Goal: Task Accomplishment & Management: Manage account settings

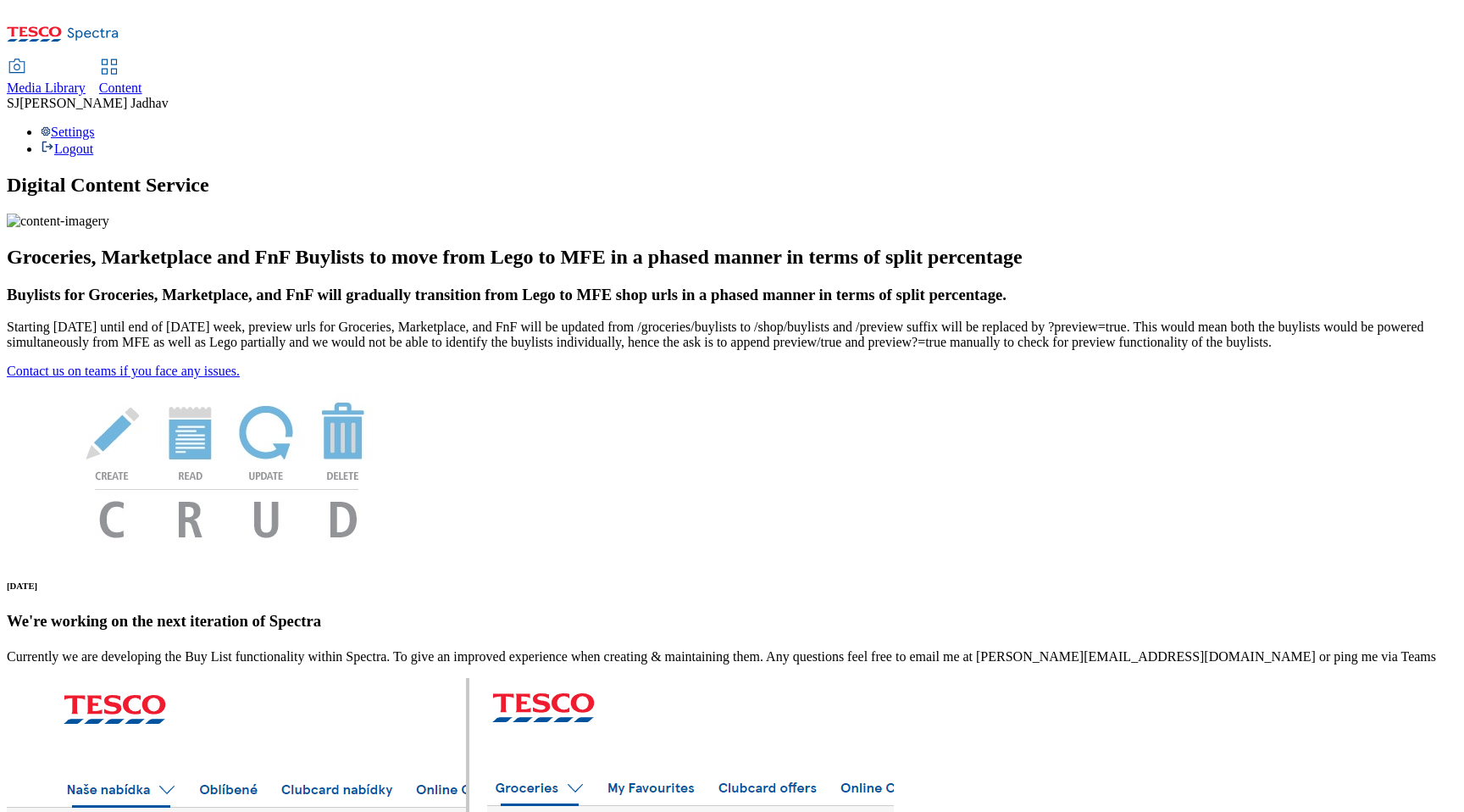
click at [142, 60] on link "Content" at bounding box center [121, 78] width 43 height 36
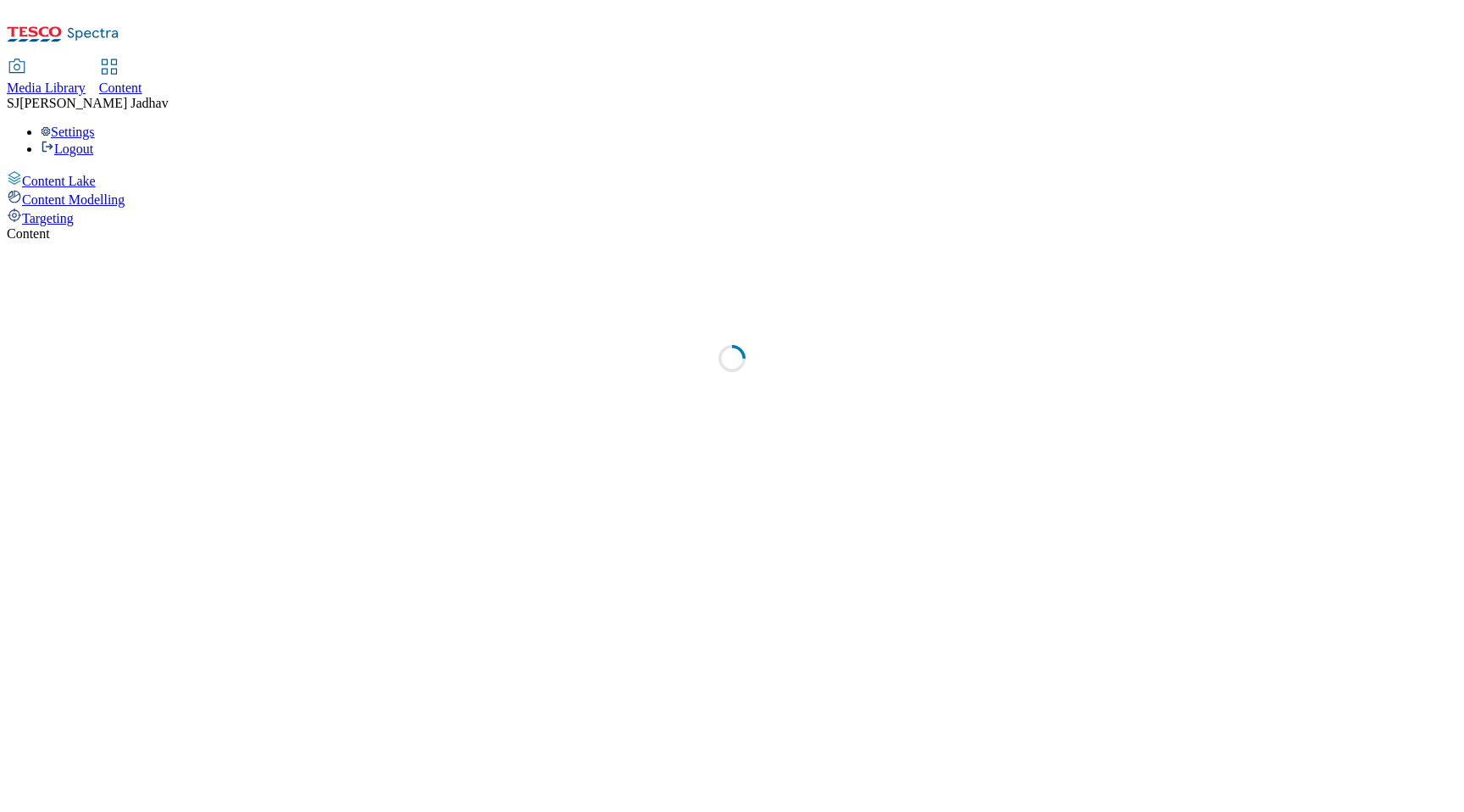
select select "ghs-uk"
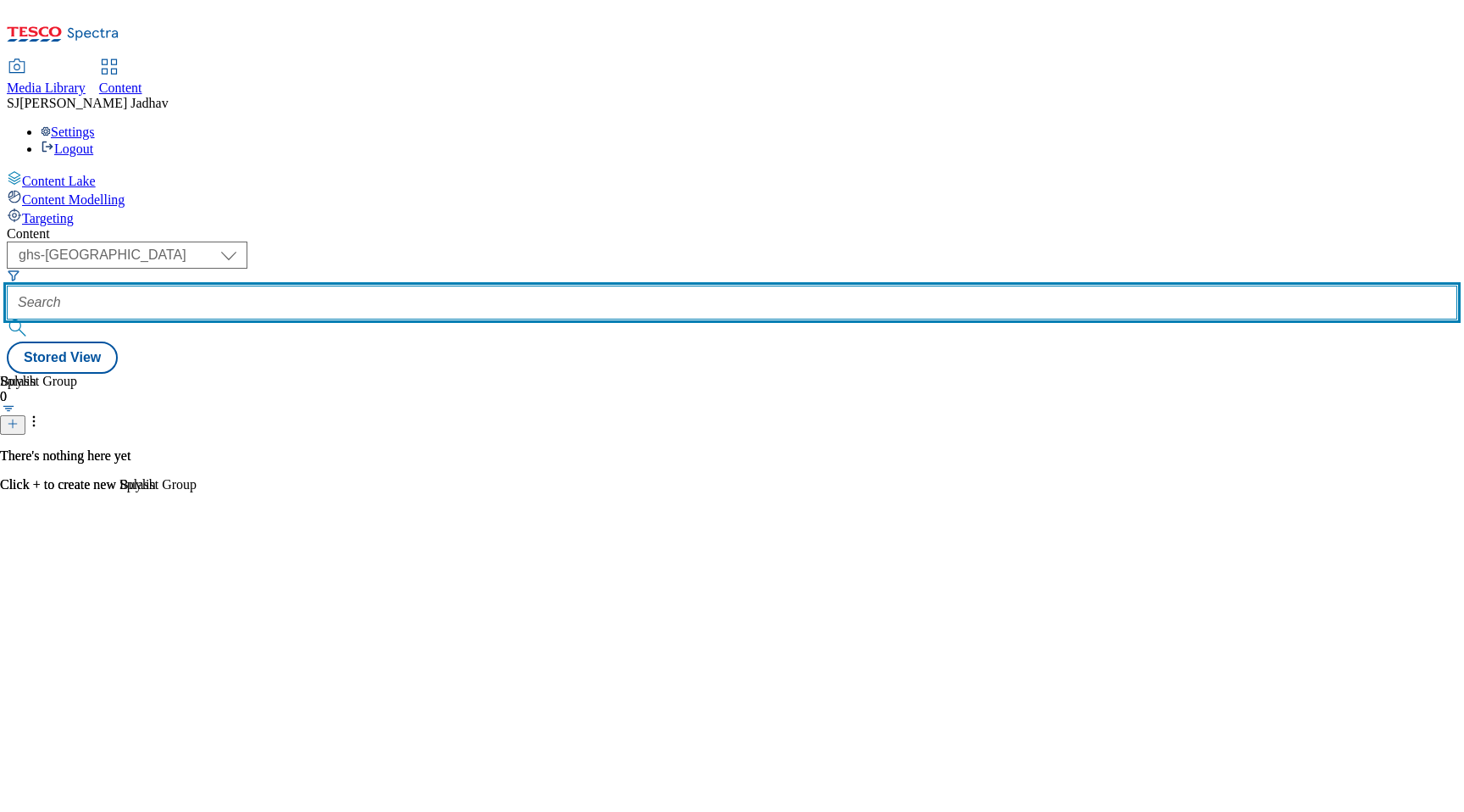
click at [454, 285] on input "text" at bounding box center [732, 302] width 1451 height 34
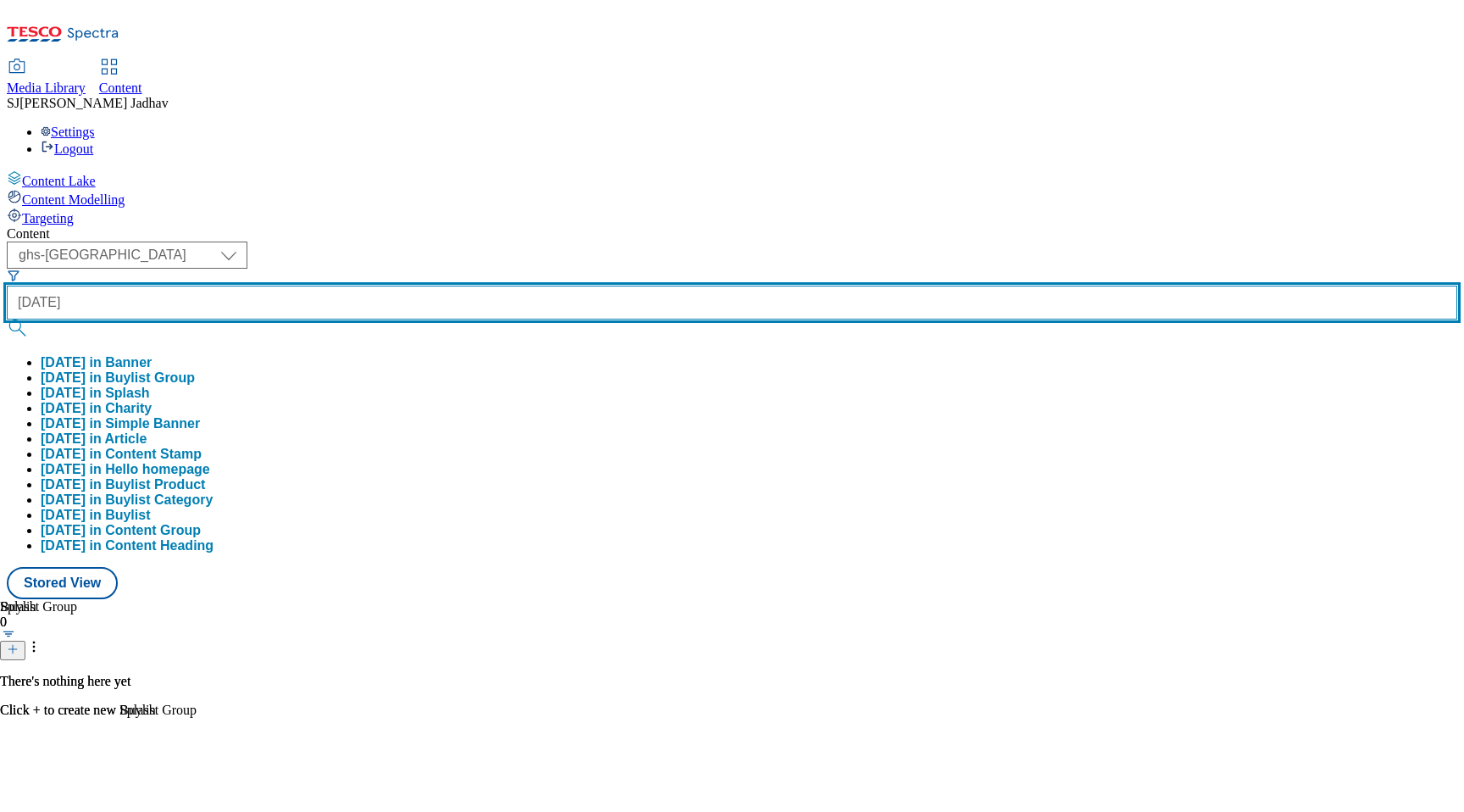
type input "[DATE]"
click at [7, 319] on button "submit" at bounding box center [19, 327] width 24 height 17
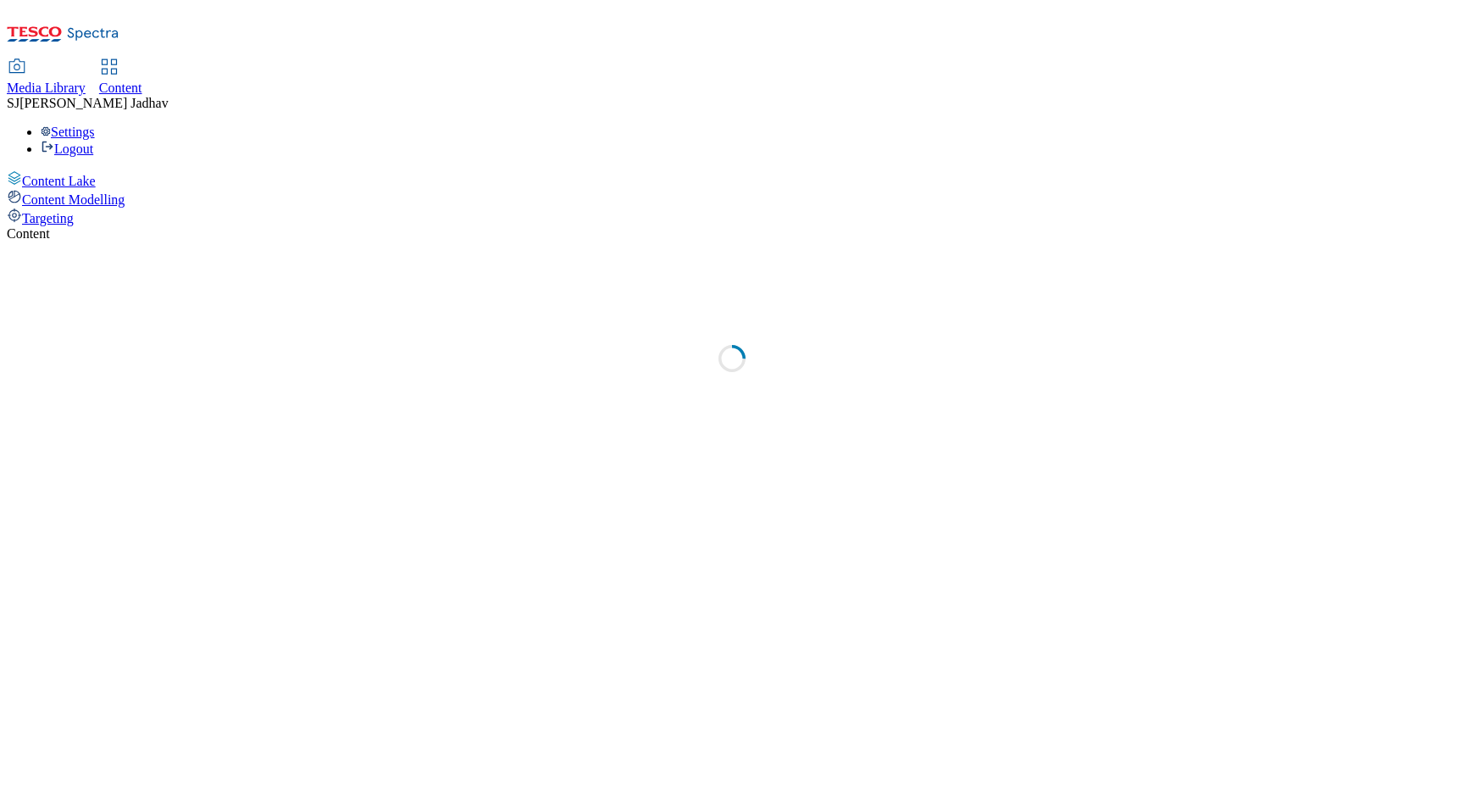
select select "ghs-[GEOGRAPHIC_DATA]"
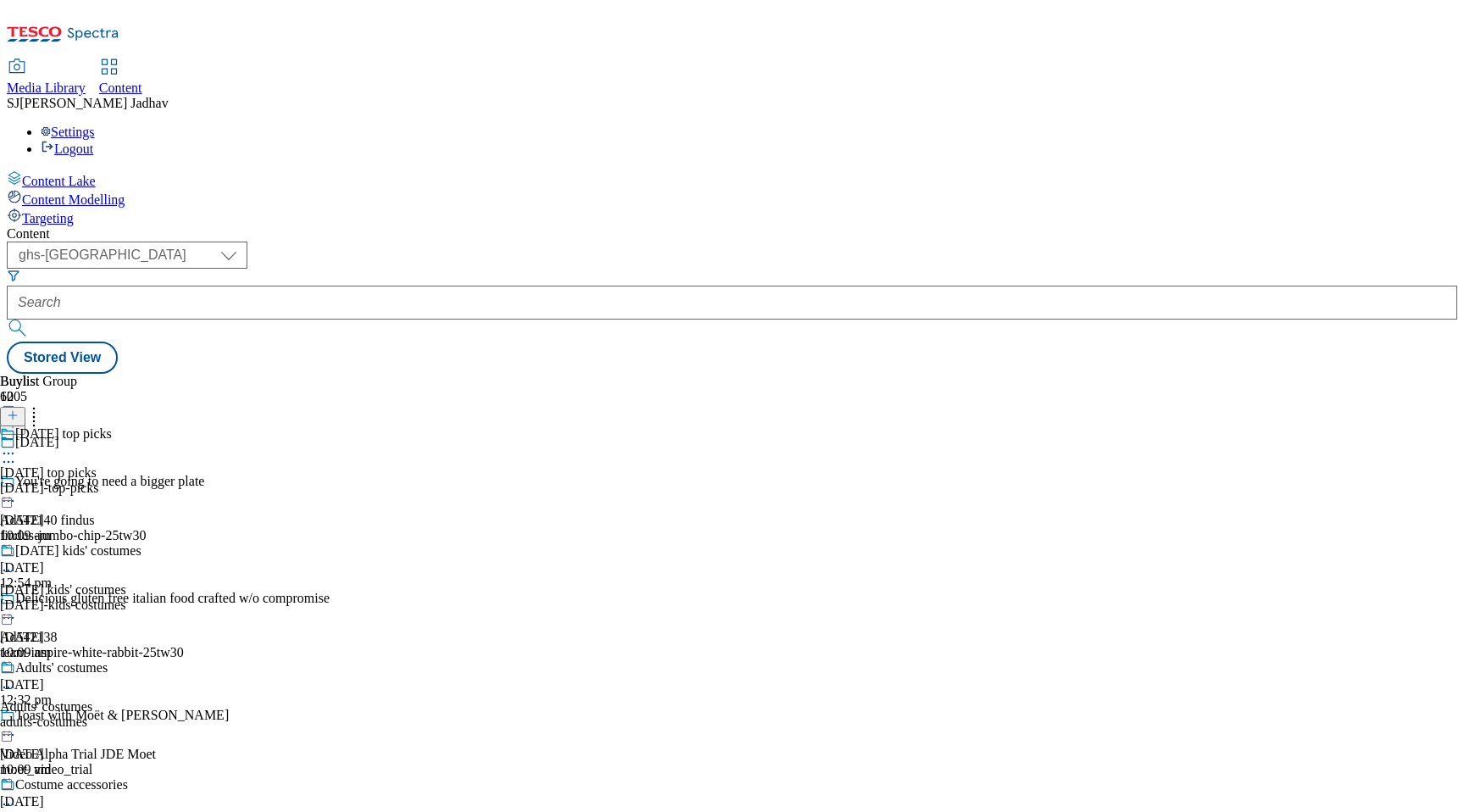
click at [141, 427] on div "[DATE] top picks [DATE] top picks [DATE]-top-picks [DATE] 10:09 am" at bounding box center [71, 485] width 141 height 117
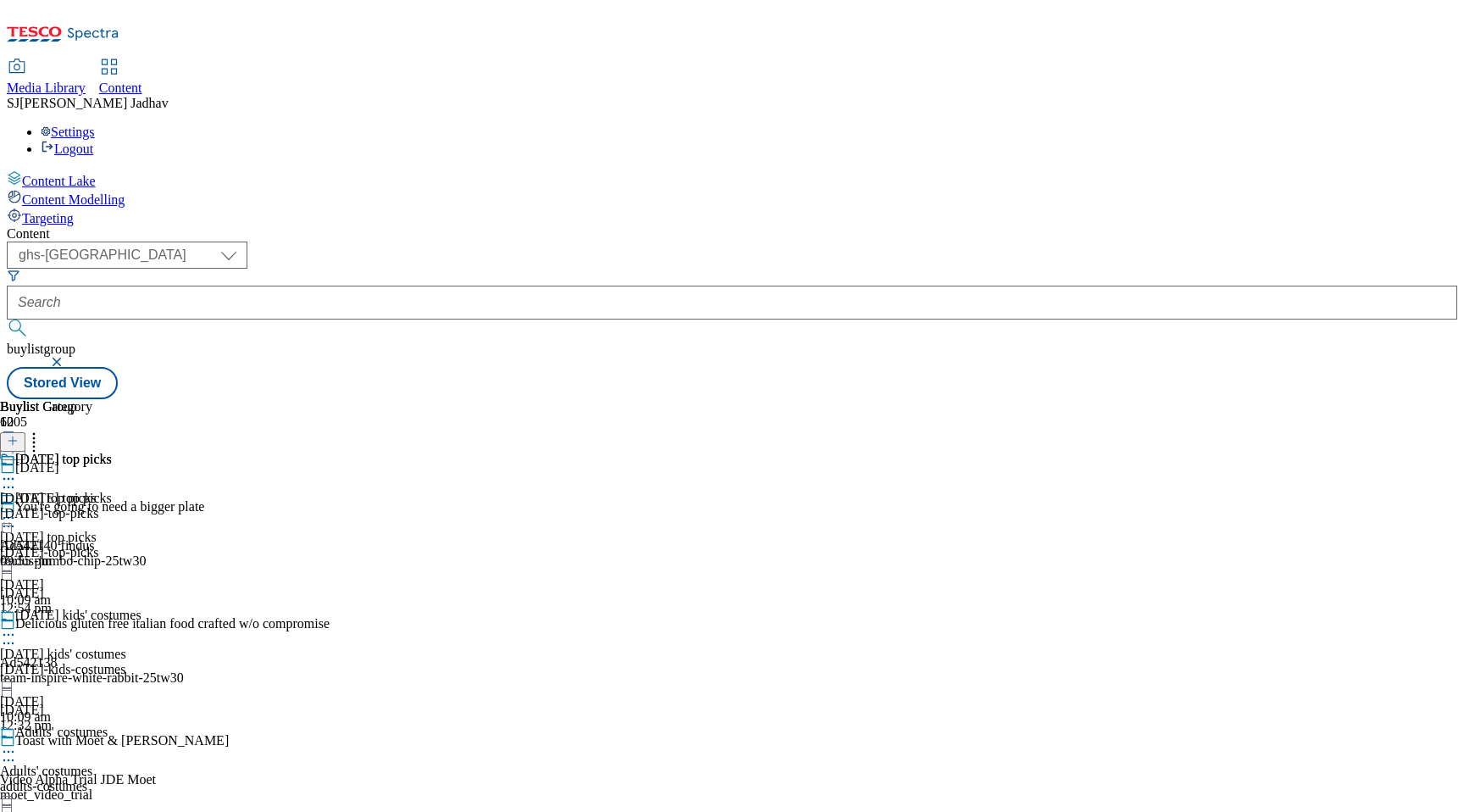
click at [97, 491] on div "[DATE] top picks" at bounding box center [48, 498] width 97 height 15
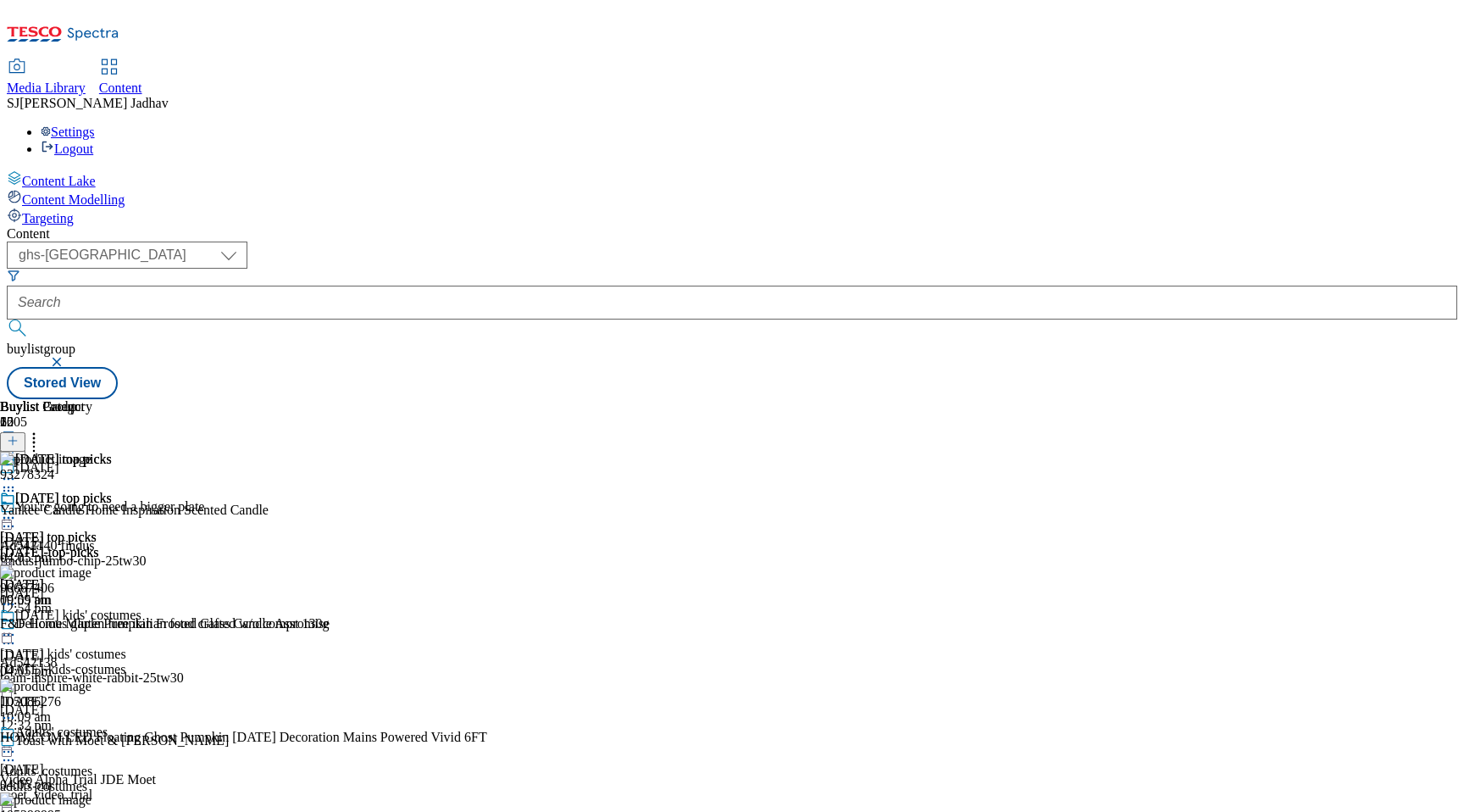
scroll to position [0, 40]
click at [17, 482] on icon at bounding box center [8, 490] width 17 height 17
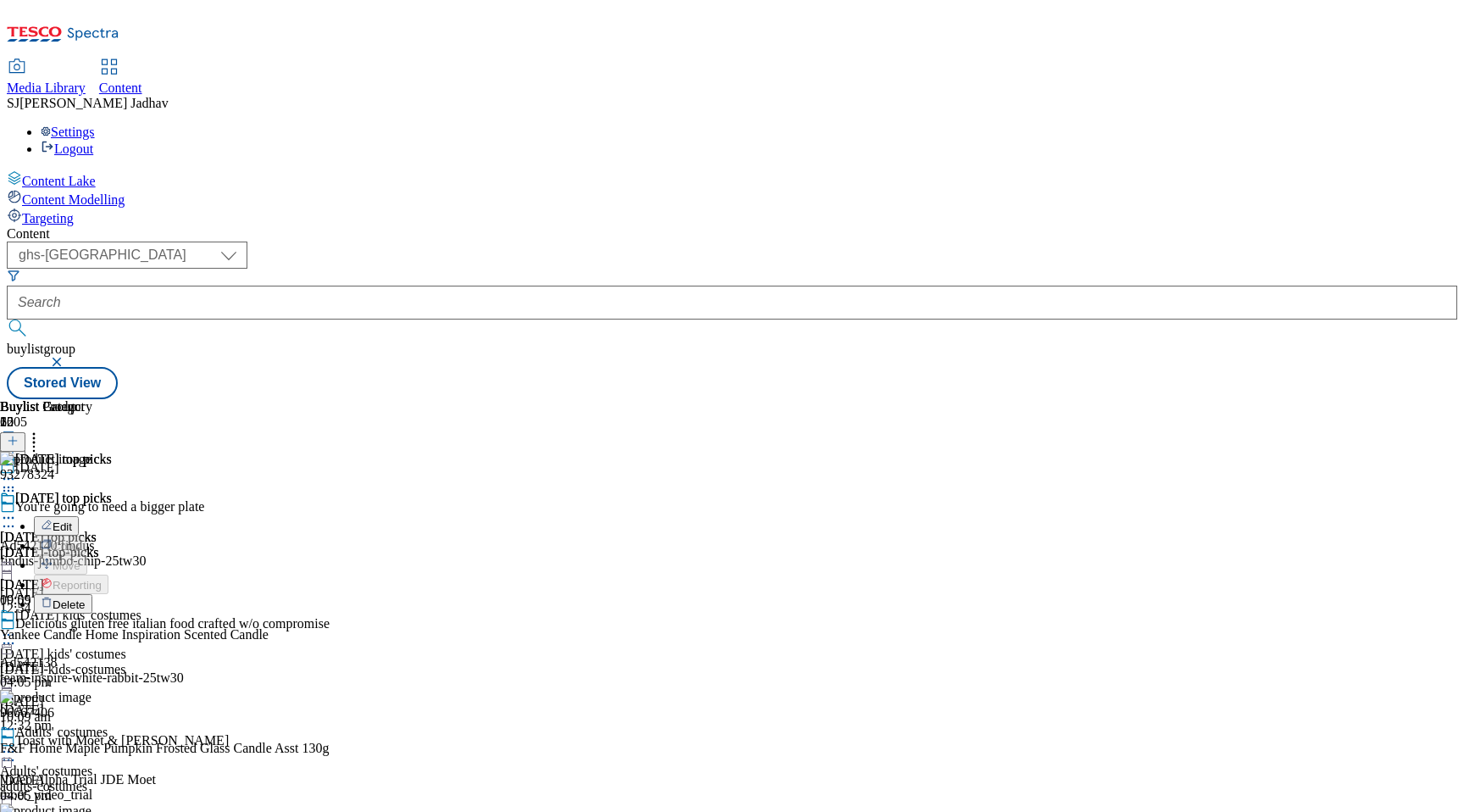
click at [86, 598] on span "Delete" at bounding box center [69, 605] width 33 height 13
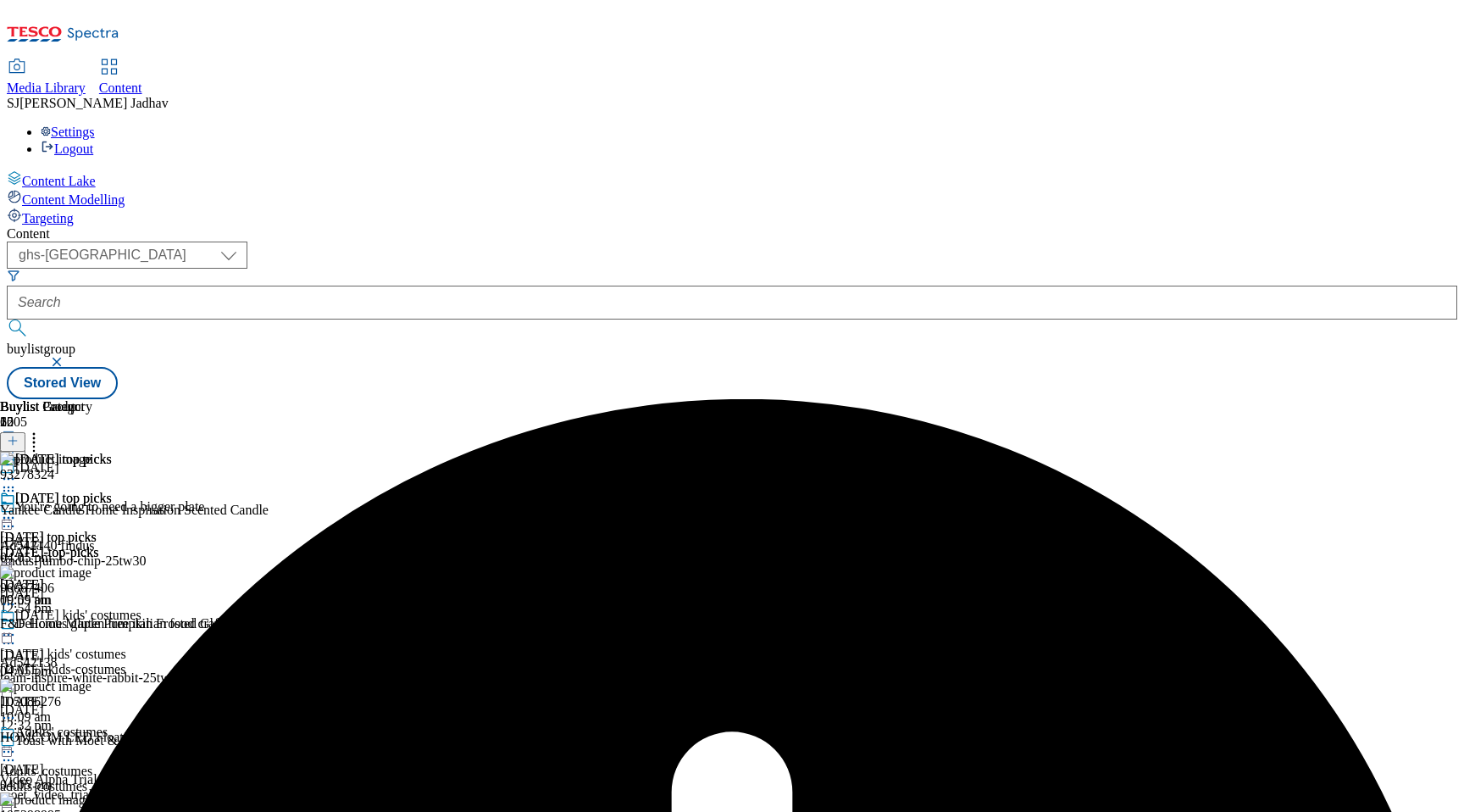
click at [17, 509] on icon at bounding box center [8, 517] width 17 height 17
click at [109, 645] on span "Un-preview" at bounding box center [80, 651] width 56 height 13
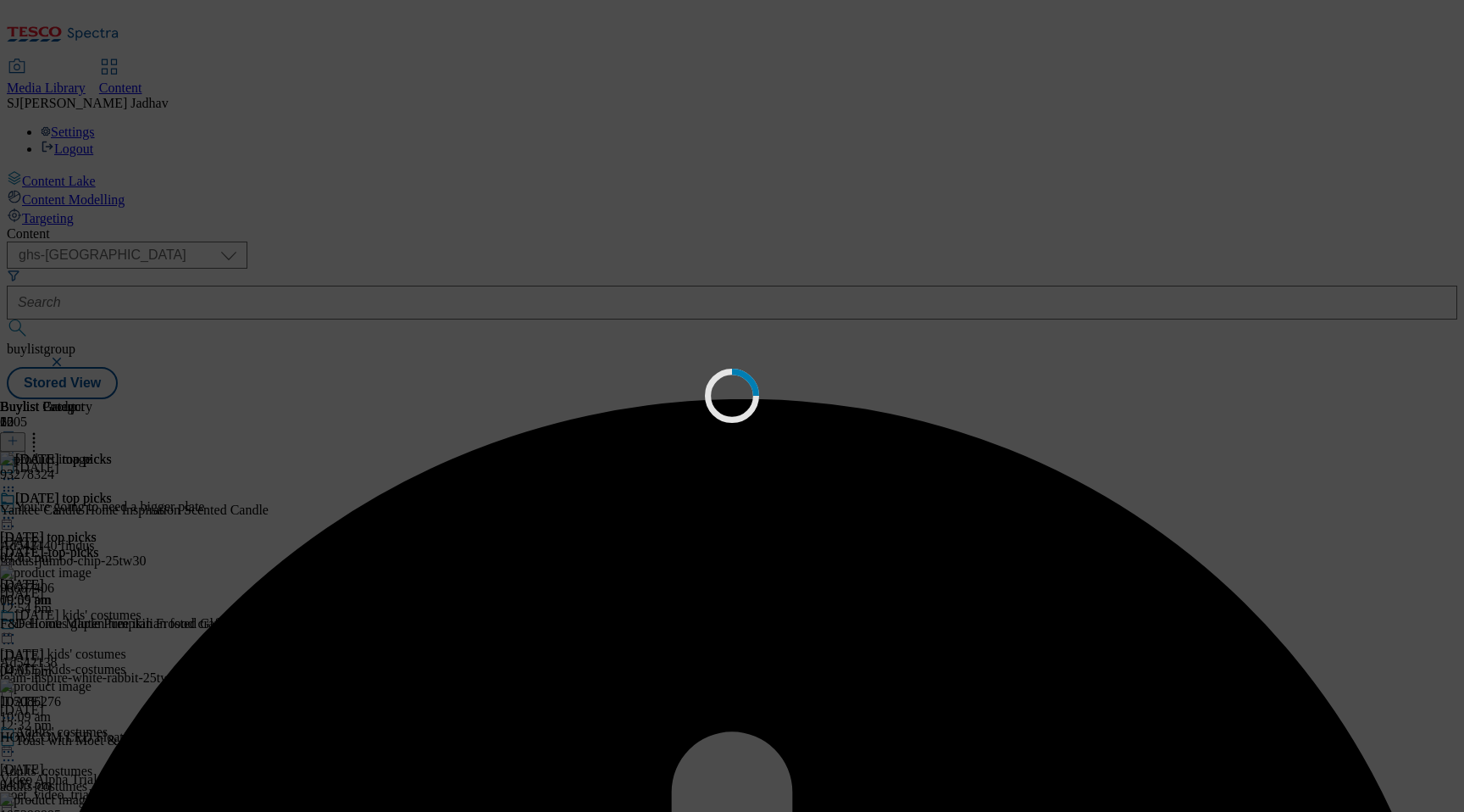
scroll to position [0, 0]
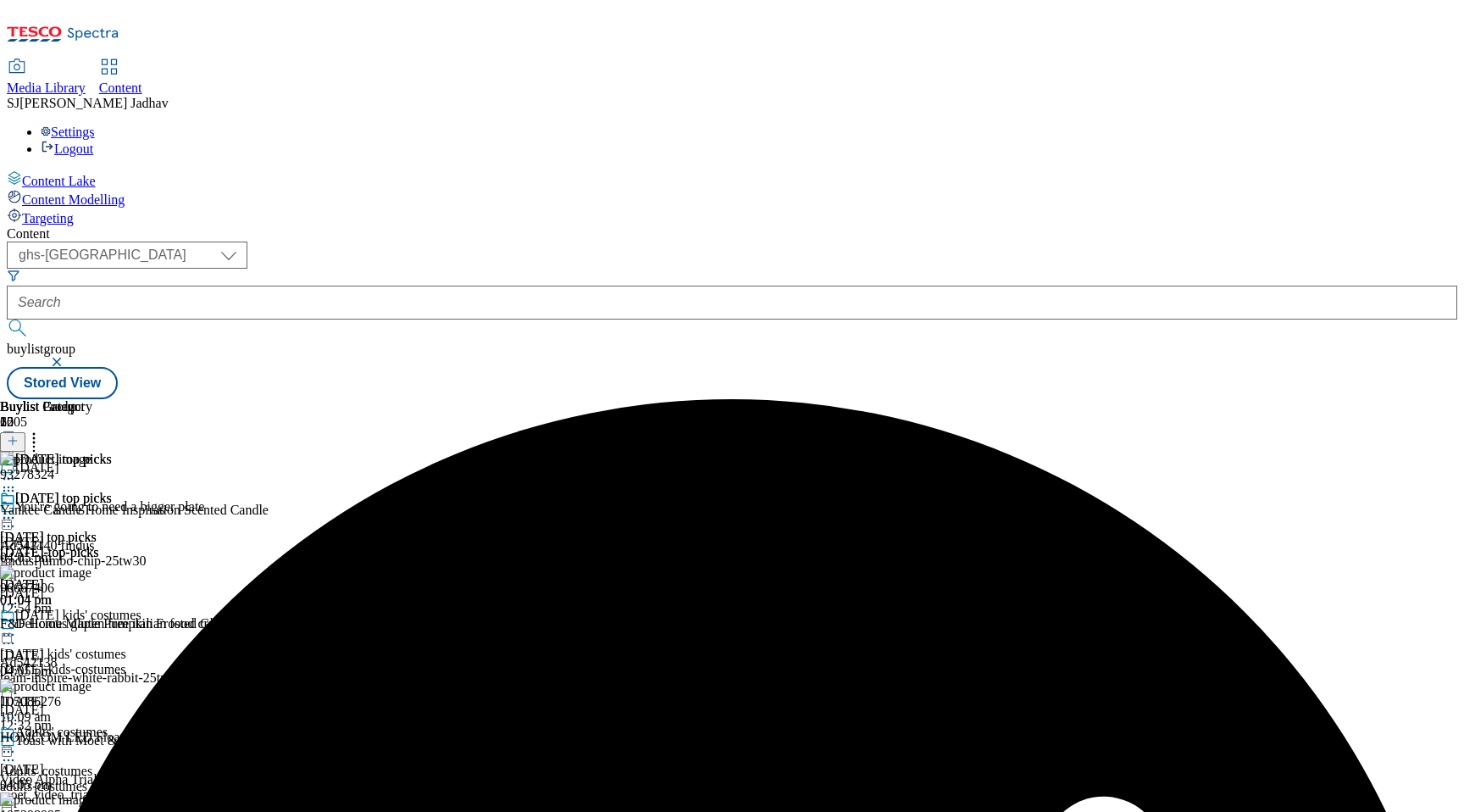
click at [17, 482] on icon at bounding box center [8, 490] width 17 height 17
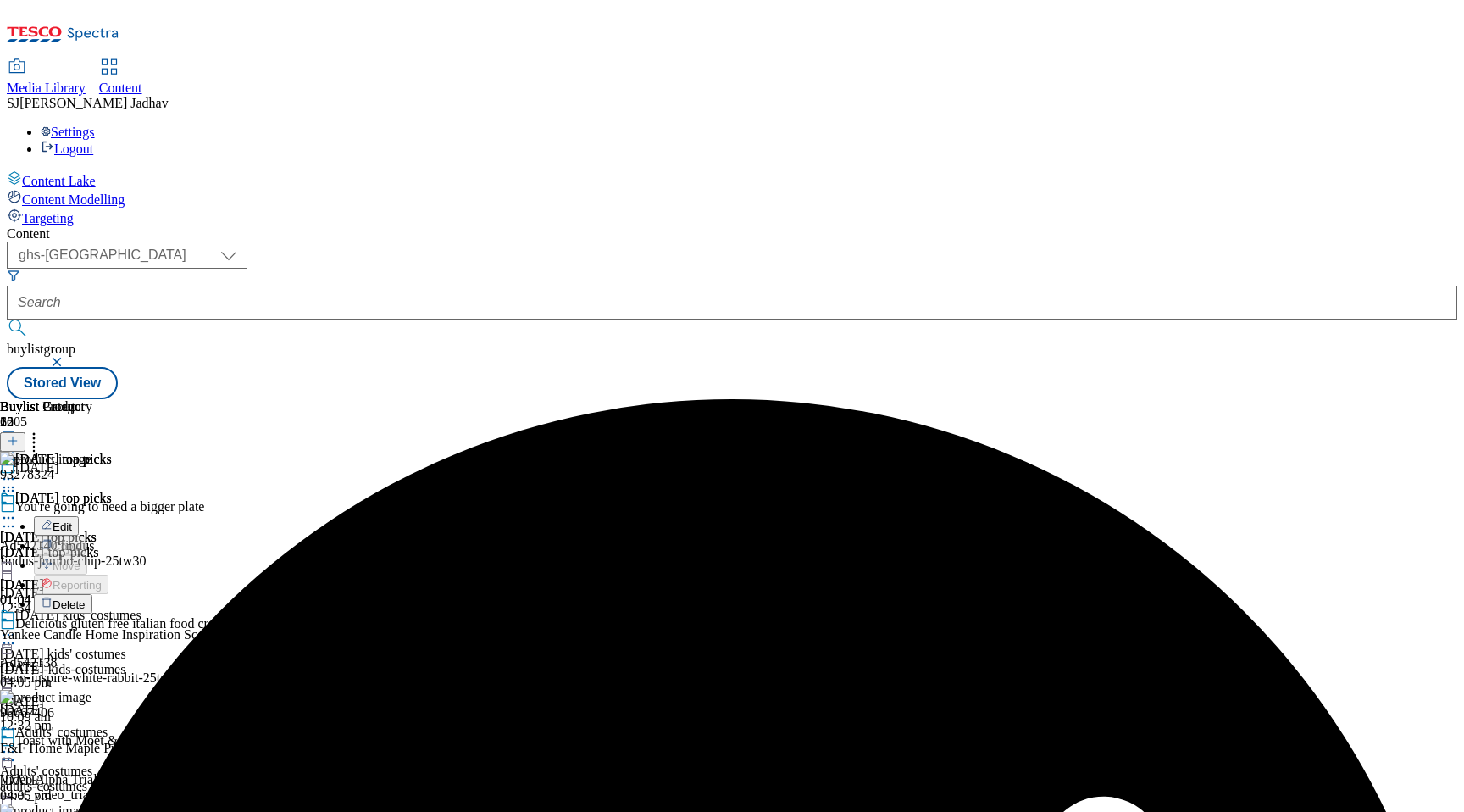
click at [86, 598] on span "Delete" at bounding box center [69, 605] width 33 height 13
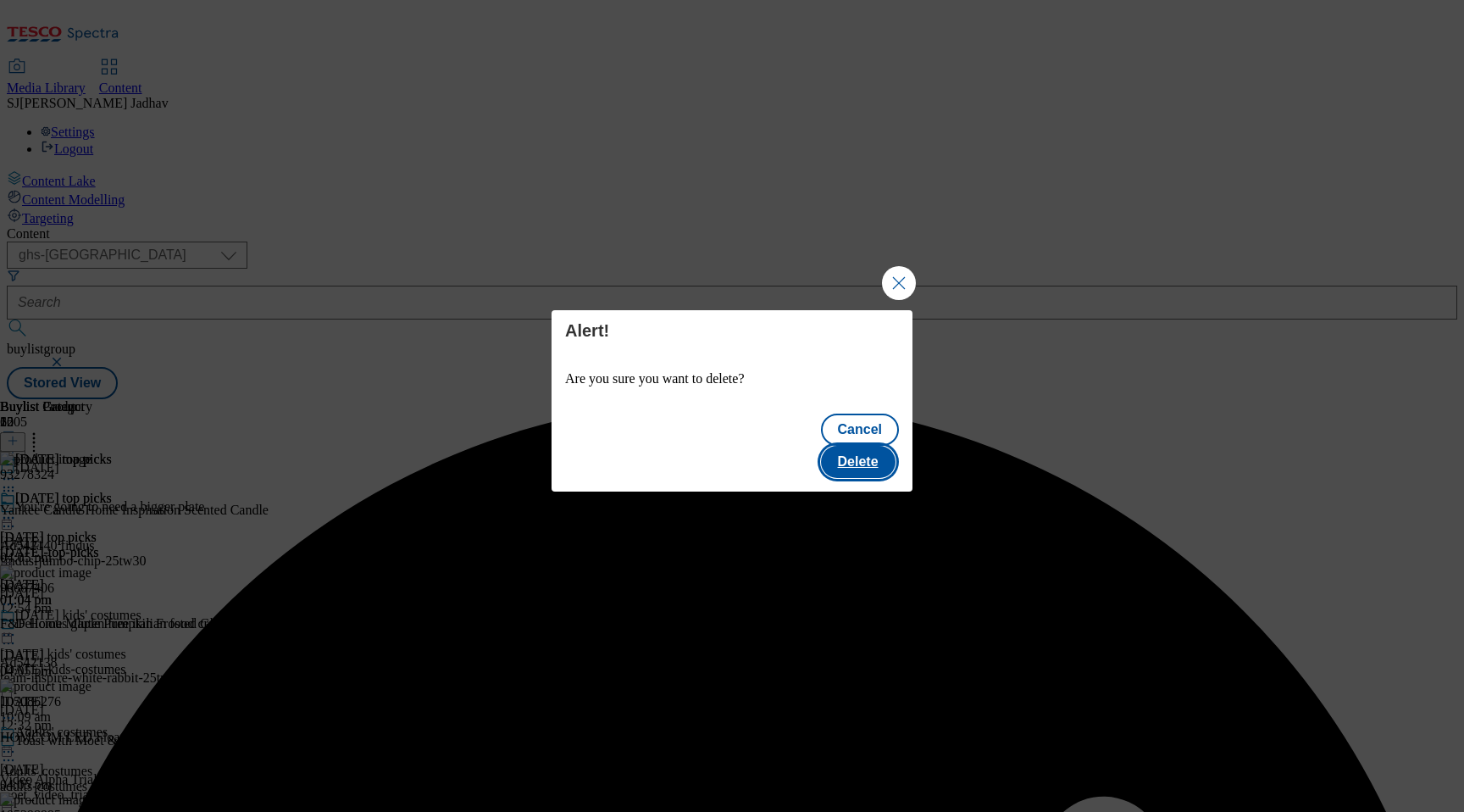
click at [874, 446] on button "Delete" at bounding box center [858, 461] width 74 height 32
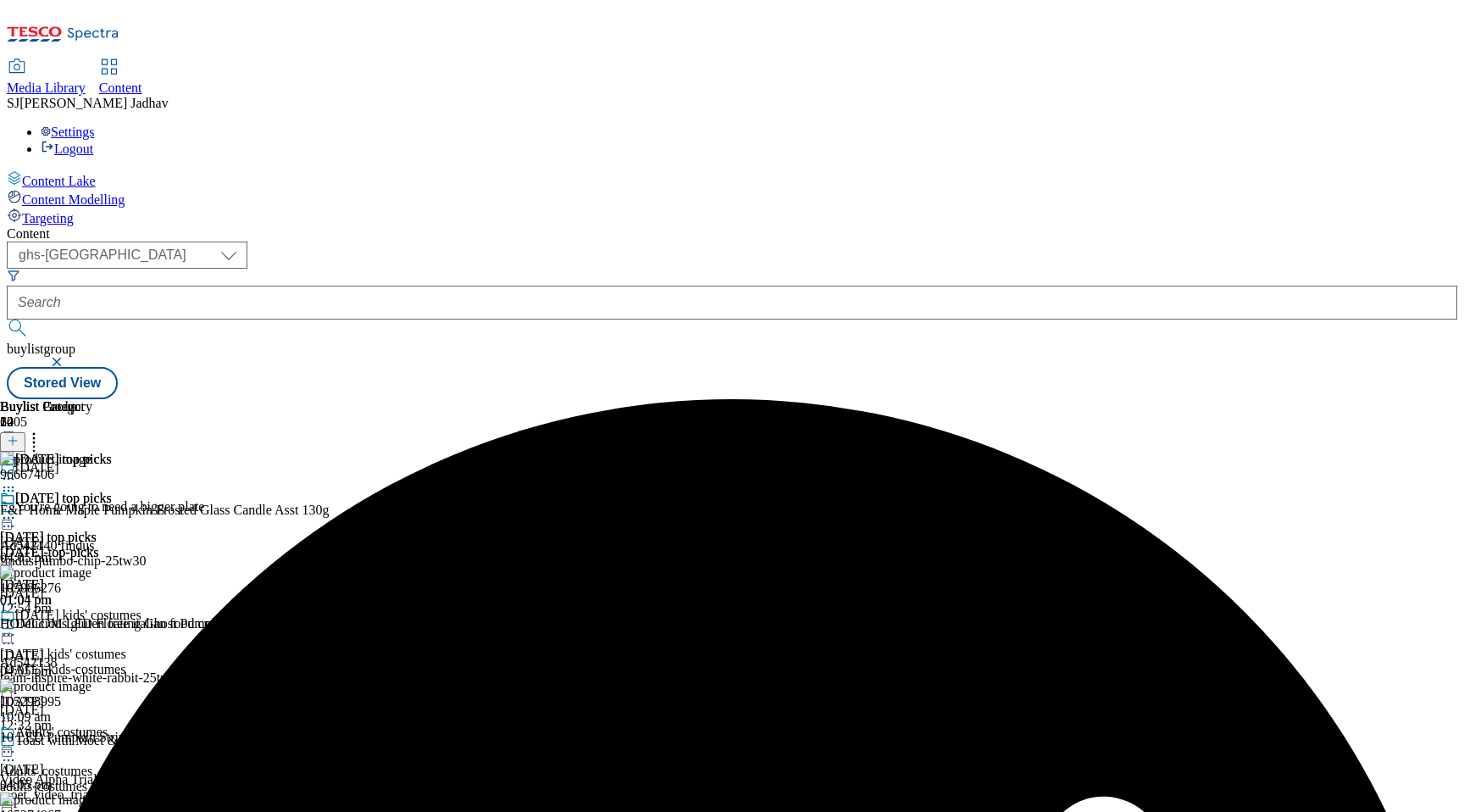
scroll to position [0, 40]
click at [42, 429] on icon at bounding box center [33, 437] width 17 height 17
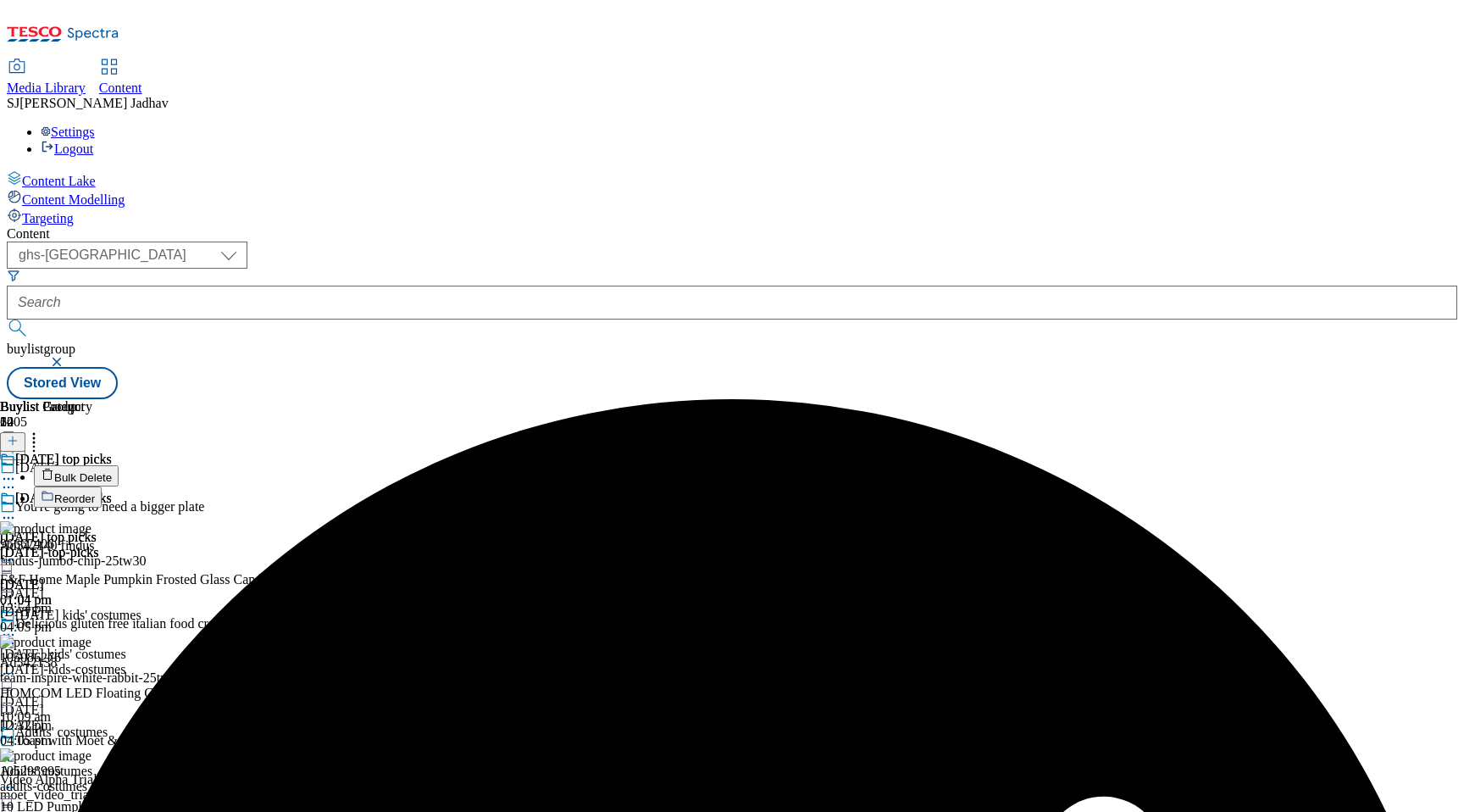
click at [112, 471] on span "Bulk Delete" at bounding box center [83, 478] width 57 height 13
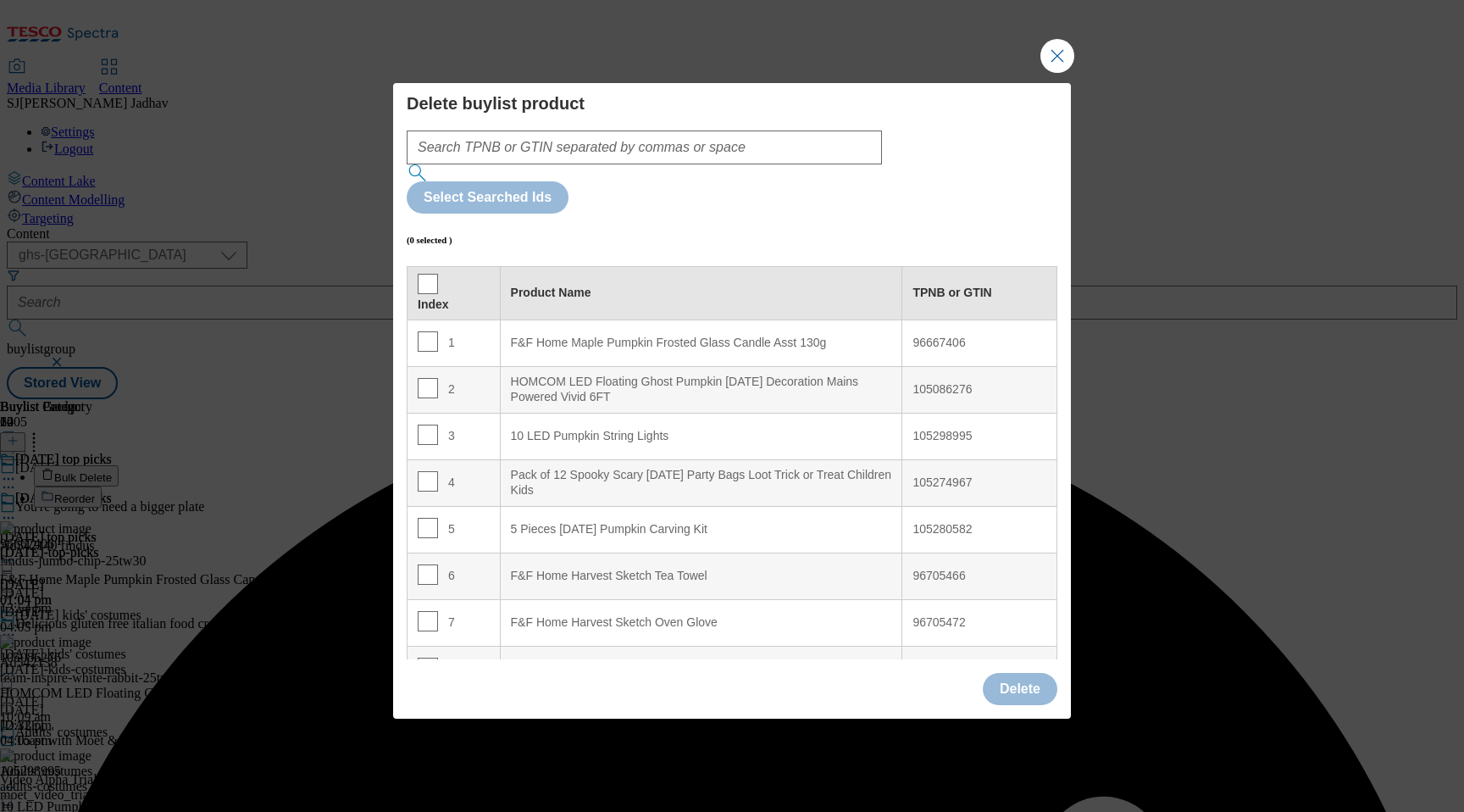
click at [421, 266] on th "Index" at bounding box center [454, 292] width 93 height 54
click at [427, 274] on input "Modal" at bounding box center [427, 283] width 21 height 21
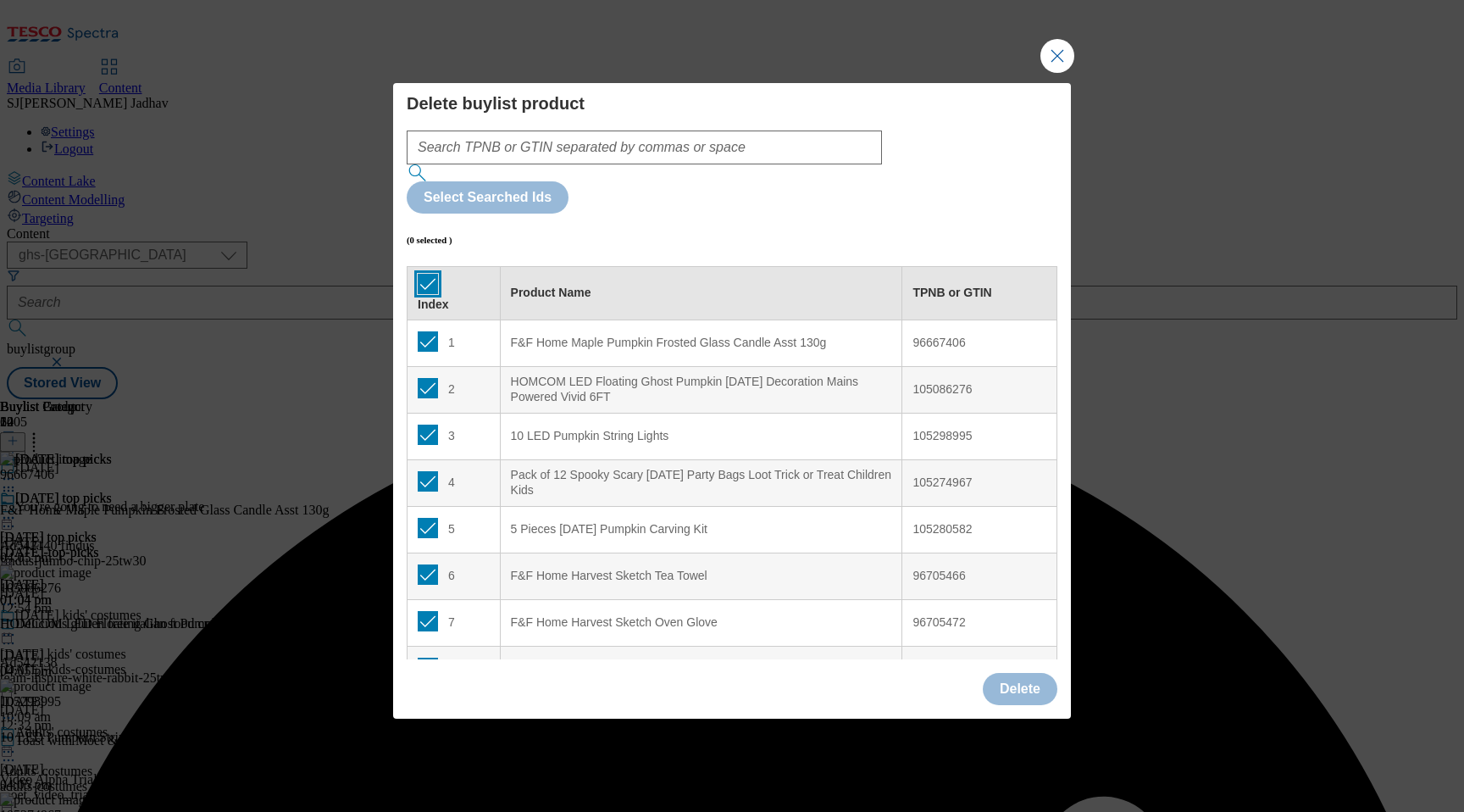
checkbox input "true"
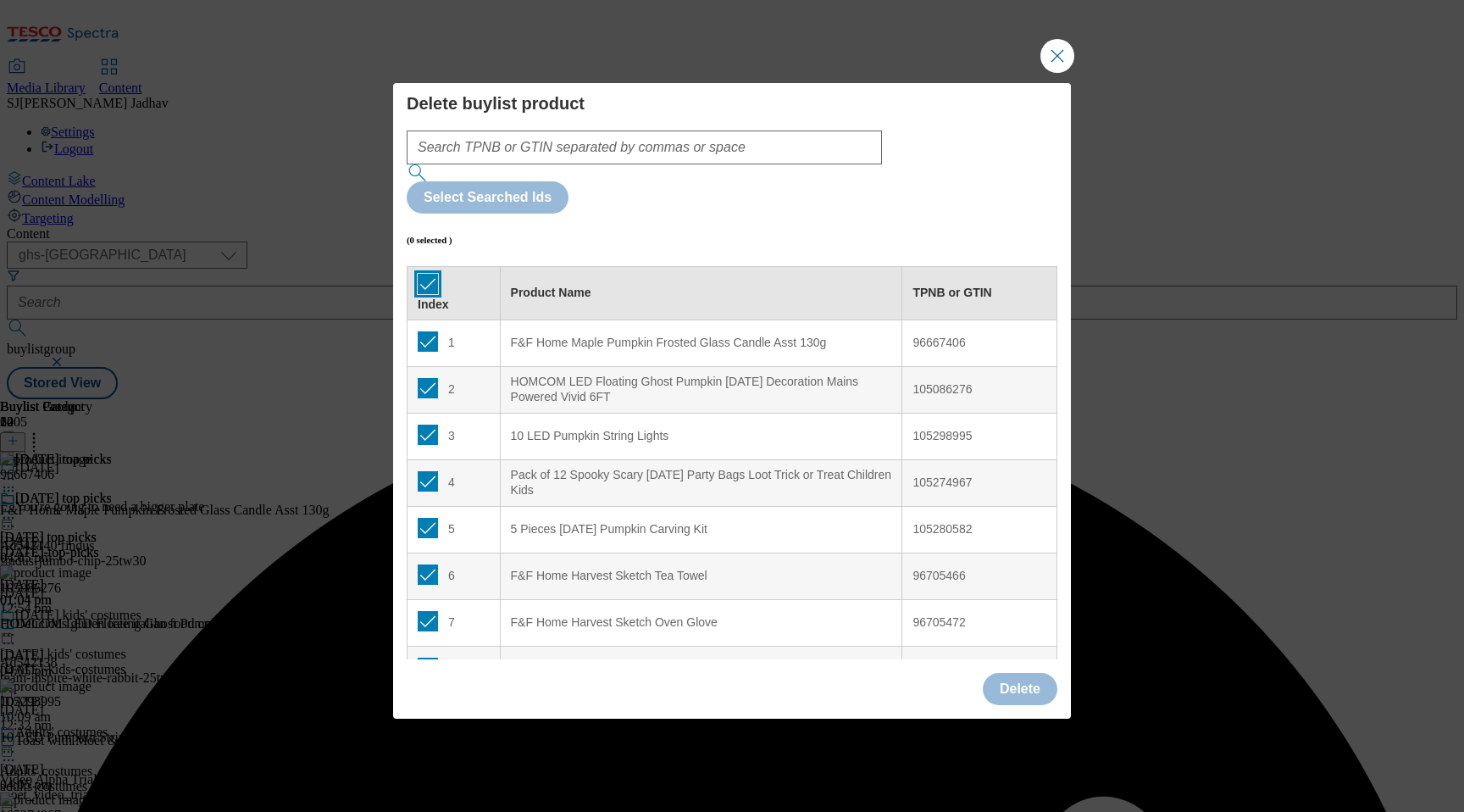
checkbox input "true"
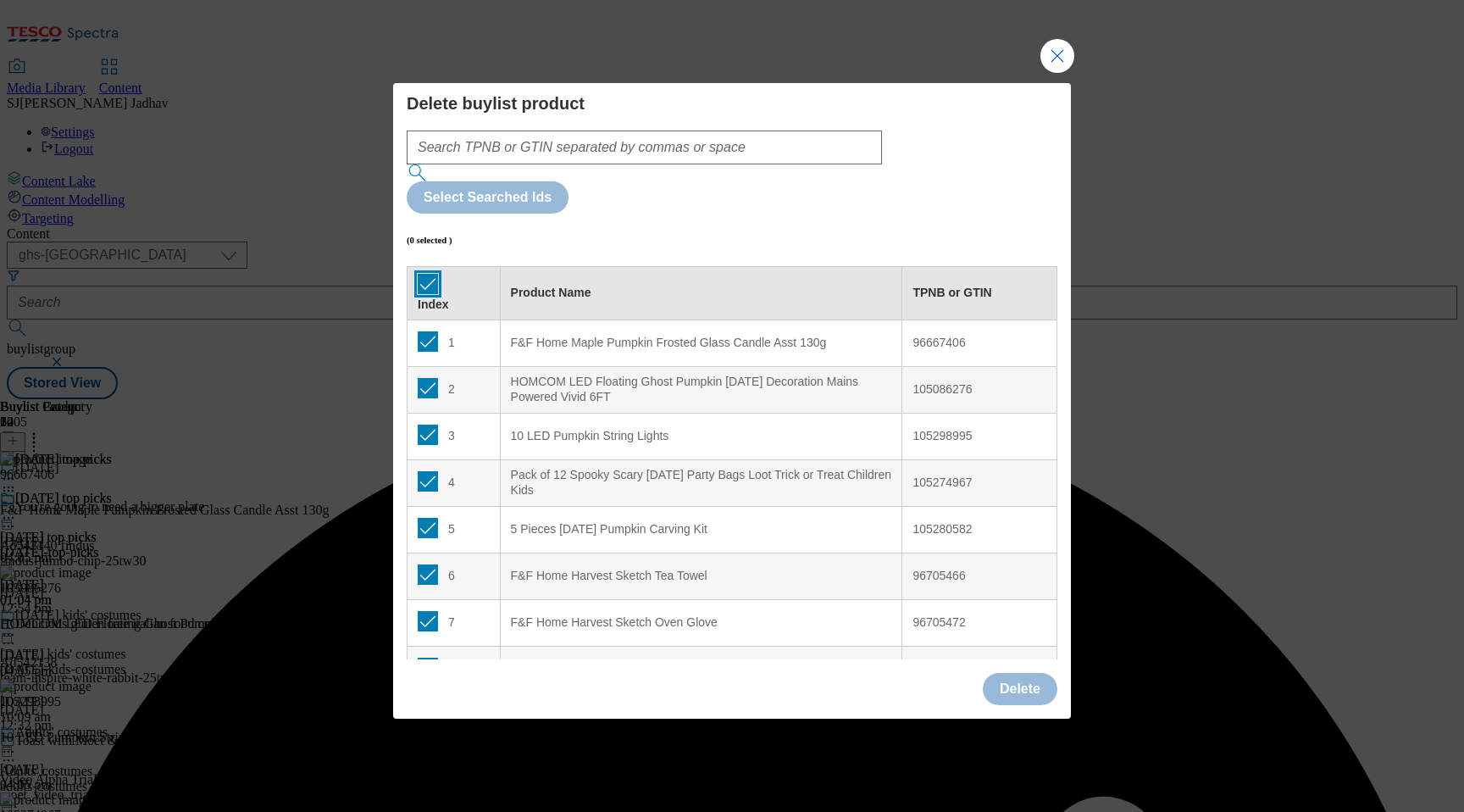
checkbox input "true"
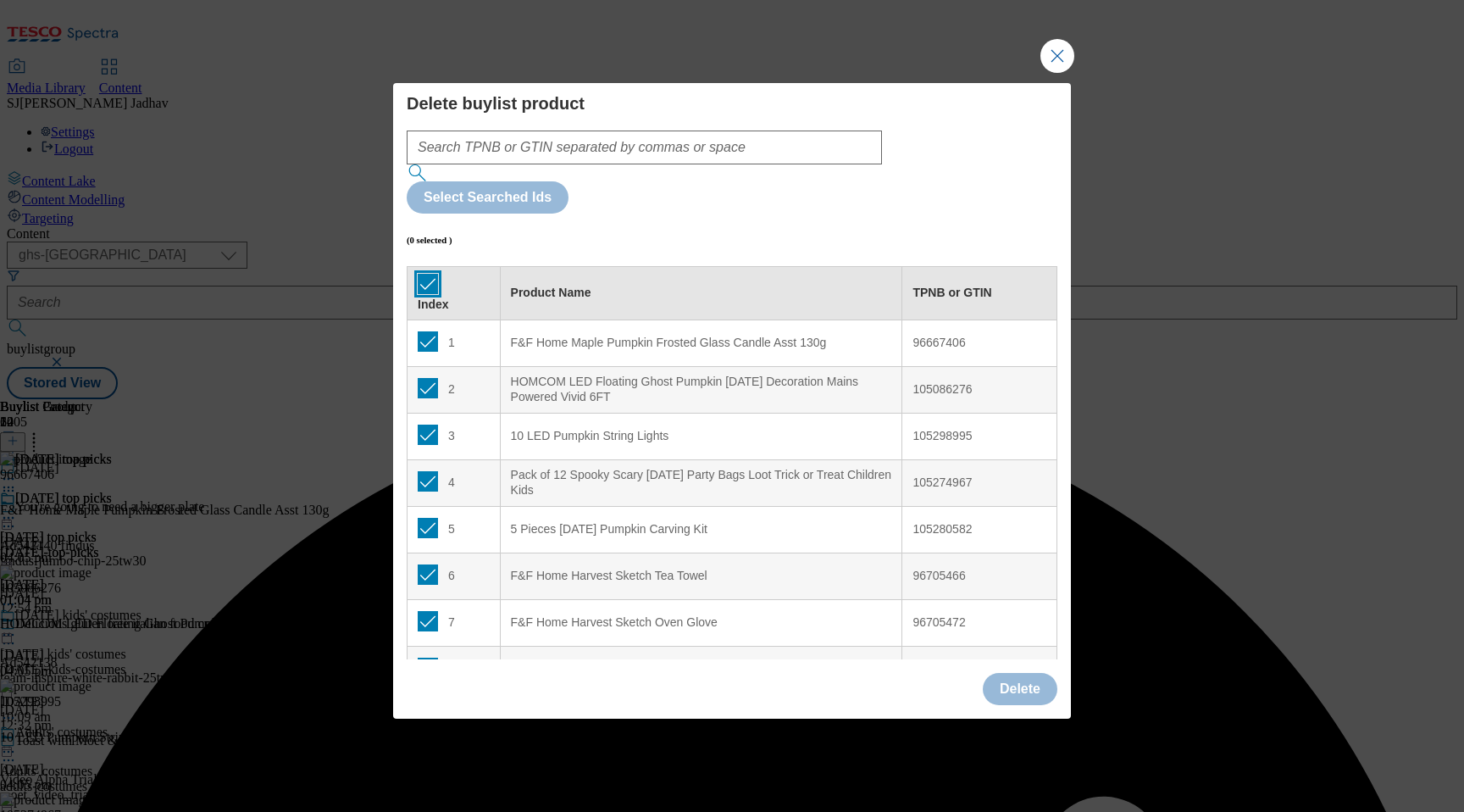
checkbox input "true"
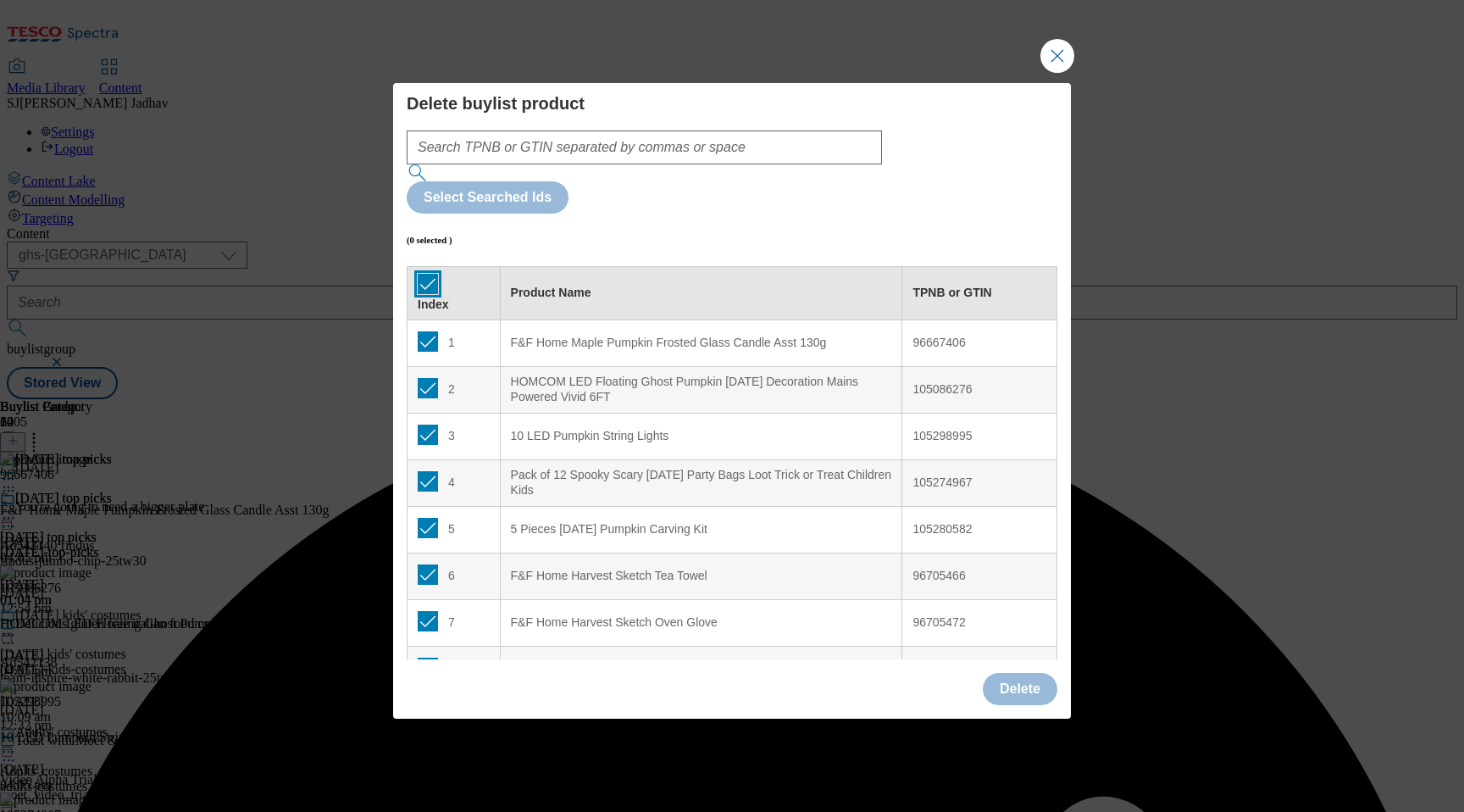
checkbox input "true"
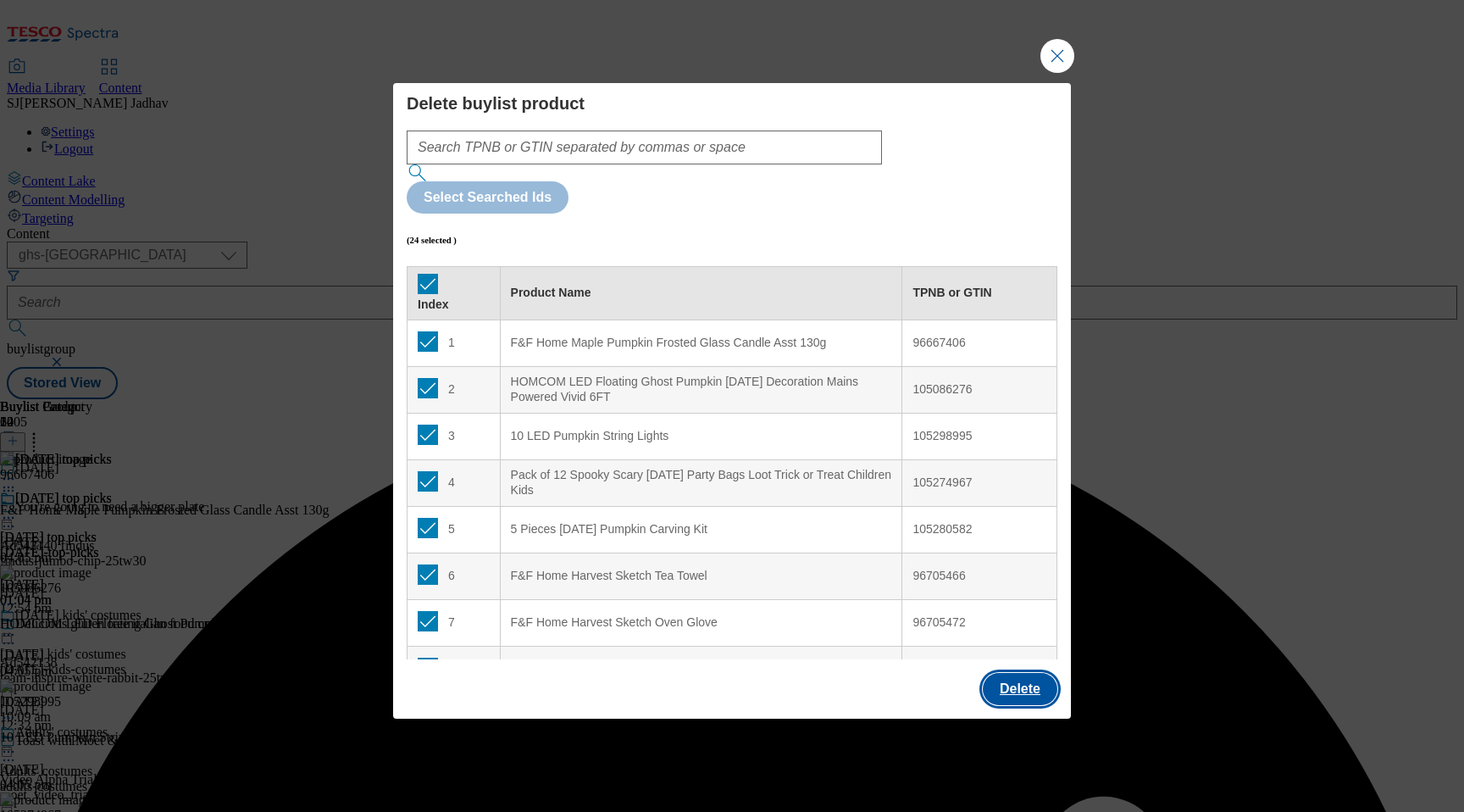
click at [1004, 672] on button "Delete" at bounding box center [1020, 689] width 74 height 32
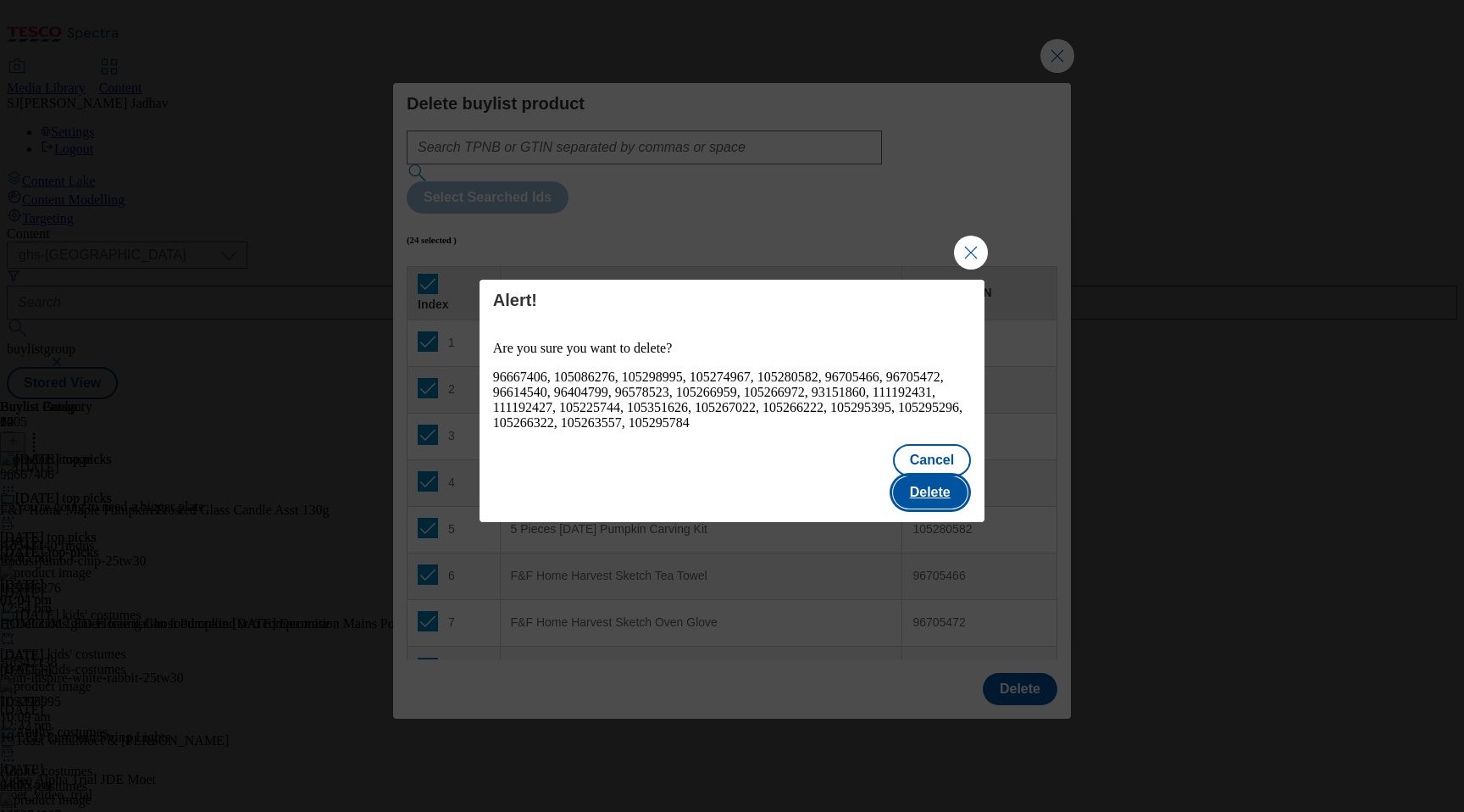
click at [916, 493] on button "Delete" at bounding box center [930, 492] width 74 height 32
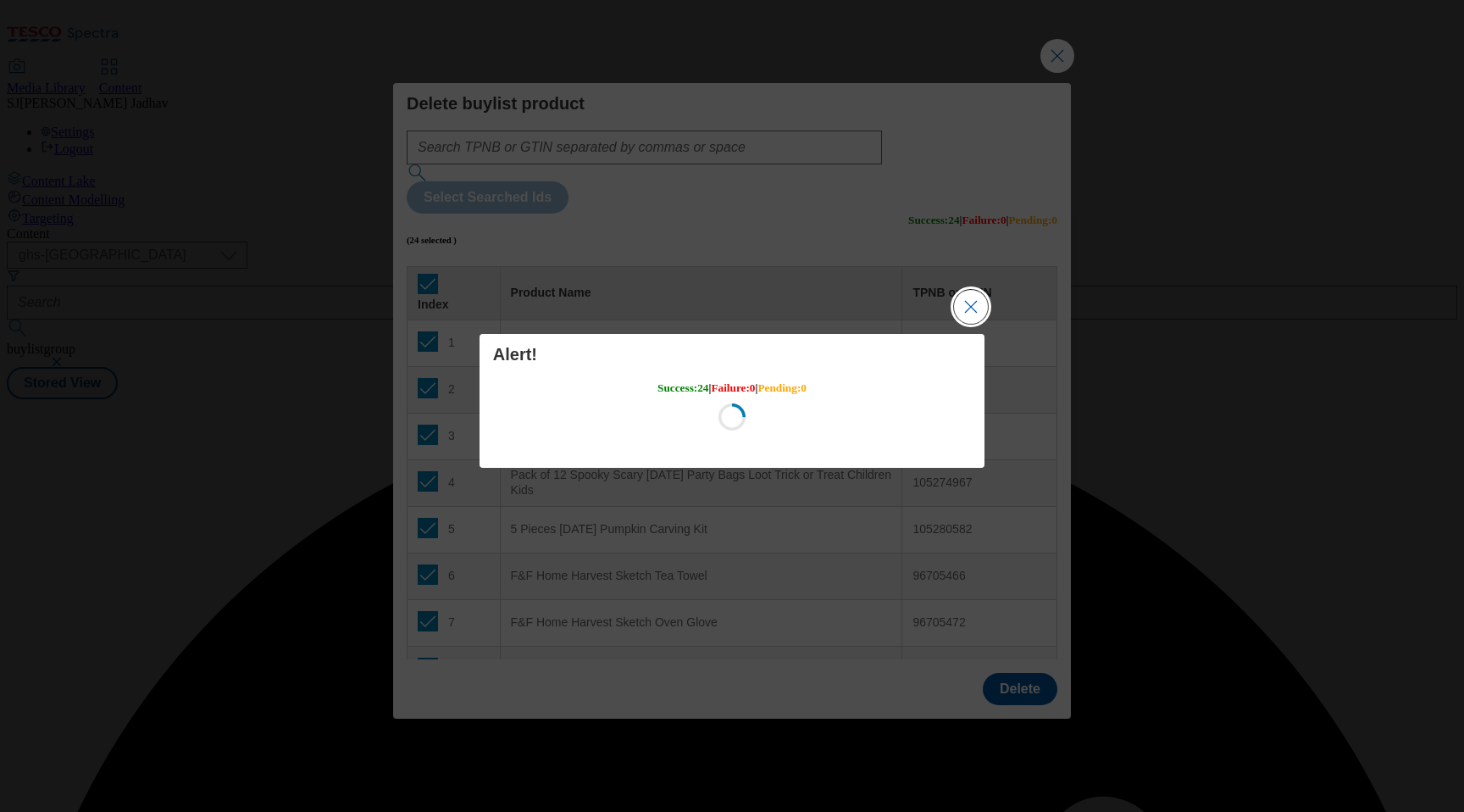
scroll to position [0, 0]
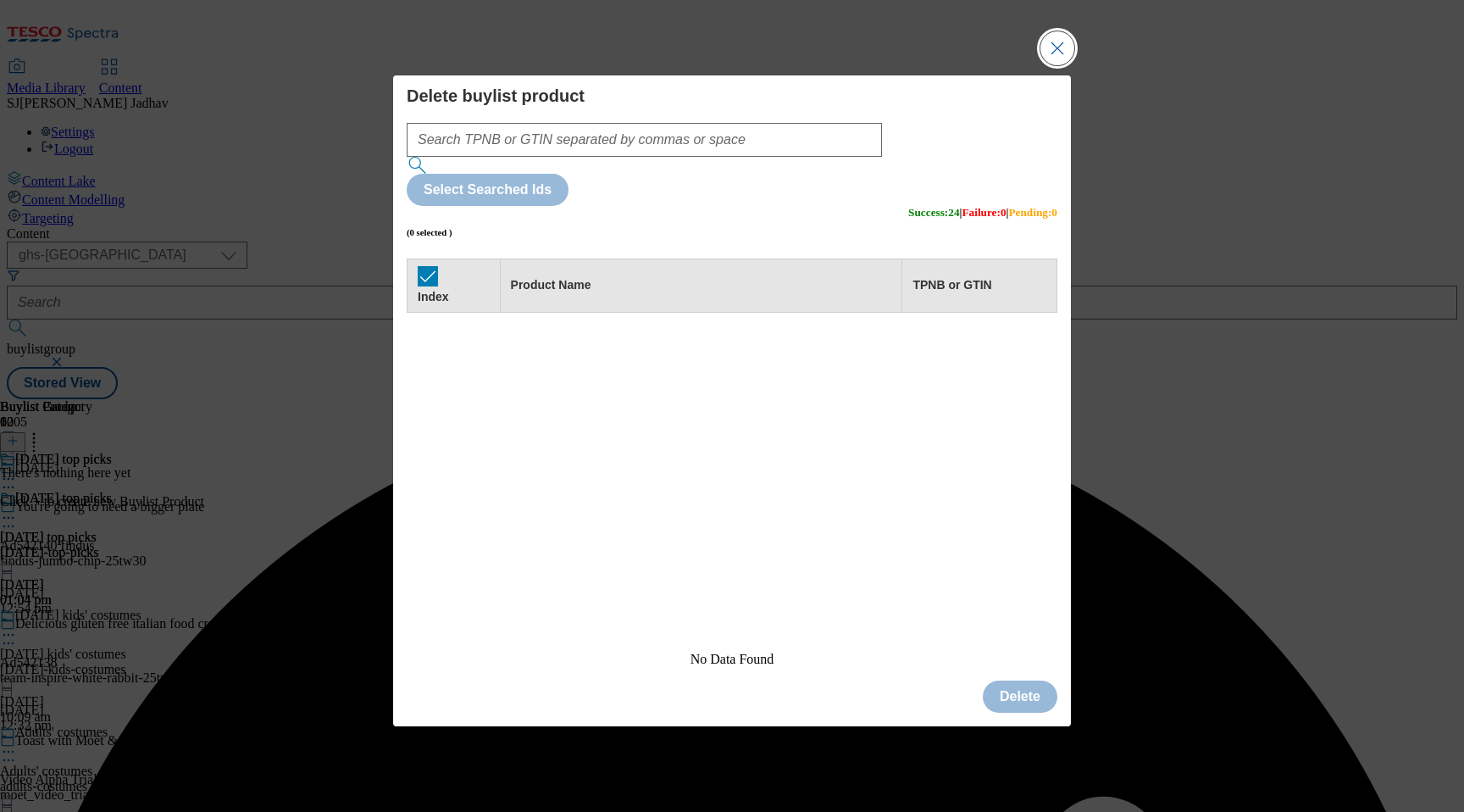
click at [1062, 65] on button "Close Modal" at bounding box center [1057, 48] width 34 height 34
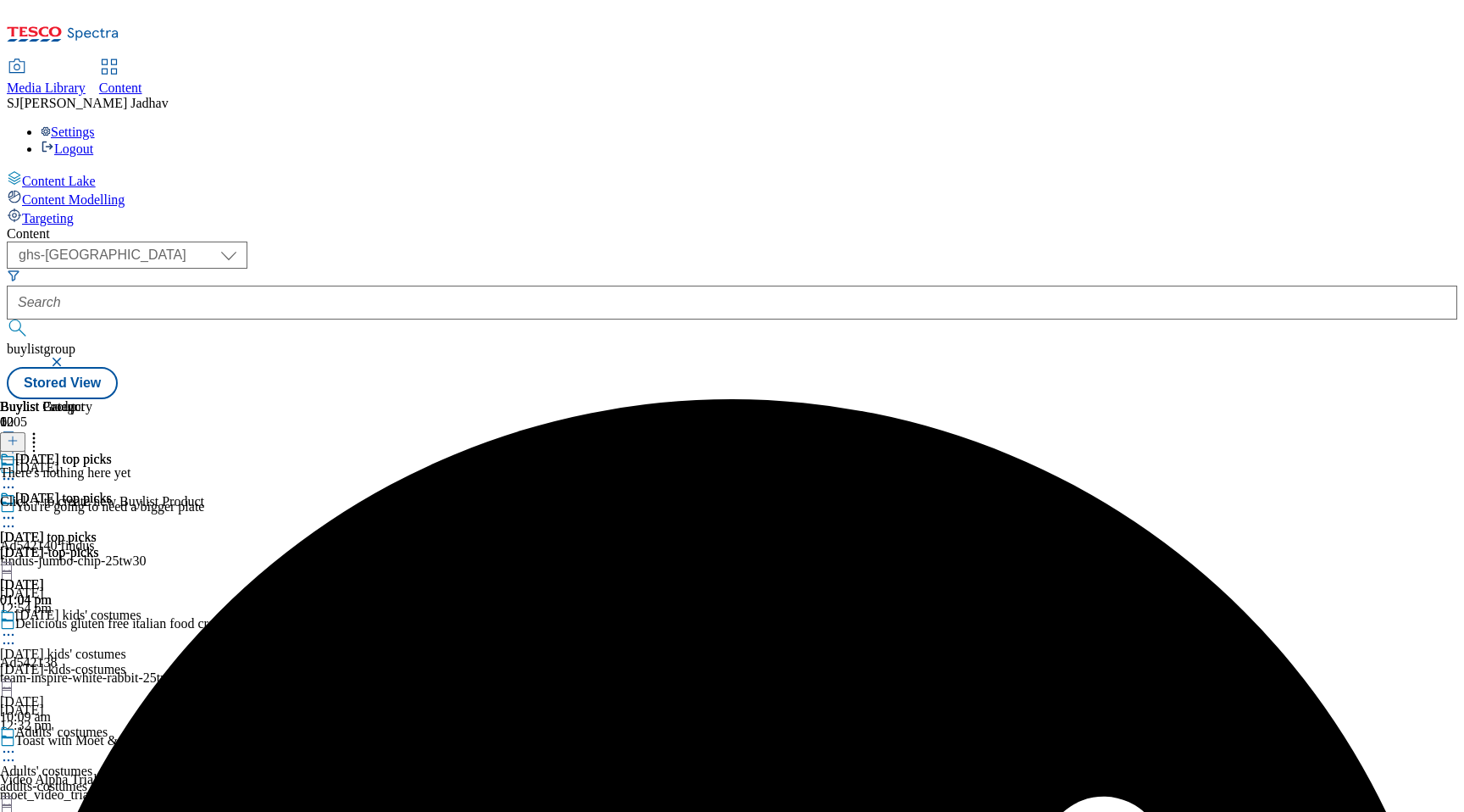
scroll to position [0, 40]
click at [19, 435] on icon at bounding box center [13, 440] width 12 height 12
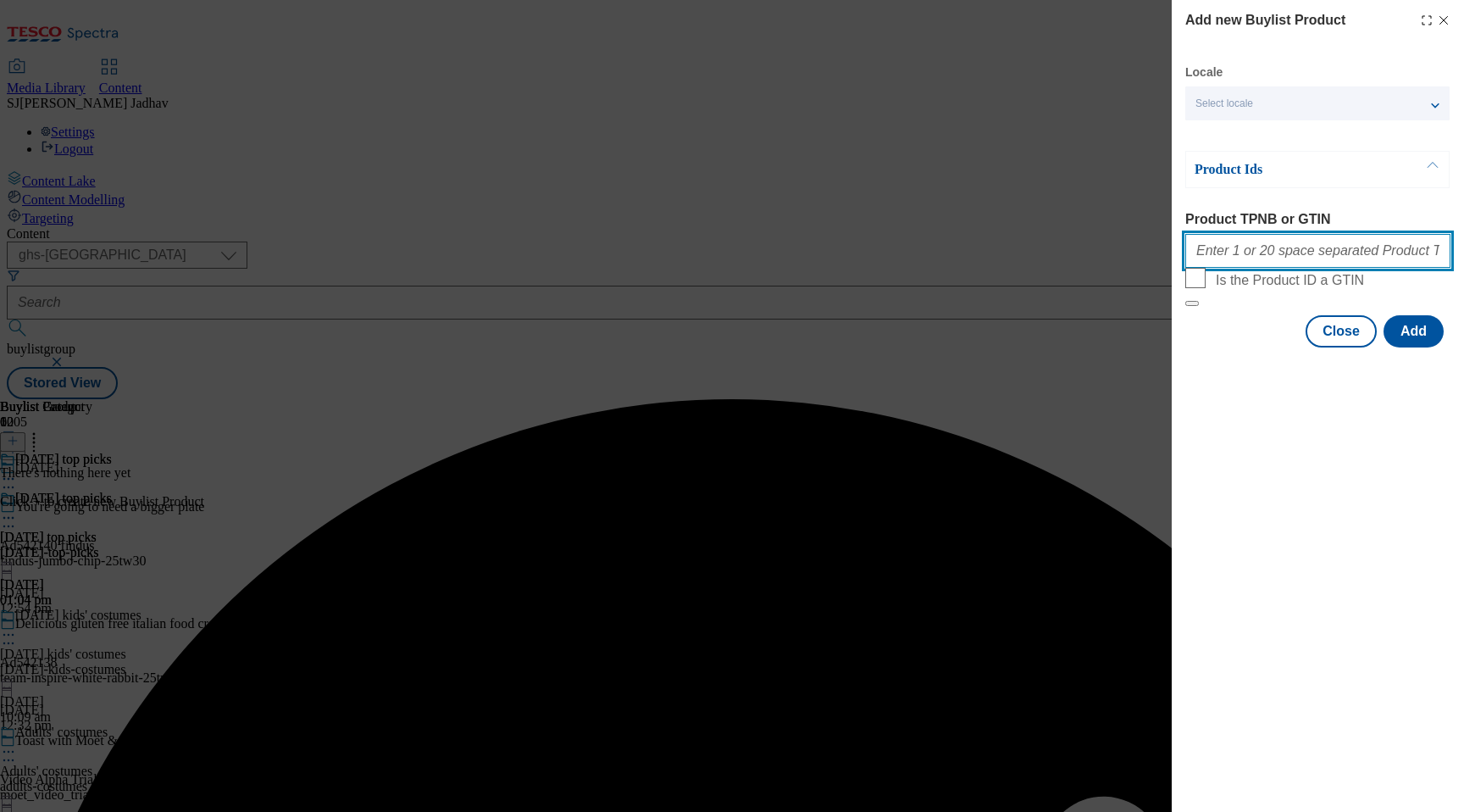
click at [1279, 261] on input "Product TPNB or GTIN" at bounding box center [1317, 250] width 266 height 34
paste input "93278324 96667406 105086276 105051273 105059298 105086280 105048372 105086272 1…"
type input "93278324 96667406 105086276 105051273 105059298 105086280 105048372 105086272 1…"
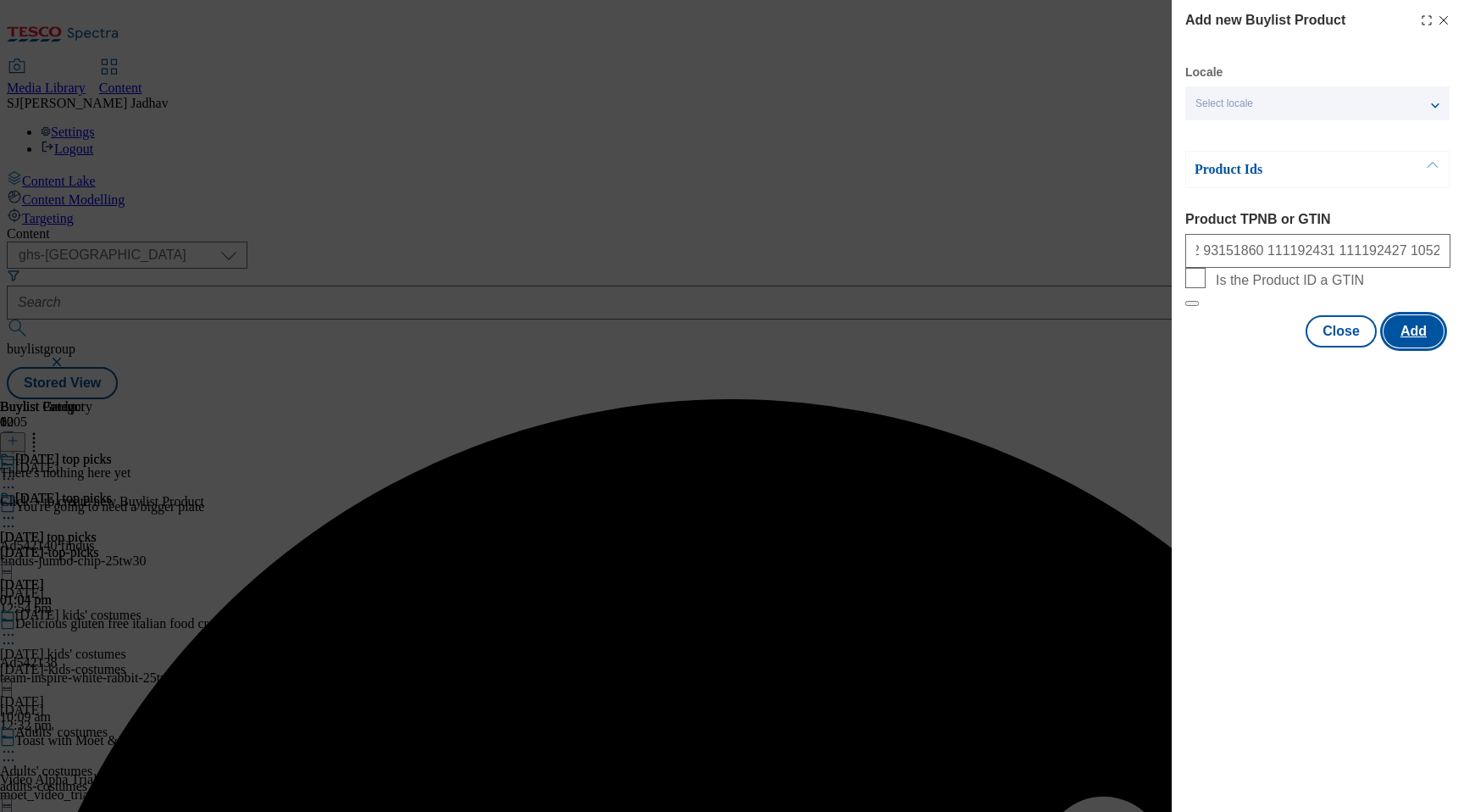
click at [1418, 347] on button "Add" at bounding box center [1413, 331] width 60 height 32
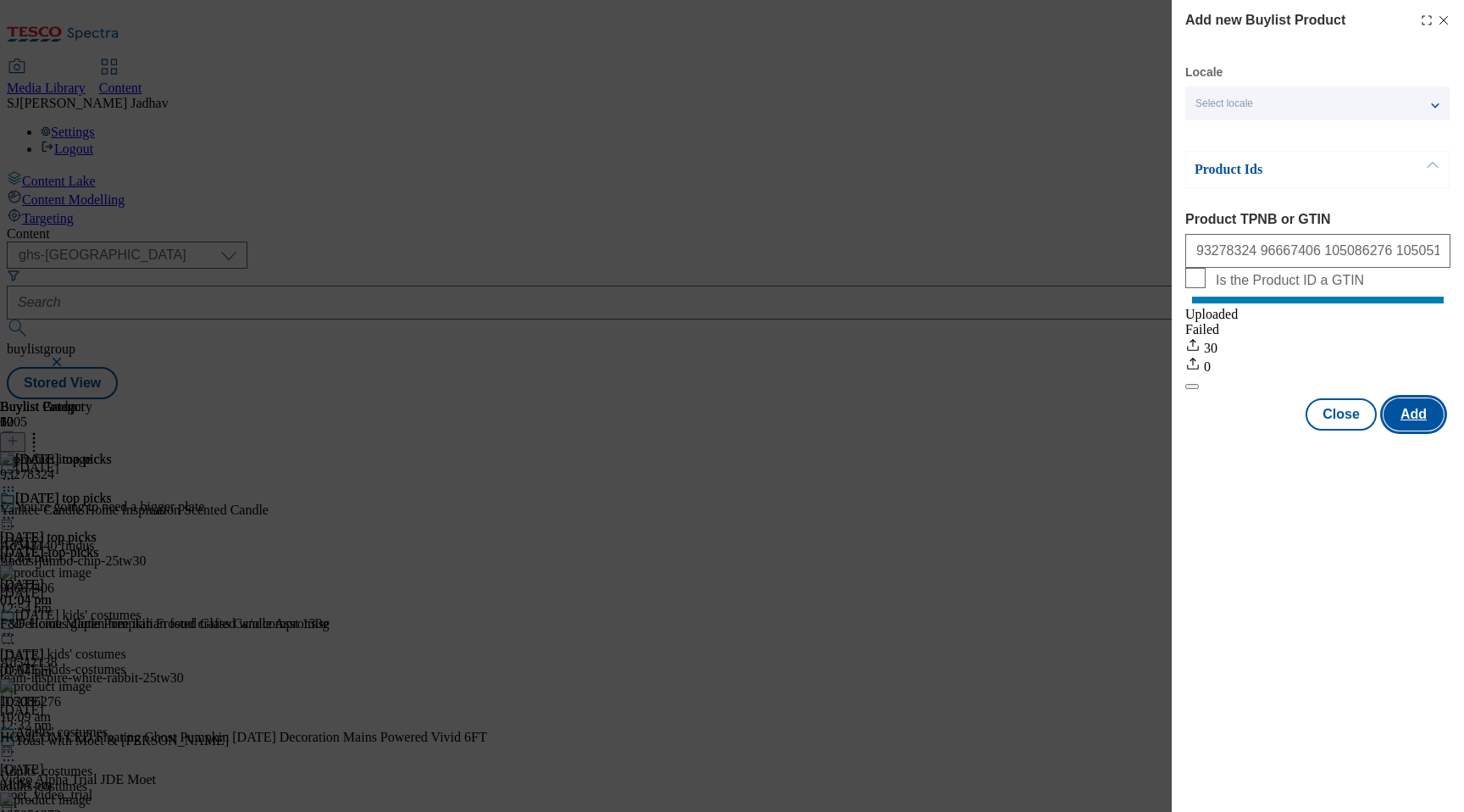
scroll to position [0, 0]
click at [1334, 430] on button "Close" at bounding box center [1341, 414] width 72 height 32
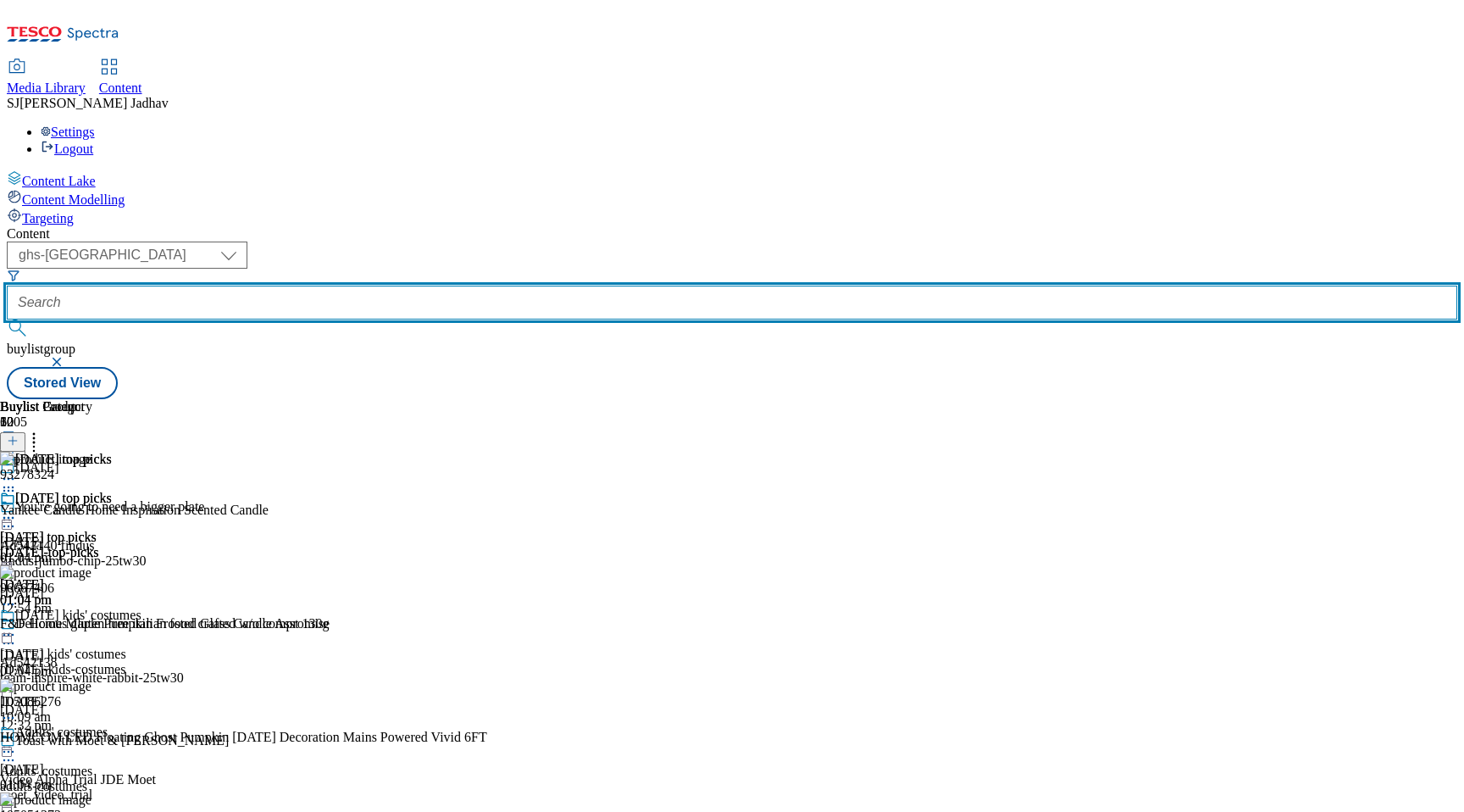
click at [427, 285] on input "text" at bounding box center [732, 302] width 1451 height 34
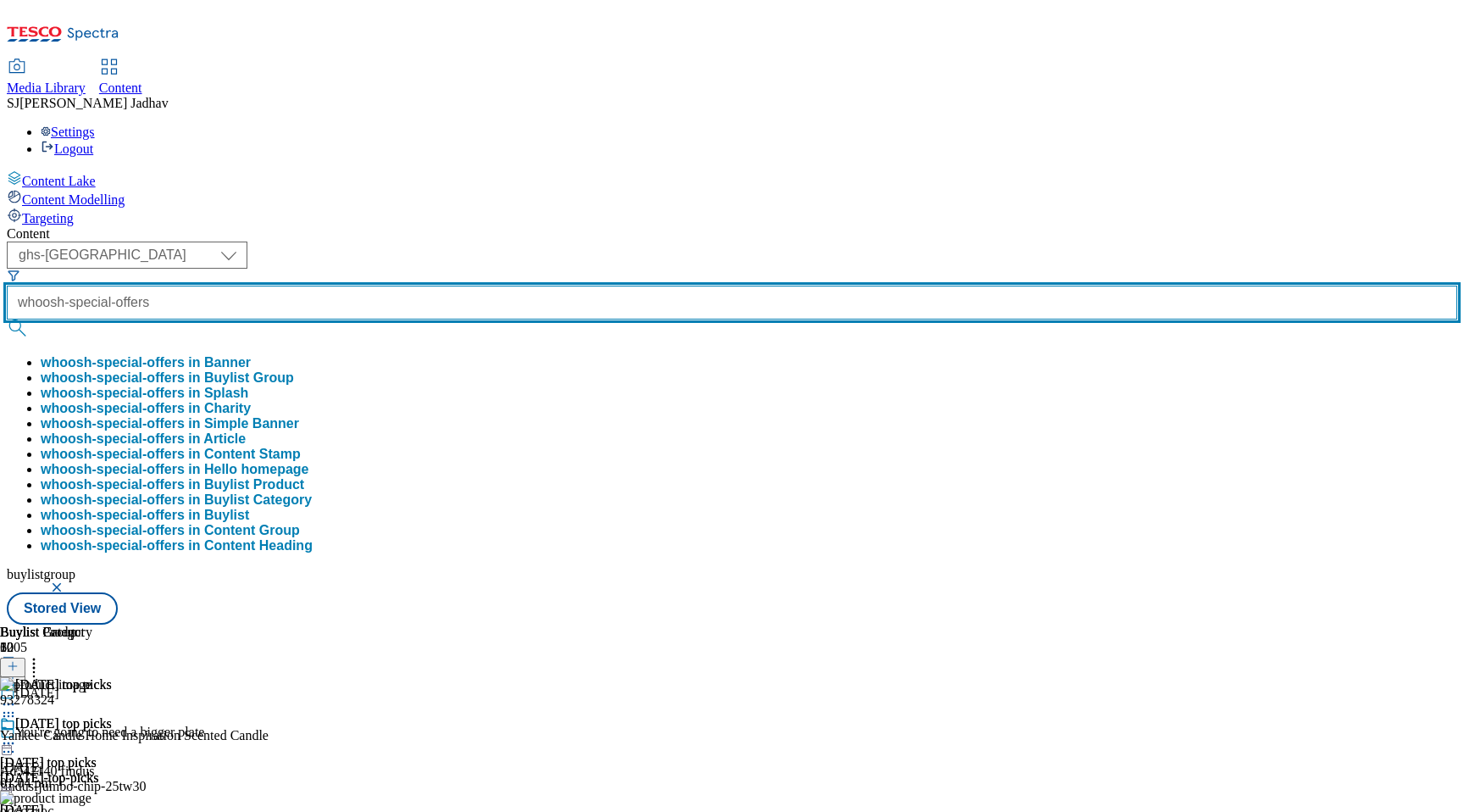
type input "whoosh-special-offers"
click at [7, 319] on button "submit" at bounding box center [19, 327] width 24 height 17
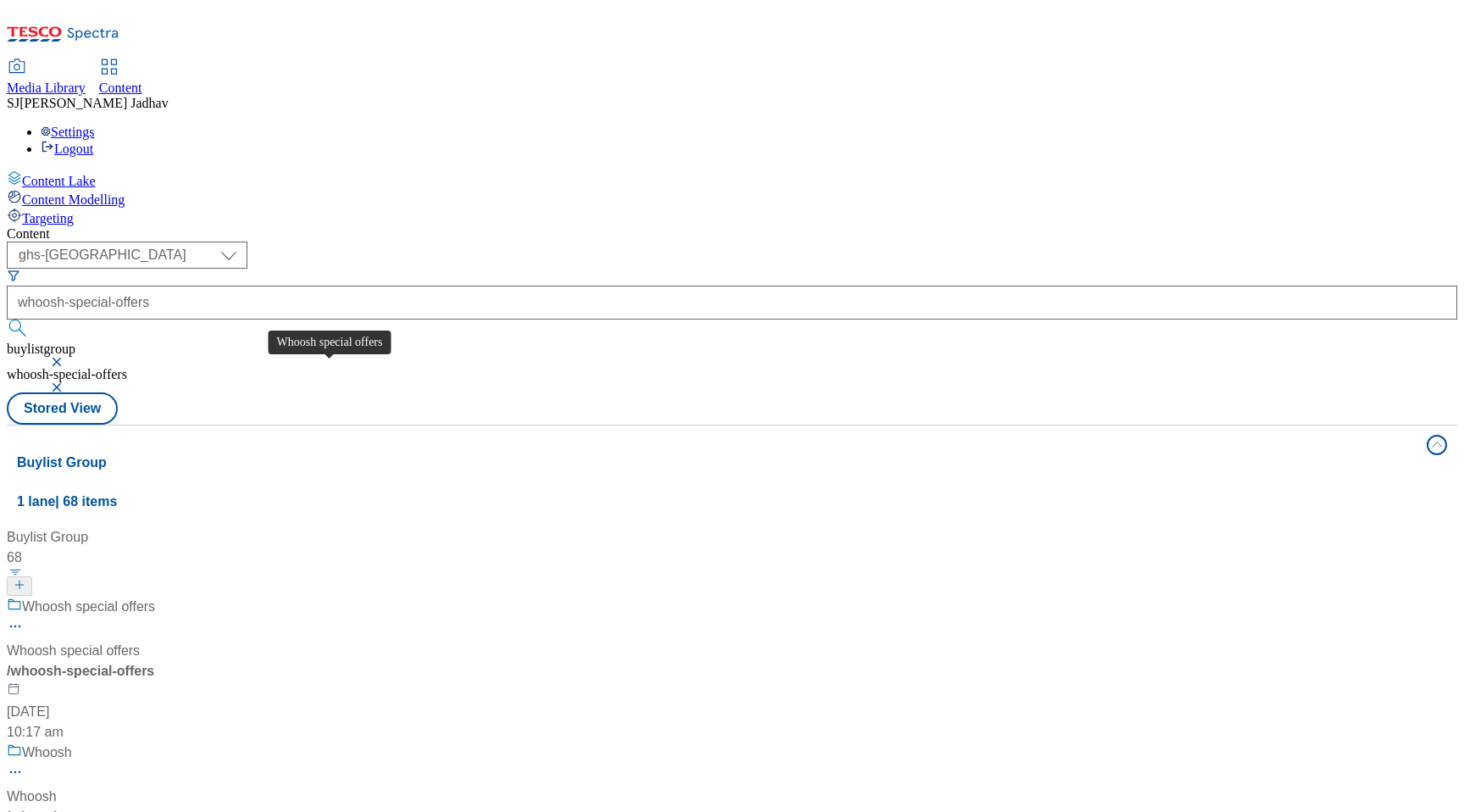
click at [154, 664] on span "/ whoosh-special-offers" at bounding box center [80, 671] width 148 height 14
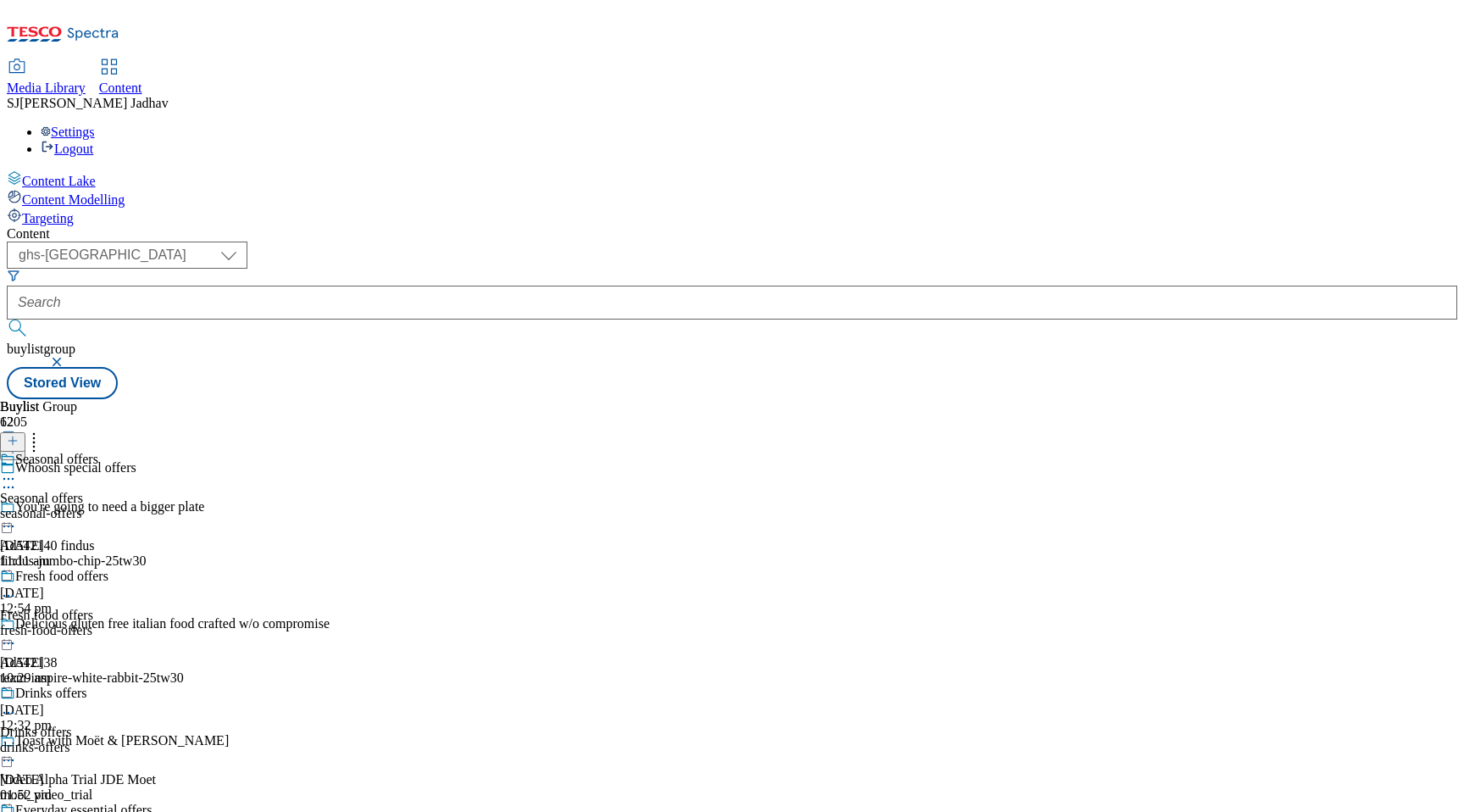
scroll to position [236, 0]
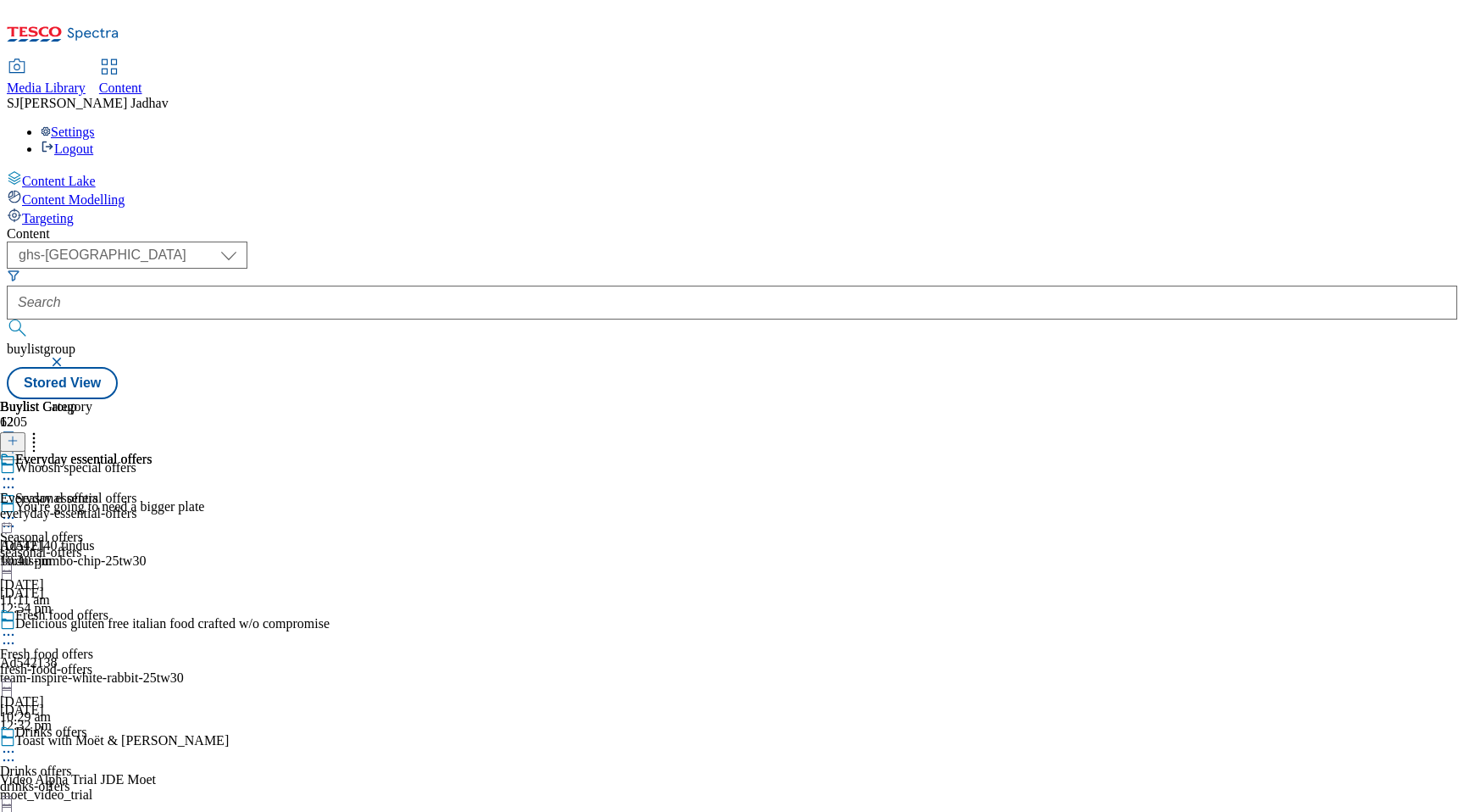
click at [17, 470] on icon at bounding box center [8, 478] width 17 height 17
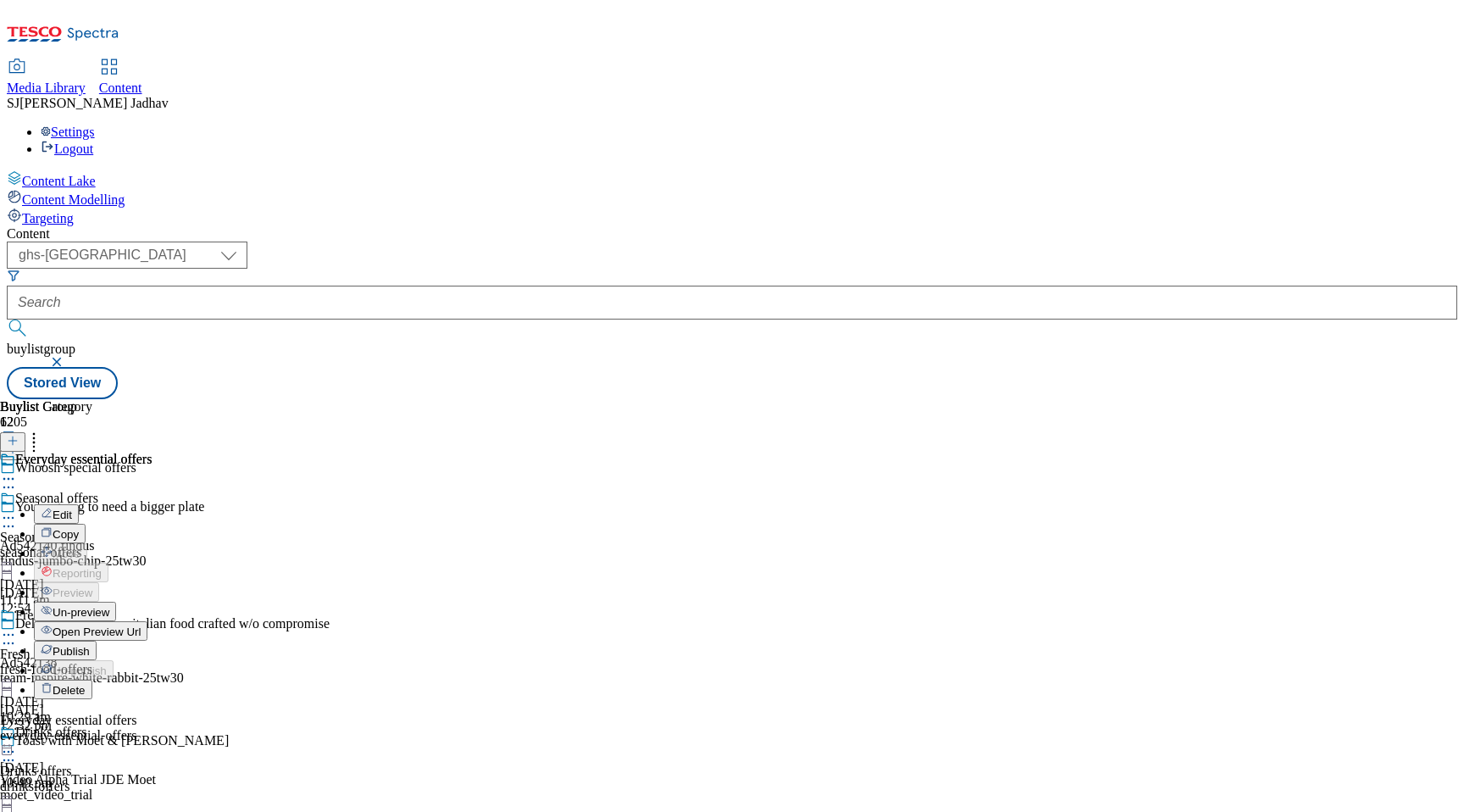
click at [89, 645] on span "Publish" at bounding box center [72, 651] width 38 height 13
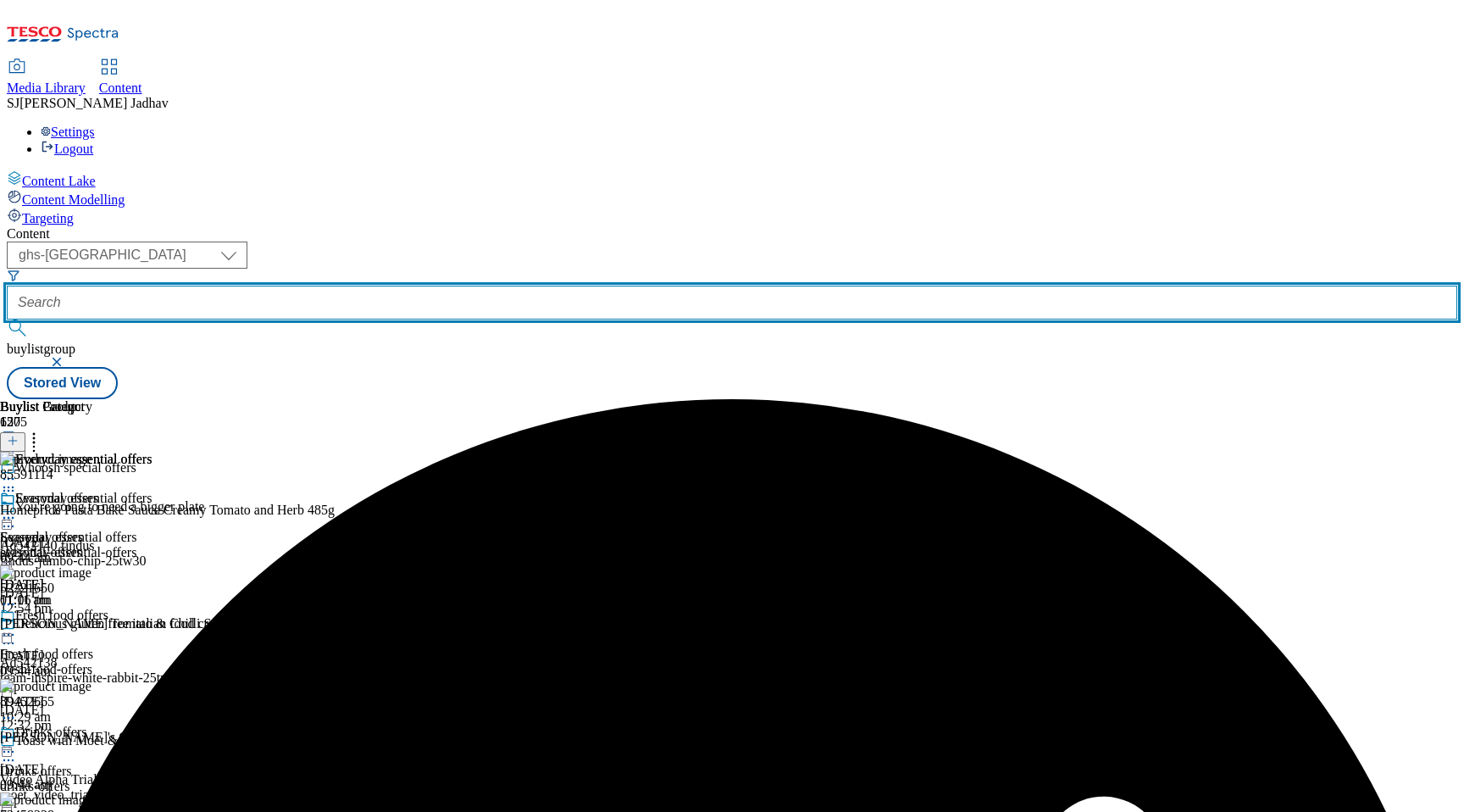
click at [436, 285] on input "text" at bounding box center [732, 302] width 1451 height 34
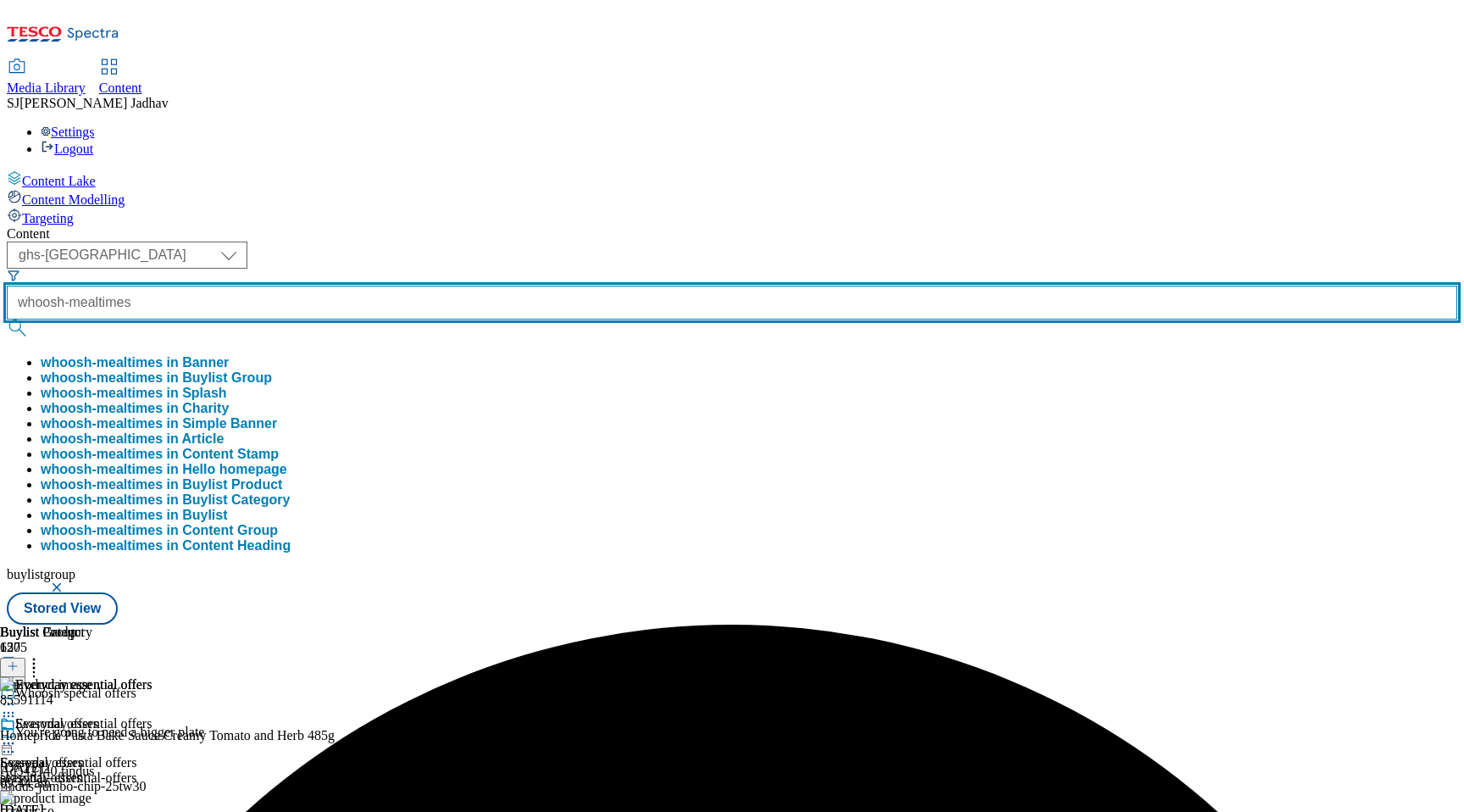
type input "whoosh-mealtimes"
click at [7, 319] on button "submit" at bounding box center [19, 327] width 24 height 17
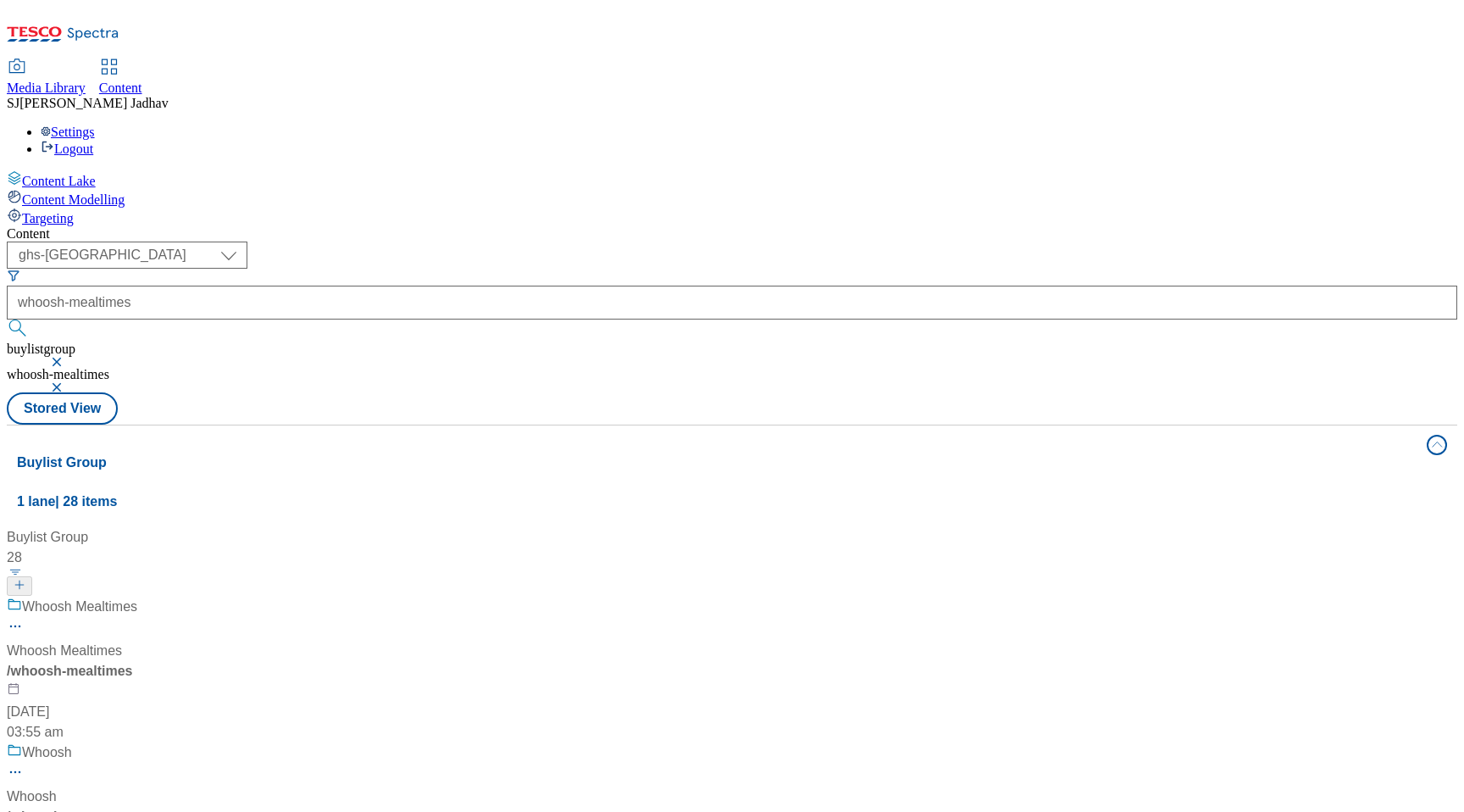
click at [224, 661] on div "/ whoosh-mealtimes" at bounding box center [115, 671] width 217 height 21
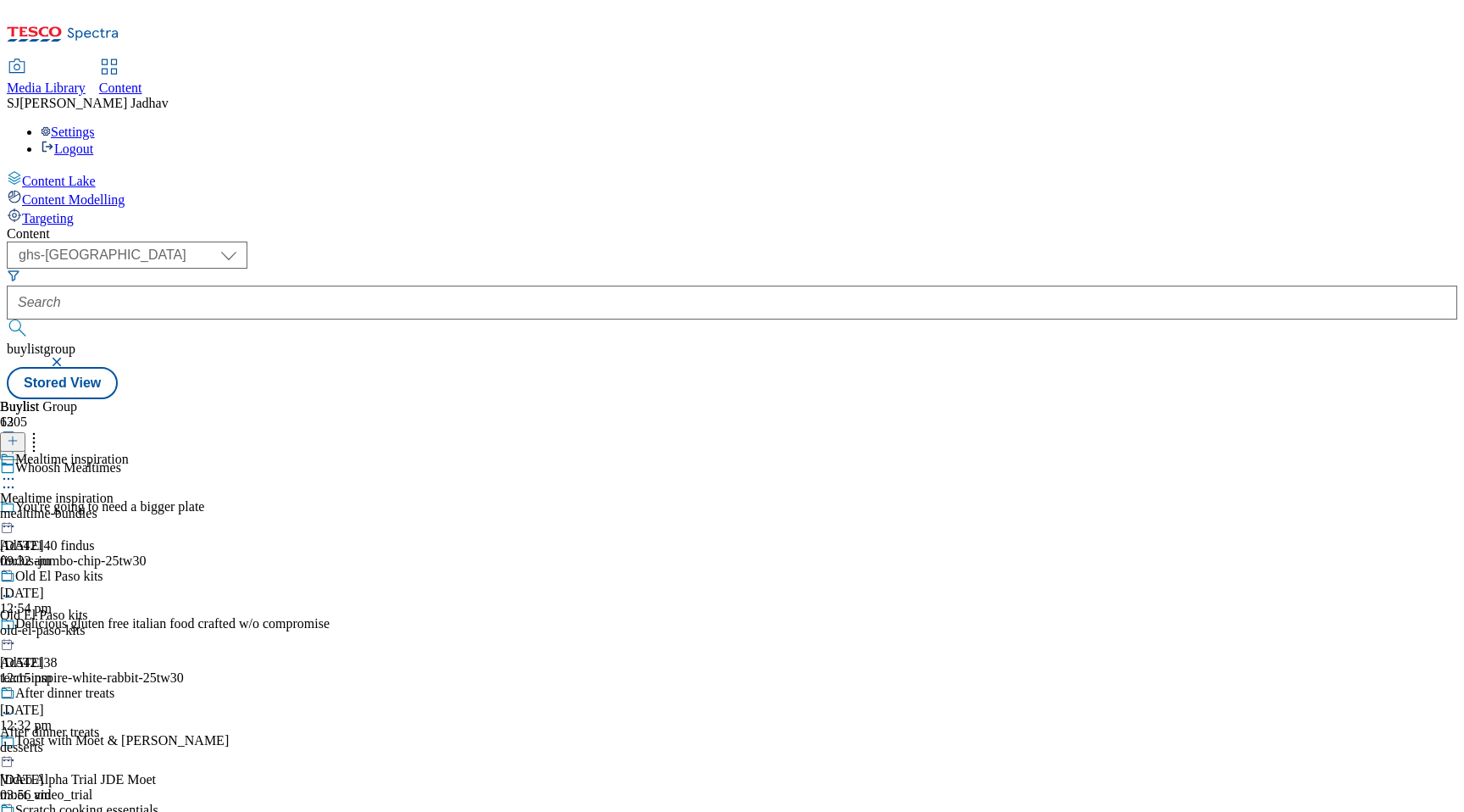
scroll to position [832, 0]
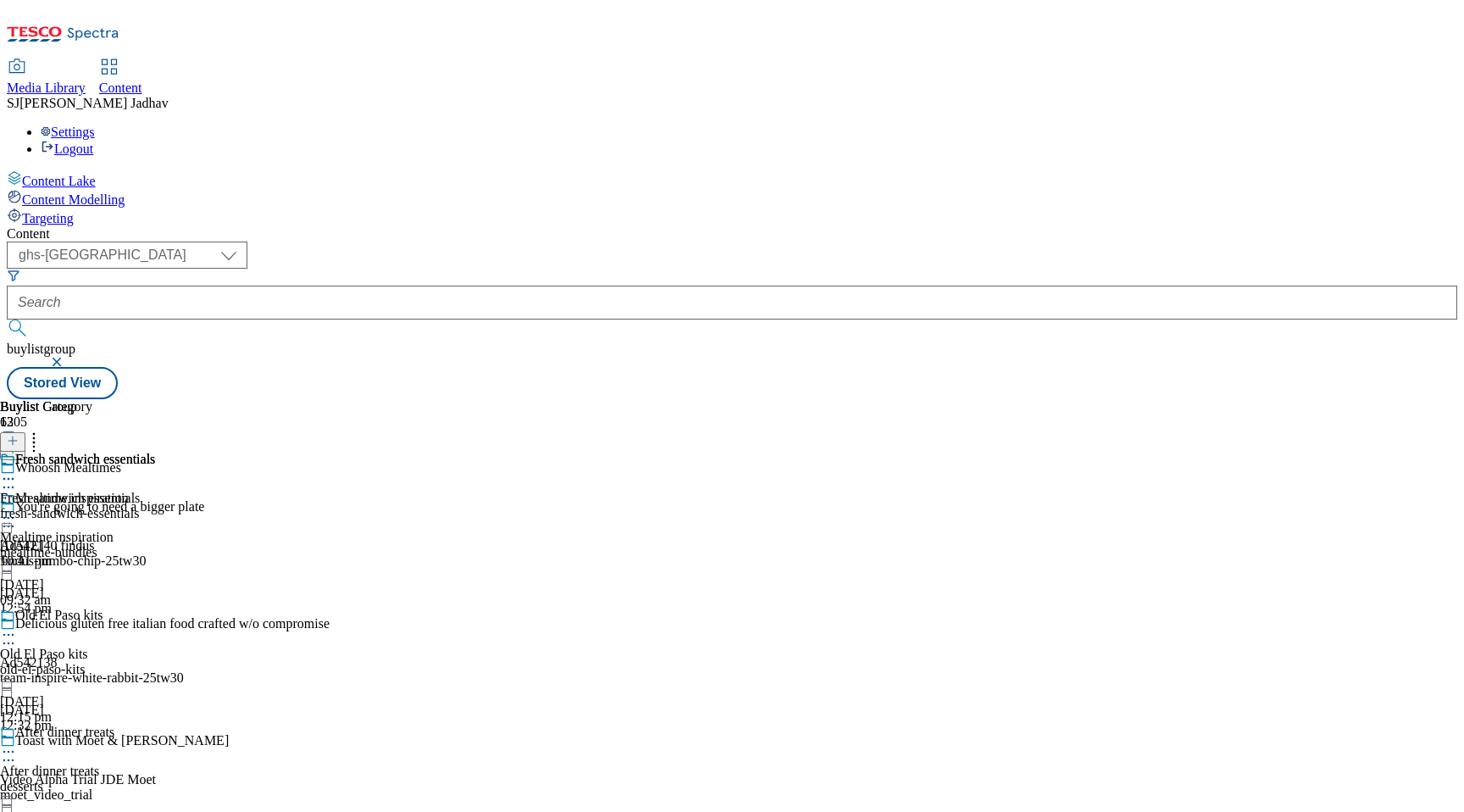
click at [155, 506] on div "fresh-sandwich-essentials" at bounding box center [77, 513] width 155 height 15
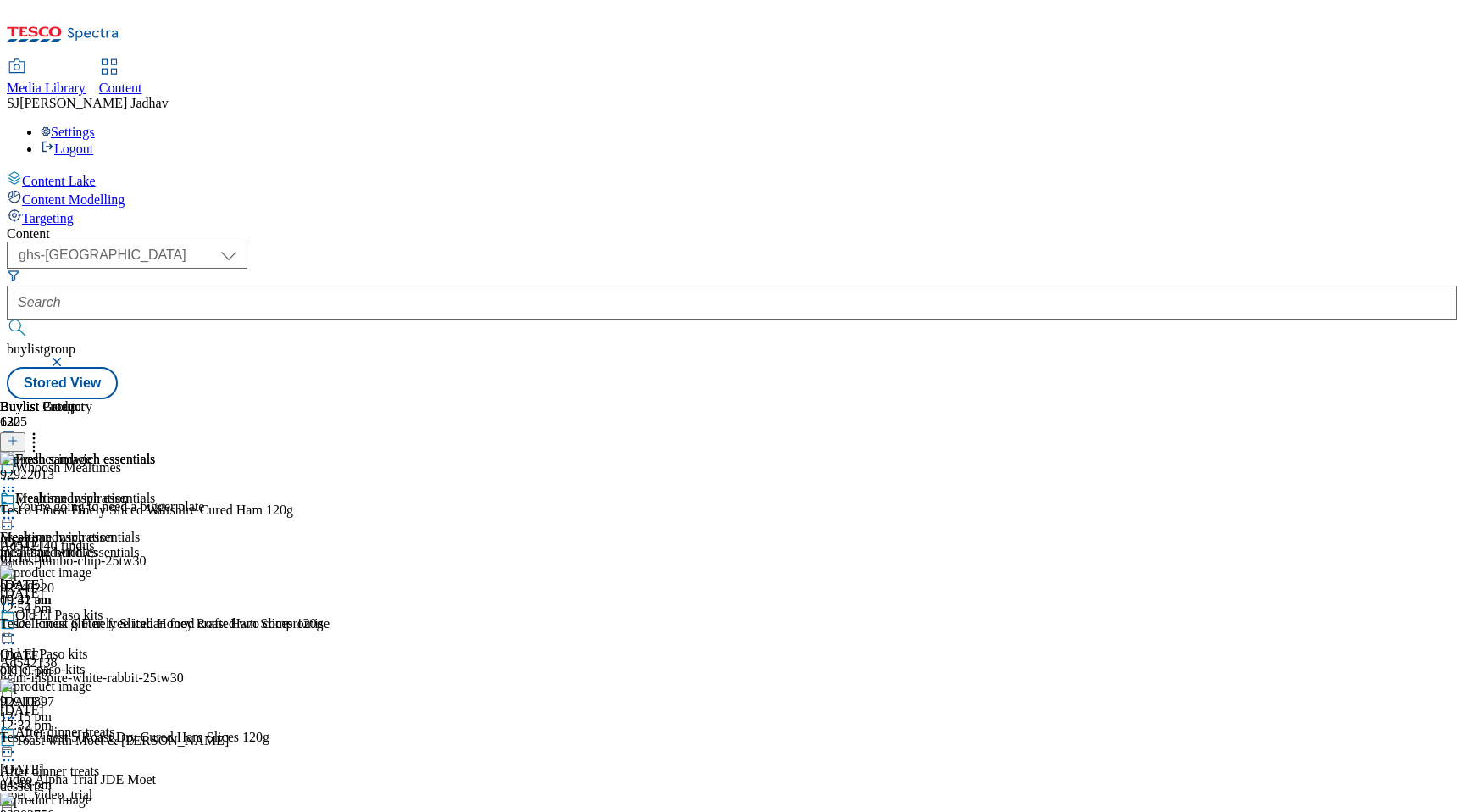
click at [17, 509] on icon at bounding box center [8, 517] width 17 height 17
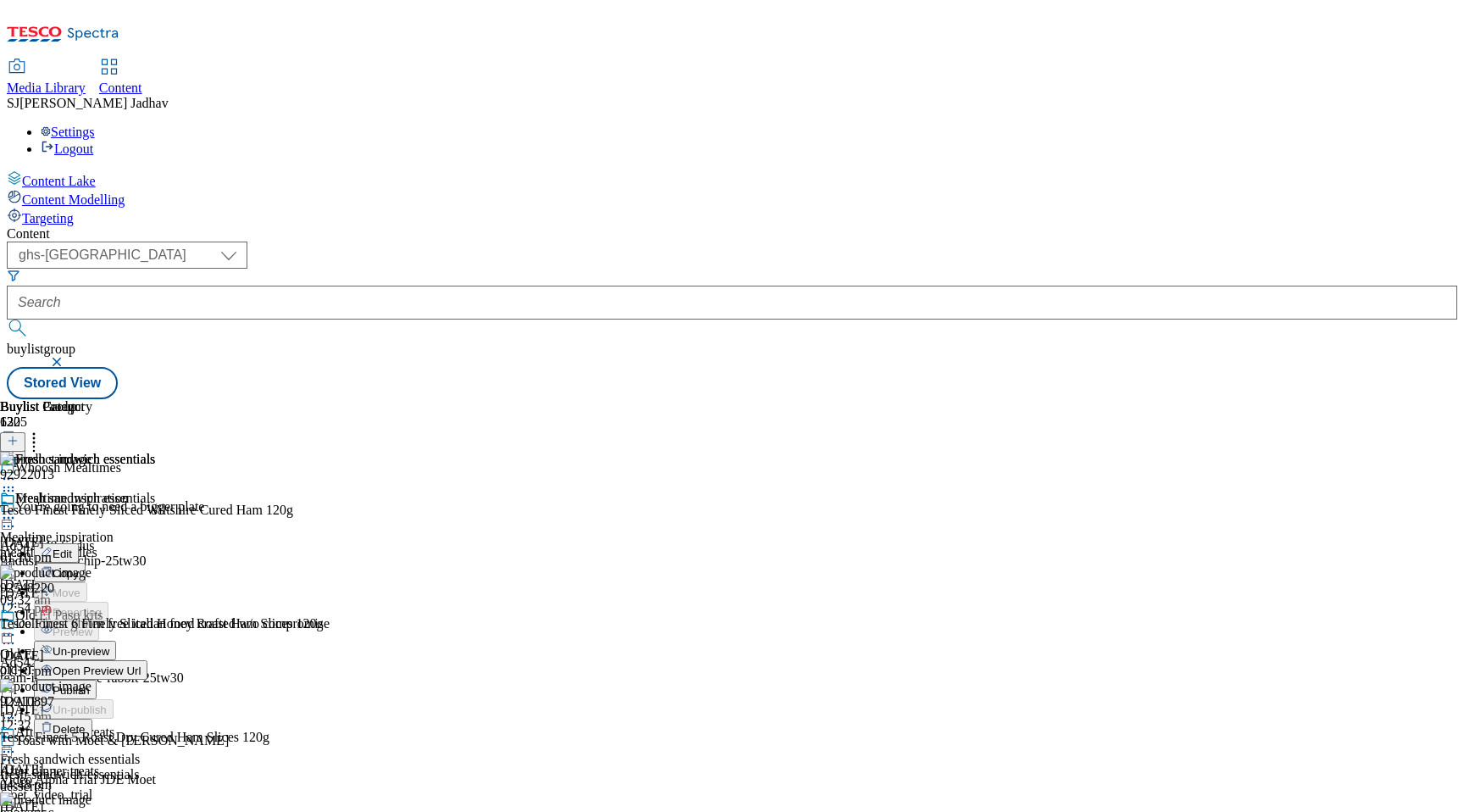
click at [97, 680] on button "Publish" at bounding box center [65, 689] width 63 height 20
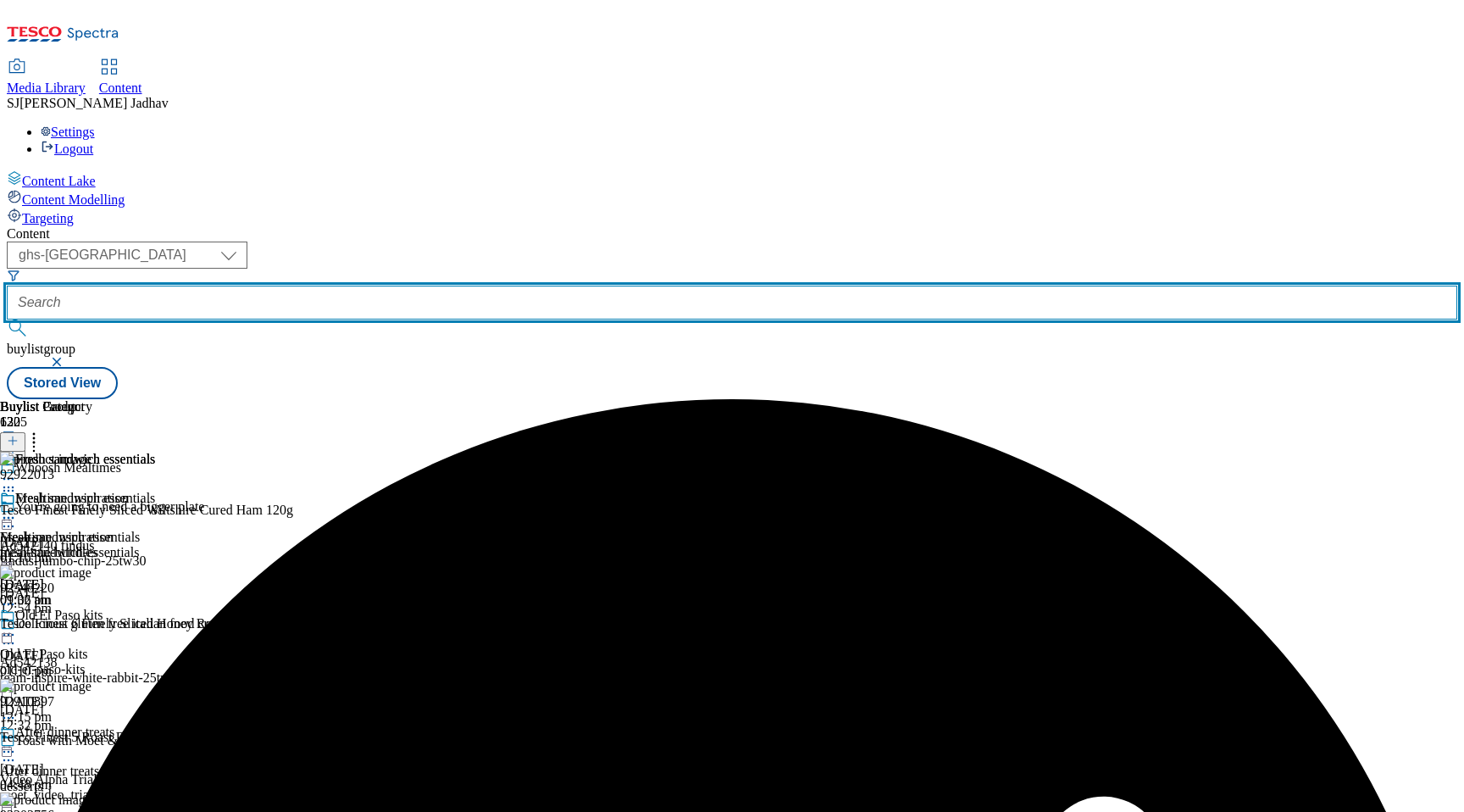
click at [408, 285] on input "text" at bounding box center [732, 302] width 1451 height 34
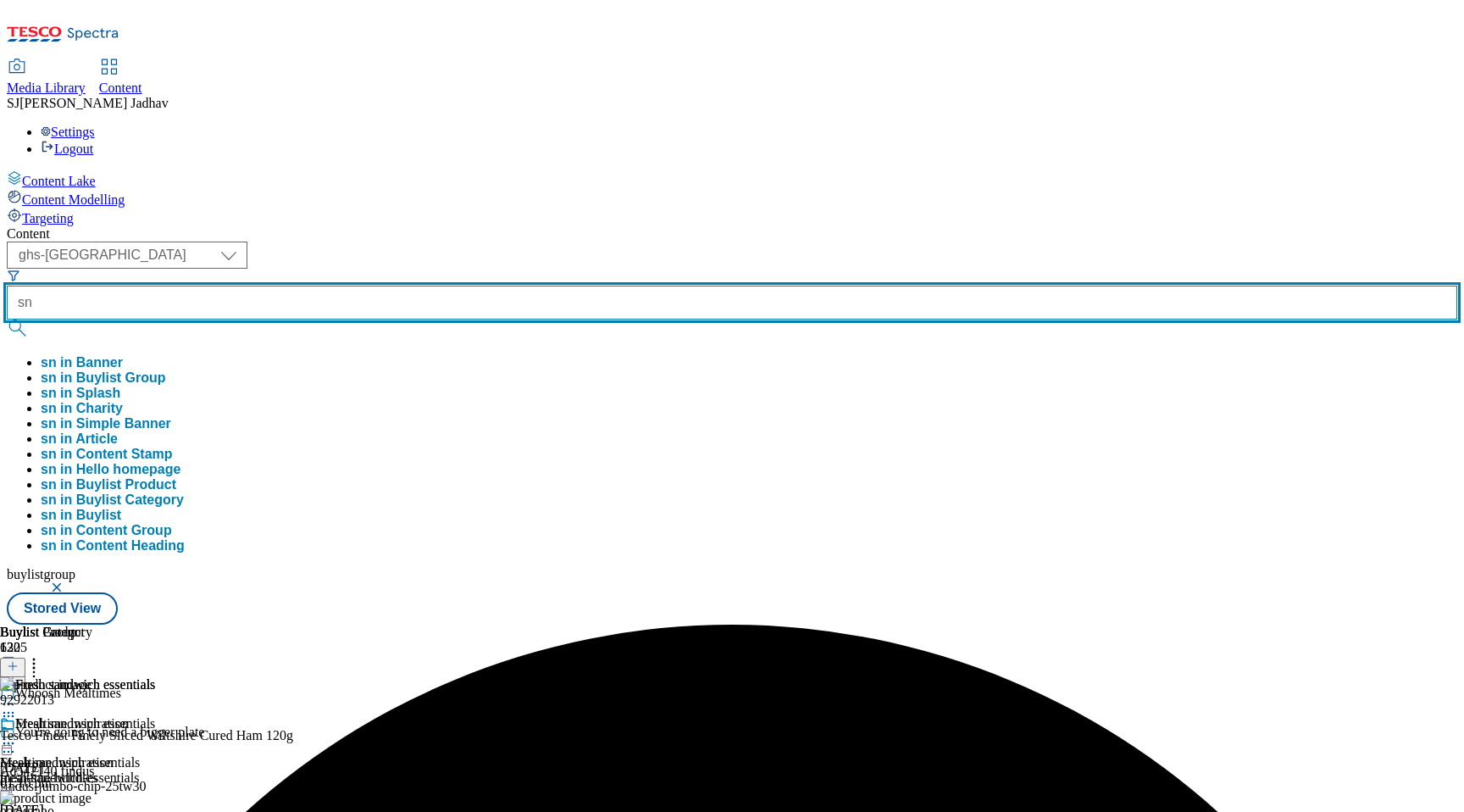
type input "s"
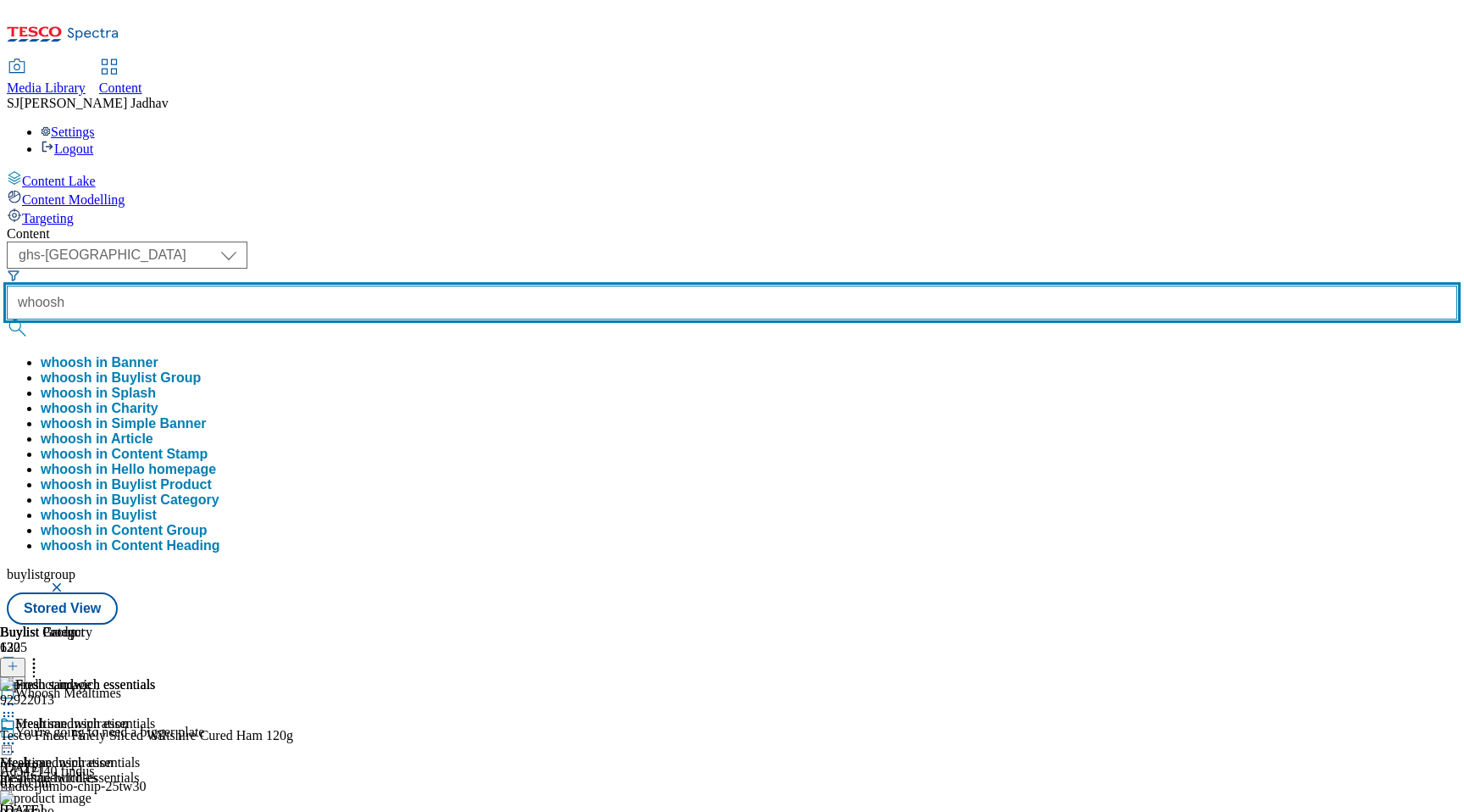
type input "whoosh"
click at [7, 319] on button "submit" at bounding box center [19, 327] width 24 height 17
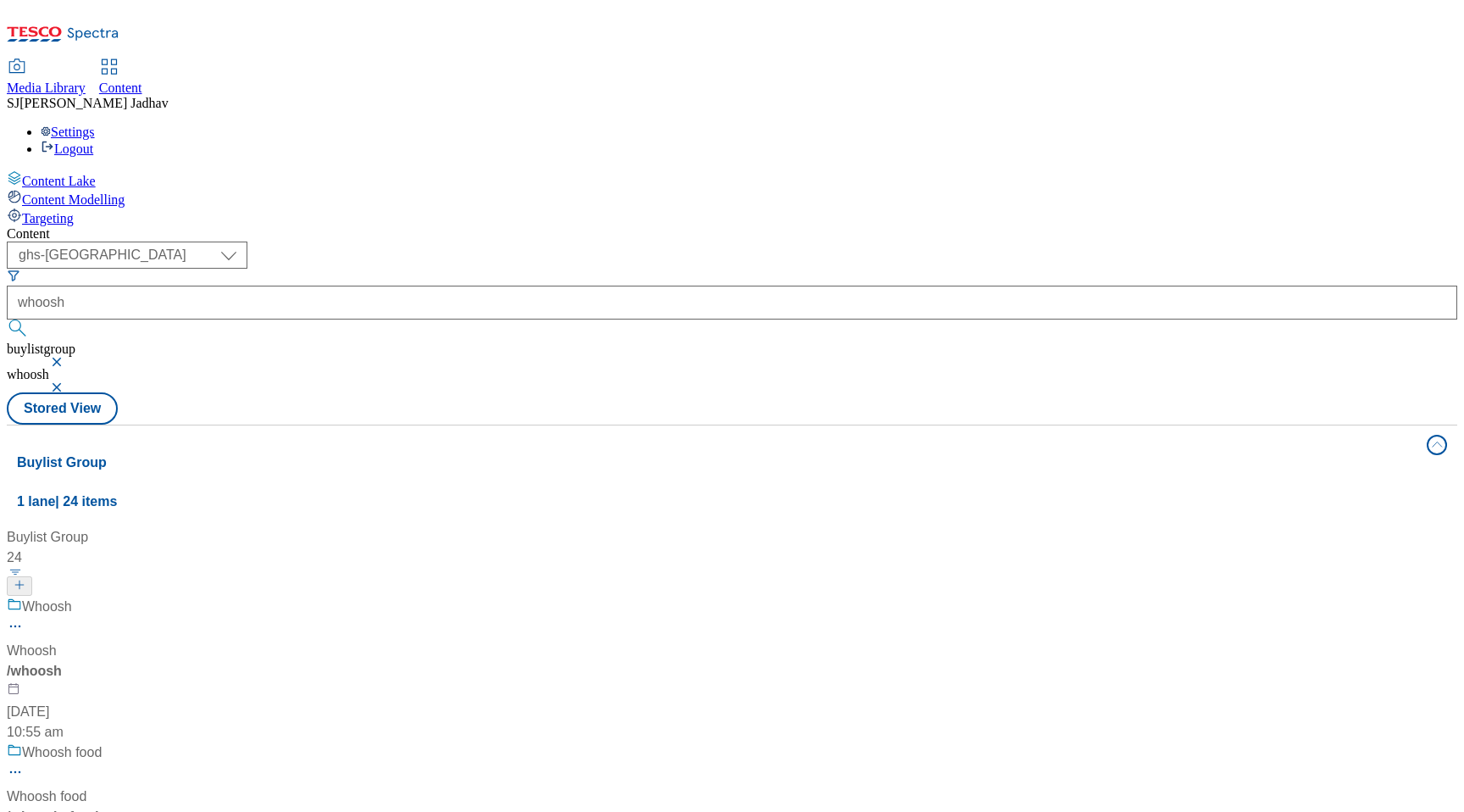
click at [218, 661] on div "/ whoosh" at bounding box center [113, 671] width 212 height 21
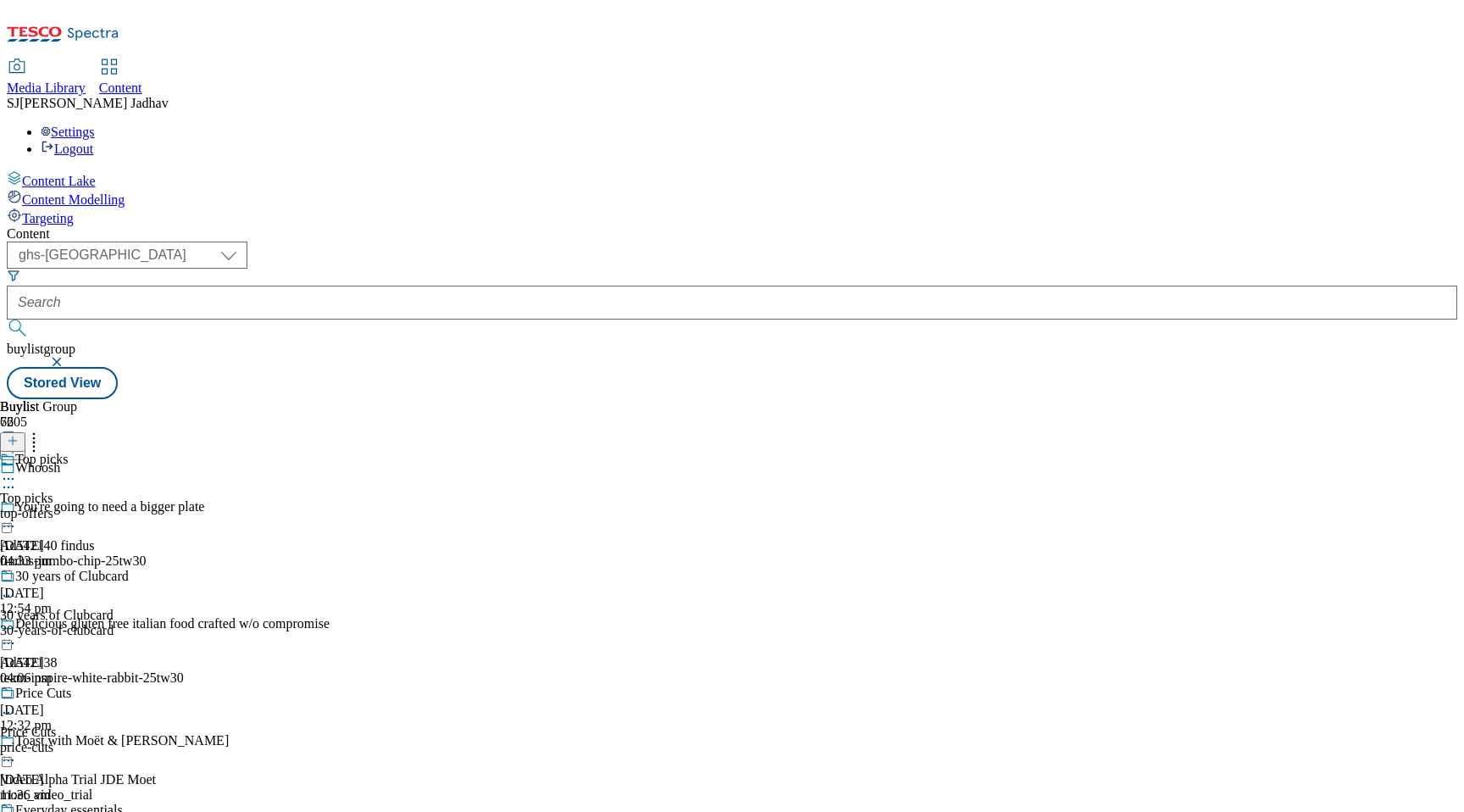
scroll to position [1764, 0]
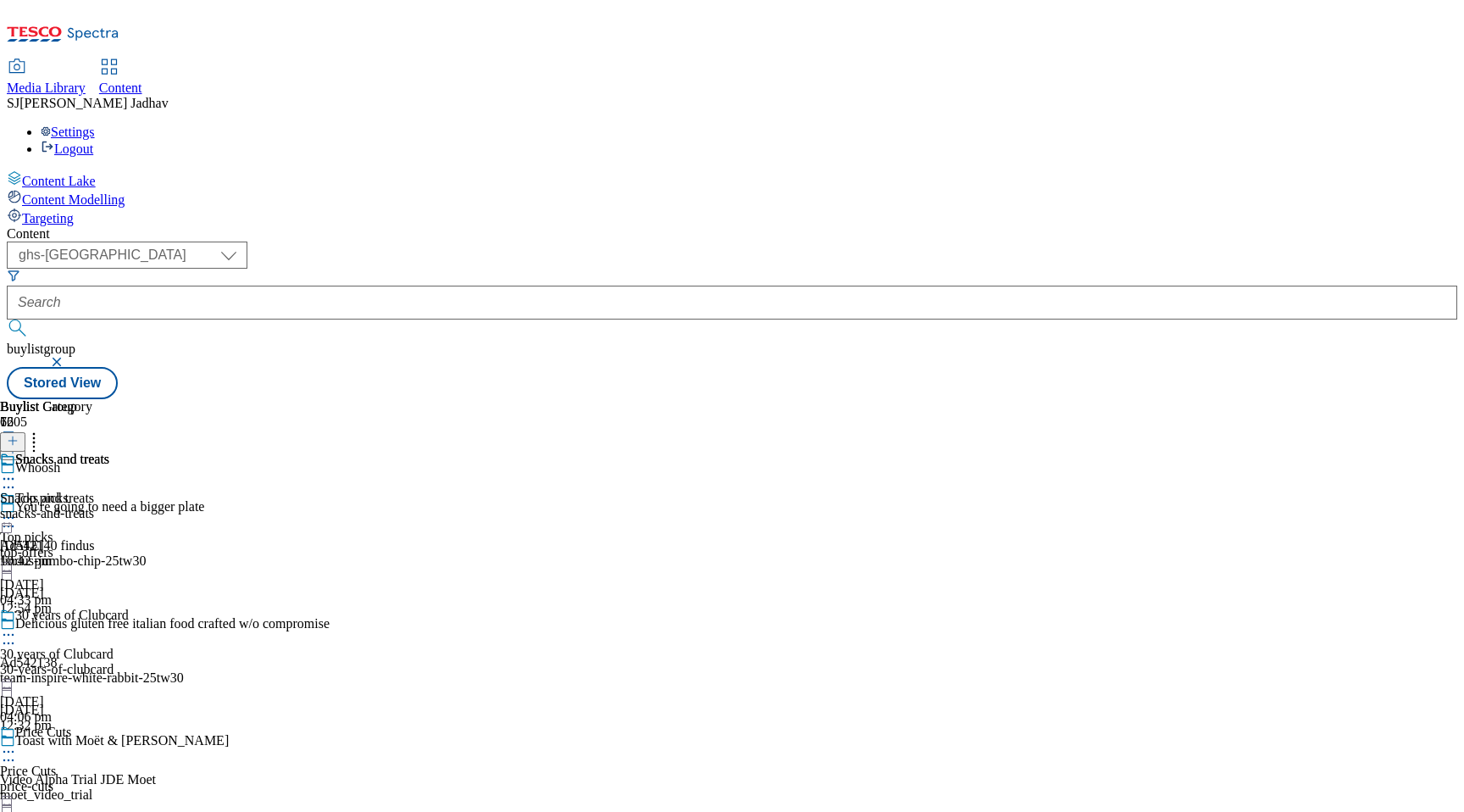
click at [17, 470] on icon at bounding box center [8, 478] width 17 height 17
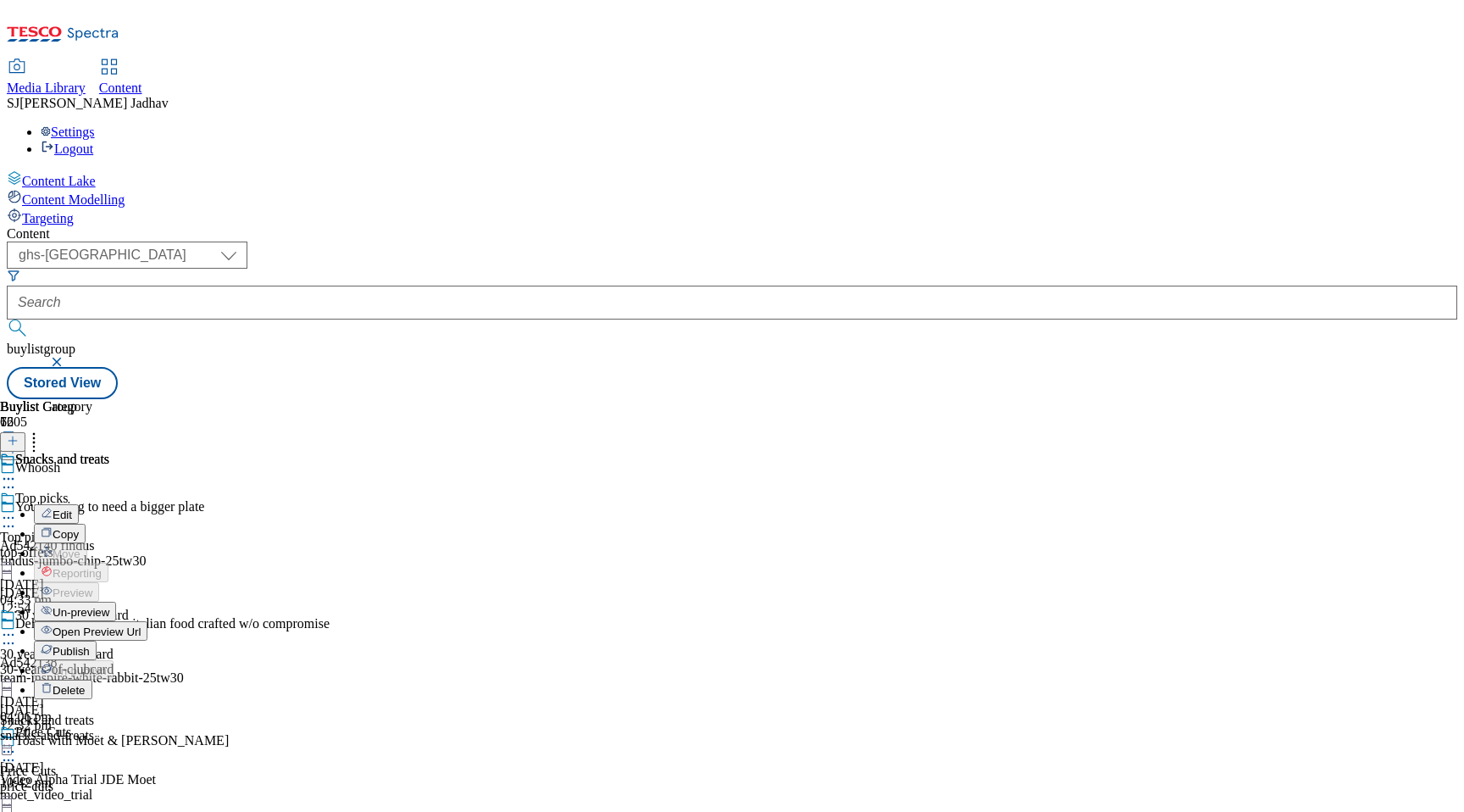
click at [89, 645] on span "Publish" at bounding box center [72, 651] width 38 height 13
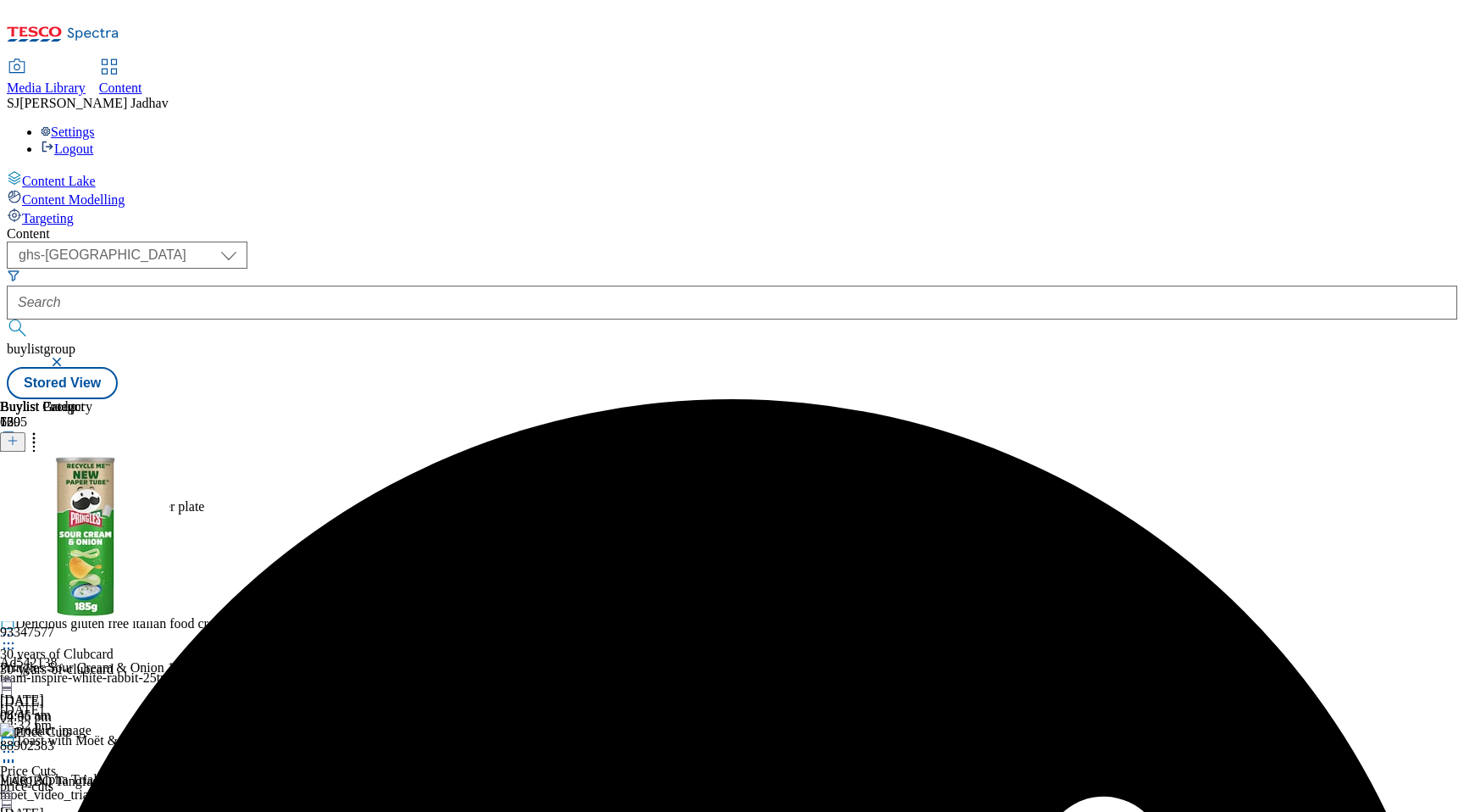
scroll to position [1861, 0]
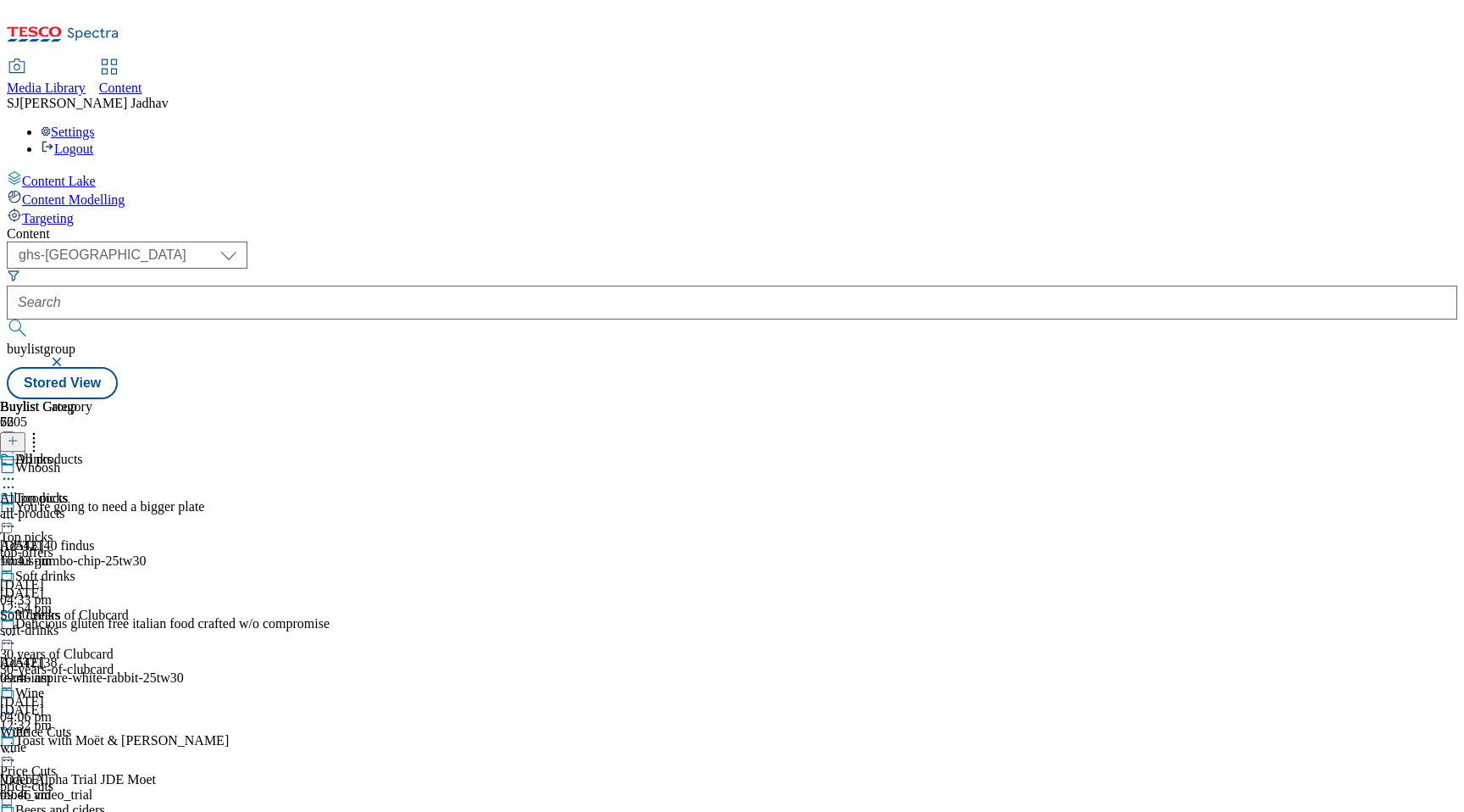
click at [105, 506] on div "all-products" at bounding box center [52, 513] width 105 height 15
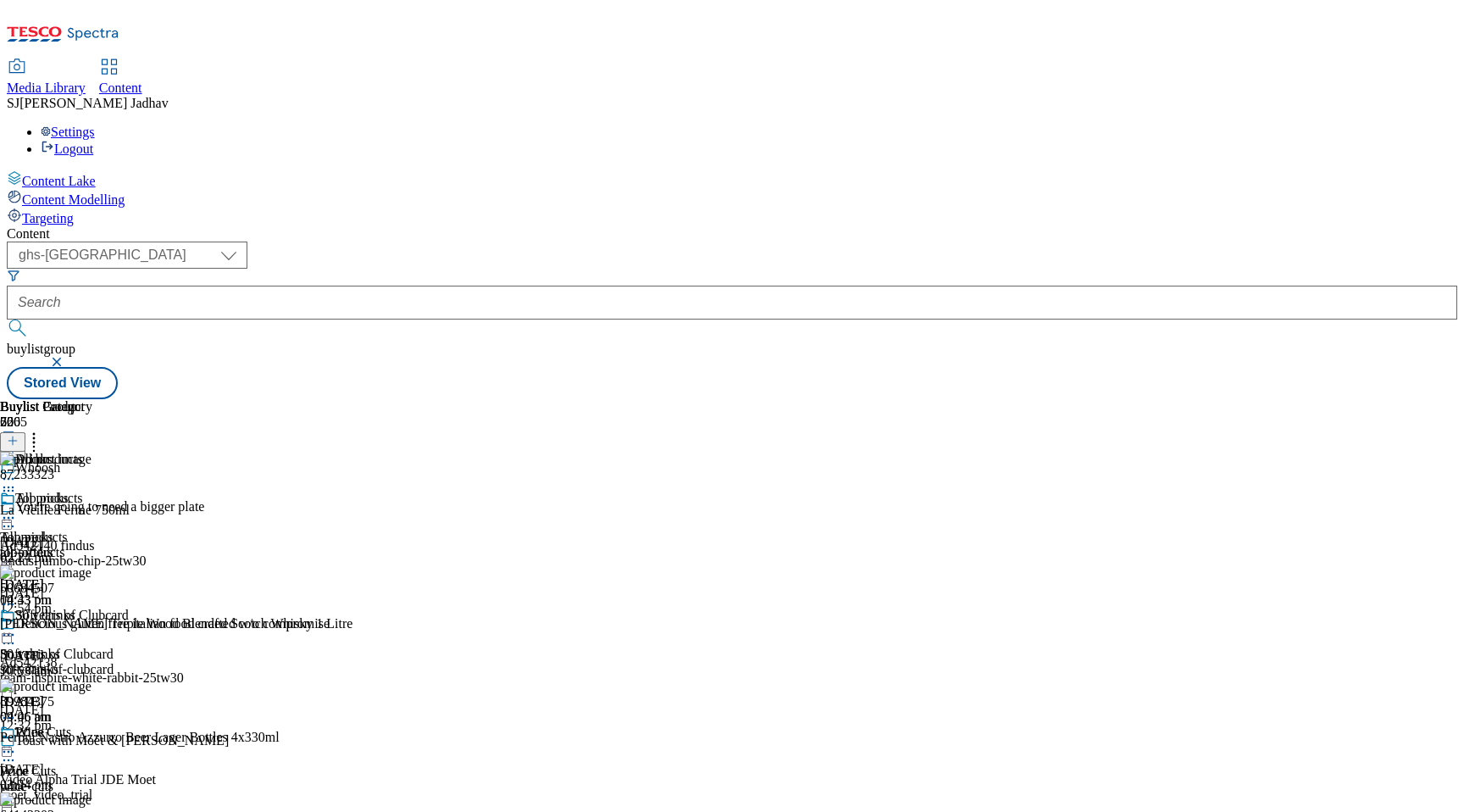
click at [17, 509] on icon at bounding box center [8, 517] width 17 height 17
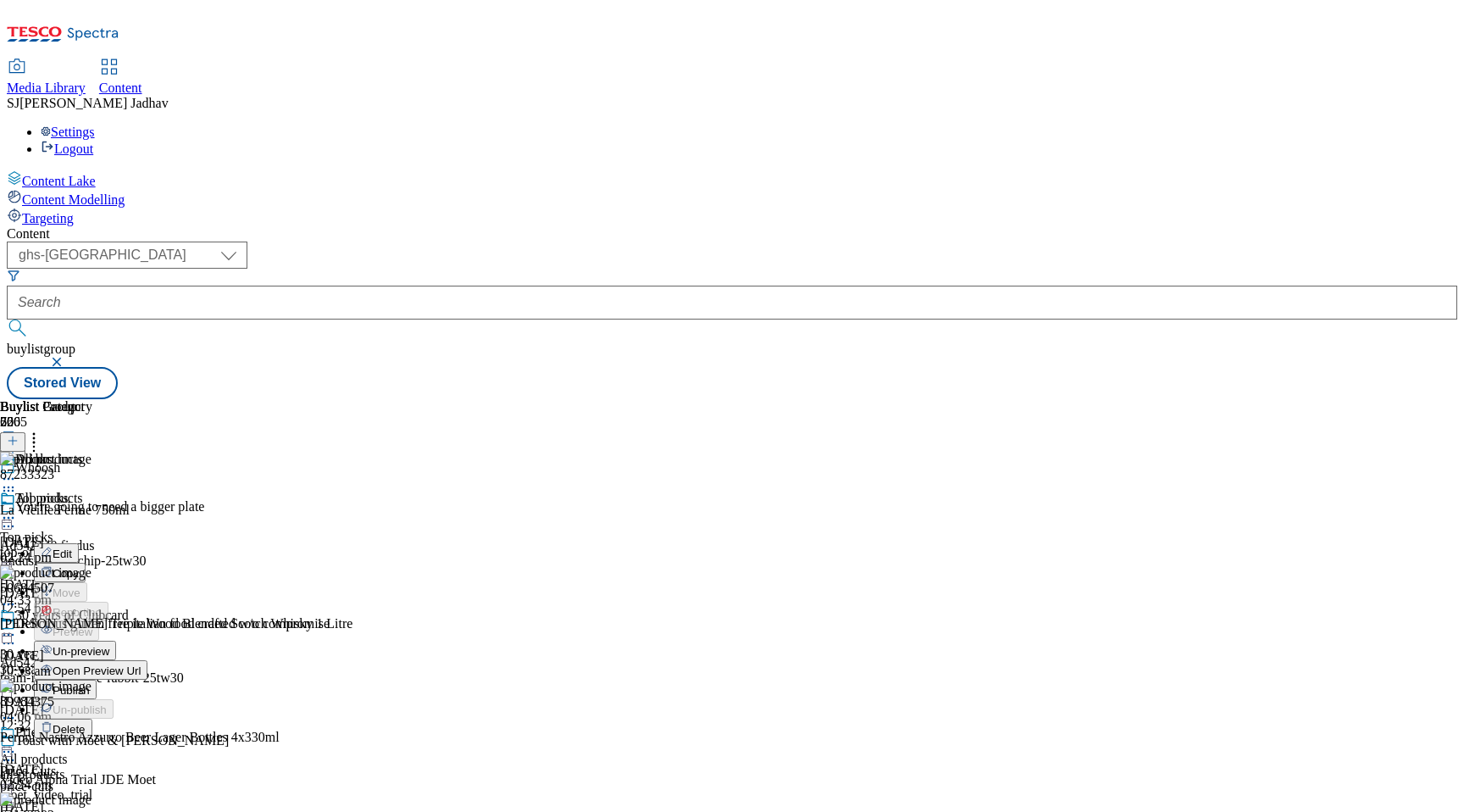
click at [86, 723] on span "Delete" at bounding box center [69, 729] width 33 height 13
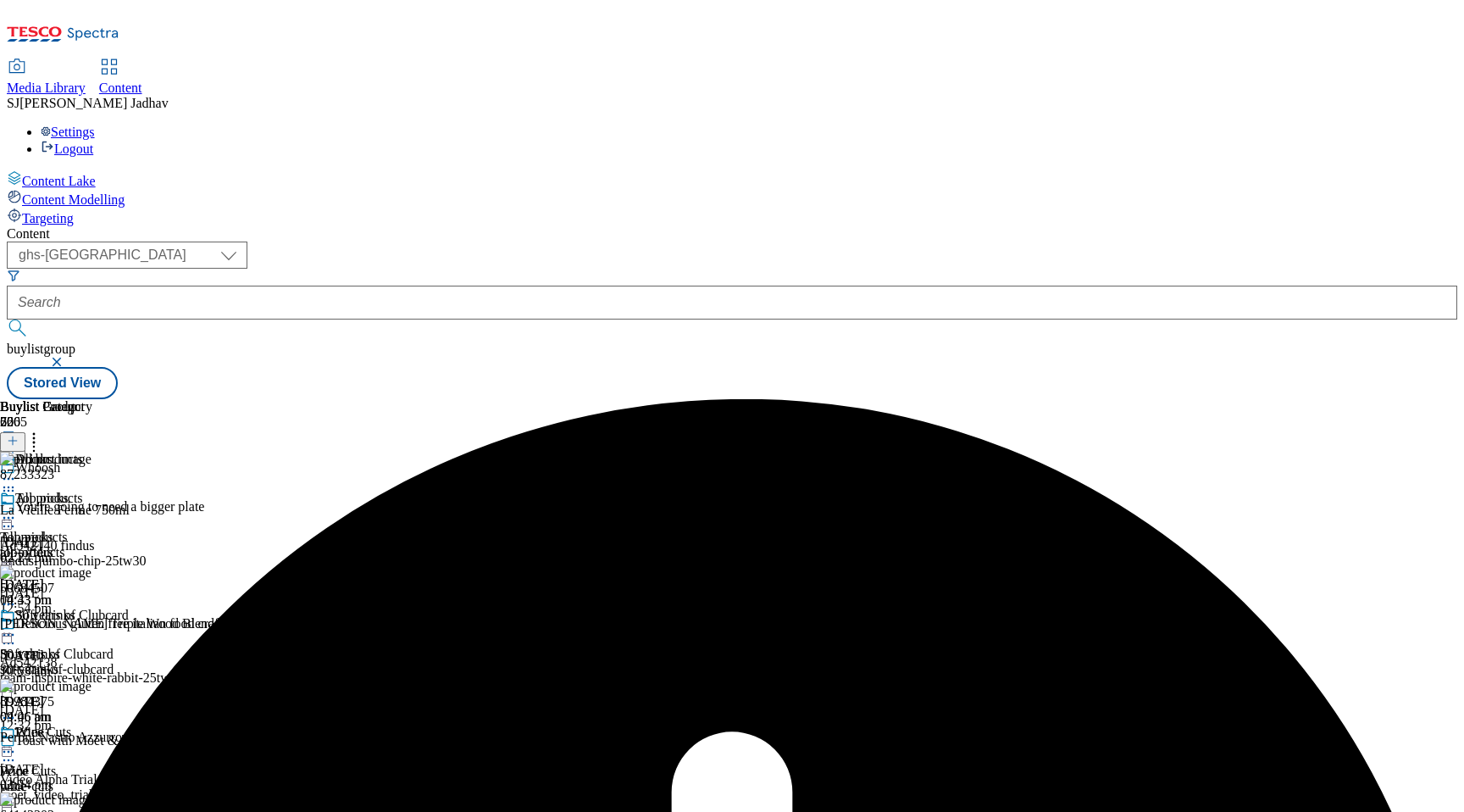
click at [105, 491] on div "All products" at bounding box center [52, 511] width 105 height 39
click at [17, 509] on icon at bounding box center [8, 517] width 17 height 17
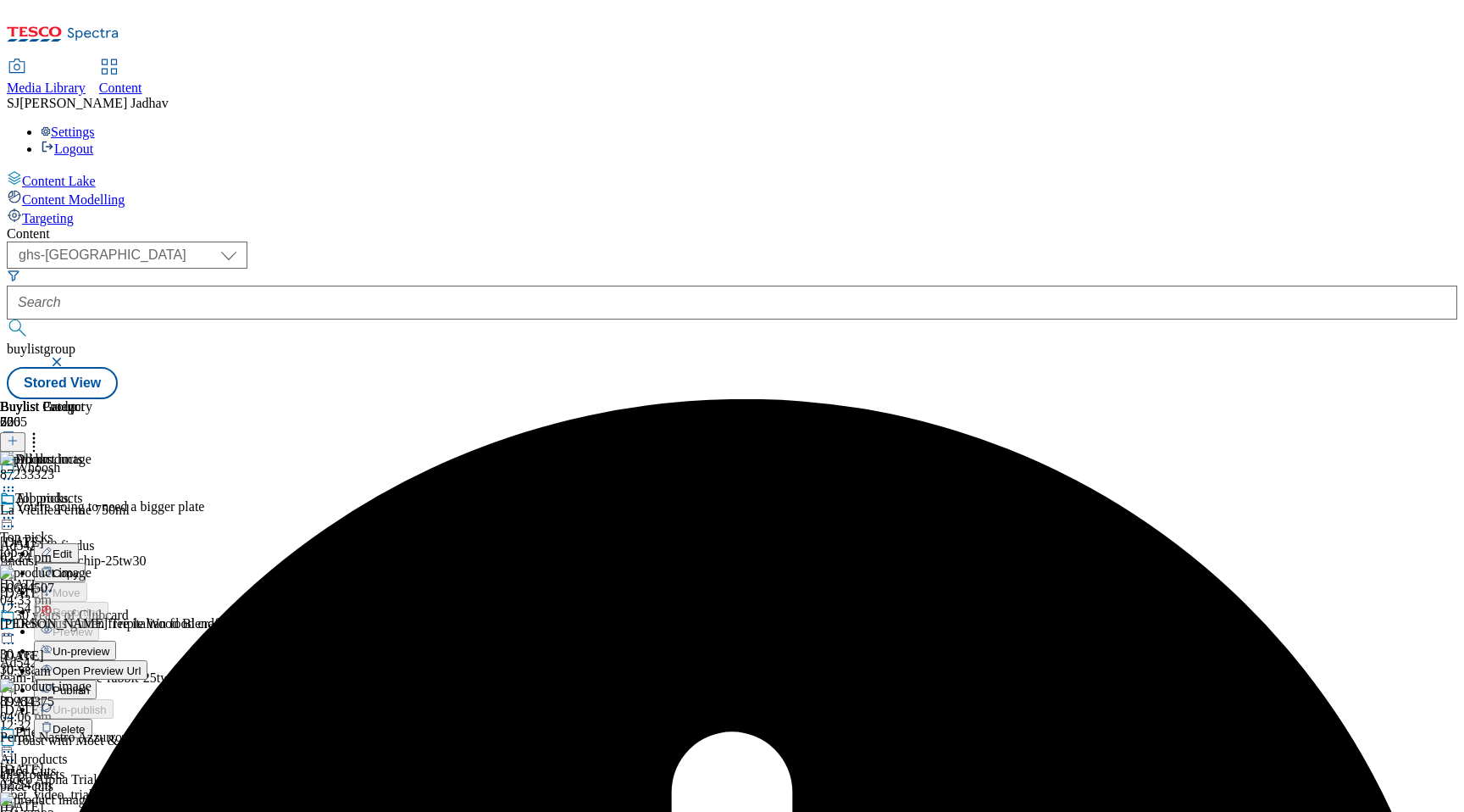
click at [89, 684] on span "Publish" at bounding box center [72, 690] width 38 height 13
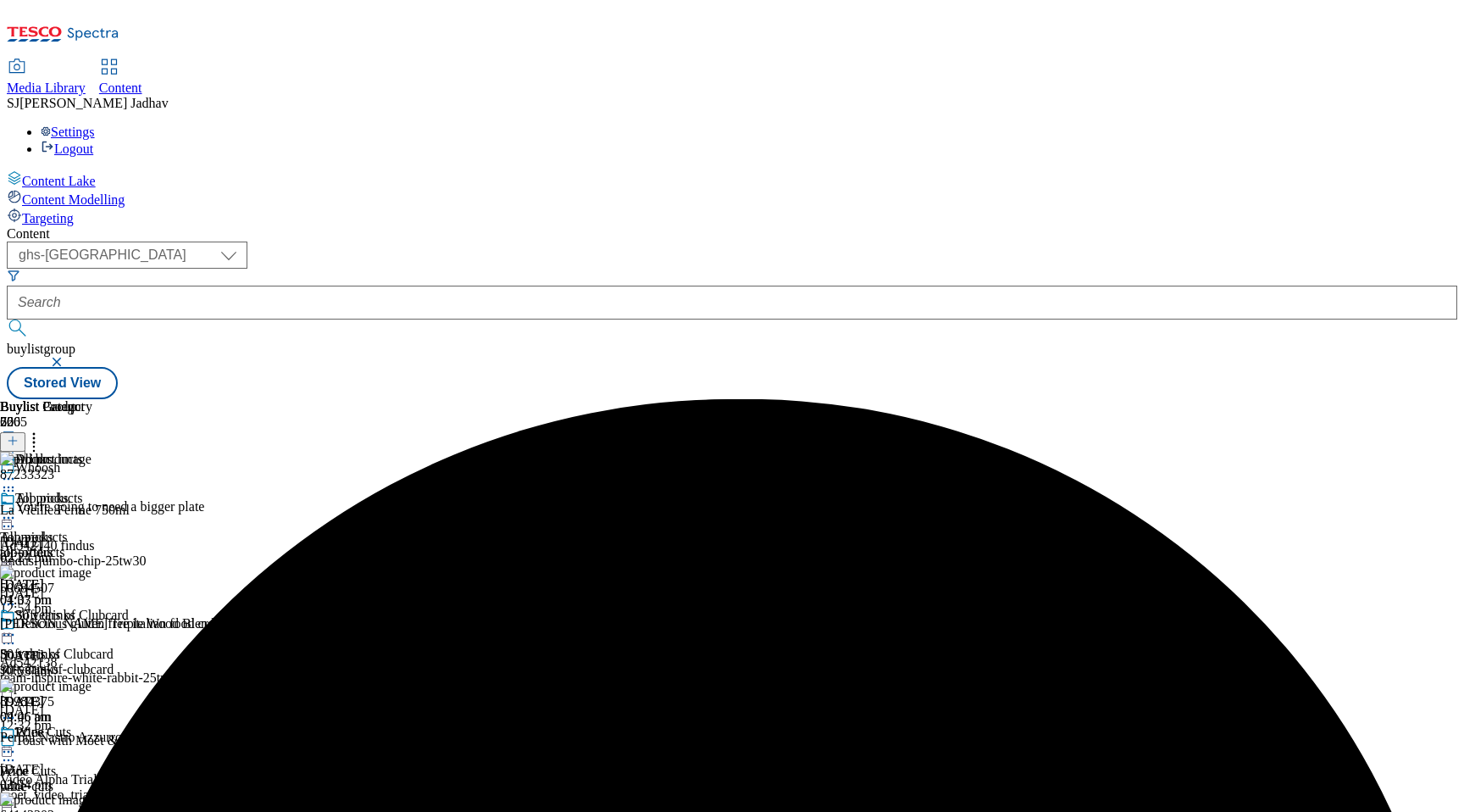
click at [173, 545] on div "top-offers" at bounding box center [86, 552] width 173 height 15
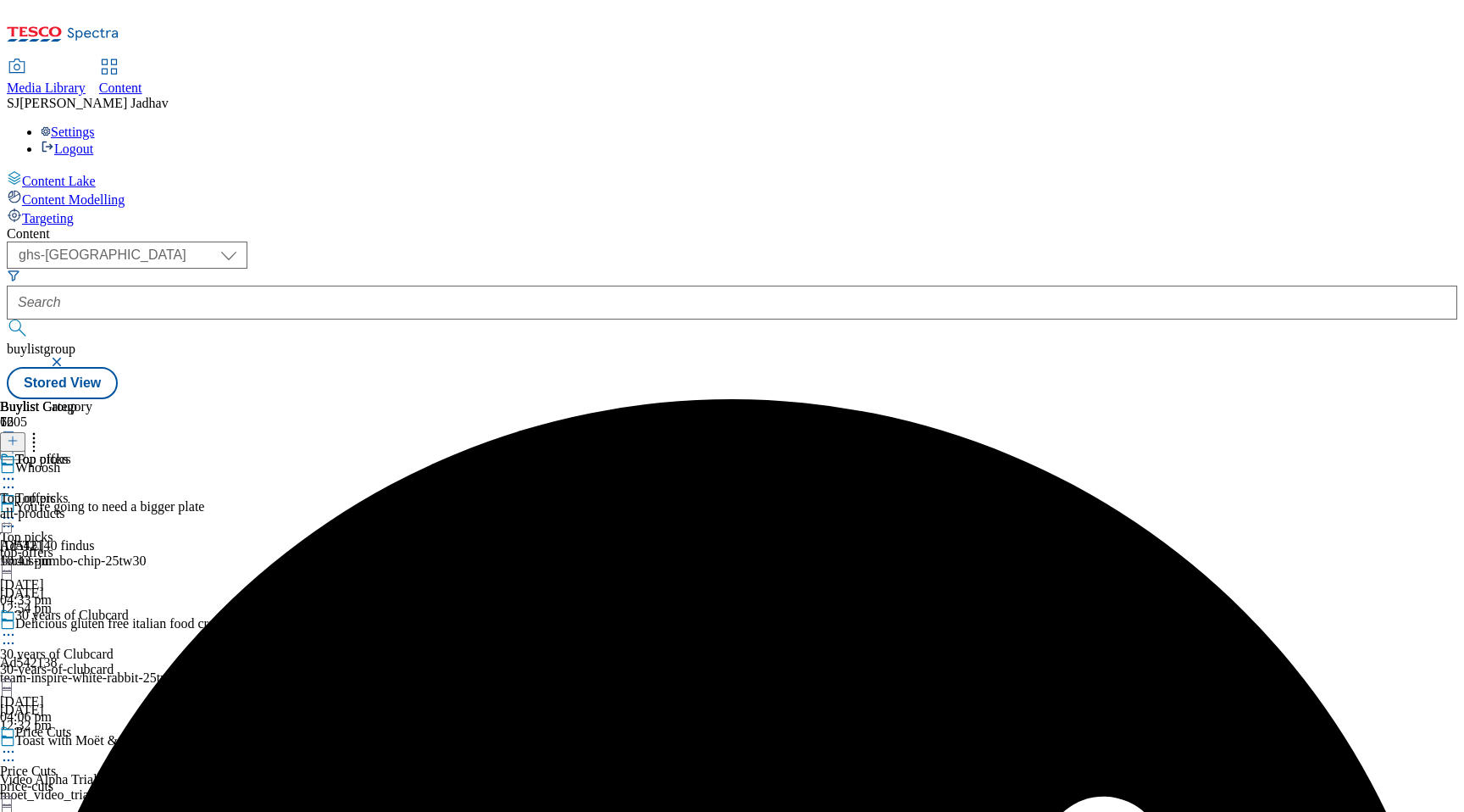
click at [17, 470] on icon at bounding box center [8, 478] width 17 height 17
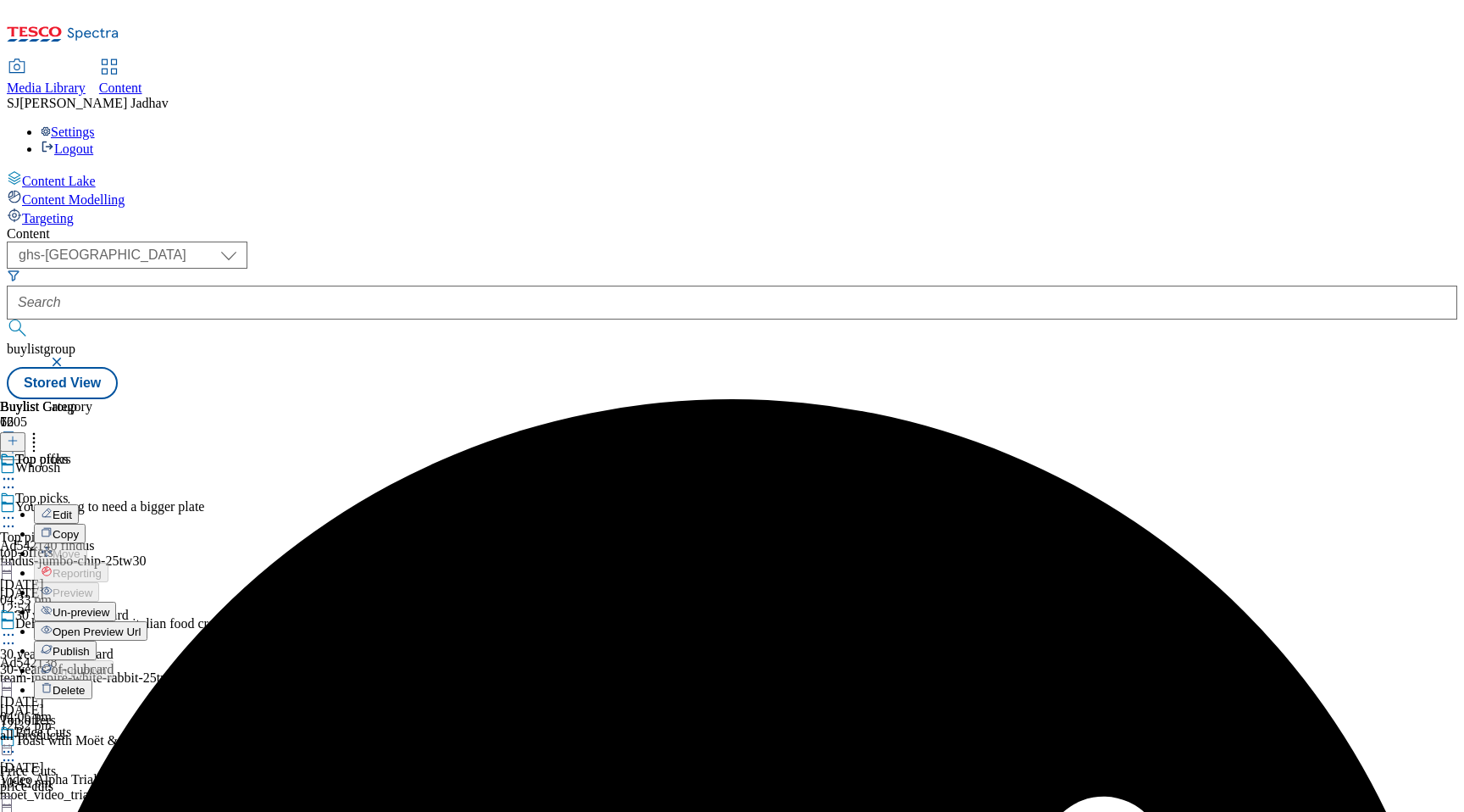
click at [89, 645] on span "Publish" at bounding box center [72, 651] width 38 height 13
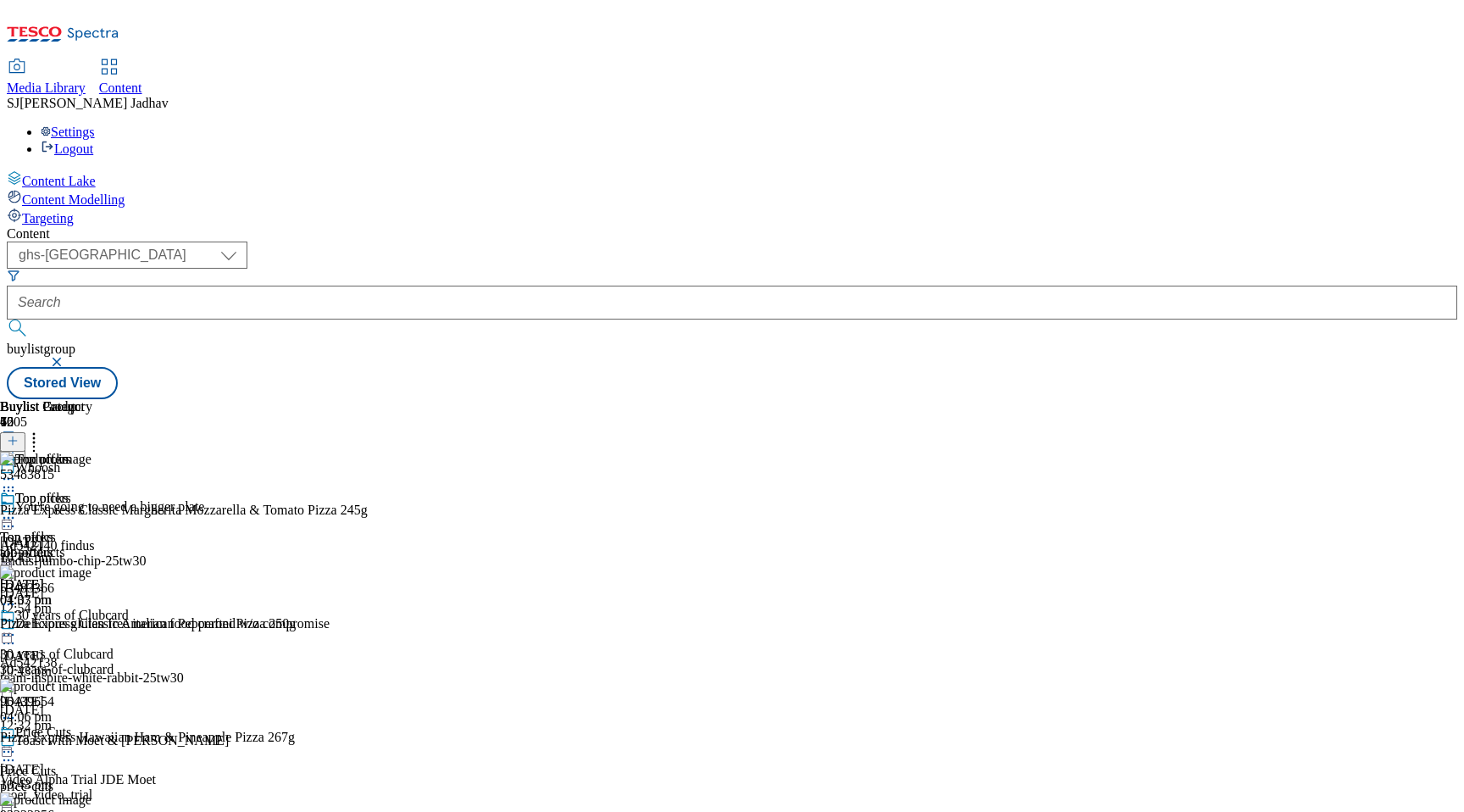
scroll to position [1464, 0]
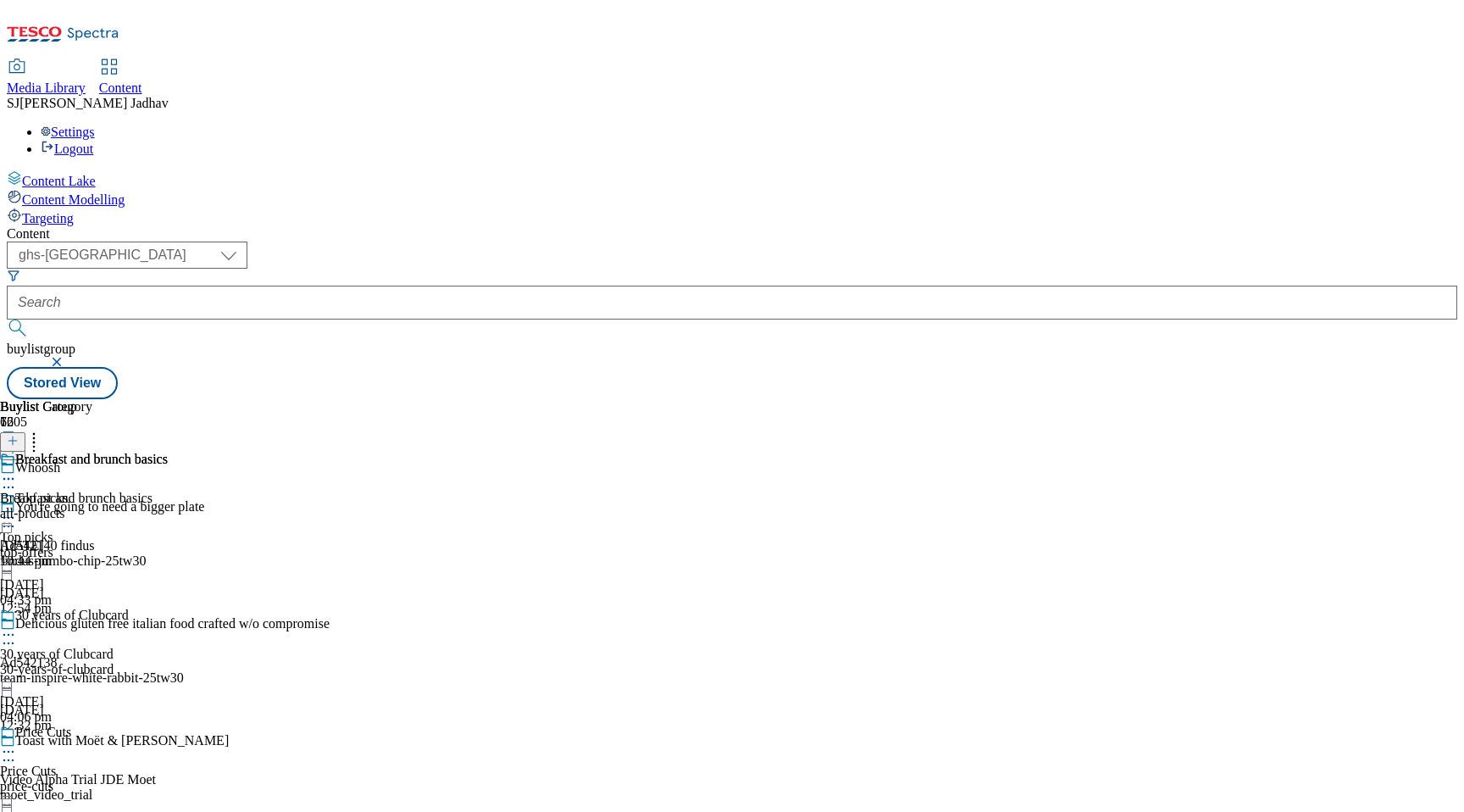
click at [6, 478] on circle at bounding box center [4, 478] width 3 height 3
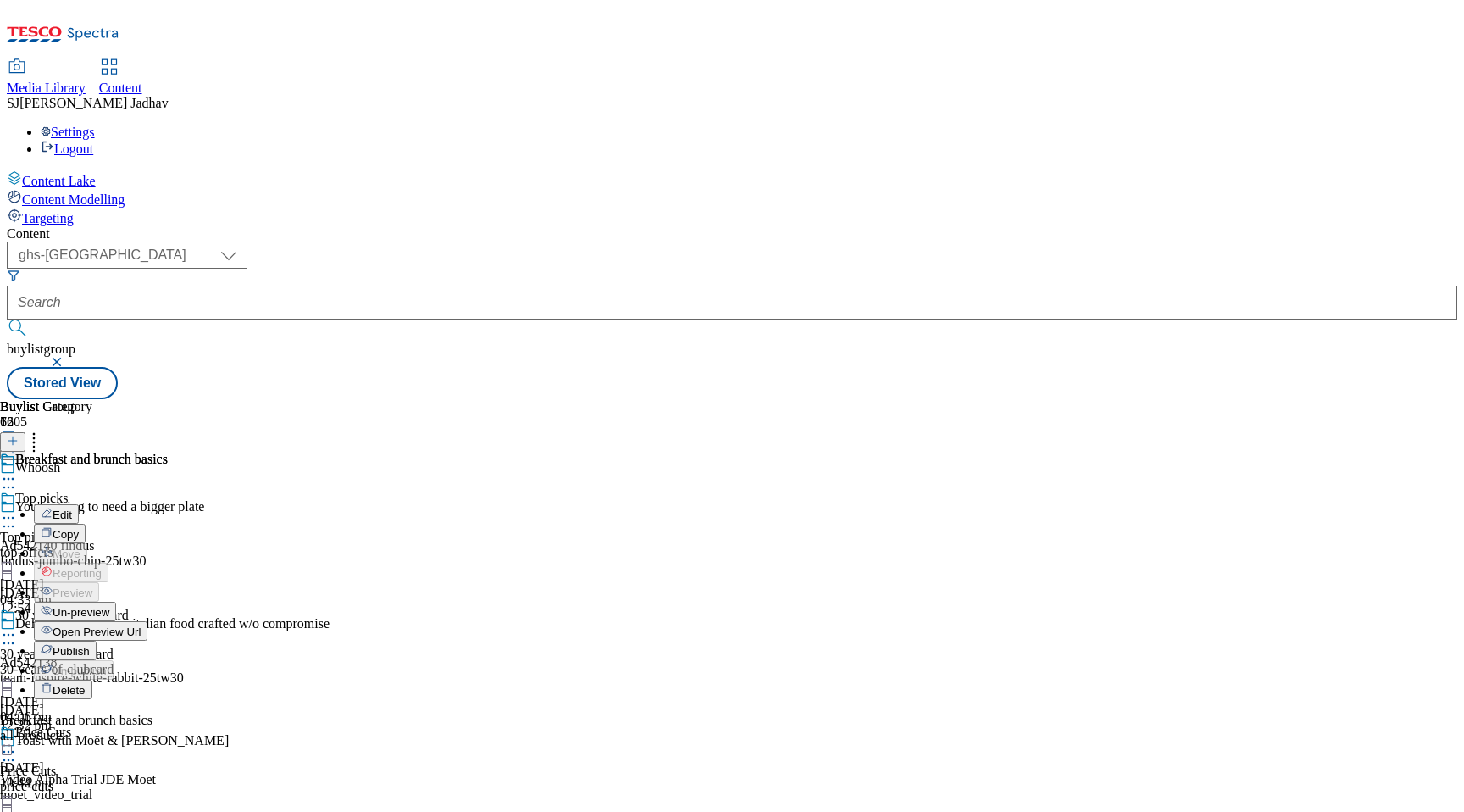
click at [89, 645] on span "Publish" at bounding box center [72, 651] width 38 height 13
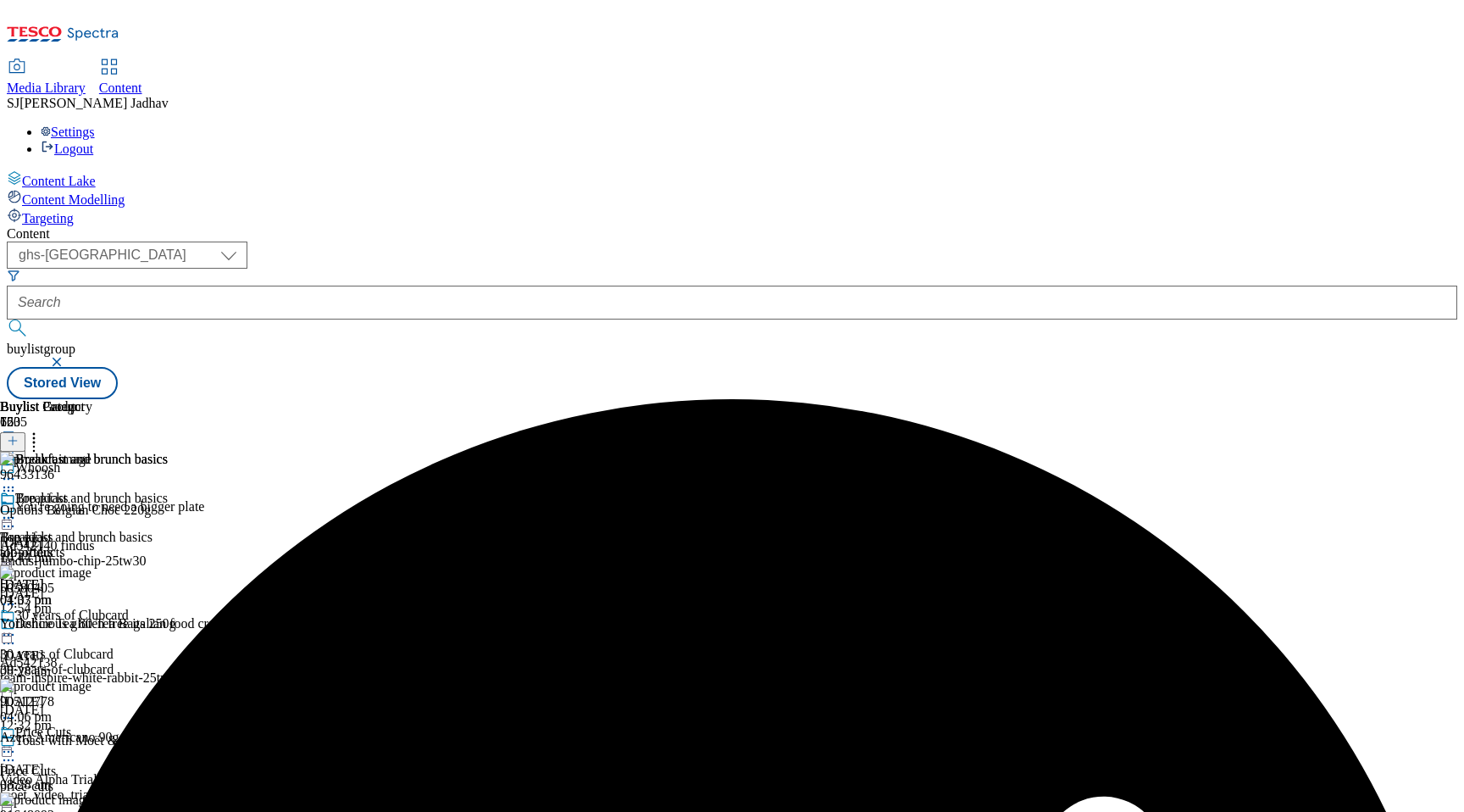
scroll to position [191, 0]
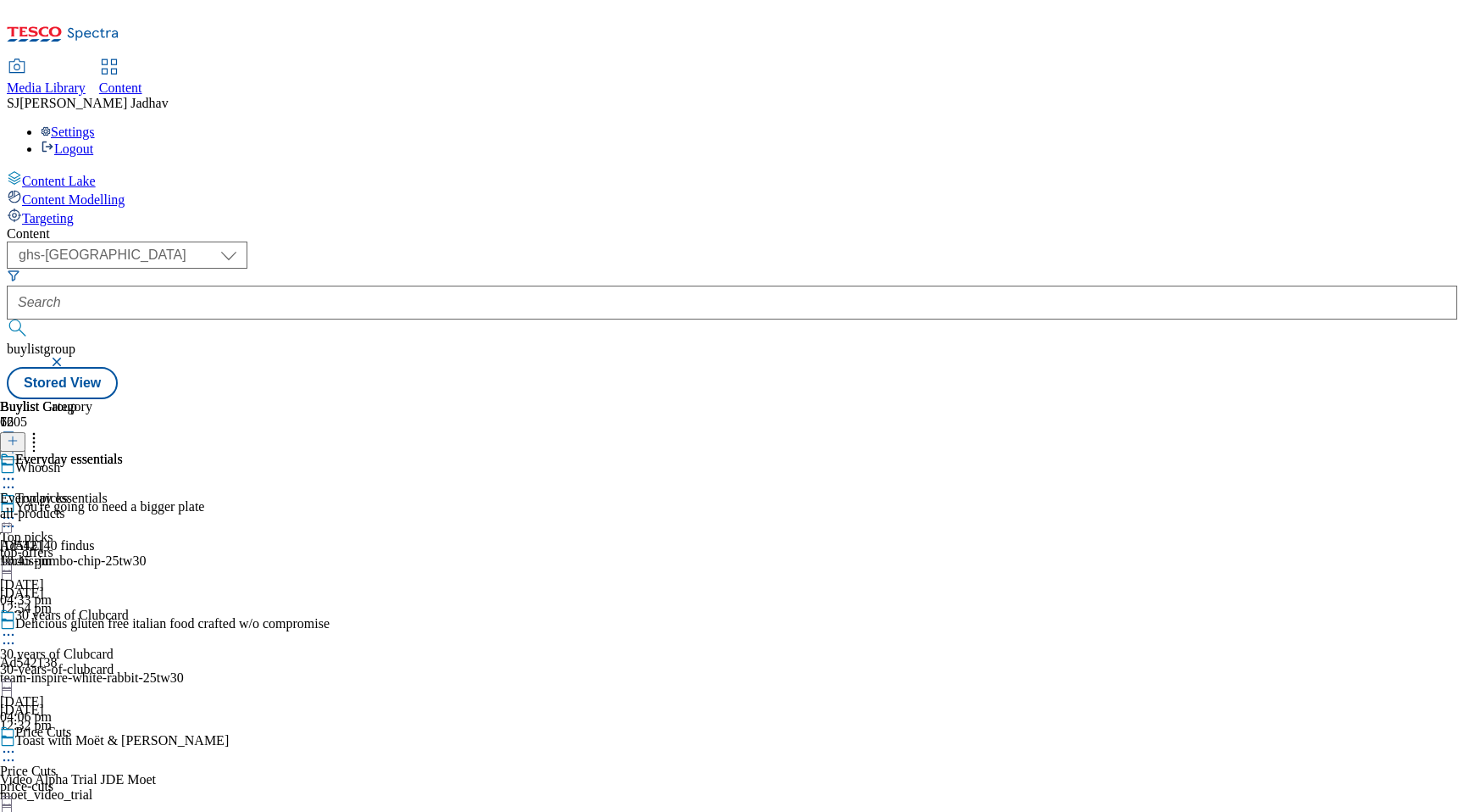
scroll to position [295, 0]
click at [123, 506] on div "all-products" at bounding box center [61, 513] width 123 height 15
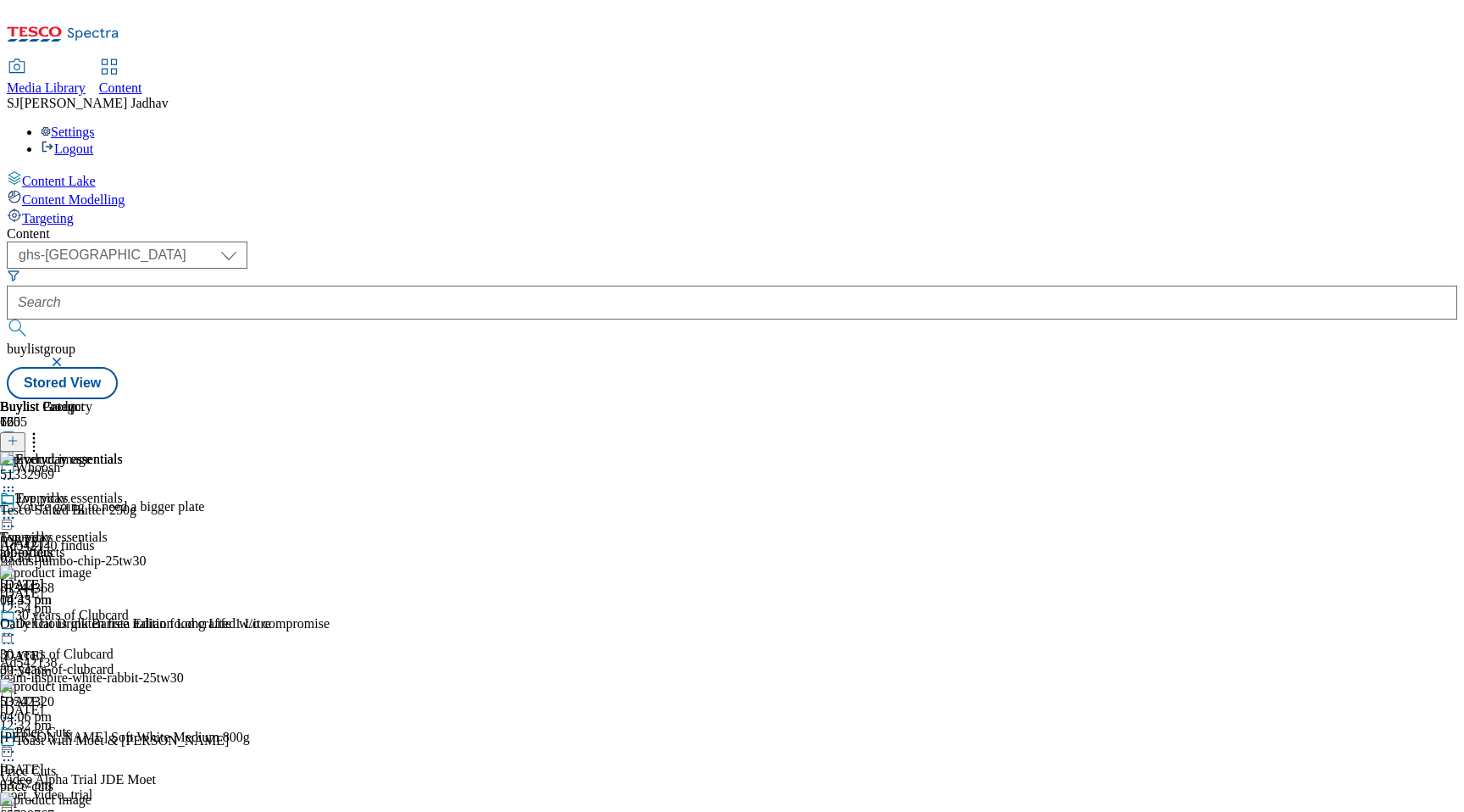
click at [17, 509] on icon at bounding box center [8, 517] width 17 height 17
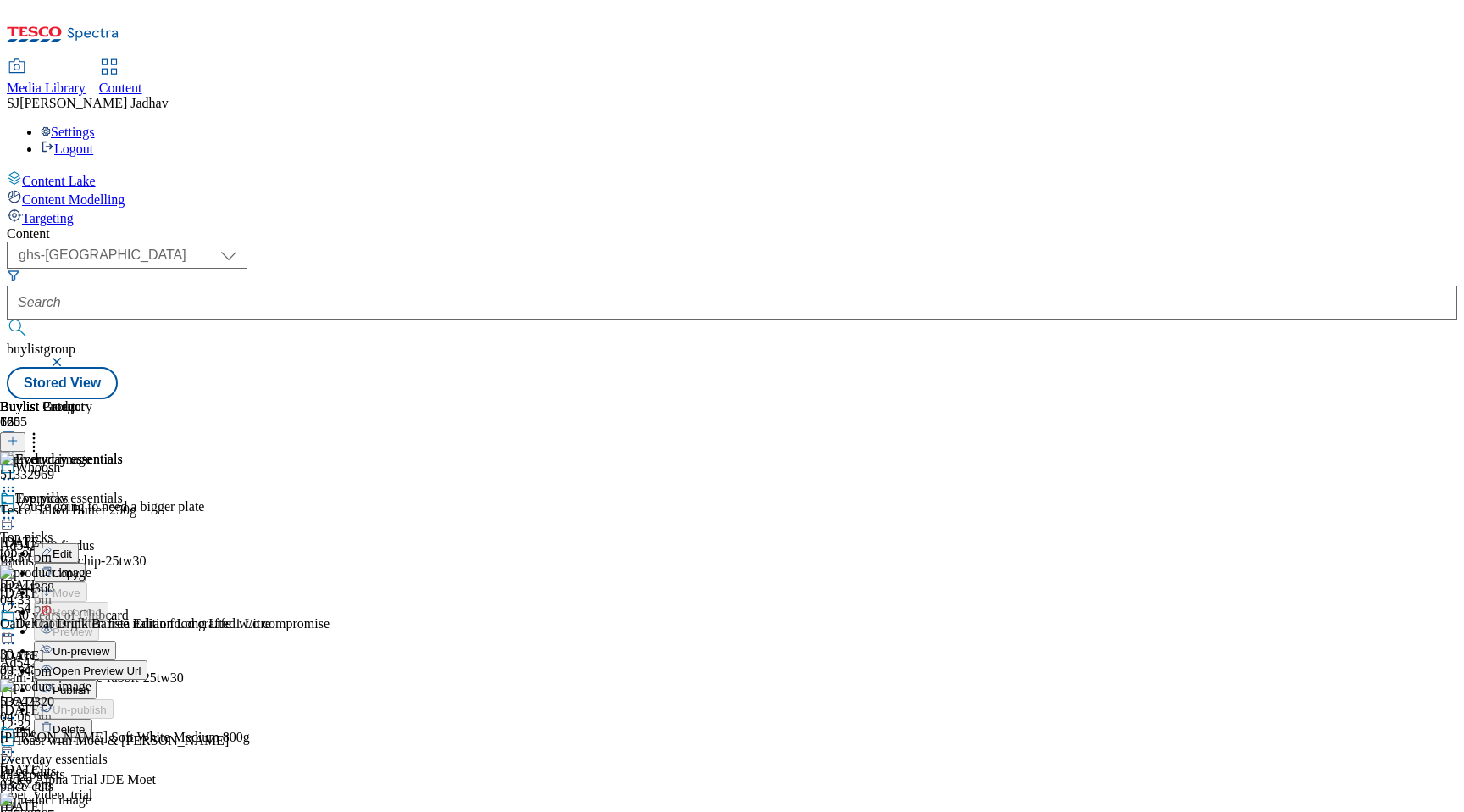
click at [109, 645] on span "Un-preview" at bounding box center [80, 651] width 56 height 13
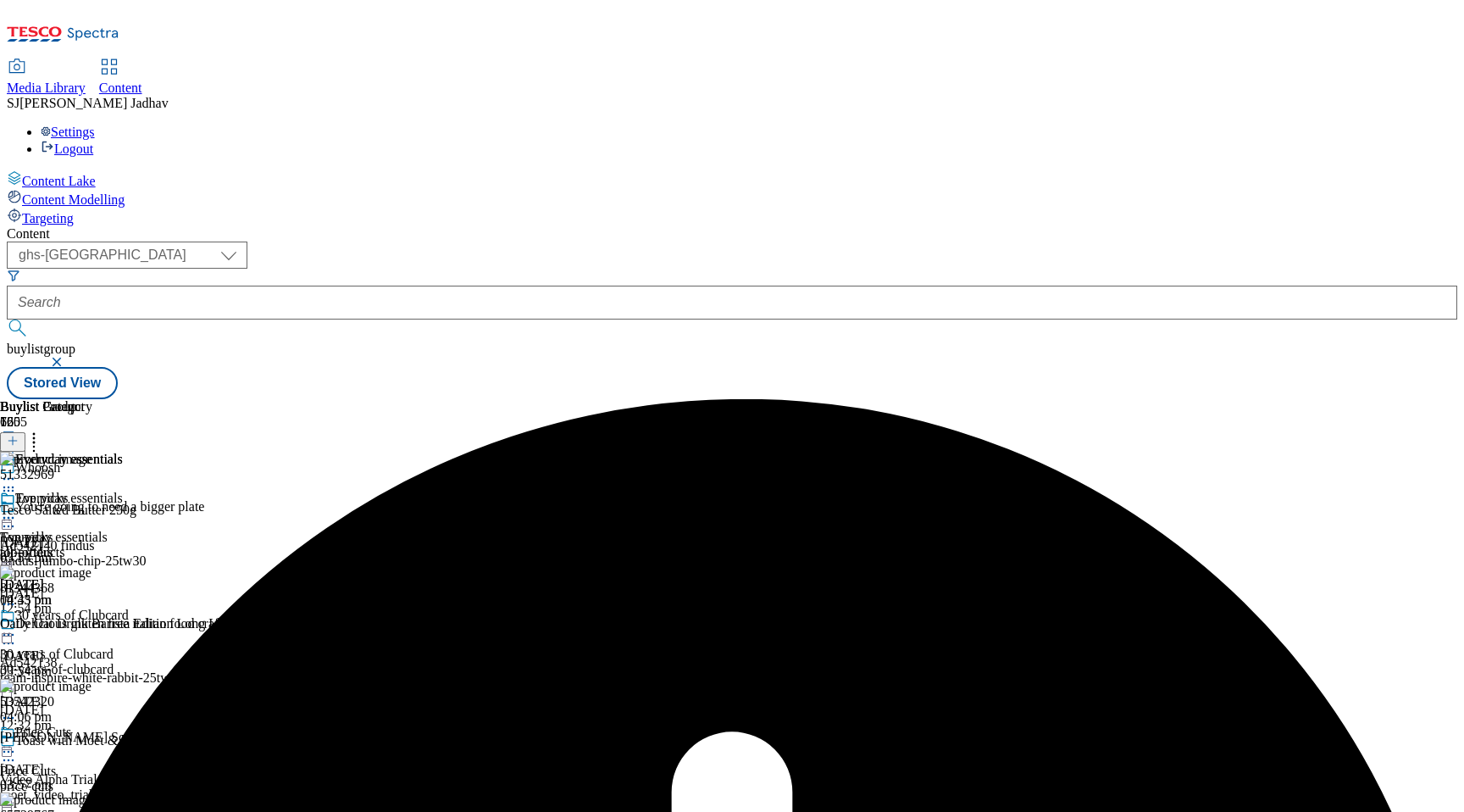
click at [17, 509] on icon at bounding box center [8, 517] width 17 height 17
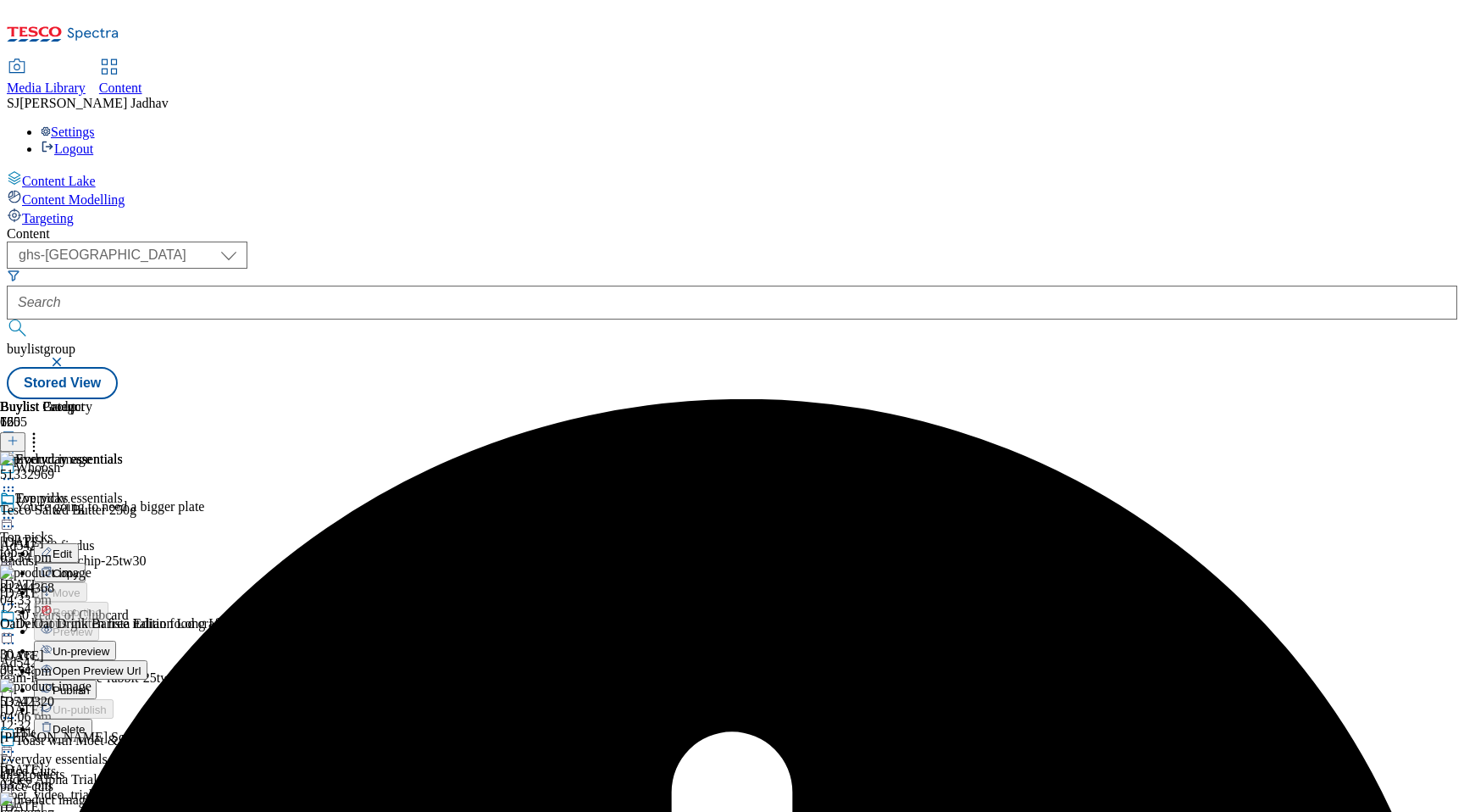
click at [89, 684] on span "Publish" at bounding box center [72, 690] width 38 height 13
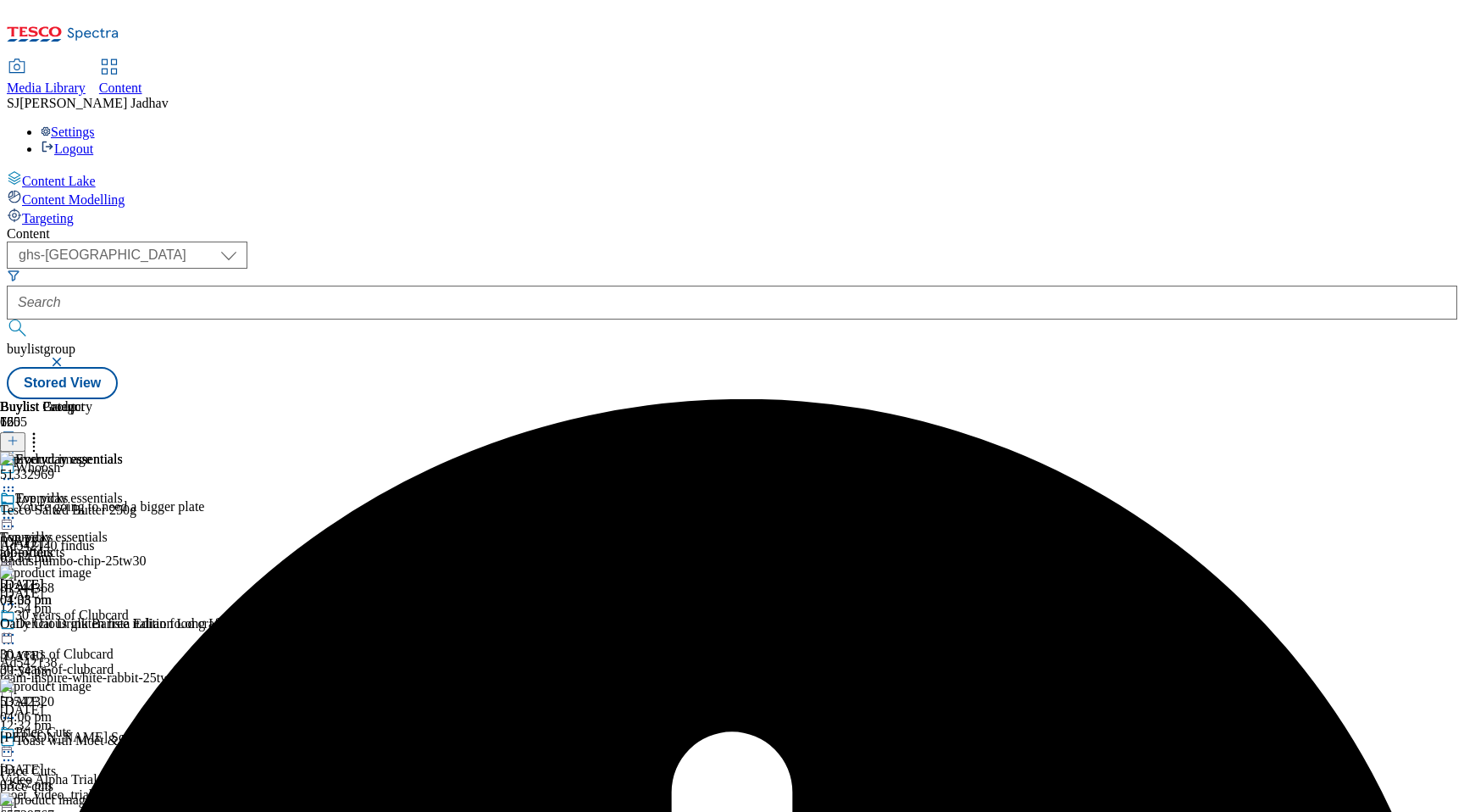
click at [17, 509] on icon at bounding box center [8, 517] width 17 height 17
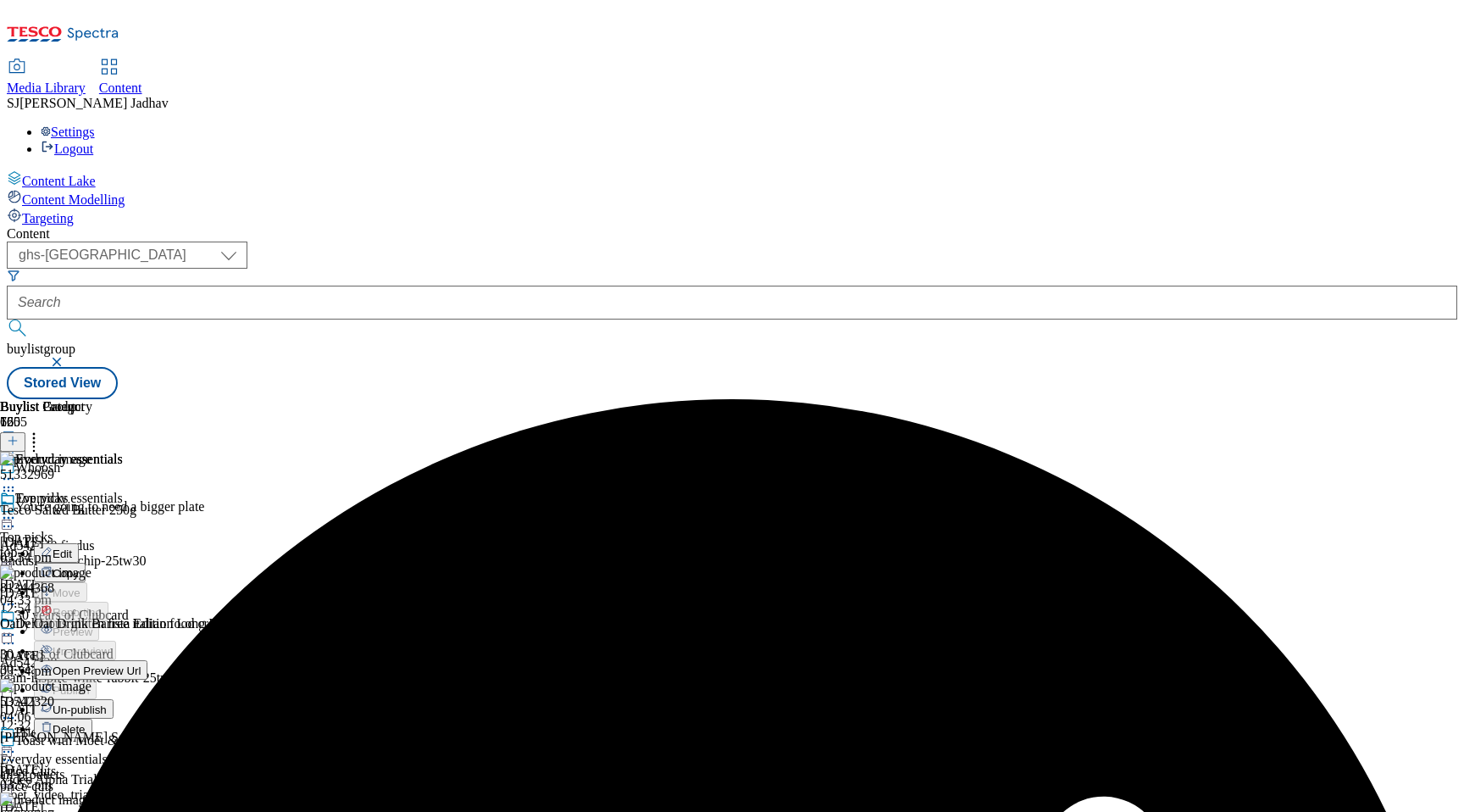
click at [106, 703] on span "Un-publish" at bounding box center [80, 709] width 55 height 13
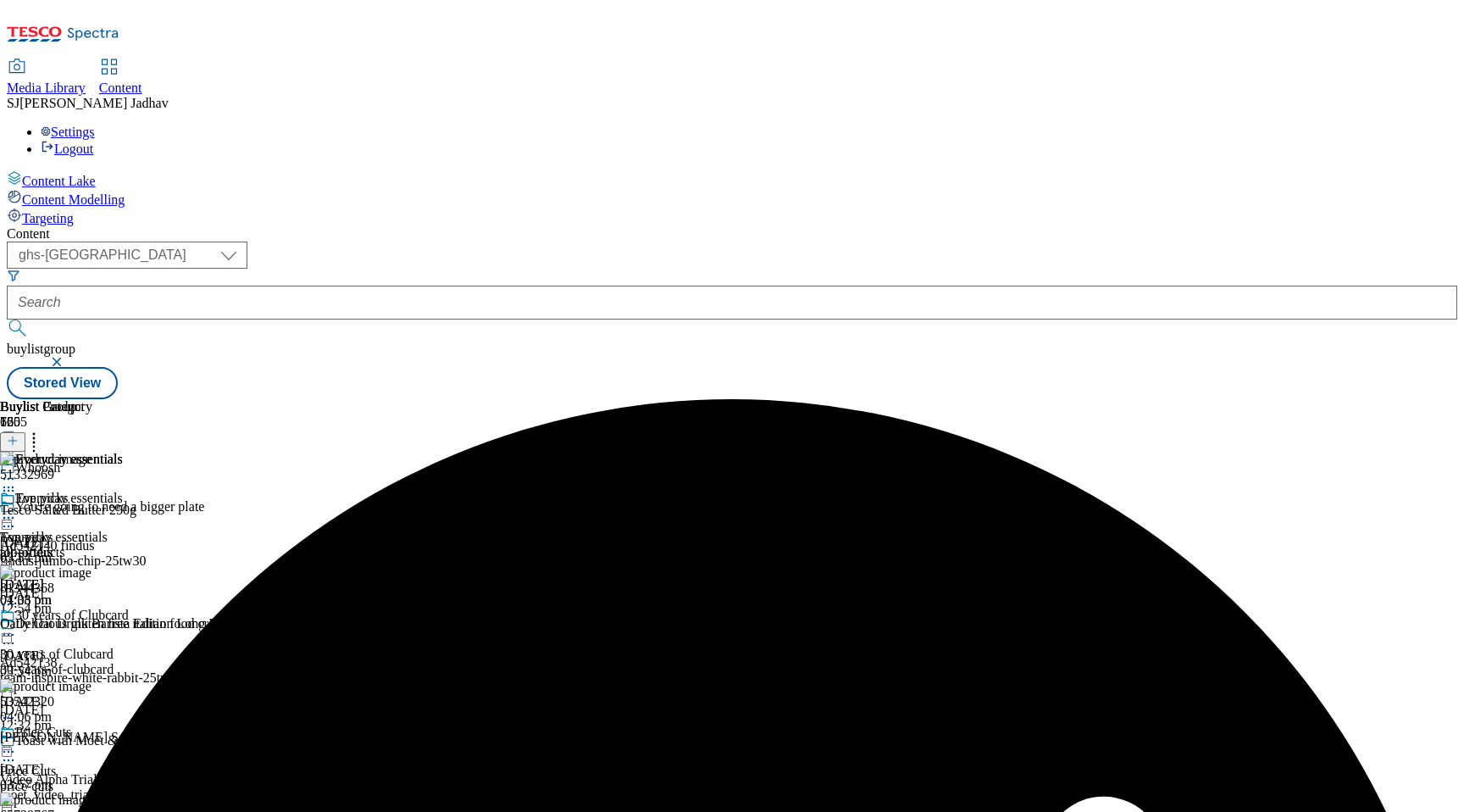
click at [17, 509] on icon at bounding box center [8, 517] width 17 height 17
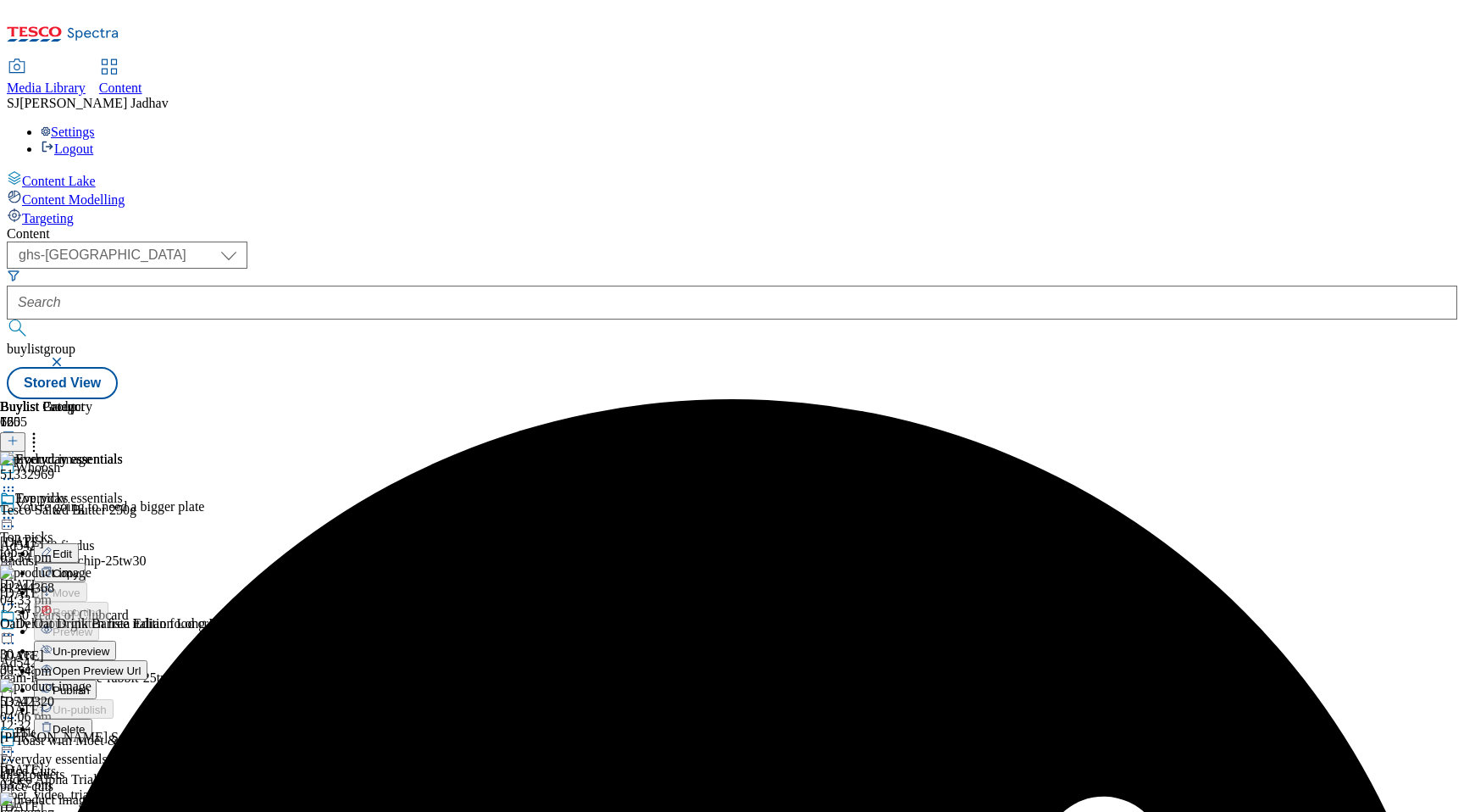
click at [109, 645] on span "Un-preview" at bounding box center [80, 651] width 56 height 13
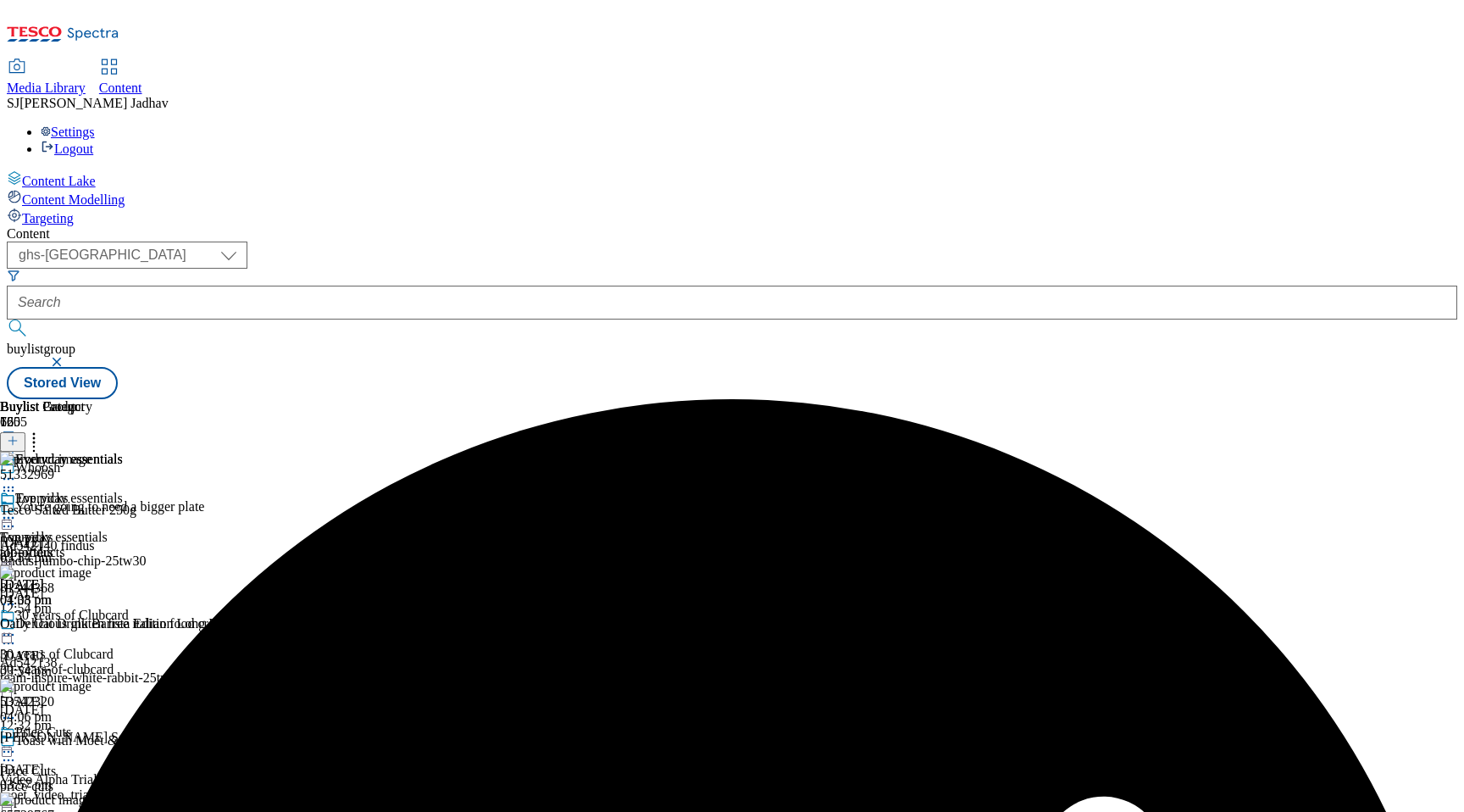
click at [123, 509] on div at bounding box center [61, 519] width 123 height 21
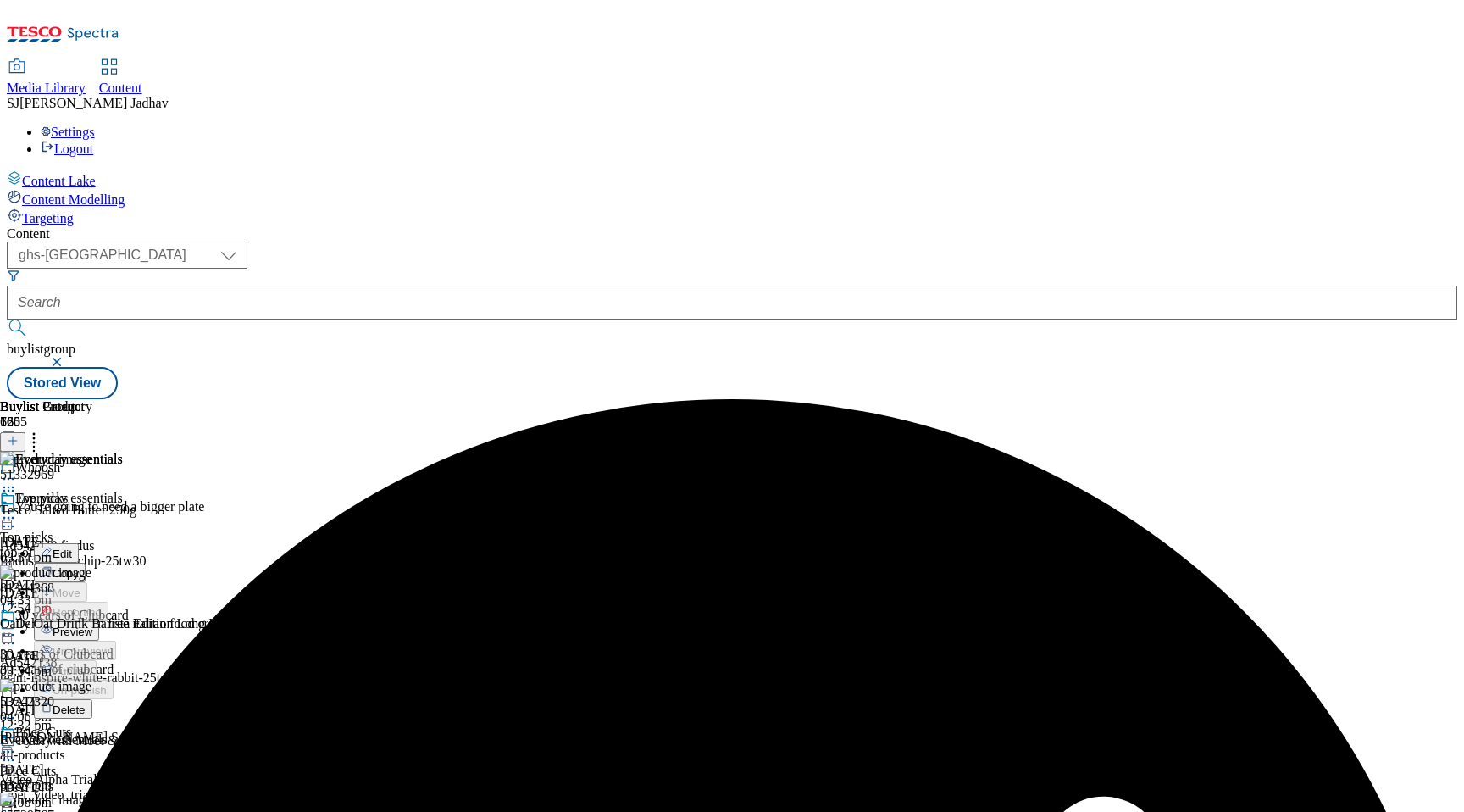
click at [10, 490] on circle at bounding box center [9, 491] width 3 height 3
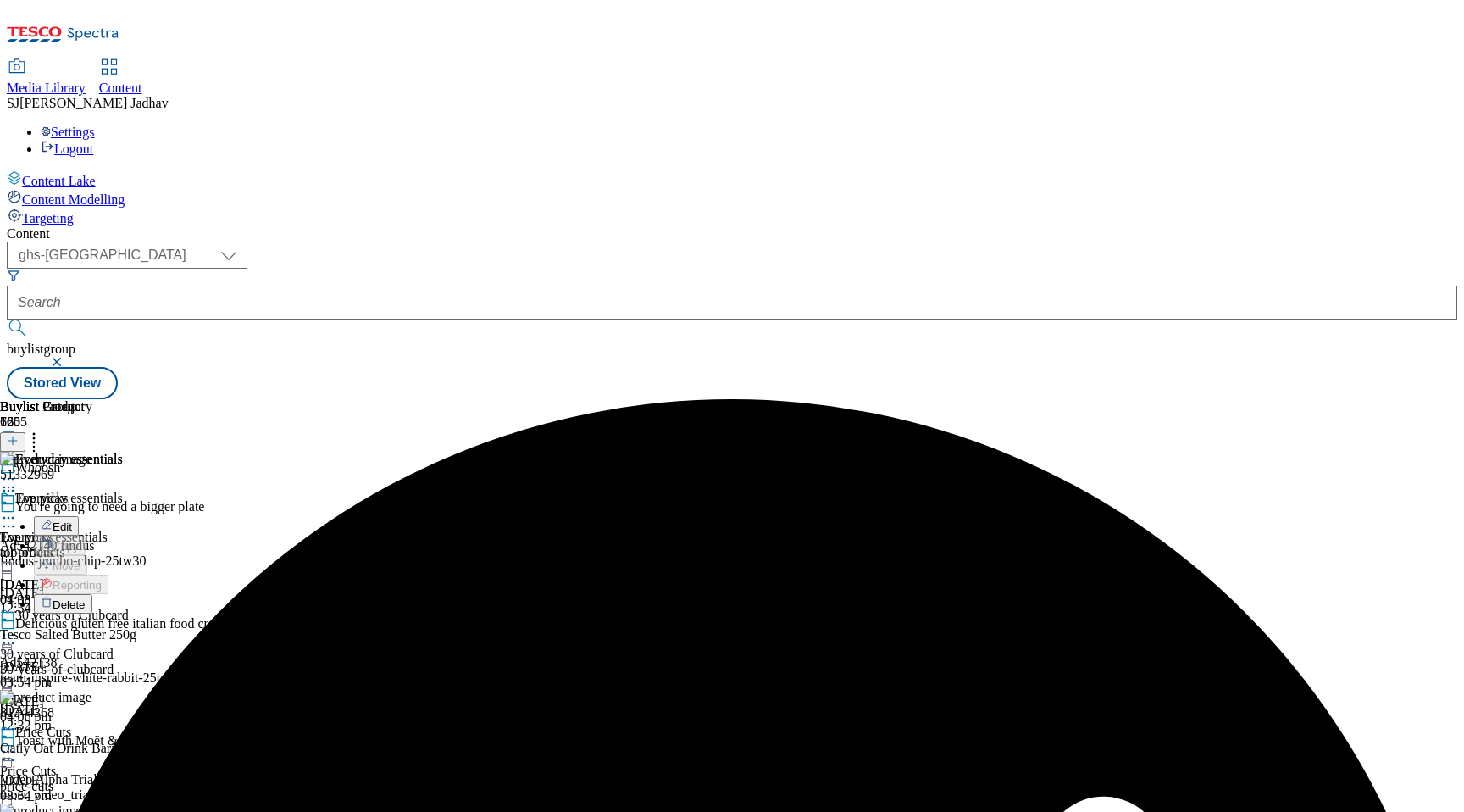
click at [86, 598] on span "Delete" at bounding box center [69, 605] width 33 height 13
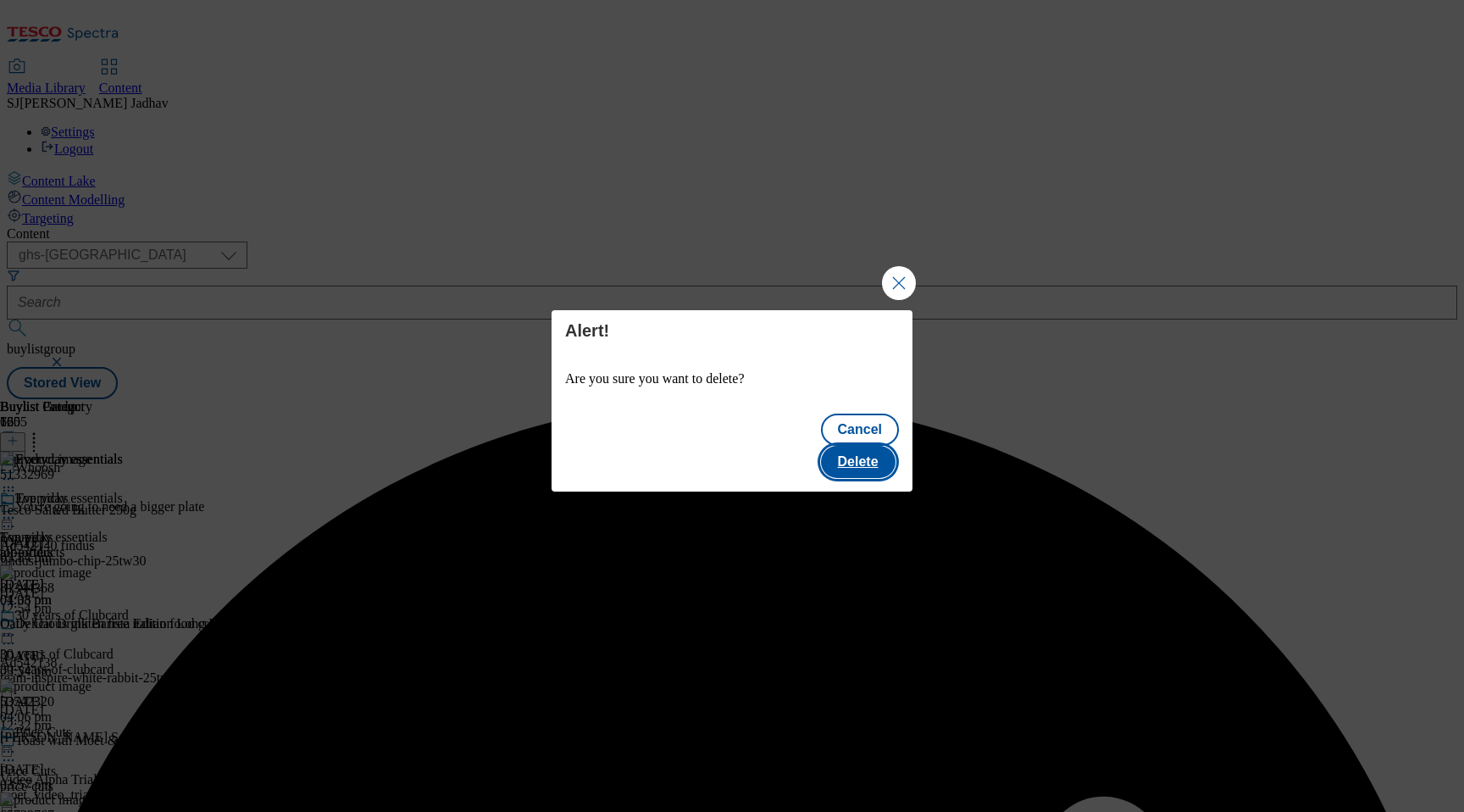
click at [873, 450] on button "Delete" at bounding box center [858, 461] width 74 height 32
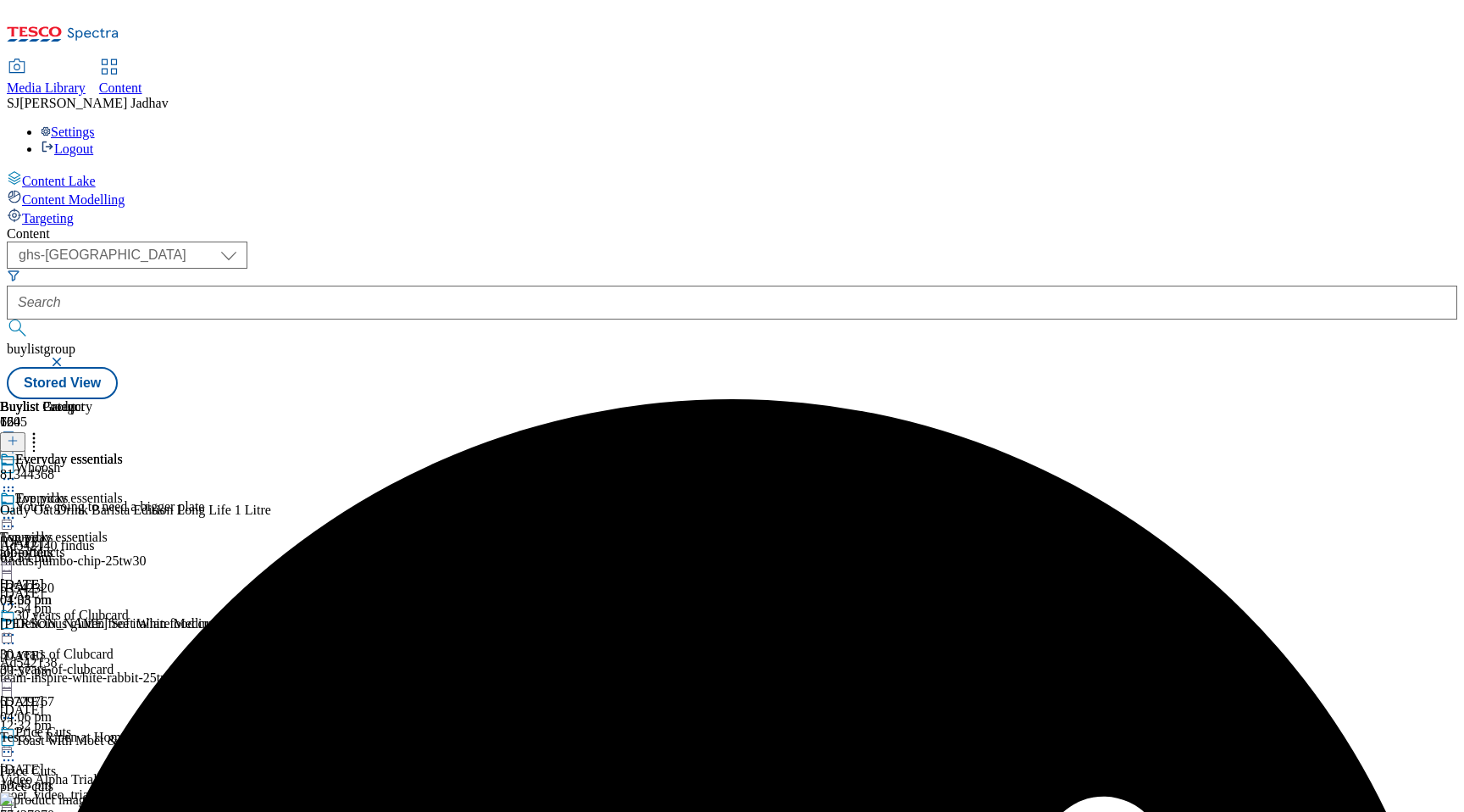
scroll to position [0, 40]
click at [36, 442] on circle at bounding box center [34, 443] width 3 height 3
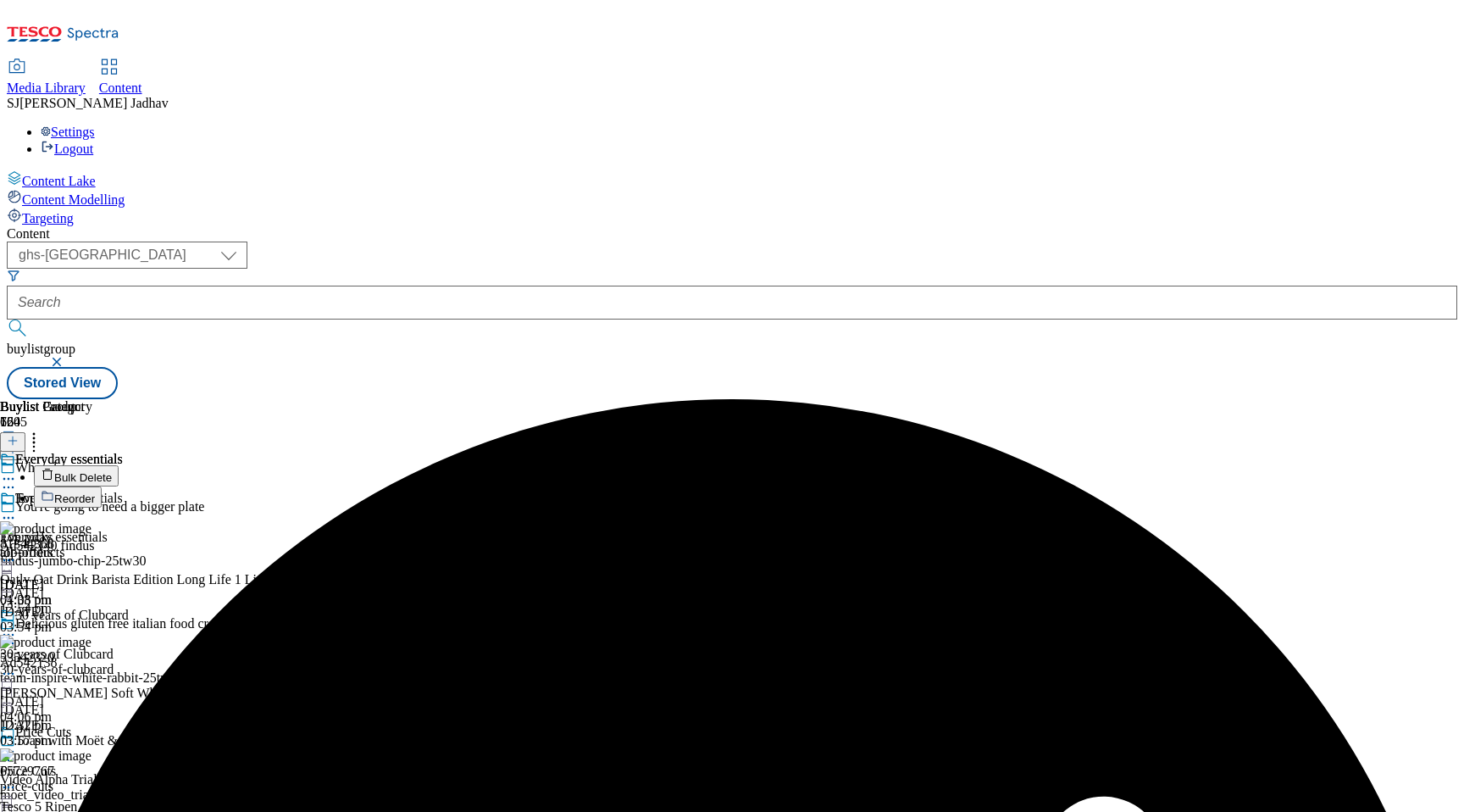
click at [112, 471] on span "Bulk Delete" at bounding box center [83, 478] width 57 height 13
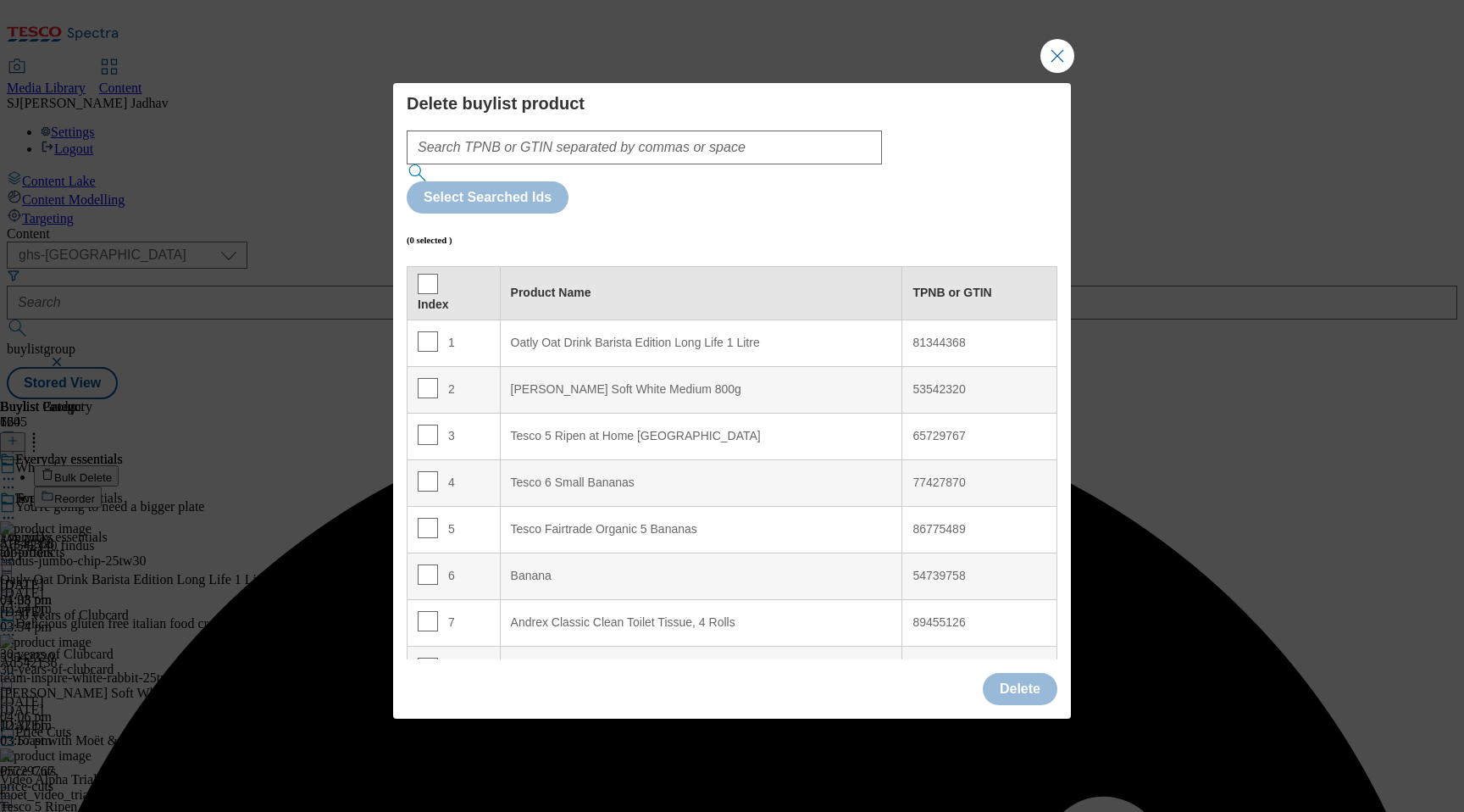
click at [442, 298] on div "Index" at bounding box center [453, 305] width 72 height 15
click at [424, 274] on input "Modal" at bounding box center [427, 283] width 21 height 21
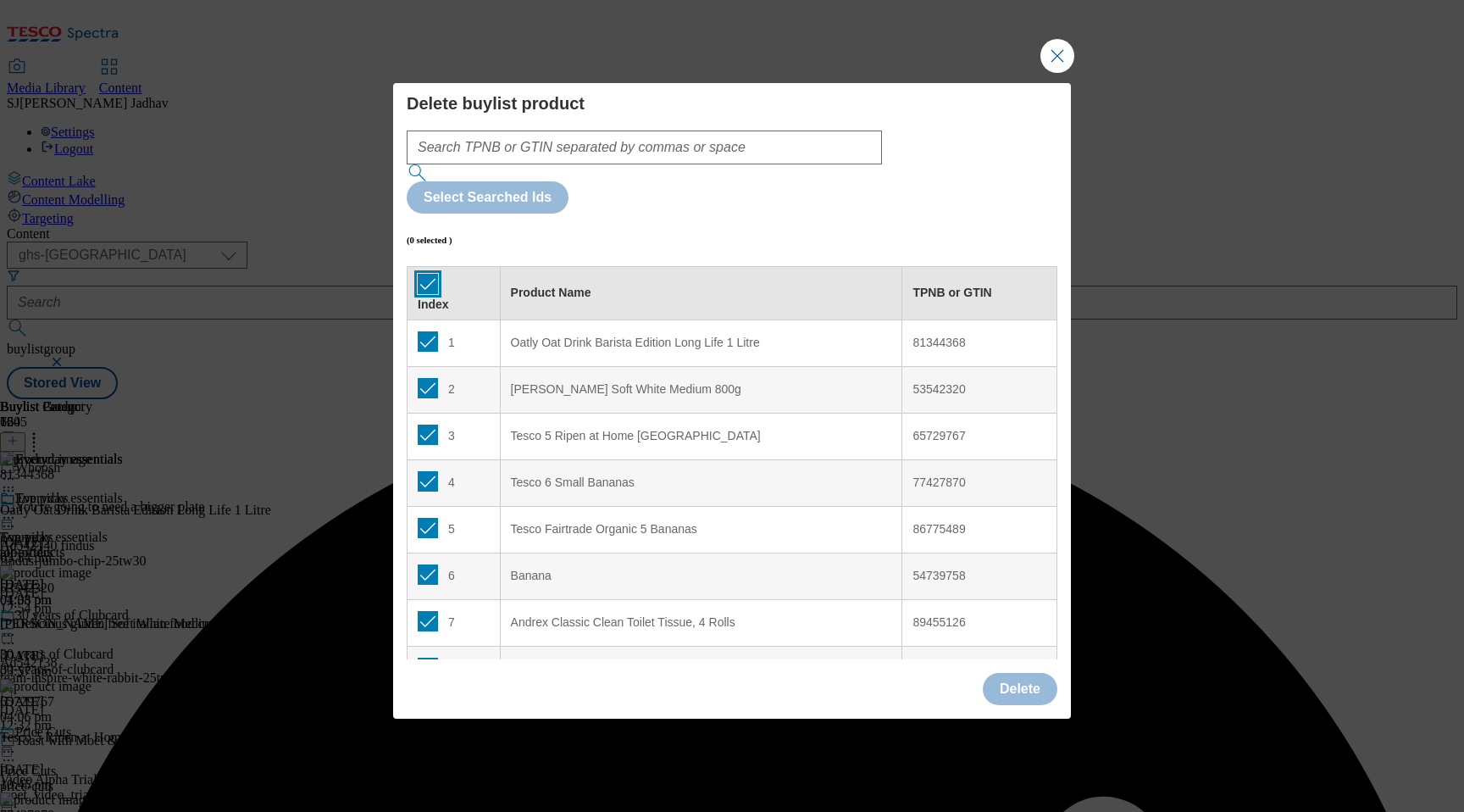
checkbox input "true"
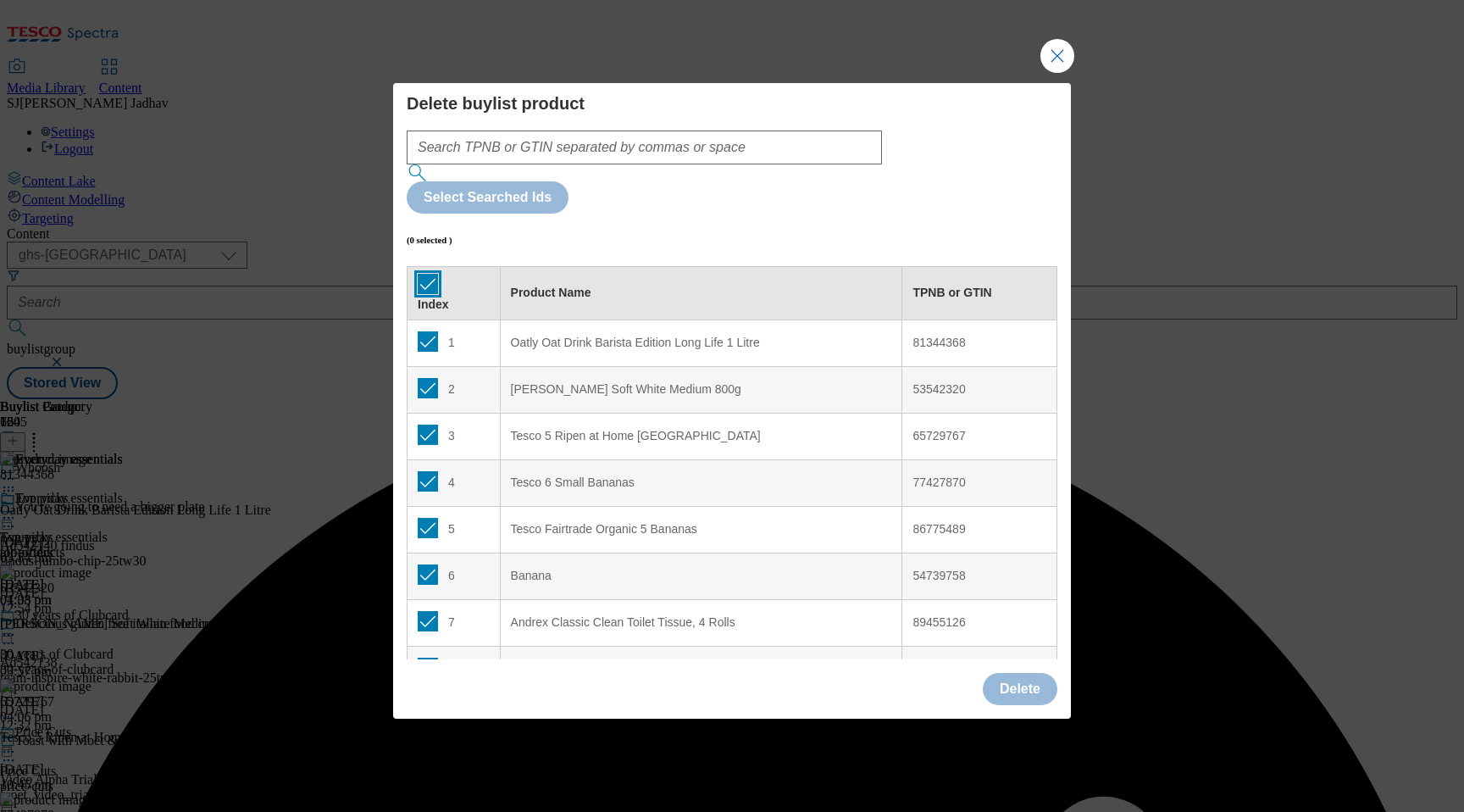
checkbox input "true"
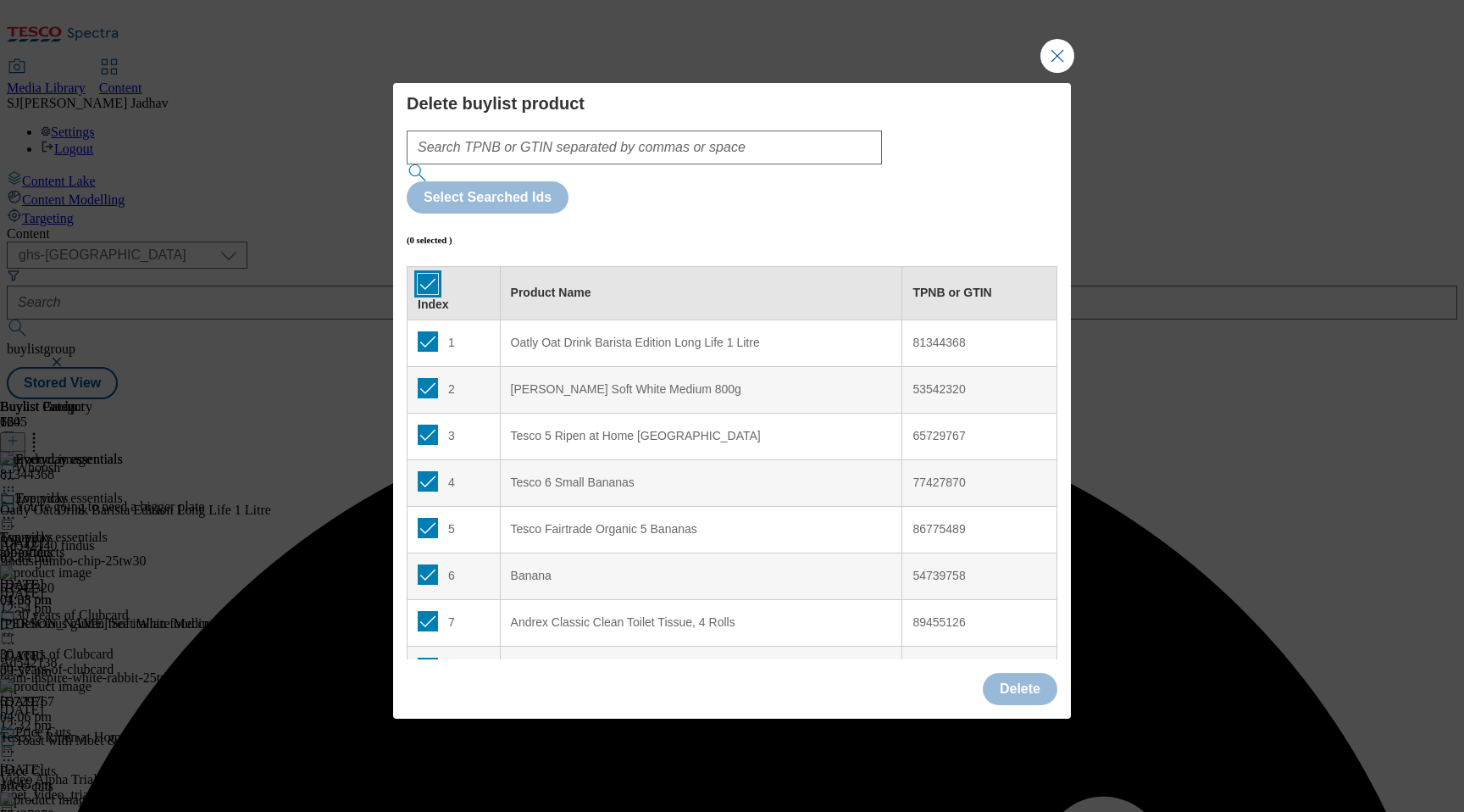
checkbox input "true"
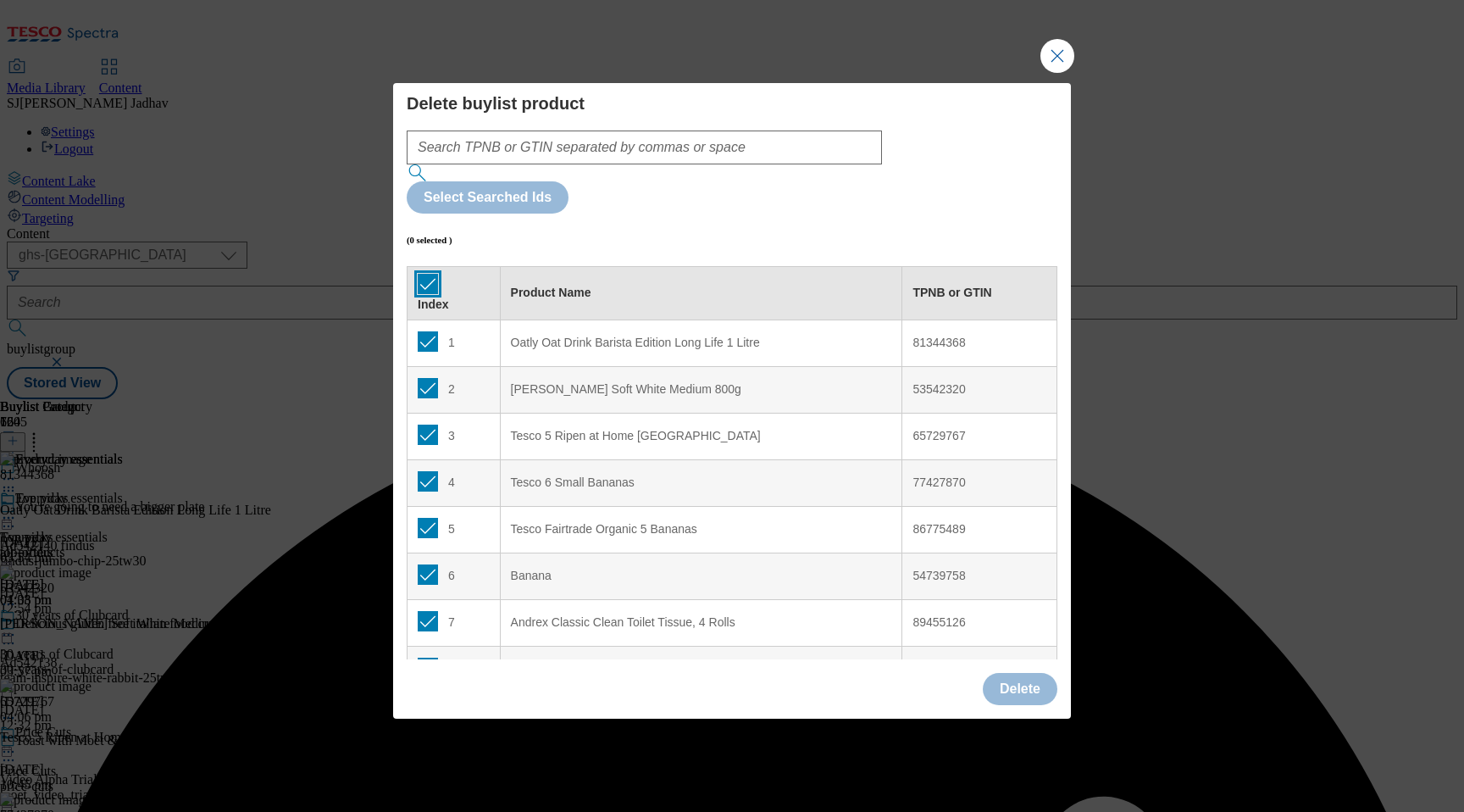
checkbox input "true"
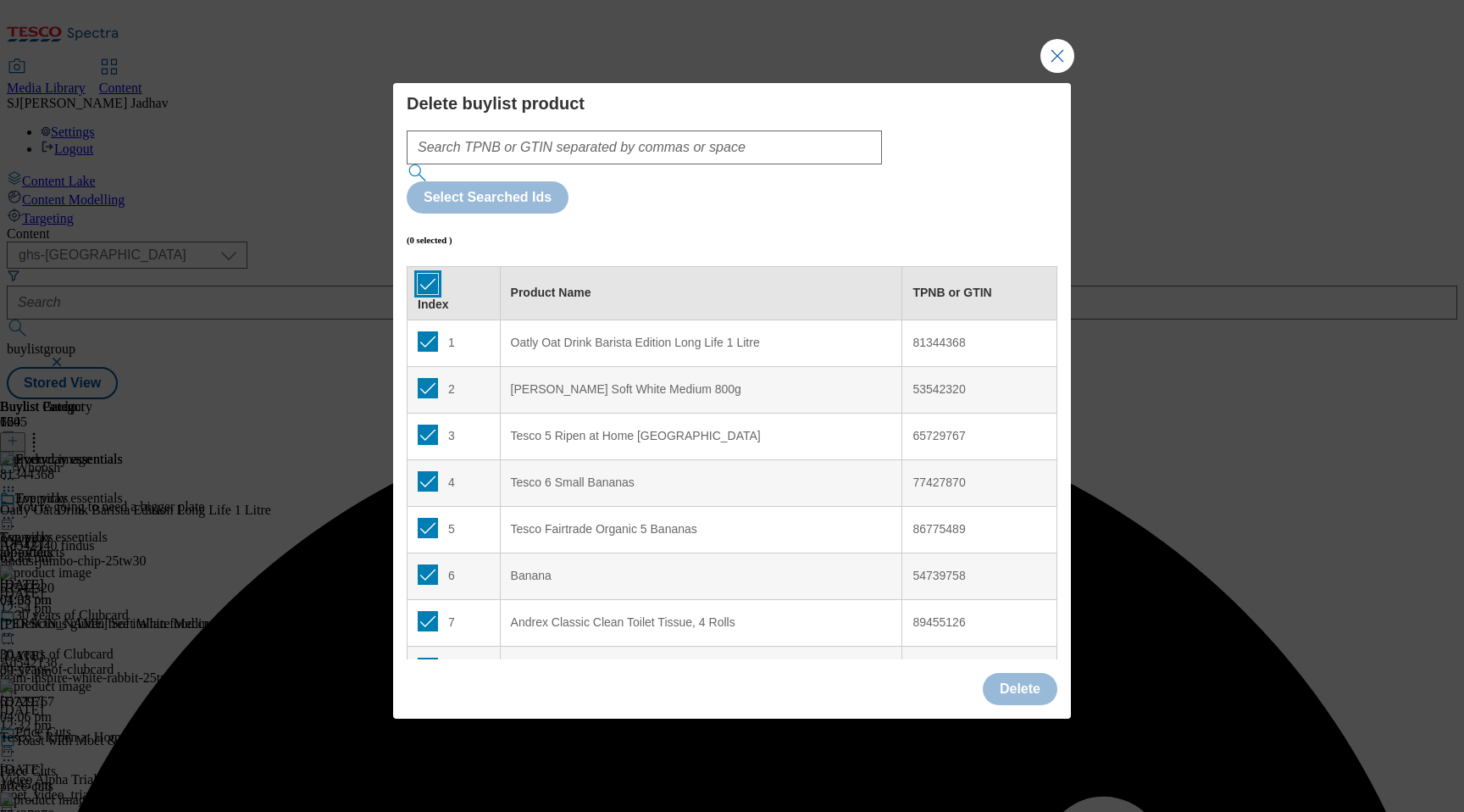
checkbox input "true"
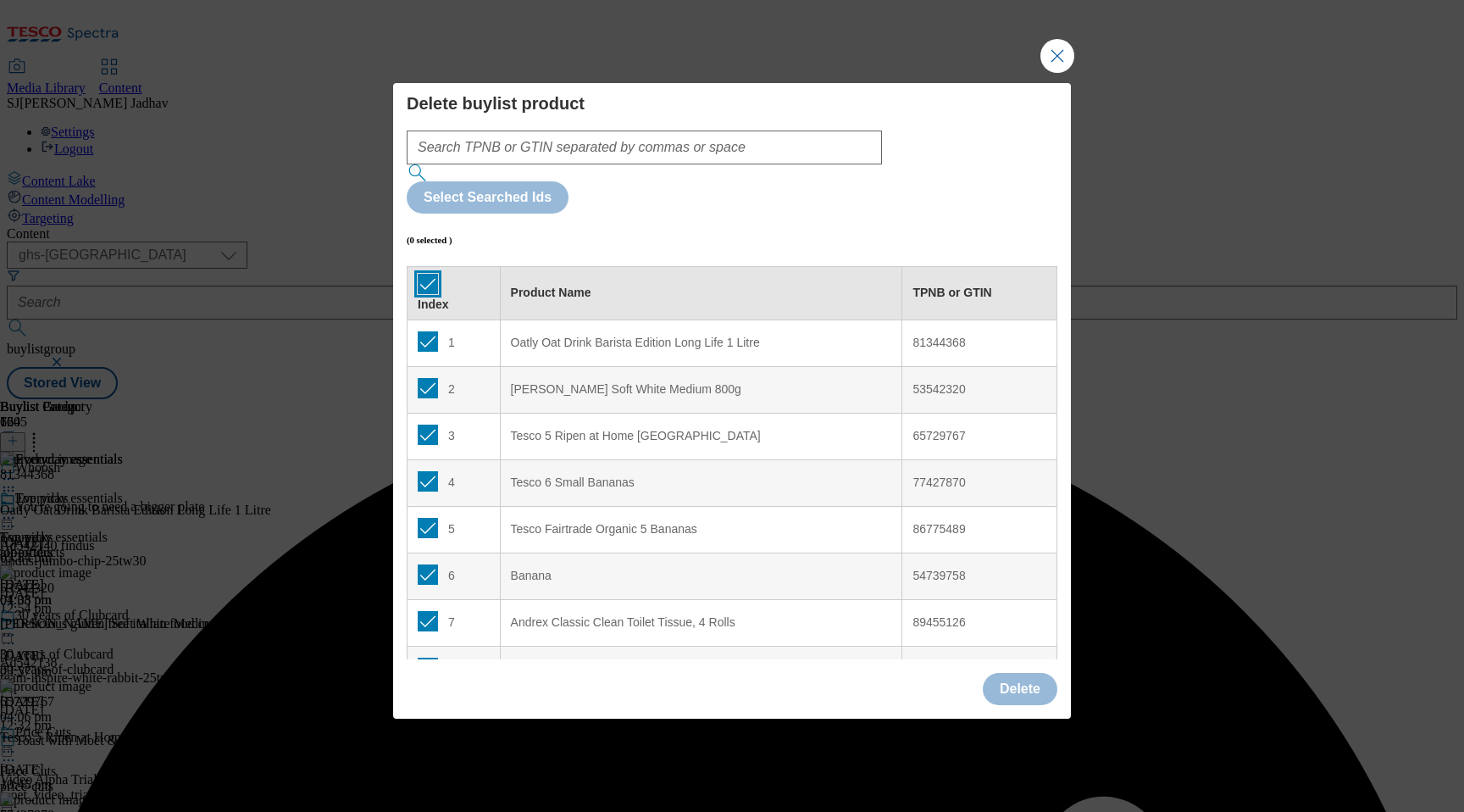
checkbox input "true"
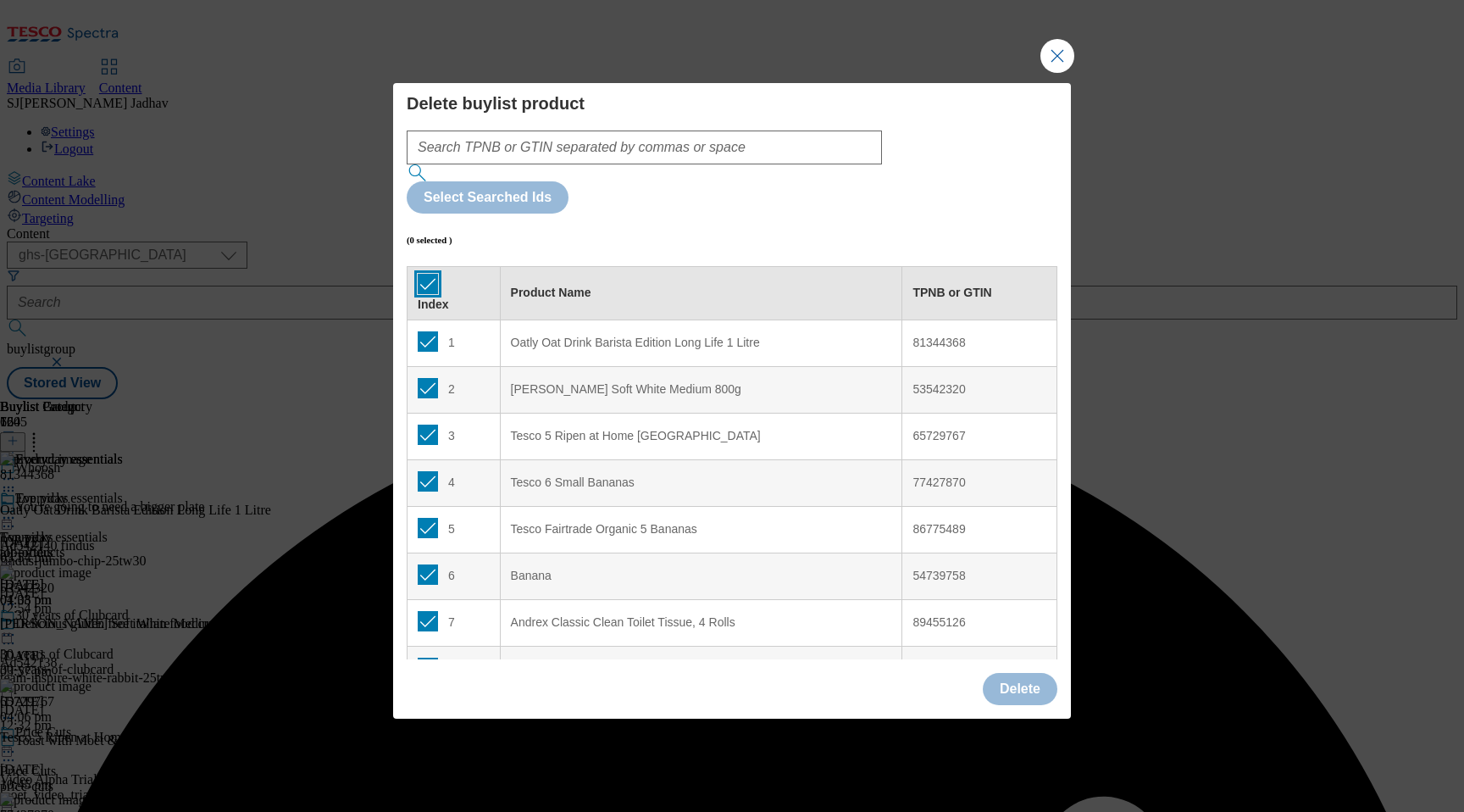
checkbox input "true"
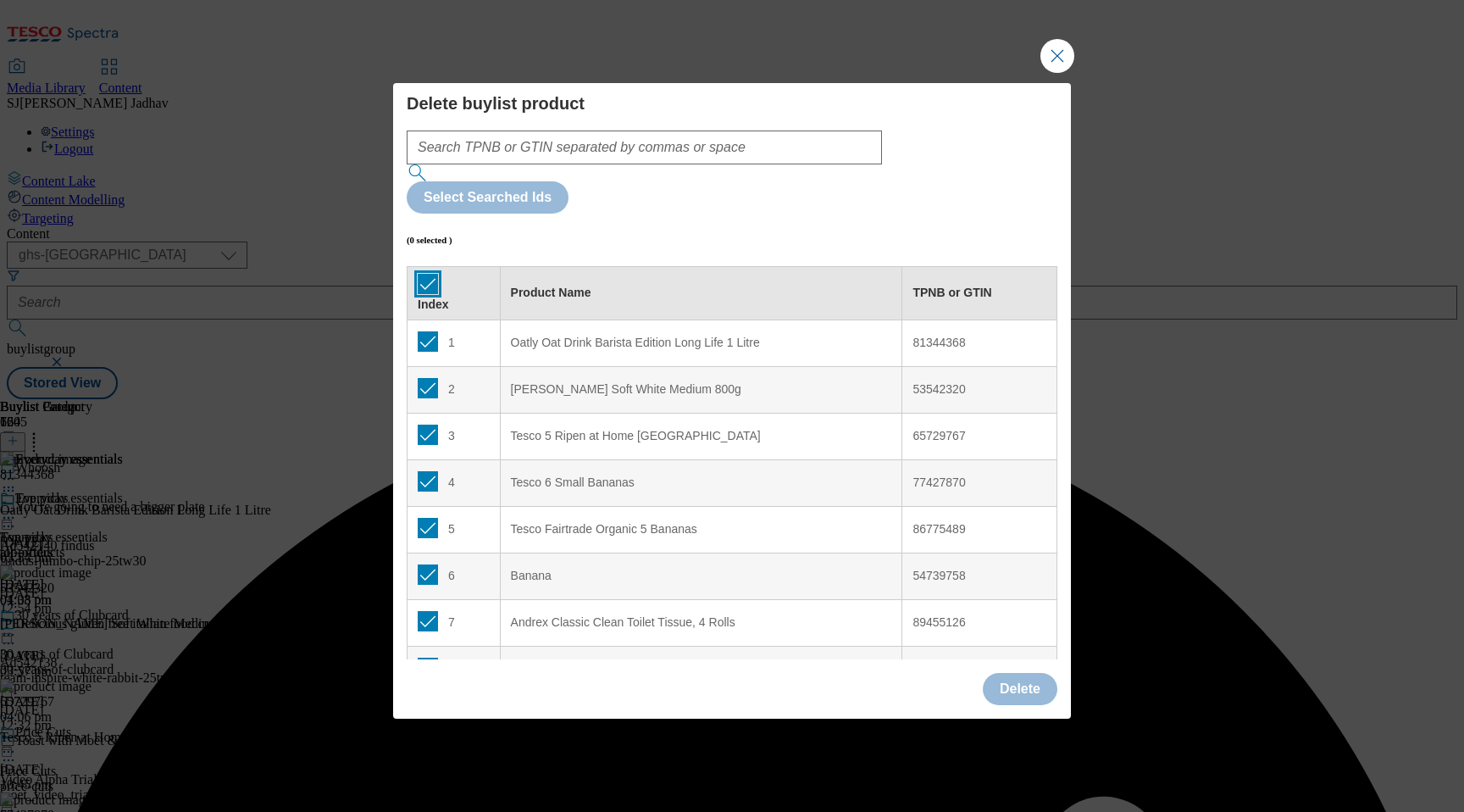
checkbox input "true"
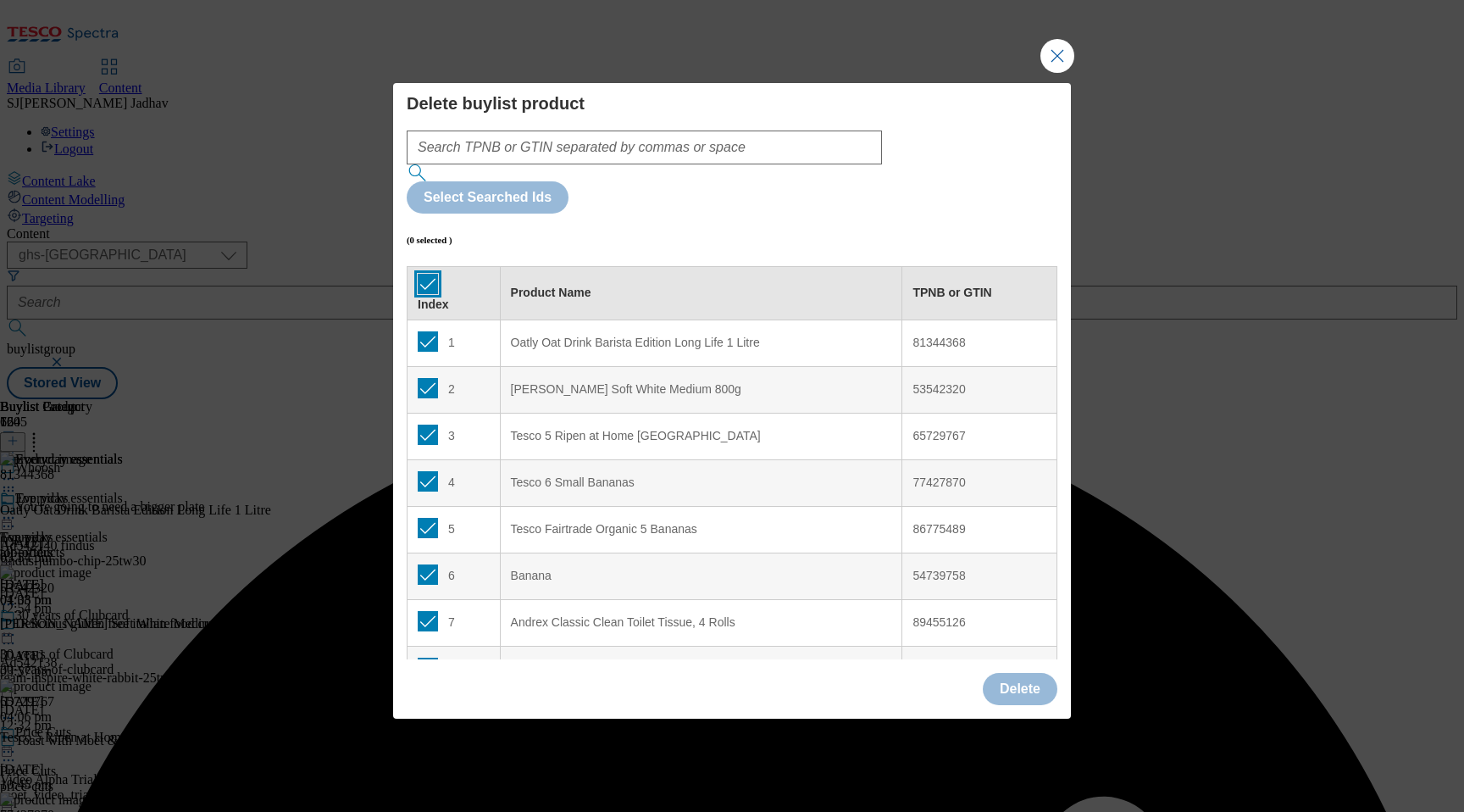
checkbox input "true"
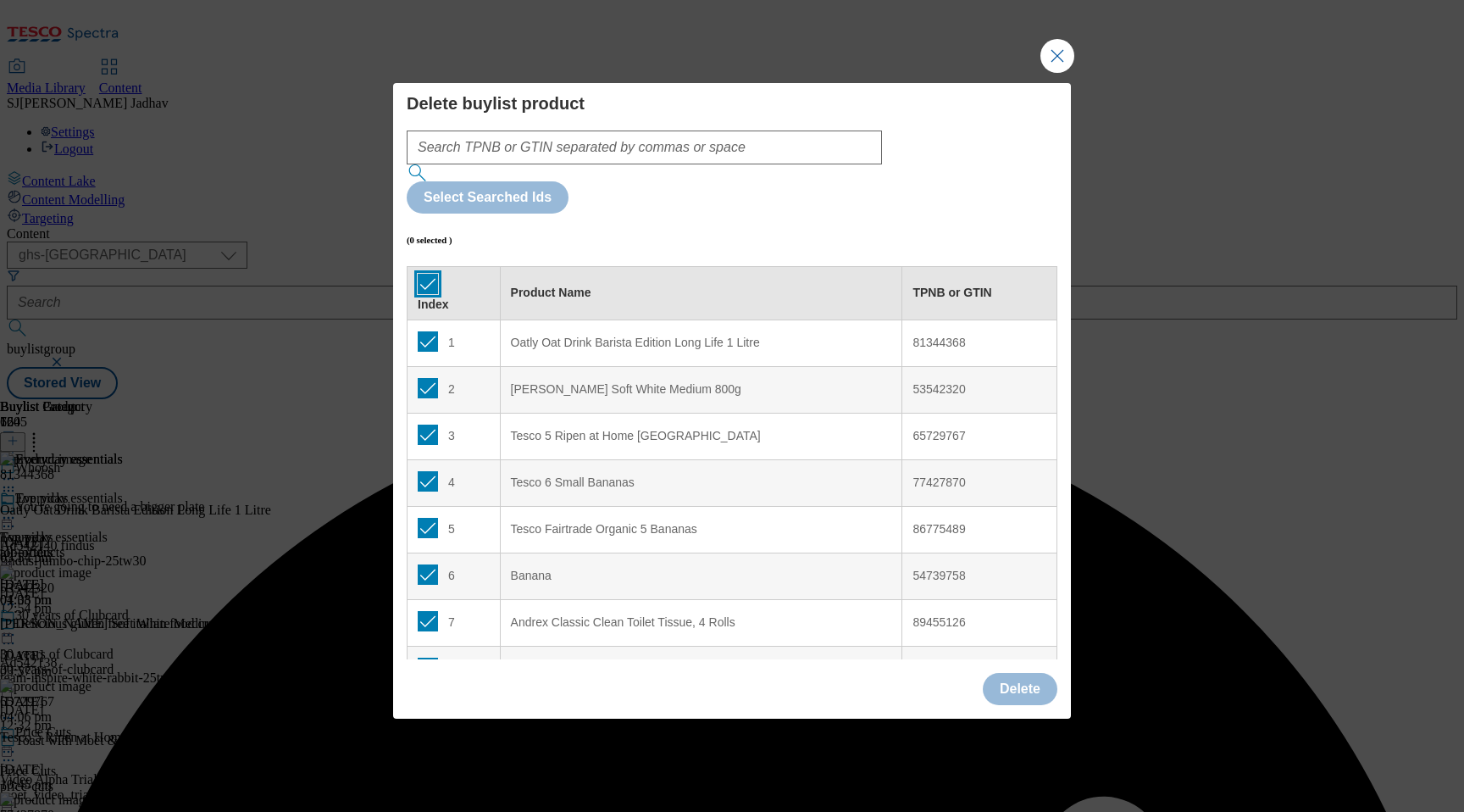
checkbox input "true"
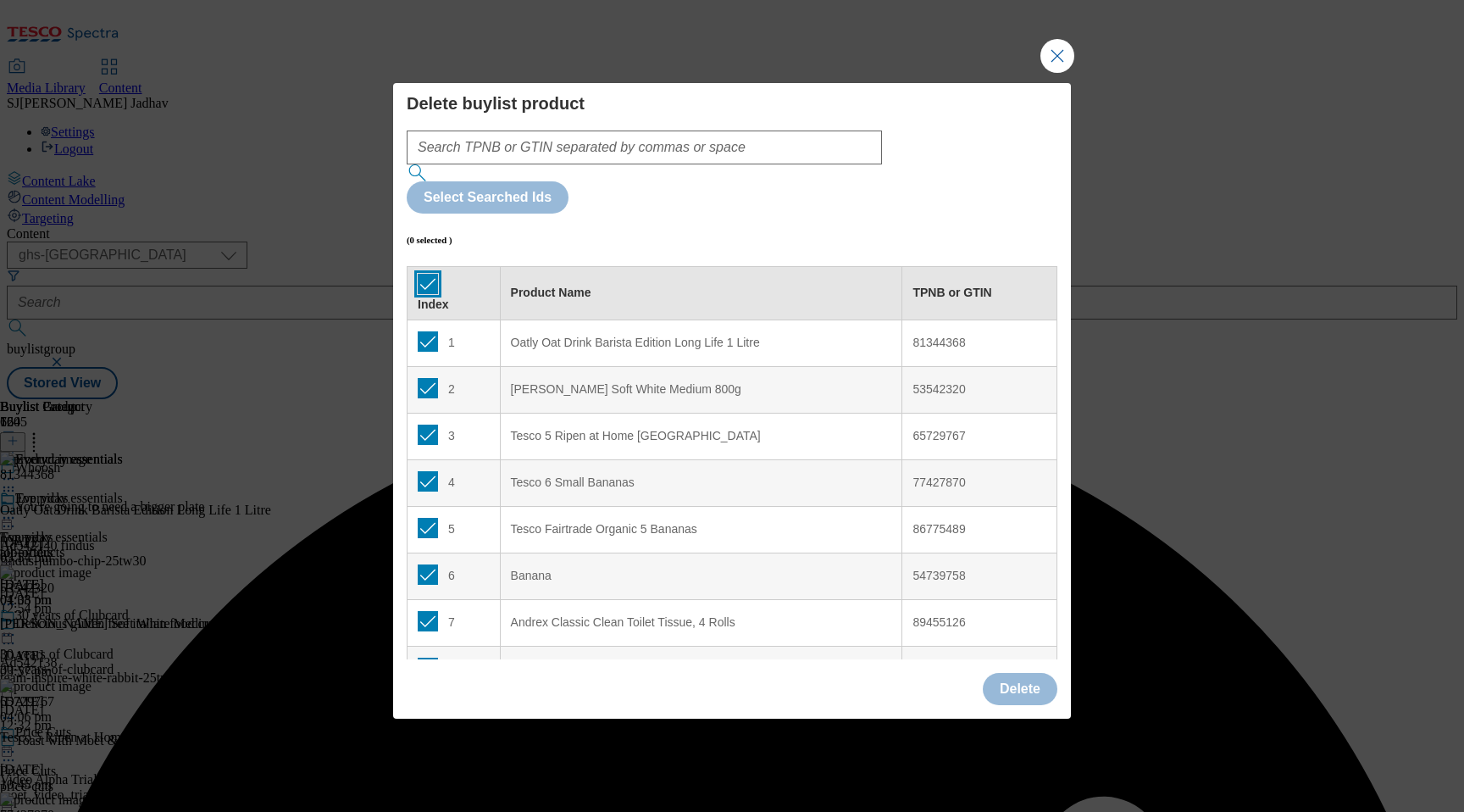
checkbox input "true"
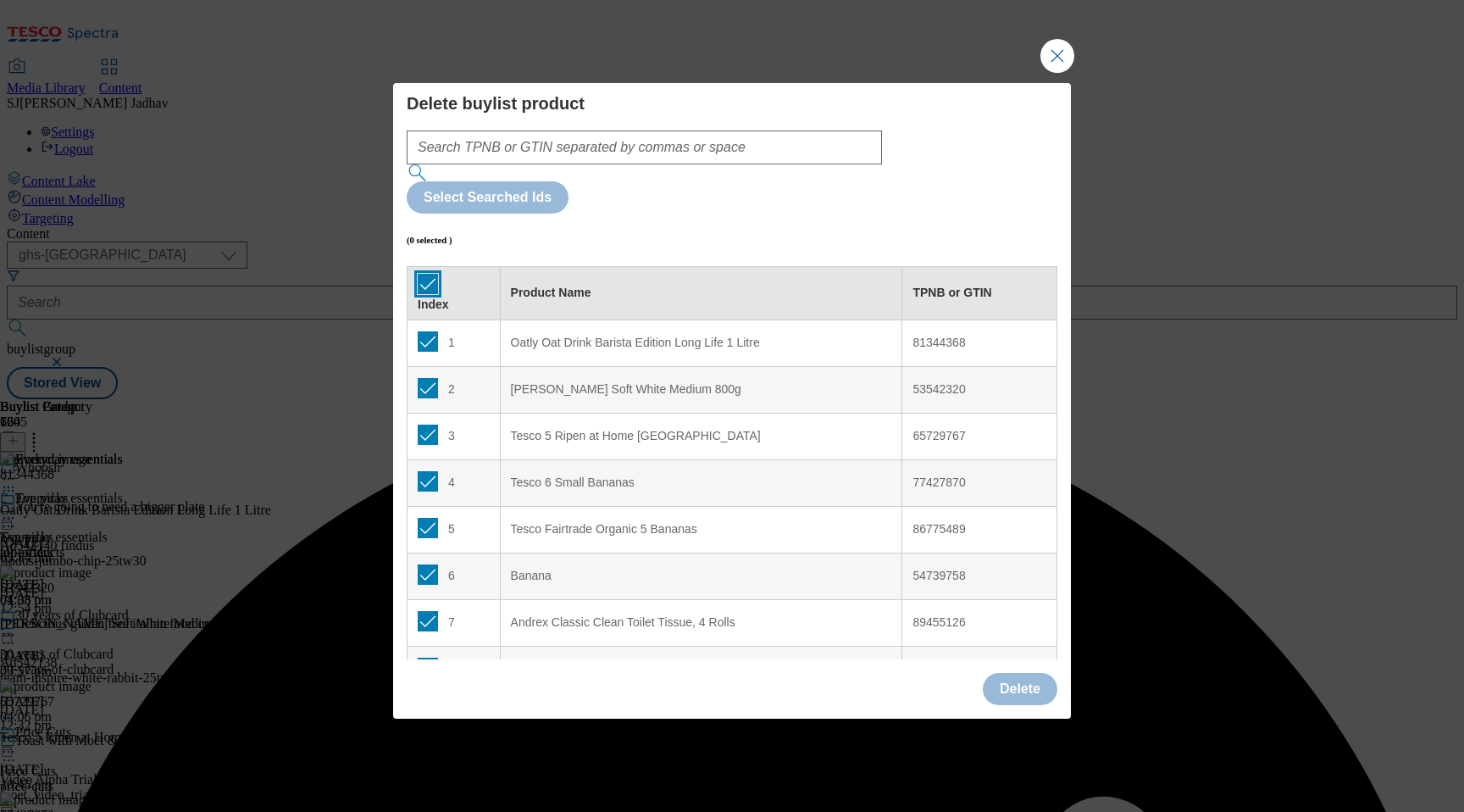
checkbox input "true"
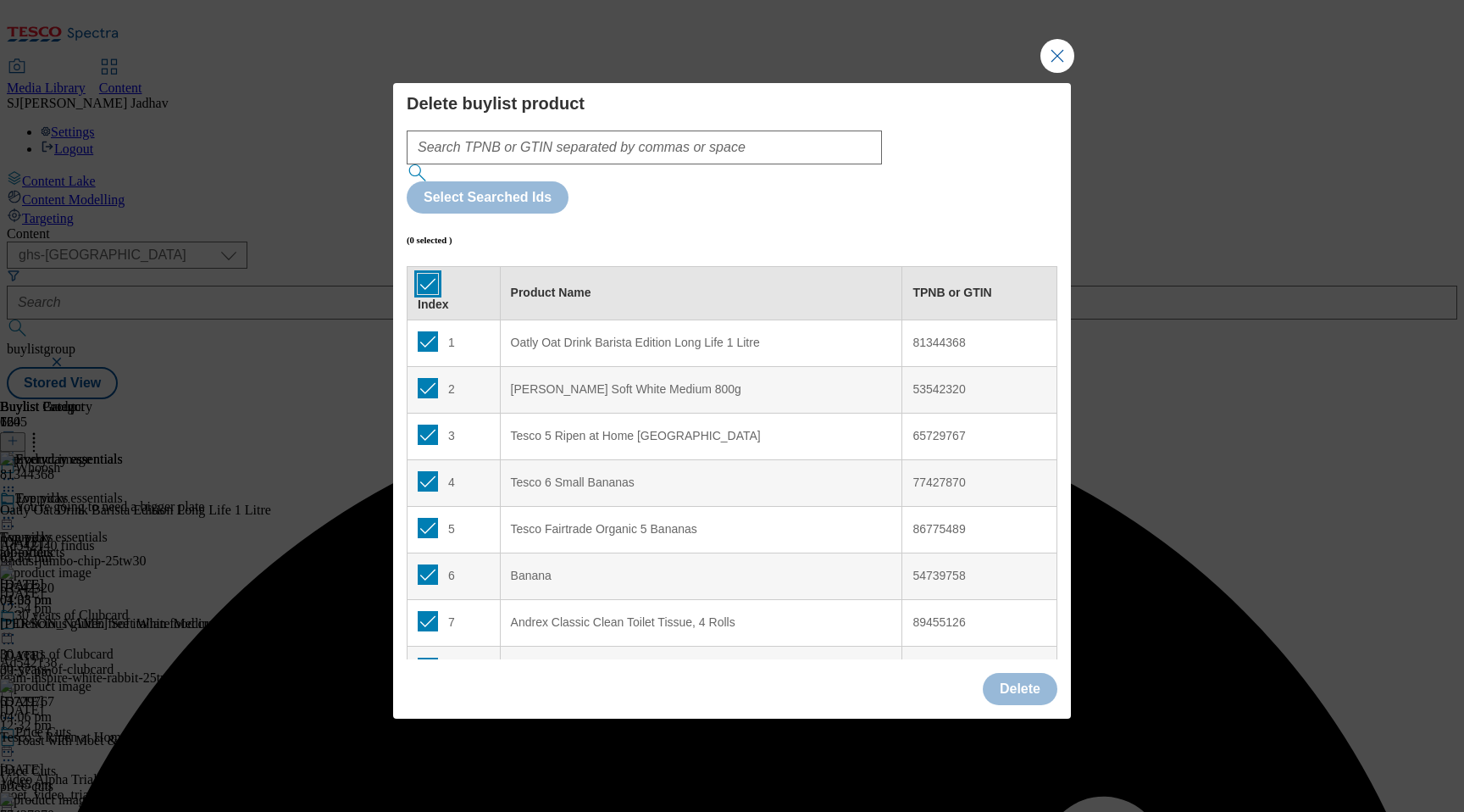
checkbox input "true"
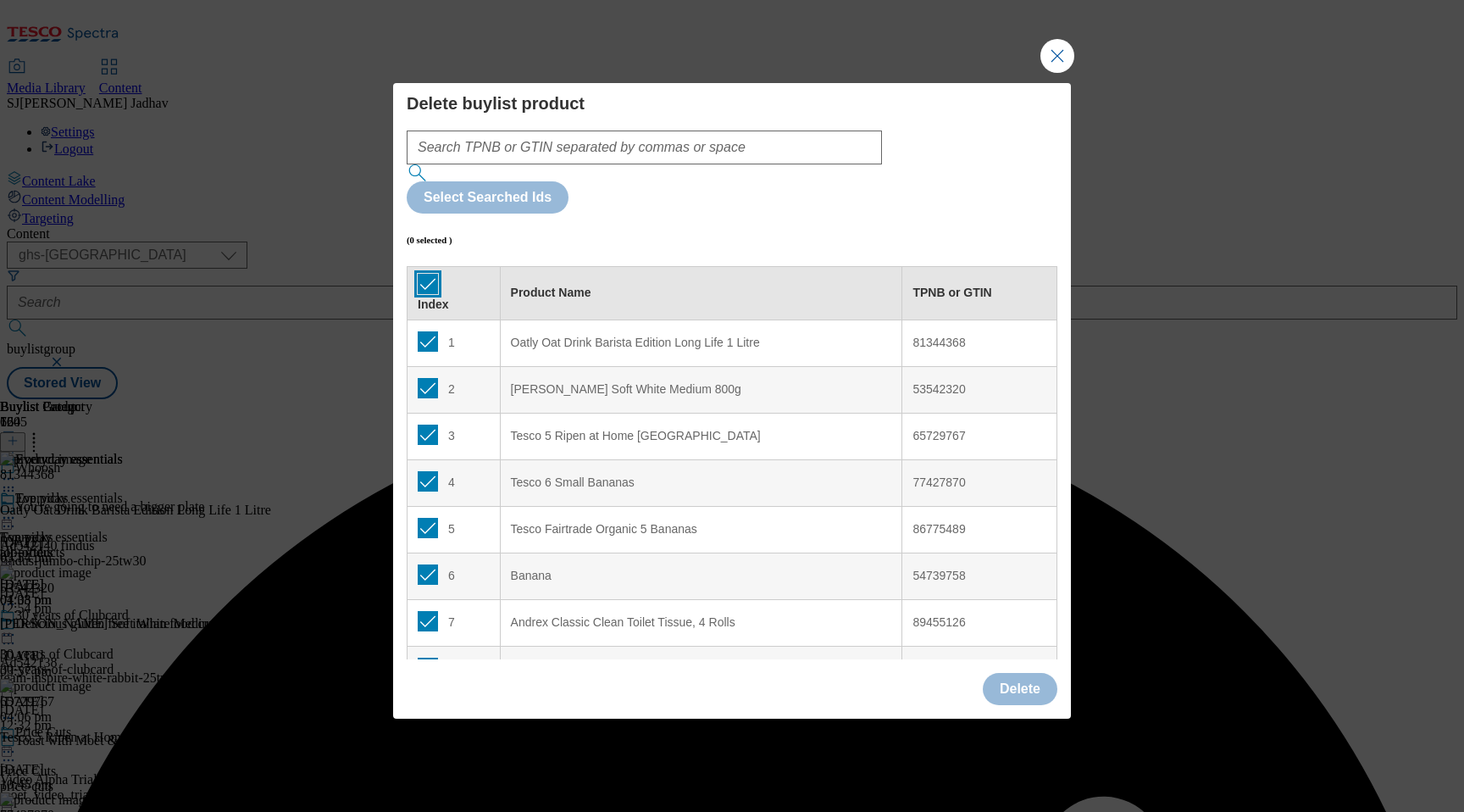
checkbox input "true"
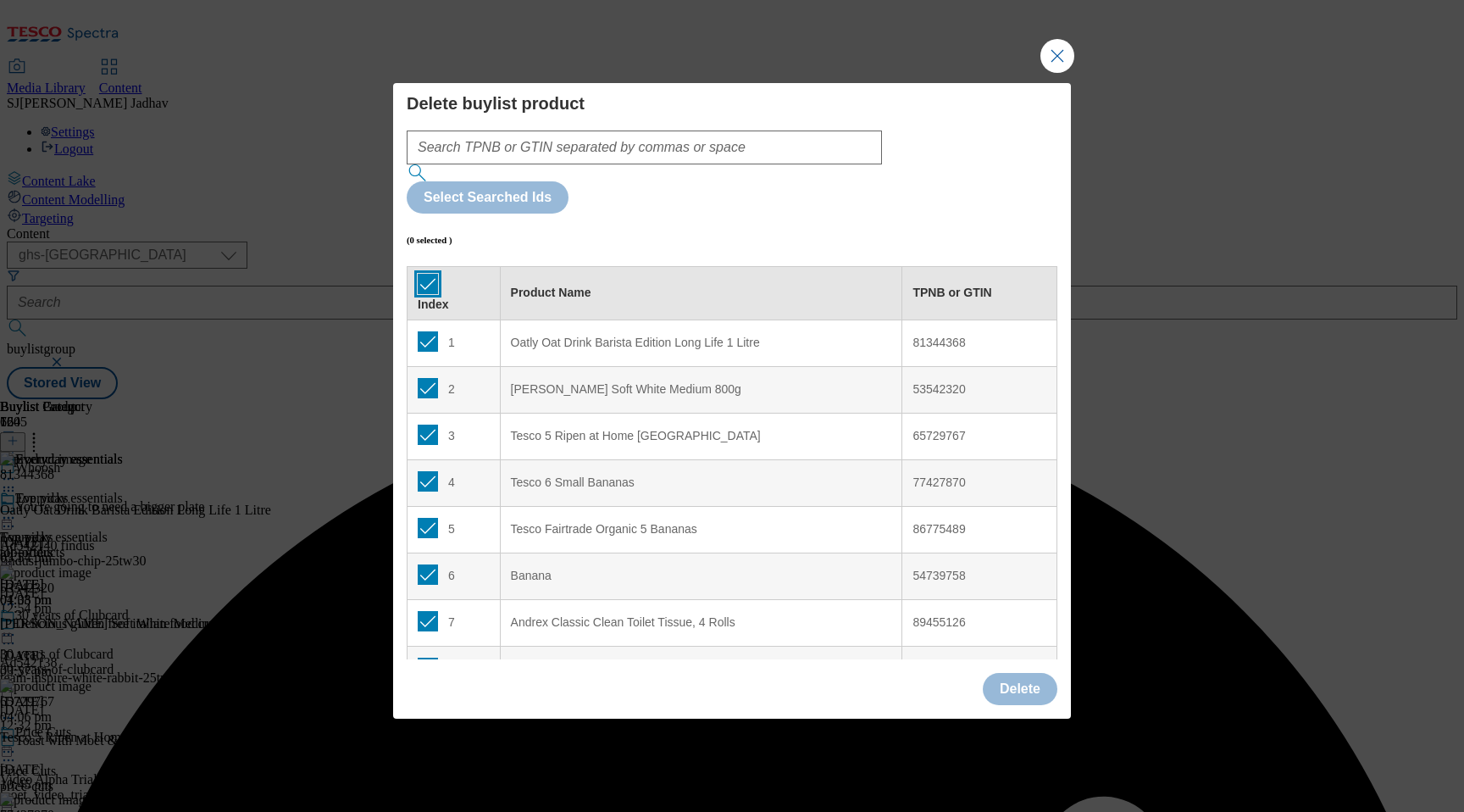
checkbox input "true"
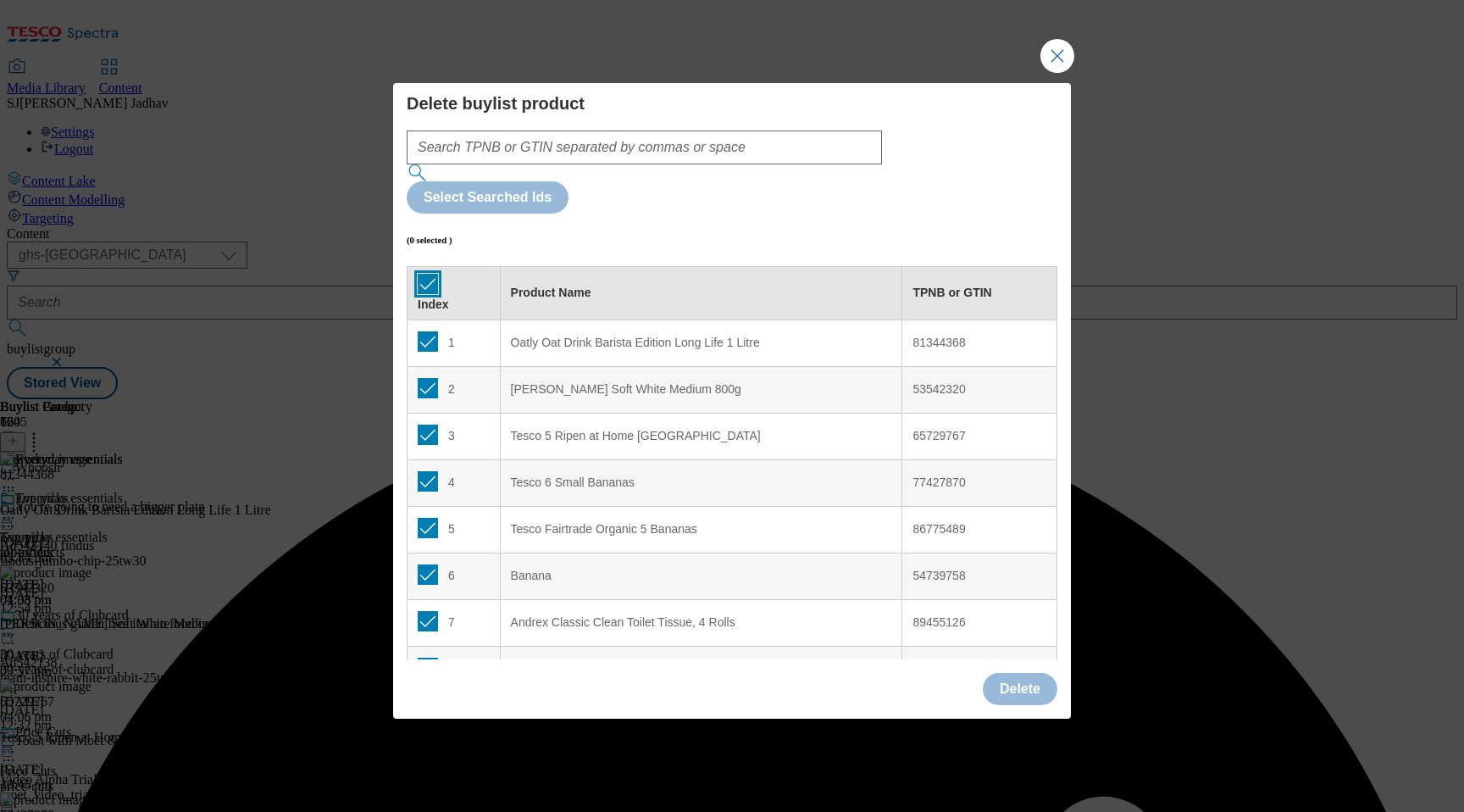
checkbox input "true"
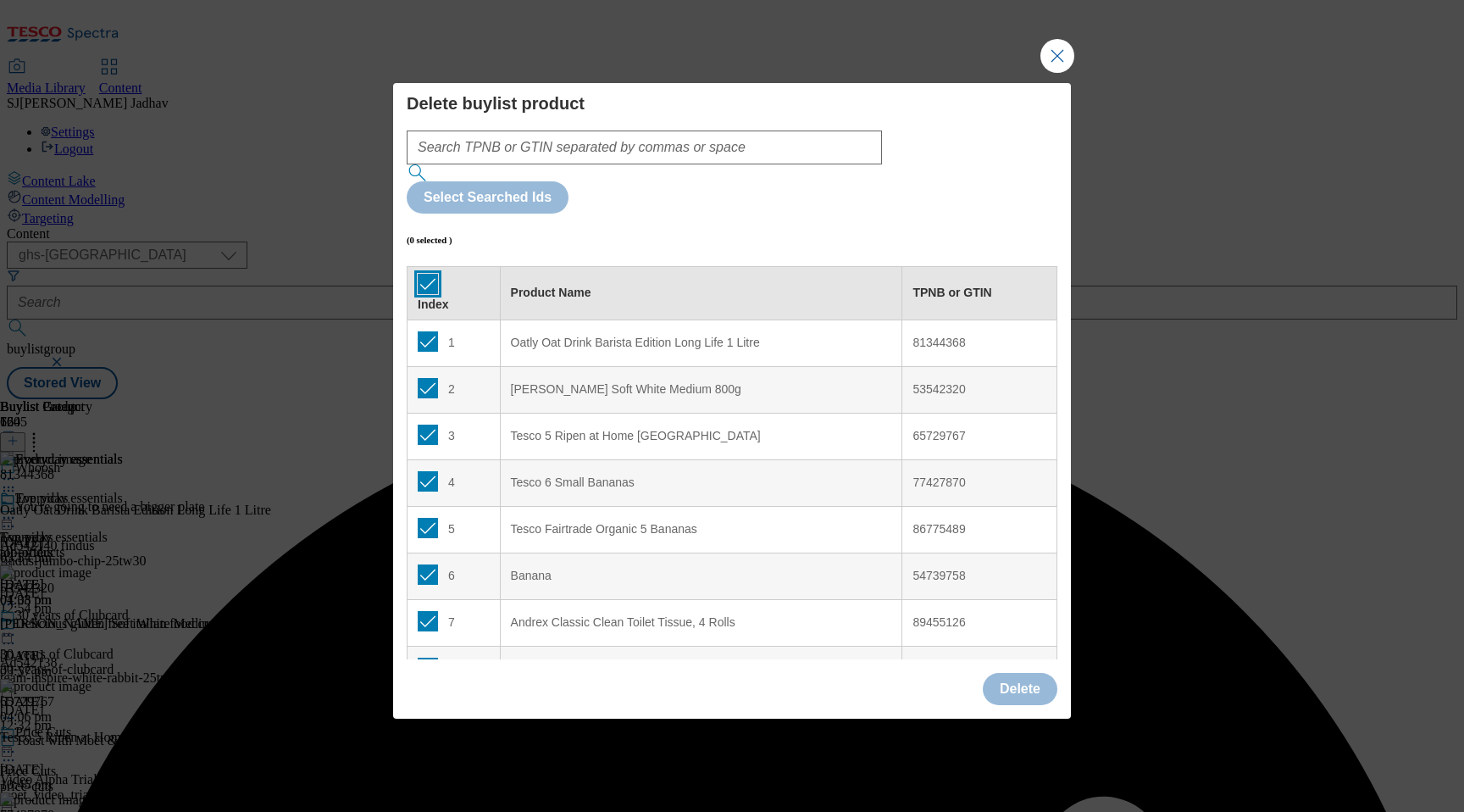
checkbox input "true"
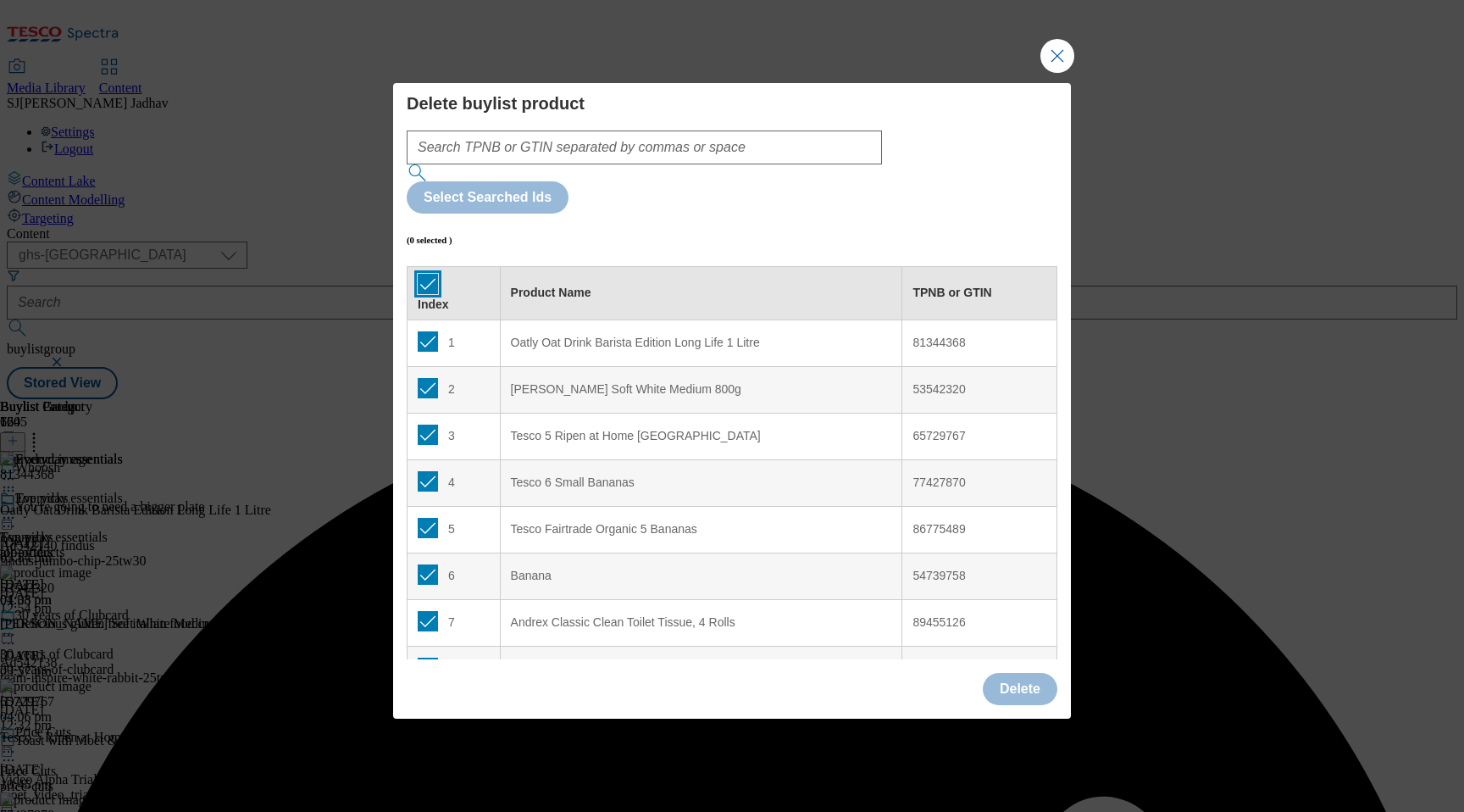
checkbox input "true"
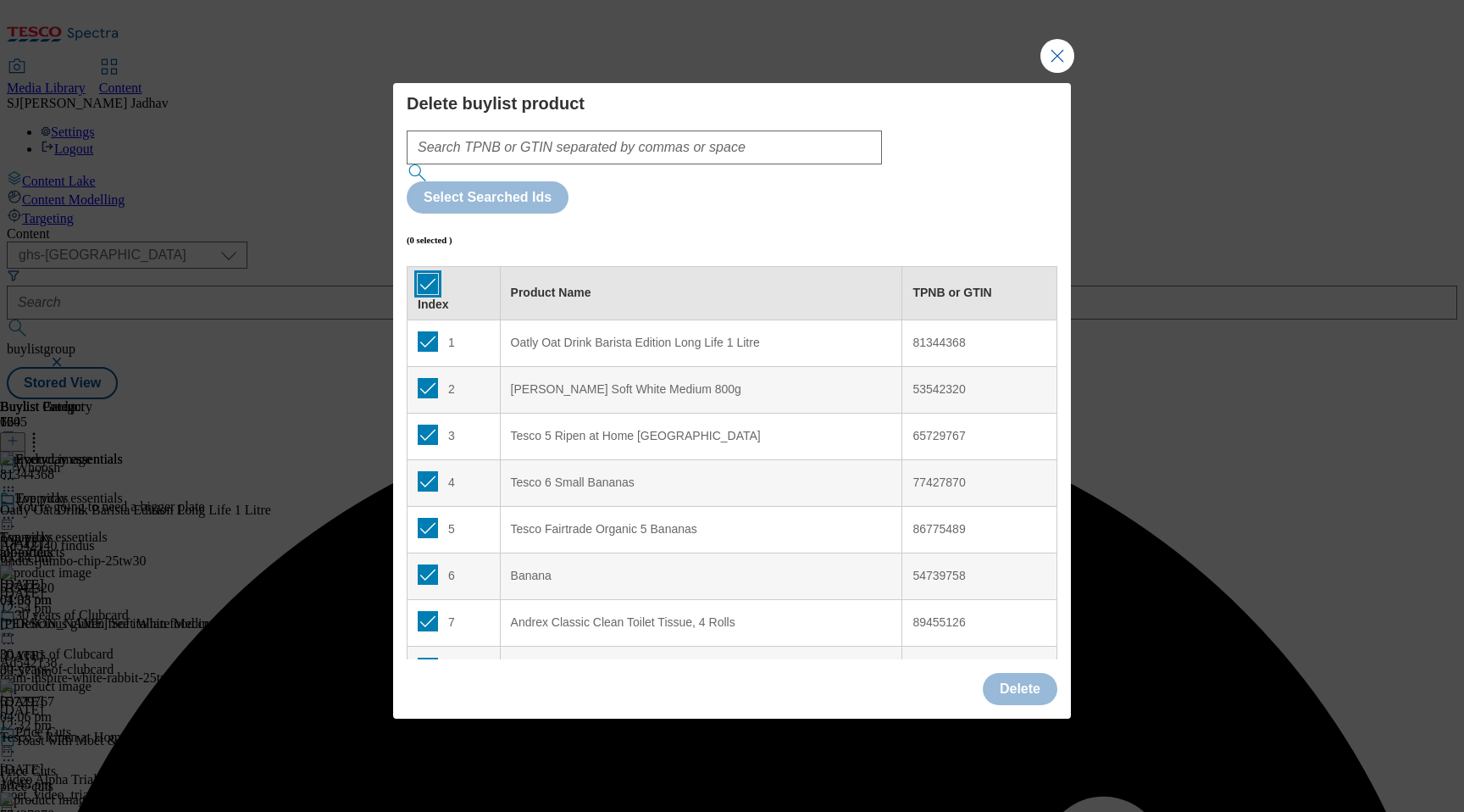
checkbox input "true"
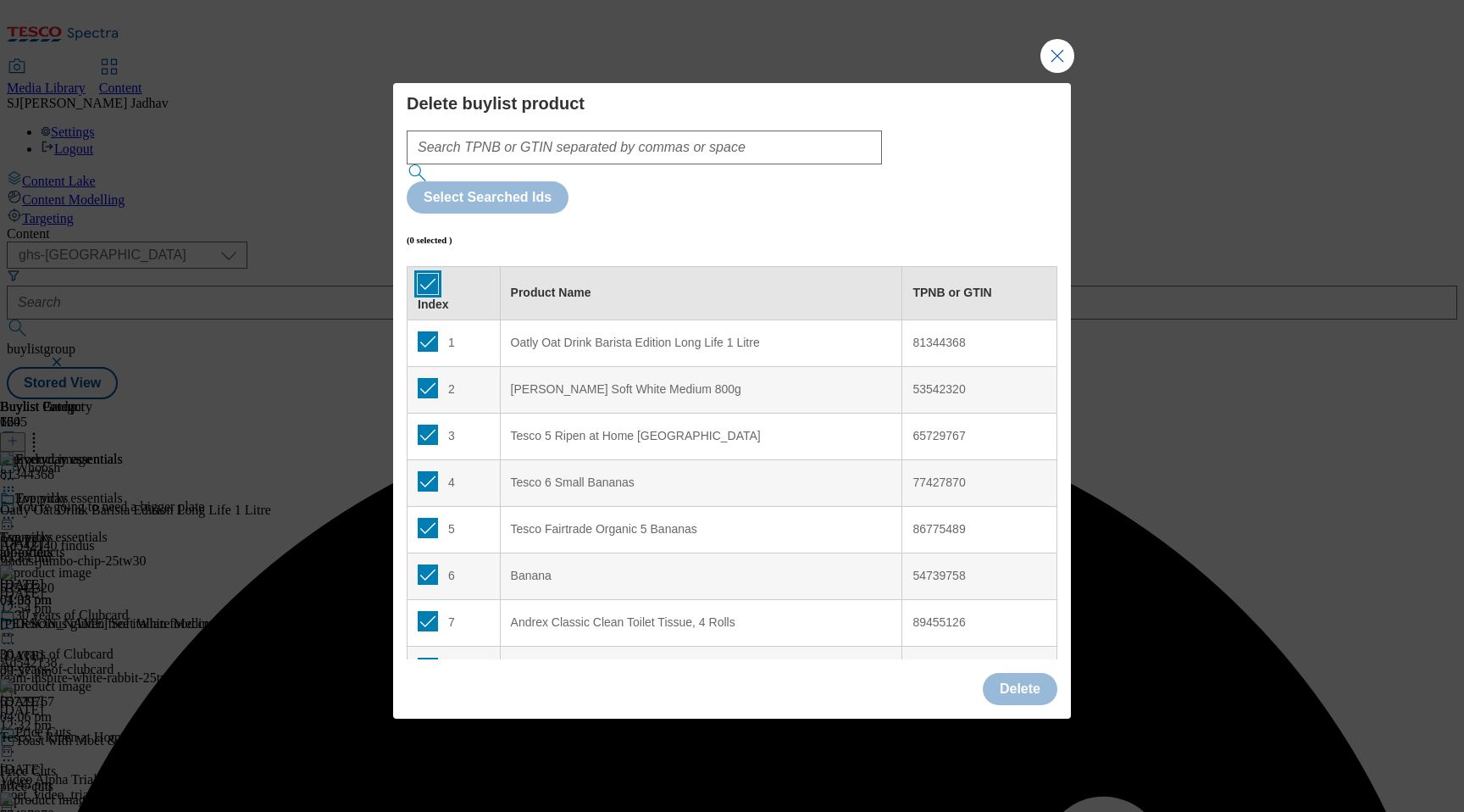
checkbox input "true"
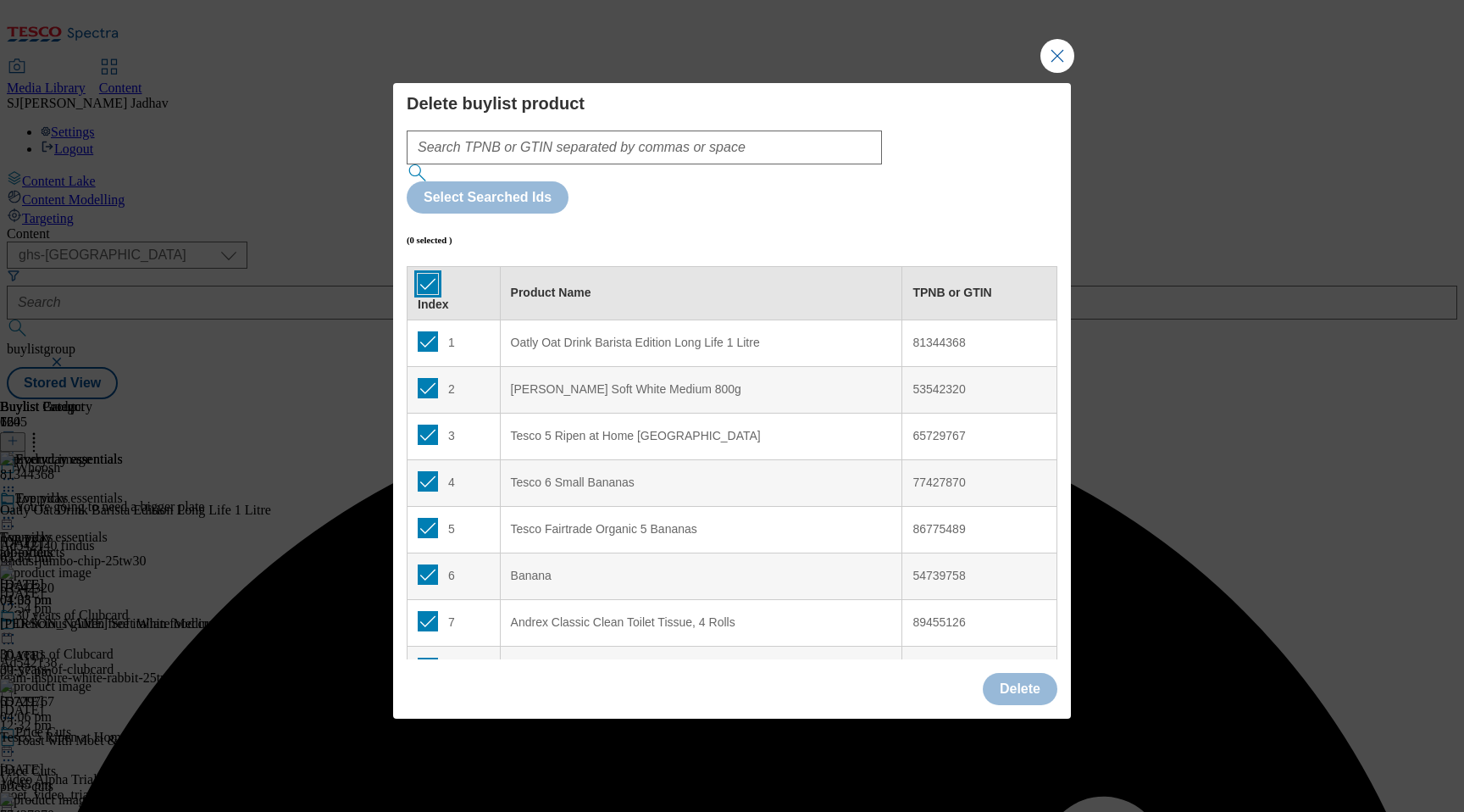
checkbox input "true"
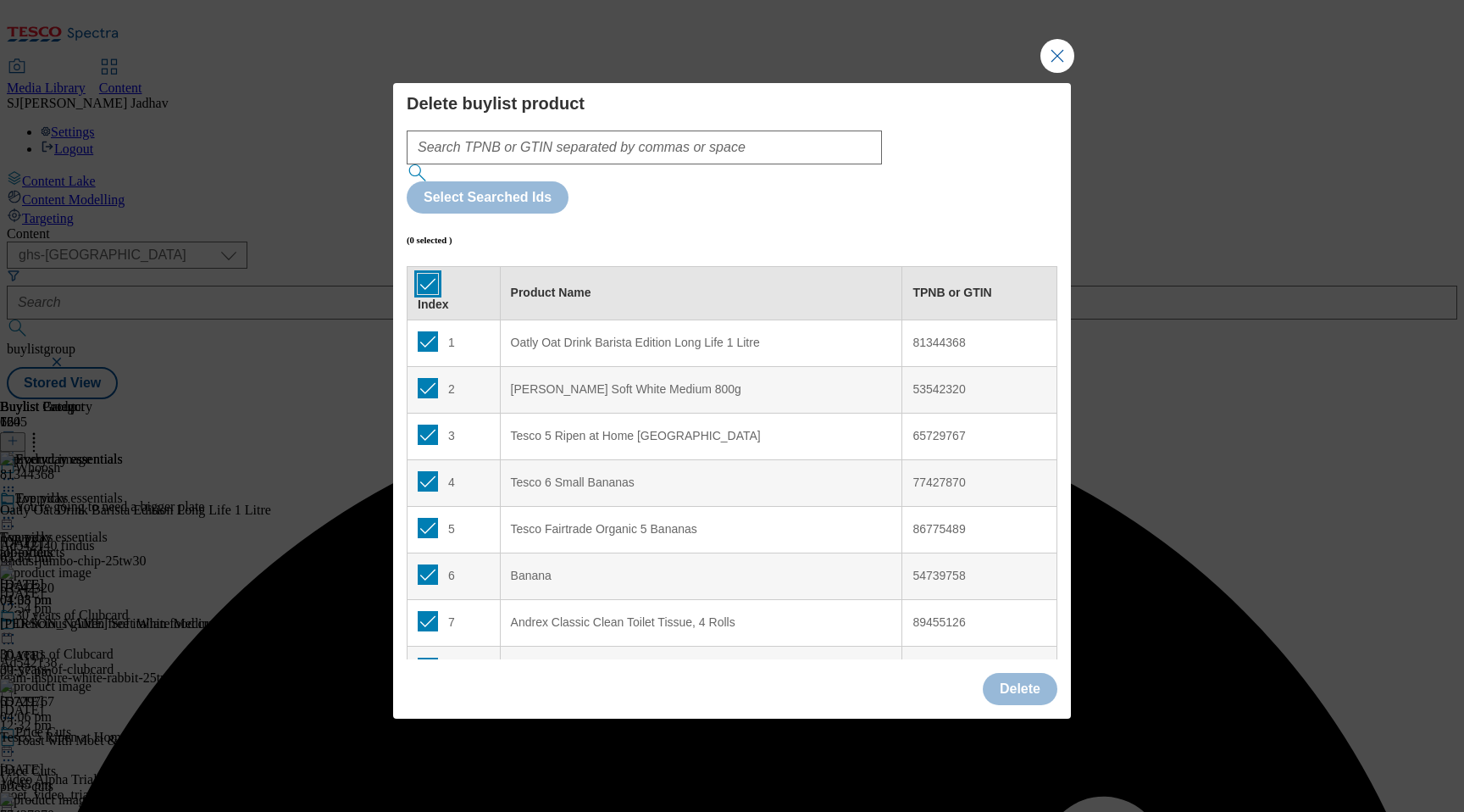
checkbox input "true"
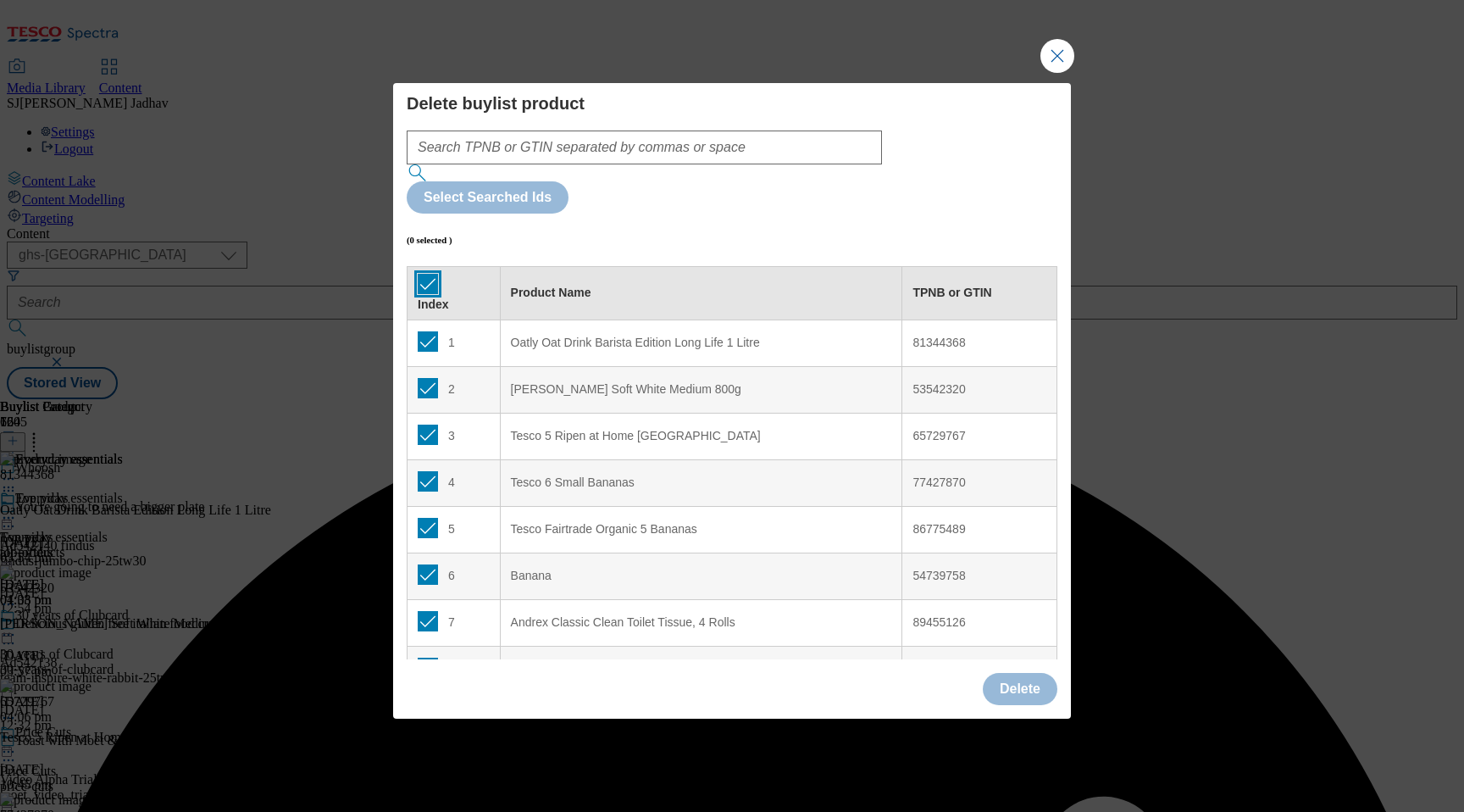
checkbox input "true"
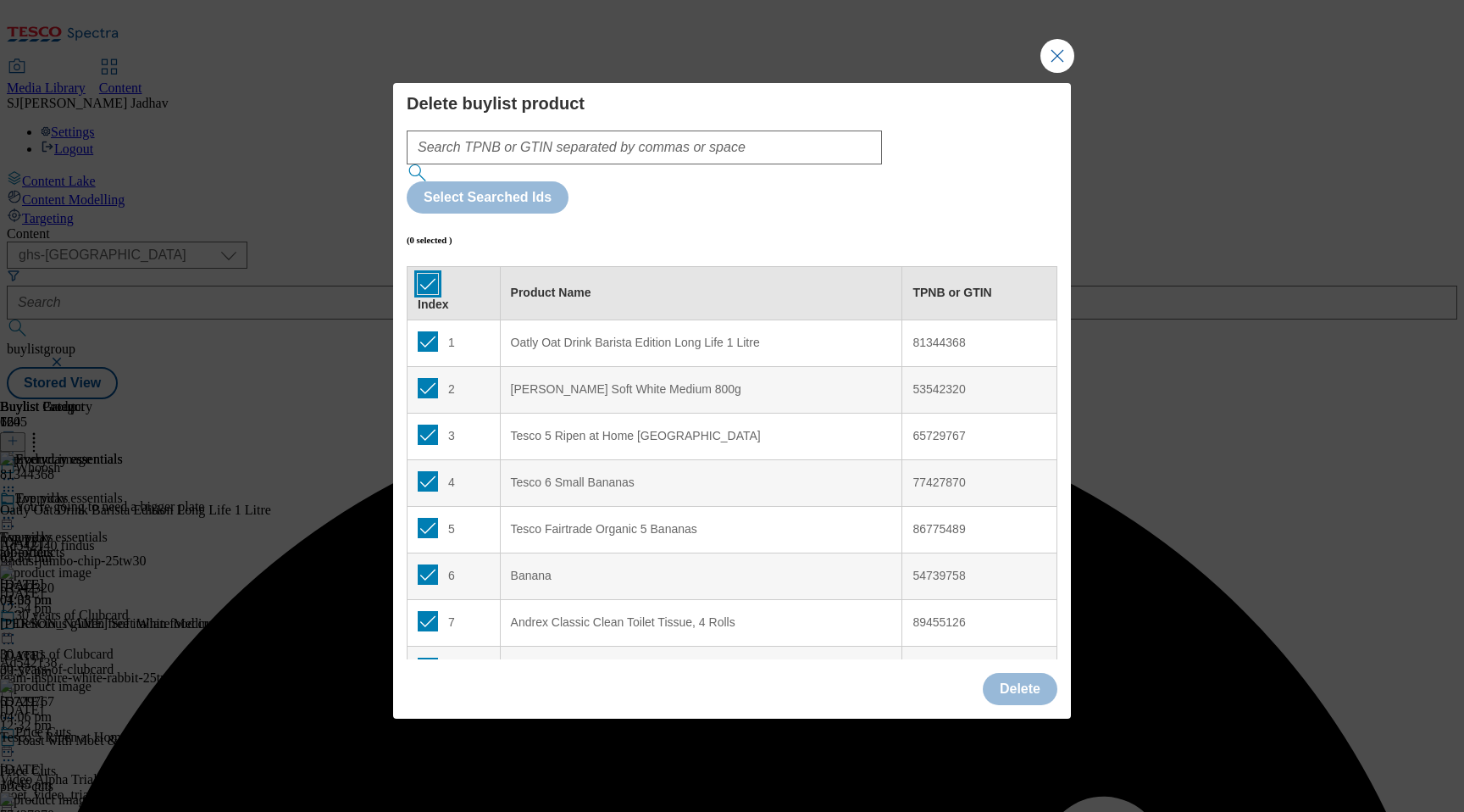
checkbox input "true"
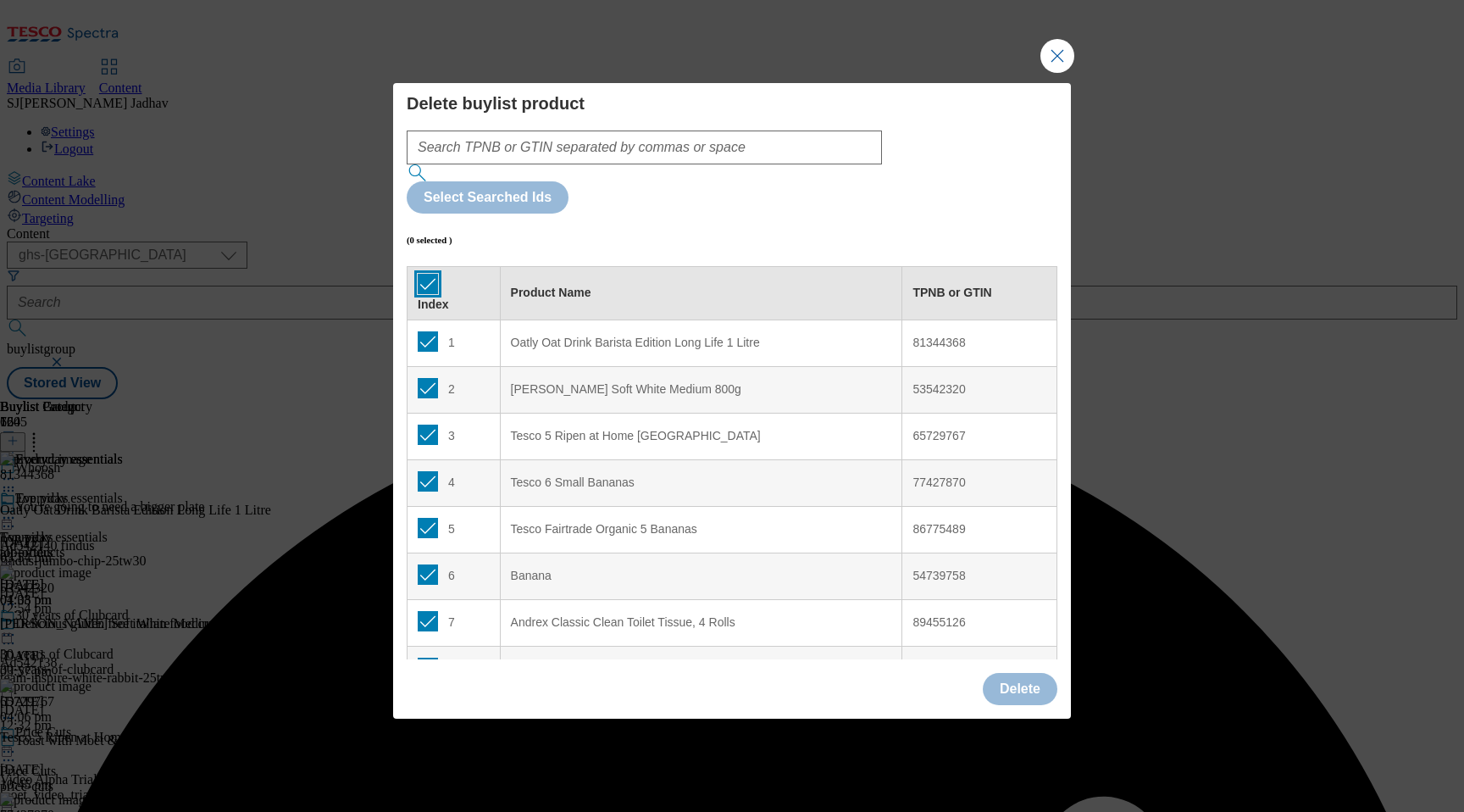
checkbox input "true"
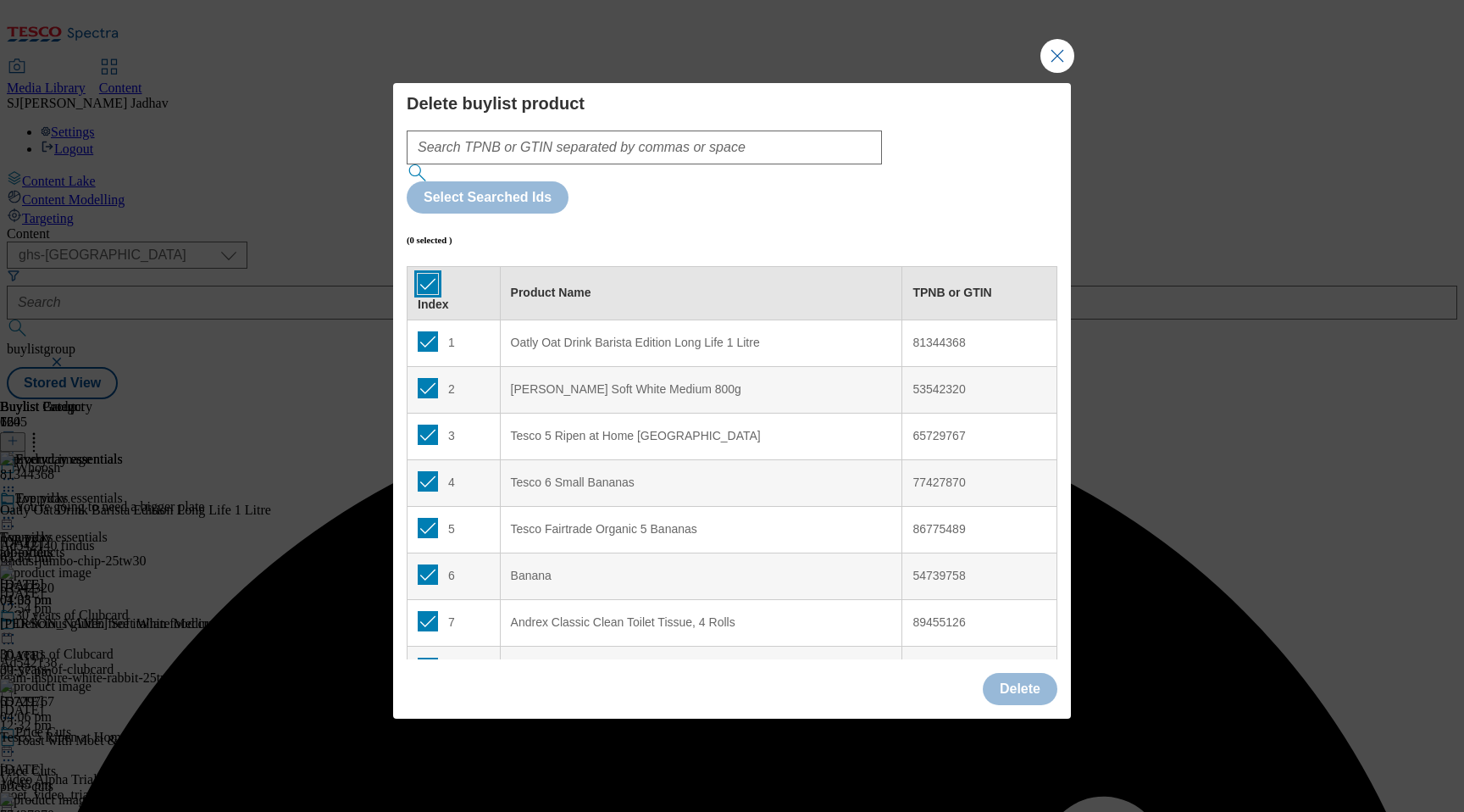
checkbox input "true"
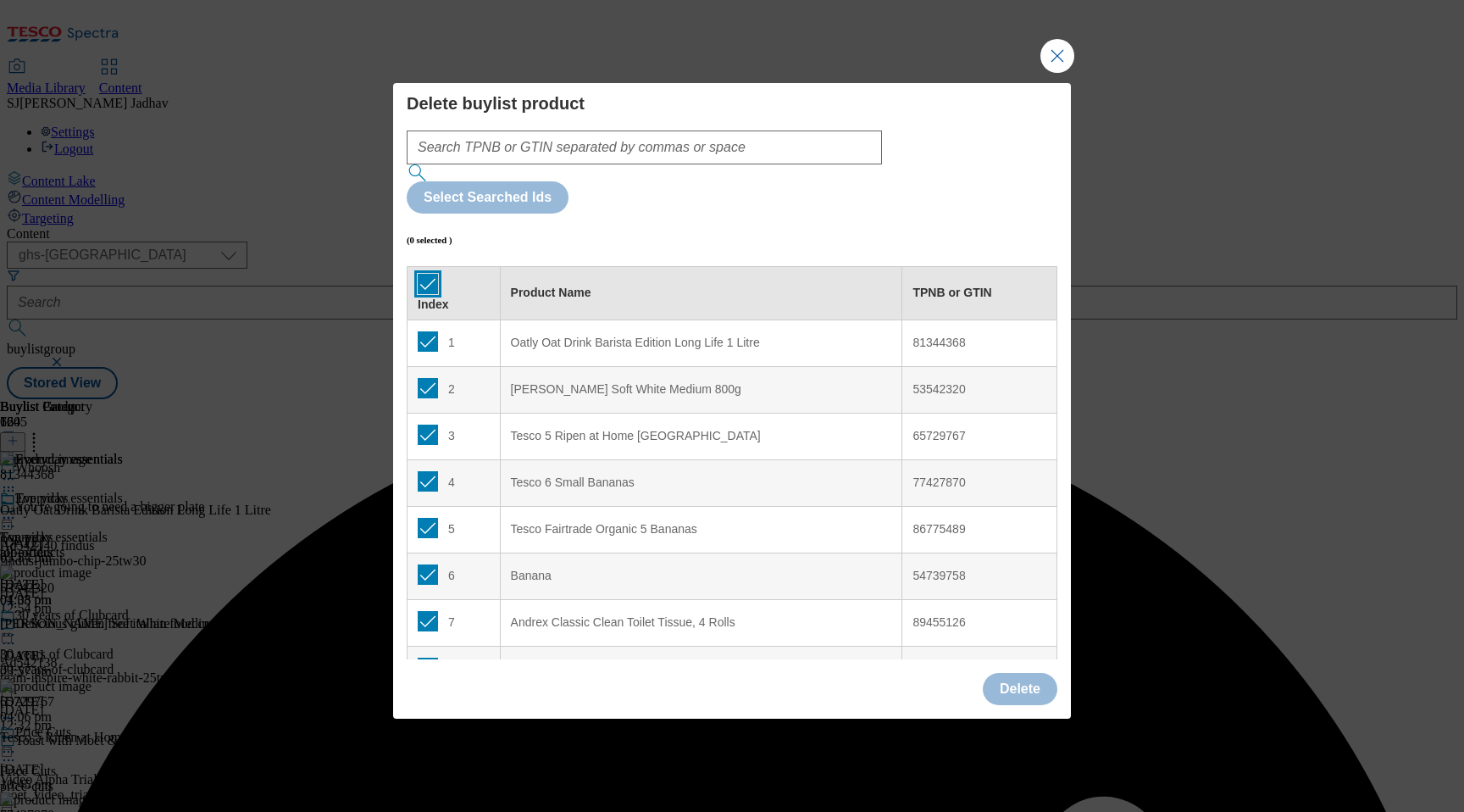
checkbox input "true"
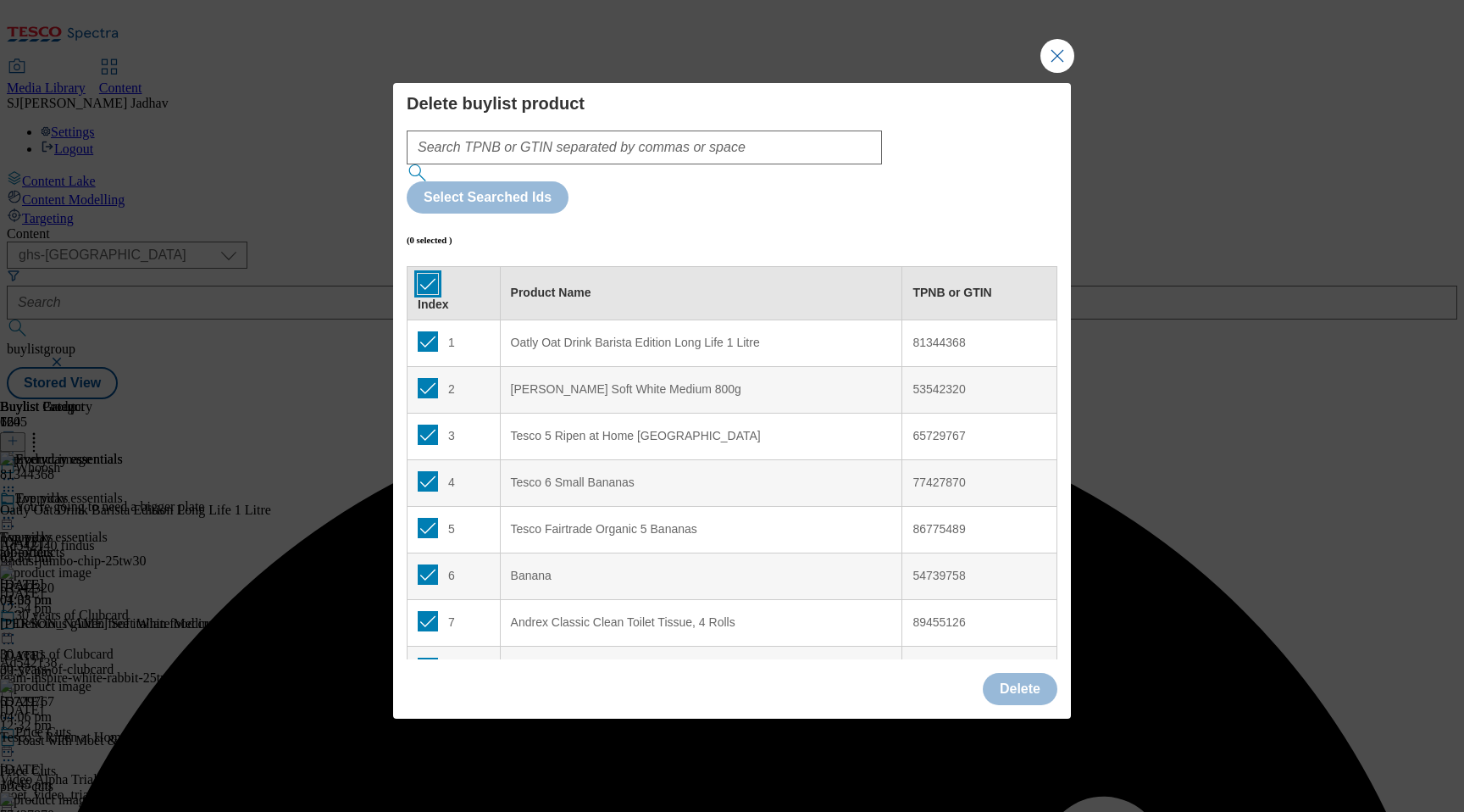
checkbox input "true"
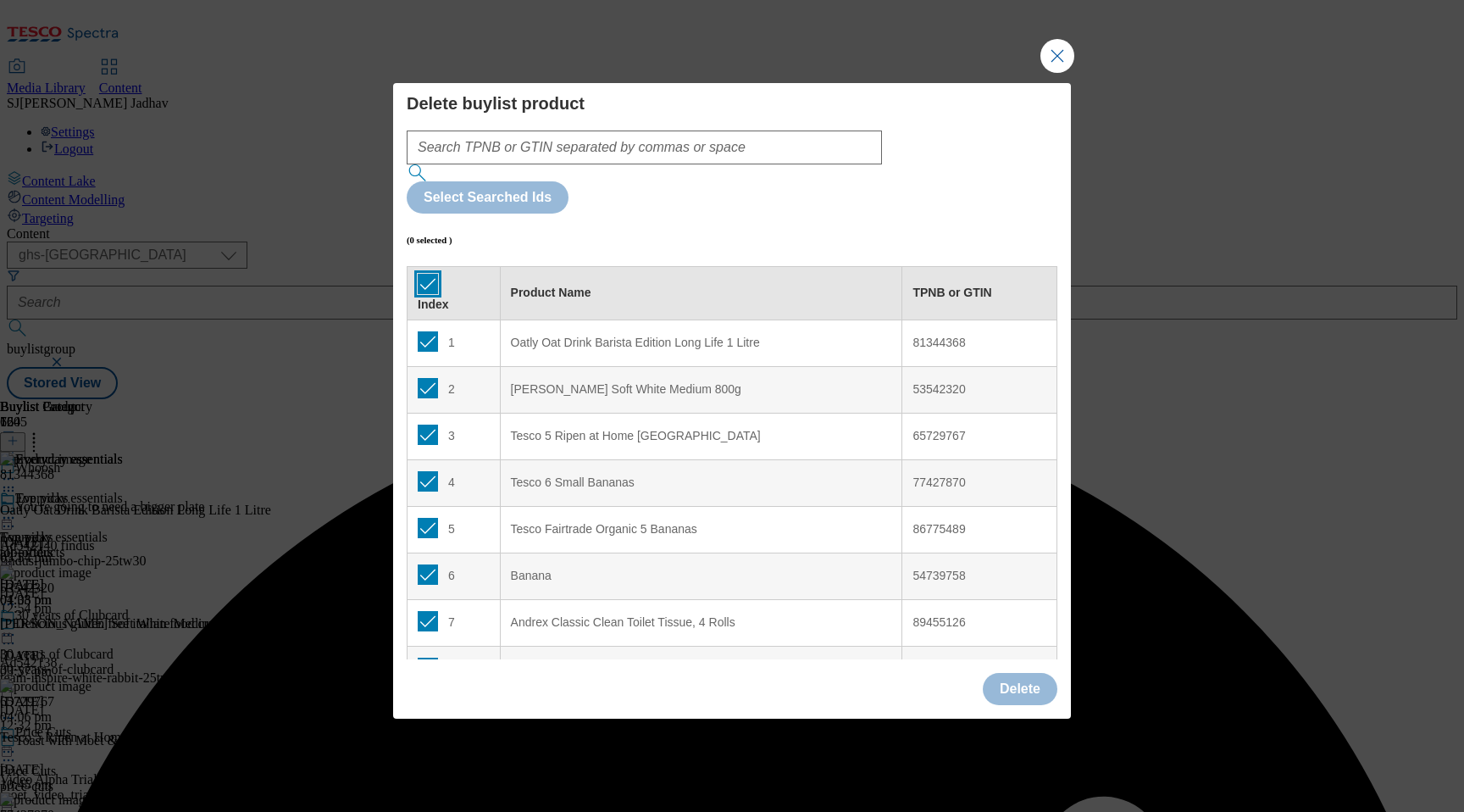
checkbox input "true"
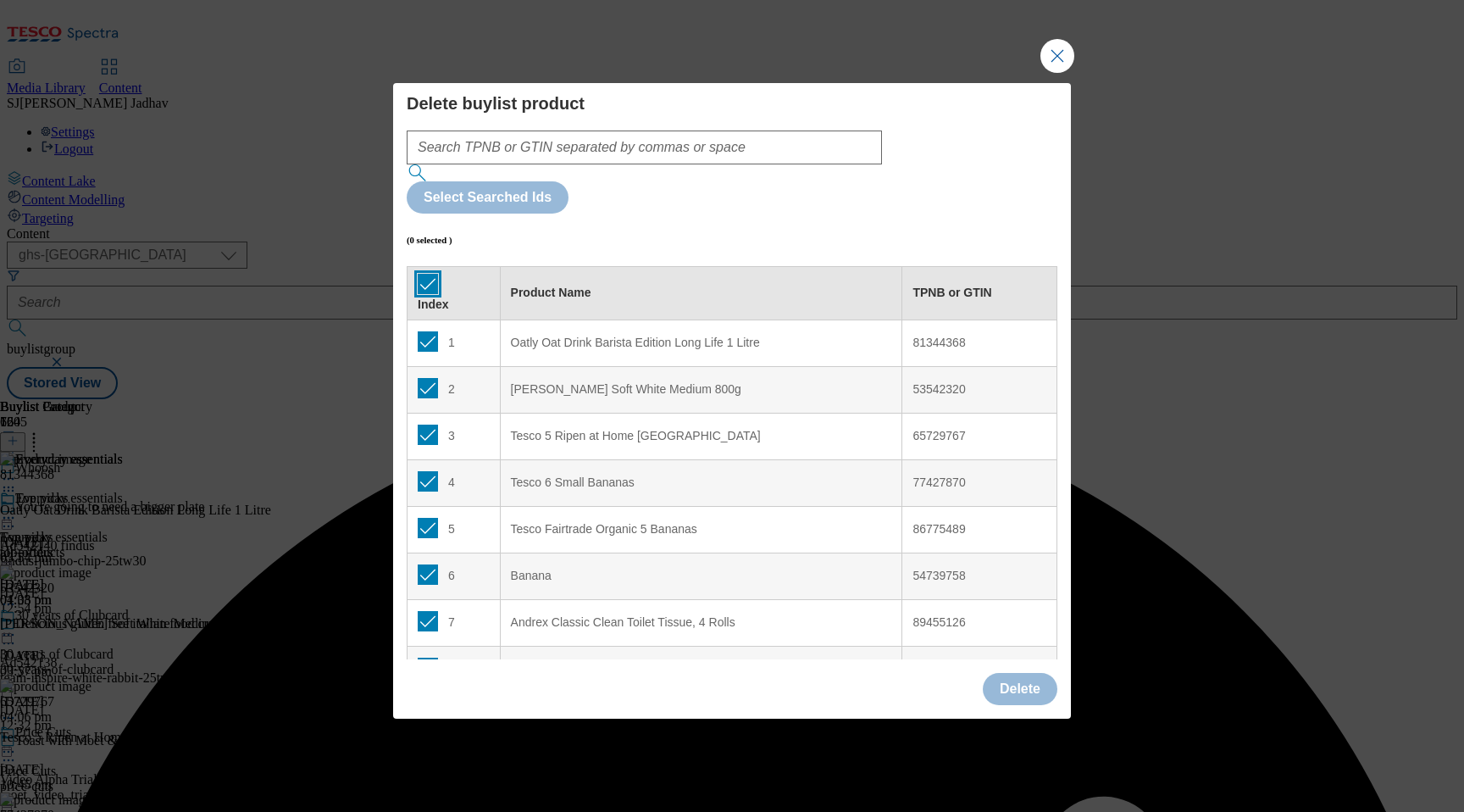
checkbox input "true"
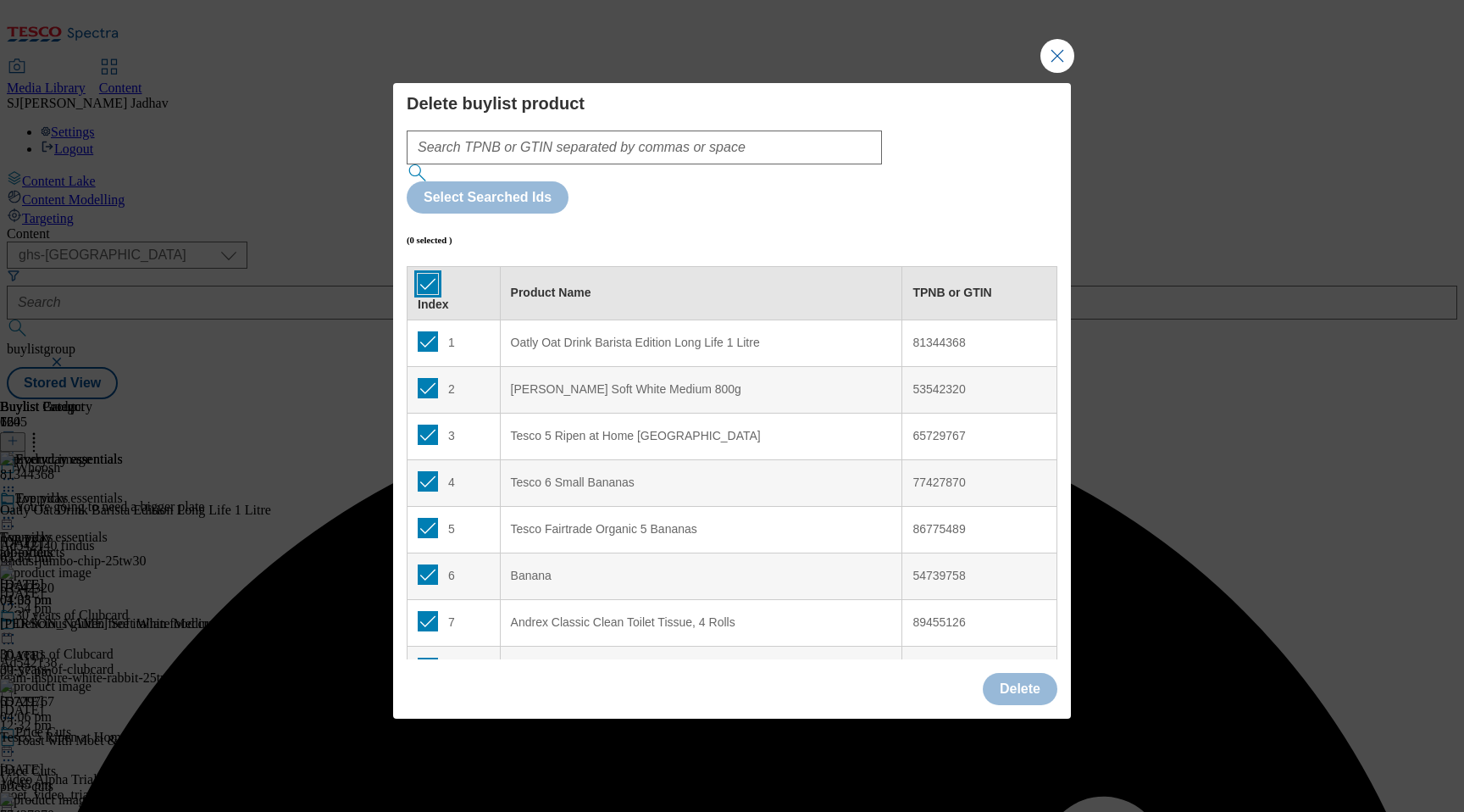
checkbox input "true"
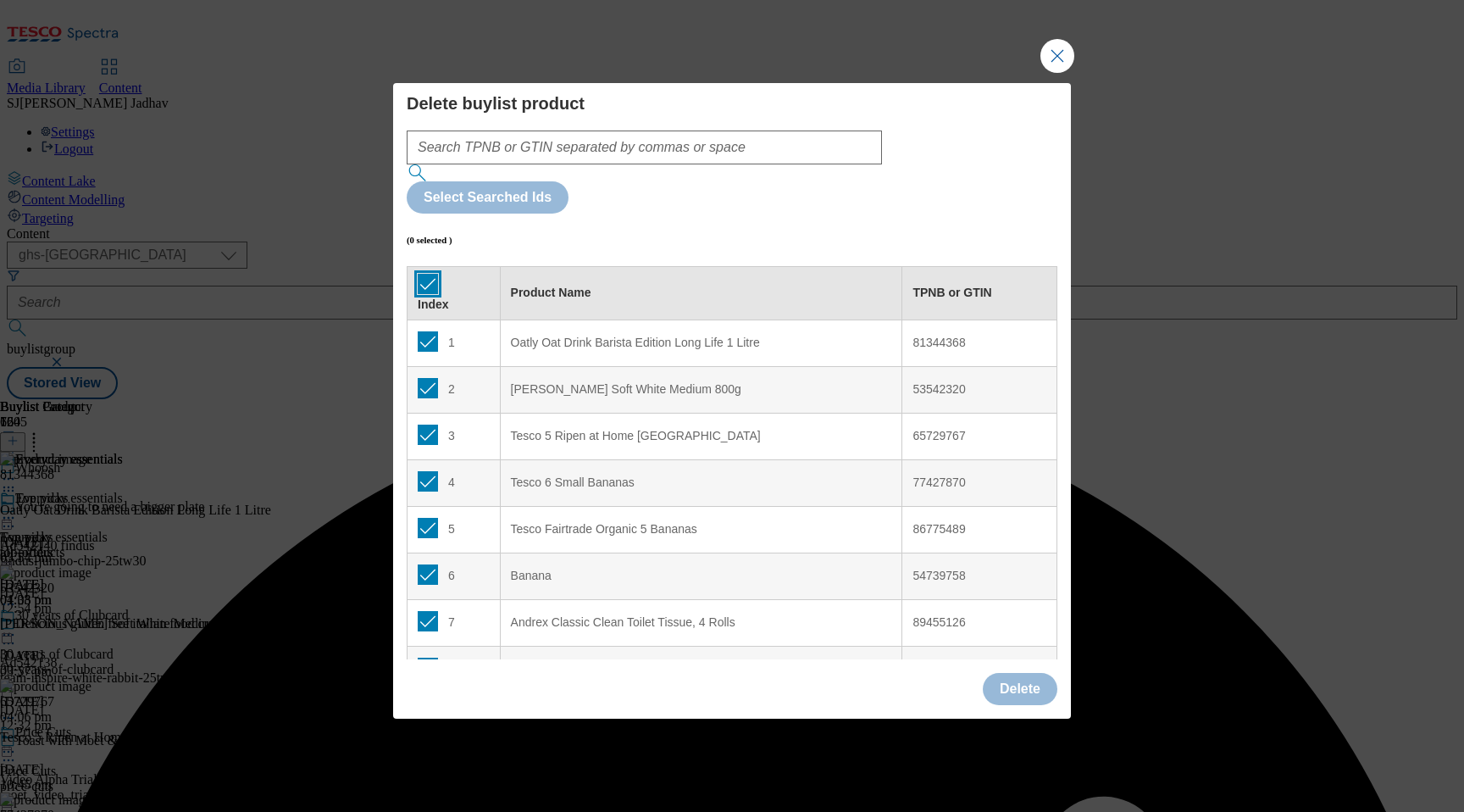
checkbox input "true"
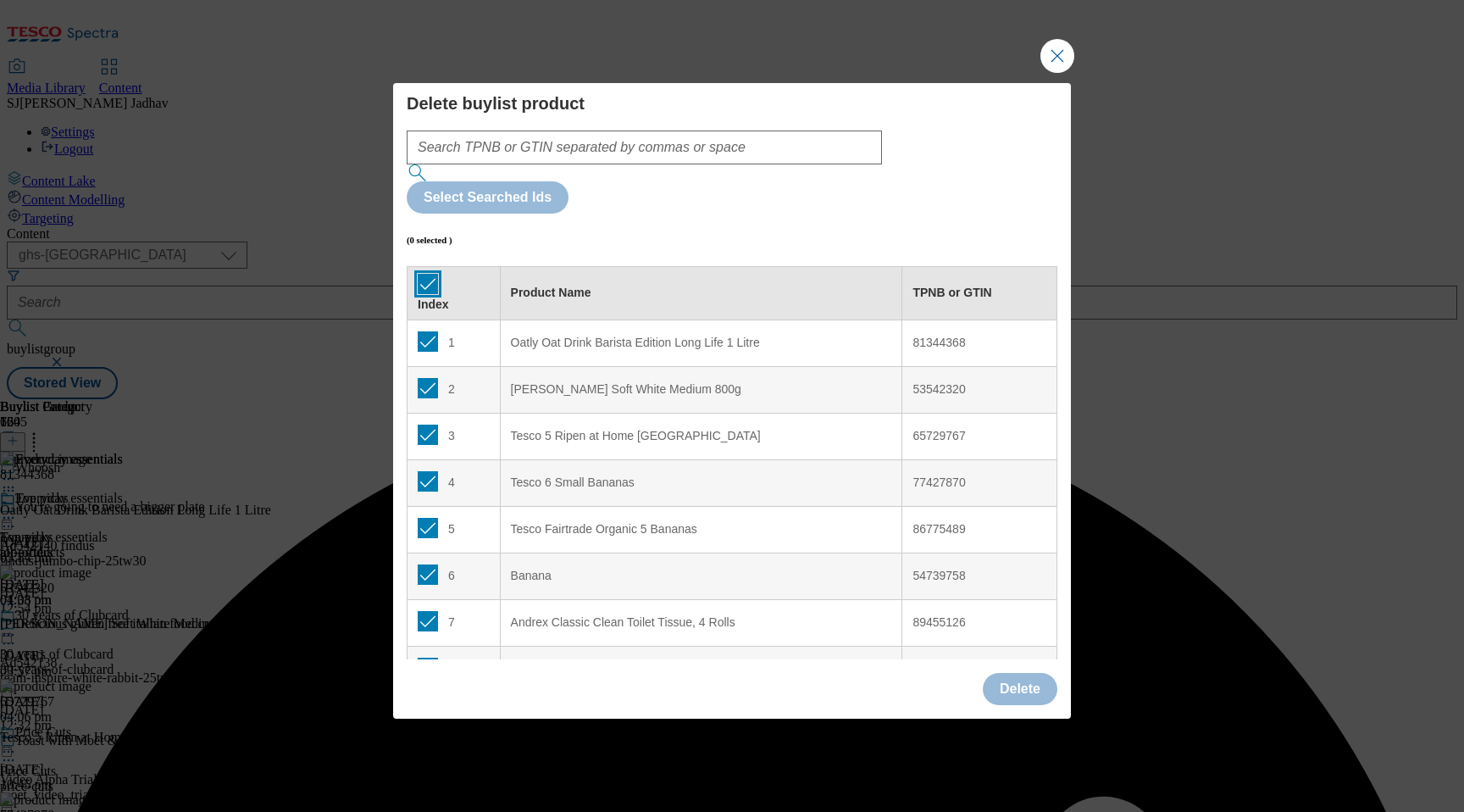
checkbox input "true"
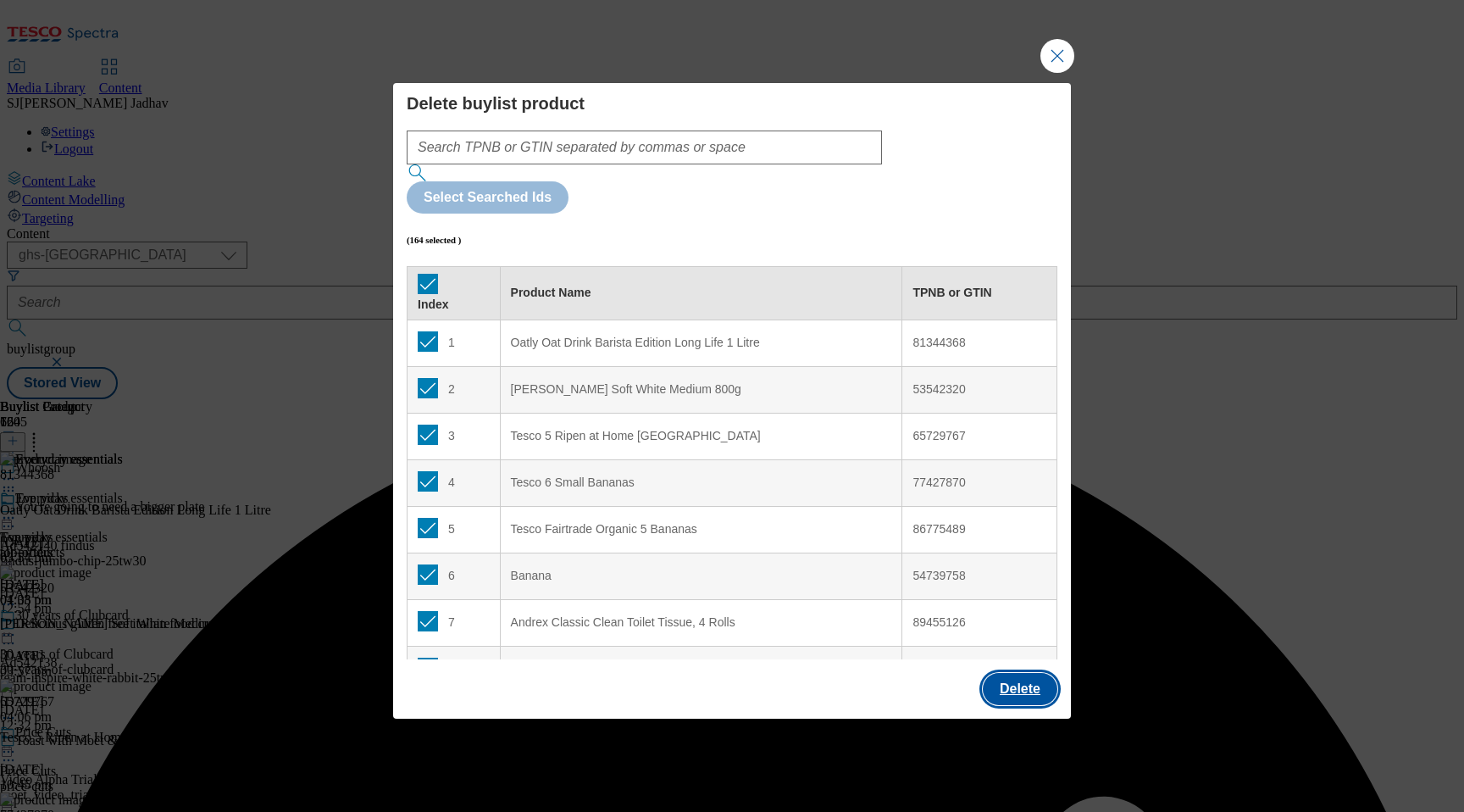
click at [1023, 672] on button "Delete" at bounding box center [1020, 689] width 74 height 32
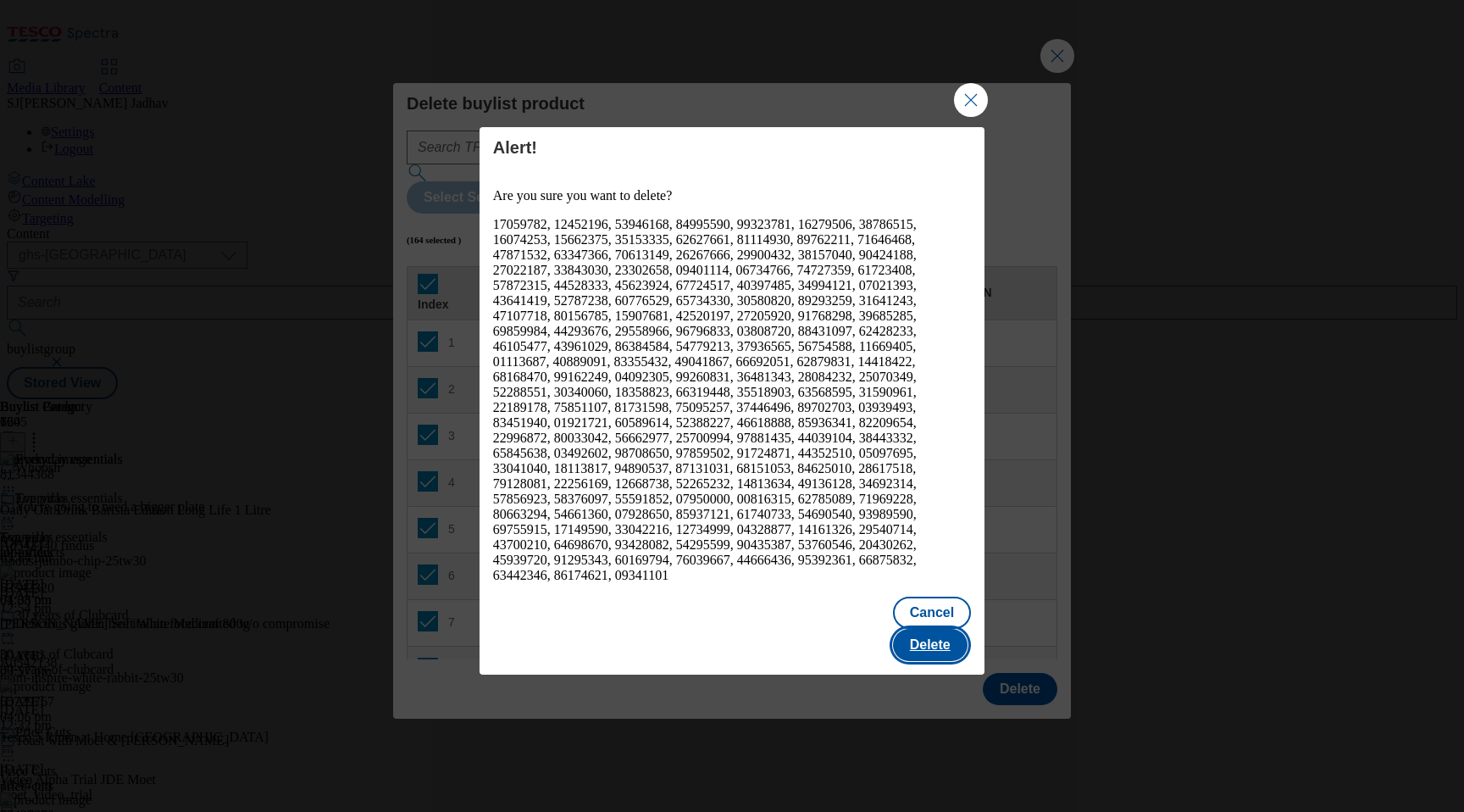
click at [953, 629] on button "Delete" at bounding box center [930, 645] width 74 height 32
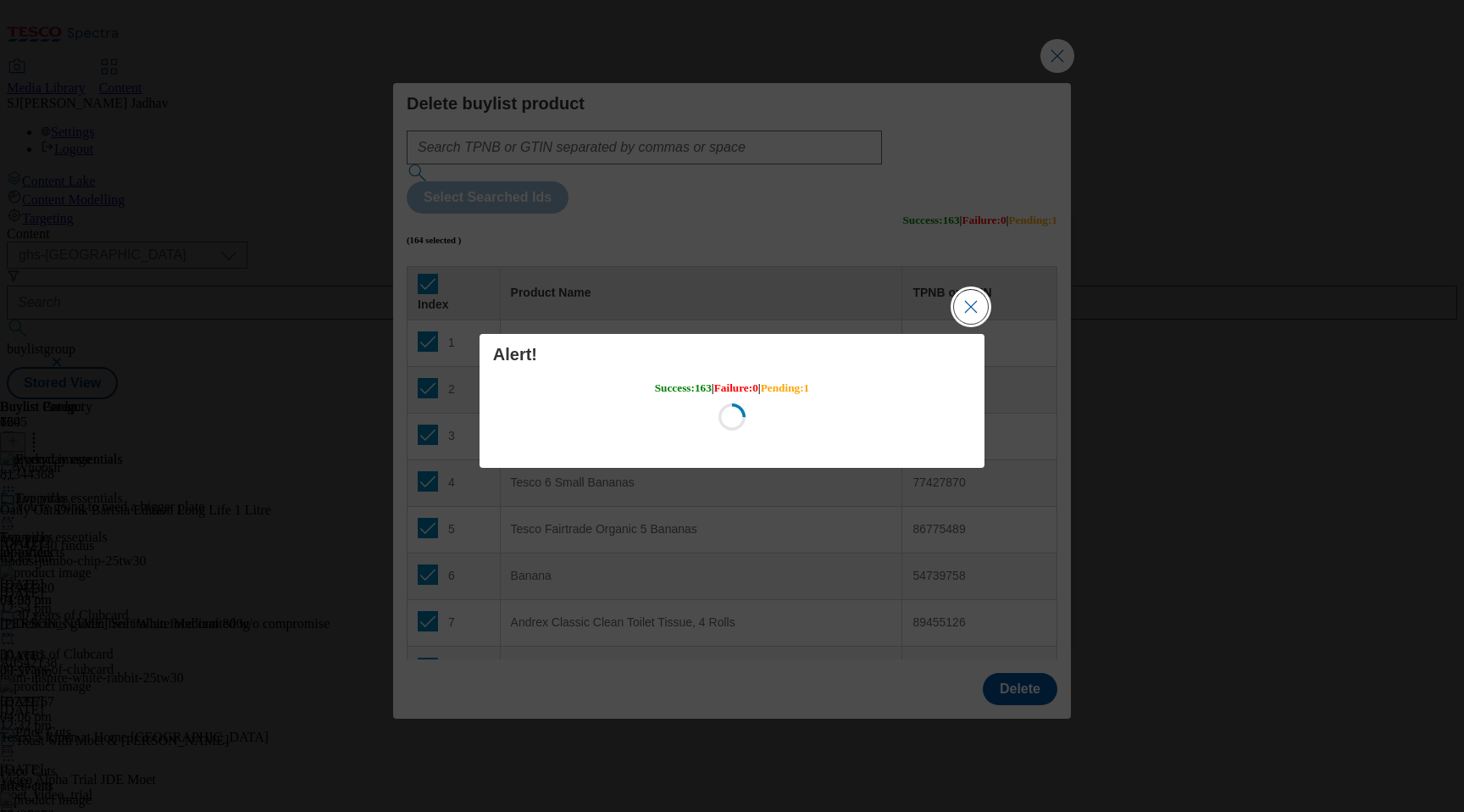
scroll to position [0, 0]
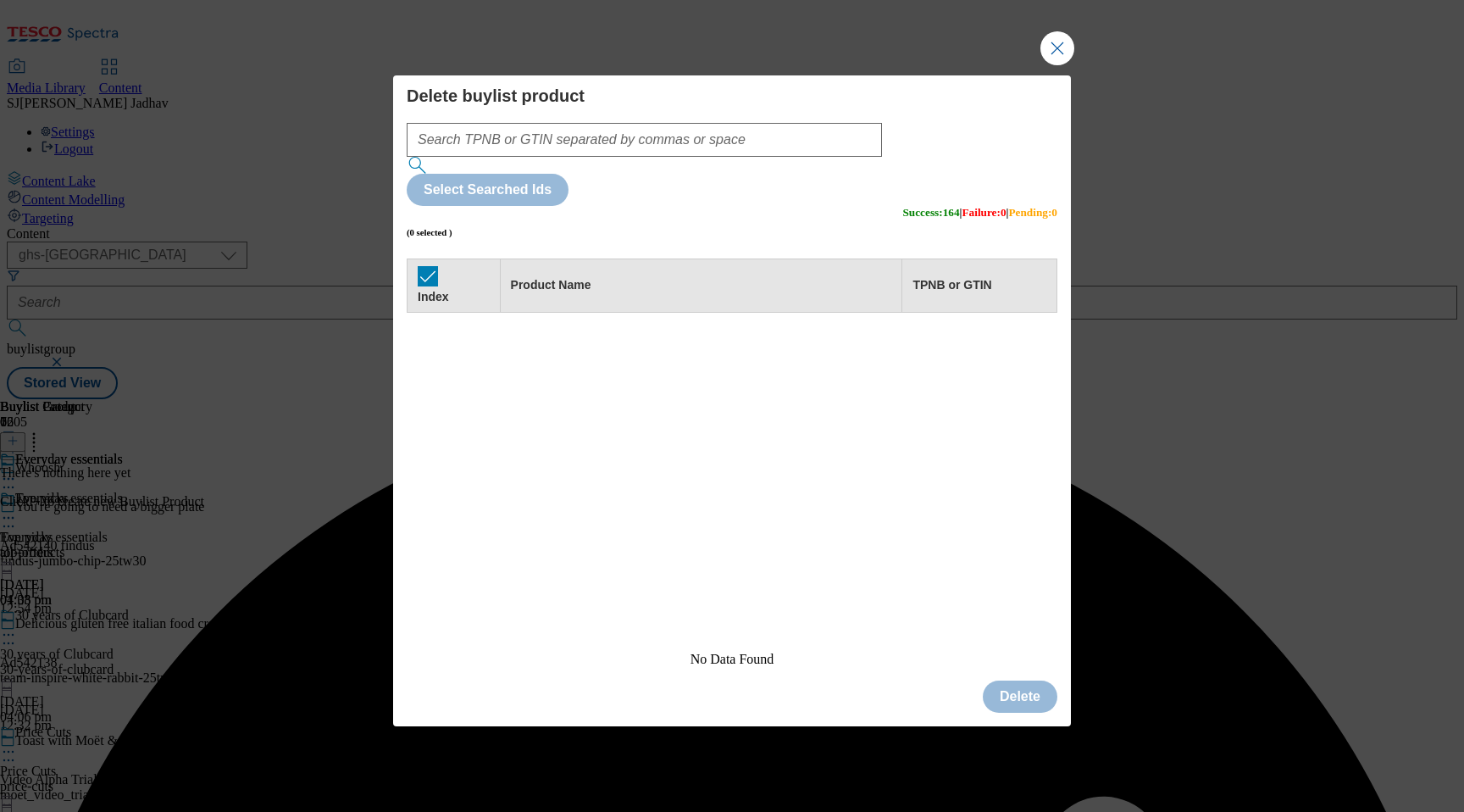
click at [1062, 65] on button "Close Modal" at bounding box center [1057, 48] width 34 height 34
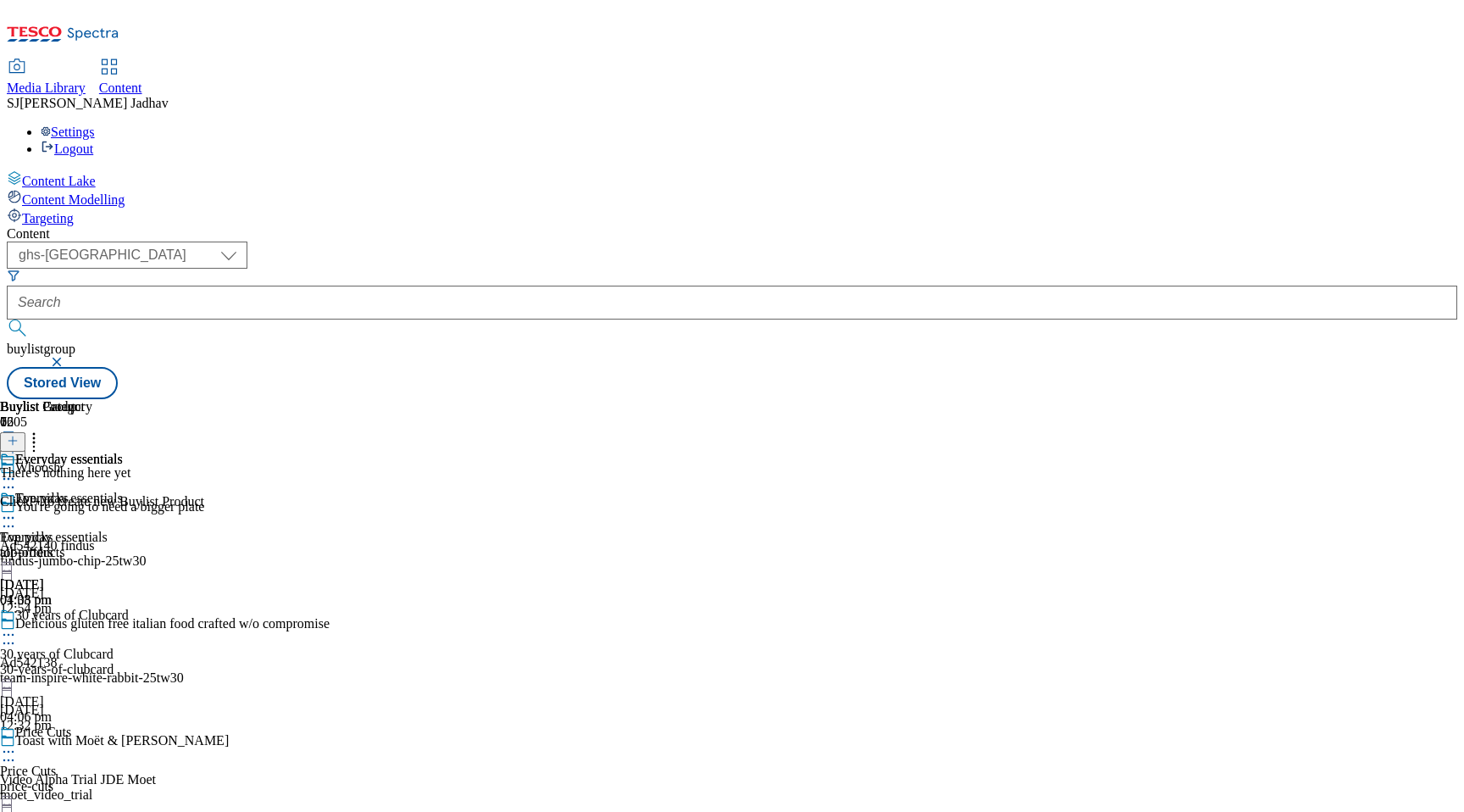
scroll to position [0, 40]
click at [19, 435] on icon at bounding box center [13, 440] width 12 height 12
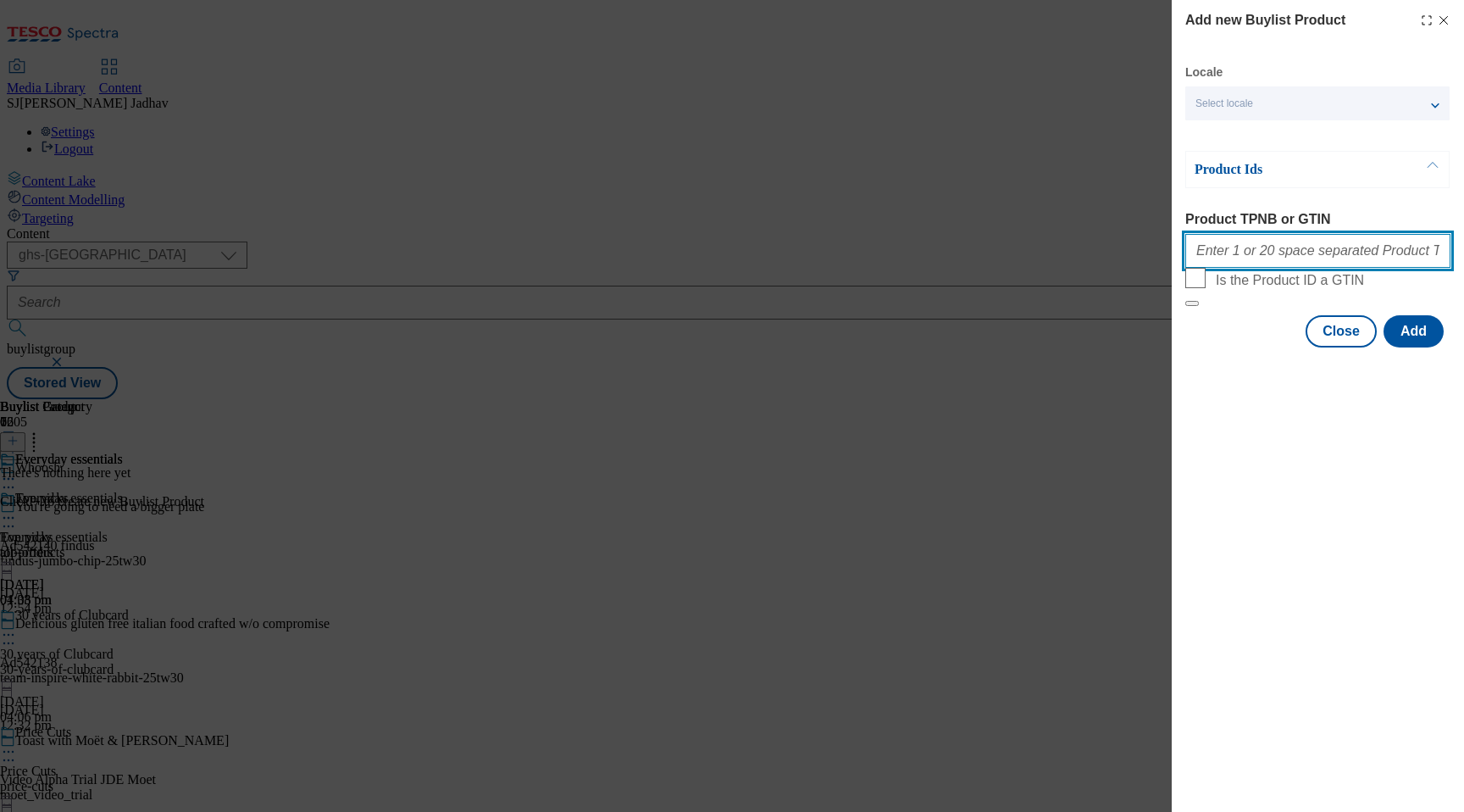
click at [1254, 263] on input "Product TPNB or GTIN" at bounding box center [1317, 250] width 266 height 34
paste input "51332969 81344368 53542320 65729767 77427870 86775489 54739758 89455126 7883899…"
type input "51332969 81344368 53542320 65729767 77427870 86775489 54739758 89455126 7883899…"
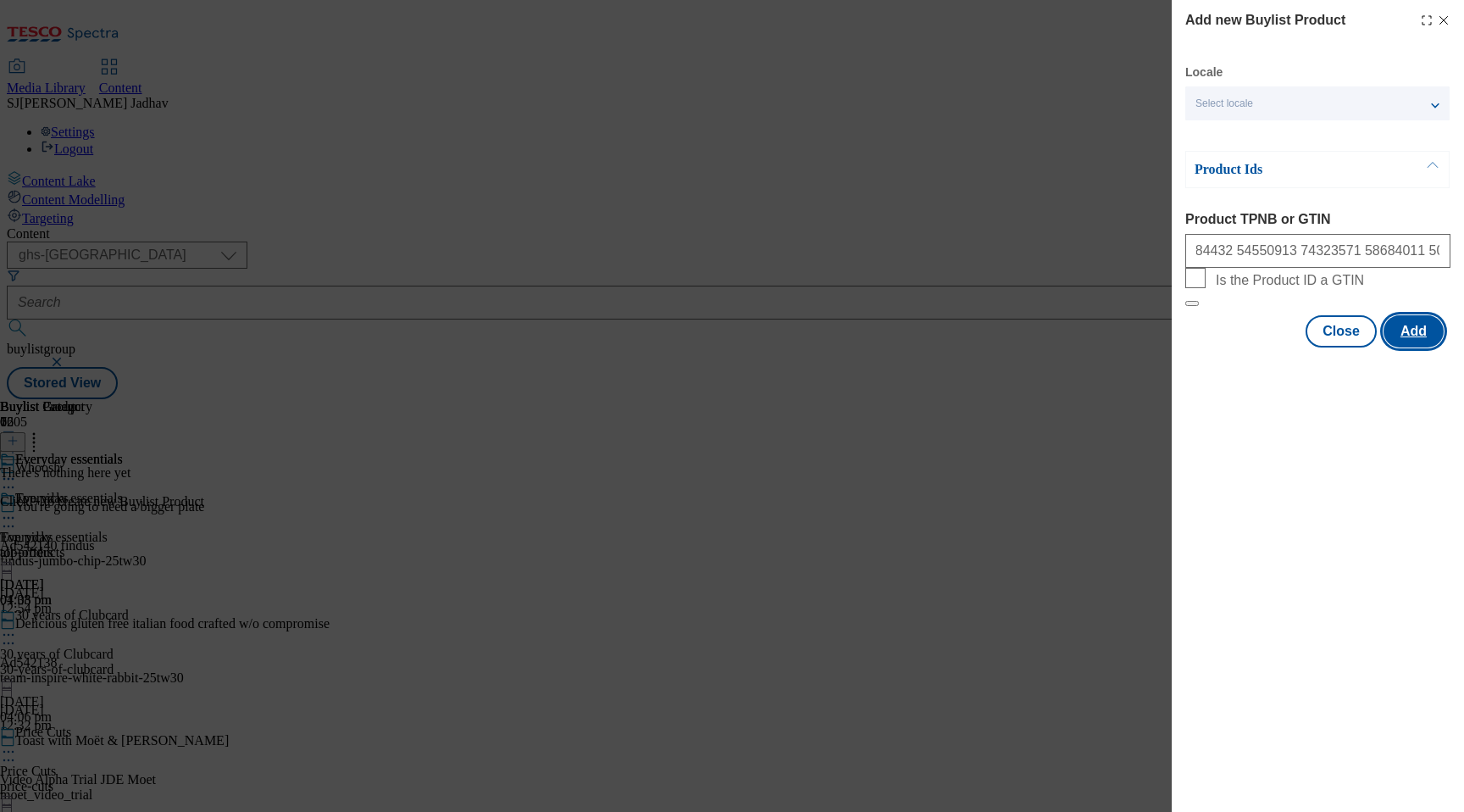
click at [1409, 347] on button "Add" at bounding box center [1413, 331] width 60 height 32
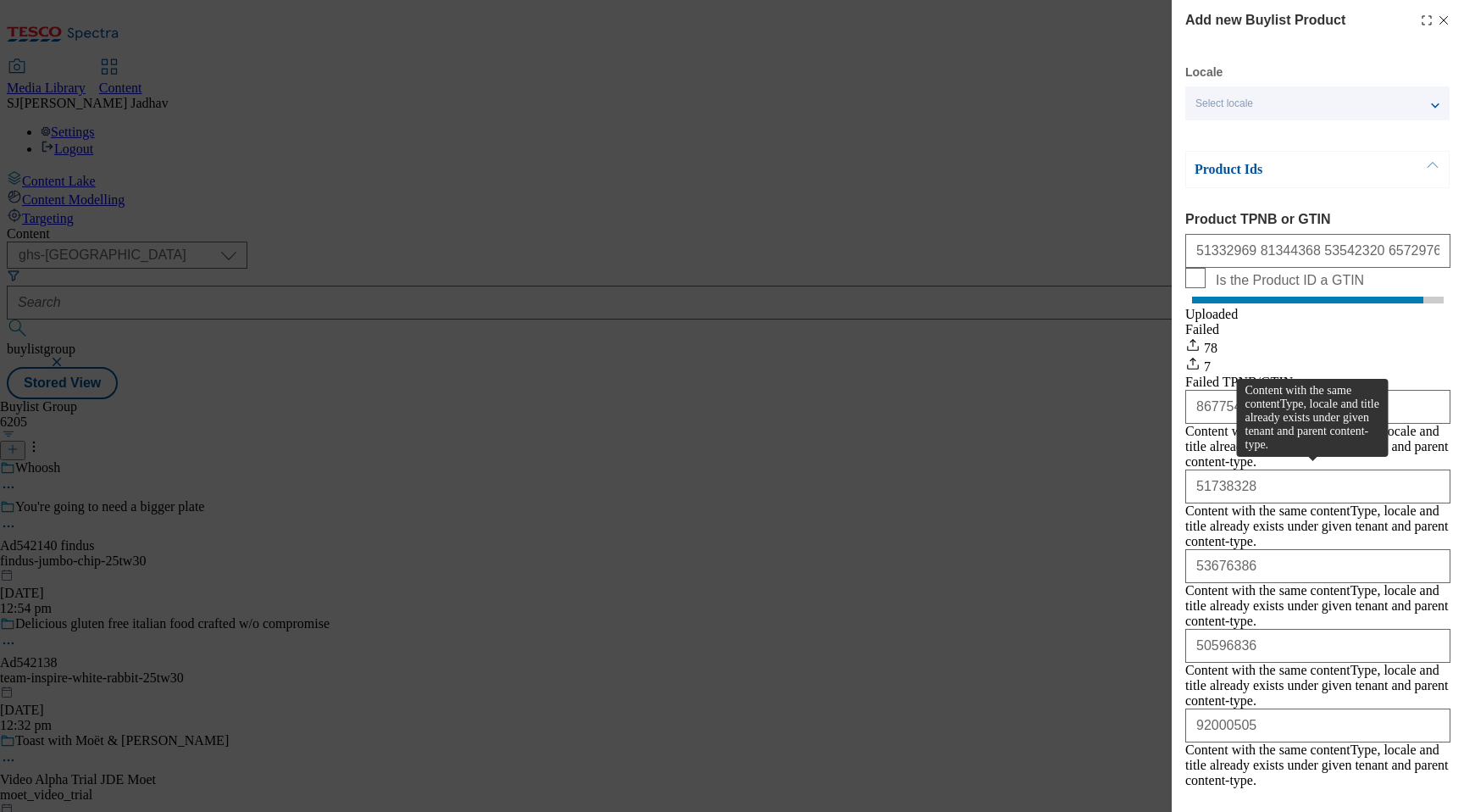
scroll to position [147, 0]
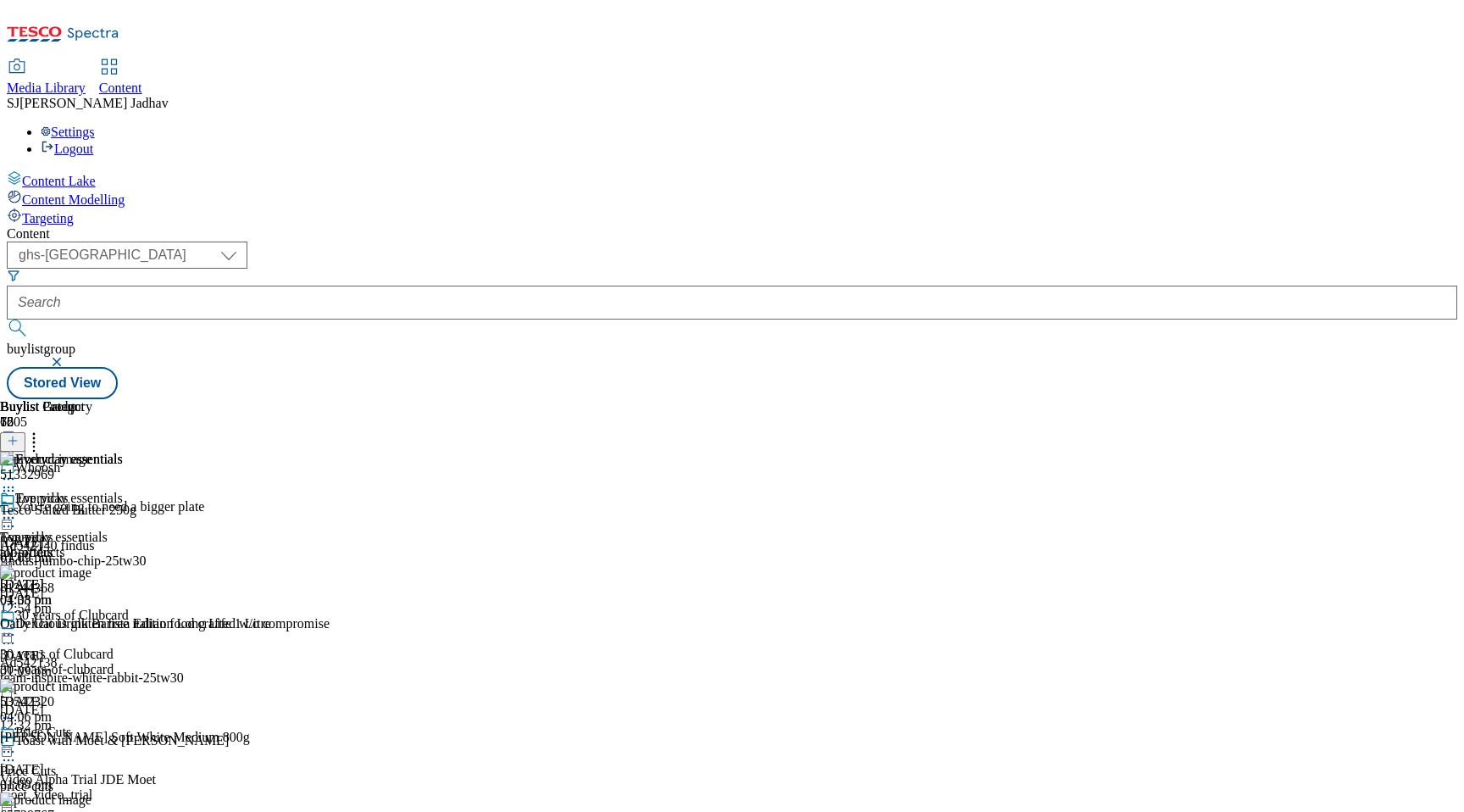
scroll to position [0, 0]
click at [17, 509] on icon at bounding box center [8, 517] width 17 height 17
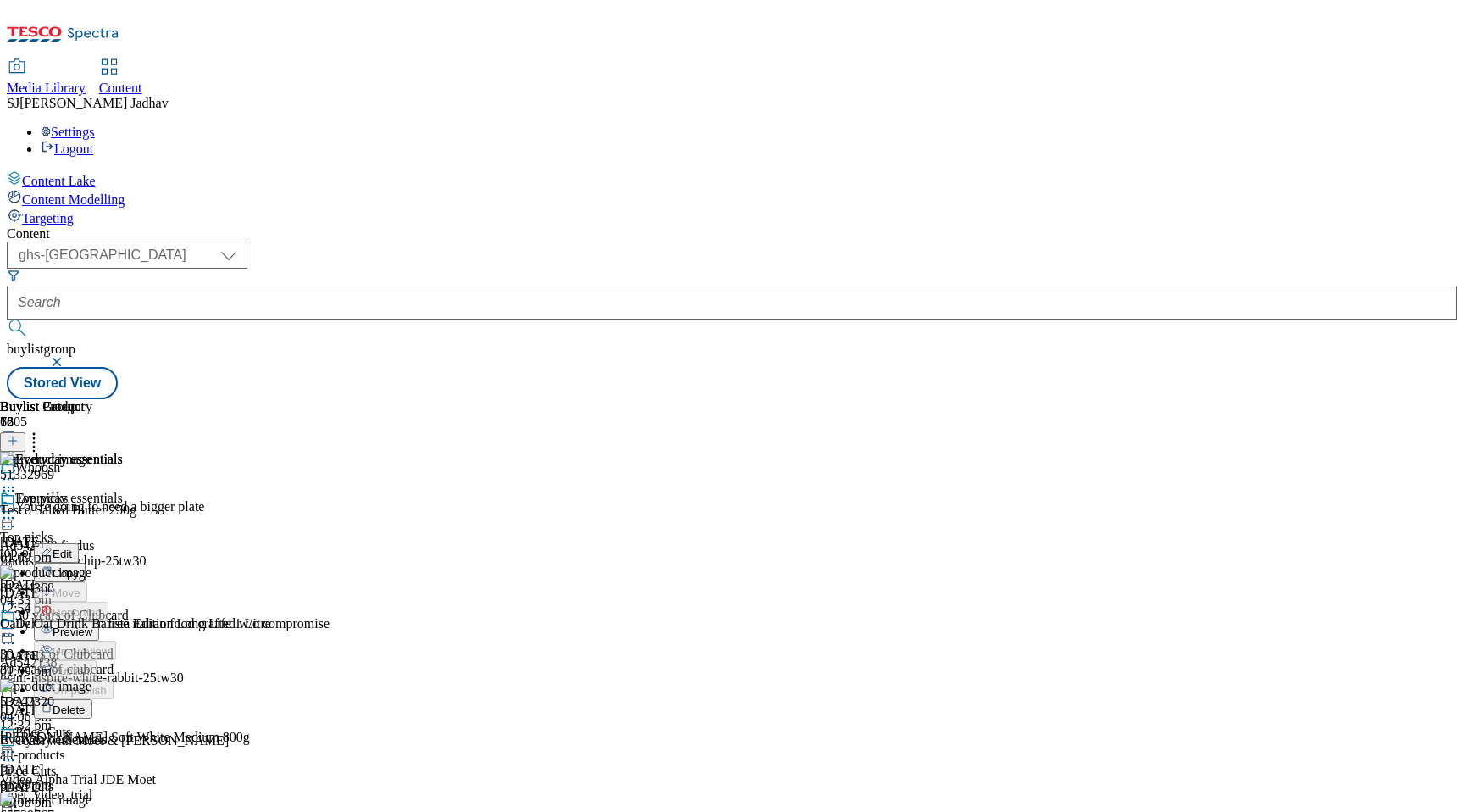
click at [92, 625] on span "Preview" at bounding box center [72, 631] width 40 height 13
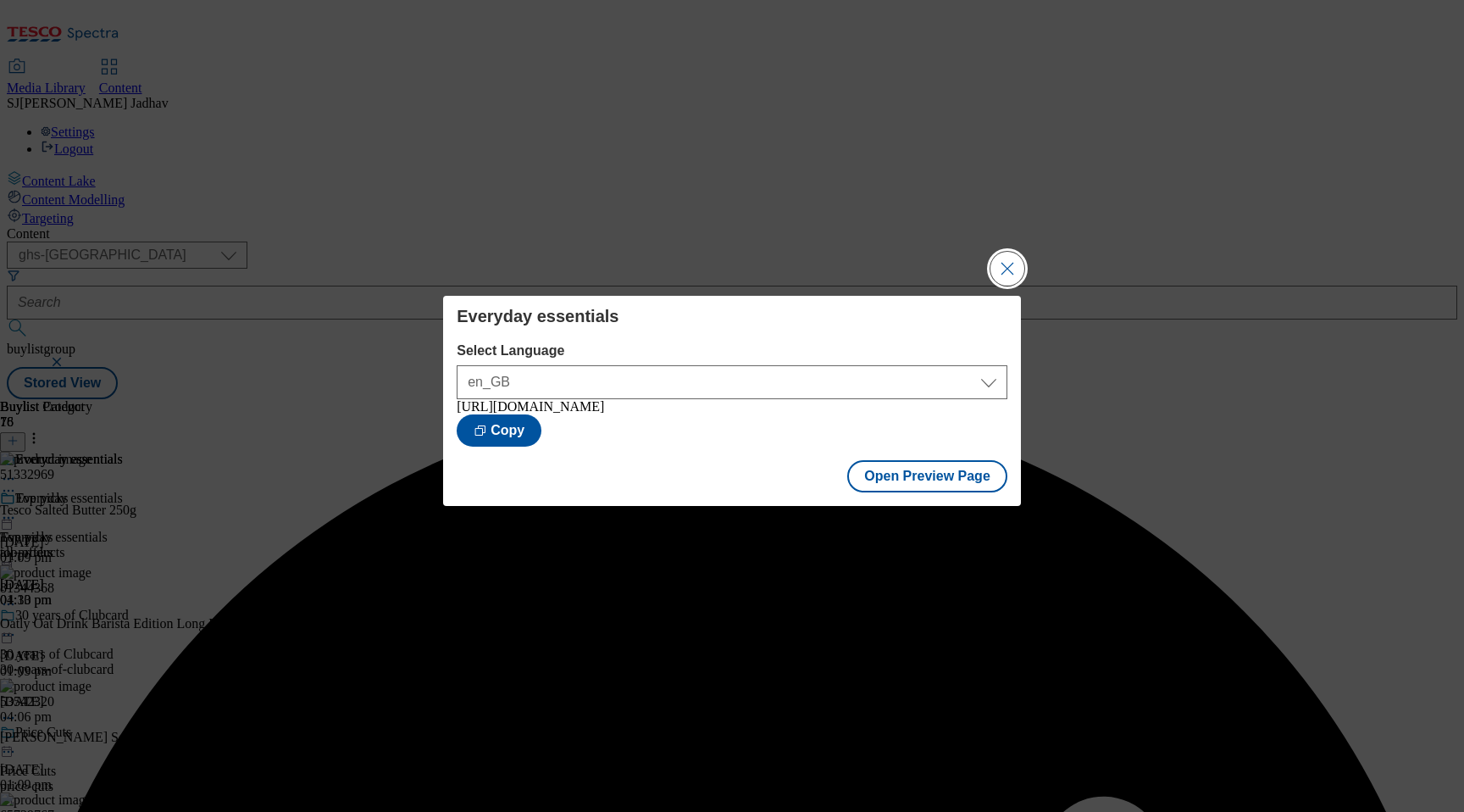
click at [1011, 263] on button "Close Modal" at bounding box center [1008, 268] width 34 height 34
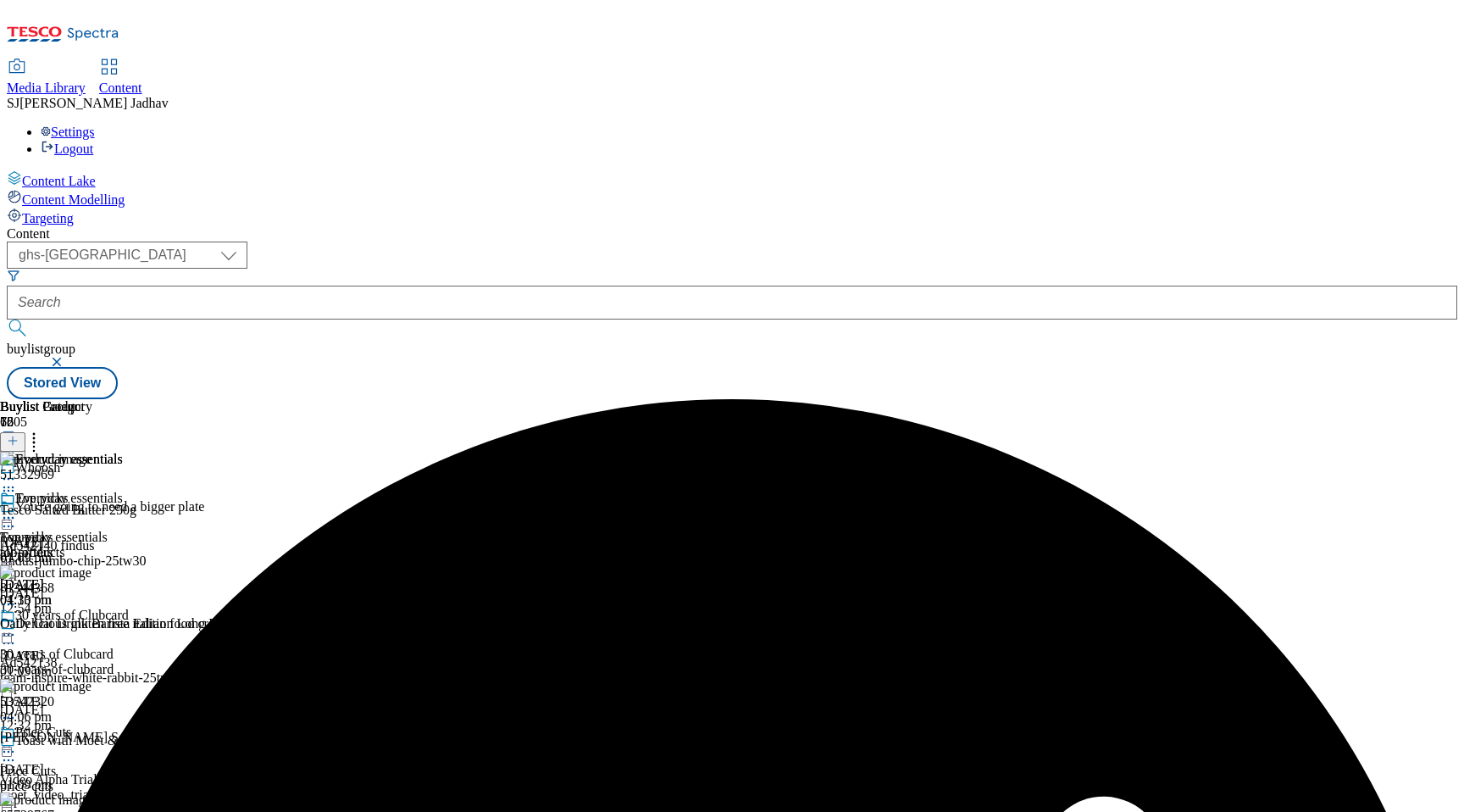
click at [17, 509] on icon at bounding box center [8, 517] width 17 height 17
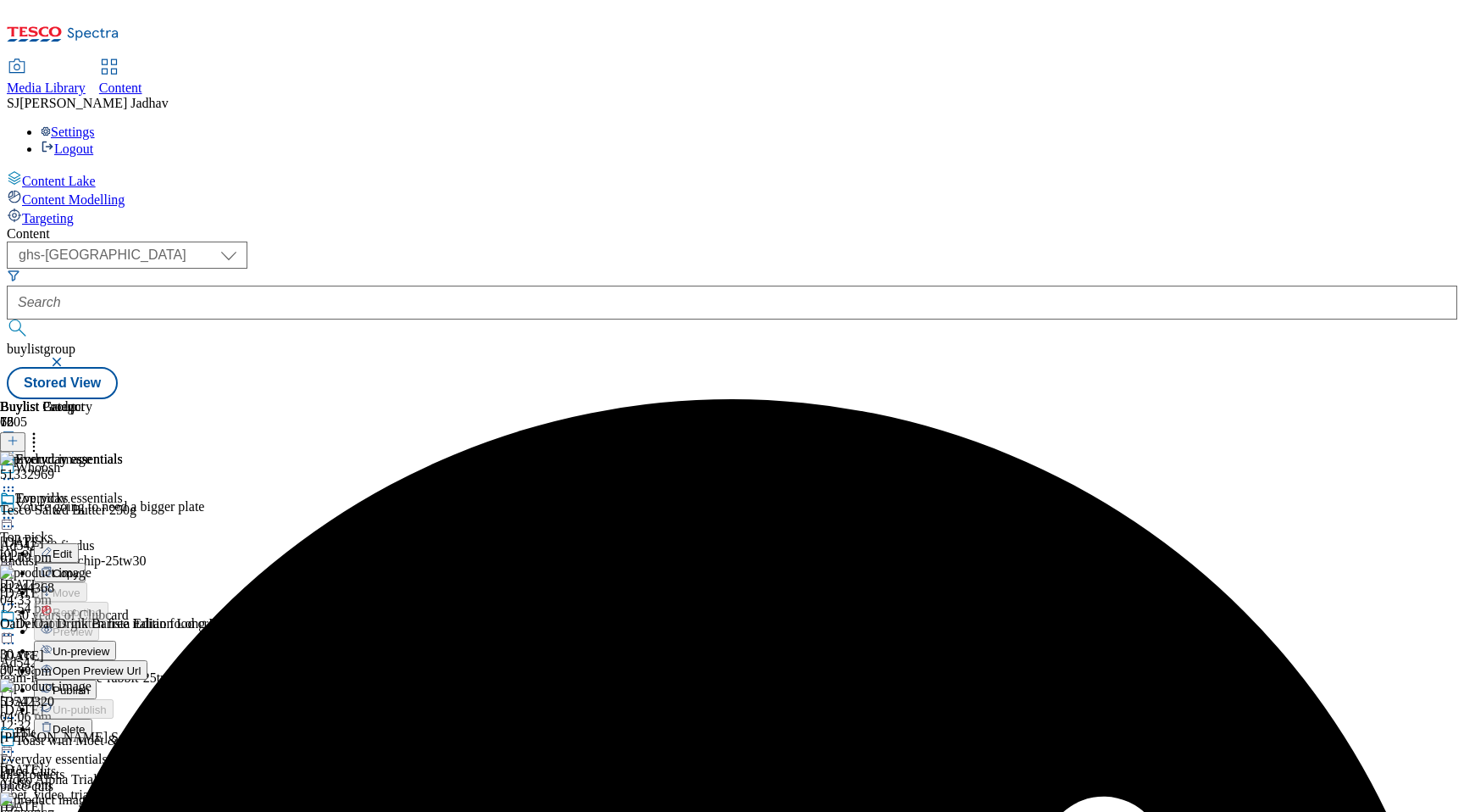
click at [89, 684] on span "Publish" at bounding box center [72, 690] width 38 height 13
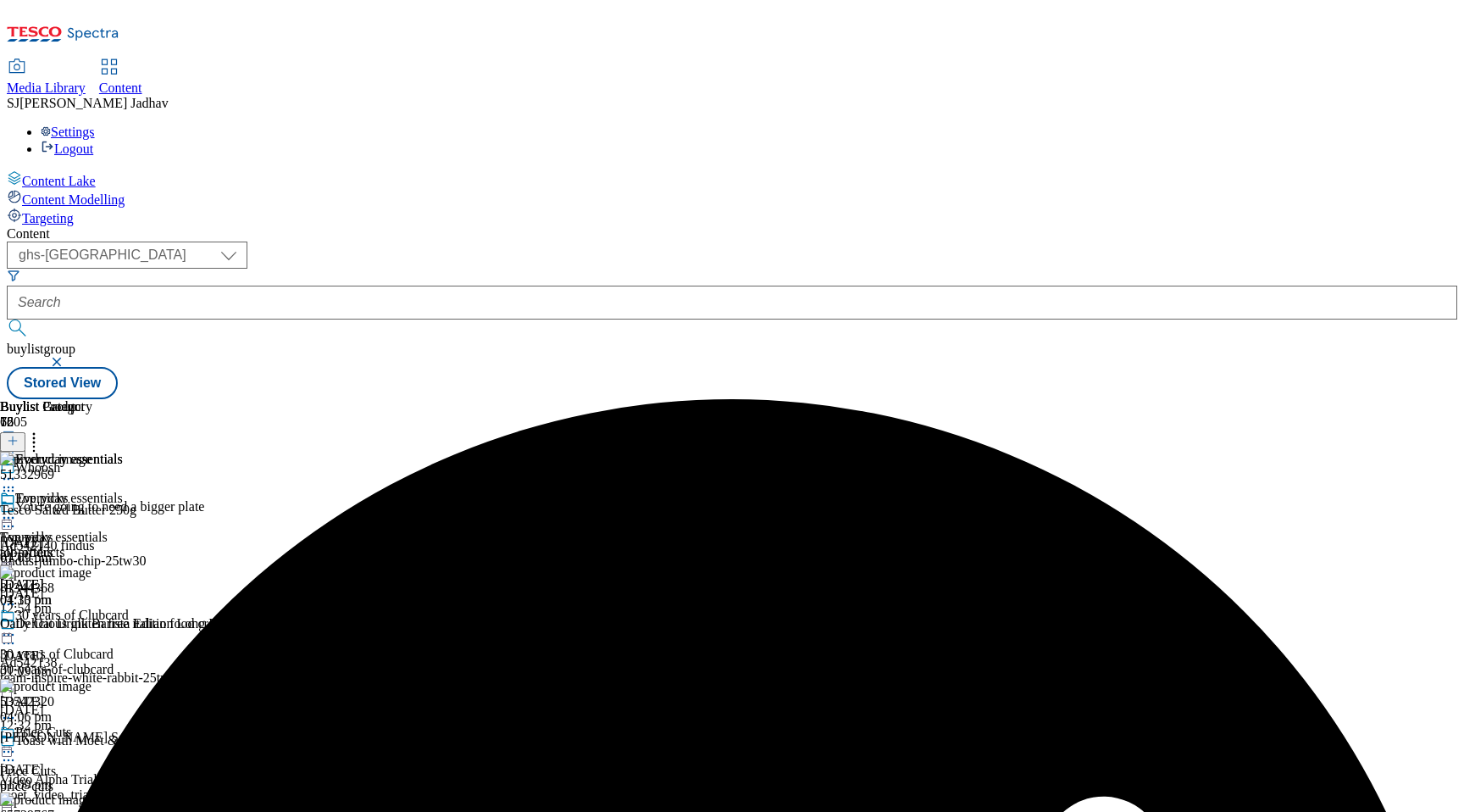
scroll to position [1474, 0]
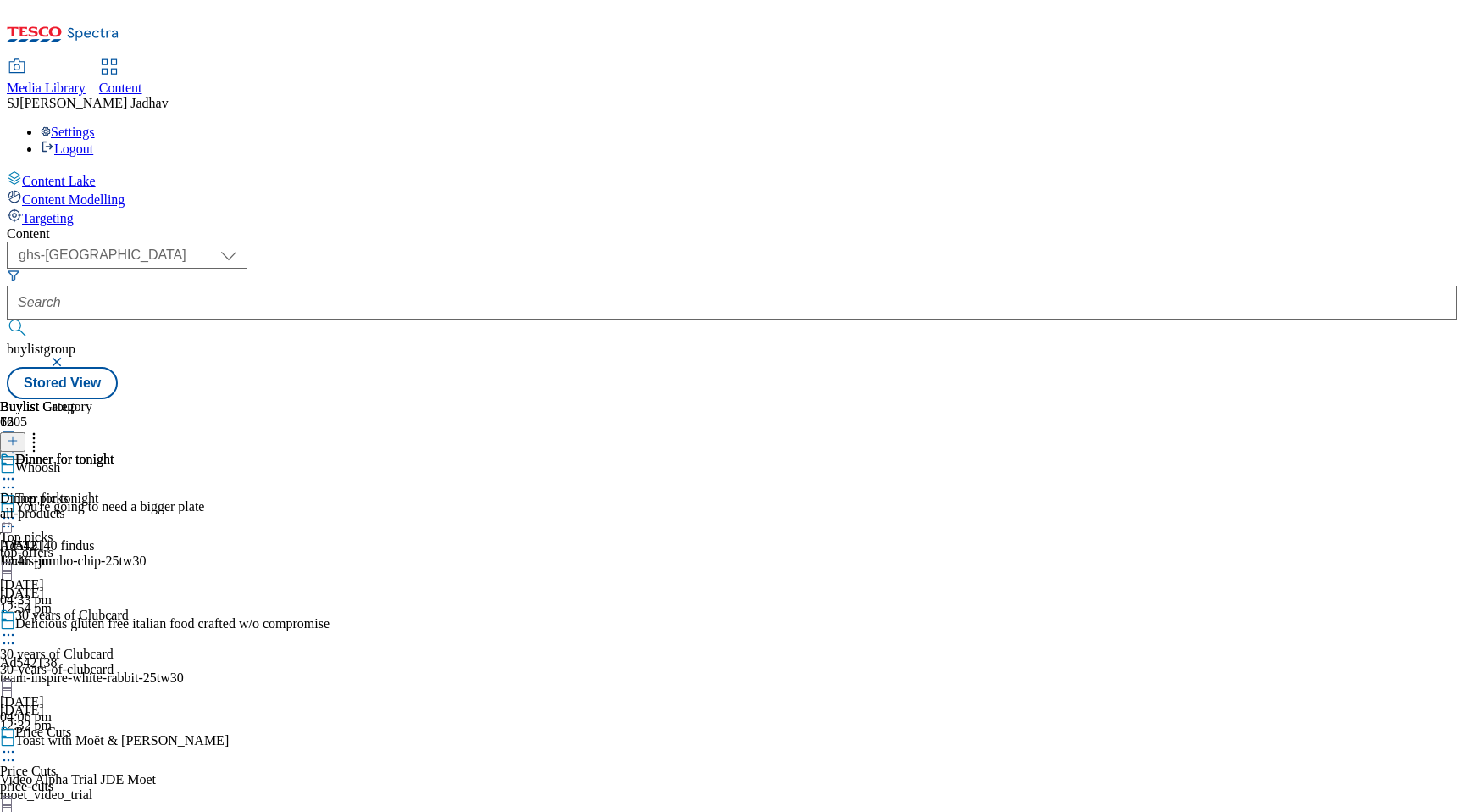
click at [6, 478] on circle at bounding box center [4, 478] width 3 height 3
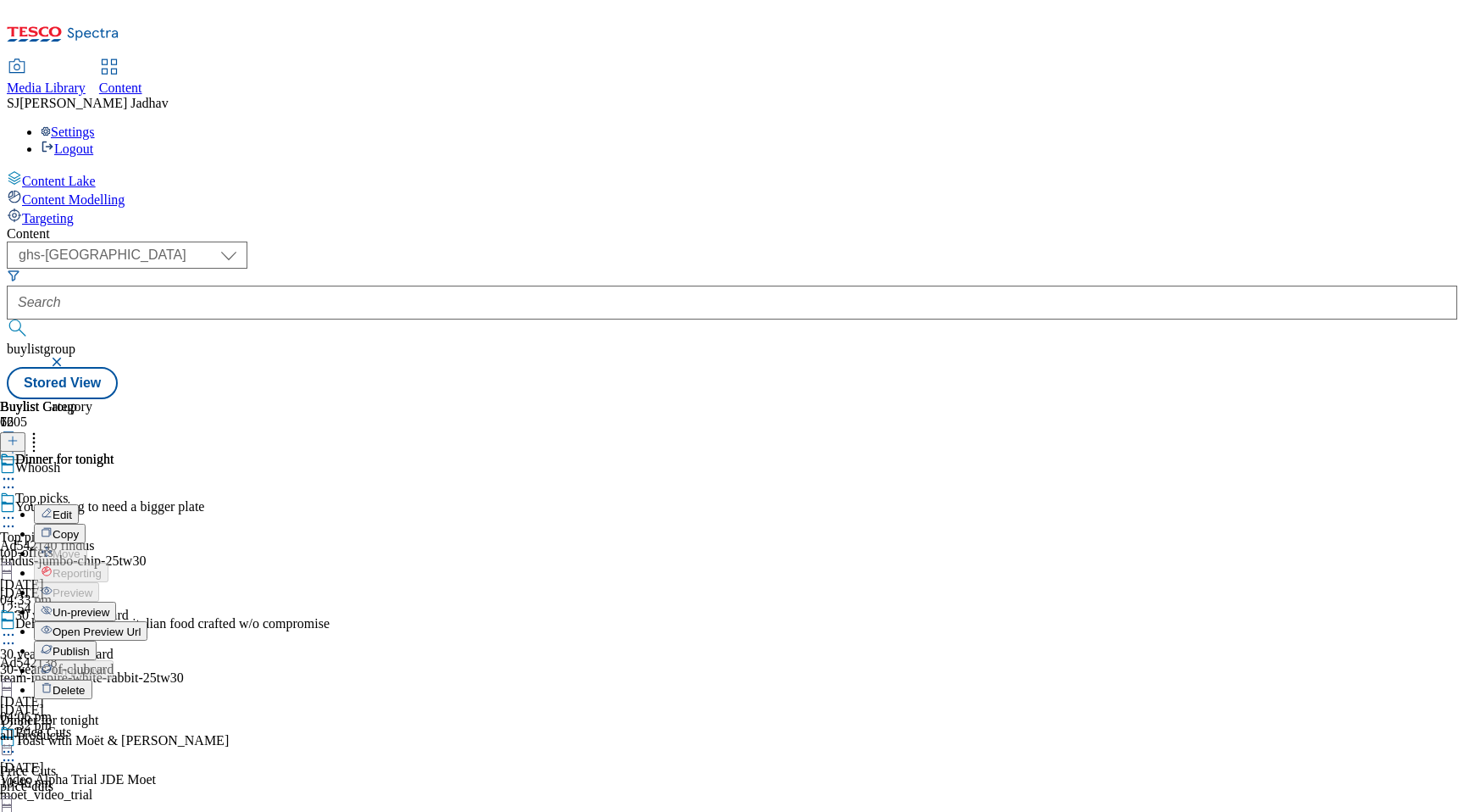
click at [89, 645] on span "Publish" at bounding box center [72, 651] width 38 height 13
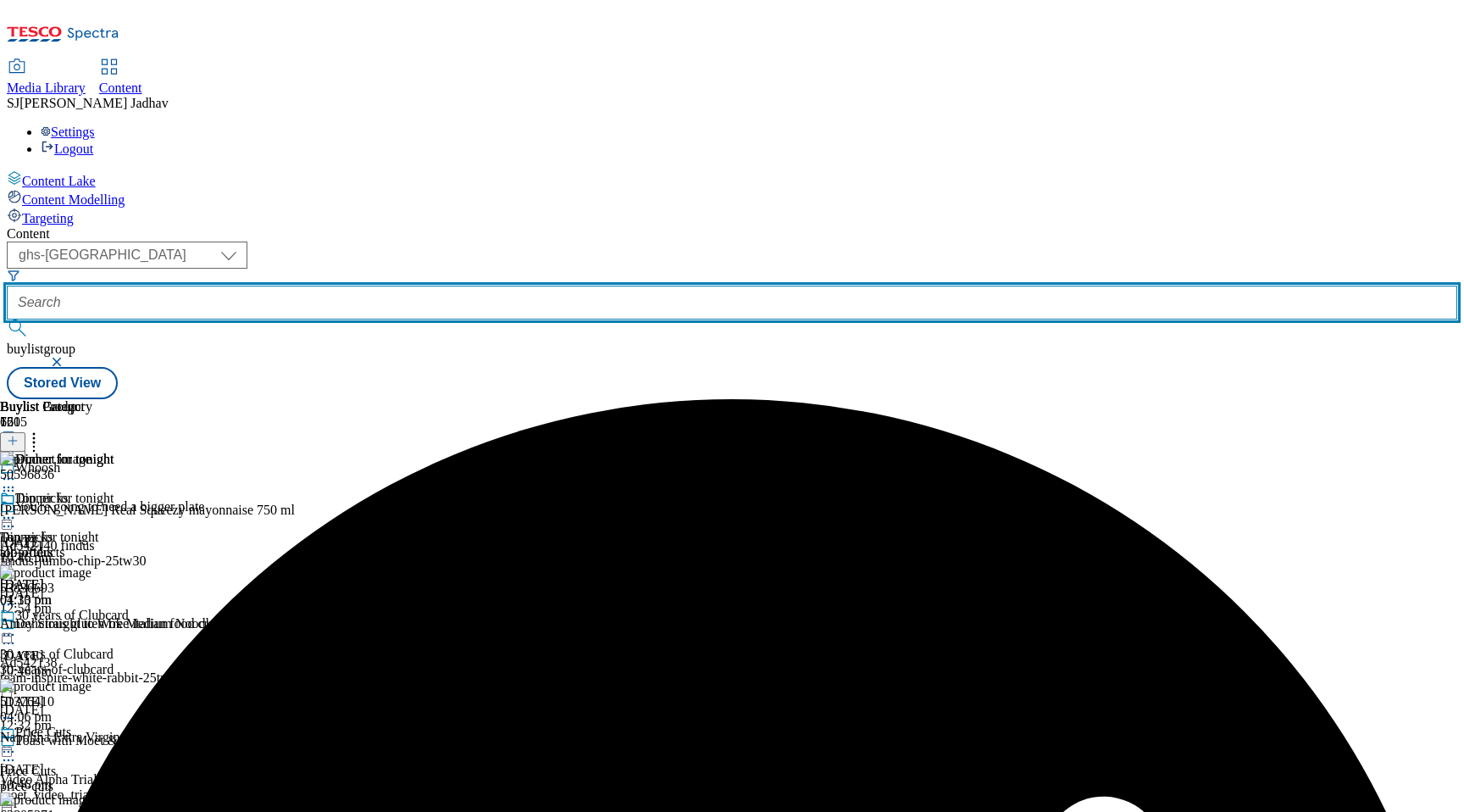
click at [452, 285] on input "text" at bounding box center [732, 302] width 1451 height 34
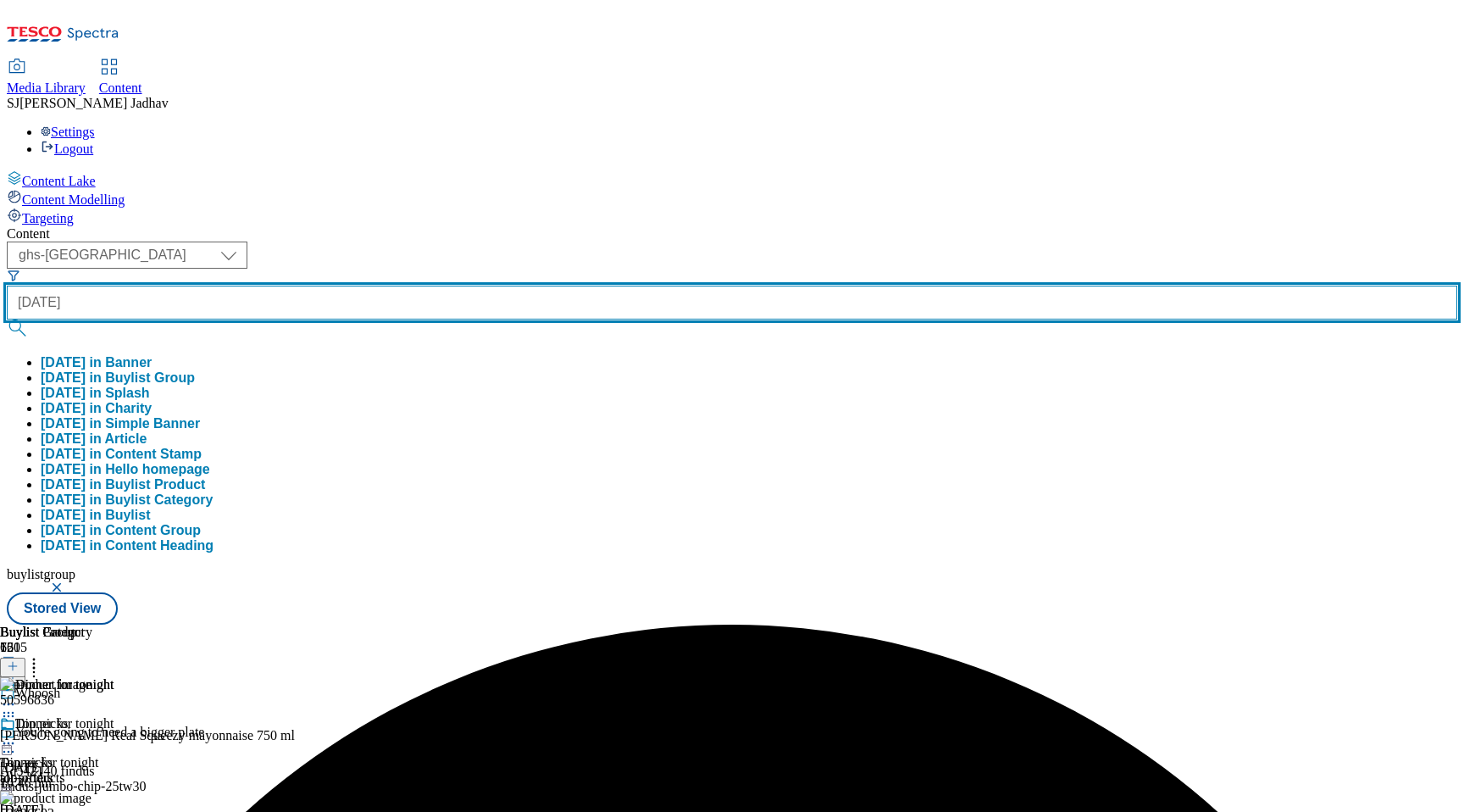
type input "[DATE]"
click at [7, 319] on button "submit" at bounding box center [19, 327] width 24 height 17
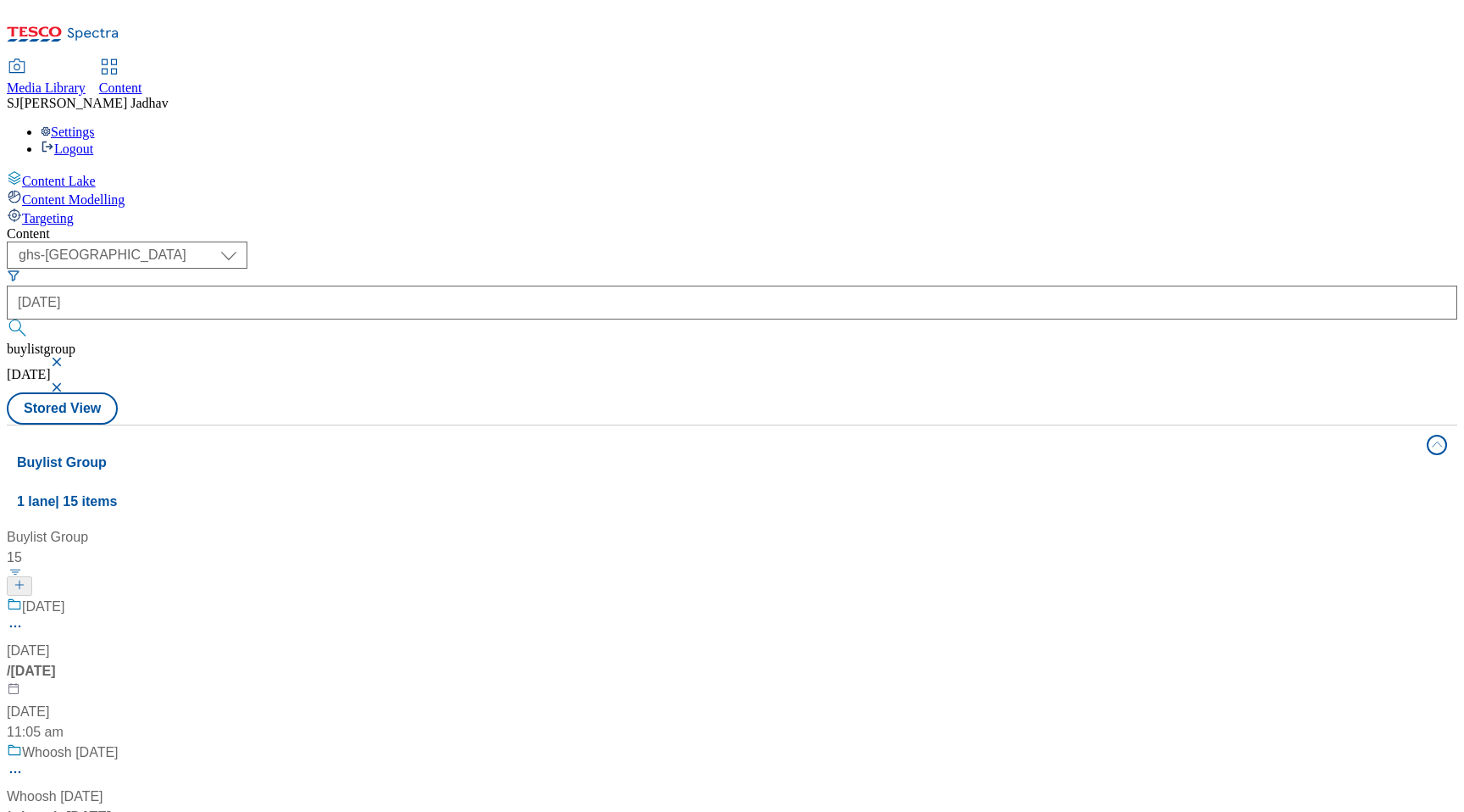
click at [218, 596] on div "[DATE]" at bounding box center [113, 618] width 212 height 44
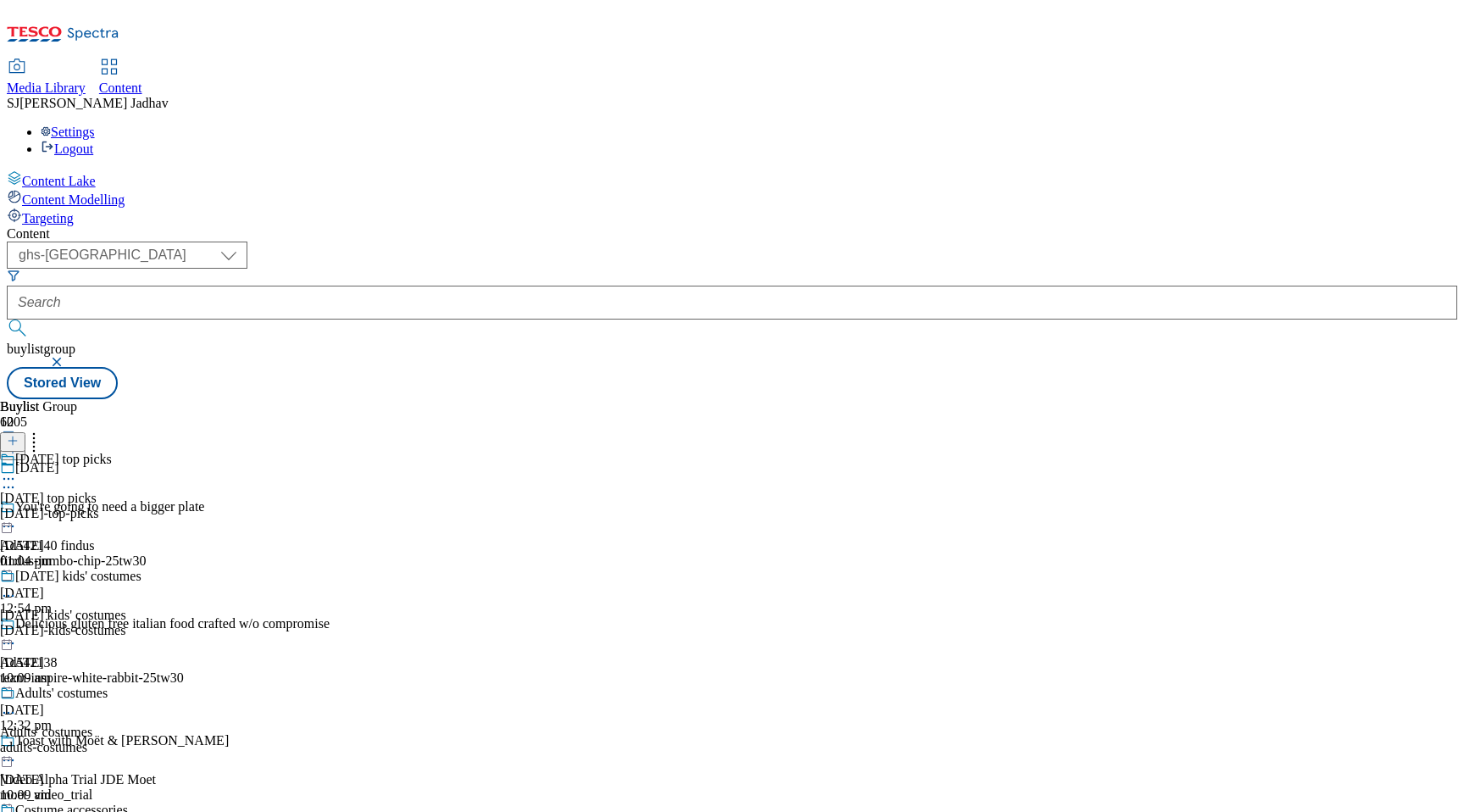
click at [17, 470] on icon at bounding box center [8, 478] width 17 height 17
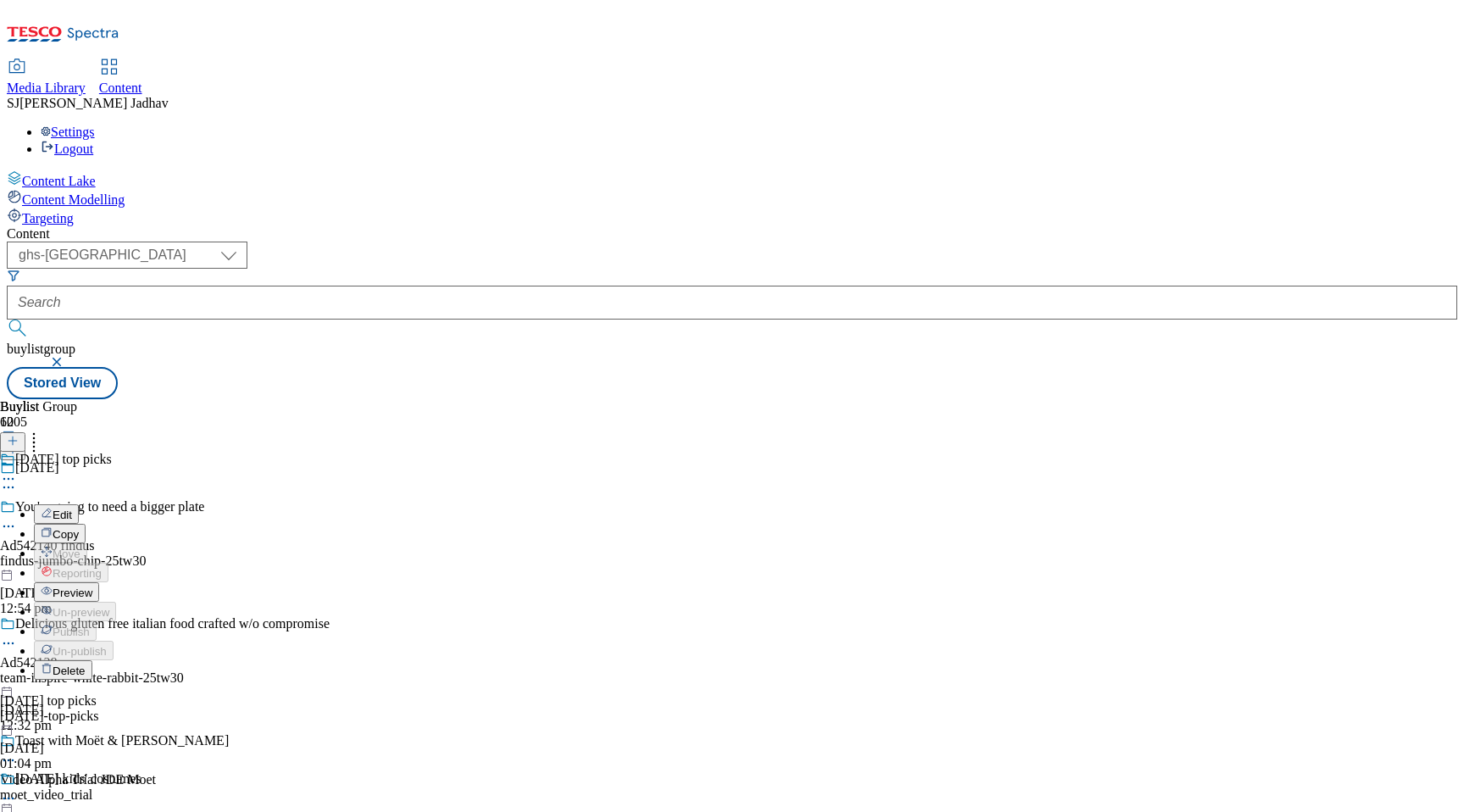
click at [99, 582] on button "Preview" at bounding box center [66, 592] width 65 height 20
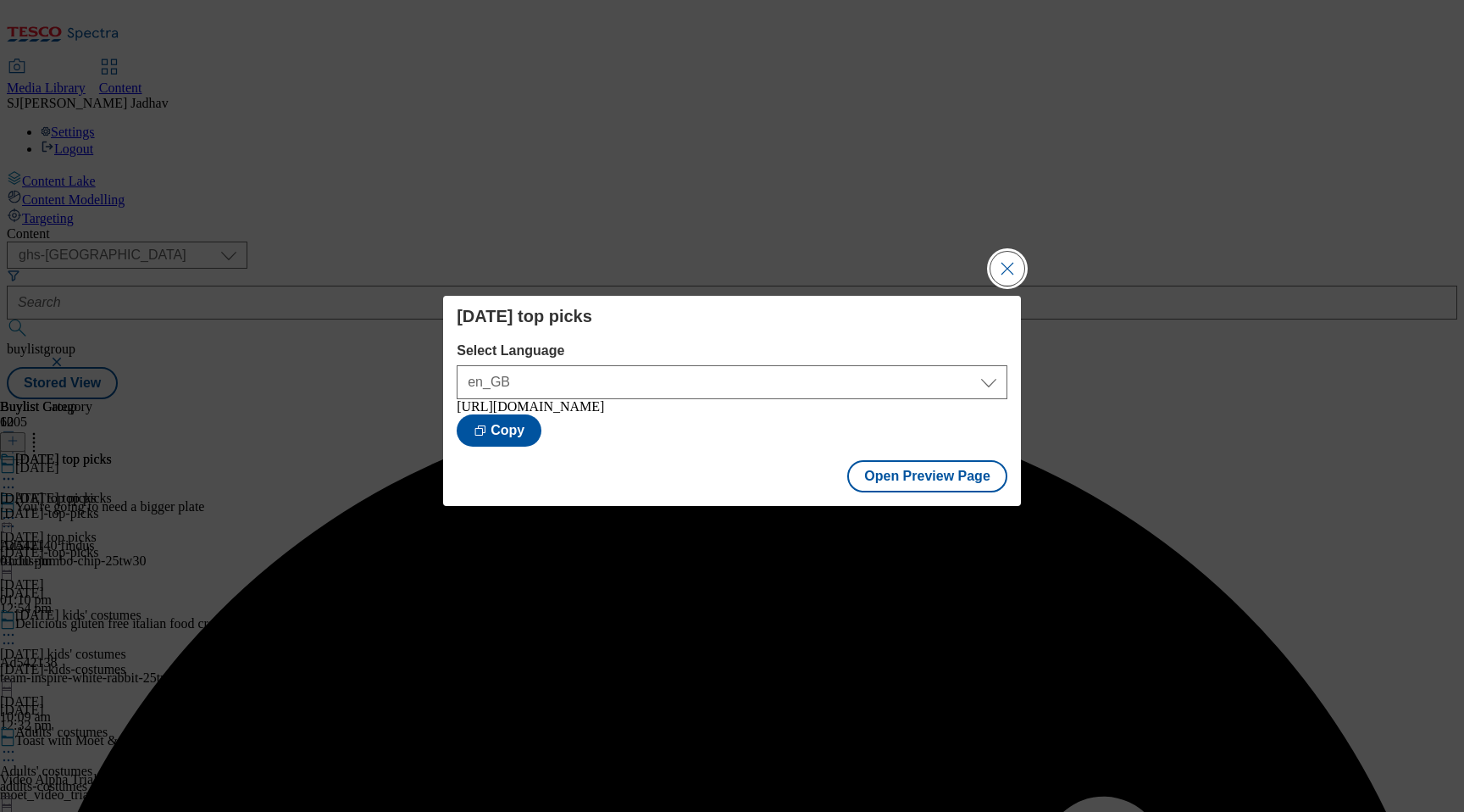
click at [1009, 265] on button "Close Modal" at bounding box center [1008, 268] width 34 height 34
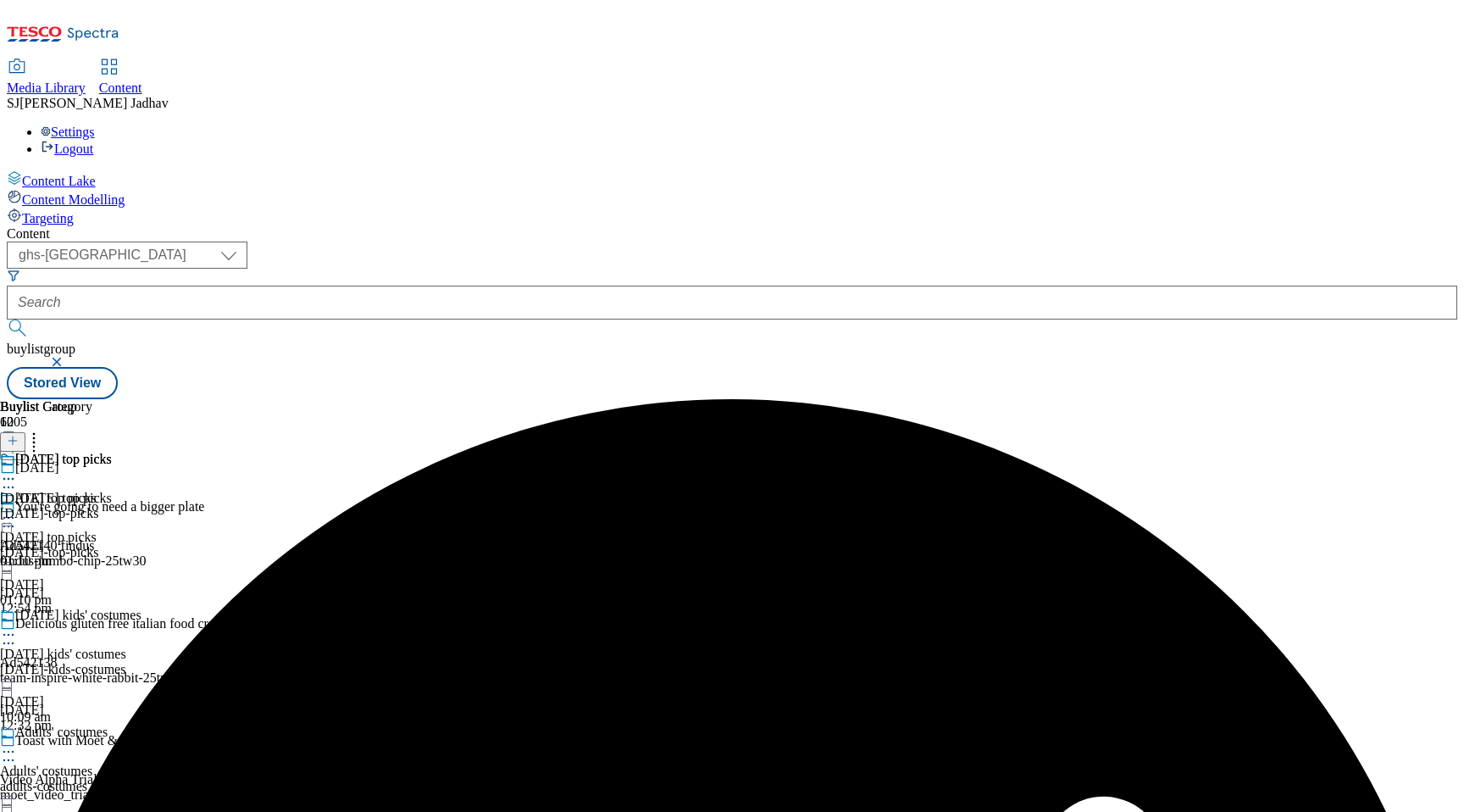
click at [17, 509] on icon at bounding box center [8, 517] width 17 height 17
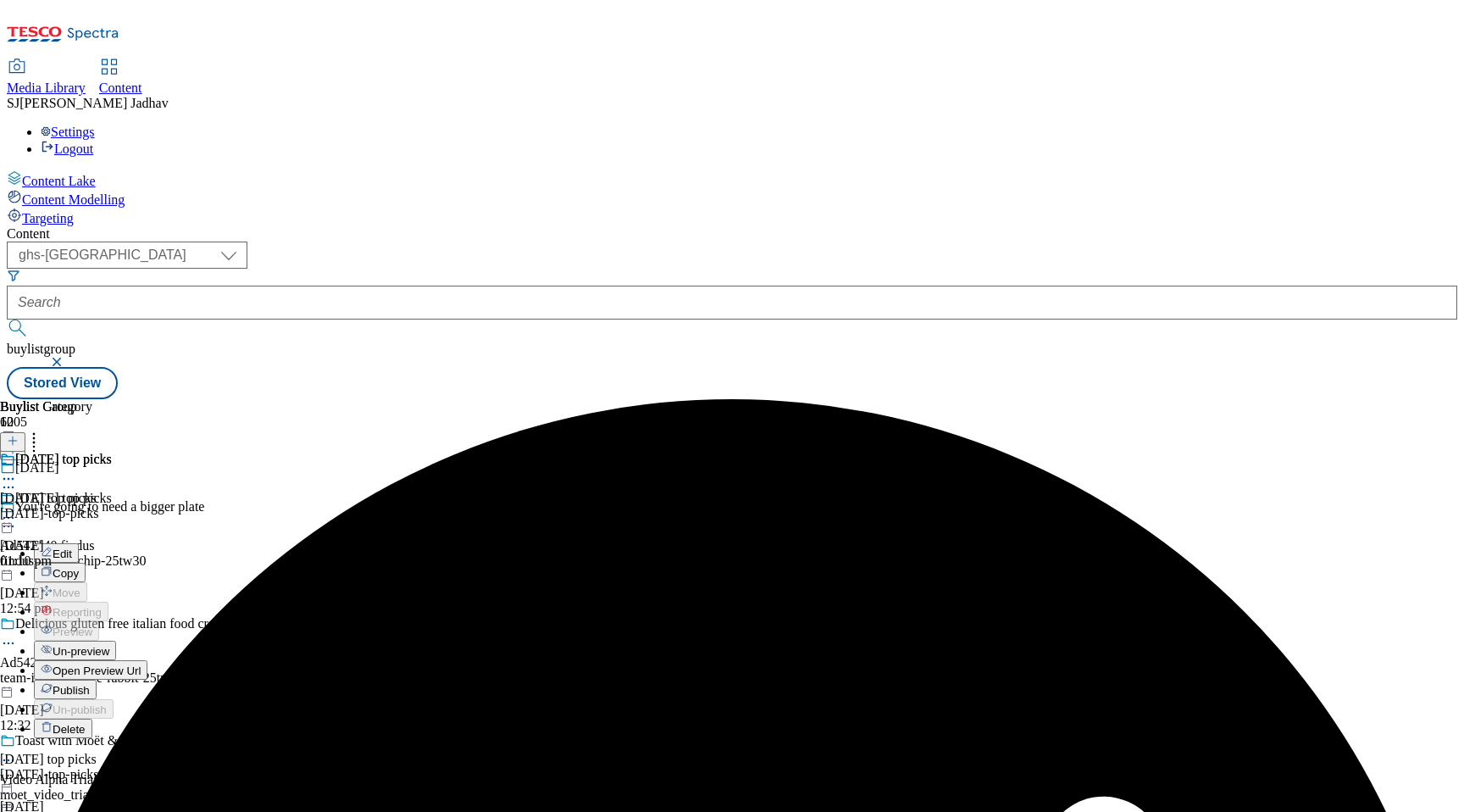
click at [89, 684] on span "Publish" at bounding box center [72, 690] width 38 height 13
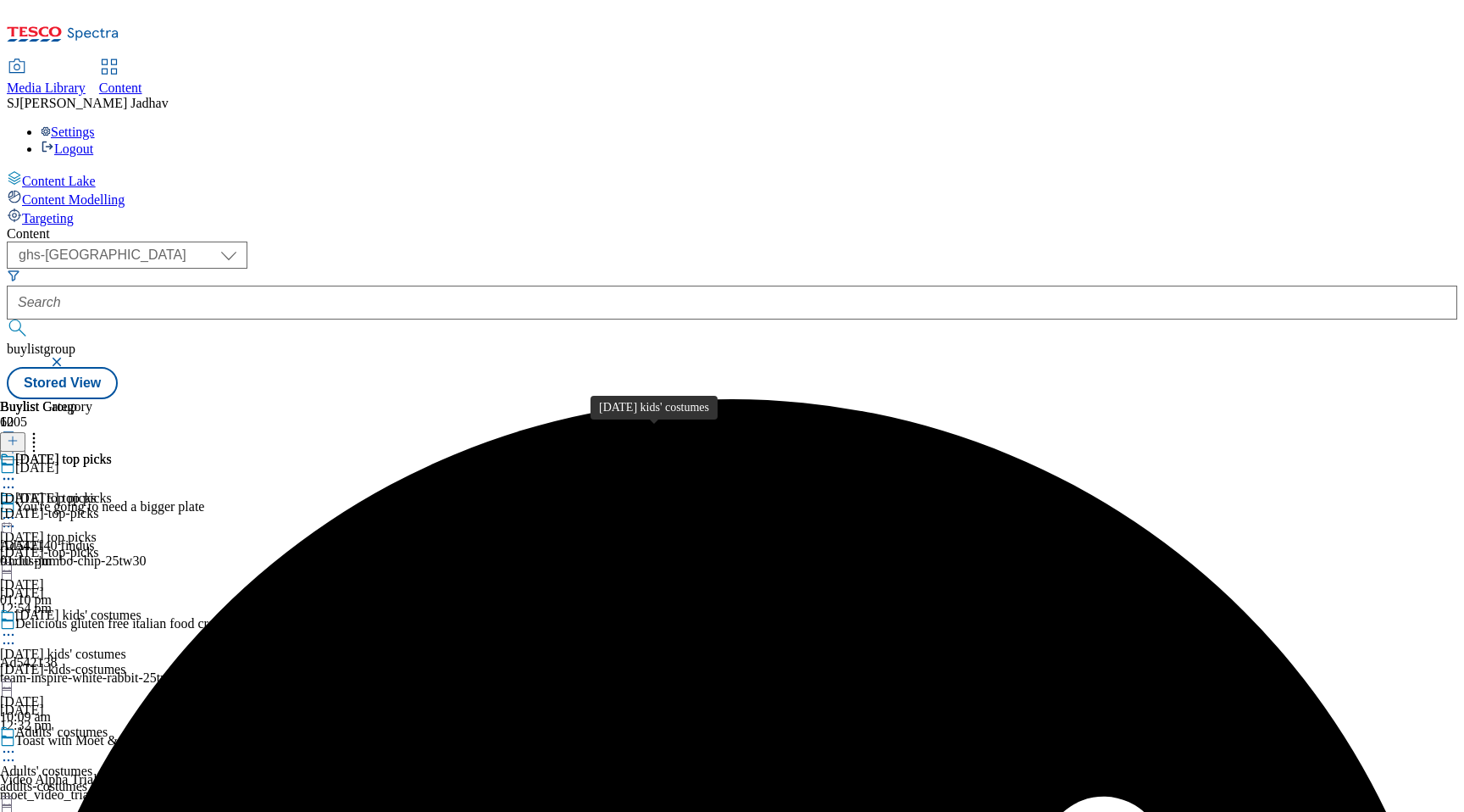
click at [141, 662] on div "[DATE]-kids-costumes" at bounding box center [71, 669] width 141 height 15
click at [141, 506] on div "[DATE]-kids-costumes" at bounding box center [71, 513] width 141 height 15
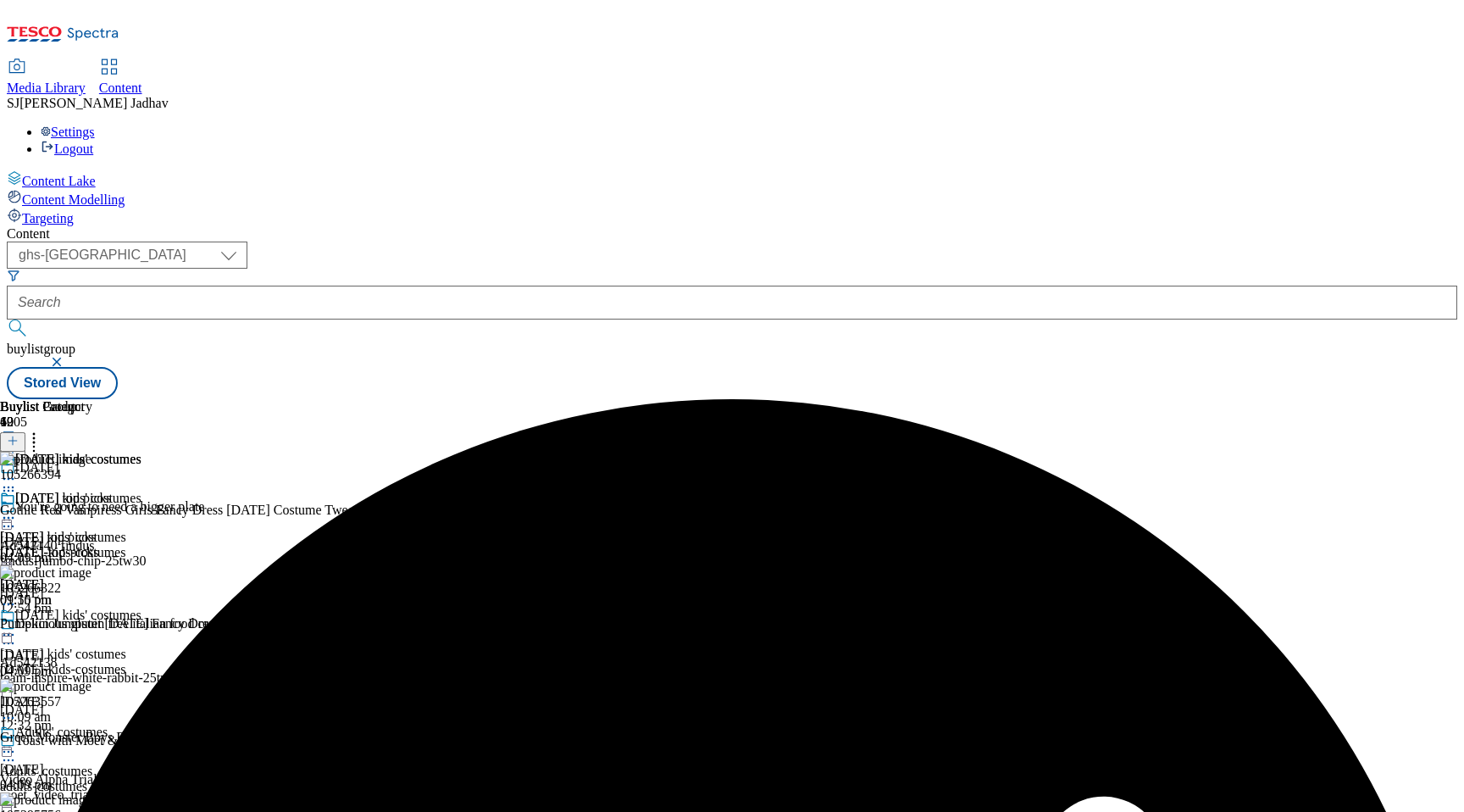
click at [17, 509] on icon at bounding box center [8, 517] width 17 height 17
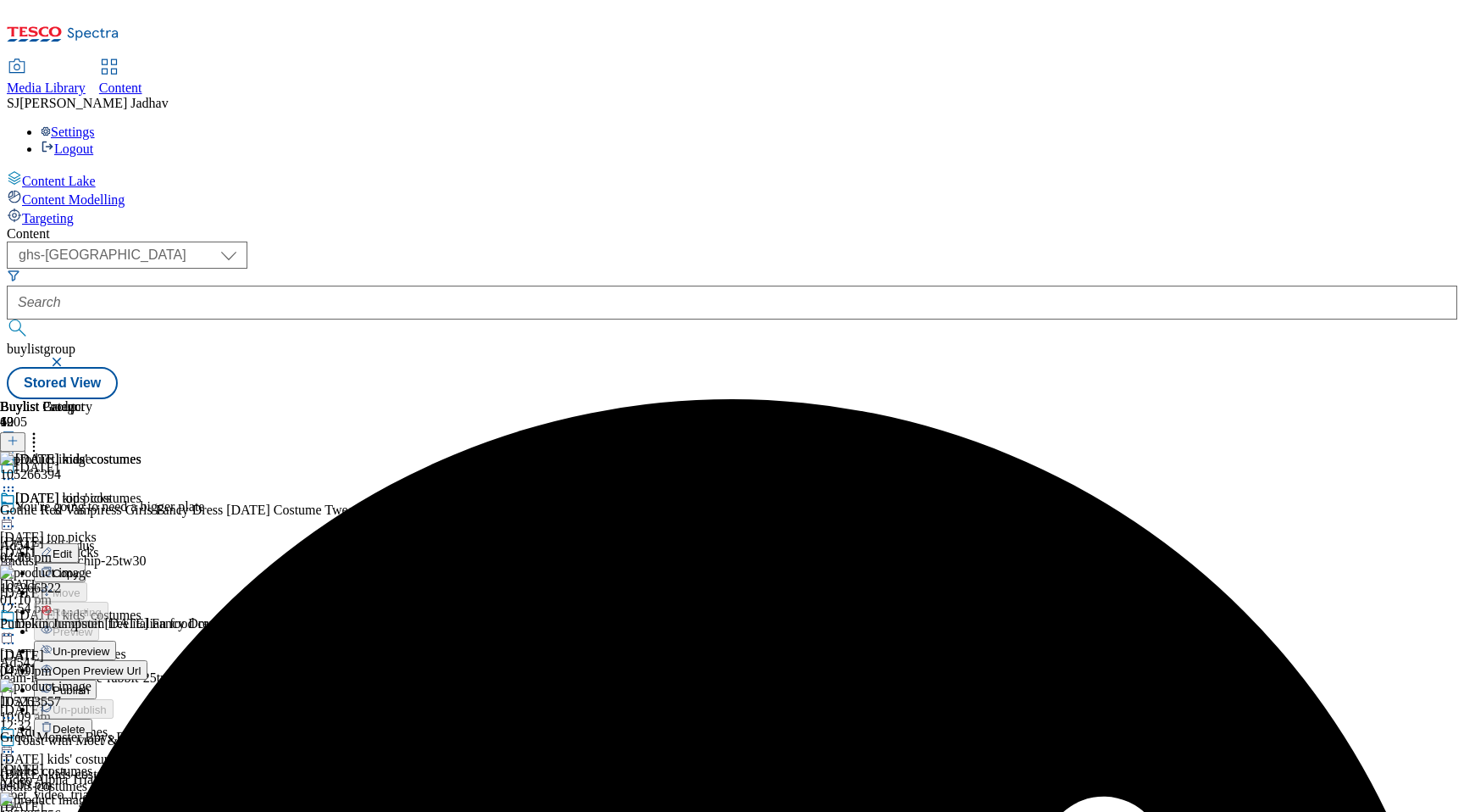
click at [109, 645] on span "Un-preview" at bounding box center [80, 651] width 56 height 13
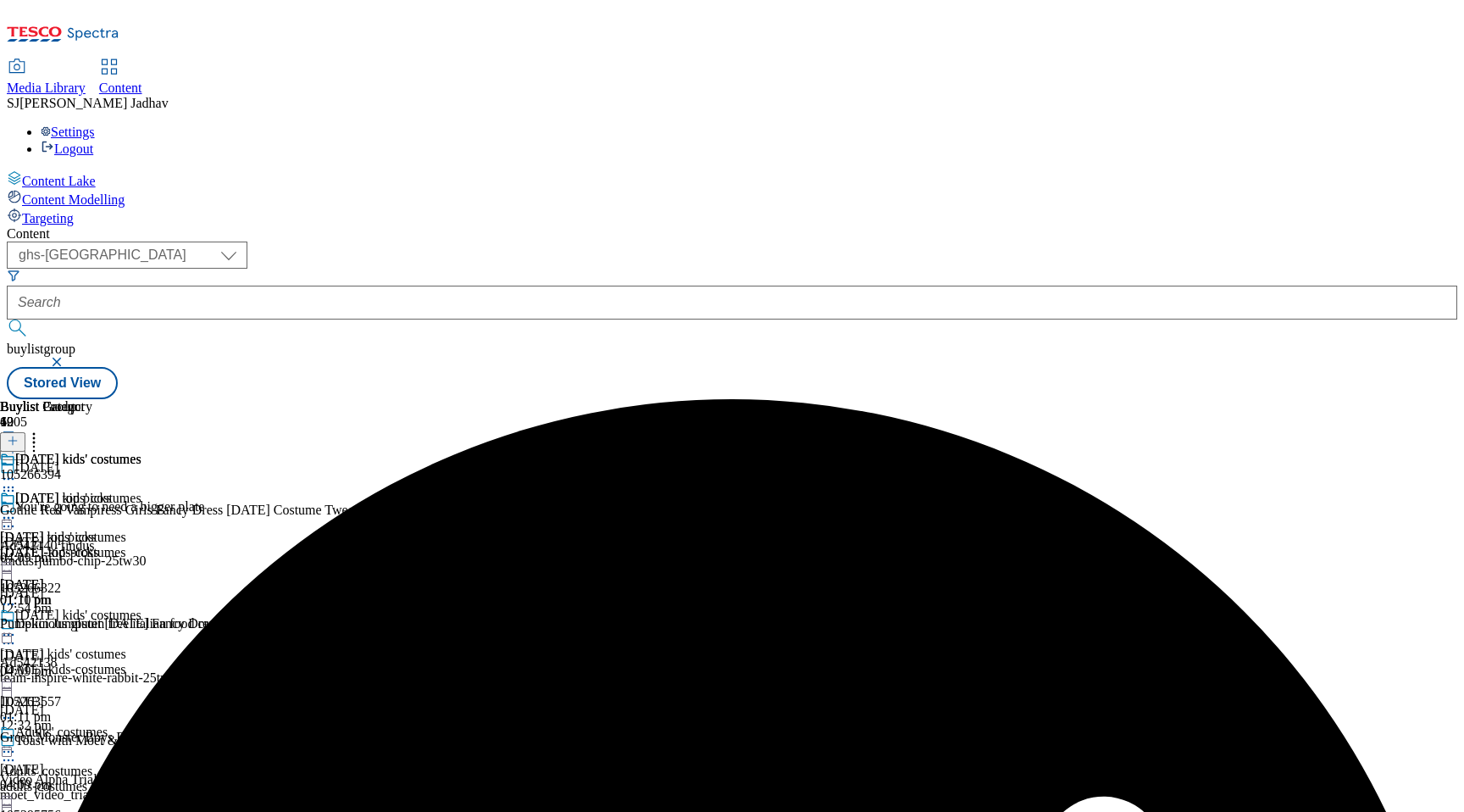
scroll to position [0, 40]
click at [19, 435] on icon at bounding box center [13, 440] width 12 height 12
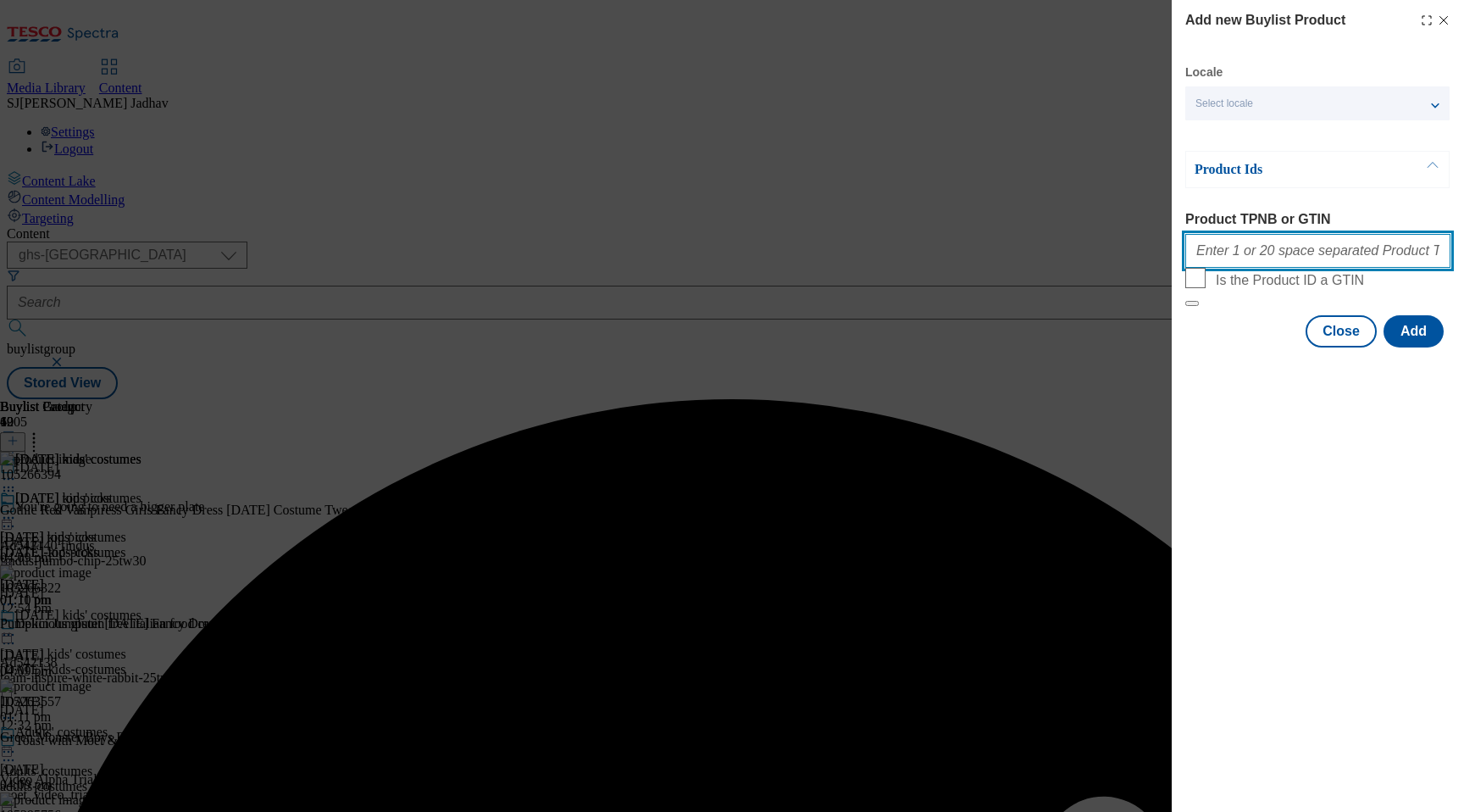
click at [1285, 258] on input "Product TPNB or GTIN" at bounding box center [1317, 250] width 266 height 34
paste input "105266394 105266322 105263557 105295756 105295784 105295805 105295780 105295745…"
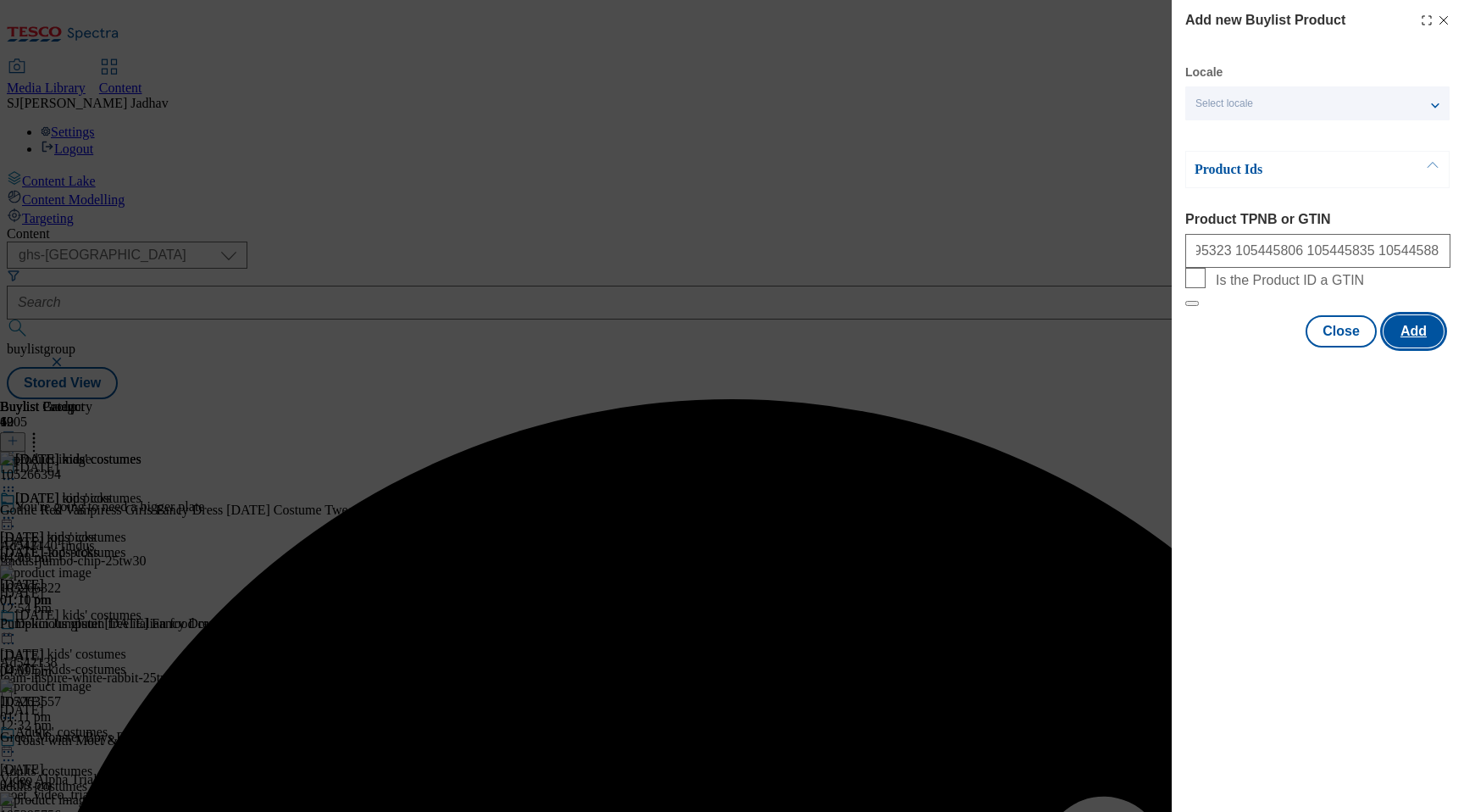
click at [1424, 347] on button "Add" at bounding box center [1413, 331] width 60 height 32
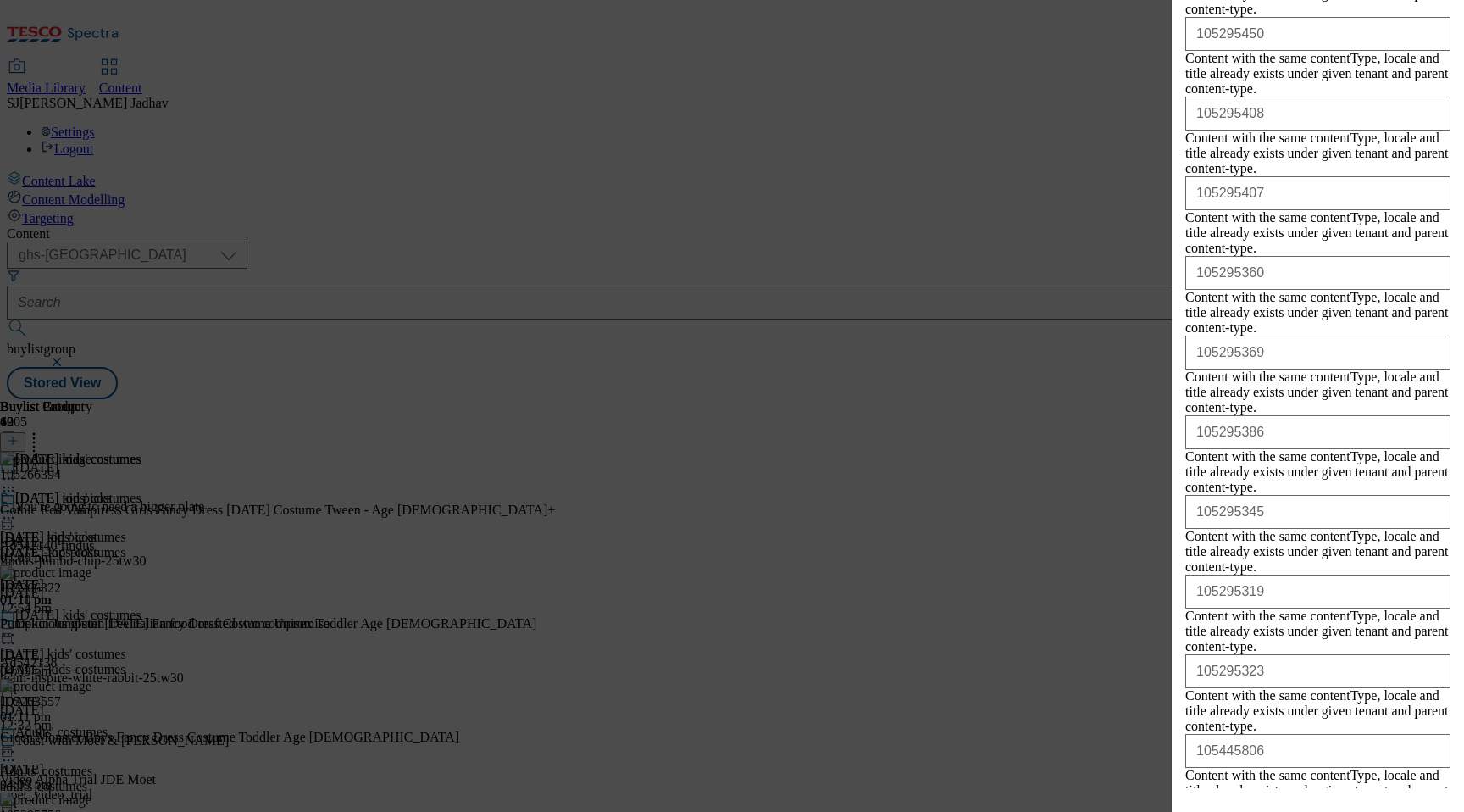
scroll to position [2956, 0]
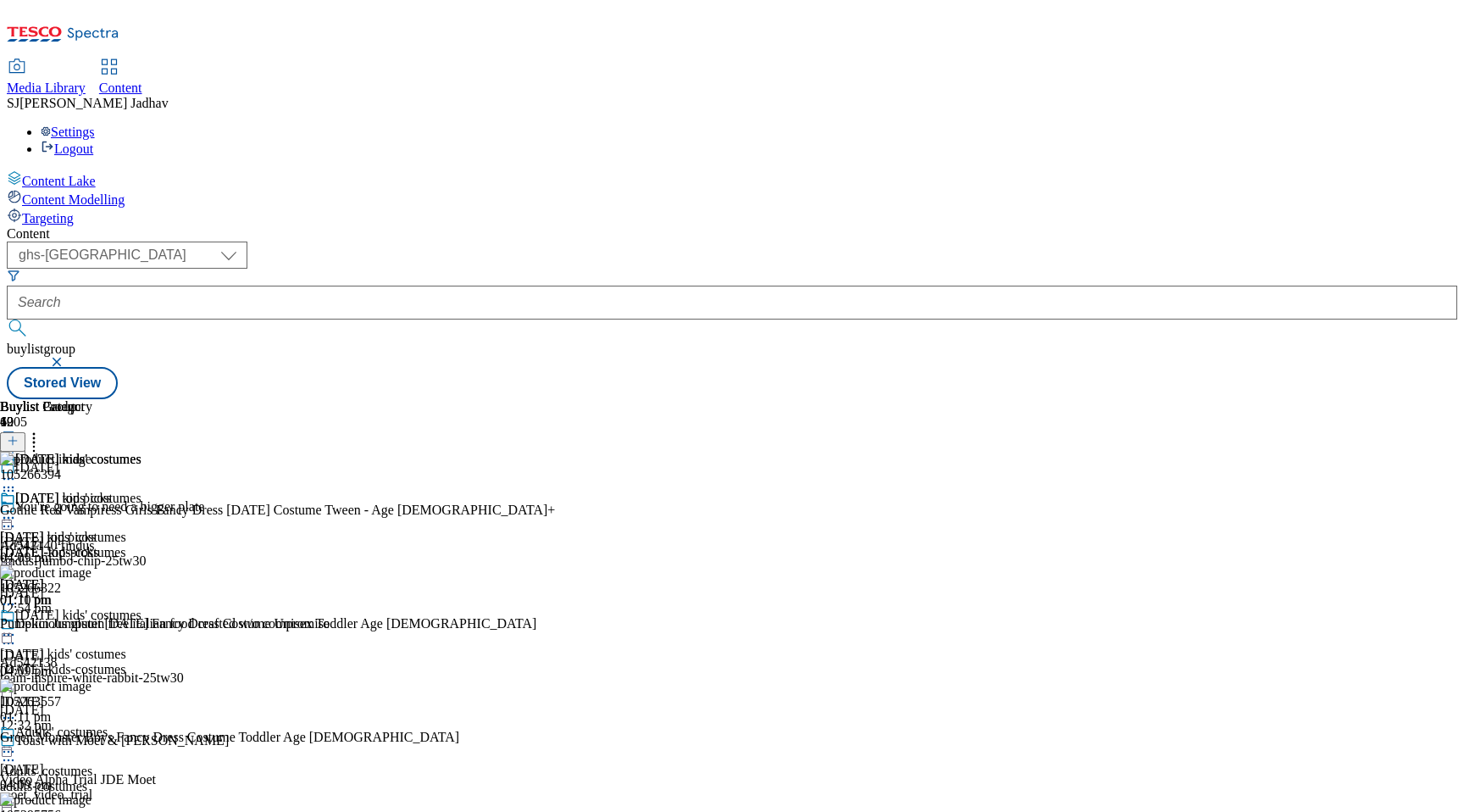
click at [17, 509] on icon at bounding box center [8, 517] width 17 height 17
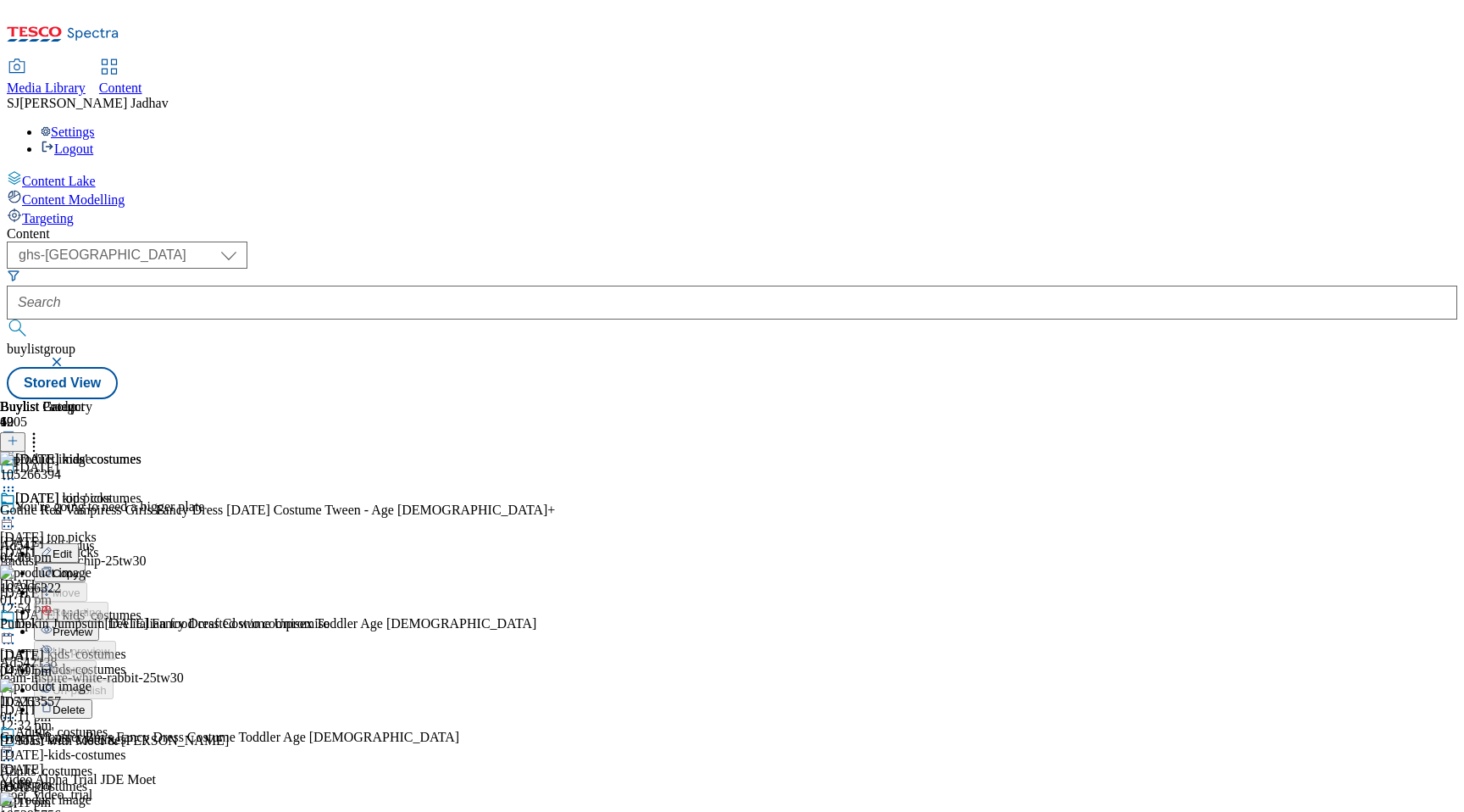
click at [92, 625] on span "Preview" at bounding box center [72, 631] width 40 height 13
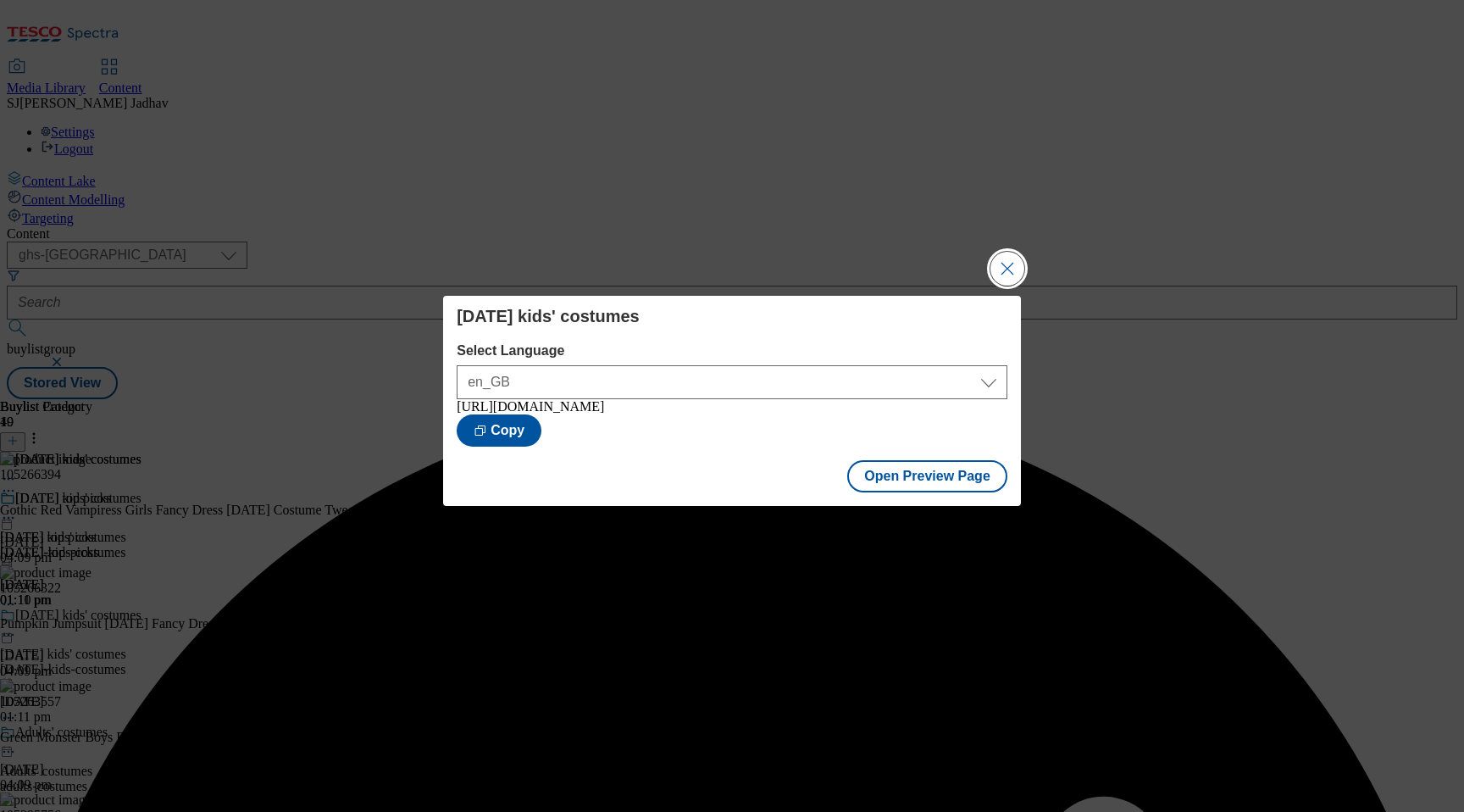
click at [1012, 261] on button "Close Modal" at bounding box center [1008, 268] width 34 height 34
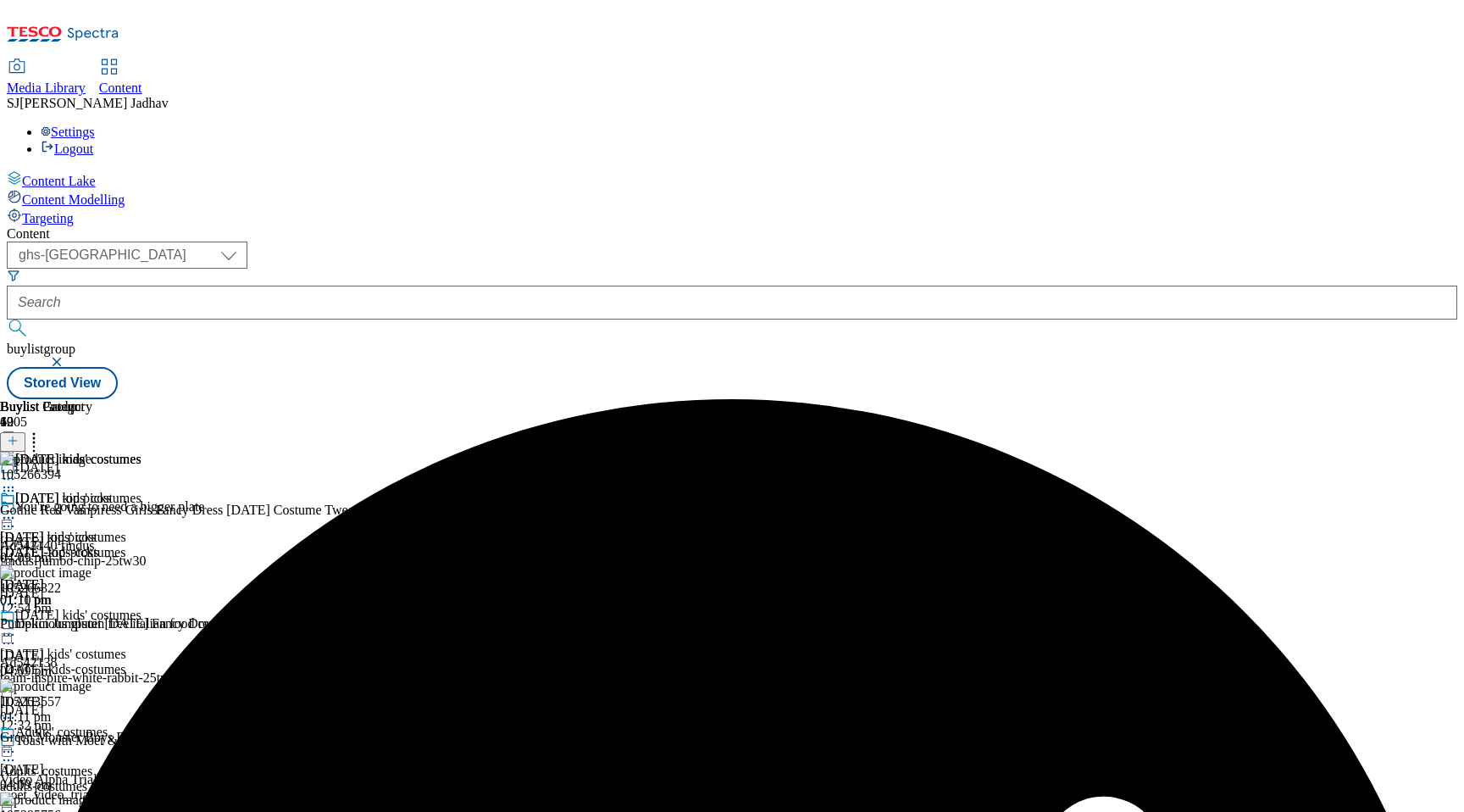
click at [17, 509] on icon at bounding box center [8, 517] width 17 height 17
click at [89, 684] on span "Publish" at bounding box center [72, 690] width 38 height 13
click at [141, 724] on div "Adults' costumes" at bounding box center [71, 744] width 141 height 39
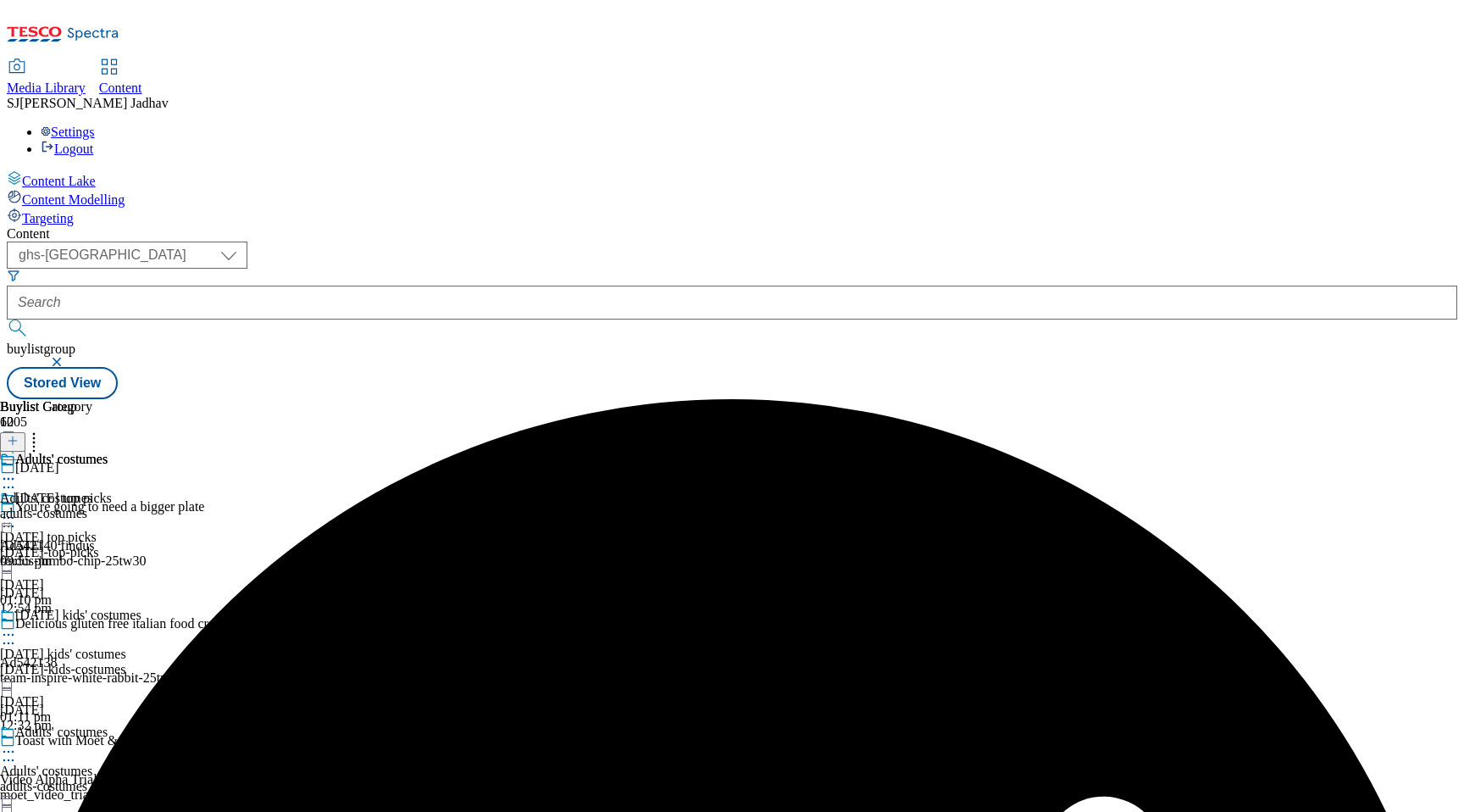
click at [107, 452] on div "Adults' costumes Adults' costumes adults-costumes [DATE] 09:55 pm" at bounding box center [54, 510] width 107 height 117
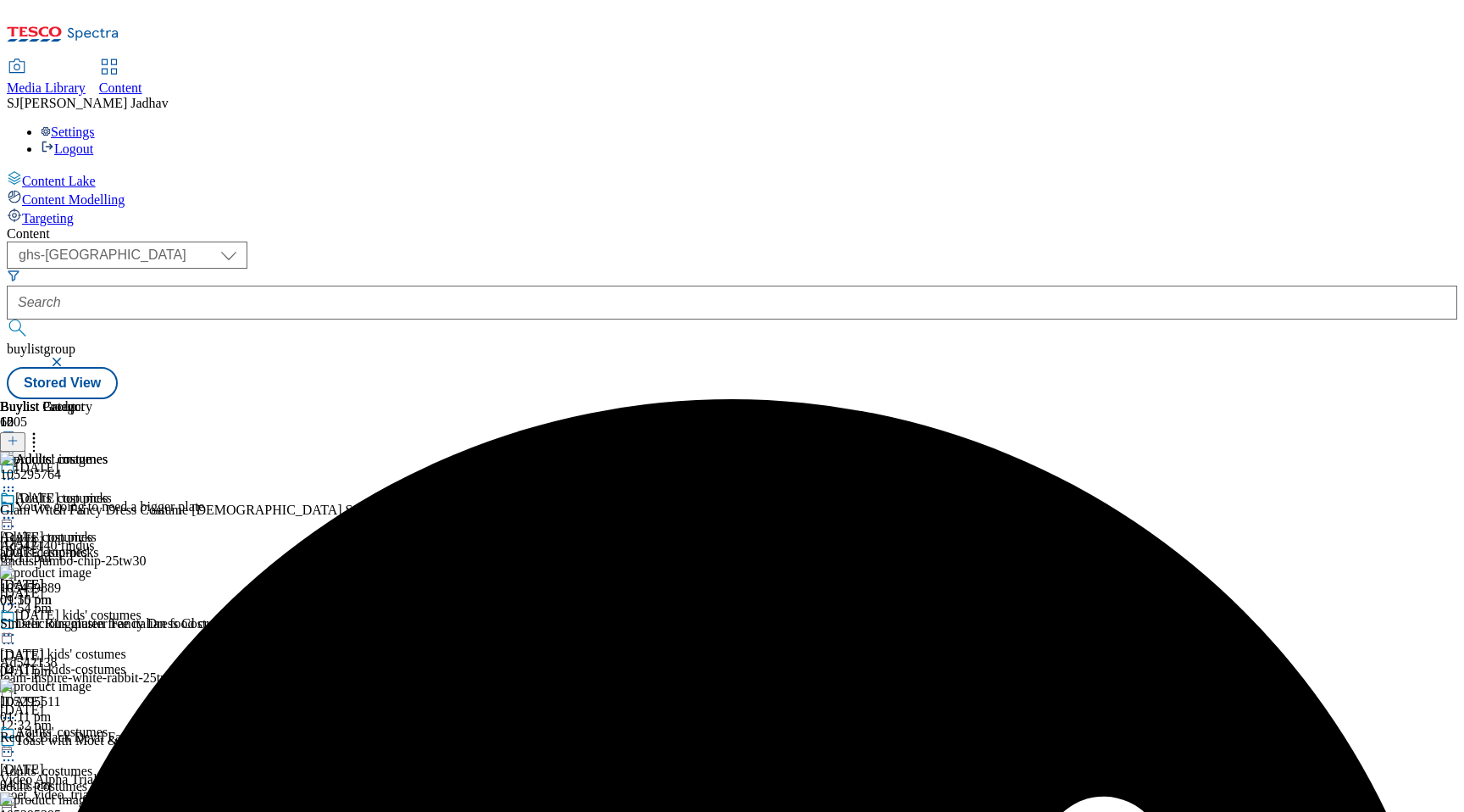
click at [13, 436] on line at bounding box center [13, 440] width 0 height 8
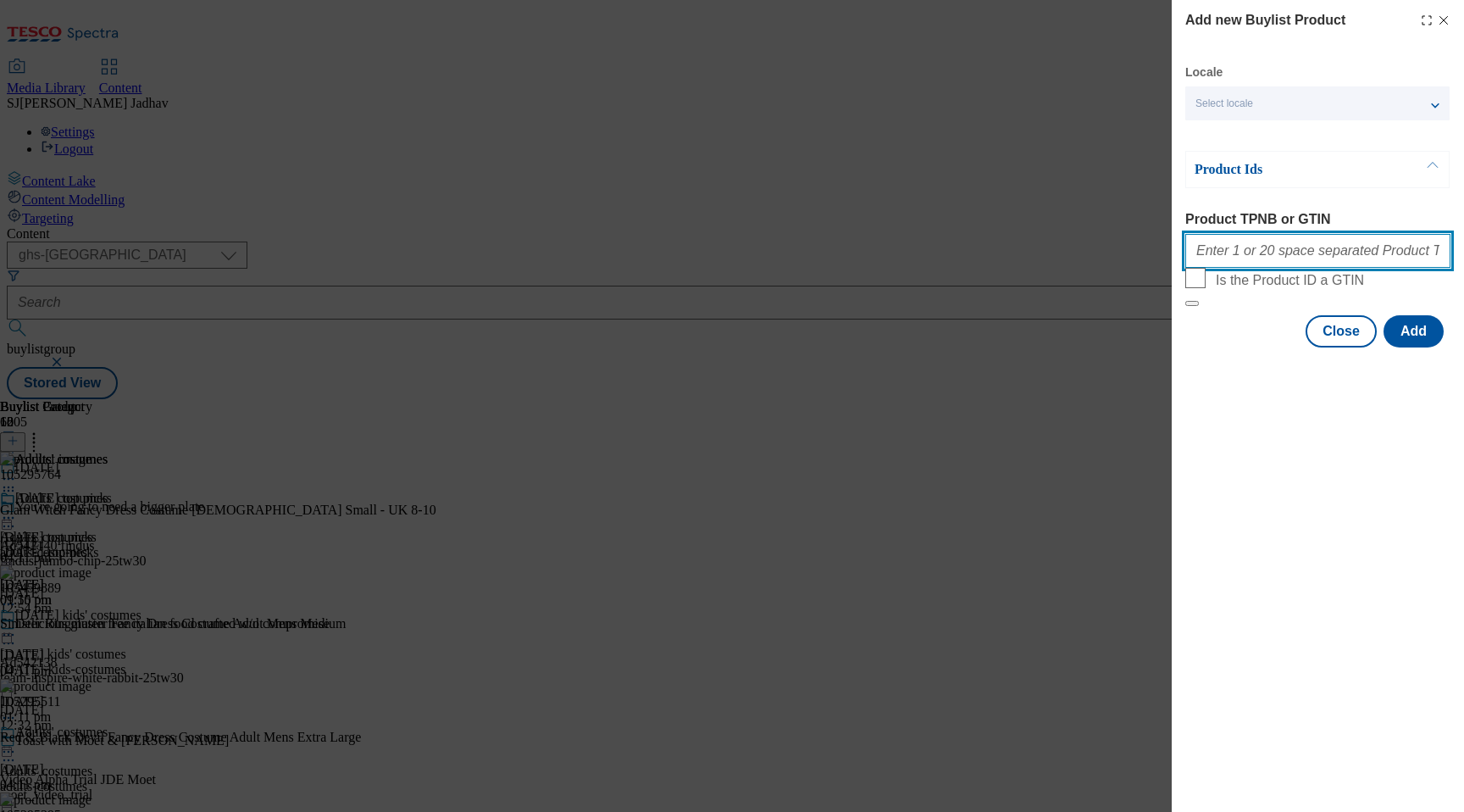
click at [1281, 266] on input "Product TPNB or GTIN" at bounding box center [1317, 250] width 266 height 34
paste input "105295764 105459889 105295511 105295395 105295405 105295338 105295296 105295320…"
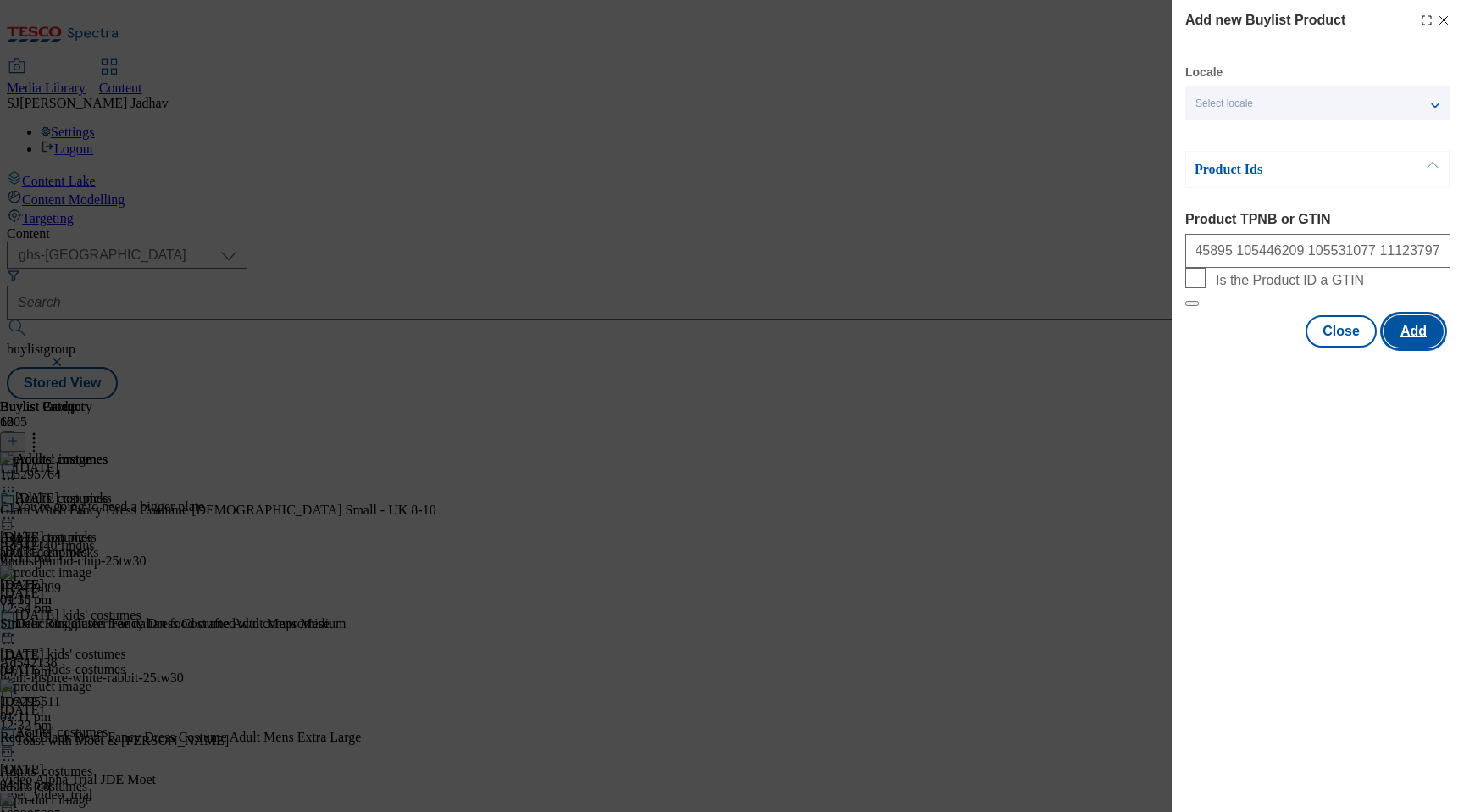
click at [1417, 347] on button "Add" at bounding box center [1413, 331] width 60 height 32
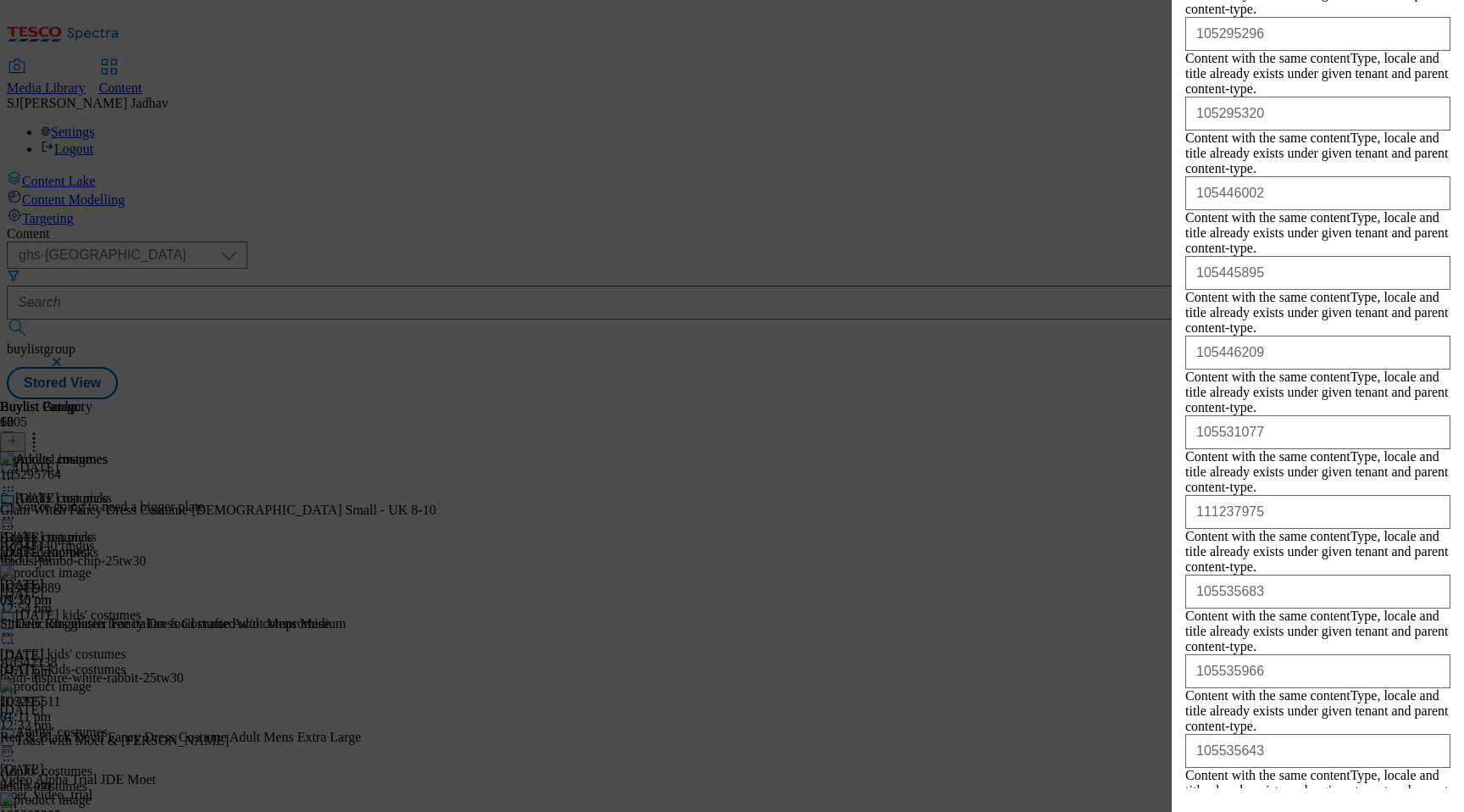
scroll to position [883, 0]
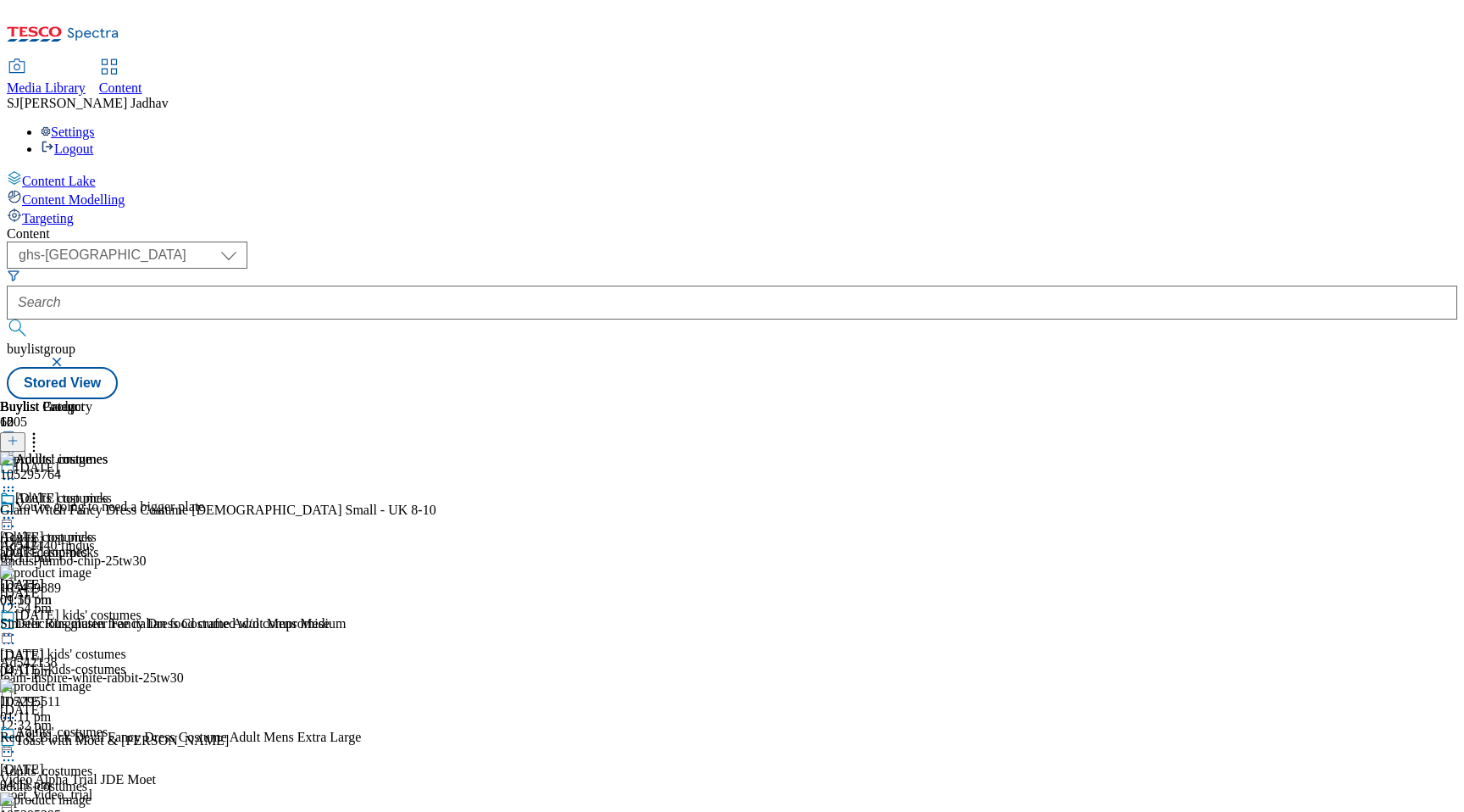
click at [17, 509] on icon at bounding box center [8, 517] width 17 height 17
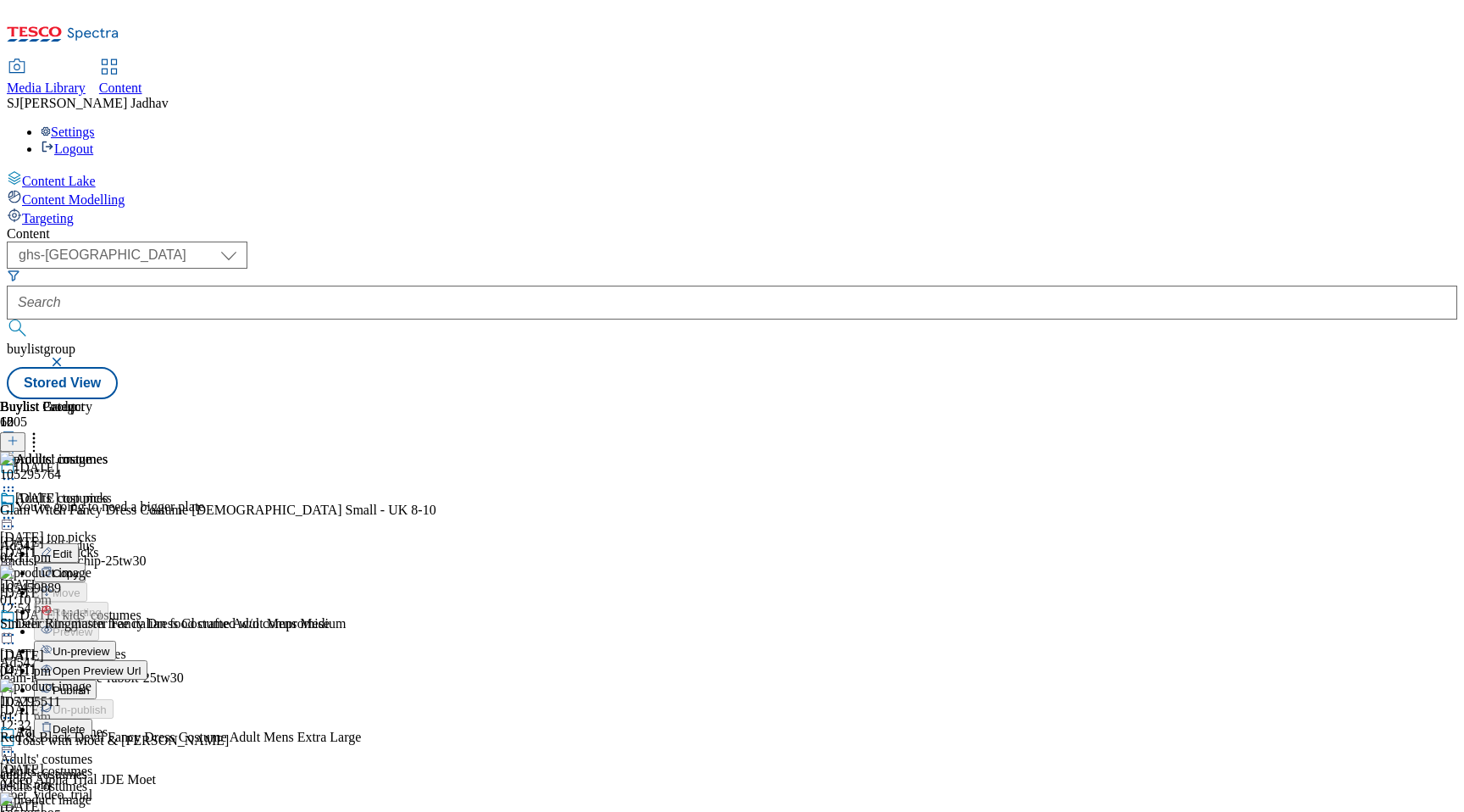
click at [89, 684] on span "Publish" at bounding box center [72, 690] width 38 height 13
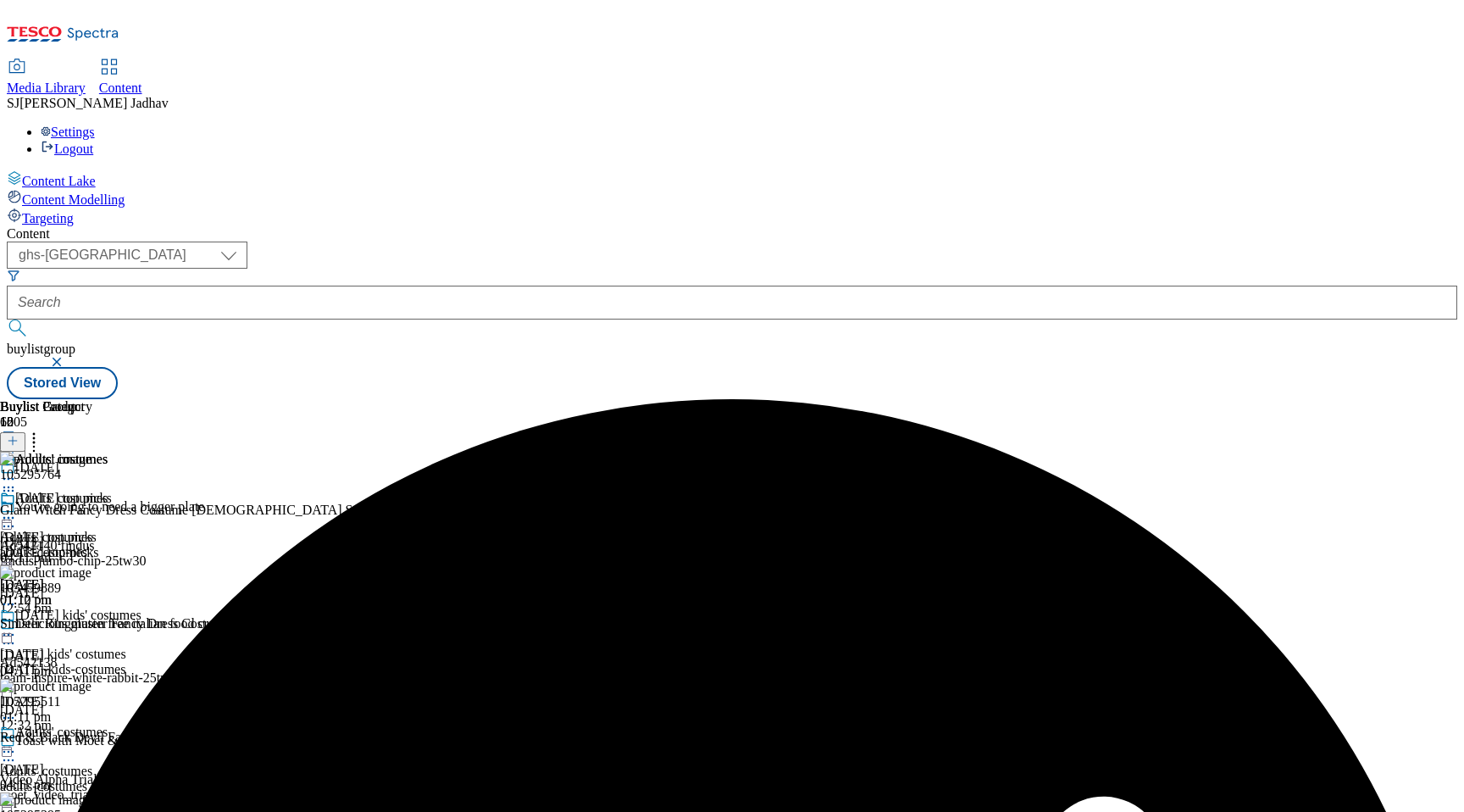
scroll to position [217, 0]
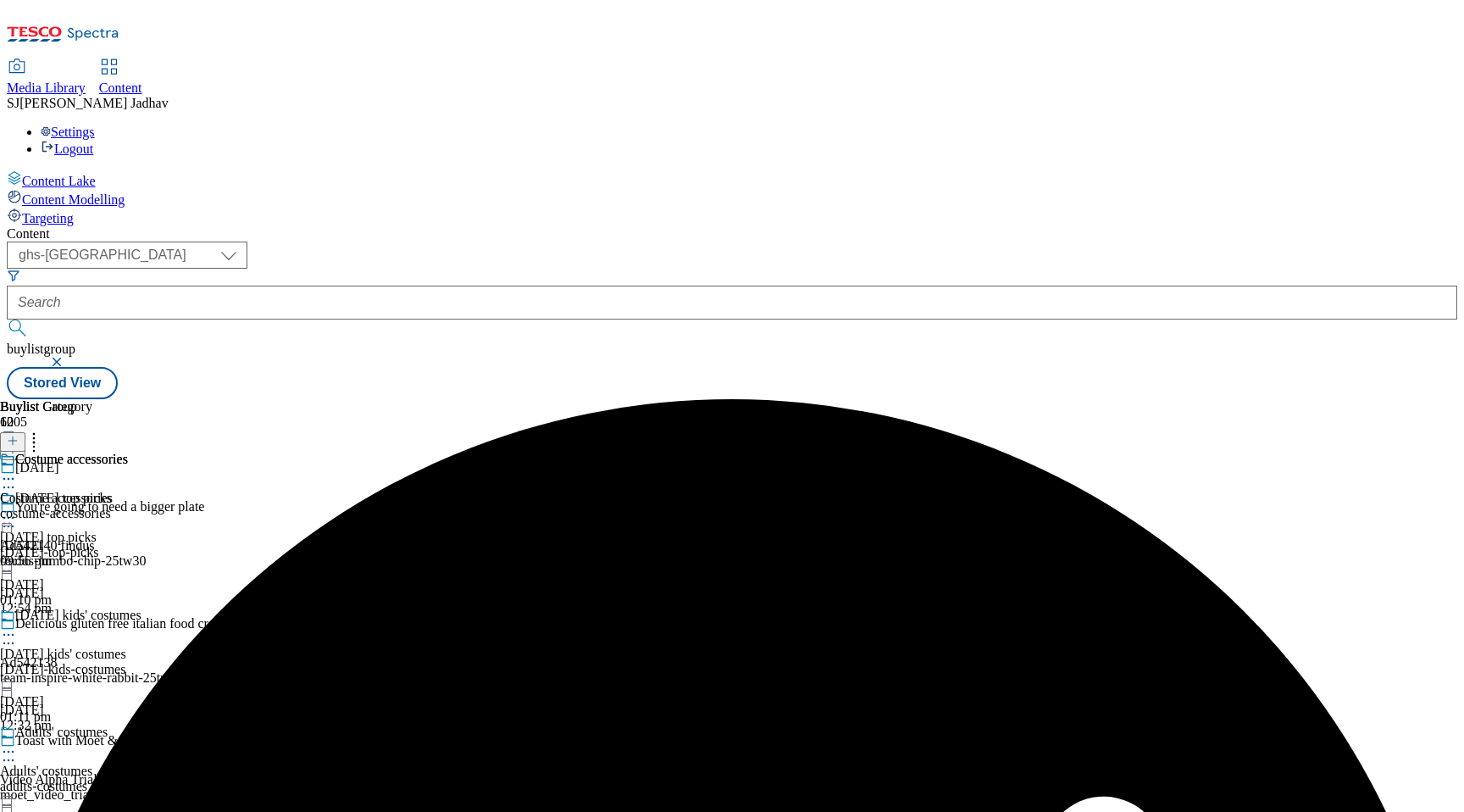
click at [128, 506] on div "costume-accessories" at bounding box center [63, 513] width 128 height 15
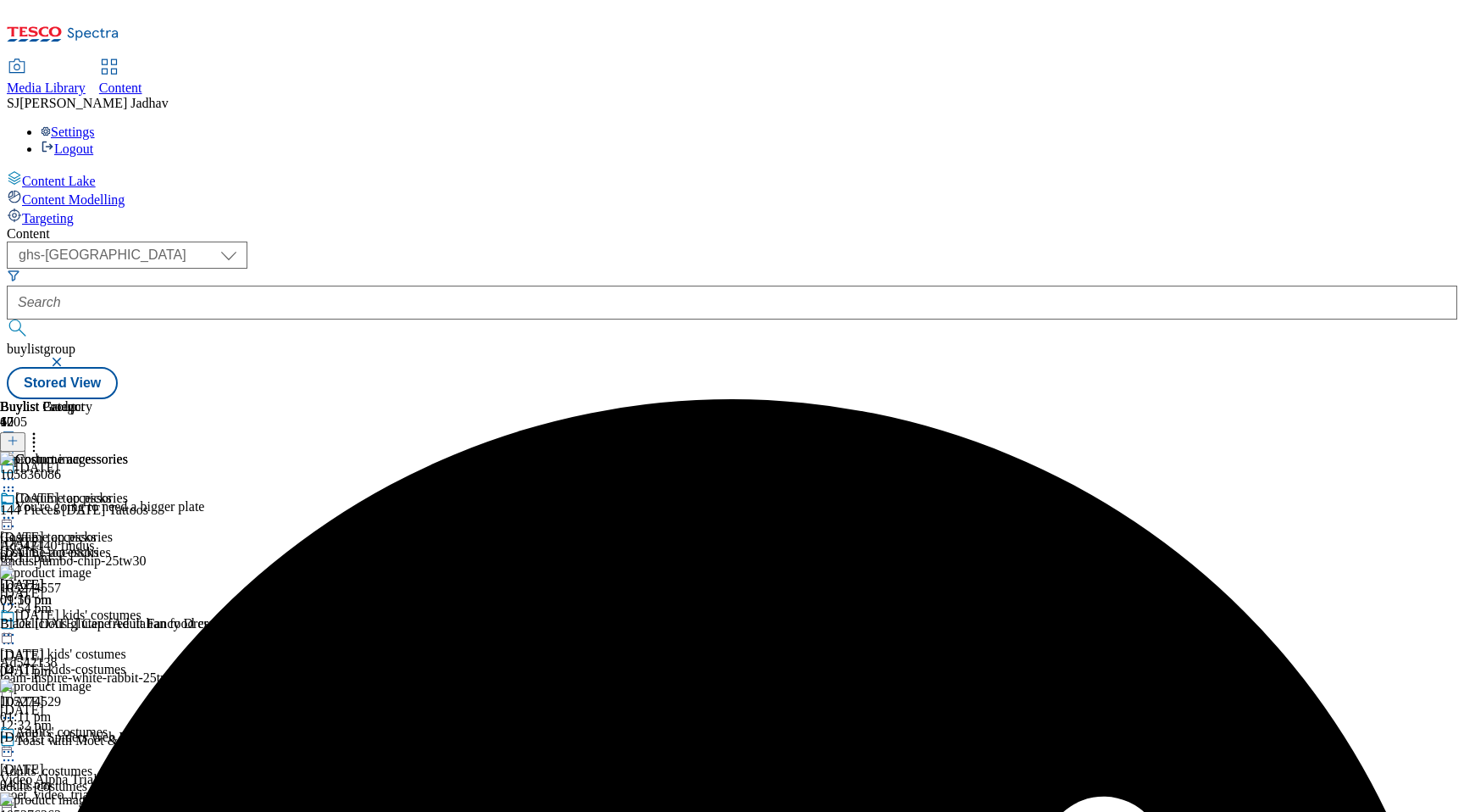
click at [19, 435] on icon at bounding box center [13, 440] width 12 height 12
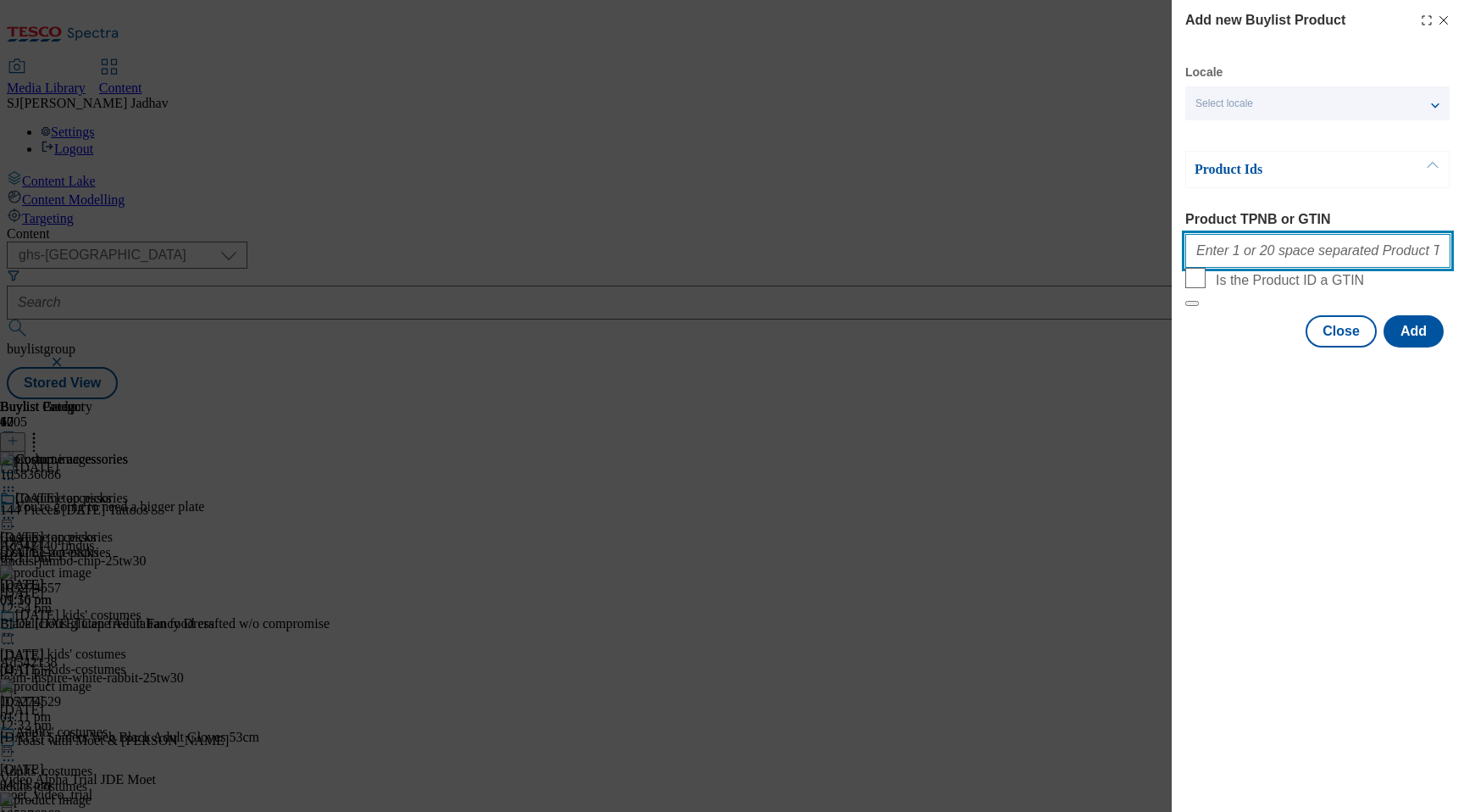
click at [1288, 259] on input "Product TPNB or GTIN" at bounding box center [1317, 250] width 266 height 34
paste input "105836086 105274557 105274879 105274529 105276263 105267280 105266857 105266704…"
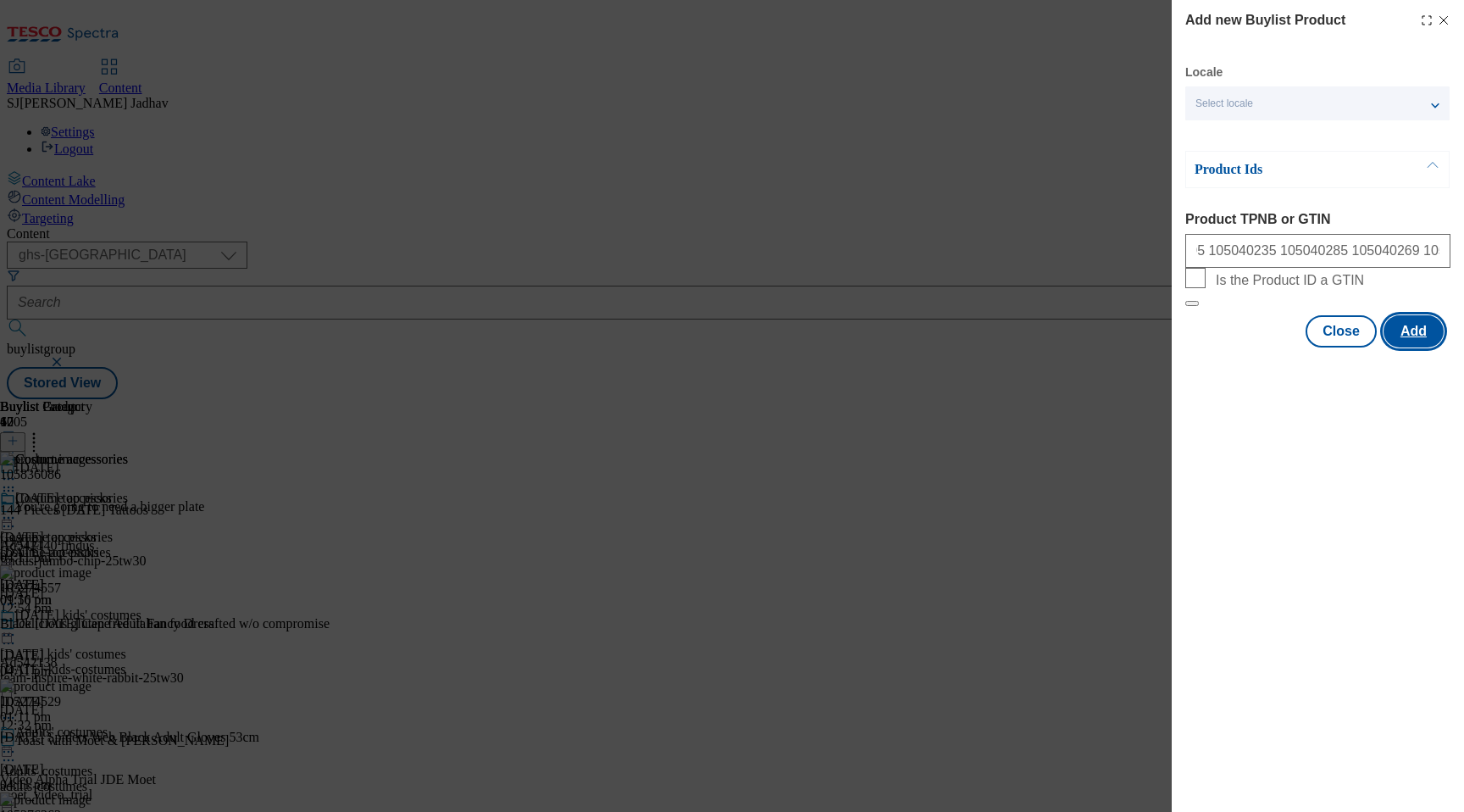
click at [1440, 347] on button "Add" at bounding box center [1413, 331] width 60 height 32
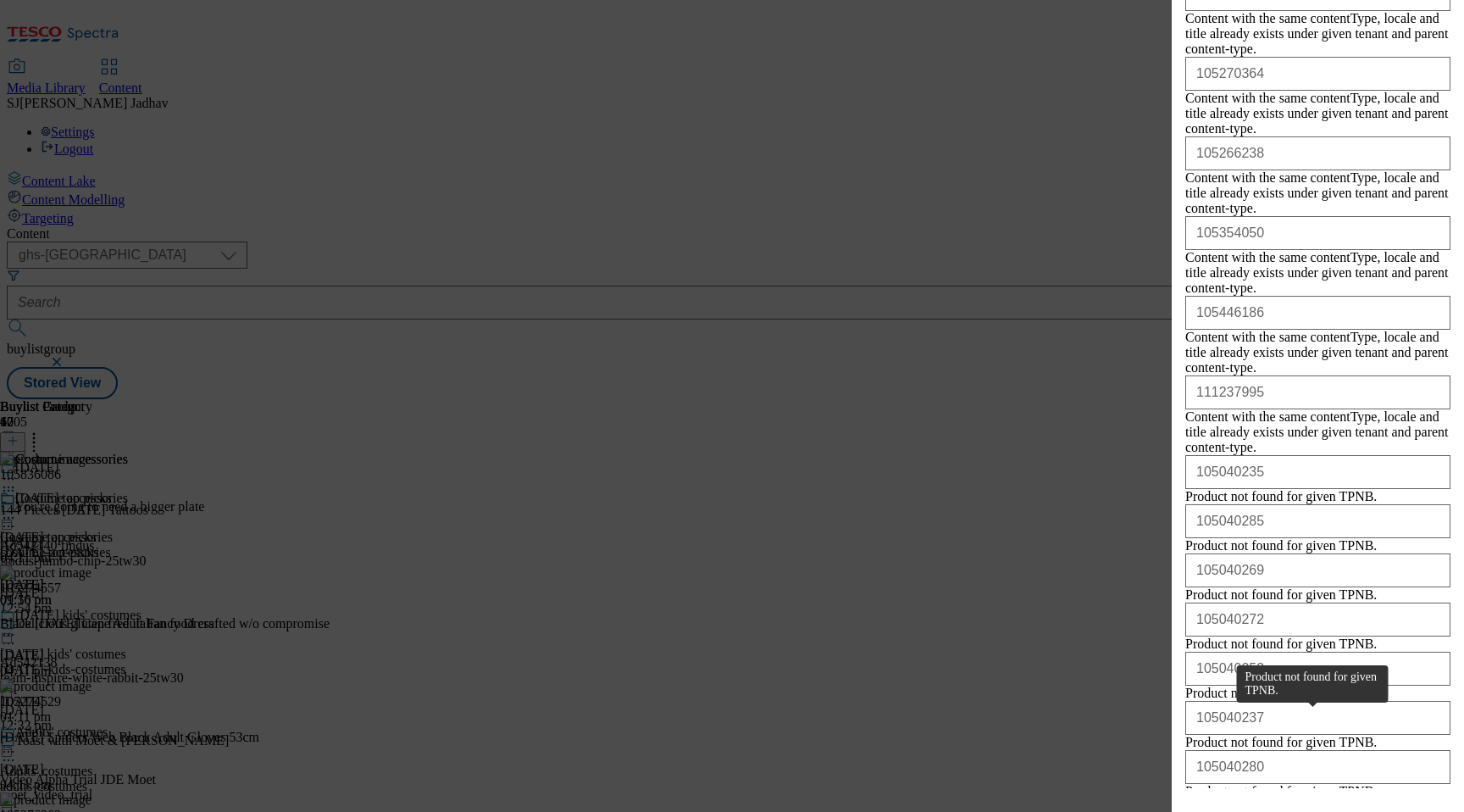
scroll to position [2890, 0]
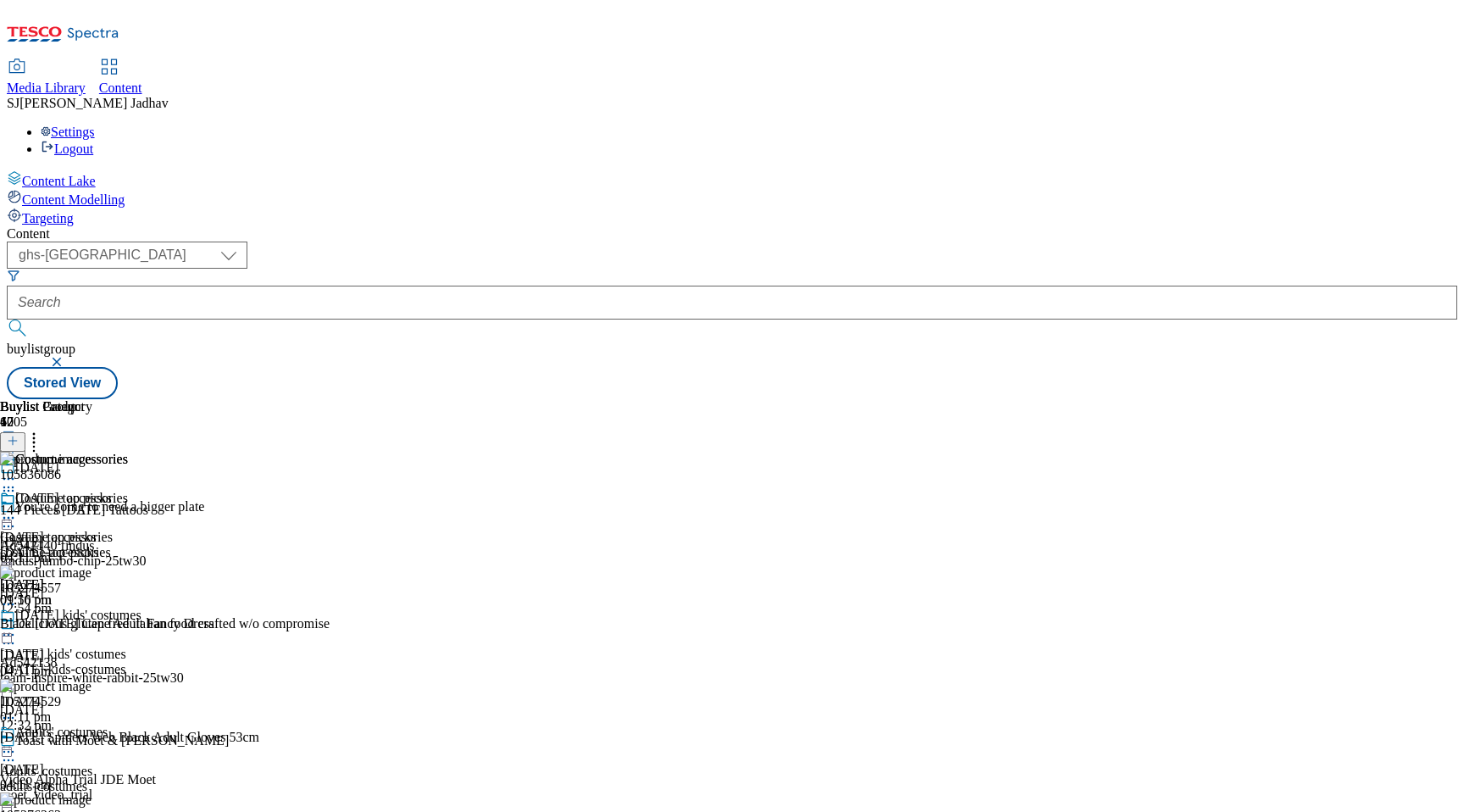
click at [10, 517] on circle at bounding box center [9, 518] width 3 height 3
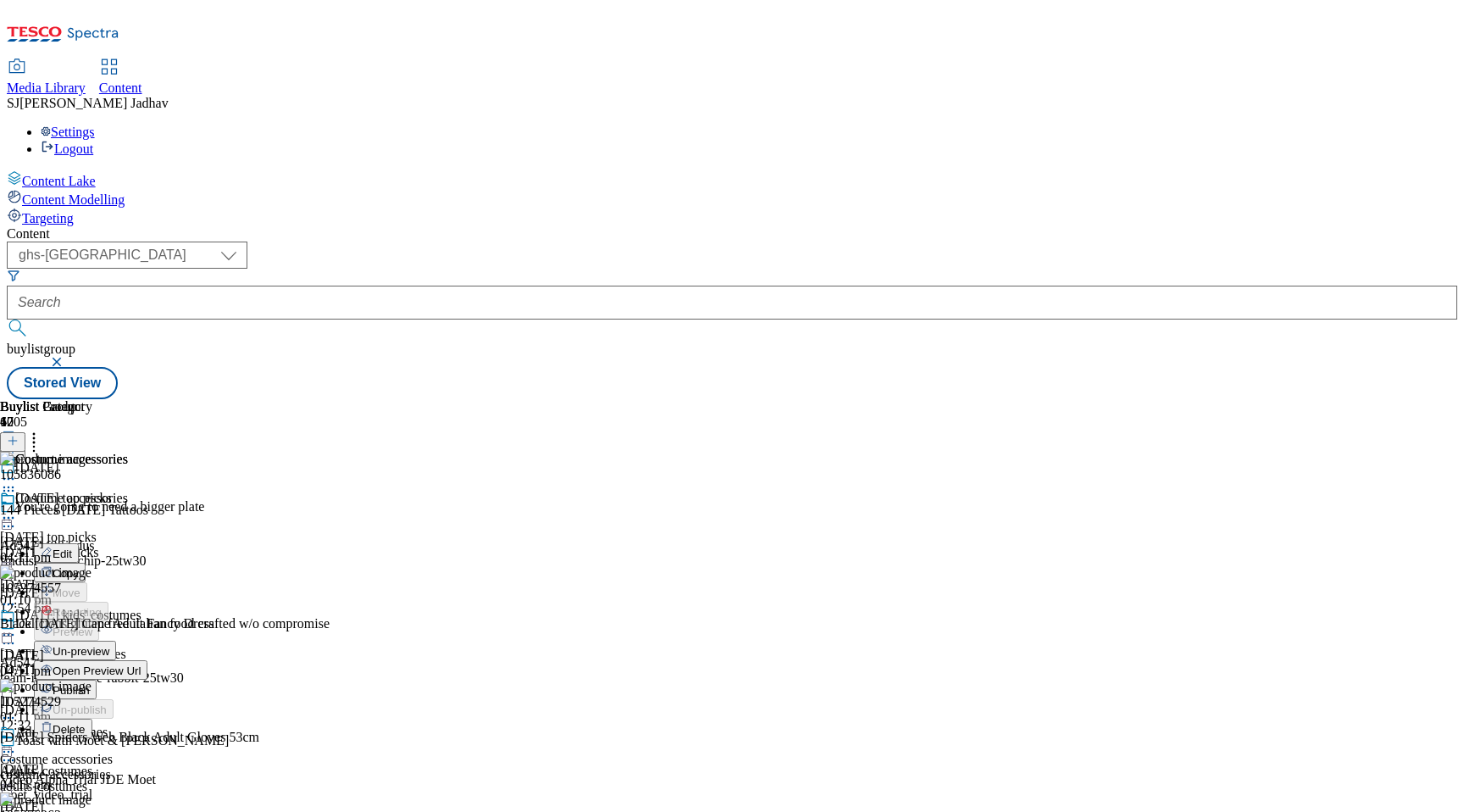
click at [89, 684] on span "Publish" at bounding box center [72, 690] width 38 height 13
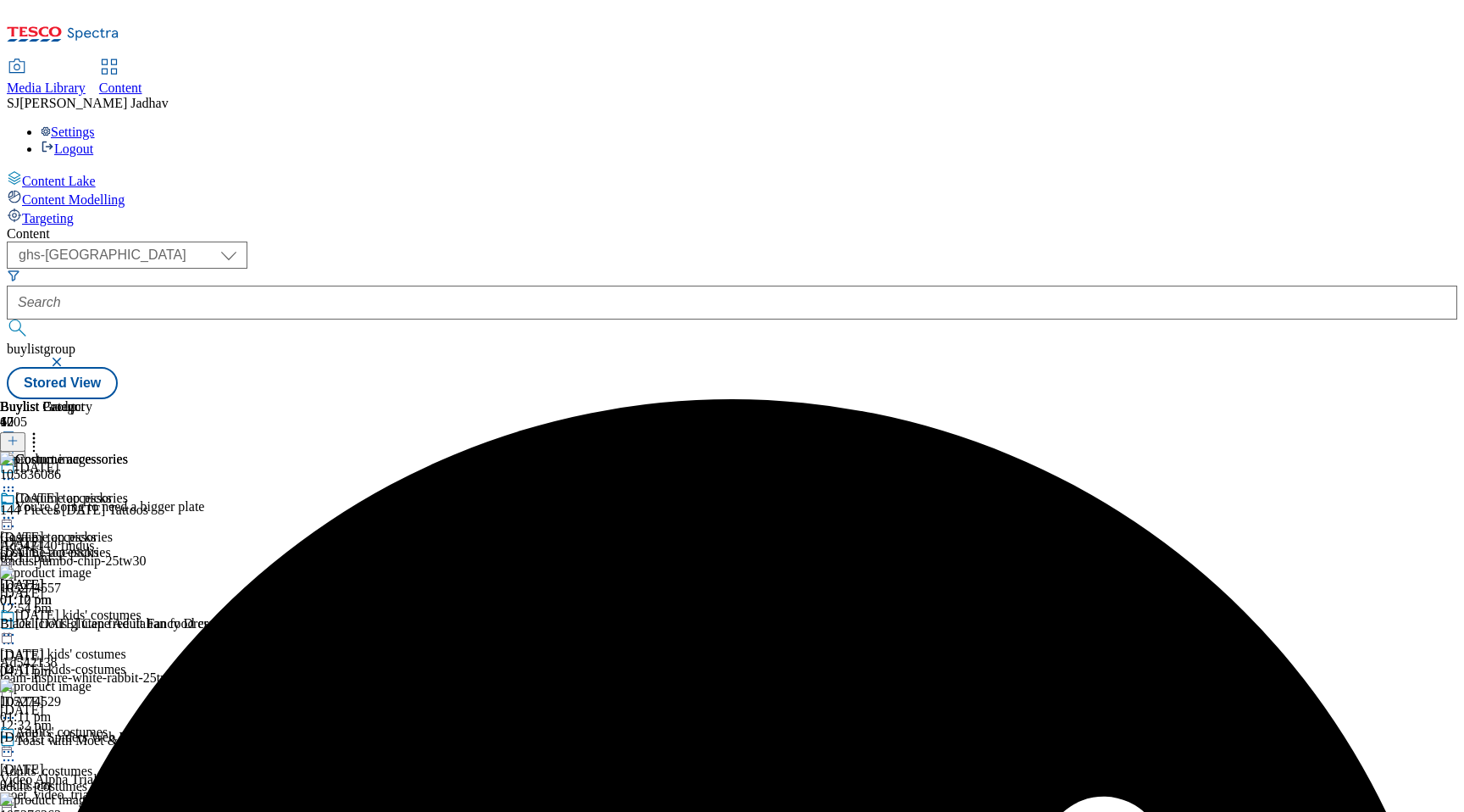
scroll to position [352, 0]
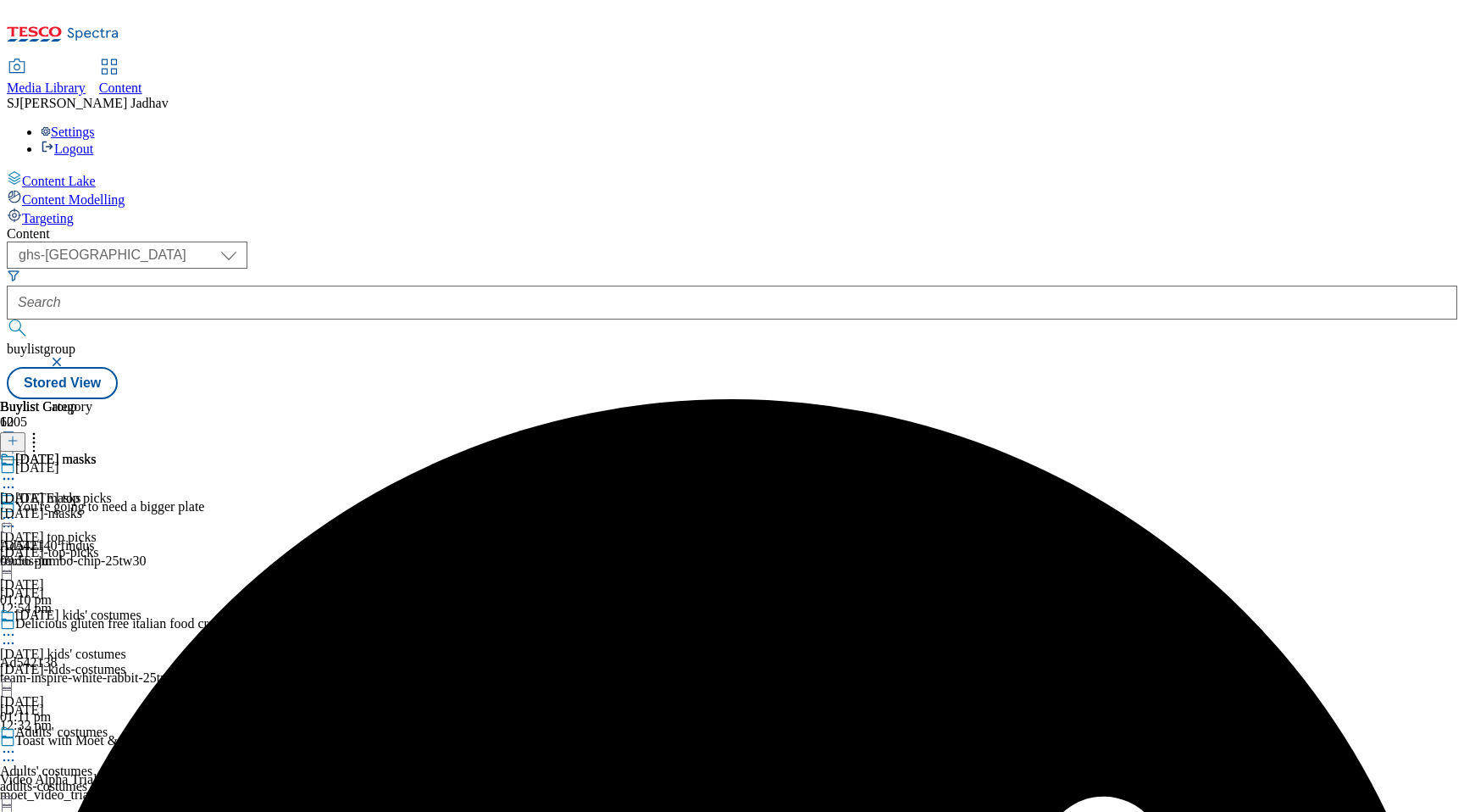
click at [97, 452] on div "[DATE] masks [DATE] masks [DATE]-masks [DATE] 09:56 pm" at bounding box center [48, 510] width 97 height 117
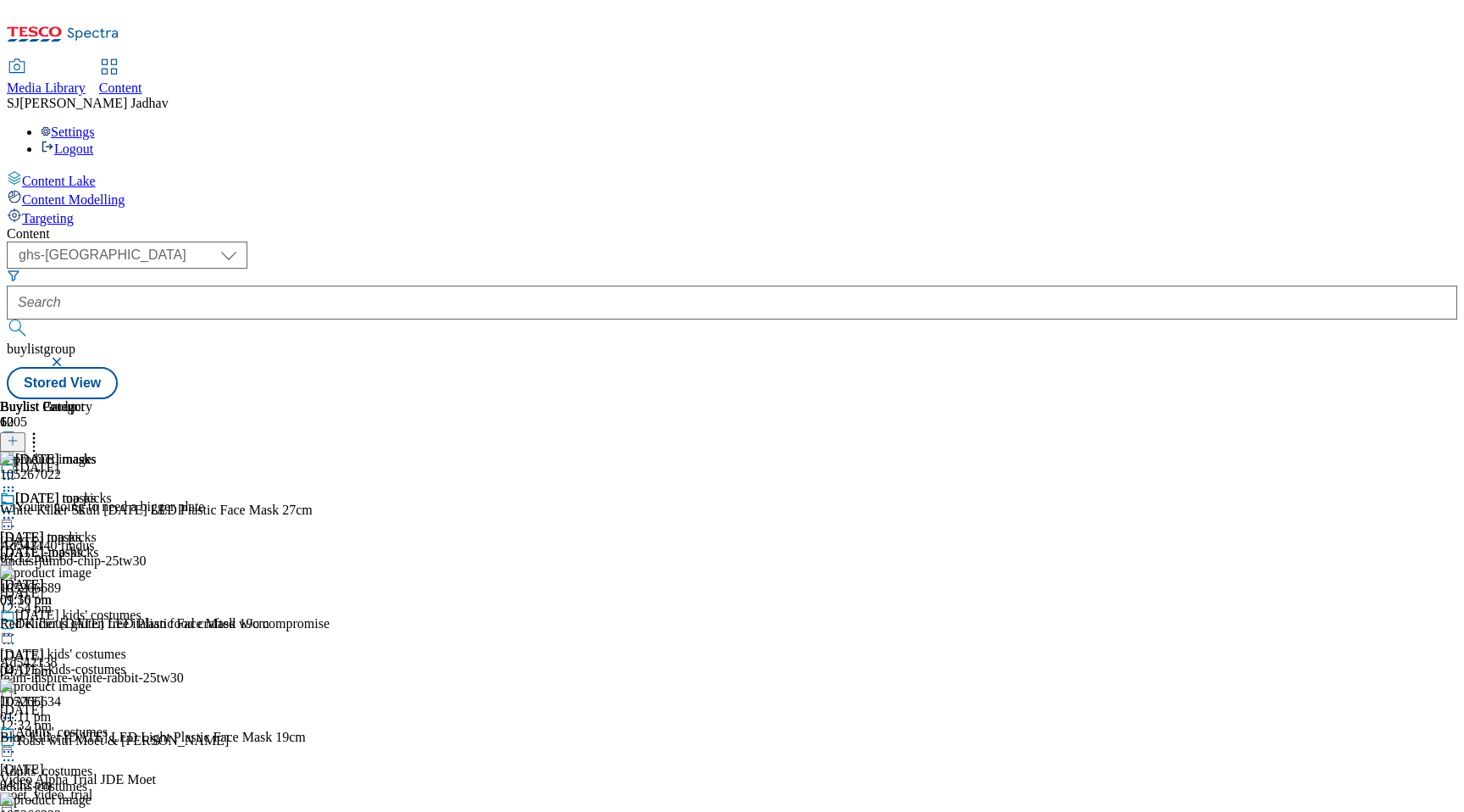
click at [17, 509] on icon at bounding box center [8, 517] width 17 height 17
click at [89, 684] on span "Publish" at bounding box center [72, 690] width 38 height 13
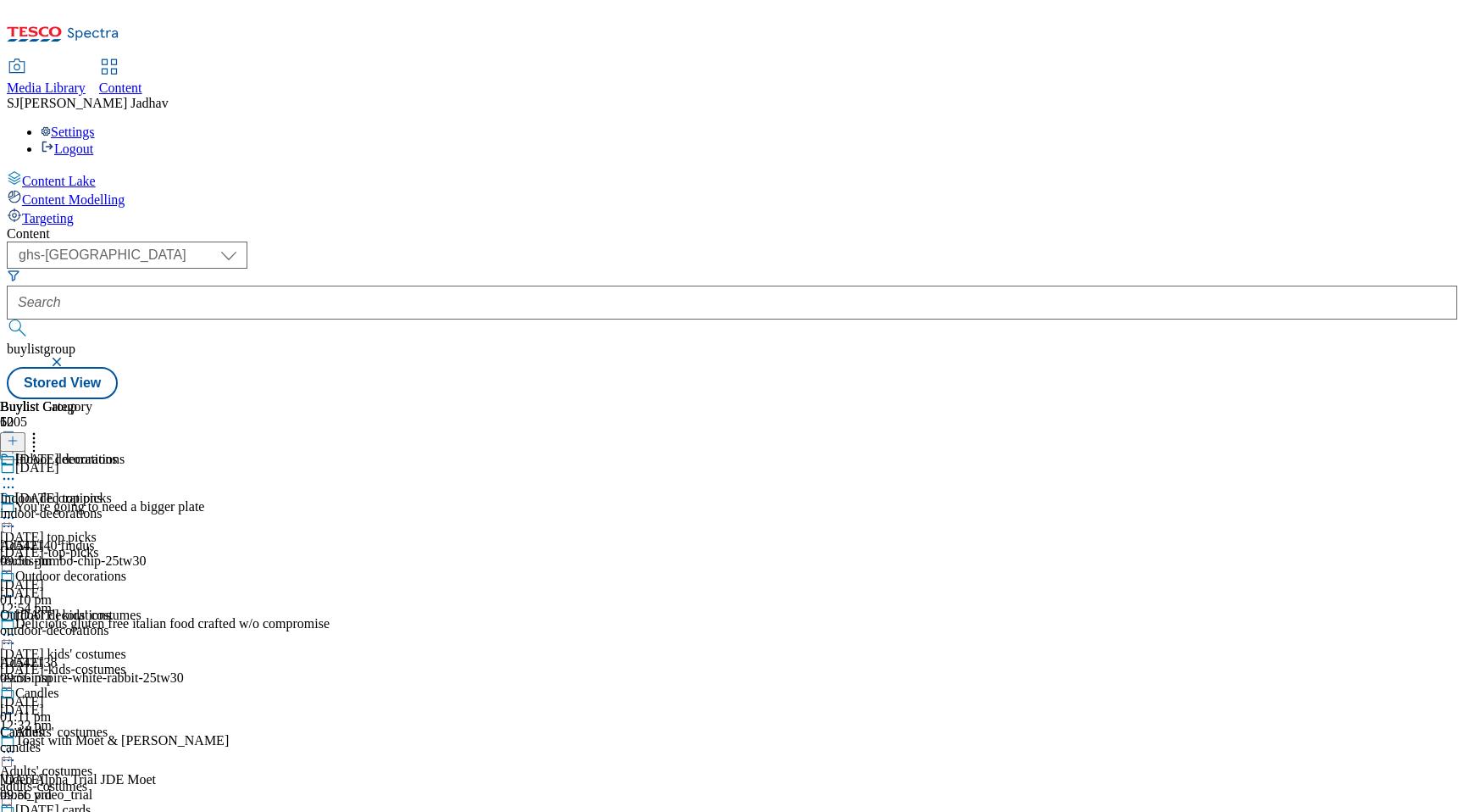
click at [126, 506] on div "indoor-decorations" at bounding box center [63, 513] width 126 height 15
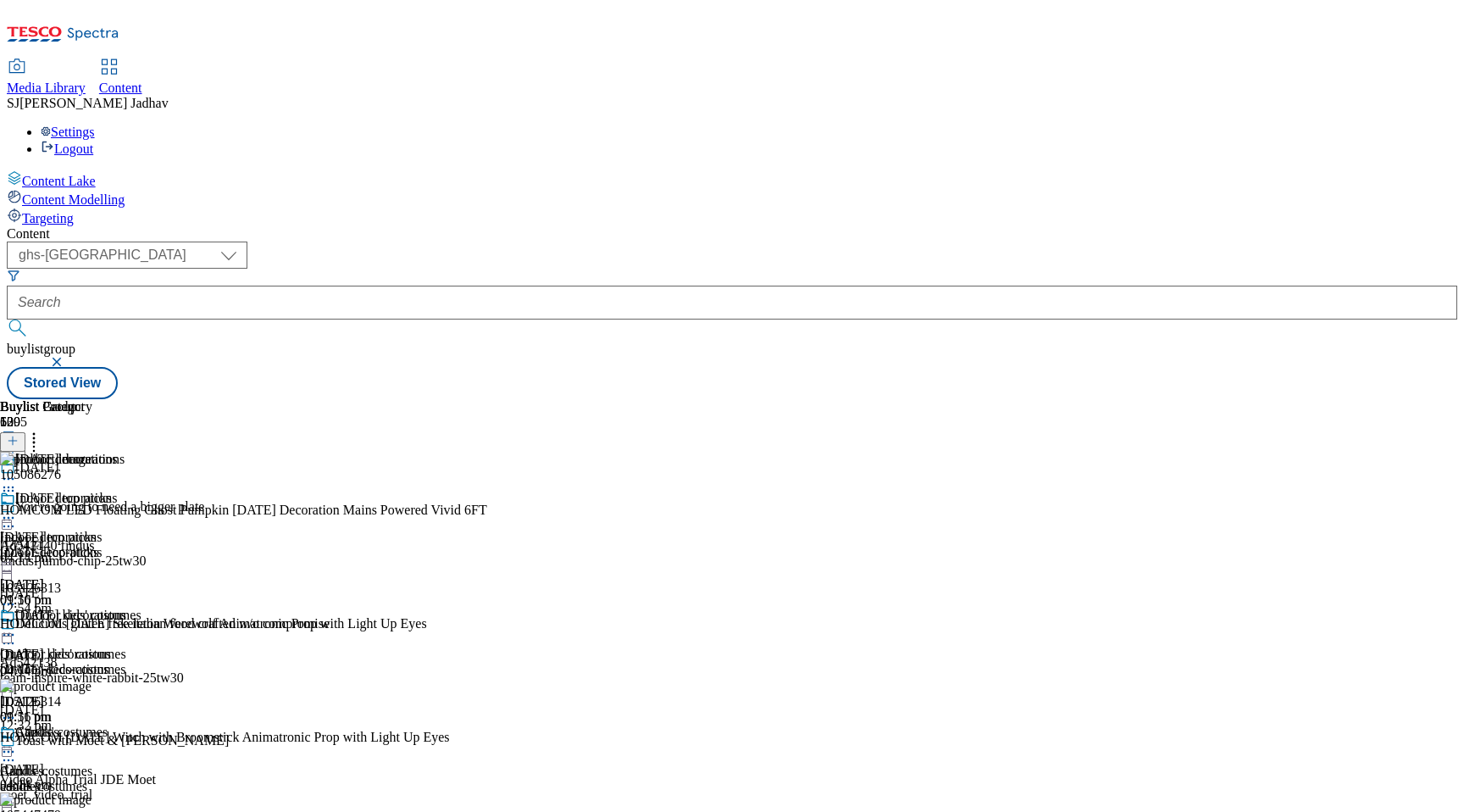
scroll to position [0, 40]
click at [17, 509] on icon at bounding box center [8, 517] width 17 height 17
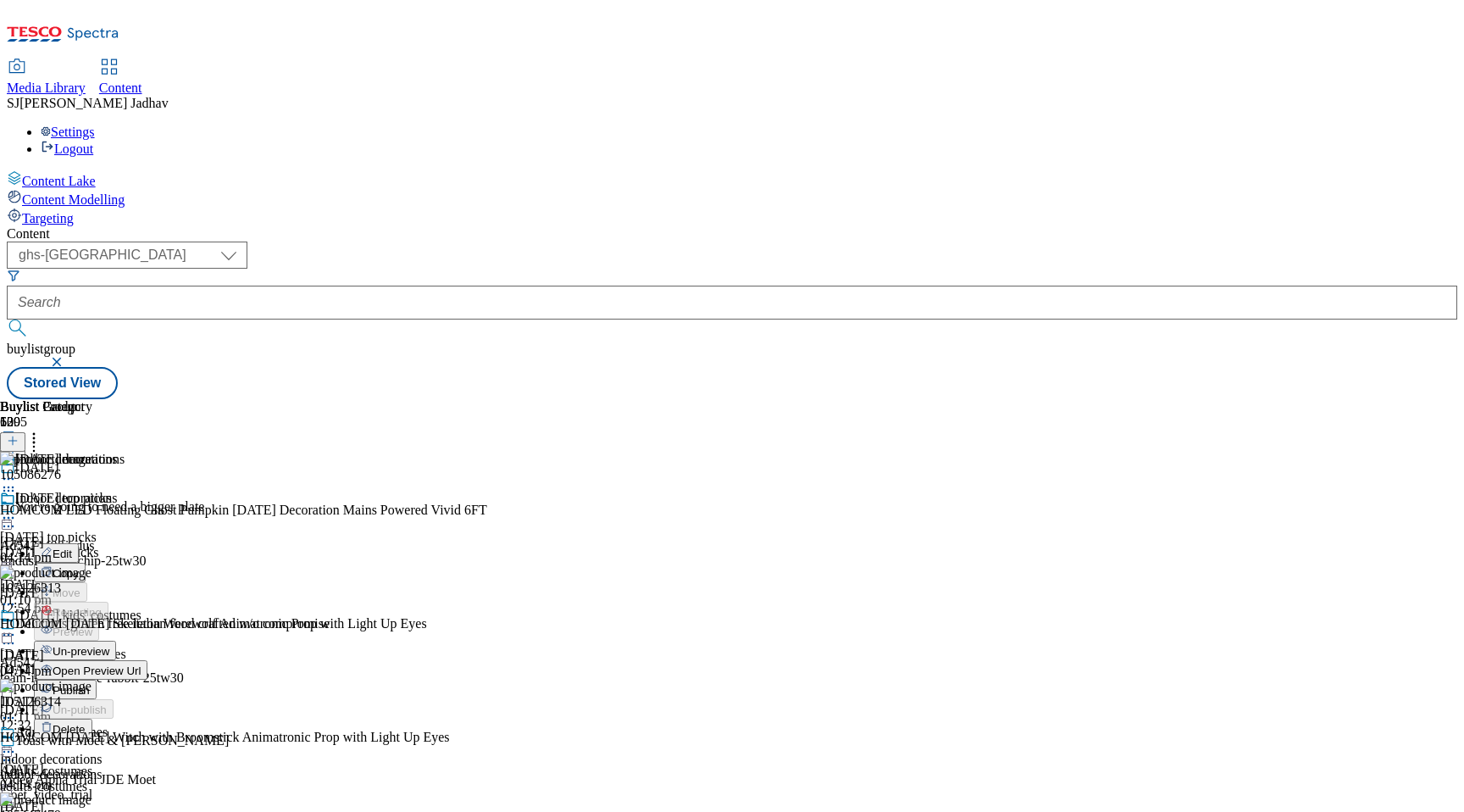
click at [109, 645] on span "Un-preview" at bounding box center [80, 651] width 56 height 13
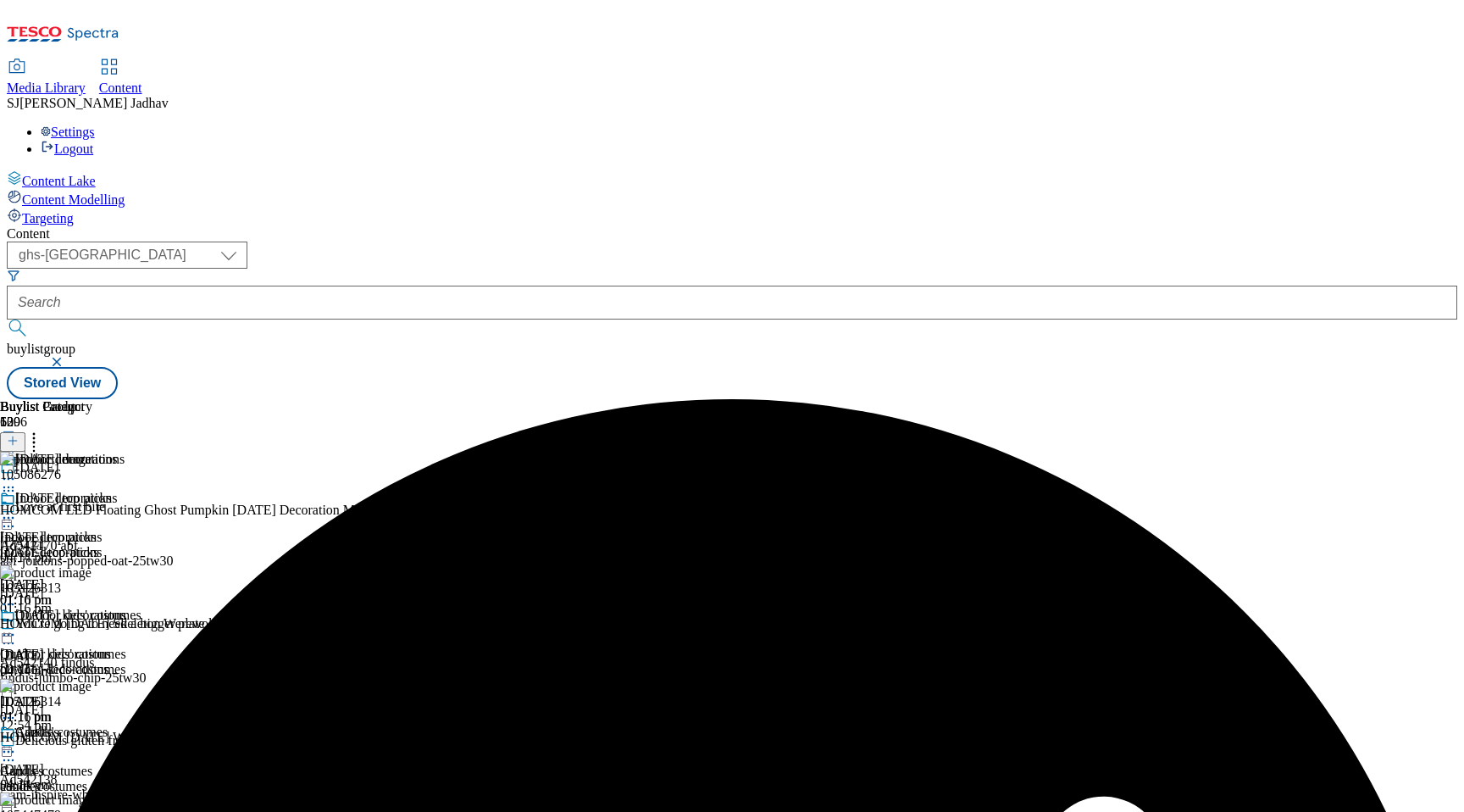
click at [17, 482] on icon at bounding box center [8, 490] width 17 height 17
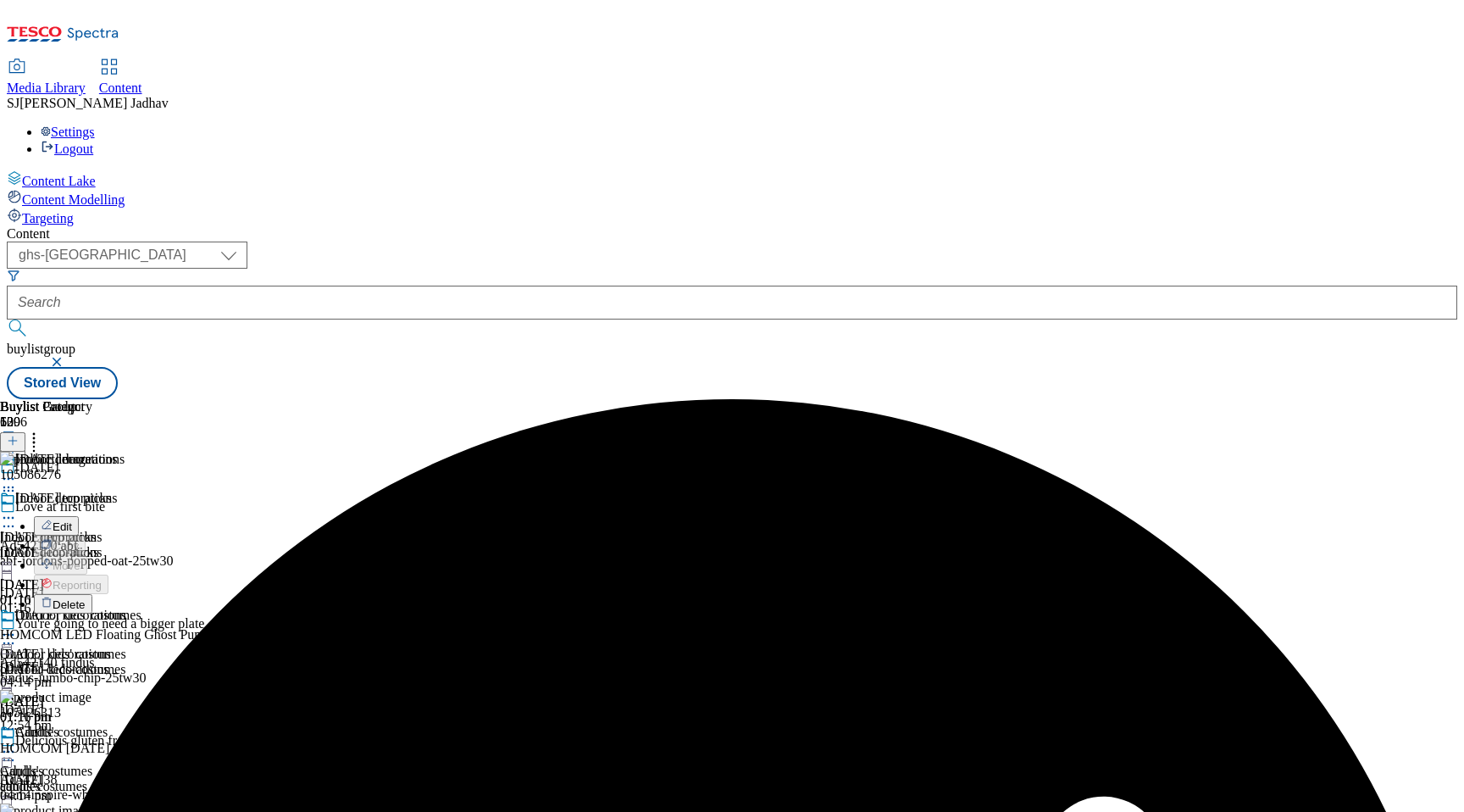
click at [487, 594] on li "Delete" at bounding box center [260, 604] width 453 height 20
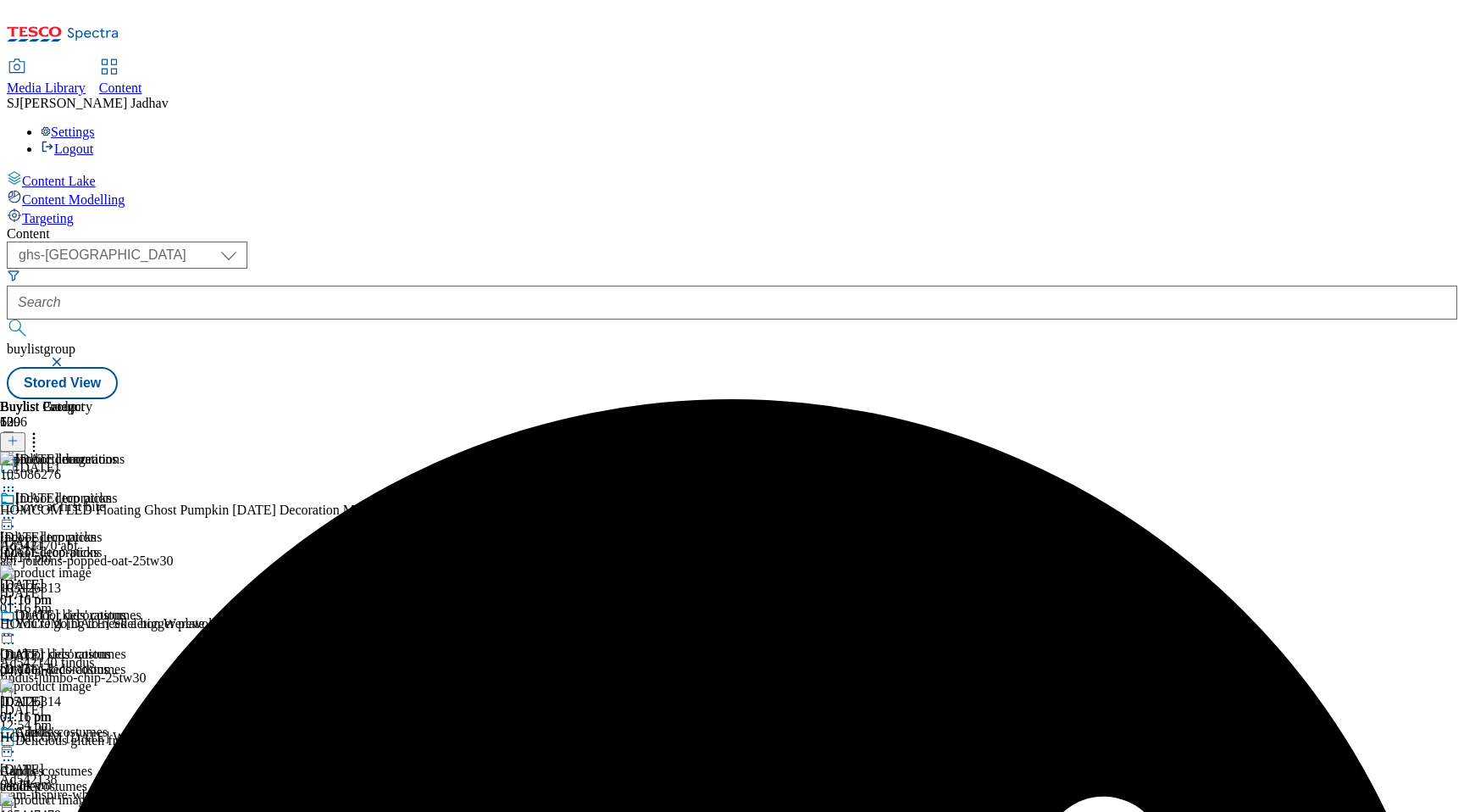
click at [10, 490] on circle at bounding box center [9, 491] width 3 height 3
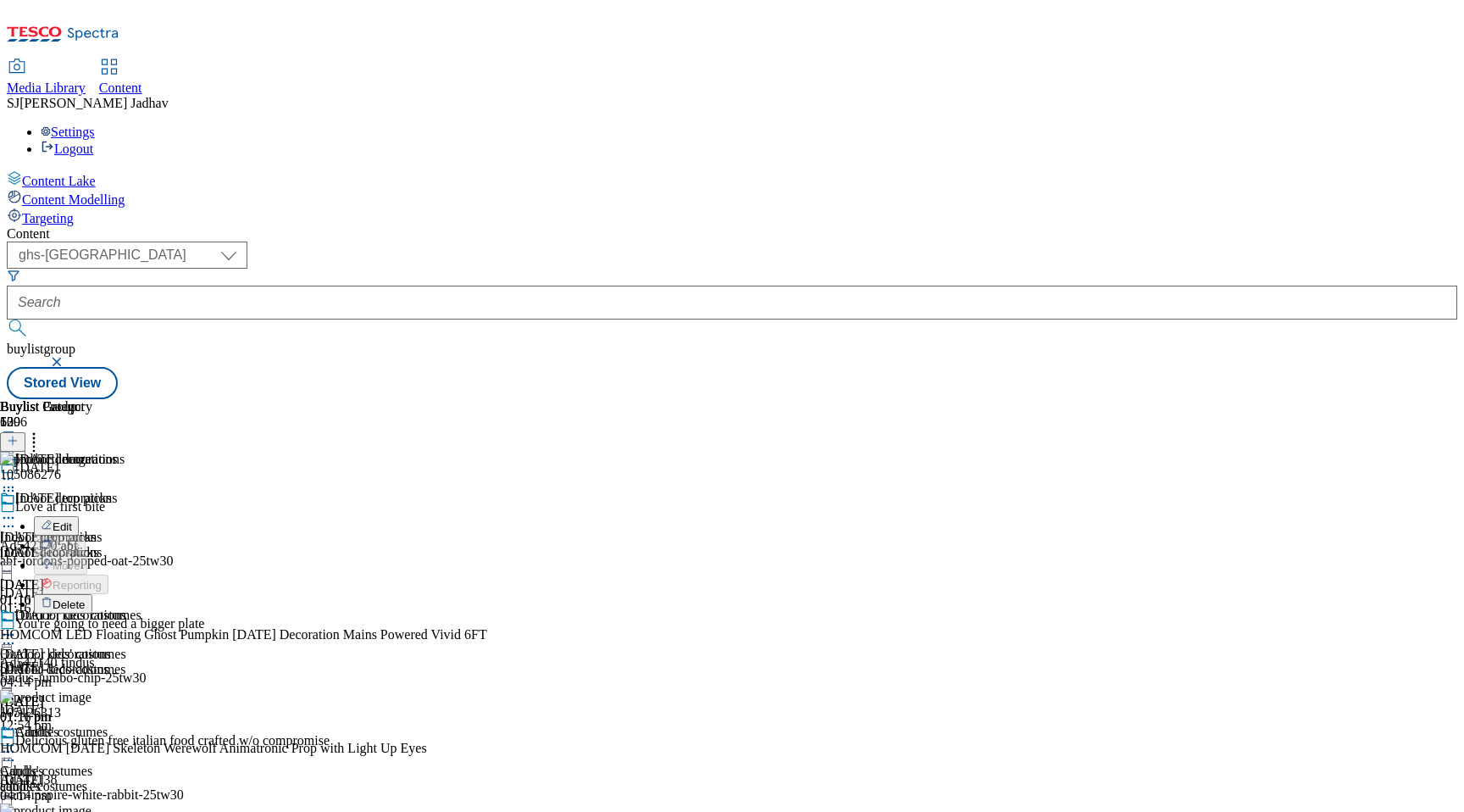
click at [86, 598] on span "Delete" at bounding box center [69, 605] width 33 height 13
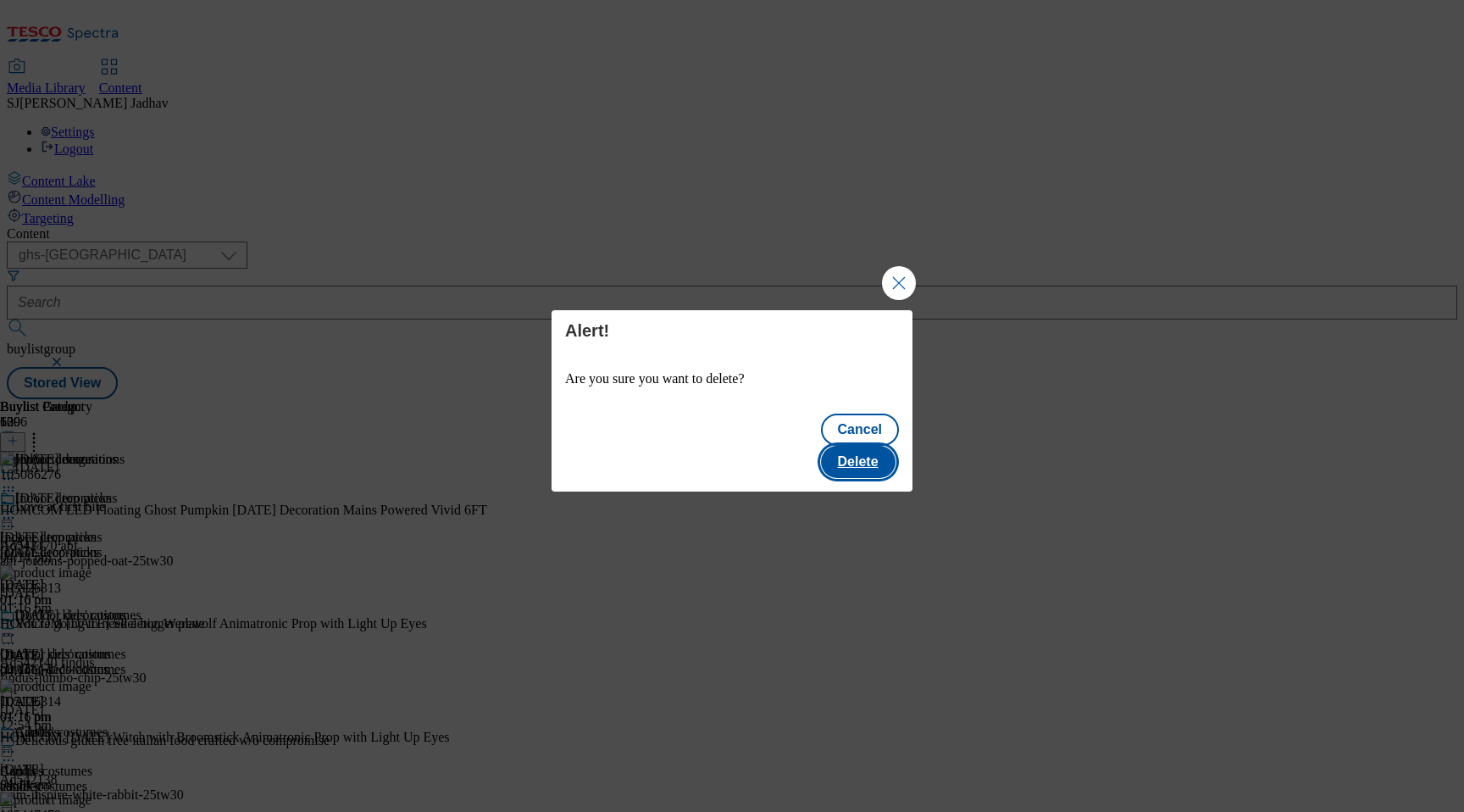
click at [882, 445] on button "Delete" at bounding box center [858, 461] width 74 height 32
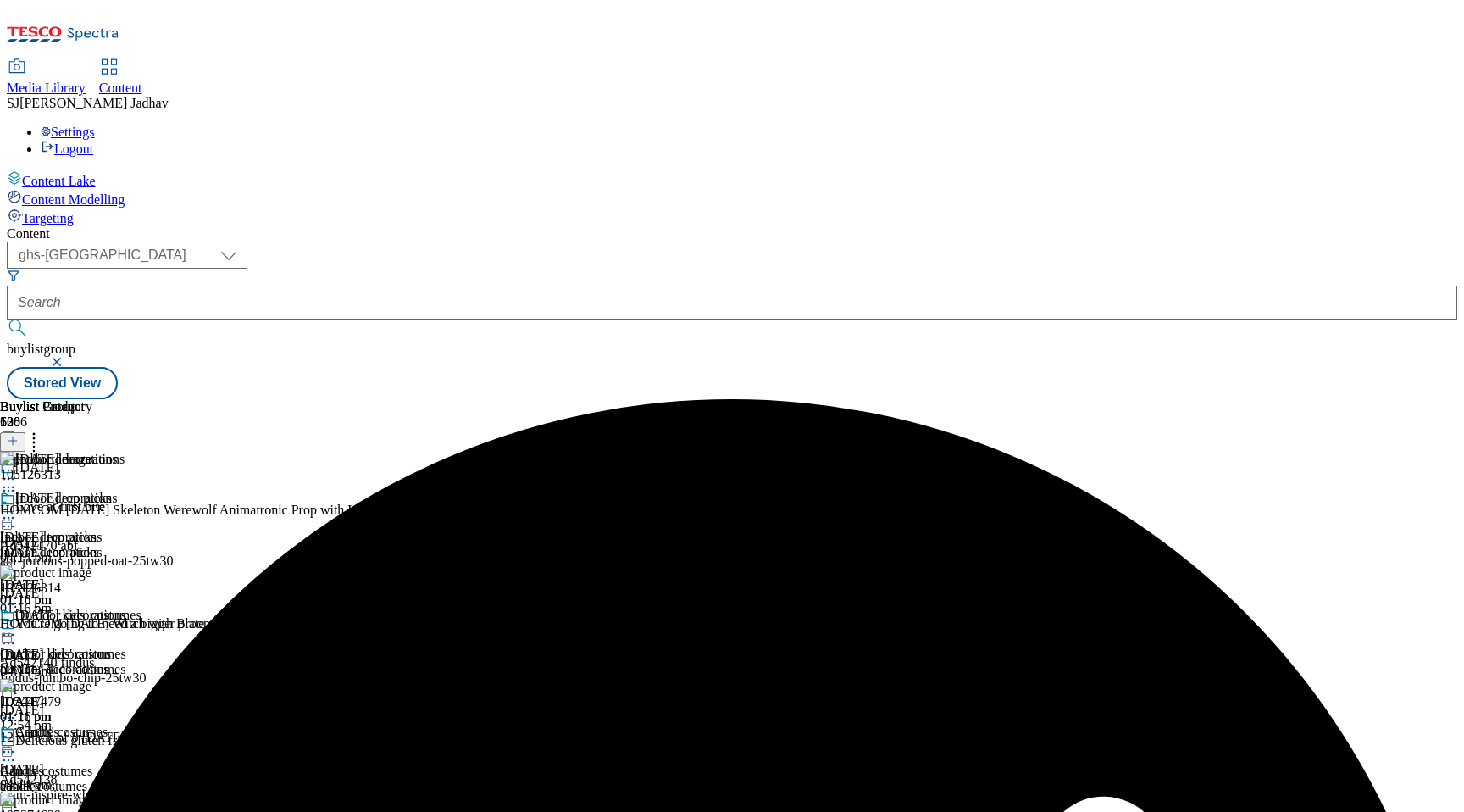
click at [36, 433] on circle at bounding box center [34, 434] width 3 height 3
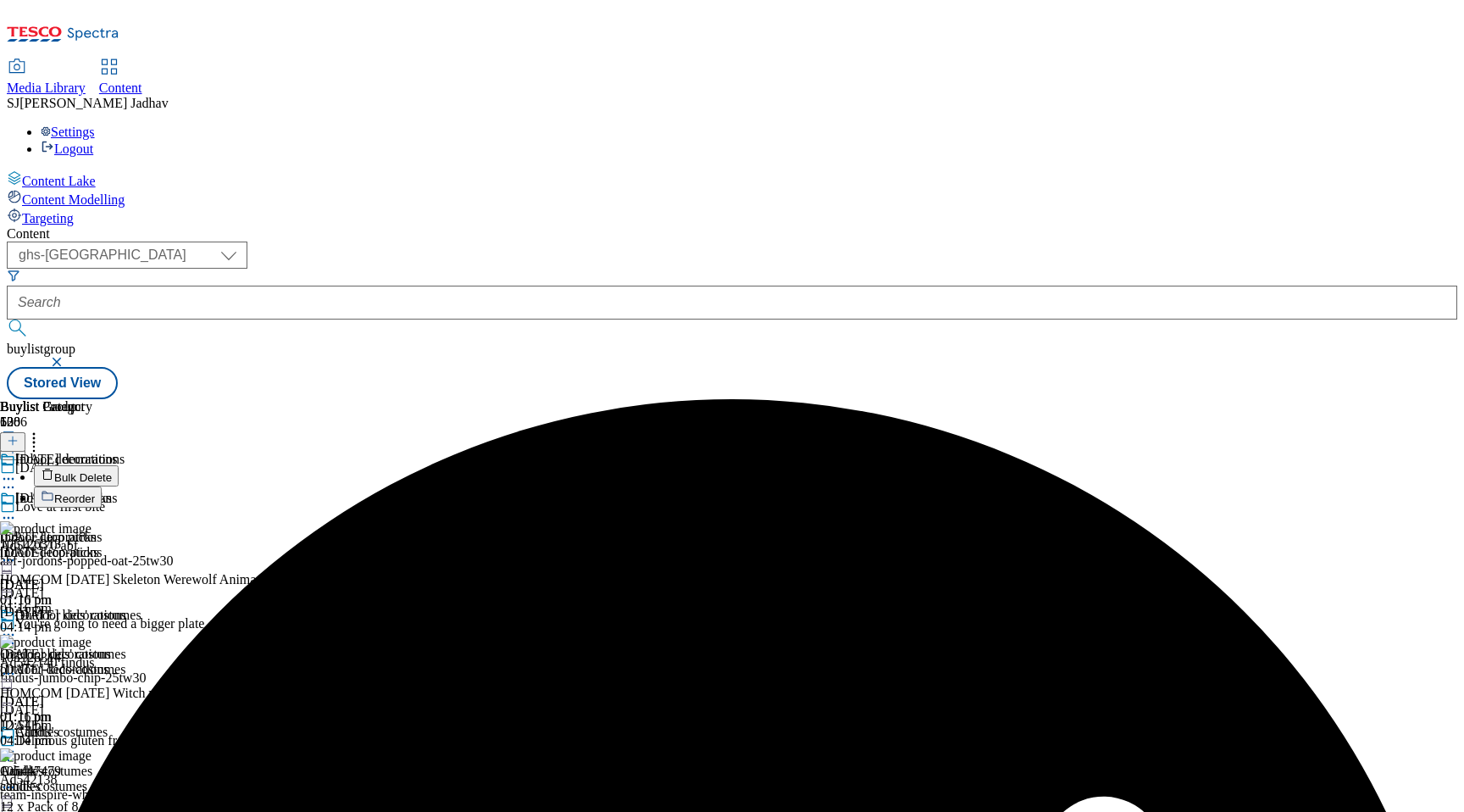
click at [112, 471] on span "Bulk Delete" at bounding box center [83, 478] width 57 height 13
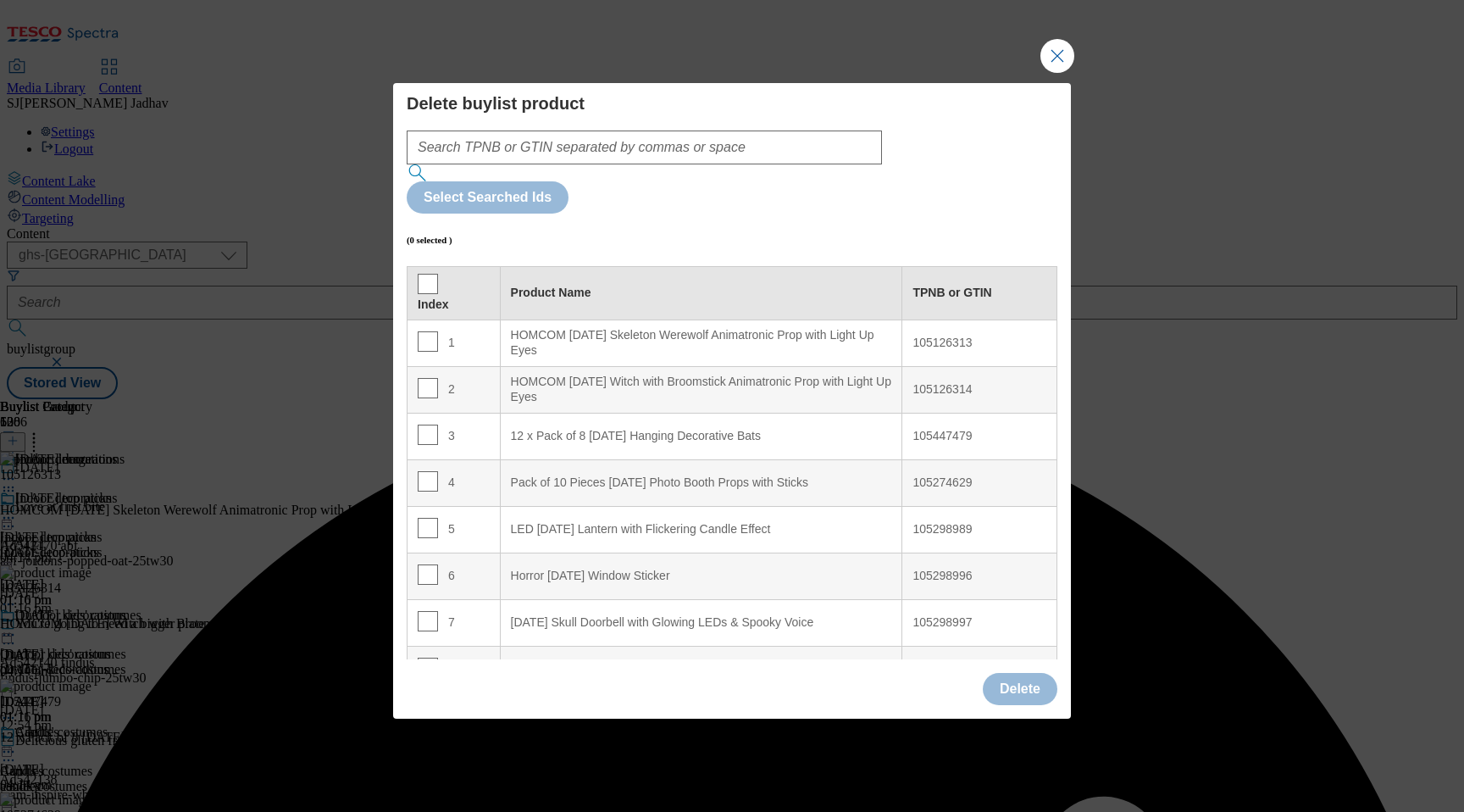
click at [436, 274] on div "Index" at bounding box center [453, 293] width 72 height 39
click at [427, 274] on input "Modal" at bounding box center [427, 283] width 21 height 21
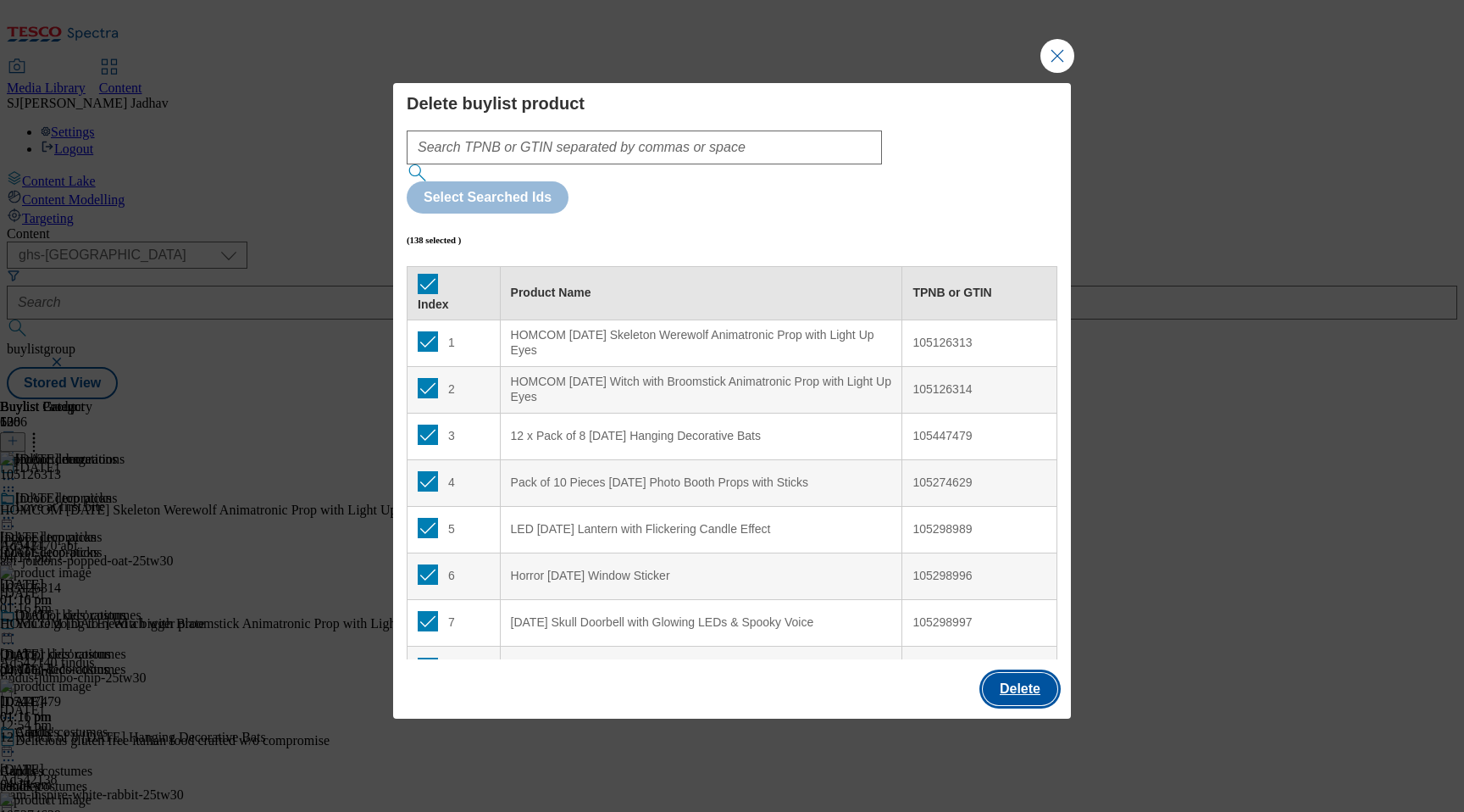
click at [1033, 672] on button "Delete" at bounding box center [1020, 689] width 74 height 32
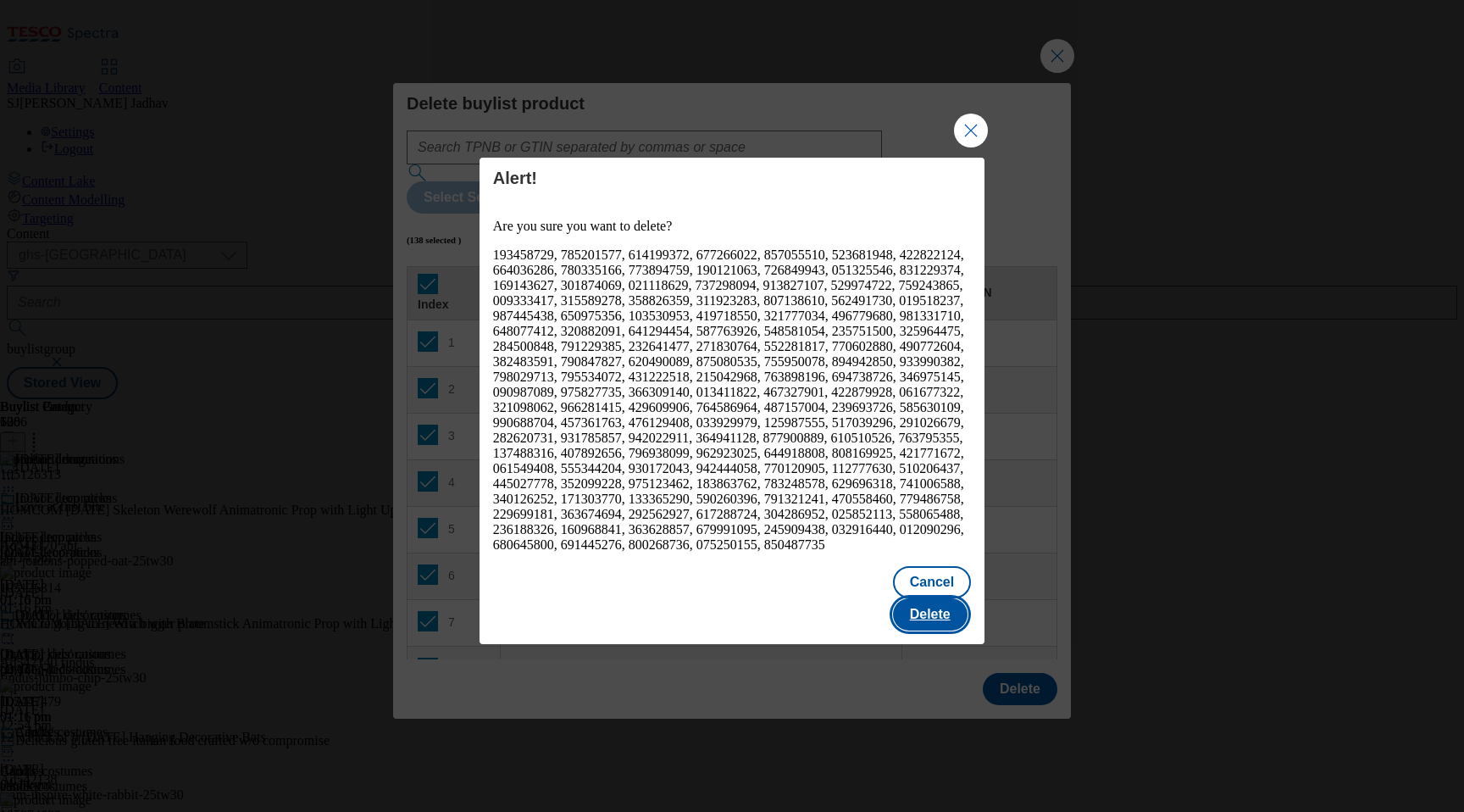
click at [932, 598] on button "Delete" at bounding box center [930, 614] width 74 height 32
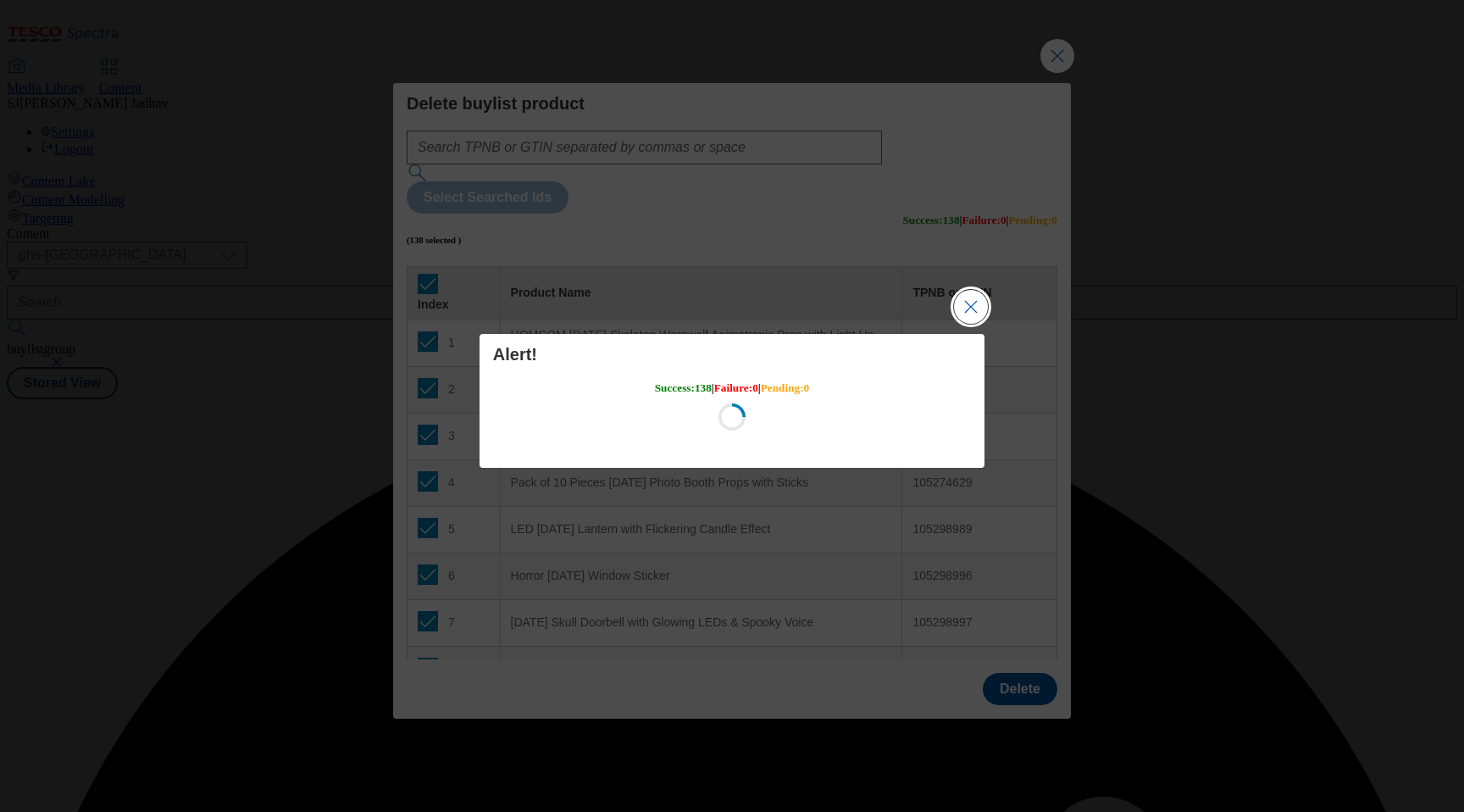
scroll to position [0, 0]
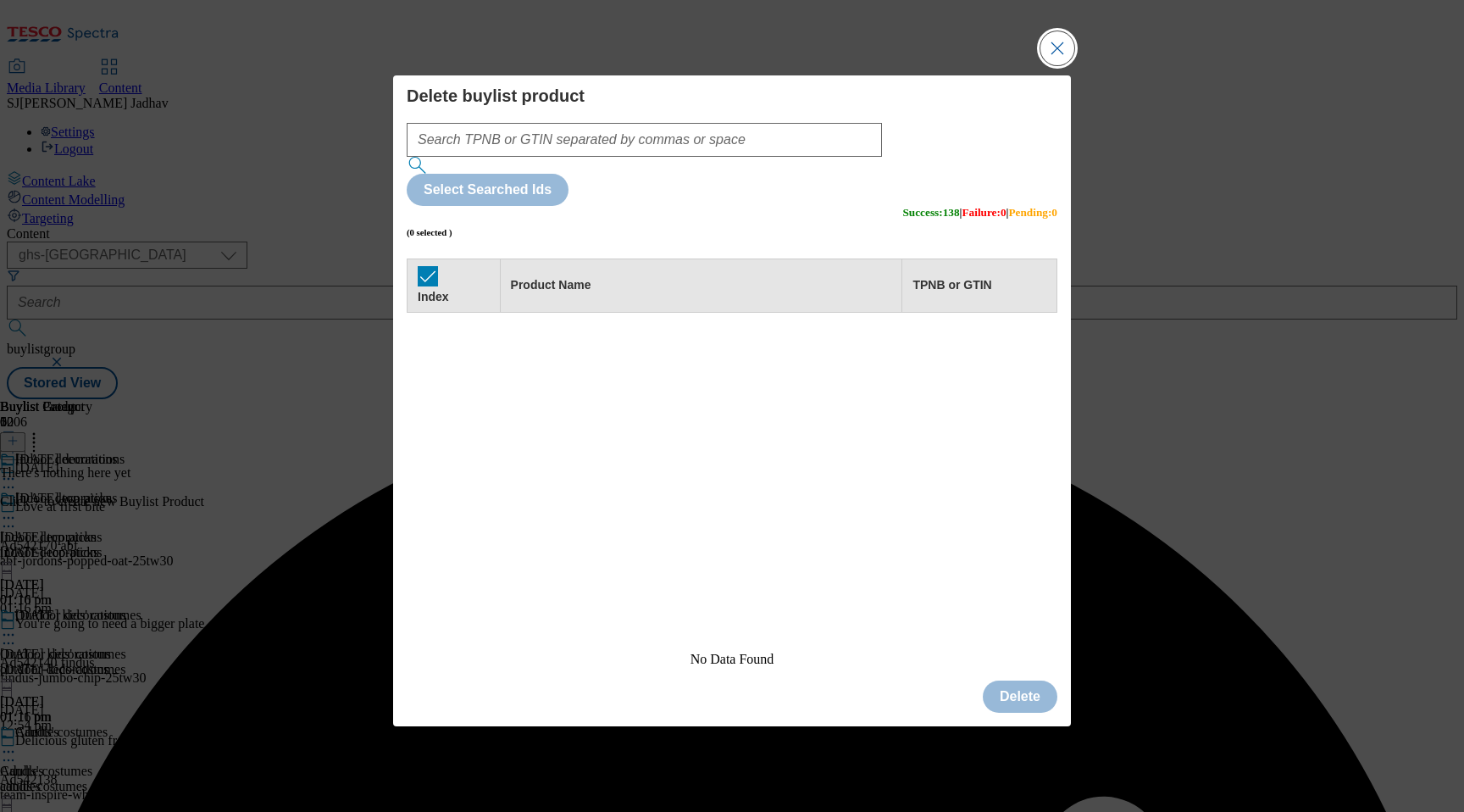
click at [1054, 65] on button "Close Modal" at bounding box center [1057, 48] width 34 height 34
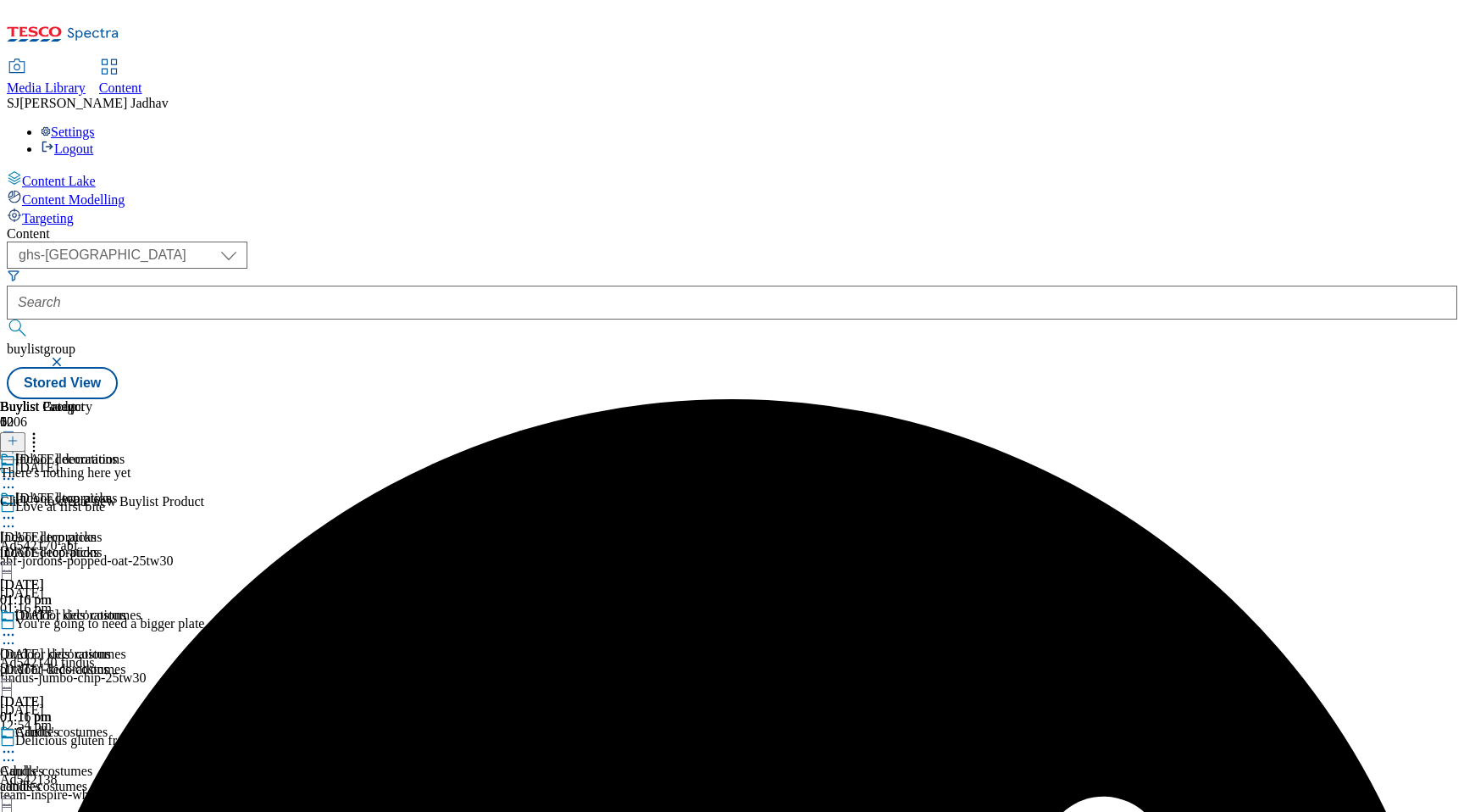
click at [19, 435] on icon at bounding box center [13, 440] width 12 height 12
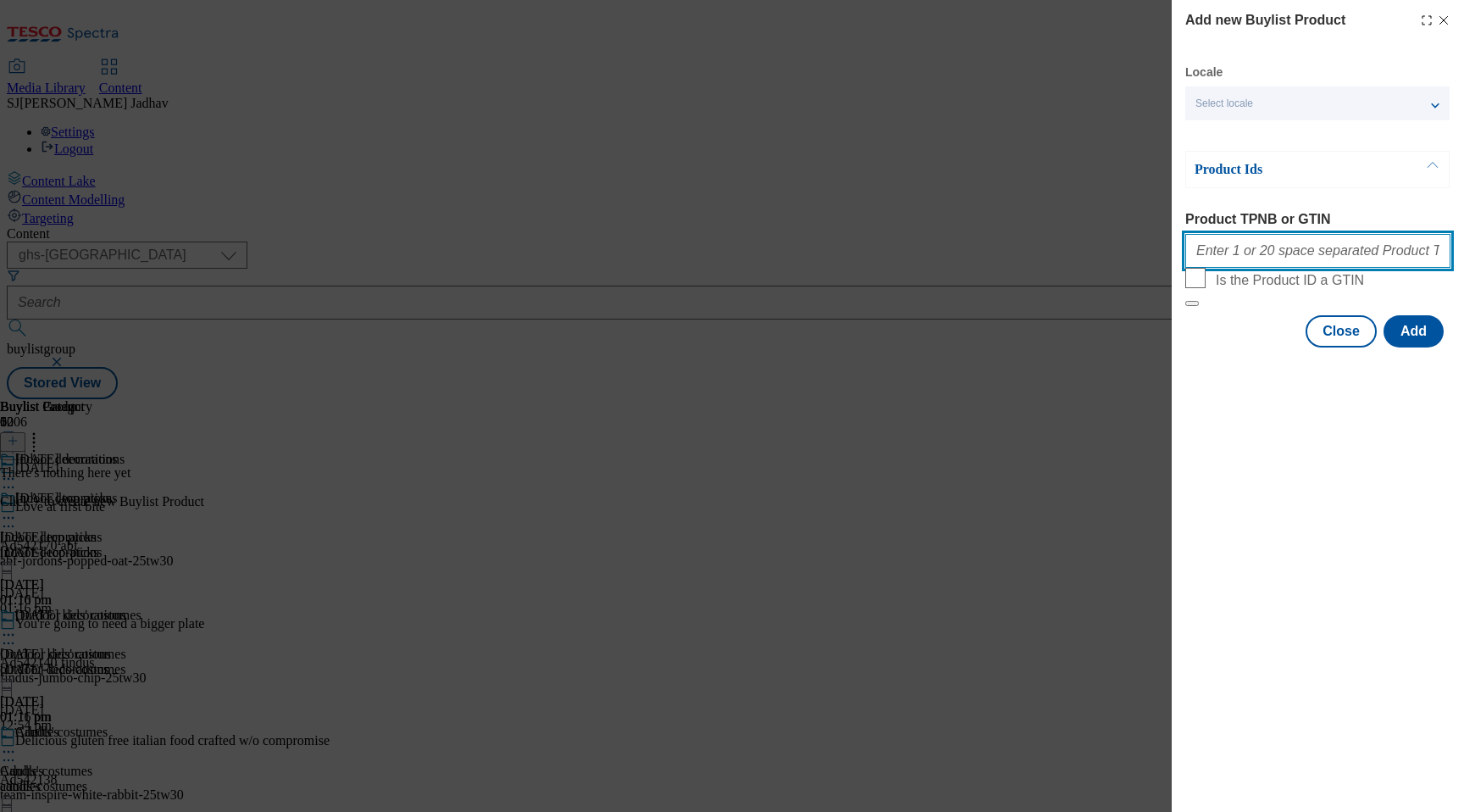
click at [1260, 254] on input "Product TPNB or GTIN" at bounding box center [1317, 250] width 266 height 34
paste input "105086276 105051273 105059298 105086280 105086281 105126313 105058581 105126314…"
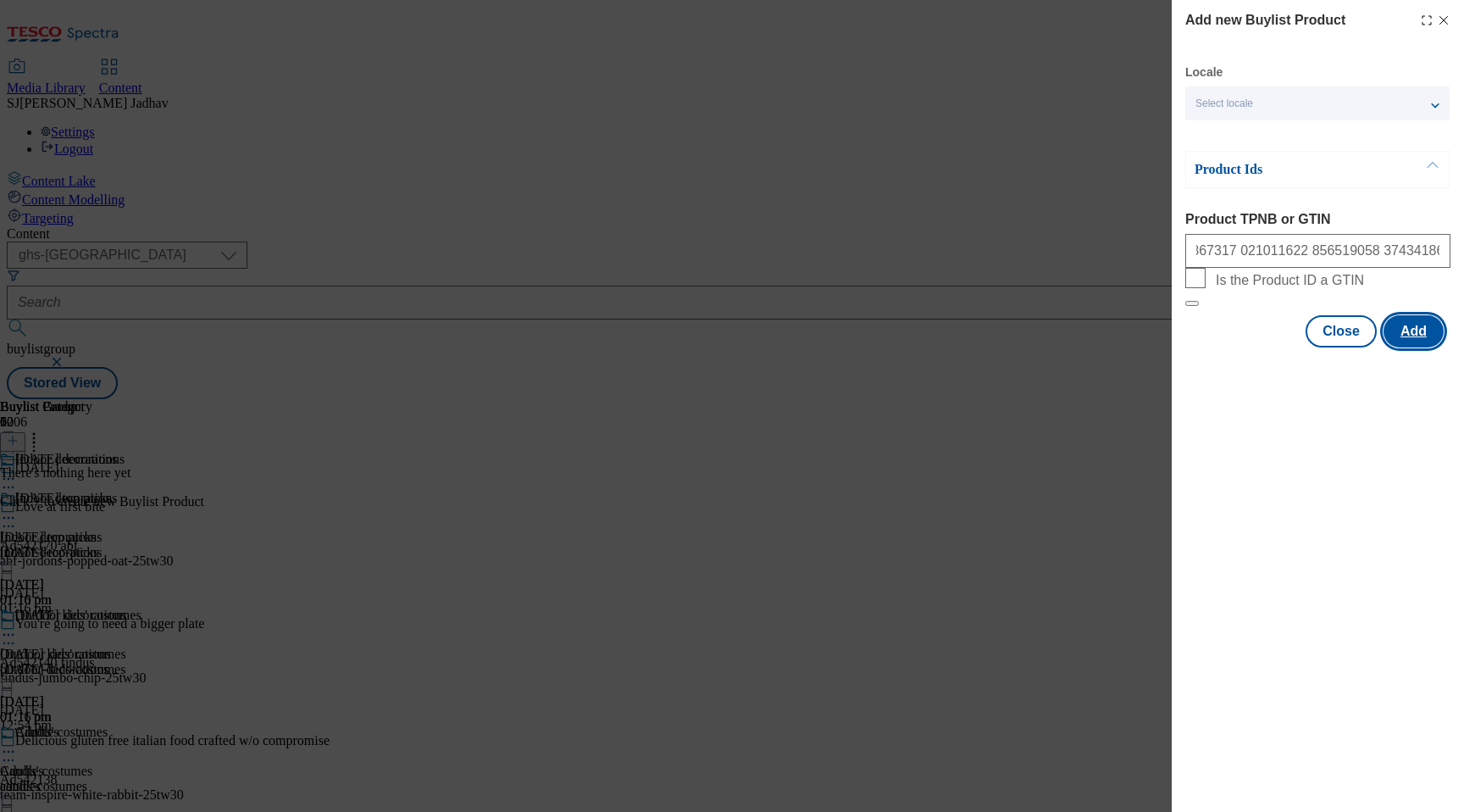
click at [1409, 347] on button "Add" at bounding box center [1413, 331] width 60 height 32
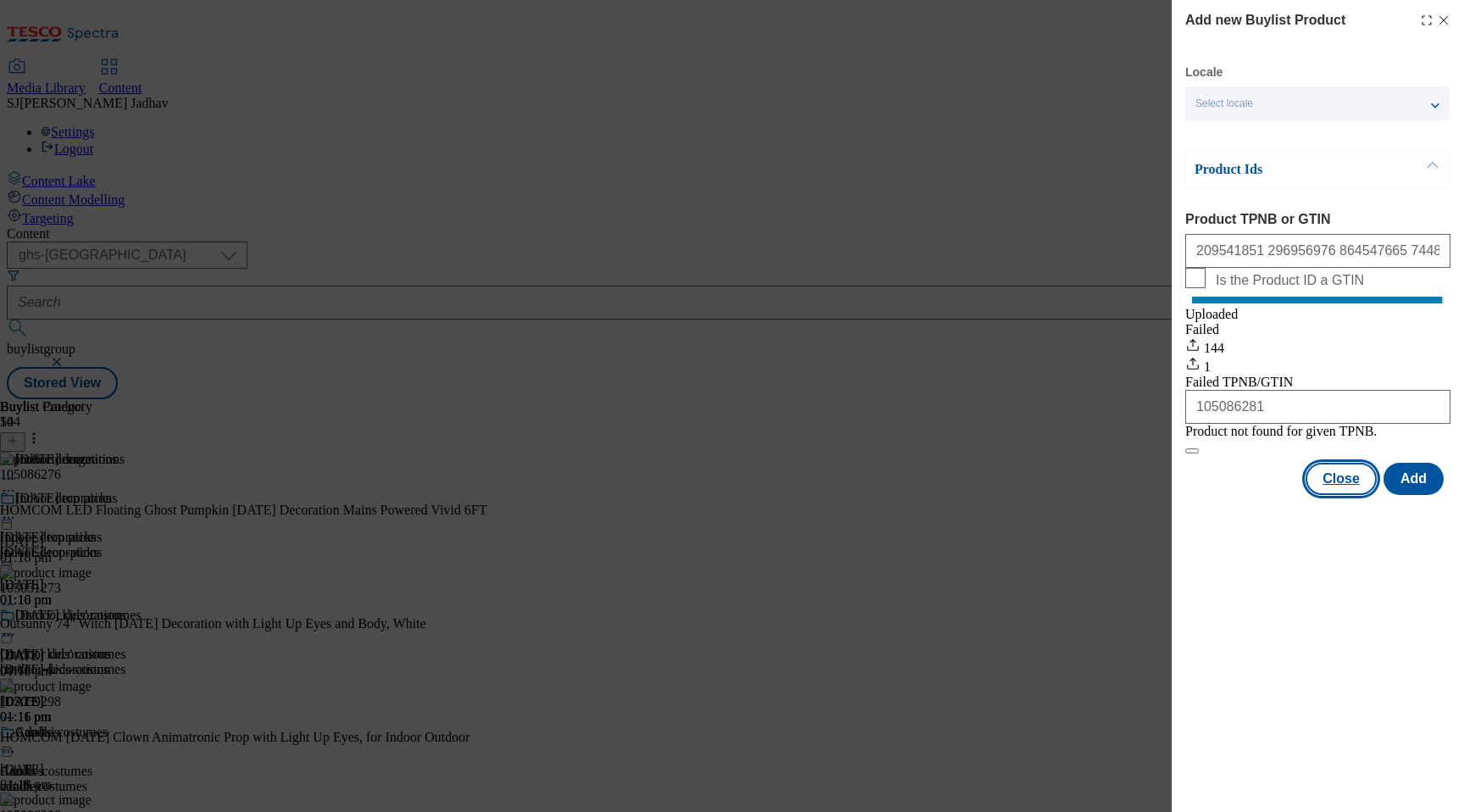
click at [1319, 495] on button "Close" at bounding box center [1341, 478] width 72 height 32
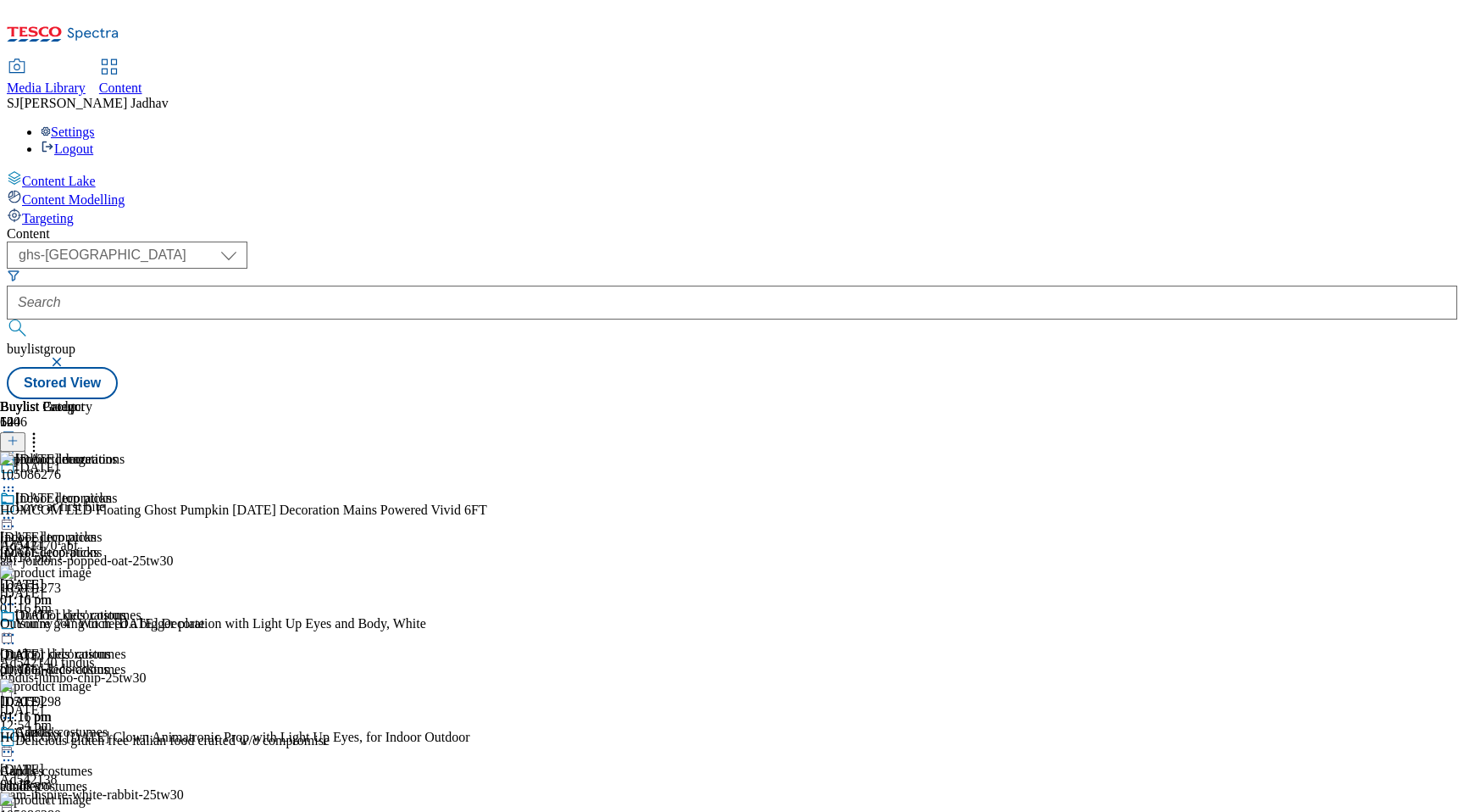
click at [126, 607] on div "Outdoor decorations Outdoor decorations outdoor-decorations [DATE] 01:16 pm" at bounding box center [63, 665] width 126 height 117
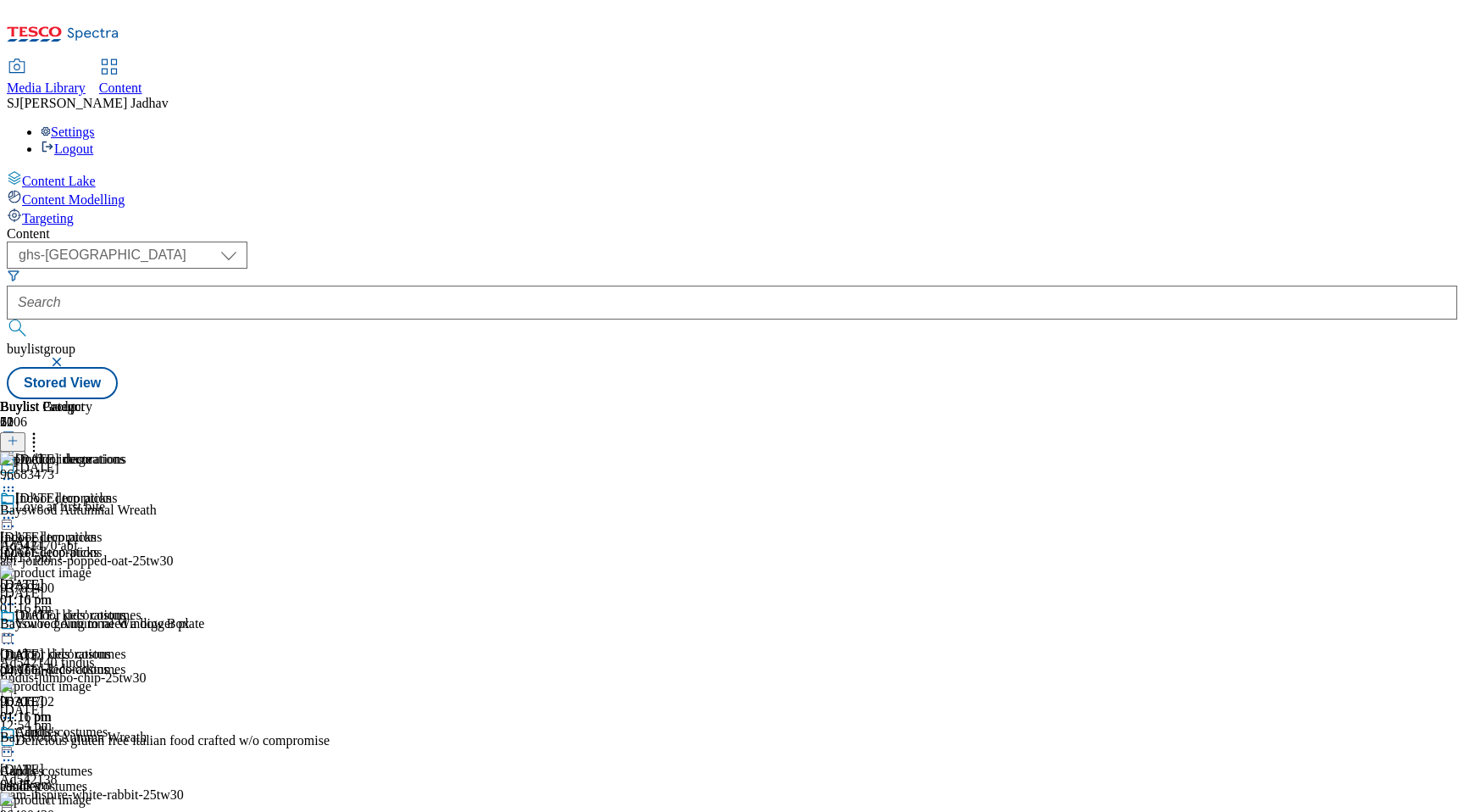
click at [17, 626] on icon at bounding box center [8, 634] width 17 height 17
click at [14, 490] on circle at bounding box center [13, 491] width 3 height 3
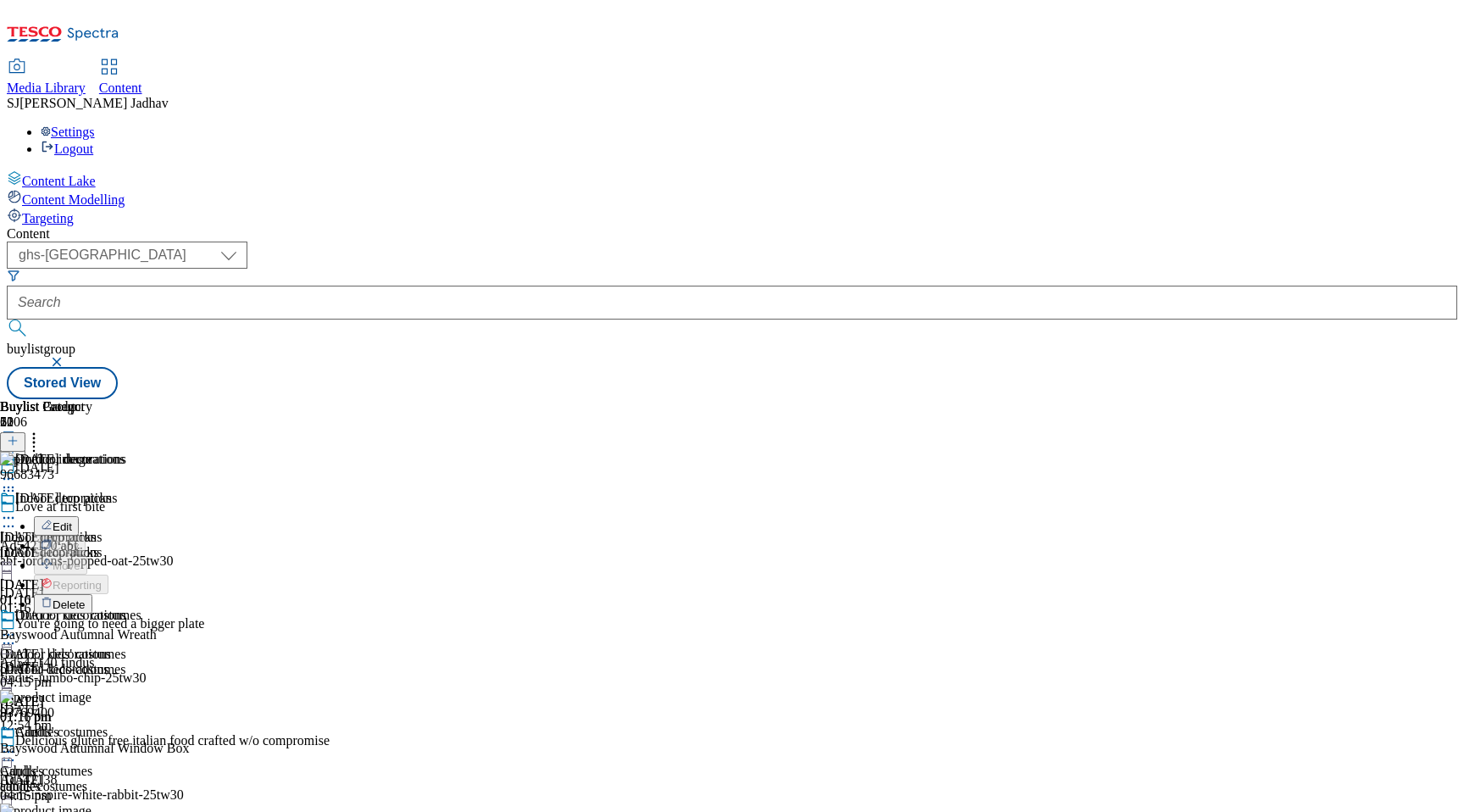
click at [86, 598] on span "Delete" at bounding box center [69, 605] width 33 height 13
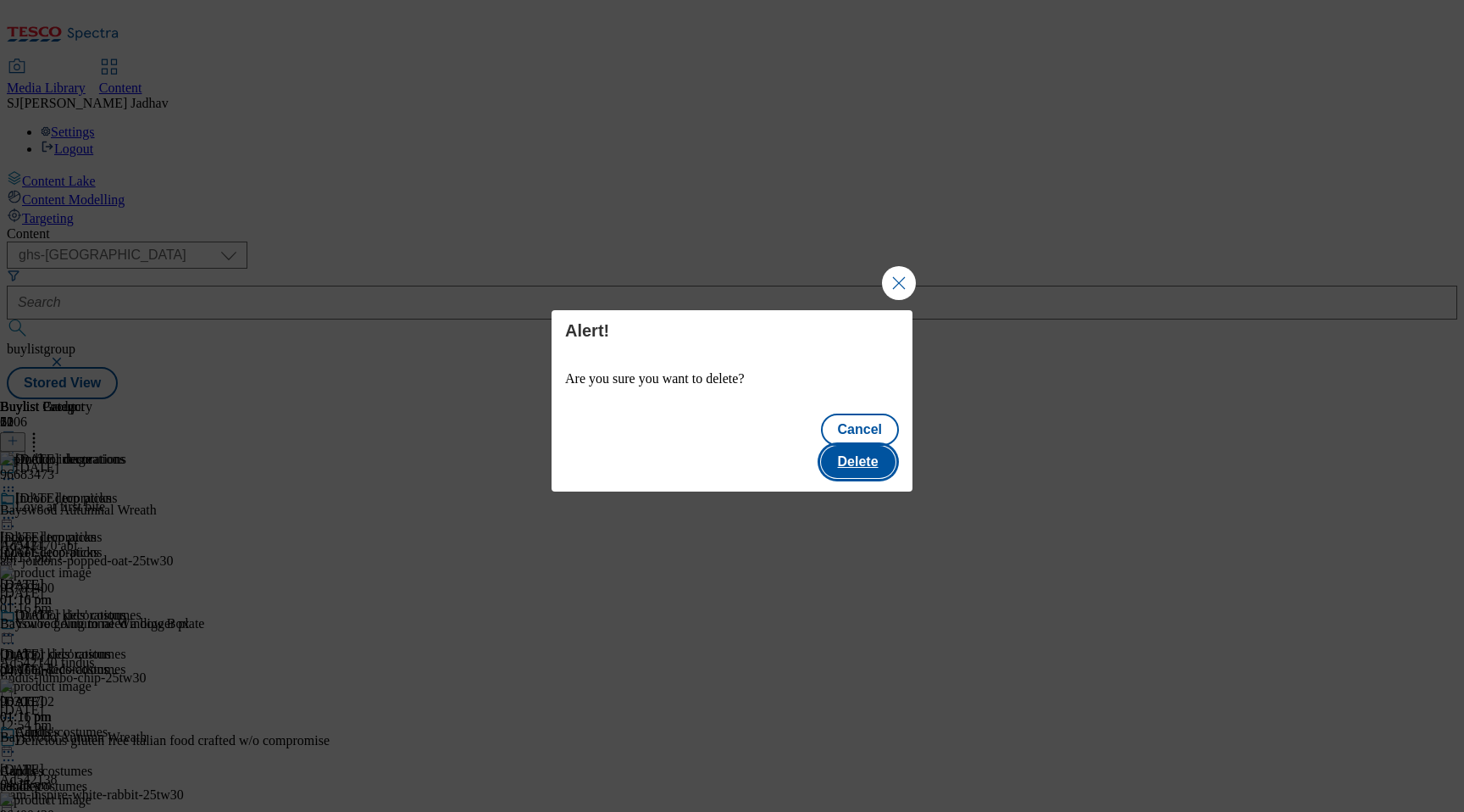
click at [863, 447] on button "Delete" at bounding box center [858, 461] width 74 height 32
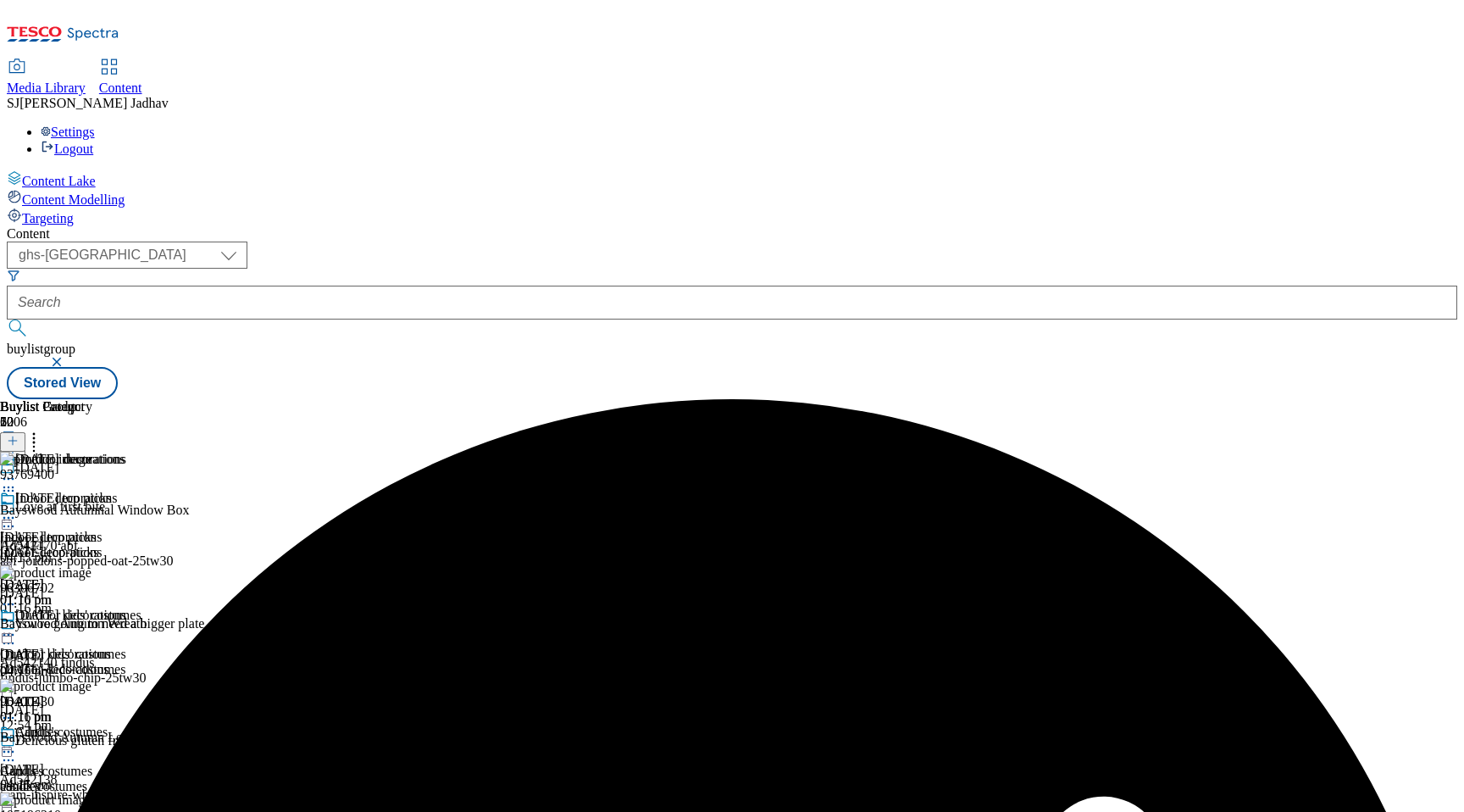
scroll to position [0, 40]
click at [42, 429] on icon at bounding box center [33, 437] width 17 height 17
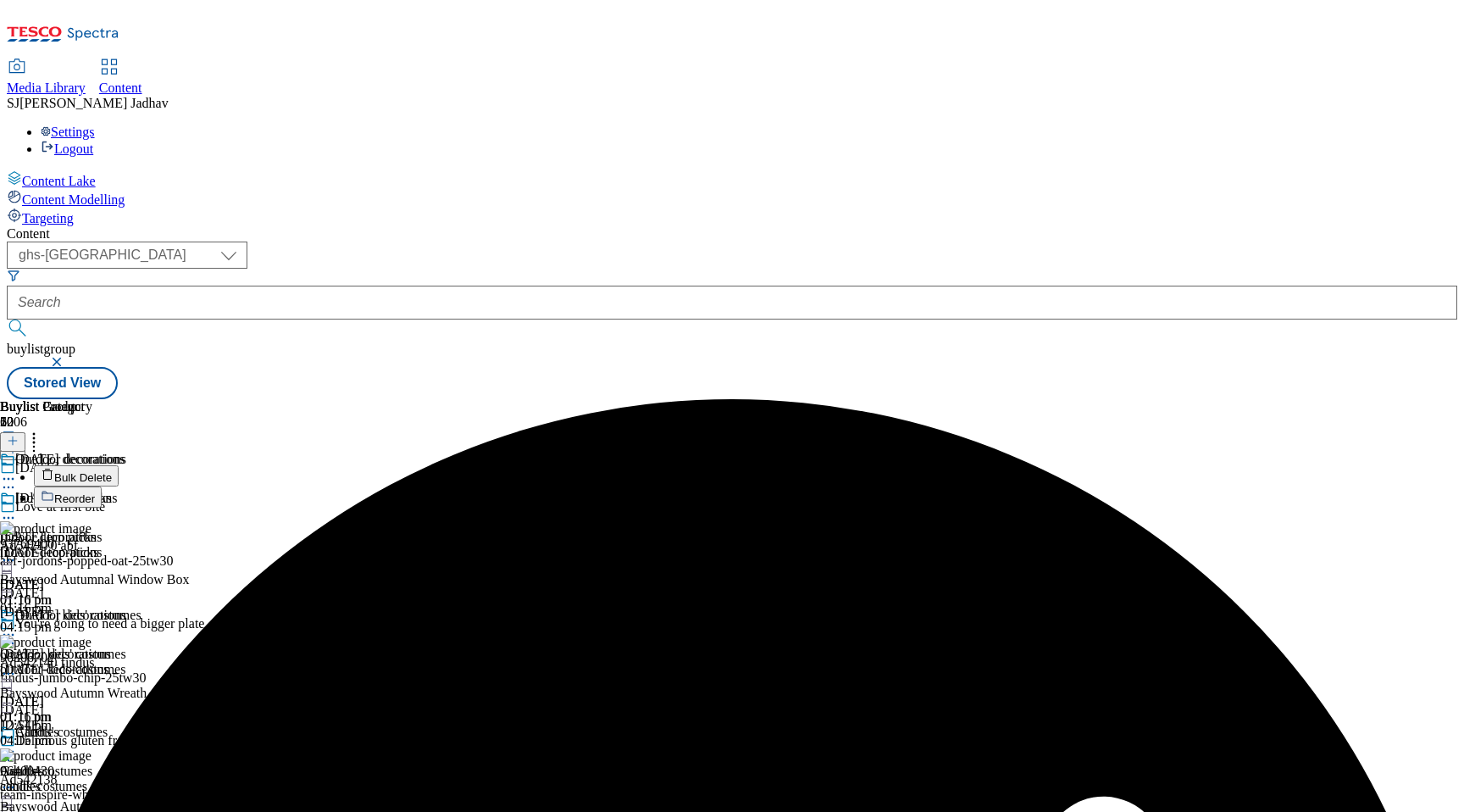
click at [112, 471] on span "Bulk Delete" at bounding box center [83, 478] width 57 height 13
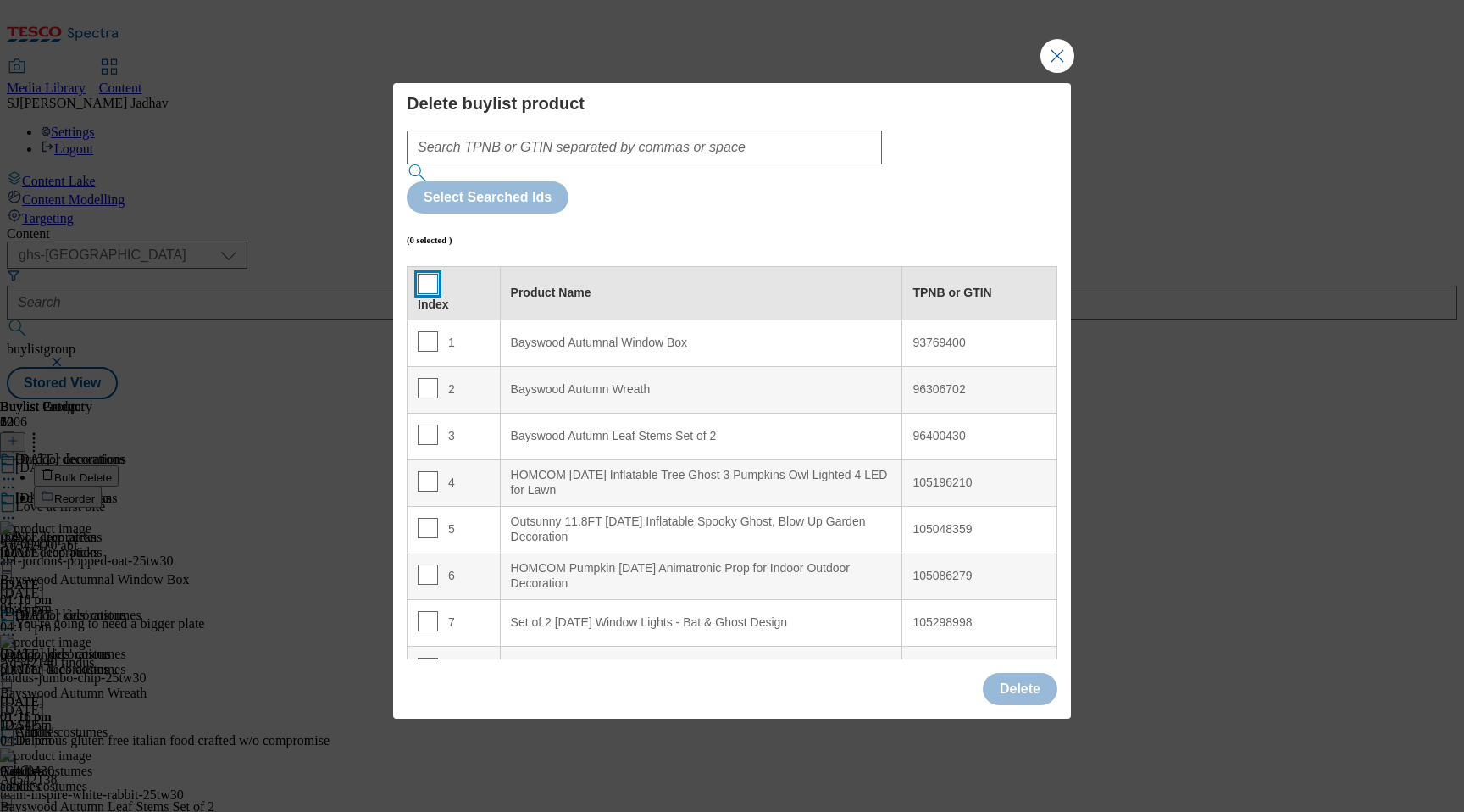
click at [430, 274] on input "Modal" at bounding box center [427, 283] width 21 height 21
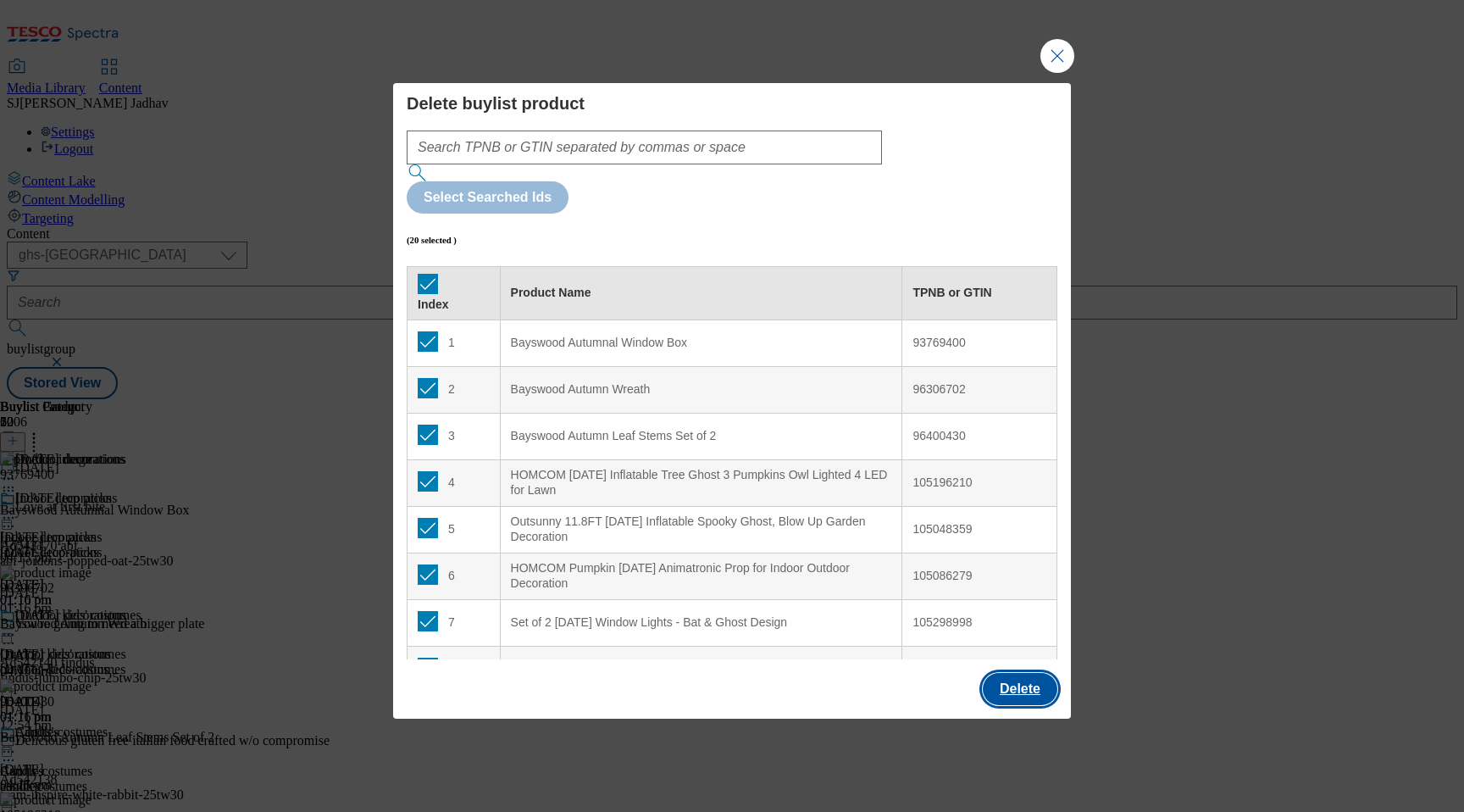
click at [1031, 672] on button "Delete" at bounding box center [1020, 689] width 74 height 32
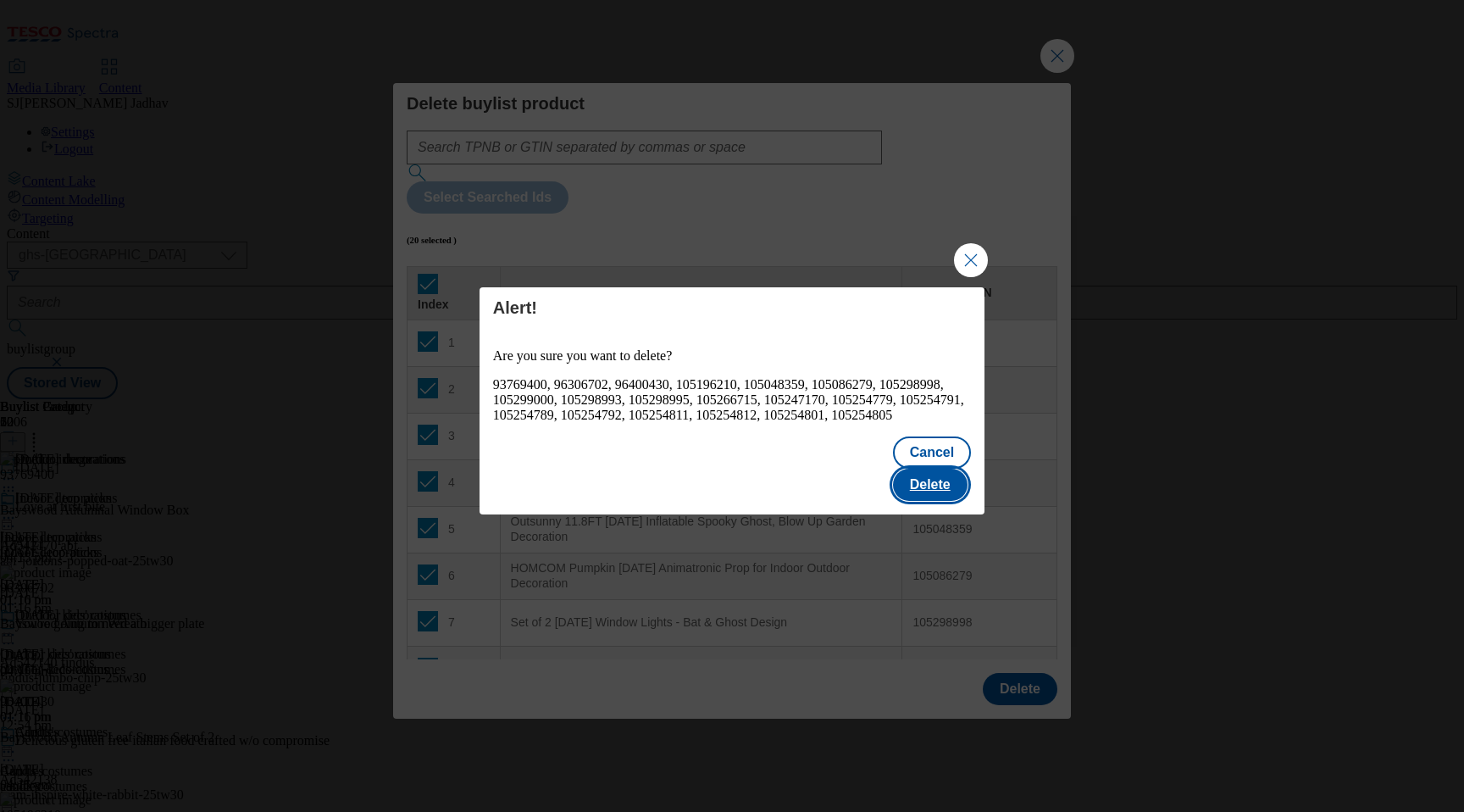
click at [918, 475] on button "Delete" at bounding box center [930, 485] width 74 height 32
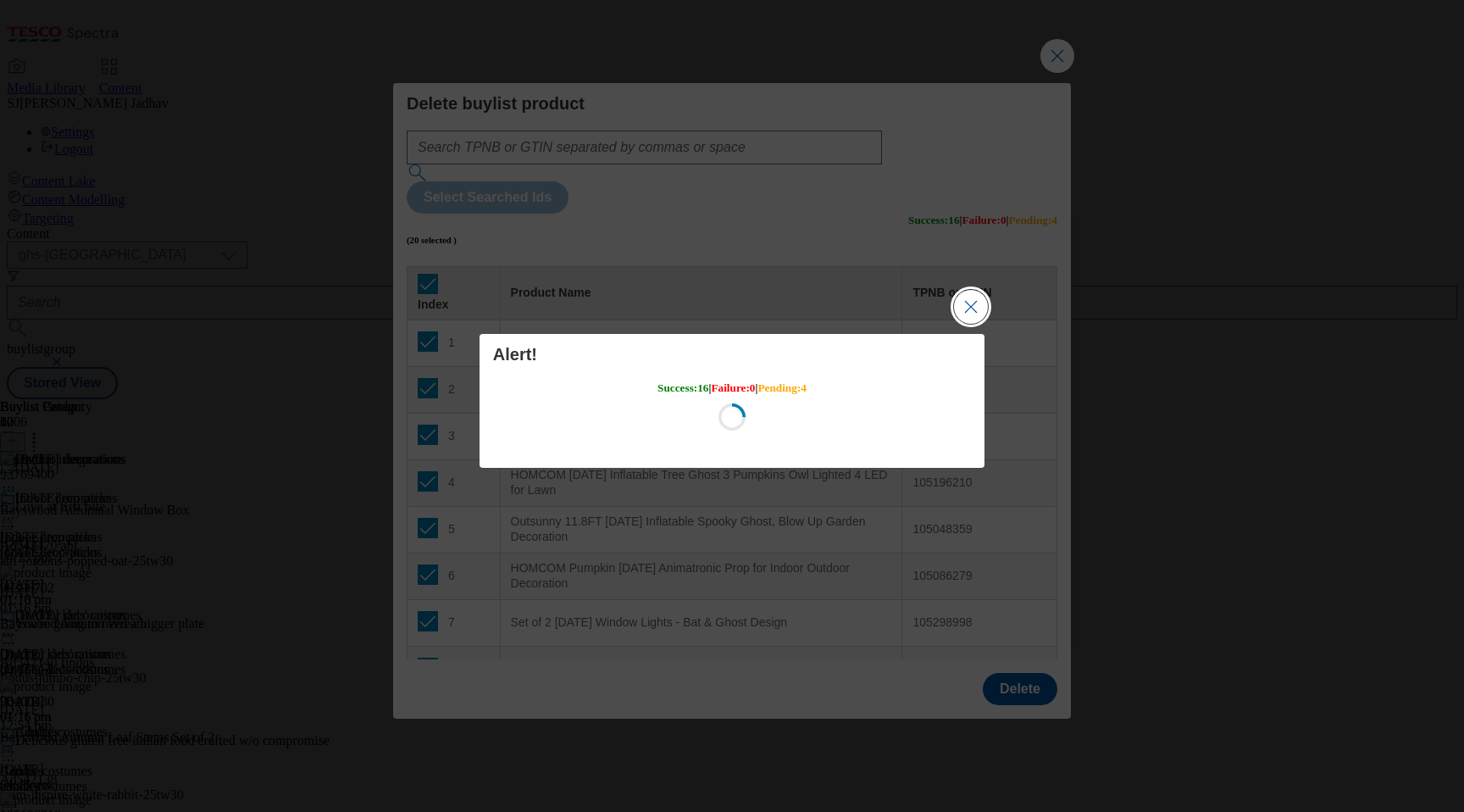
scroll to position [0, 0]
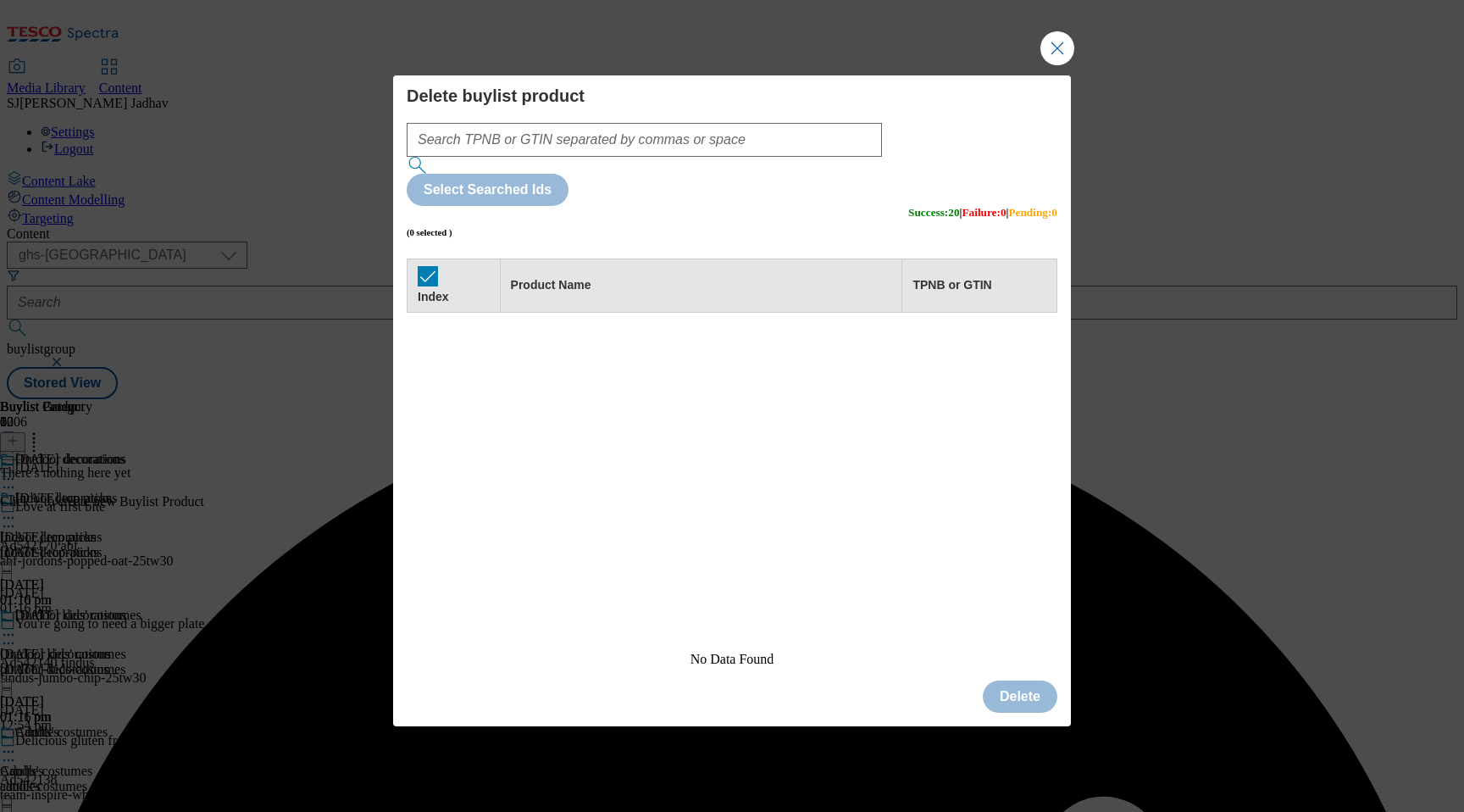
click at [1061, 65] on button "Close Modal" at bounding box center [1057, 48] width 34 height 34
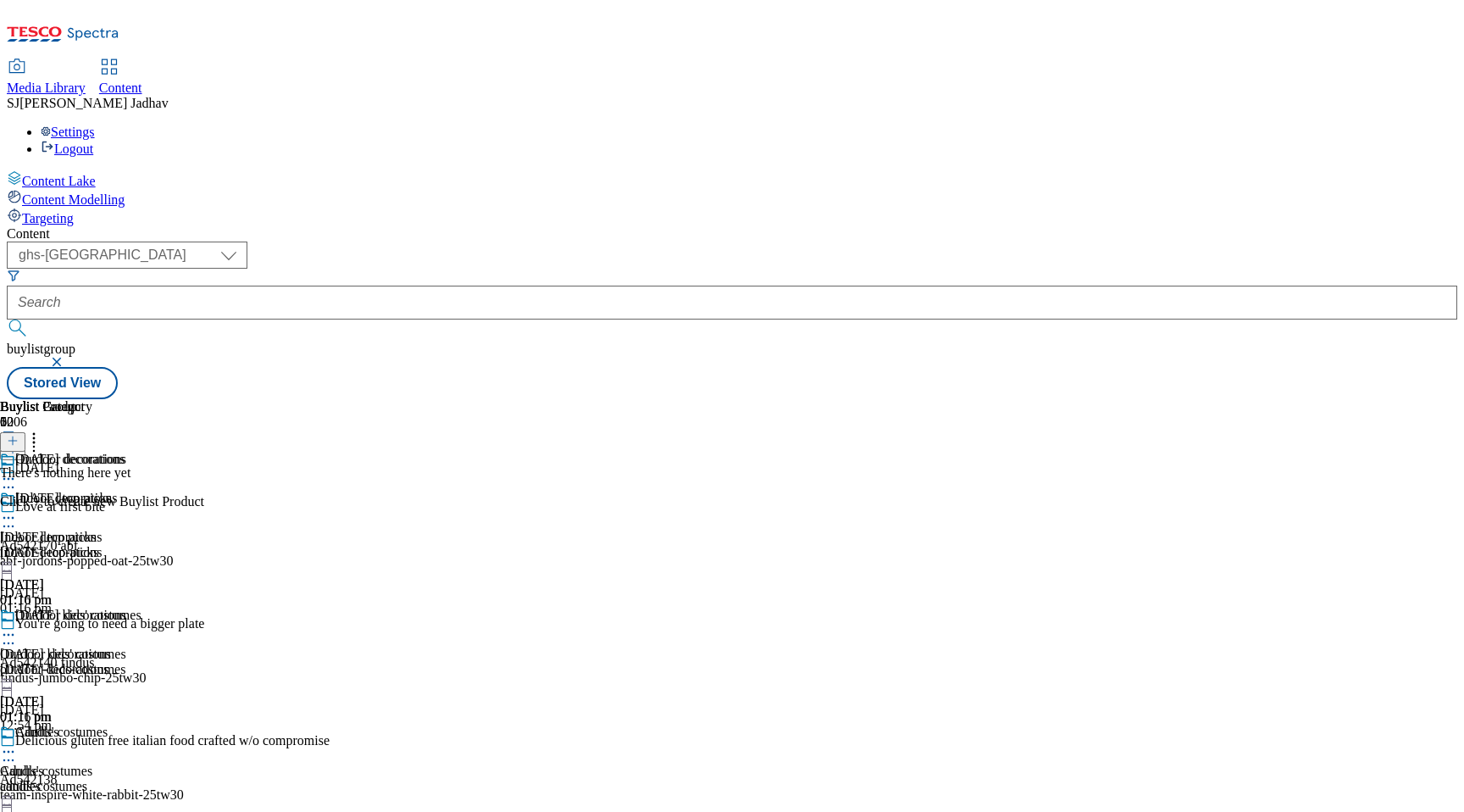
click at [19, 435] on icon at bounding box center [13, 440] width 12 height 12
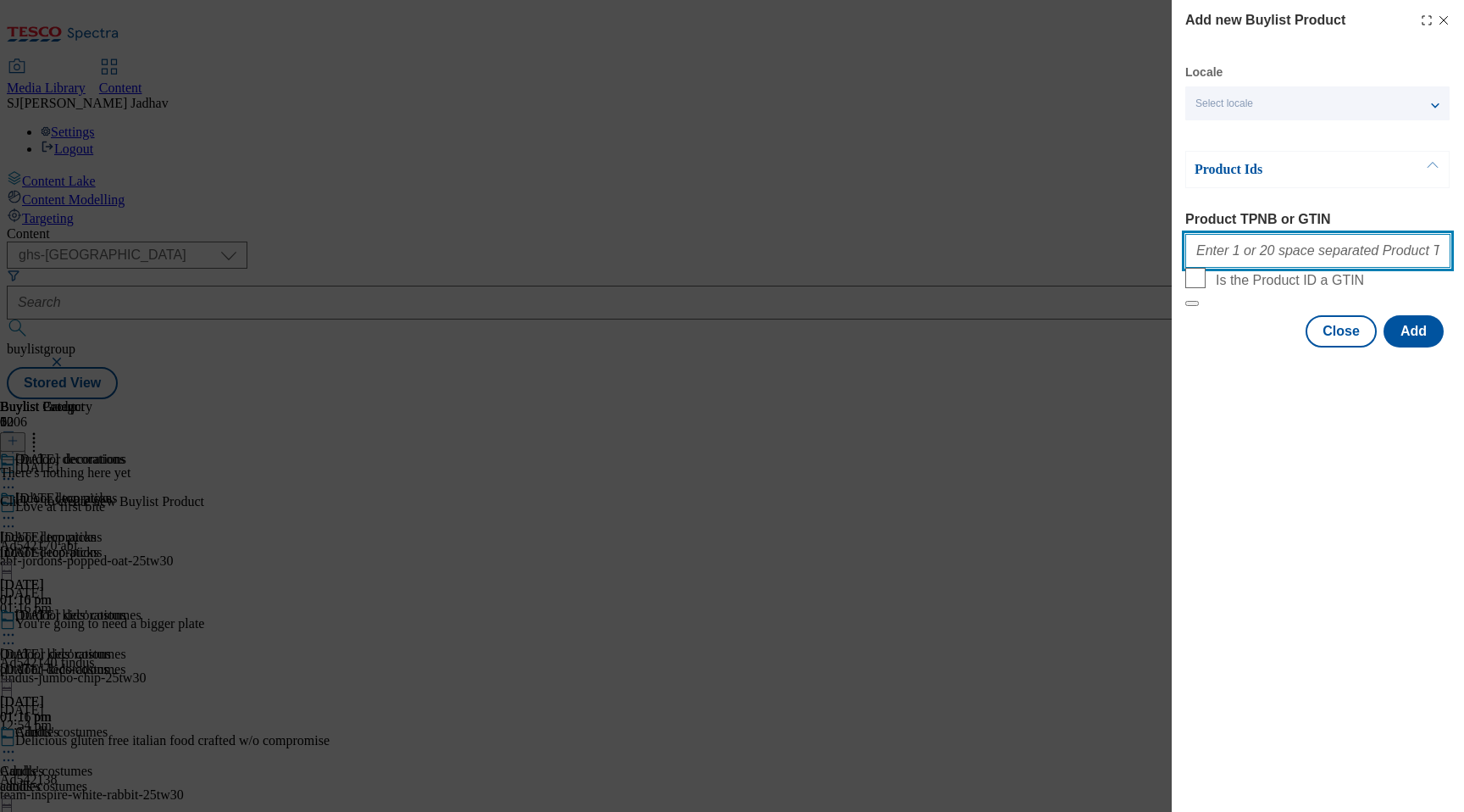
click at [1274, 262] on input "Product TPNB or GTIN" at bounding box center [1317, 250] width 266 height 34
paste input "96683473 93769400 96306702 96400430 105048370 105048372 105086272 105196210 105…"
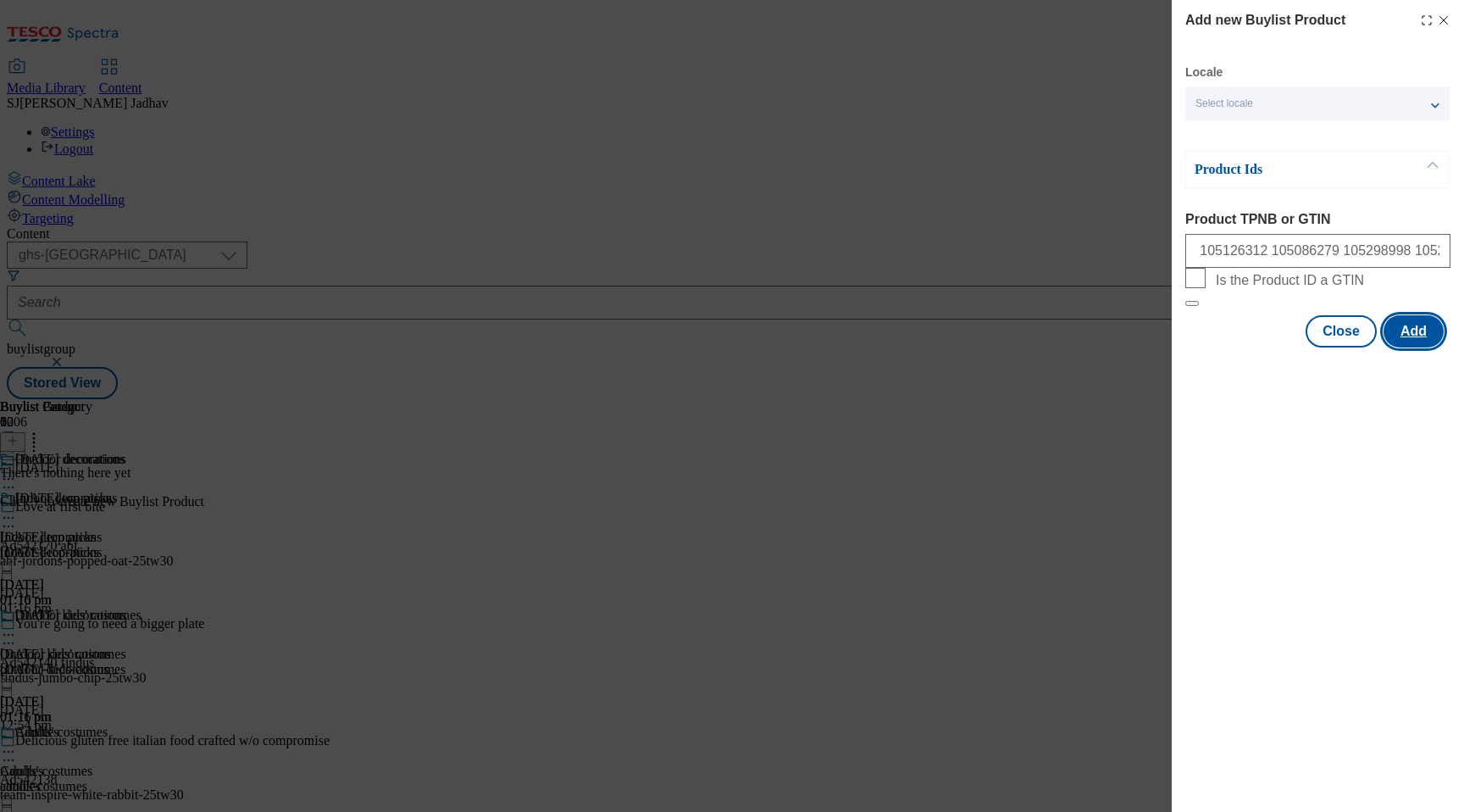
click at [1413, 347] on button "Add" at bounding box center [1413, 331] width 60 height 32
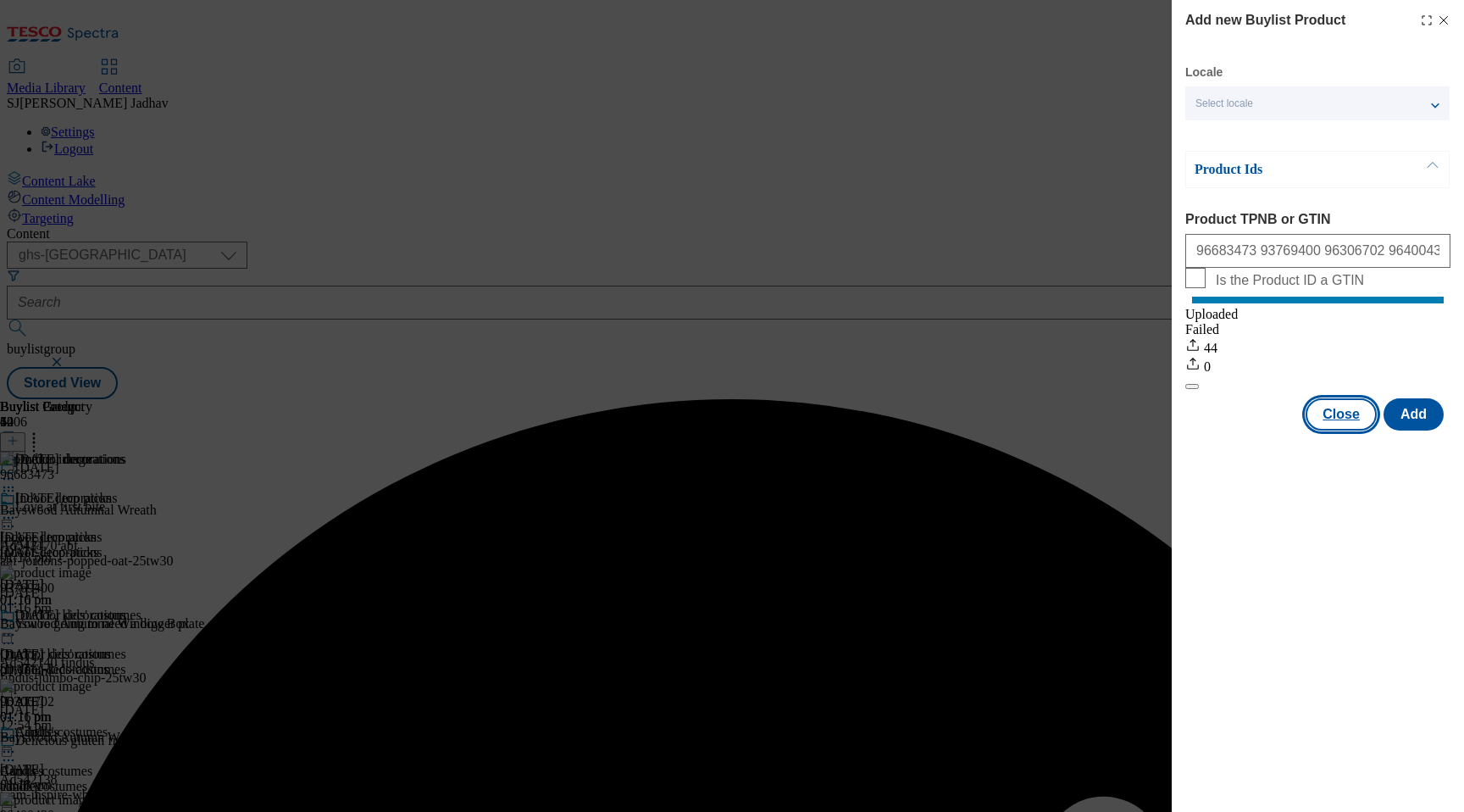
click at [1332, 421] on button "Close" at bounding box center [1341, 414] width 72 height 32
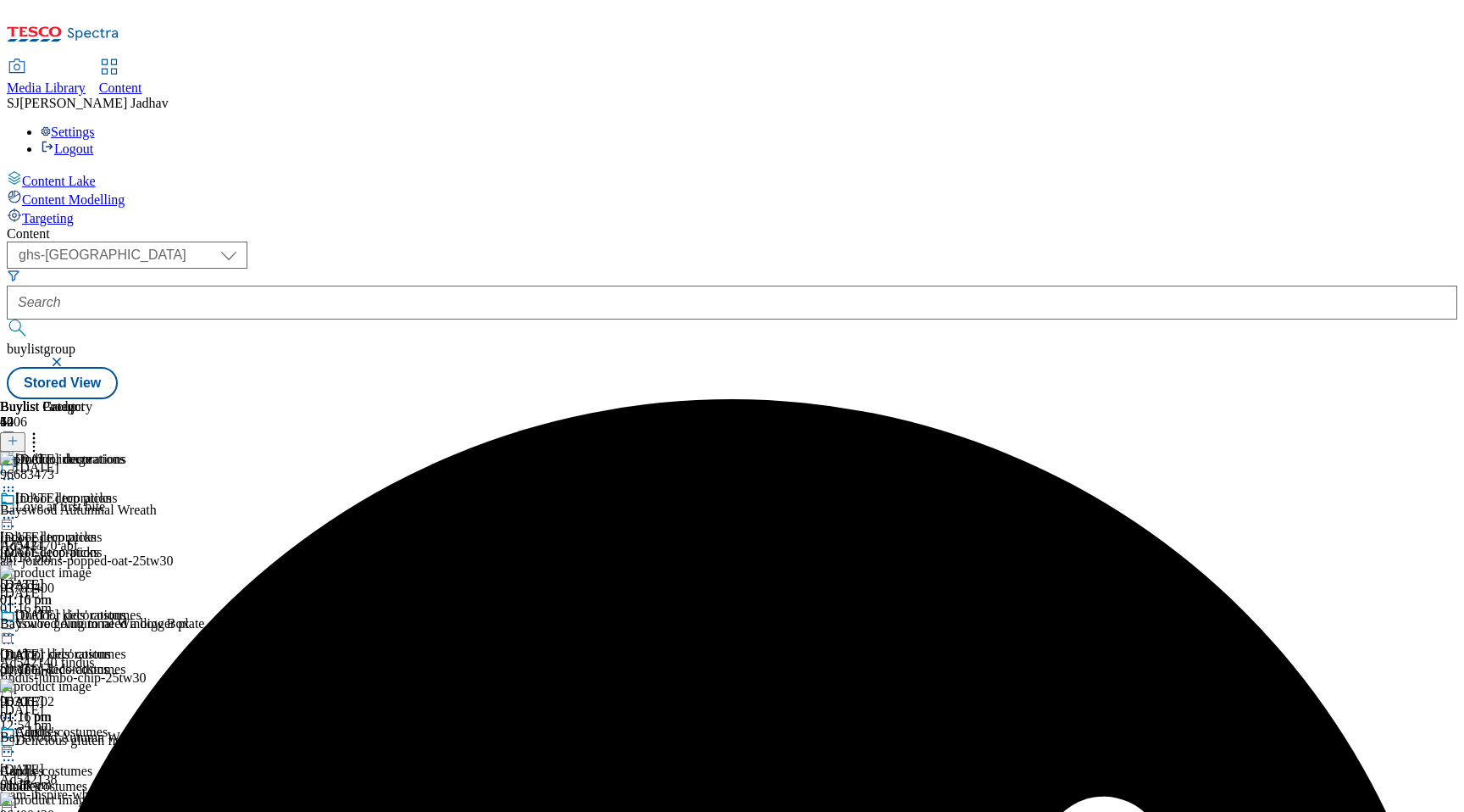
scroll to position [128, 0]
click at [126, 779] on div "candles" at bounding box center [63, 786] width 126 height 15
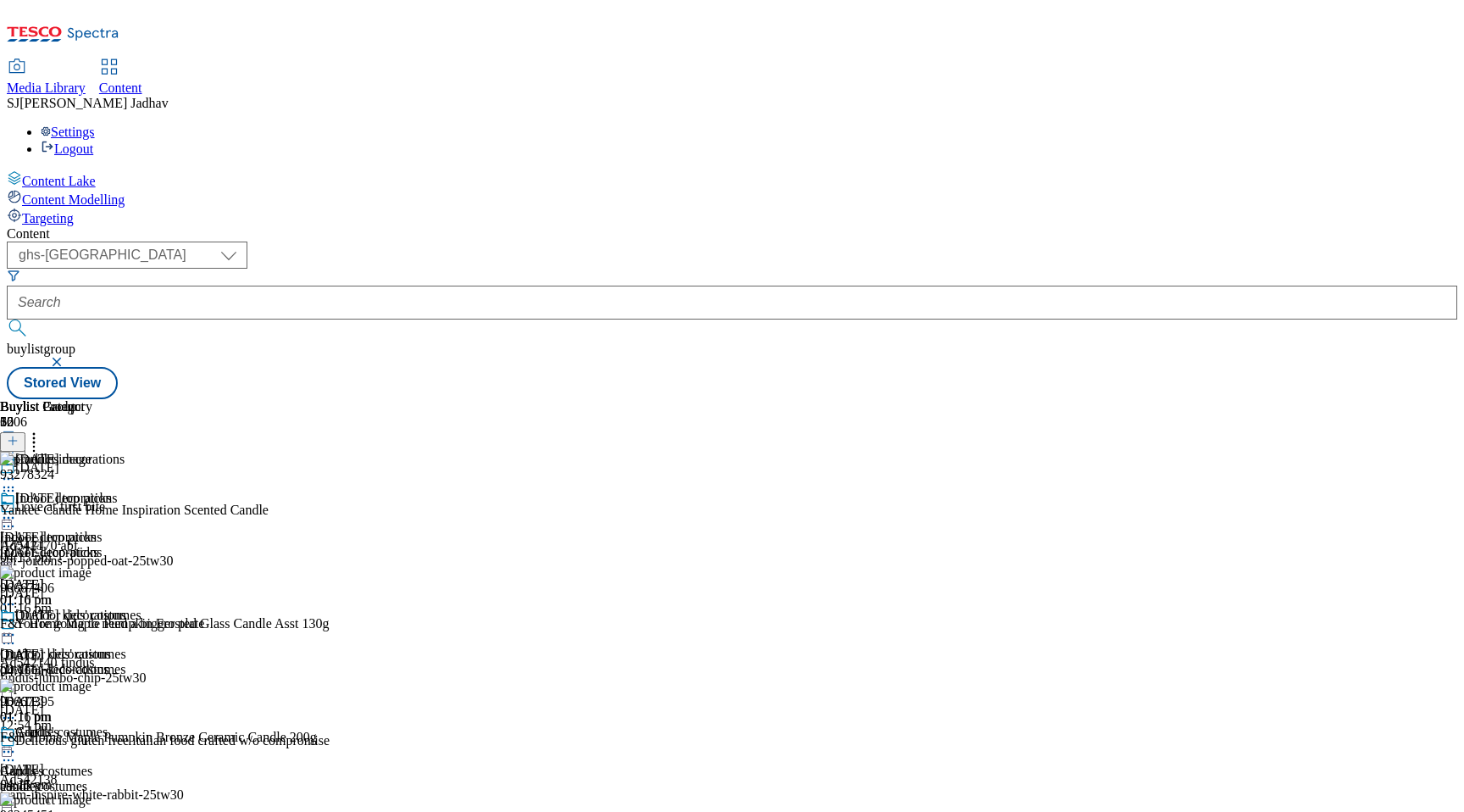
scroll to position [0, 40]
click at [19, 435] on icon at bounding box center [13, 440] width 12 height 12
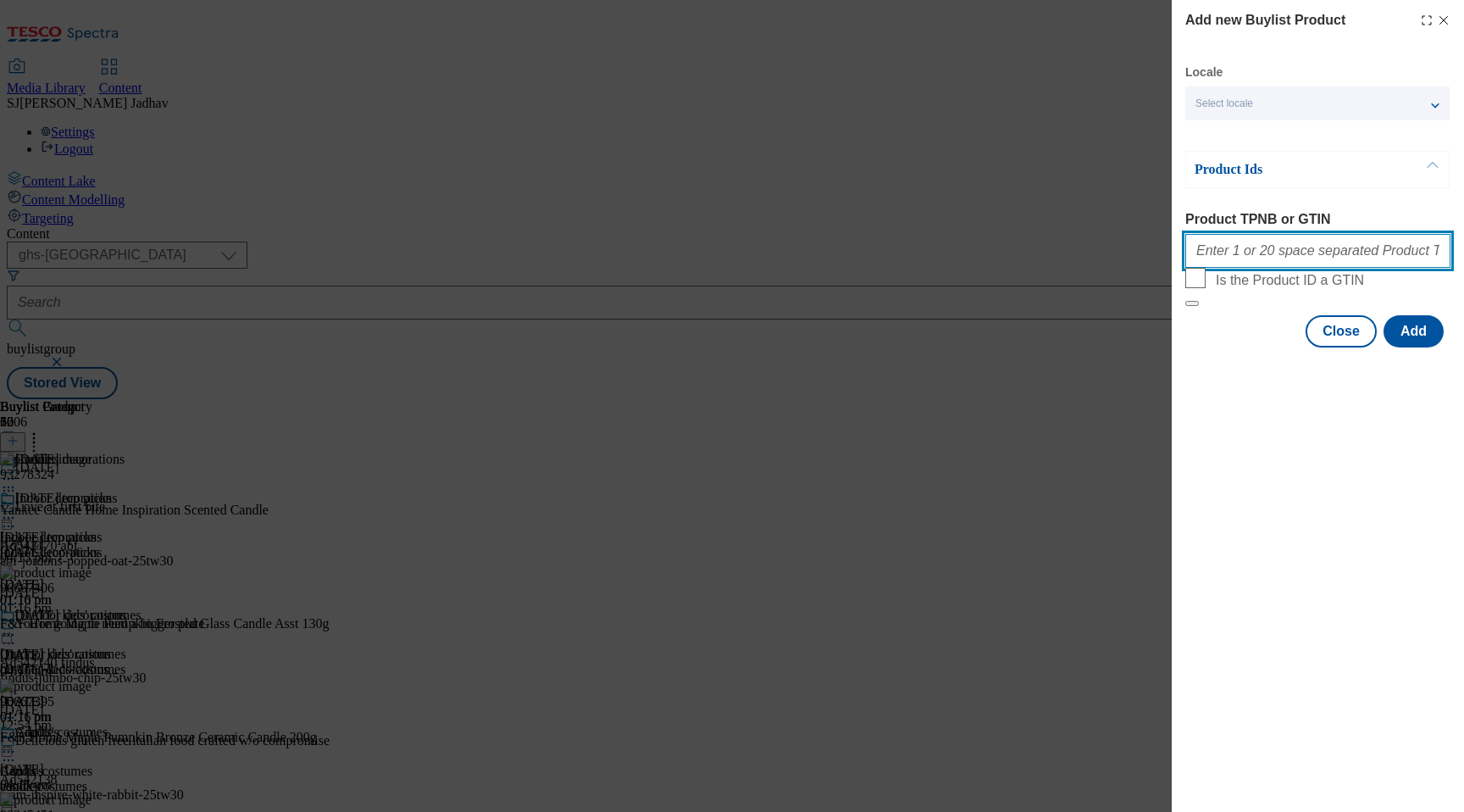
click at [1258, 258] on input "Product TPNB or GTIN" at bounding box center [1317, 250] width 266 height 34
paste input "93278324 96667406 96667395 96245451 96404908 93285718 89986747 90788802 9071568…"
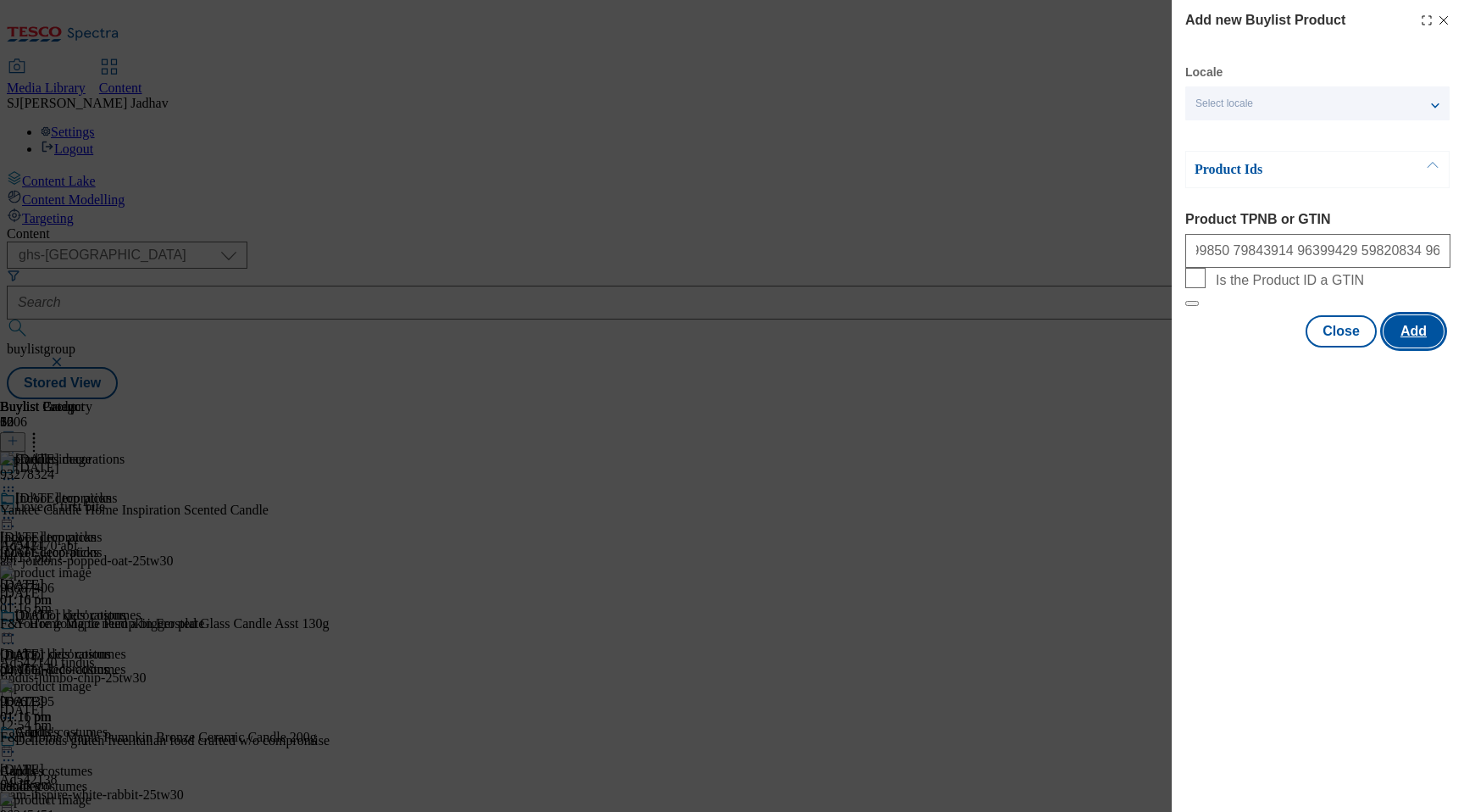
click at [1418, 347] on button "Add" at bounding box center [1413, 331] width 60 height 32
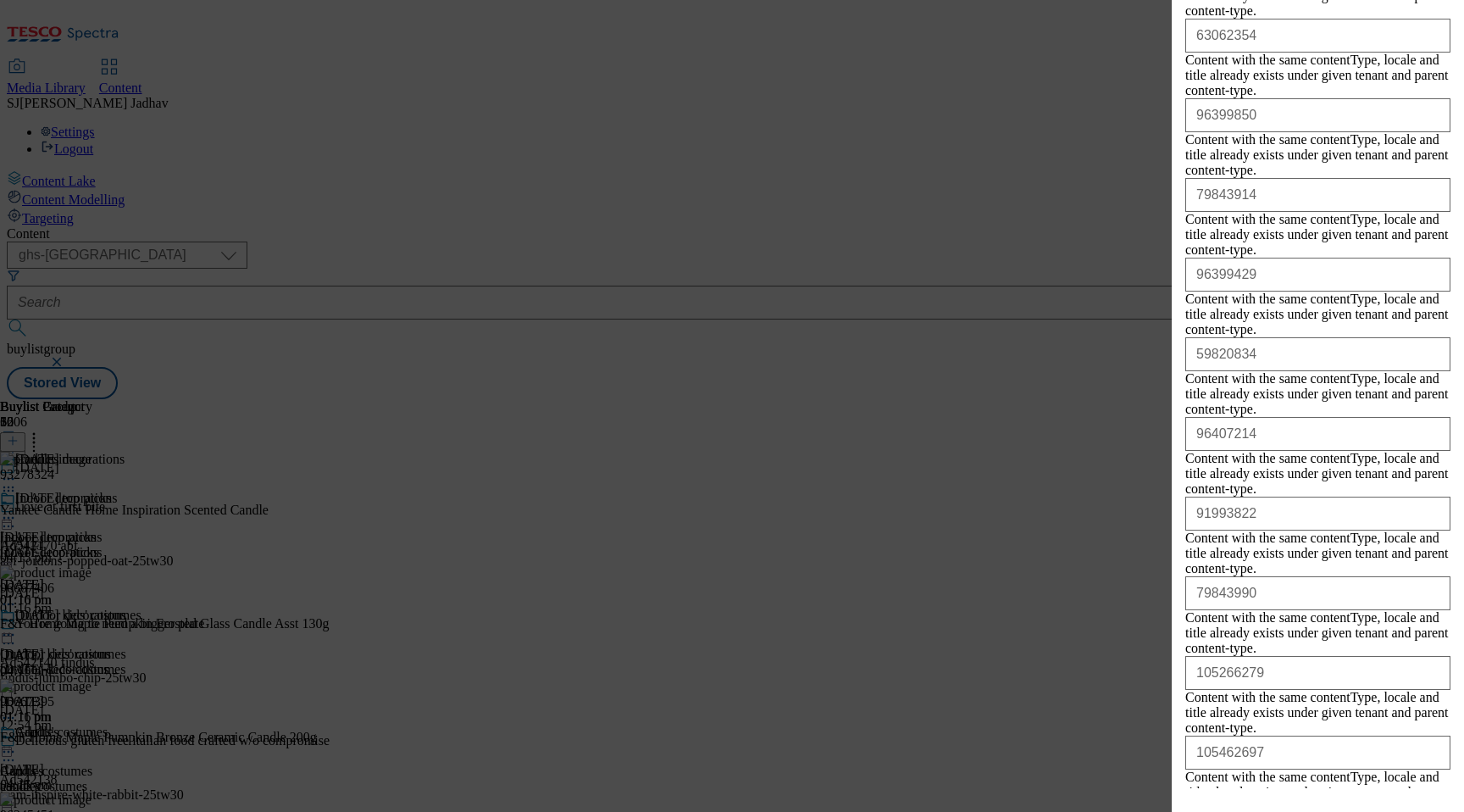
scroll to position [2086, 0]
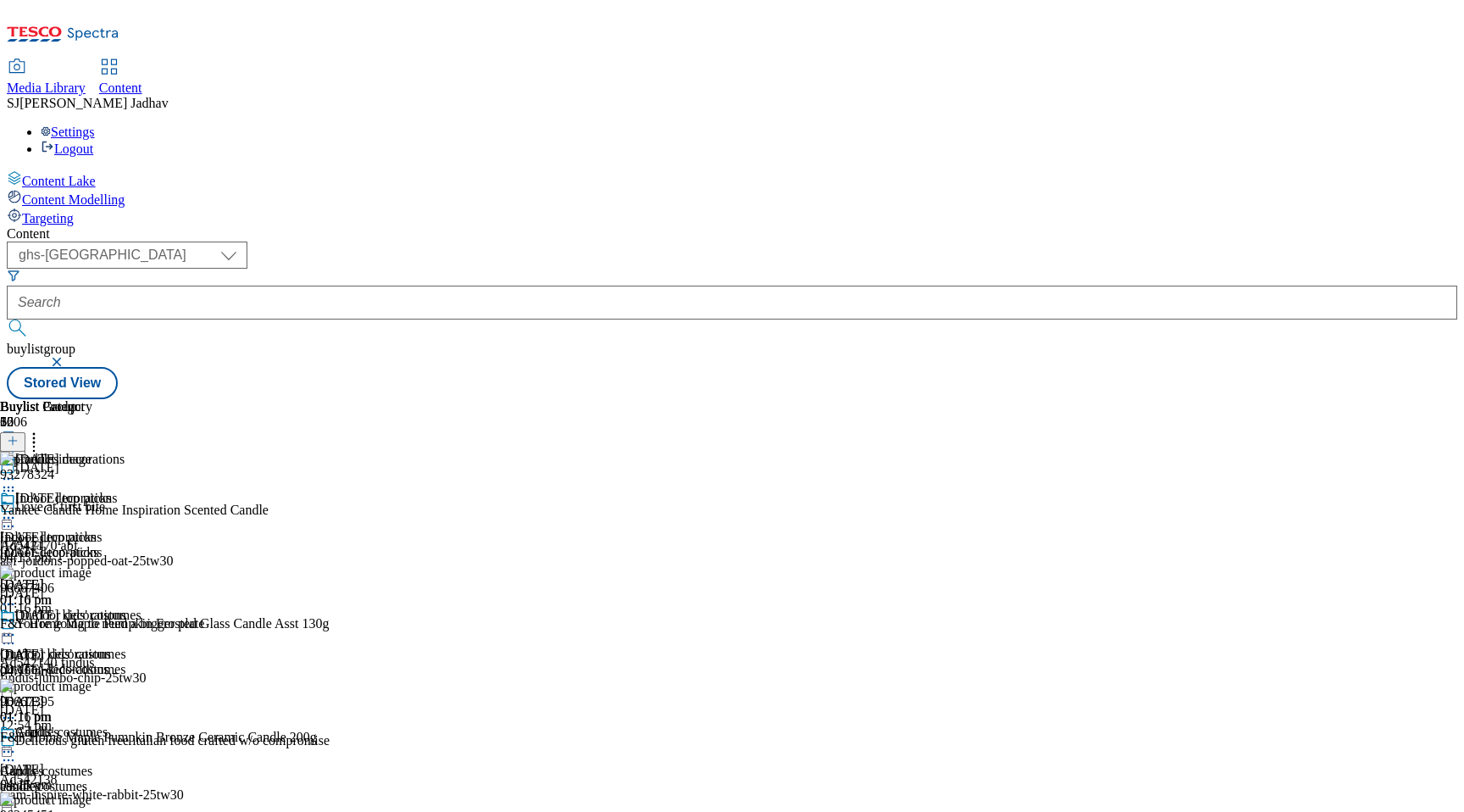
scroll to position [330, 0]
click at [19, 435] on icon at bounding box center [13, 440] width 12 height 12
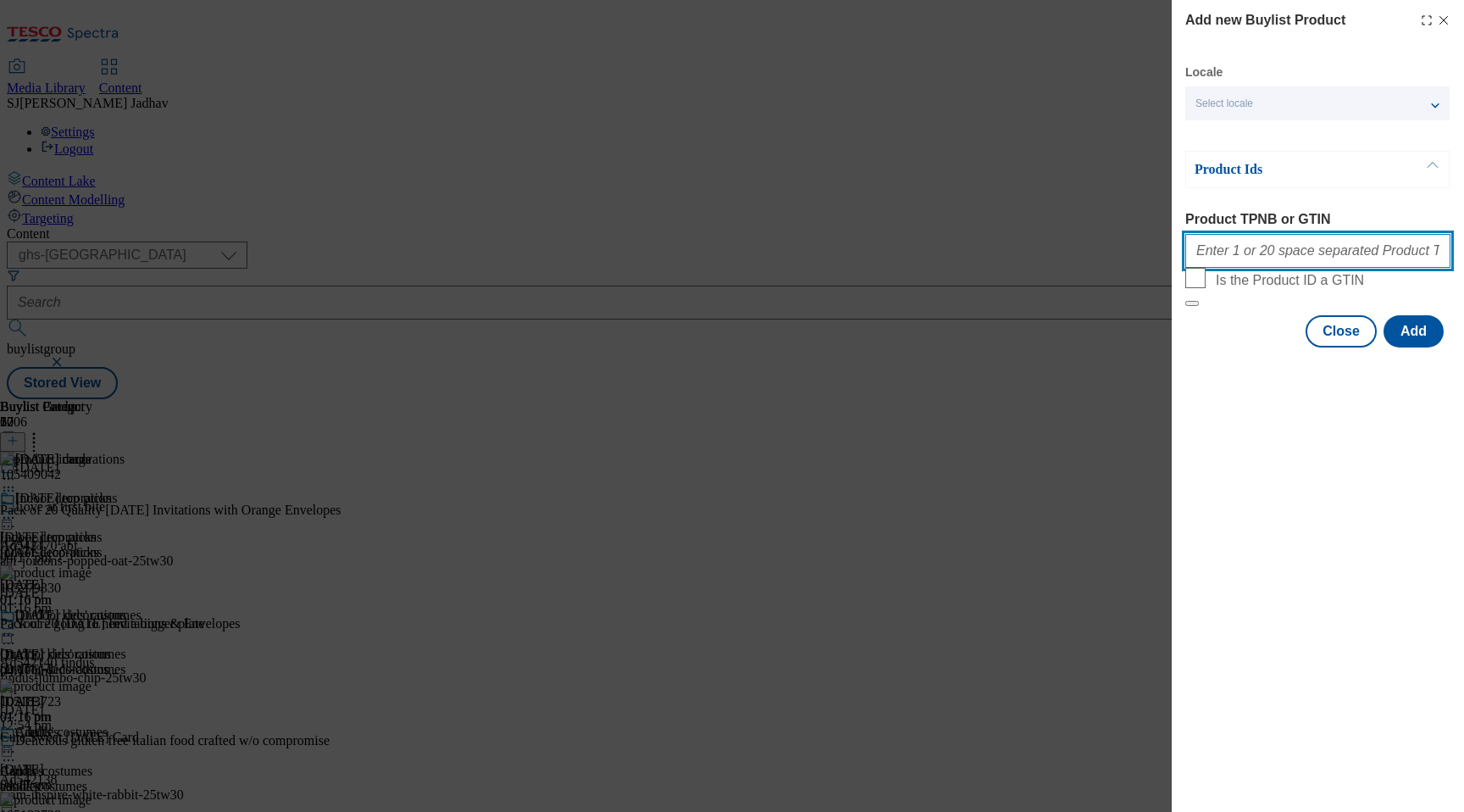
click at [1255, 251] on input "Product TPNB or GTIN" at bounding box center [1317, 250] width 266 height 34
paste input "105409042 105279330 105183723 105183728 105183729 105183730 105183732 105183733…"
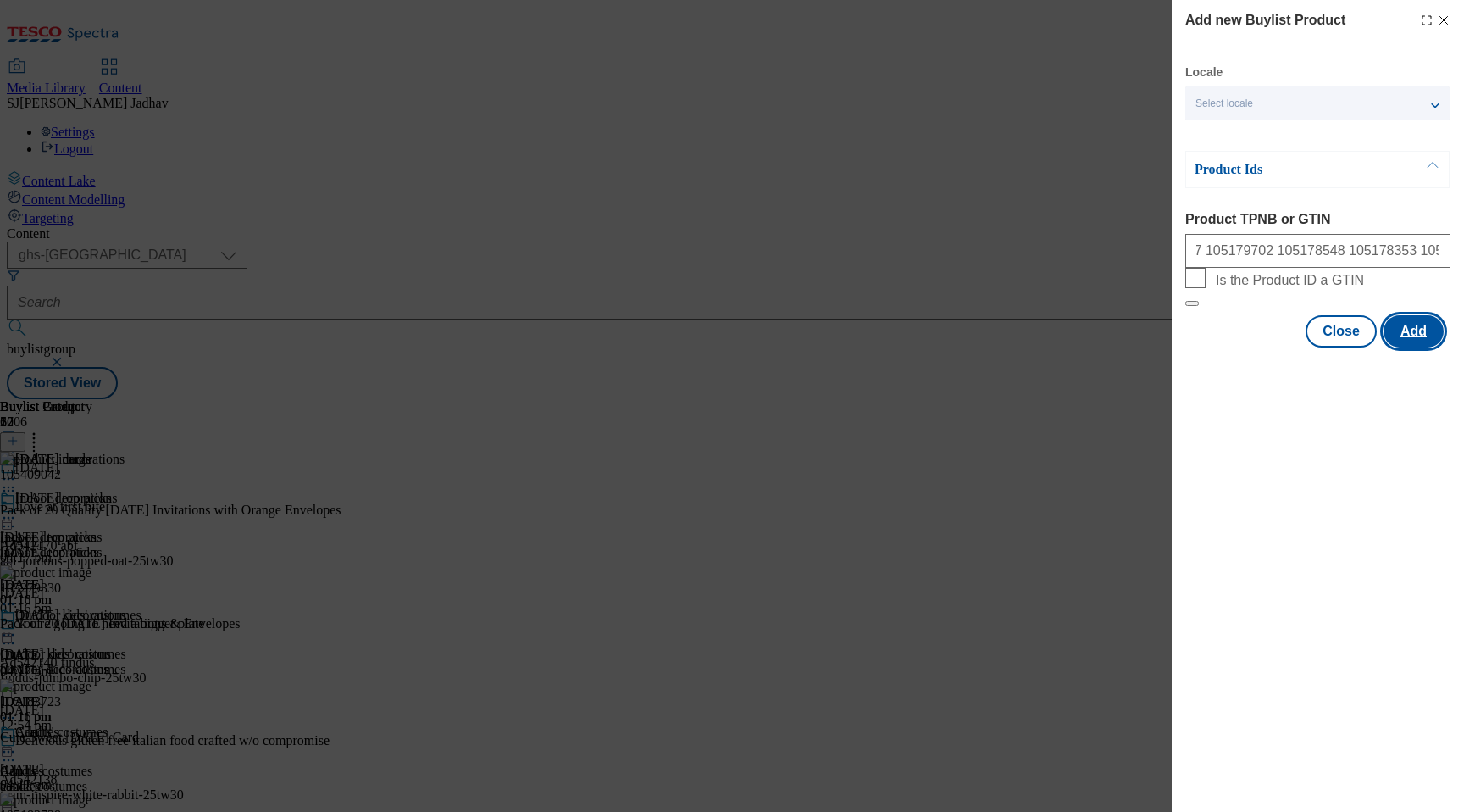
scroll to position [0, 0]
click at [1416, 347] on button "Add" at bounding box center [1413, 331] width 60 height 32
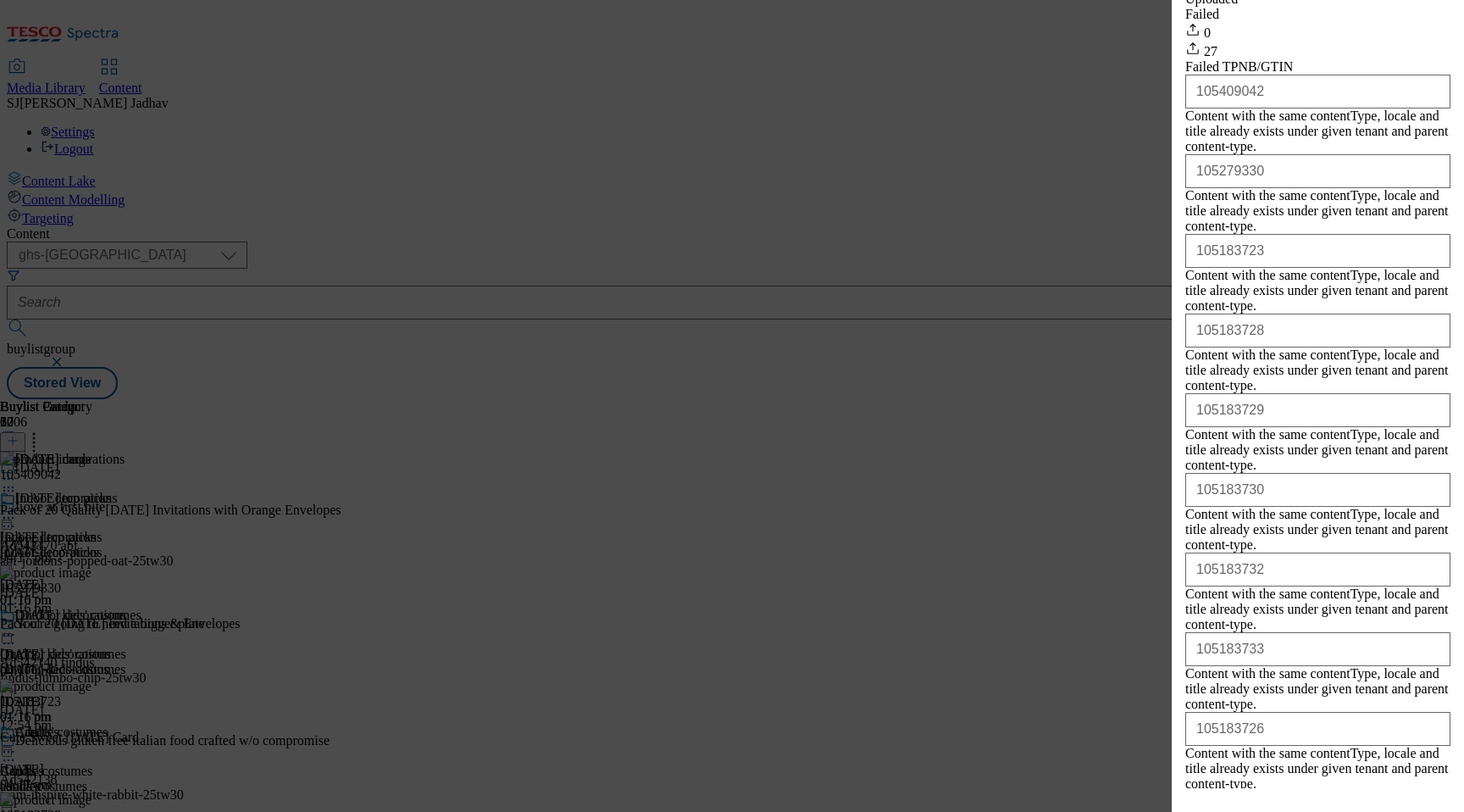
scroll to position [1485, 0]
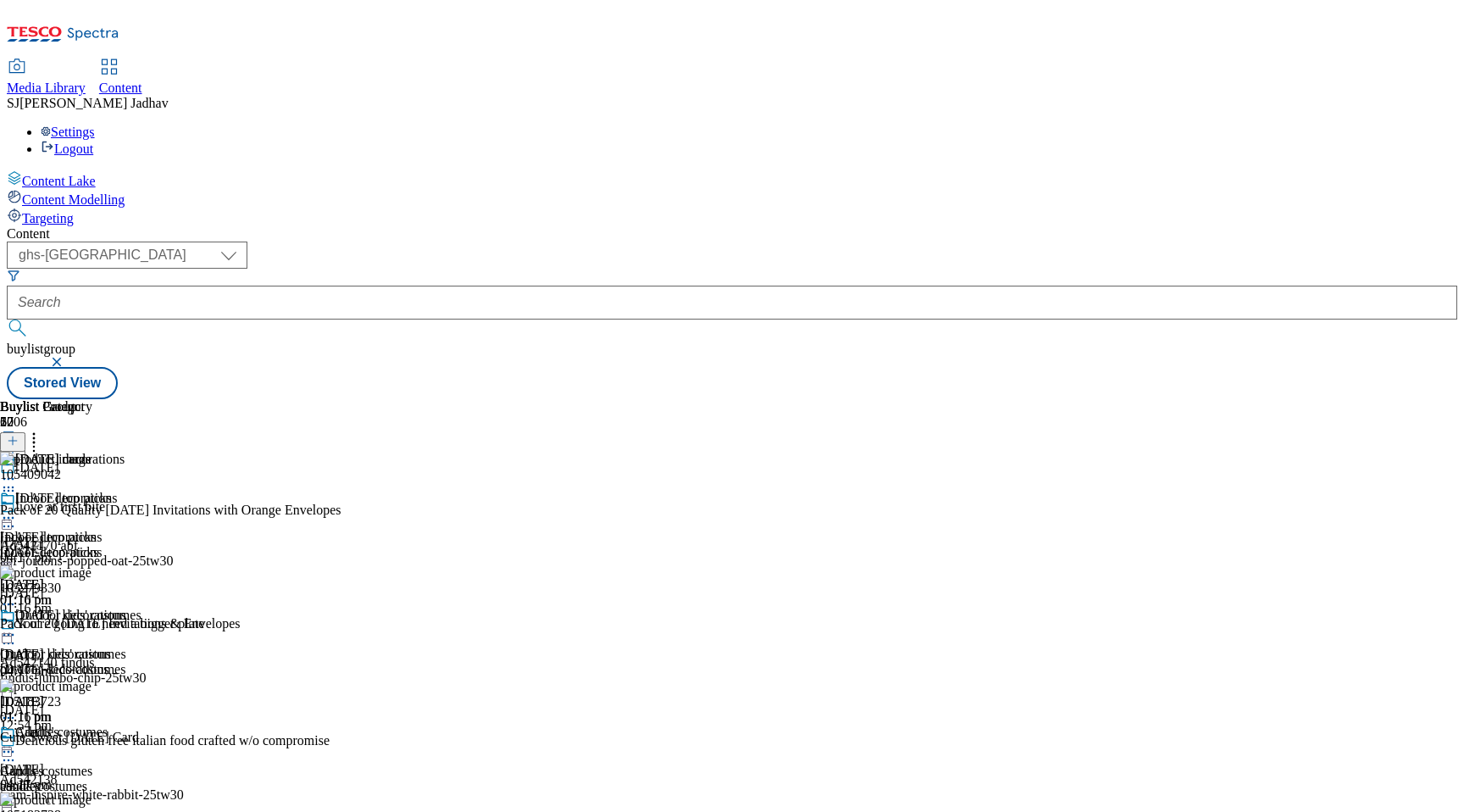
scroll to position [333, 0]
click at [19, 435] on icon at bounding box center [13, 440] width 12 height 12
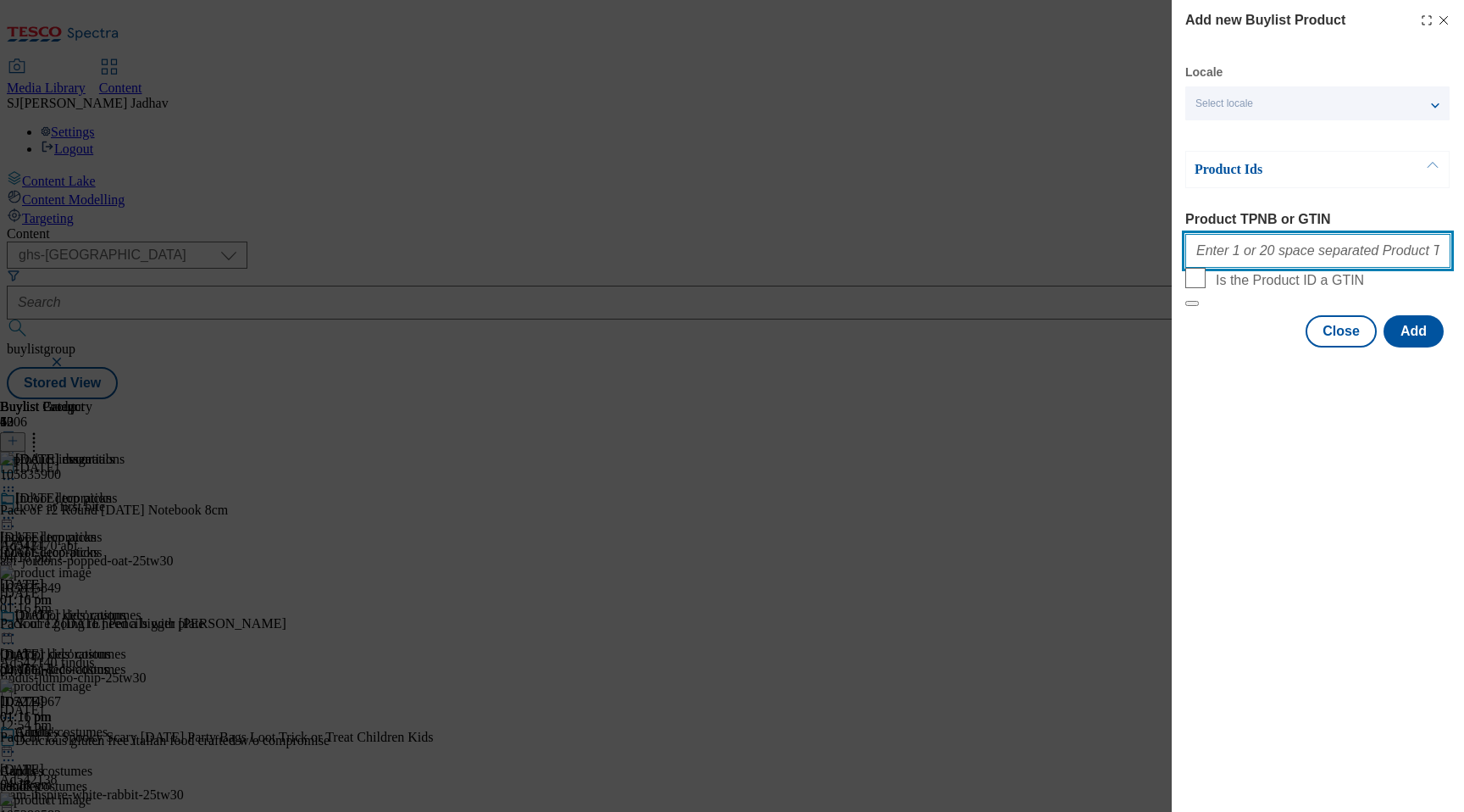
click at [1297, 266] on input "Product TPNB or GTIN" at bounding box center [1317, 250] width 266 height 34
paste input "105835900 105835849 105274967 105280582 105280493 105266989 105267116 105266893…"
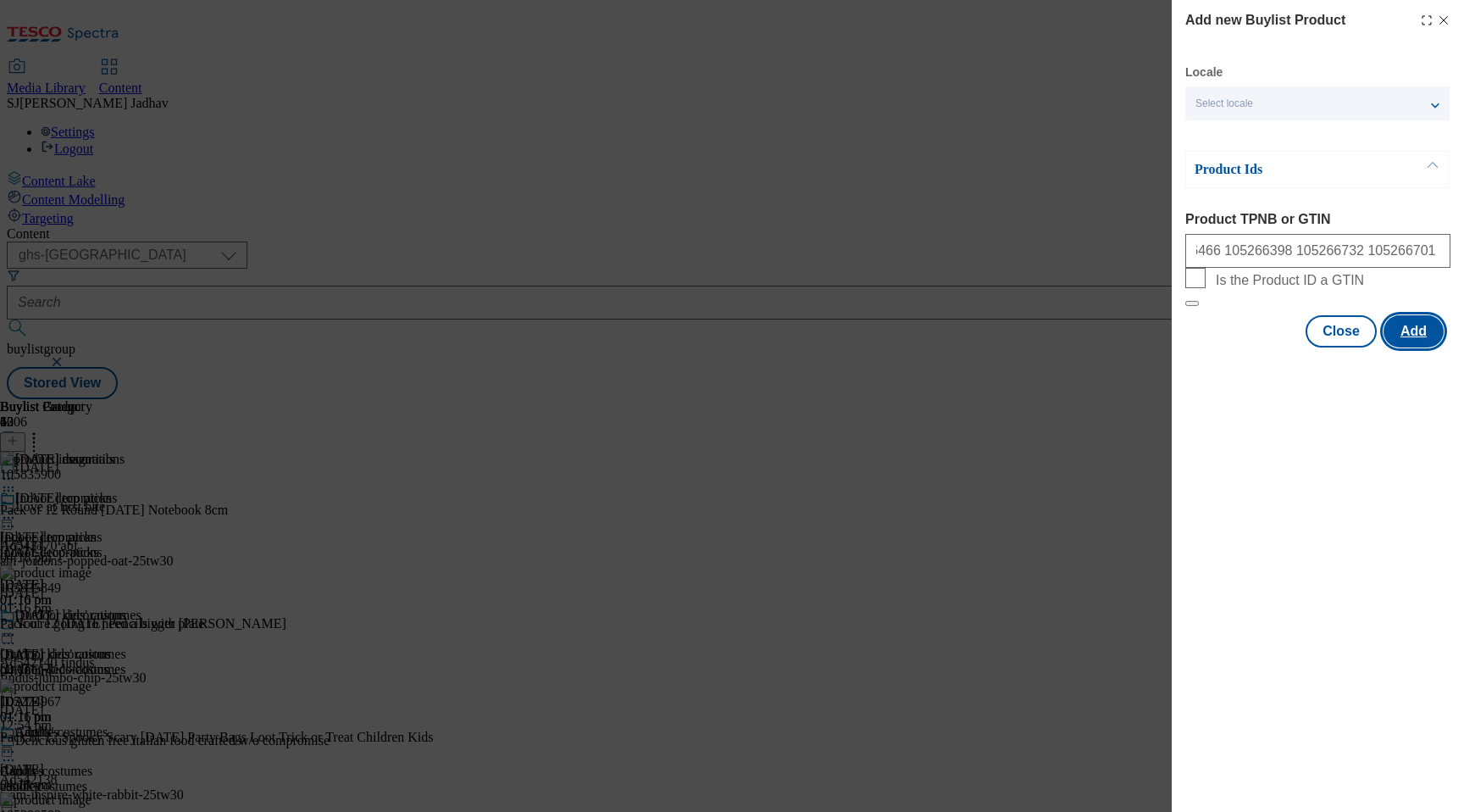
click at [1421, 347] on button "Add" at bounding box center [1413, 331] width 60 height 32
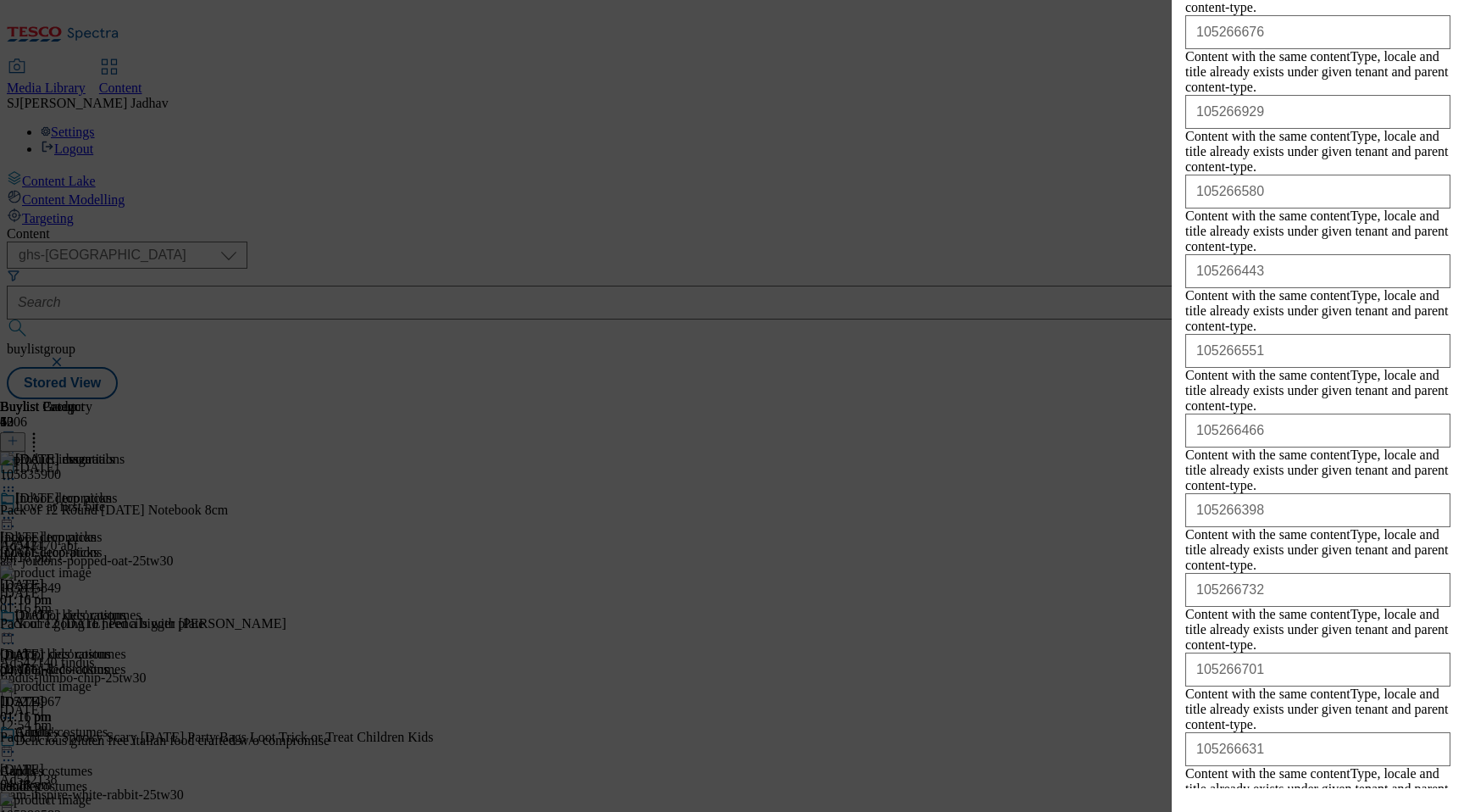
scroll to position [2555, 0]
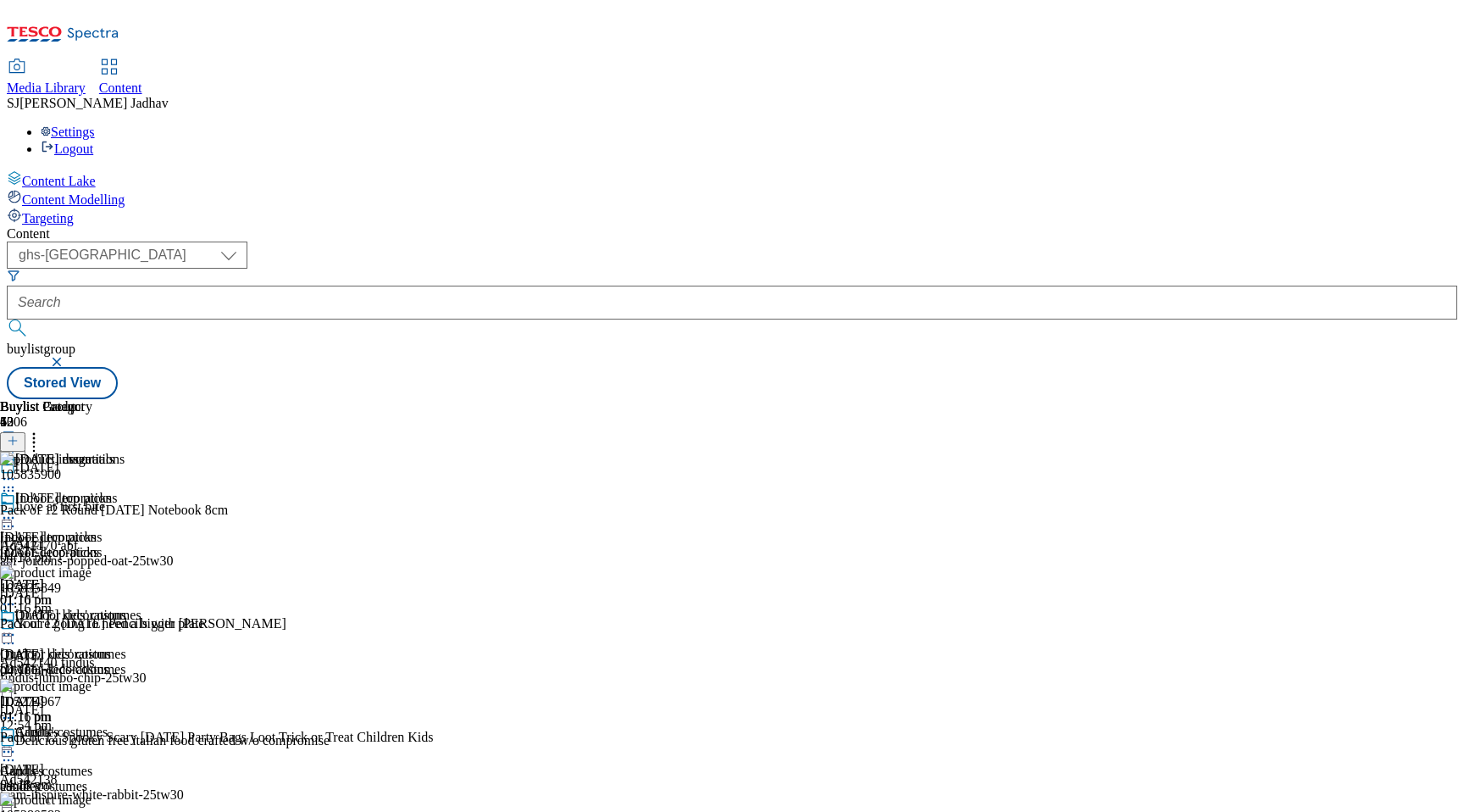
click at [17, 470] on icon at bounding box center [8, 478] width 17 height 17
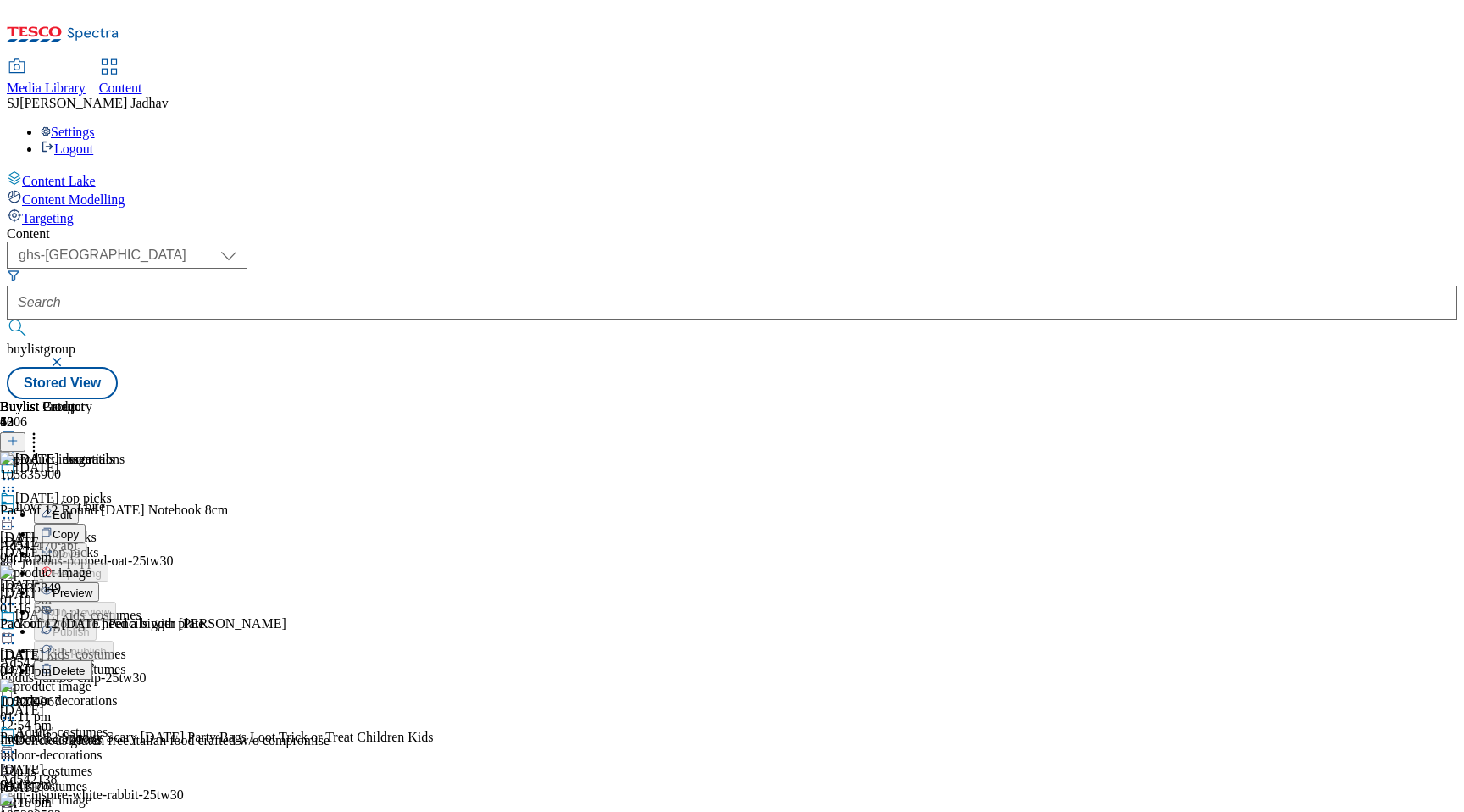
click at [92, 587] on span "Preview" at bounding box center [72, 593] width 40 height 13
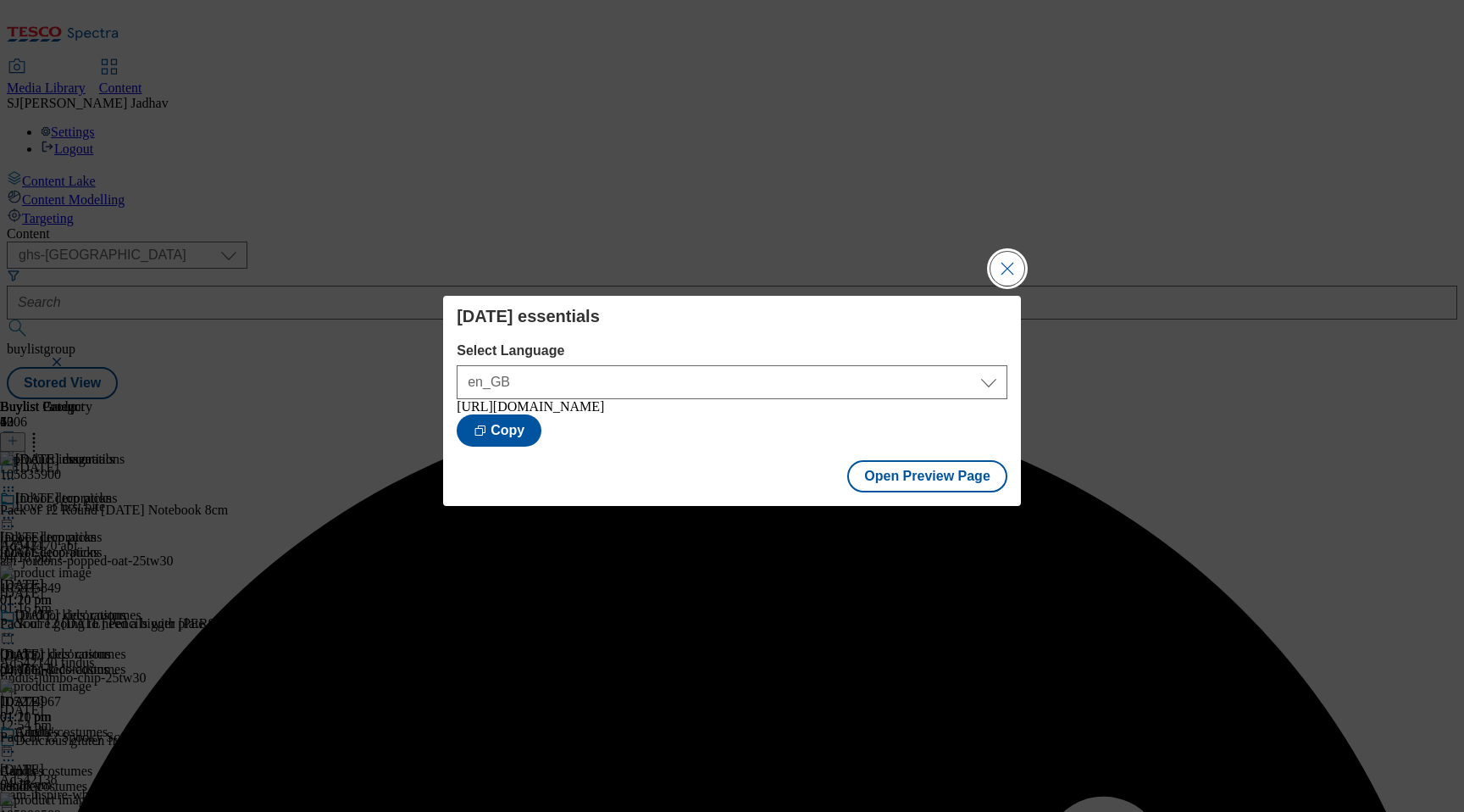
click at [1008, 267] on button "Close Modal" at bounding box center [1008, 268] width 34 height 34
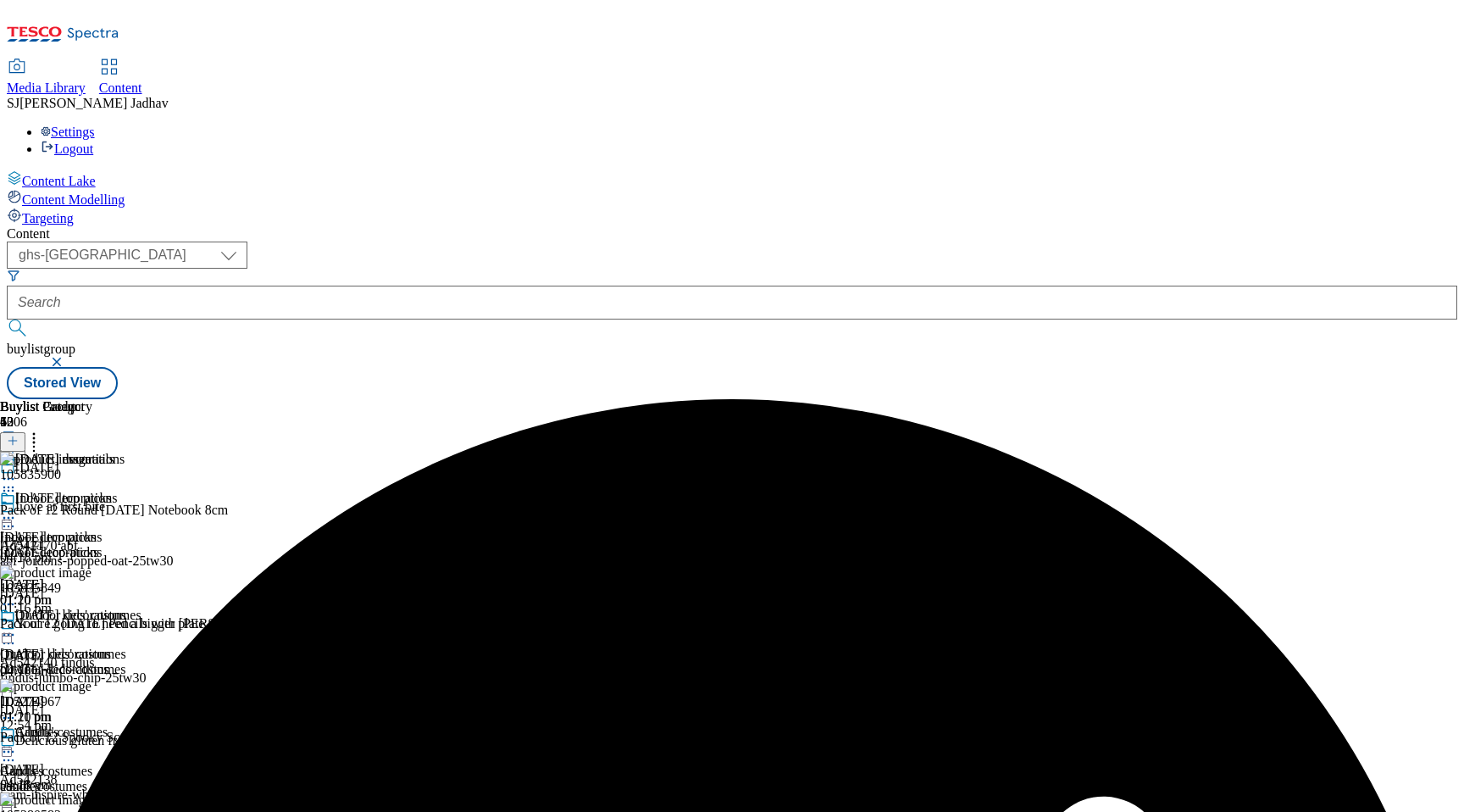
click at [17, 470] on icon at bounding box center [8, 478] width 17 height 17
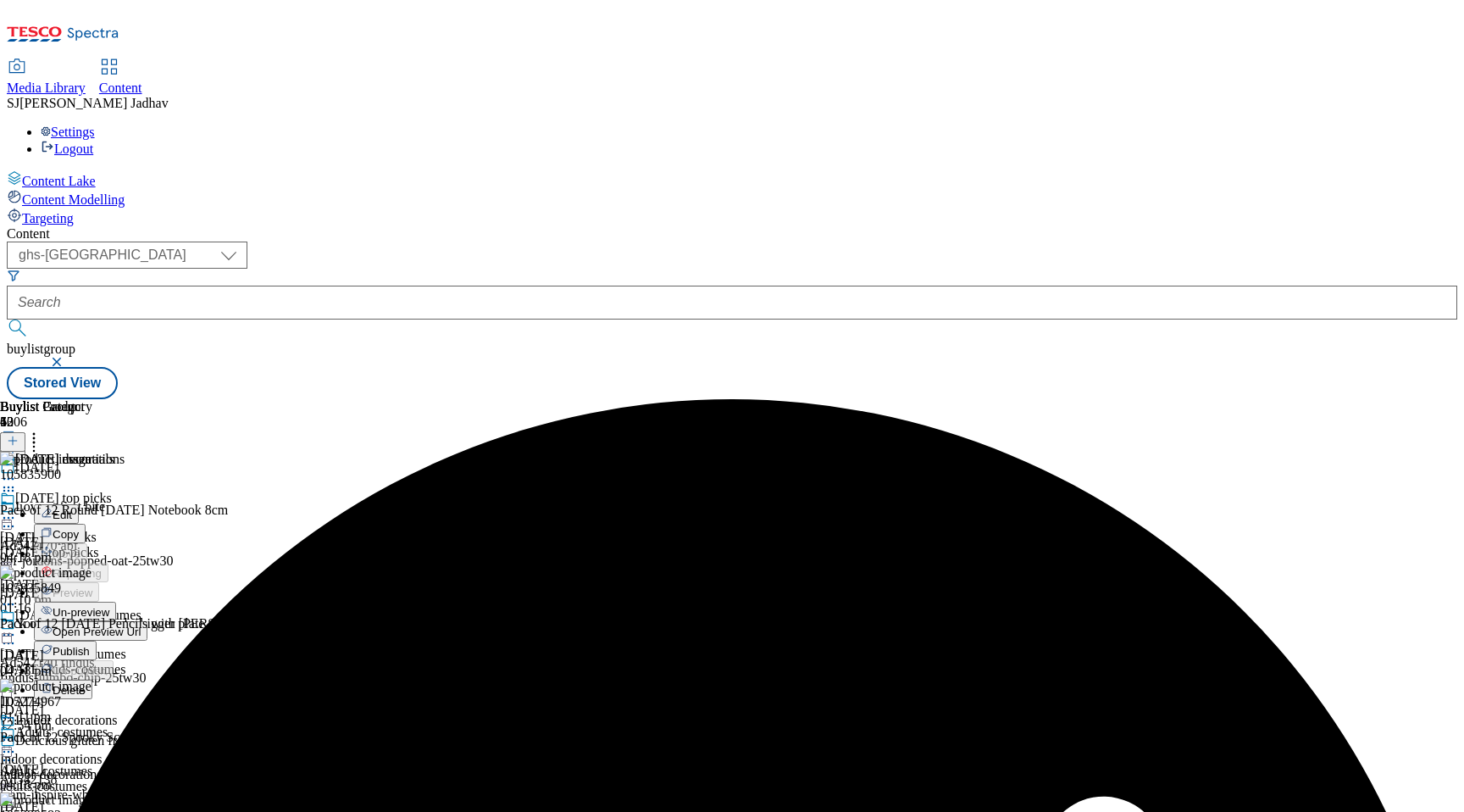
click at [89, 645] on span "Publish" at bounding box center [72, 651] width 38 height 13
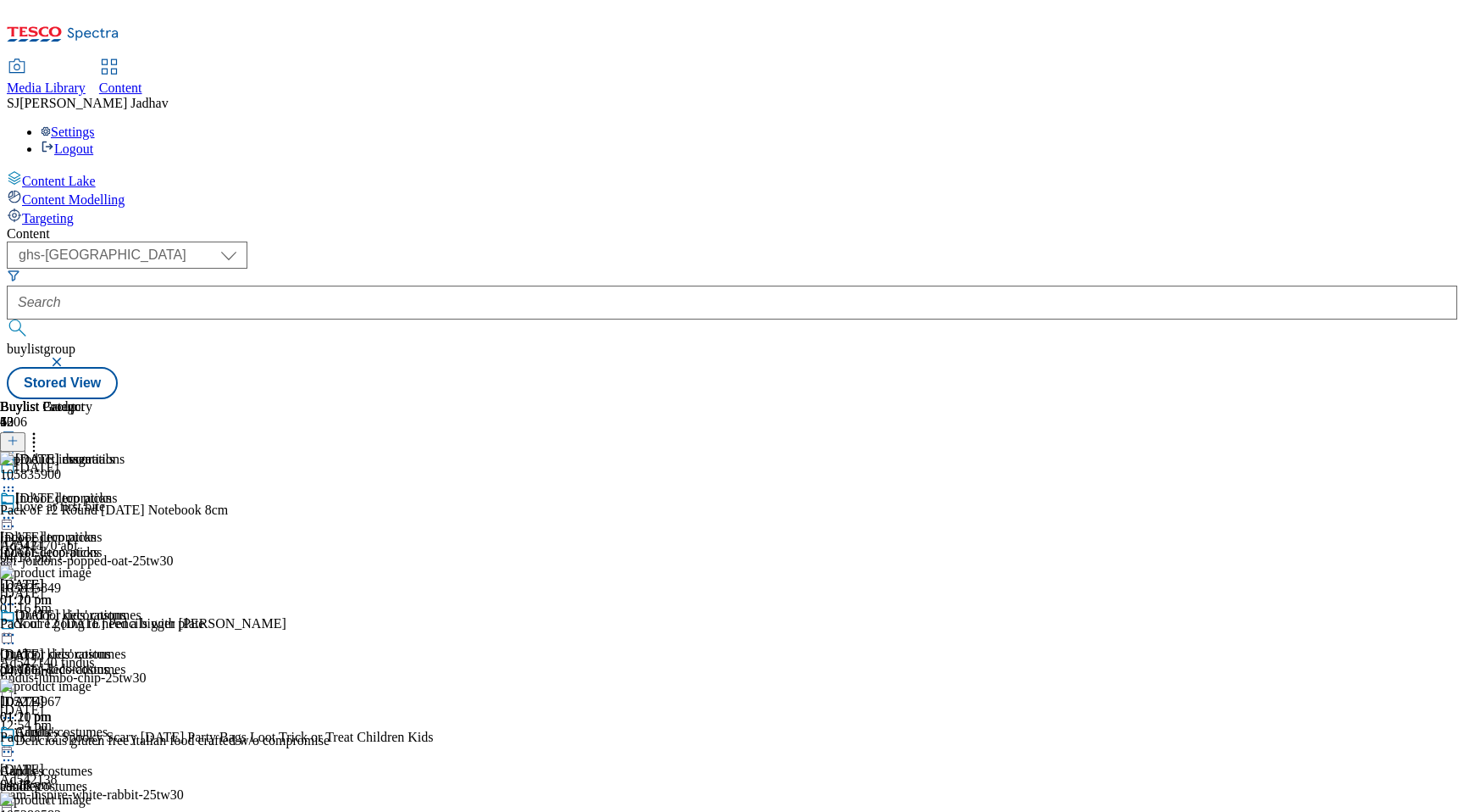
scroll to position [333, 0]
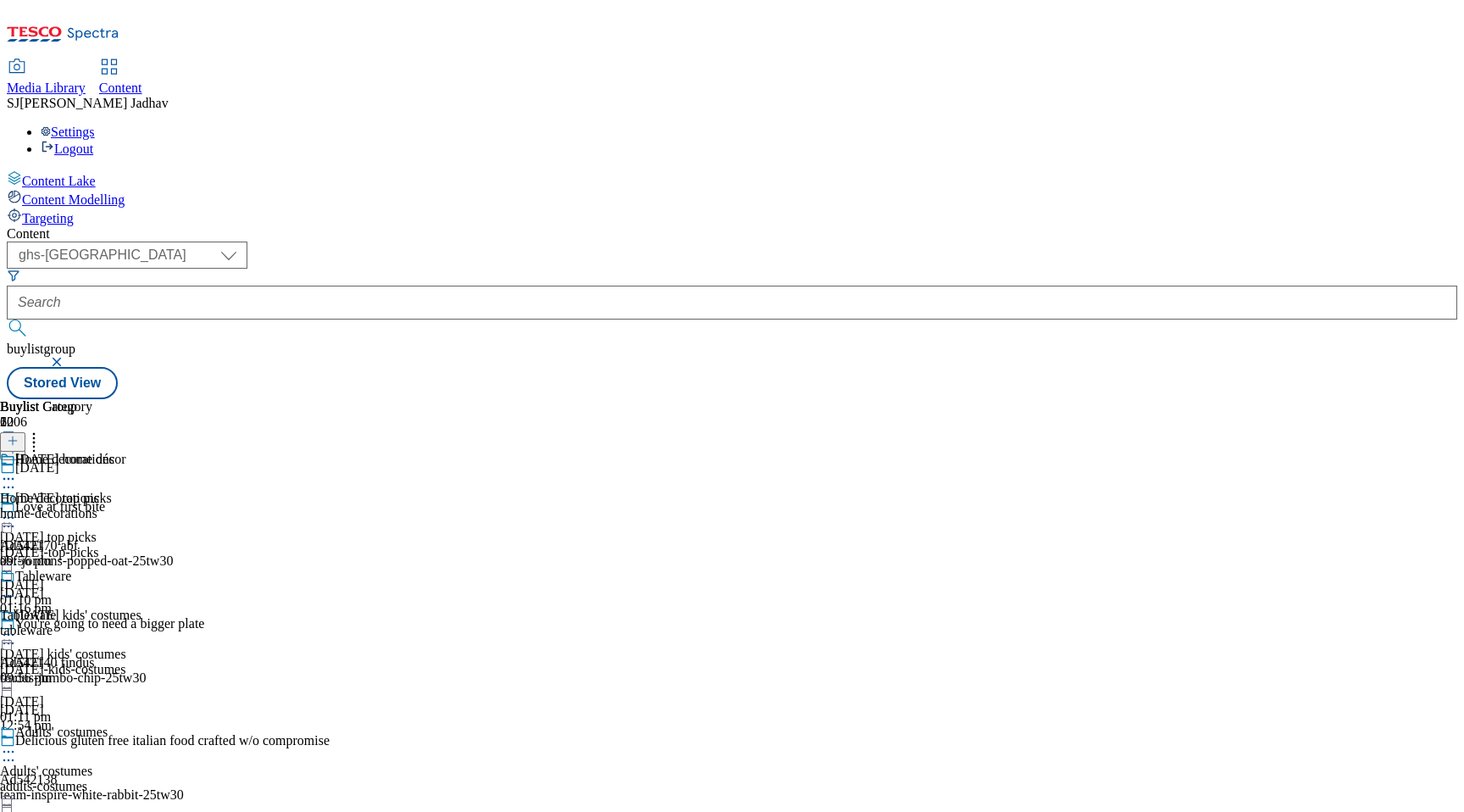
click at [114, 506] on div "home-decorations" at bounding box center [57, 513] width 114 height 15
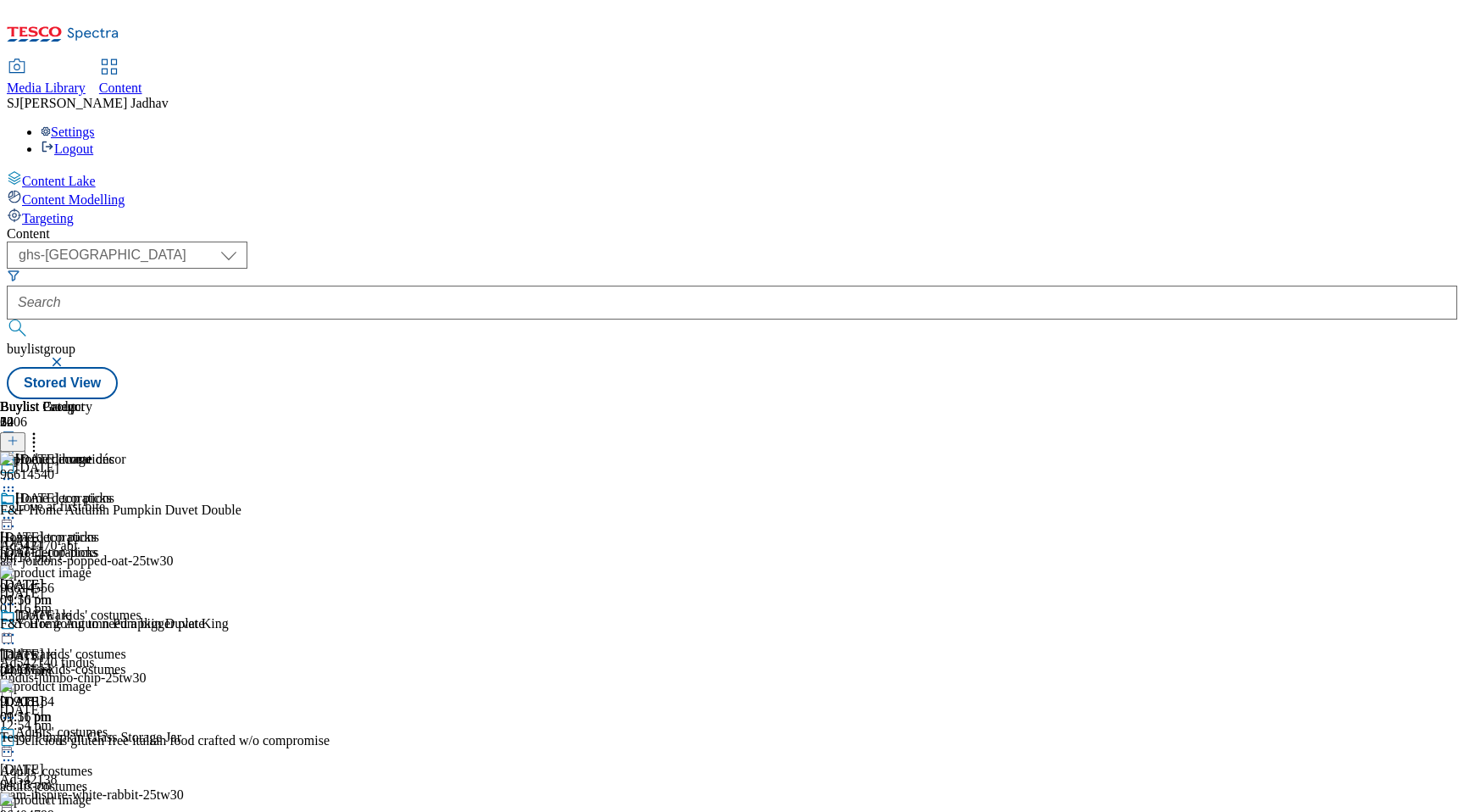
scroll to position [0, 40]
click at [19, 435] on icon at bounding box center [13, 440] width 12 height 12
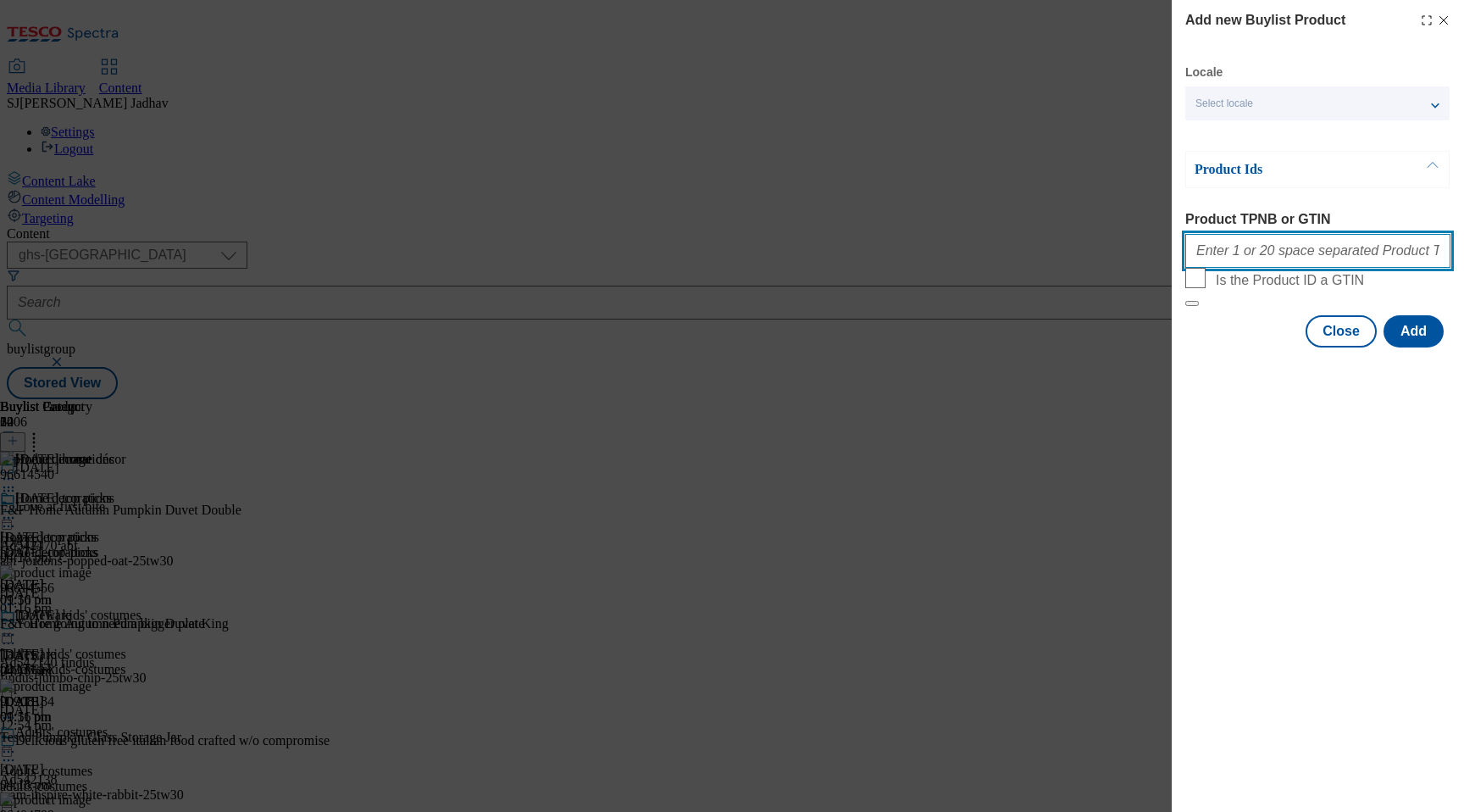
click at [1263, 260] on input "Product TPNB or GTIN" at bounding box center [1317, 250] width 266 height 34
paste input "96614540 96614556 90908184 96404799 96578523 96683496 96436536 93488882 9643649…"
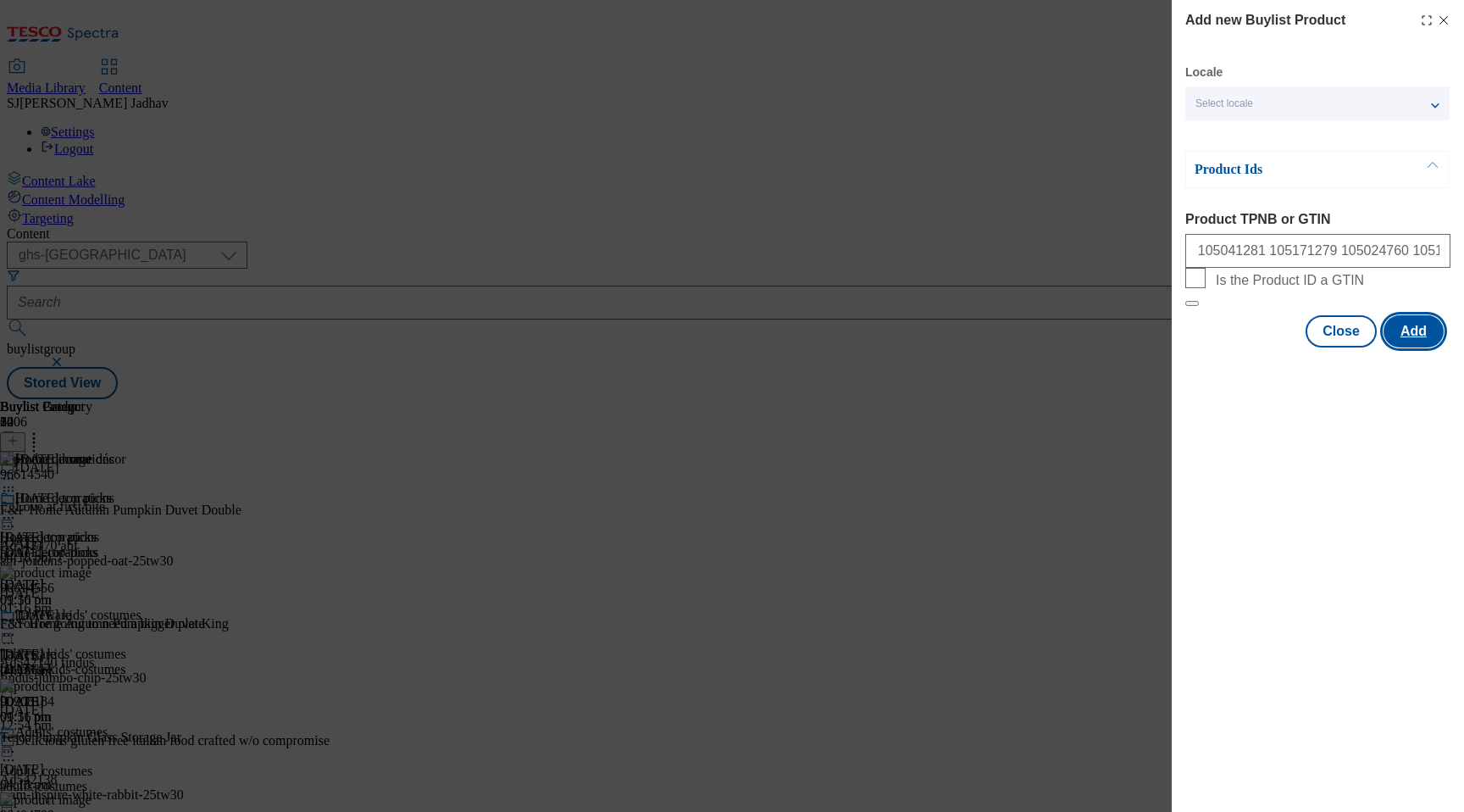
click at [1409, 347] on button "Add" at bounding box center [1413, 331] width 60 height 32
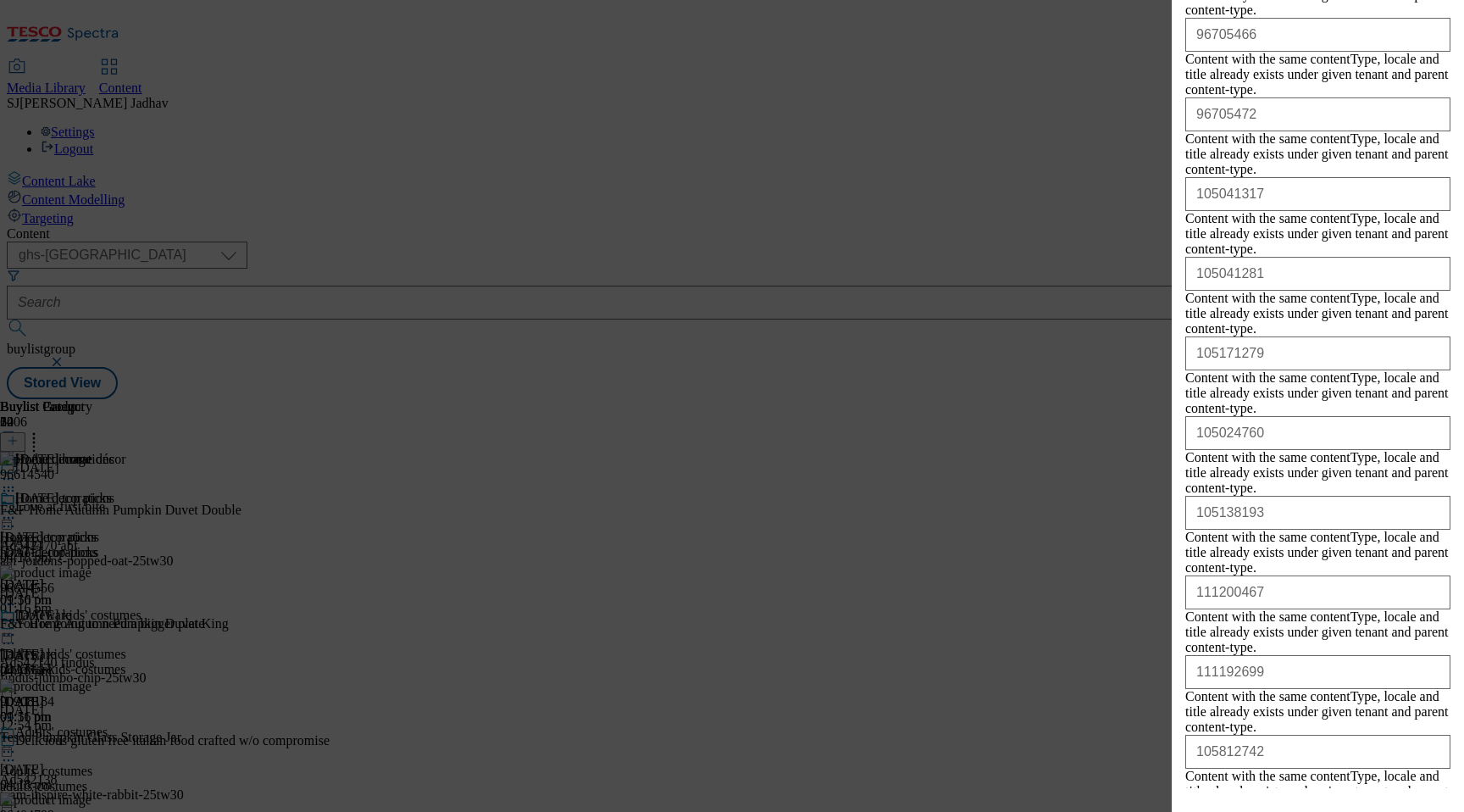
scroll to position [2020, 0]
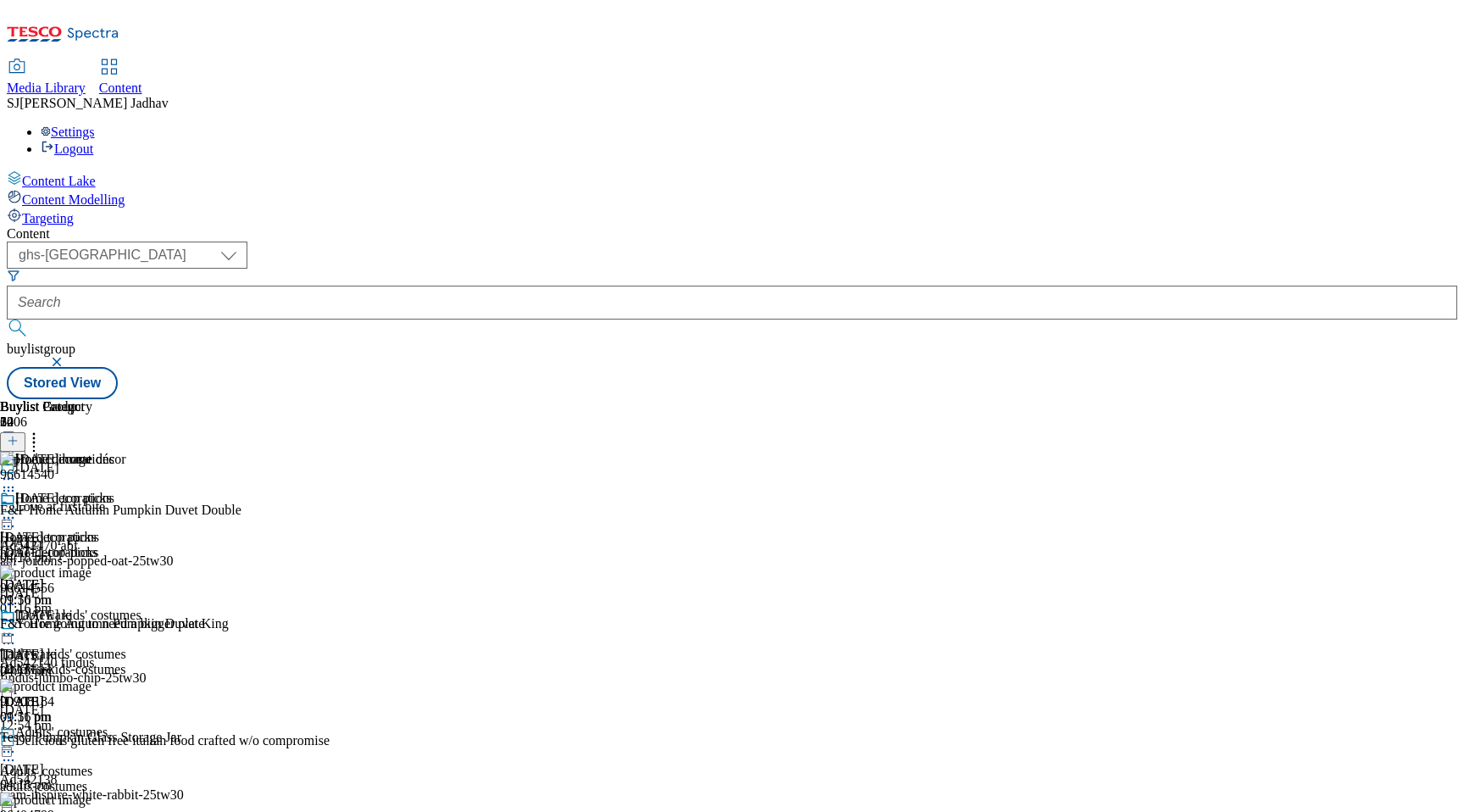
click at [114, 662] on div "tableware" at bounding box center [57, 669] width 114 height 15
click at [19, 435] on icon at bounding box center [13, 440] width 12 height 12
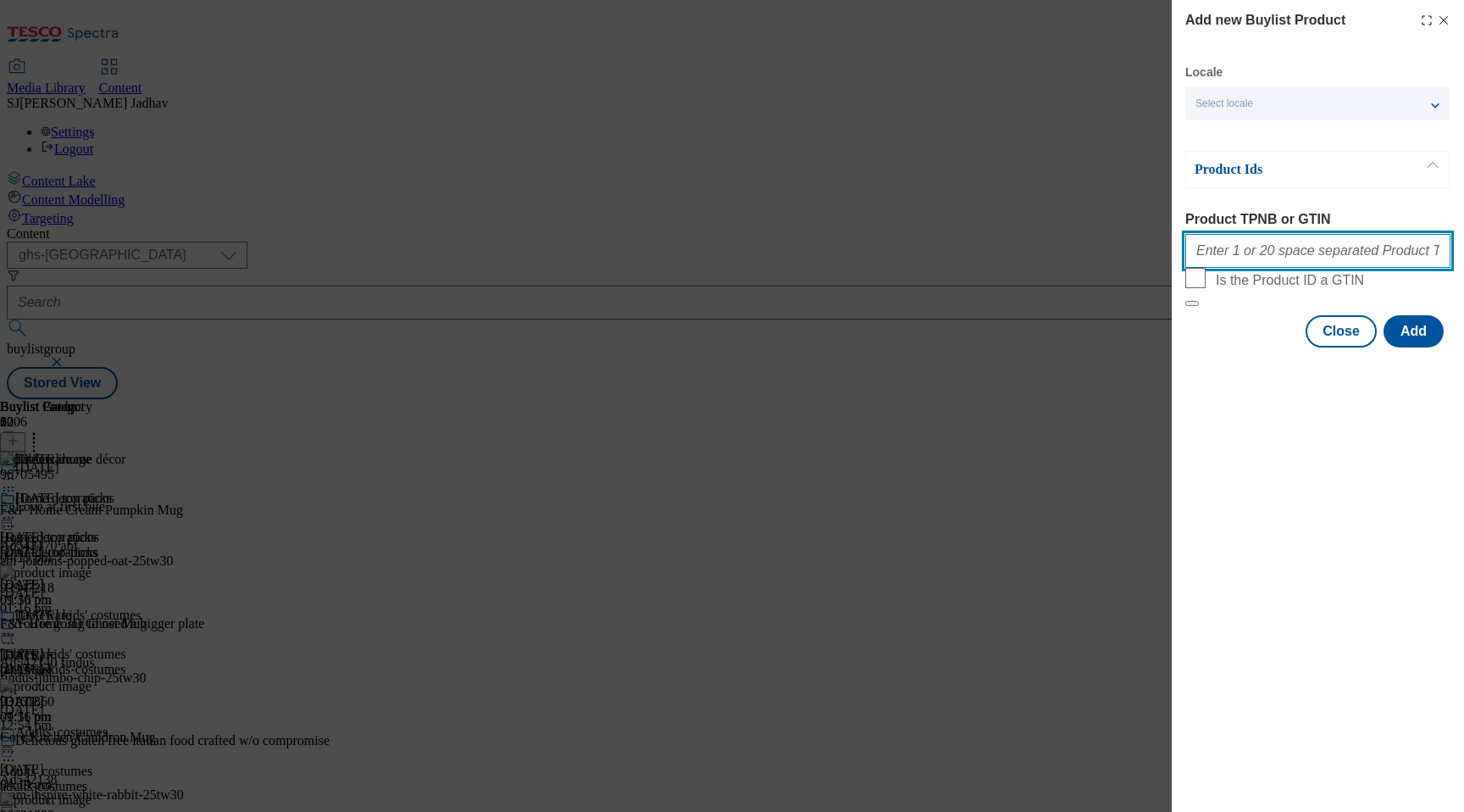
click at [1276, 263] on input "Product TPNB or GTIN" at bounding box center [1317, 250] width 266 height 34
paste input "96705495 93947218 93151860 96621893 96185008 96435400 92982459 96621829 9654776…"
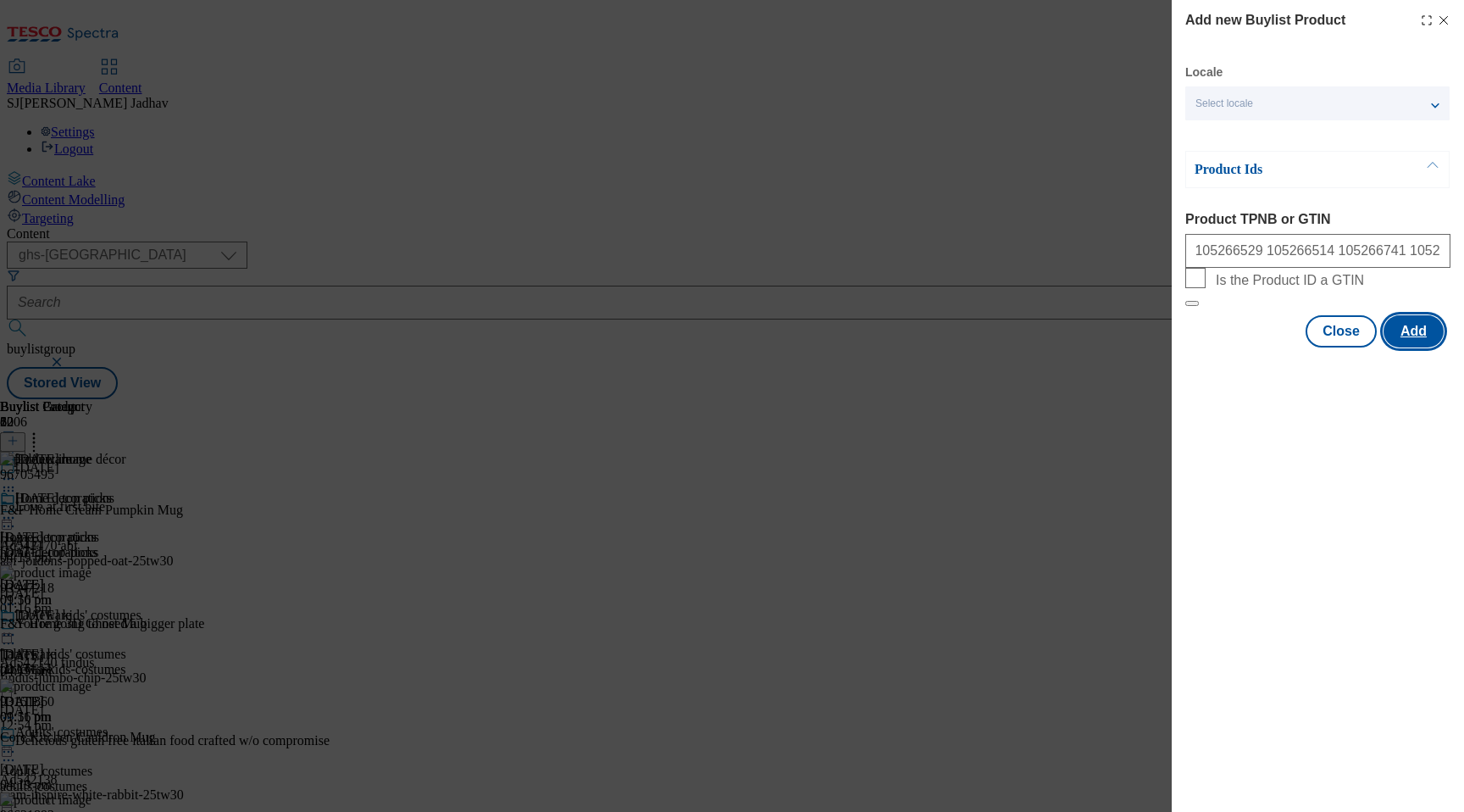
click at [1408, 347] on button "Add" at bounding box center [1413, 331] width 60 height 32
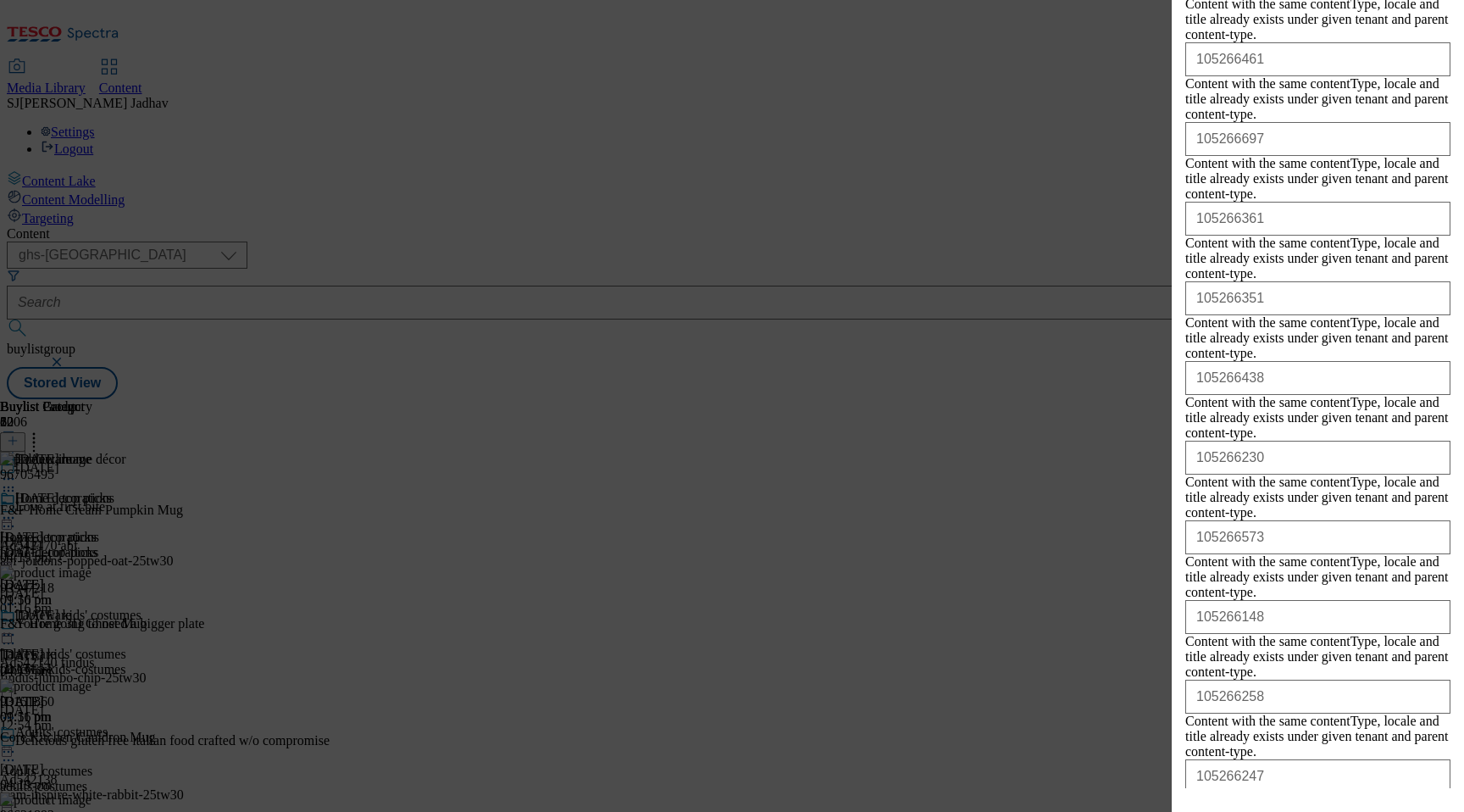
scroll to position [5165, 0]
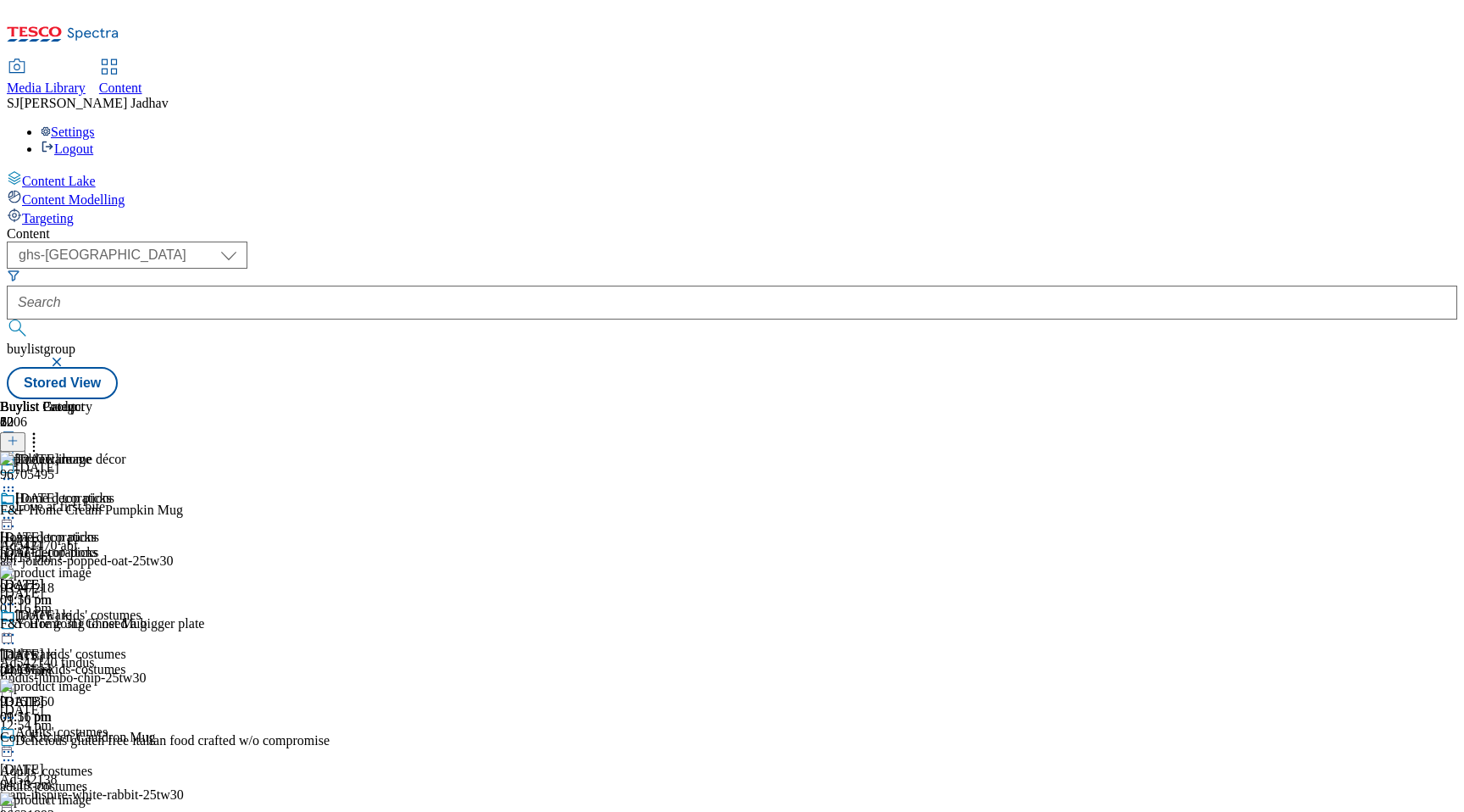
scroll to position [0, 0]
click at [17, 509] on icon at bounding box center [8, 517] width 17 height 17
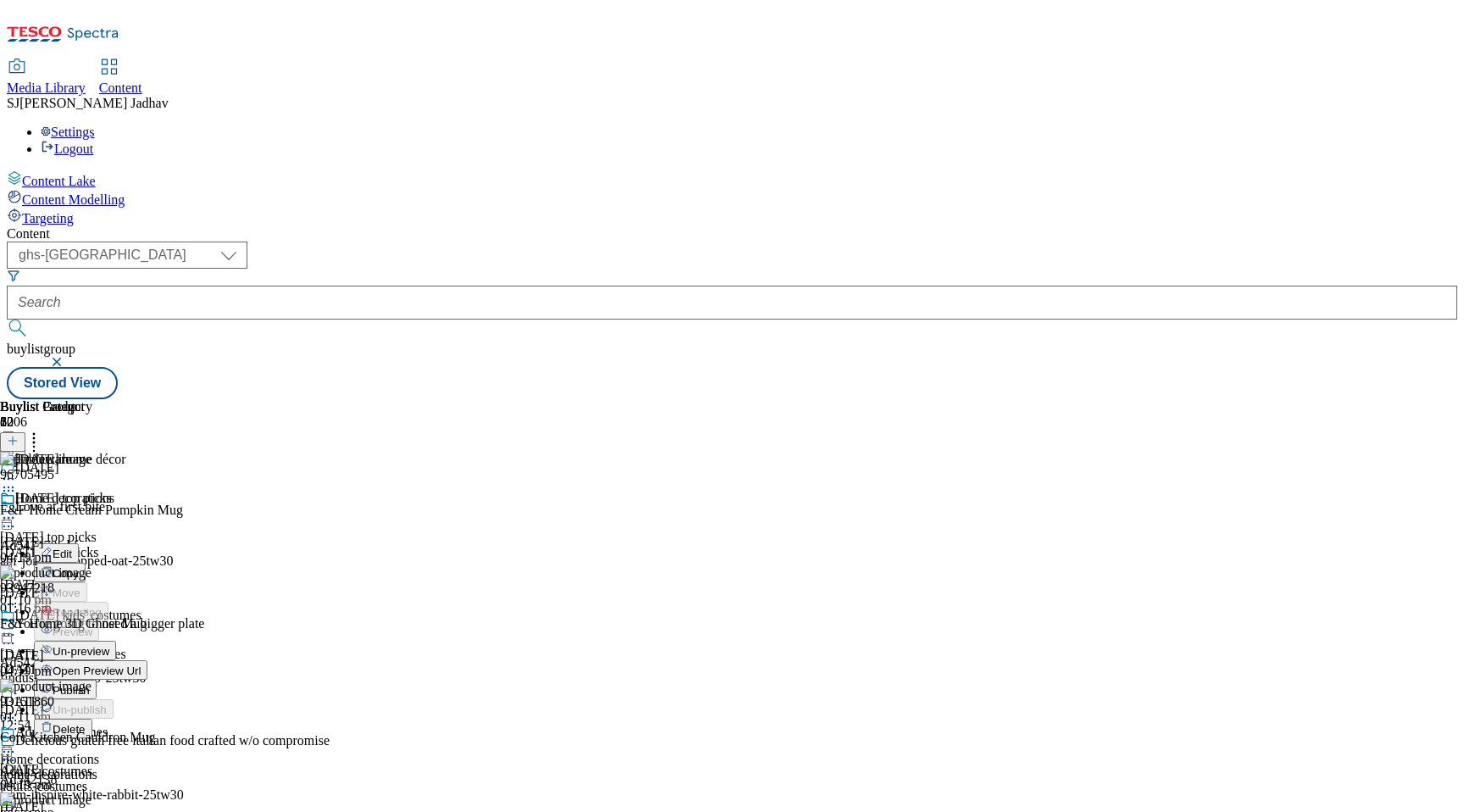
click at [89, 684] on span "Publish" at bounding box center [72, 690] width 38 height 13
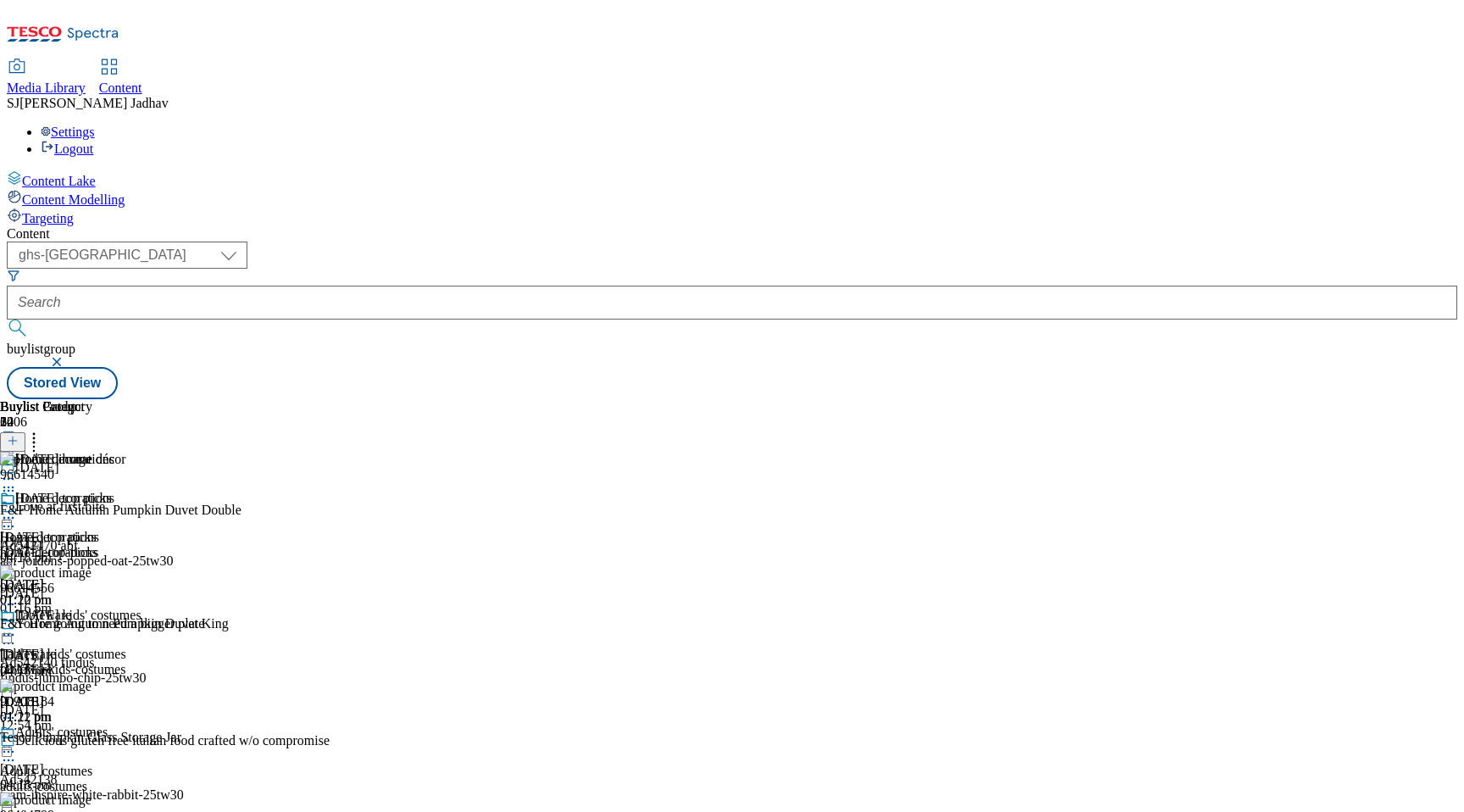
scroll to position [1121, 0]
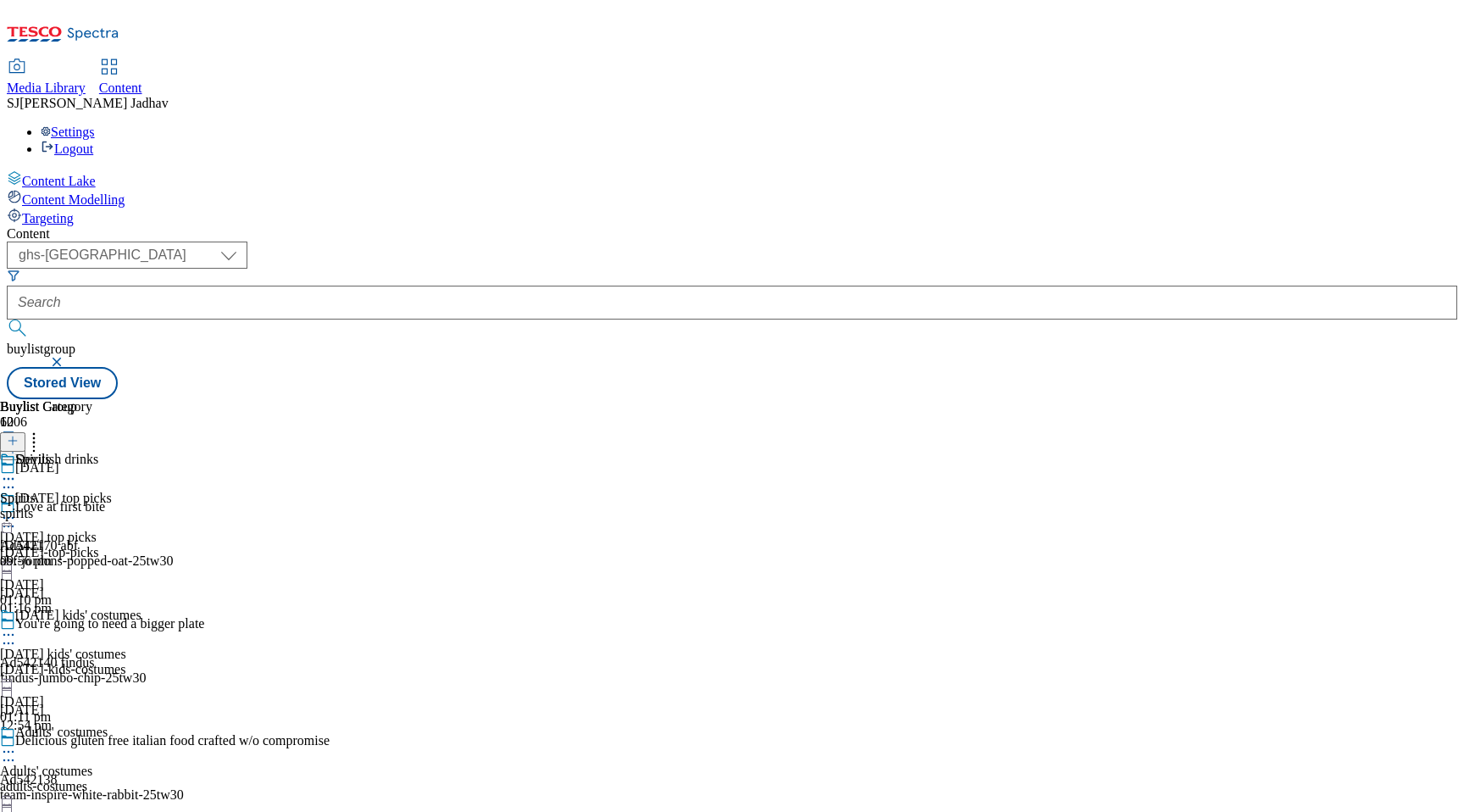
click at [92, 506] on div "spirits" at bounding box center [46, 513] width 92 height 15
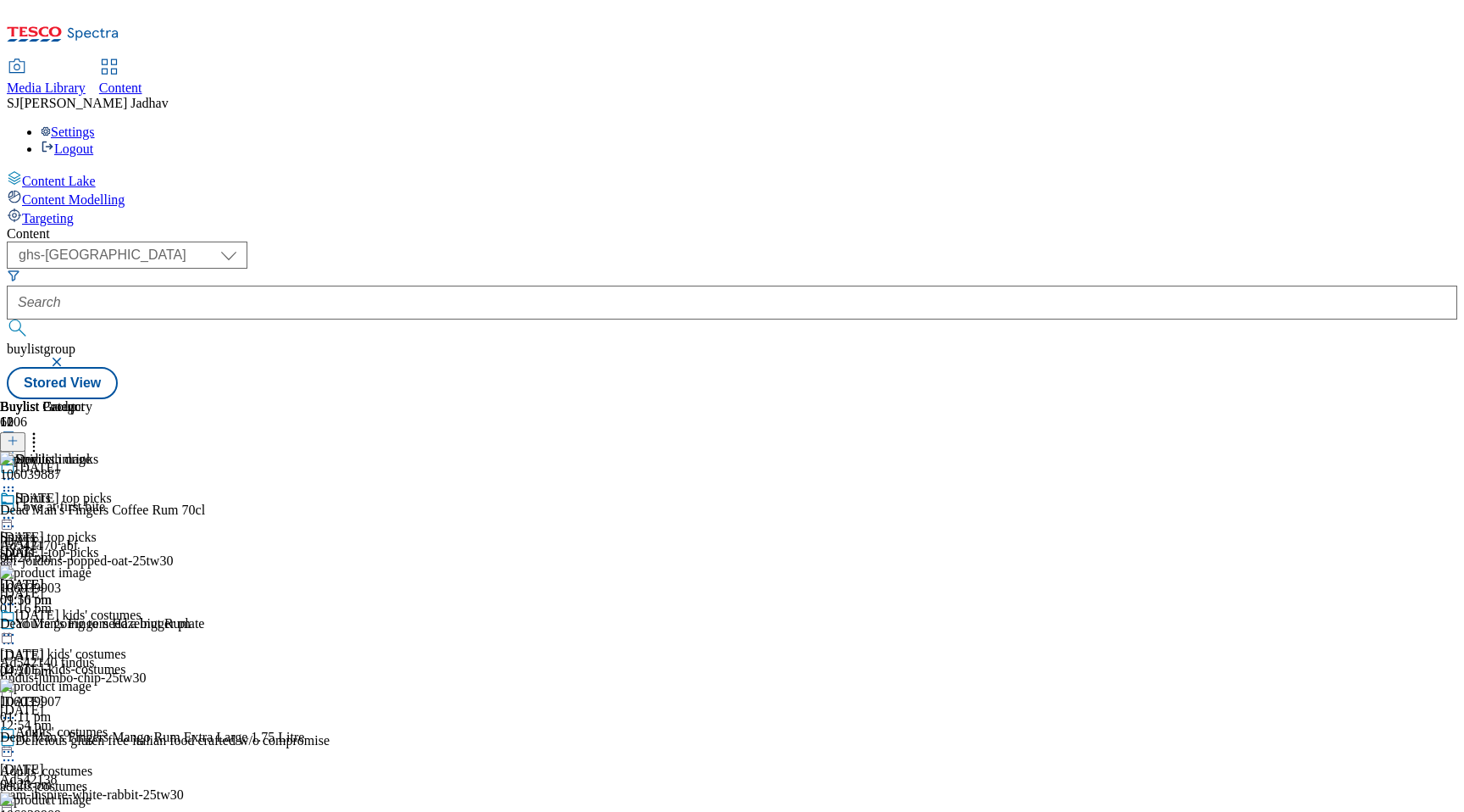
scroll to position [0, 40]
click at [19, 435] on icon at bounding box center [13, 440] width 12 height 12
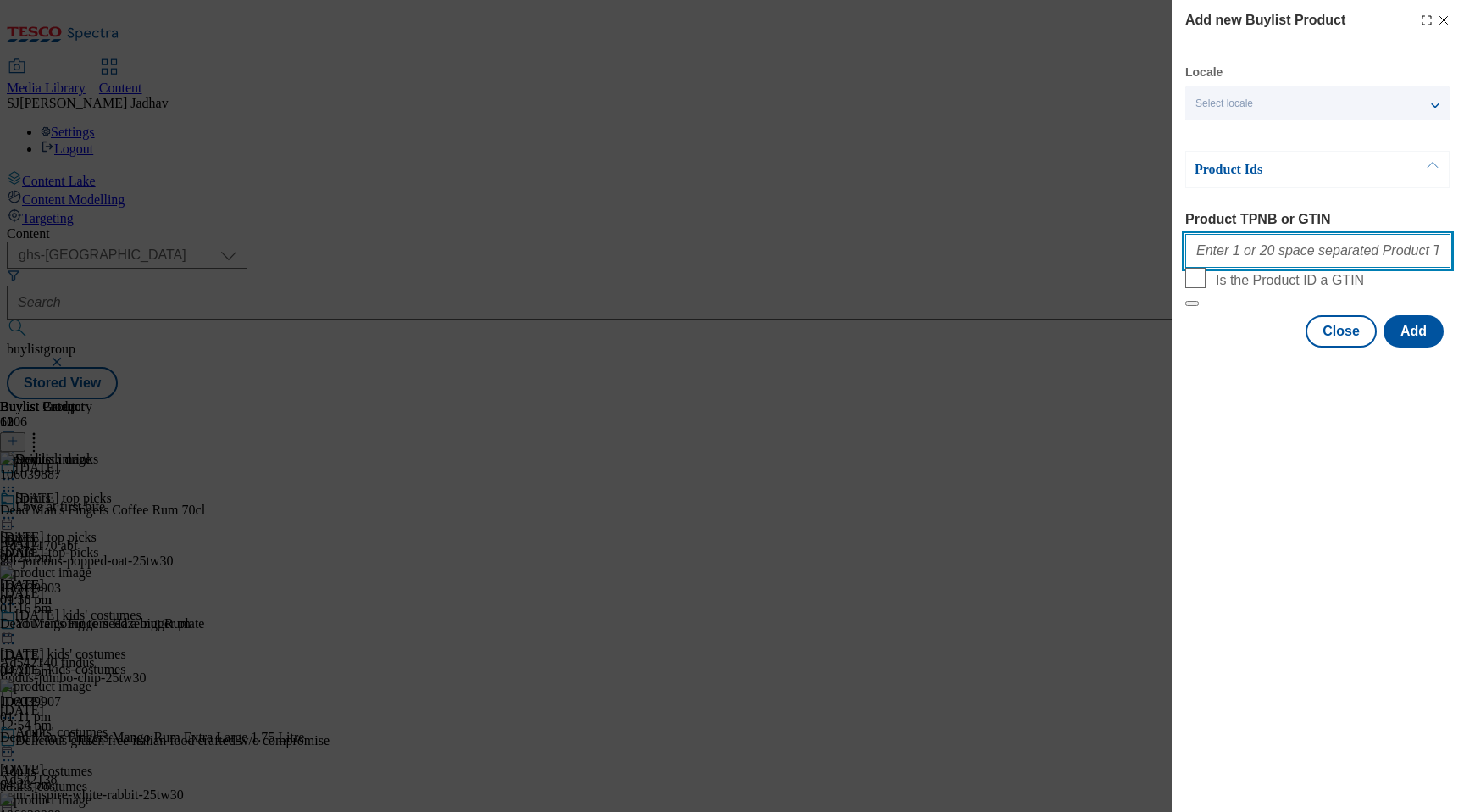
click at [1282, 250] on input "Product TPNB or GTIN" at bounding box center [1317, 250] width 266 height 34
paste input "106039887 106039903 106039907 106039909 106039921 106039927 106039930 106039935…"
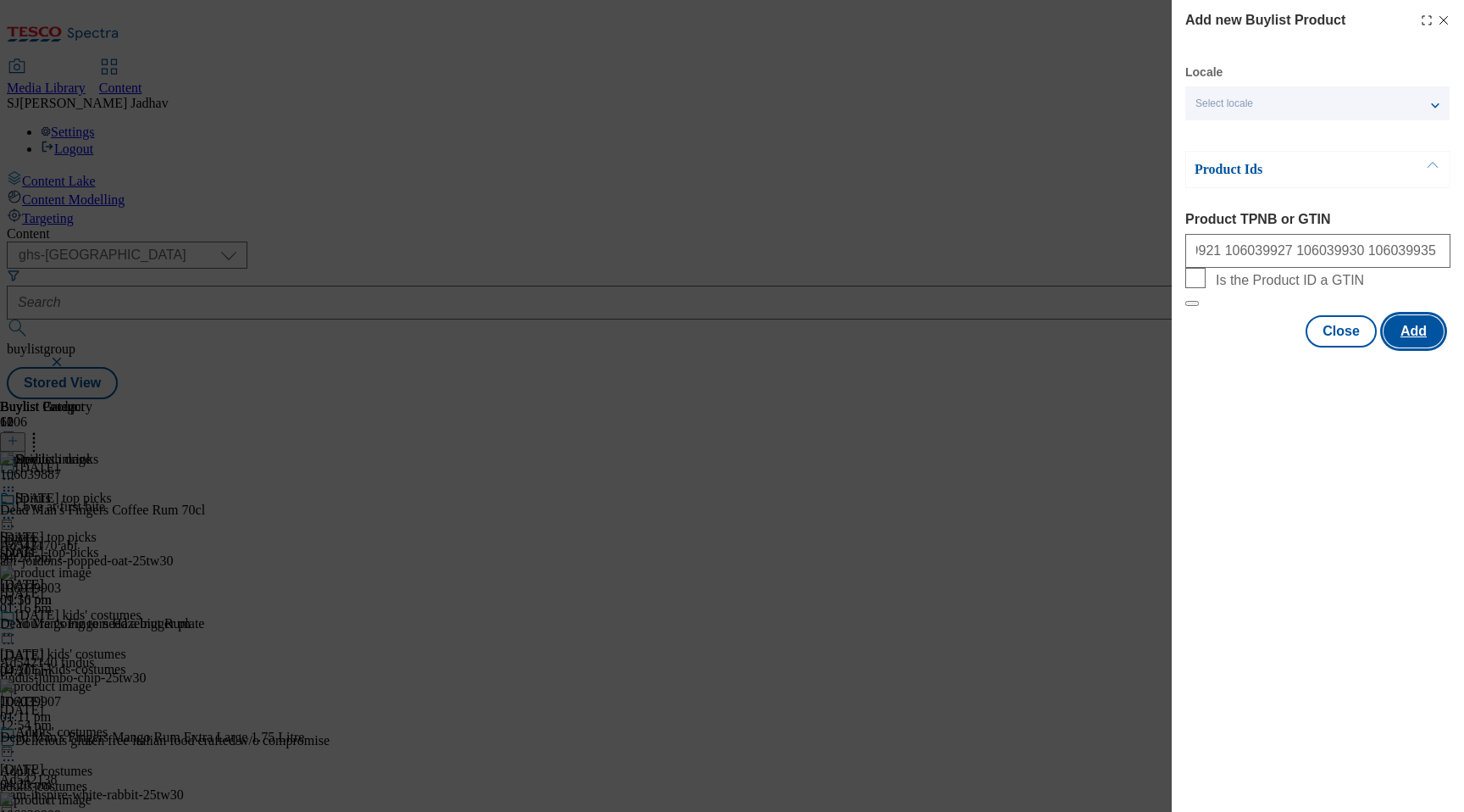
click at [1400, 347] on button "Add" at bounding box center [1413, 331] width 60 height 32
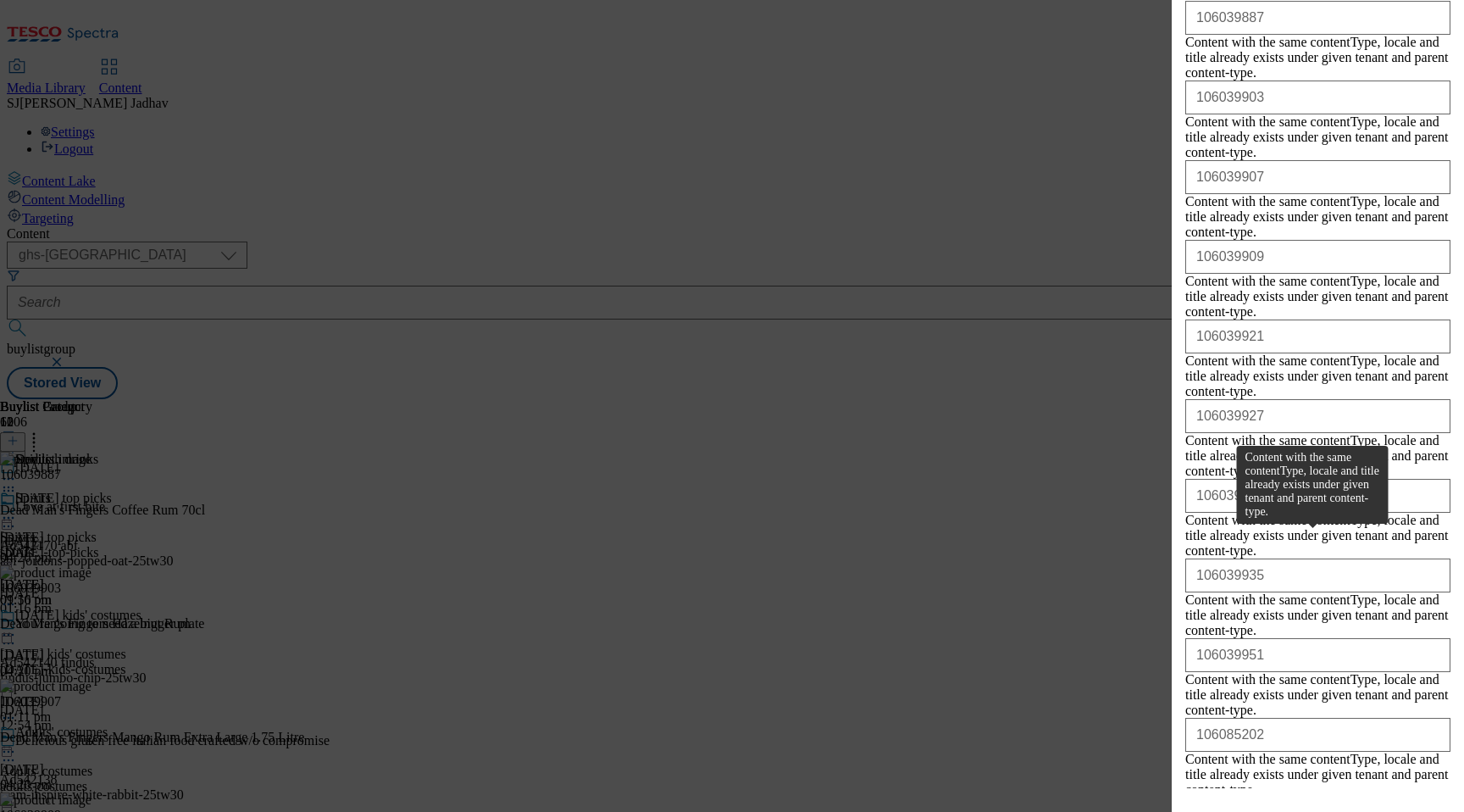
scroll to position [414, 0]
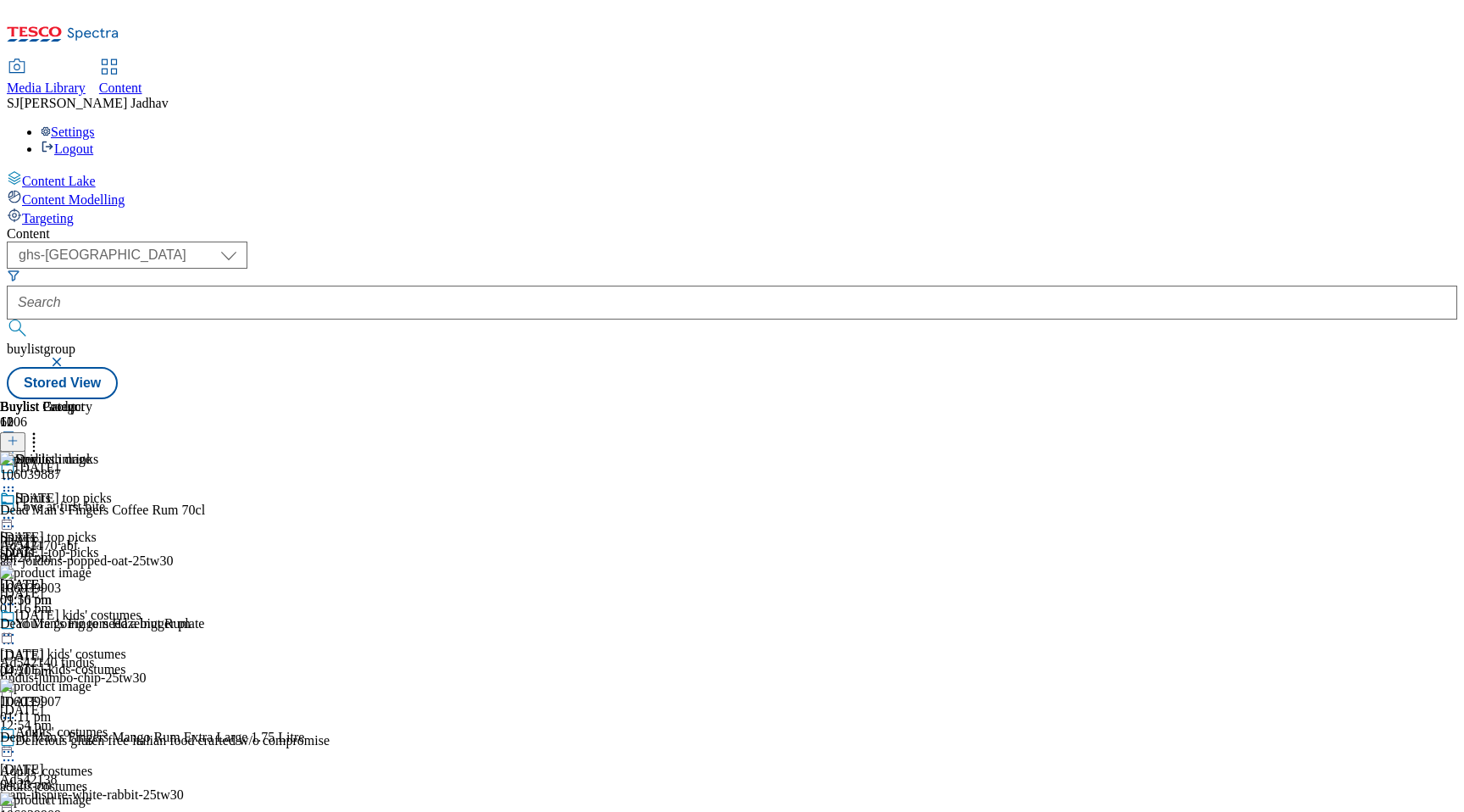
click at [17, 509] on icon at bounding box center [8, 517] width 17 height 17
click at [89, 684] on span "Publish" at bounding box center [72, 690] width 38 height 13
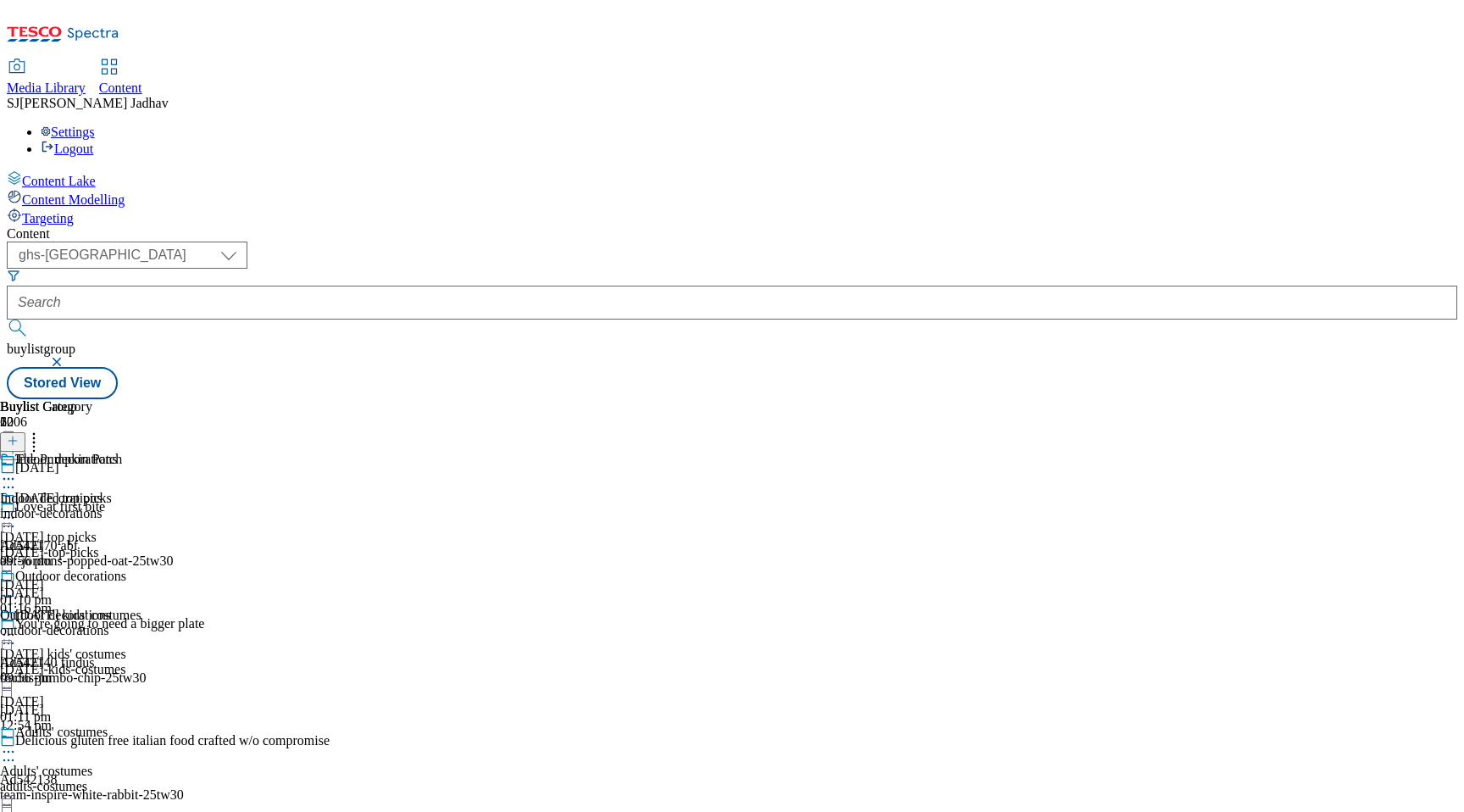
click at [126, 506] on div "indoor-decorations" at bounding box center [63, 513] width 126 height 15
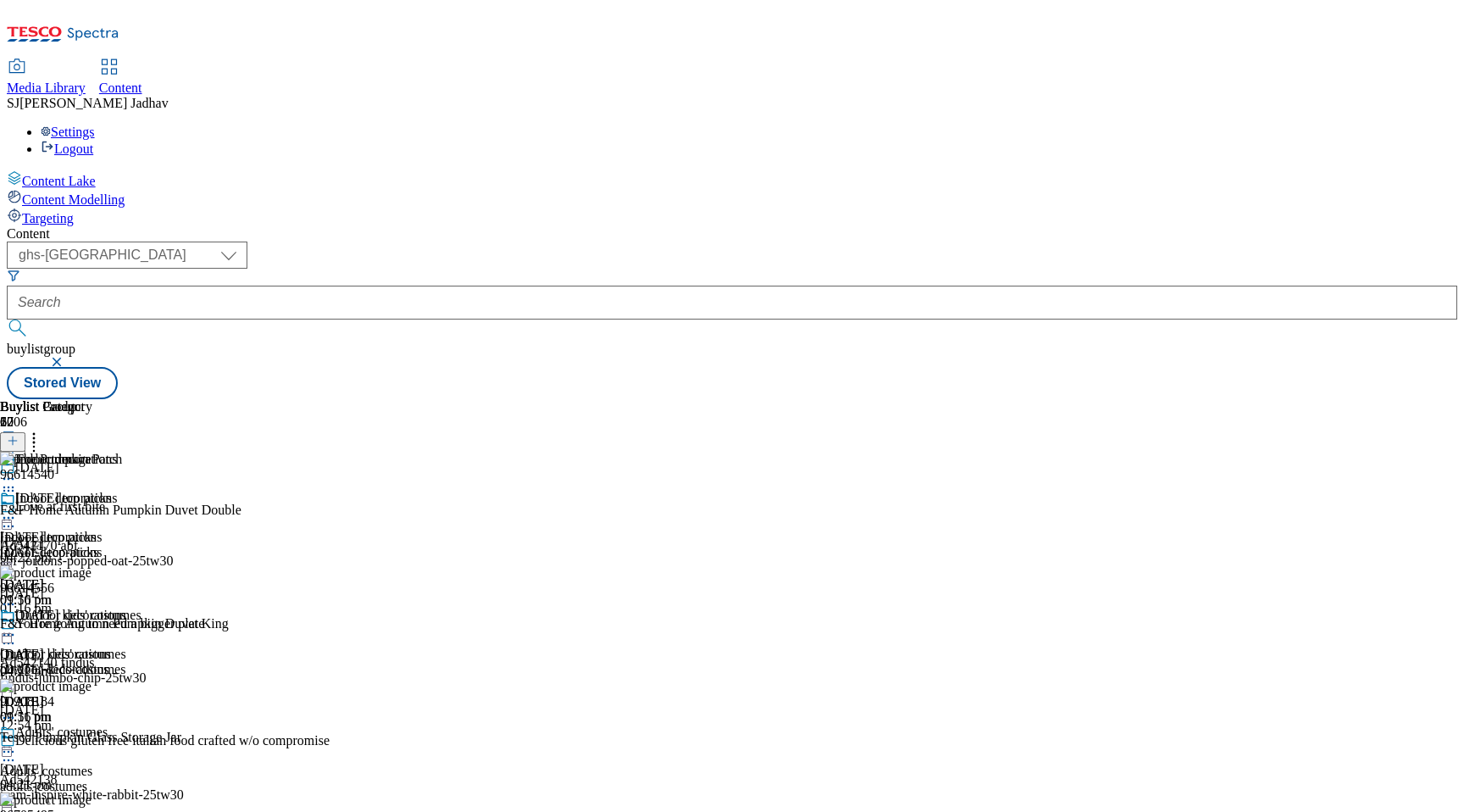
scroll to position [0, 40]
click at [19, 435] on icon at bounding box center [13, 440] width 12 height 12
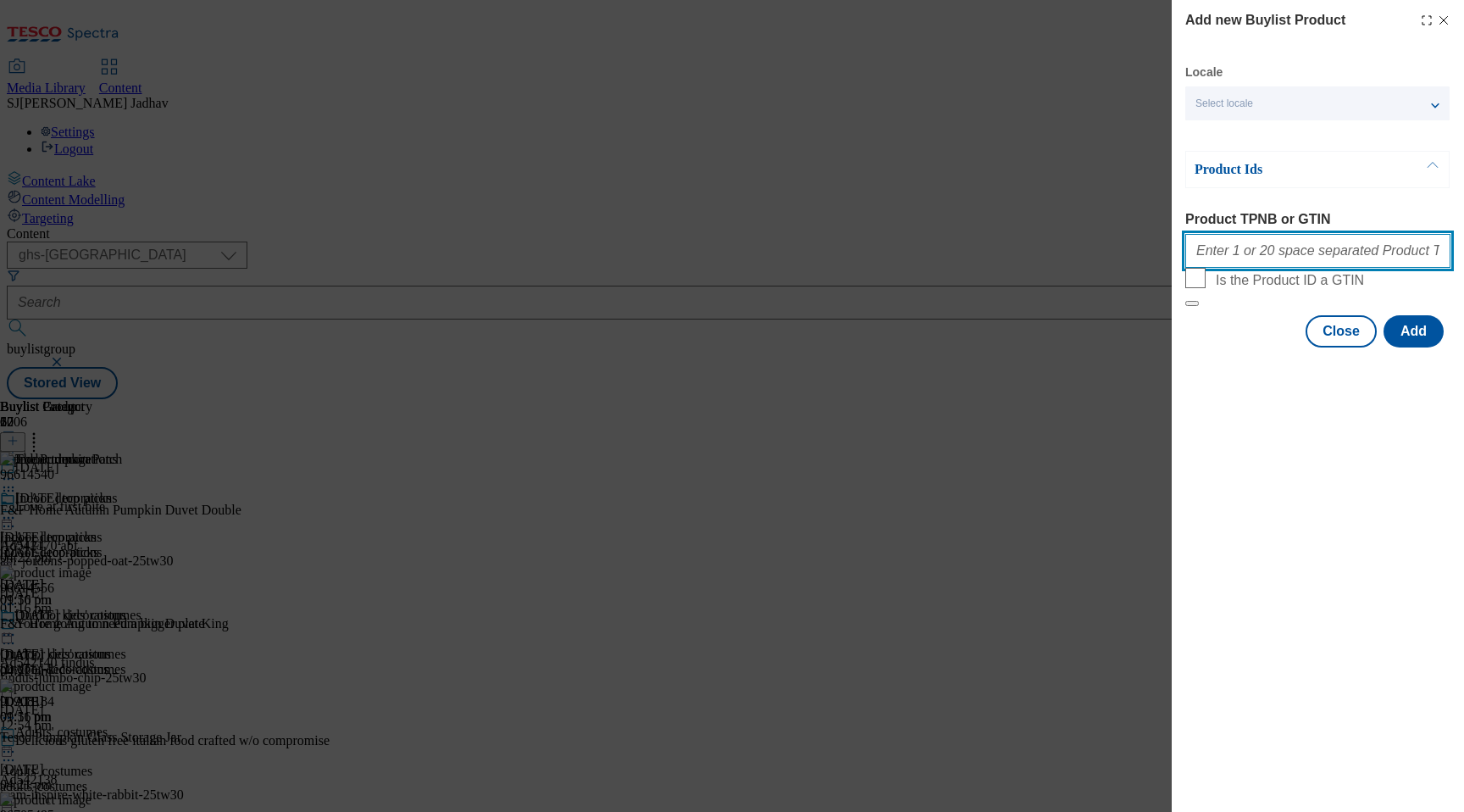
click at [1281, 259] on input "Product TPNB or GTIN" at bounding box center [1317, 250] width 266 height 34
paste input "96614540 96614556 90908184 96705495 96667395 96578523 96683496 96404908 8998674…"
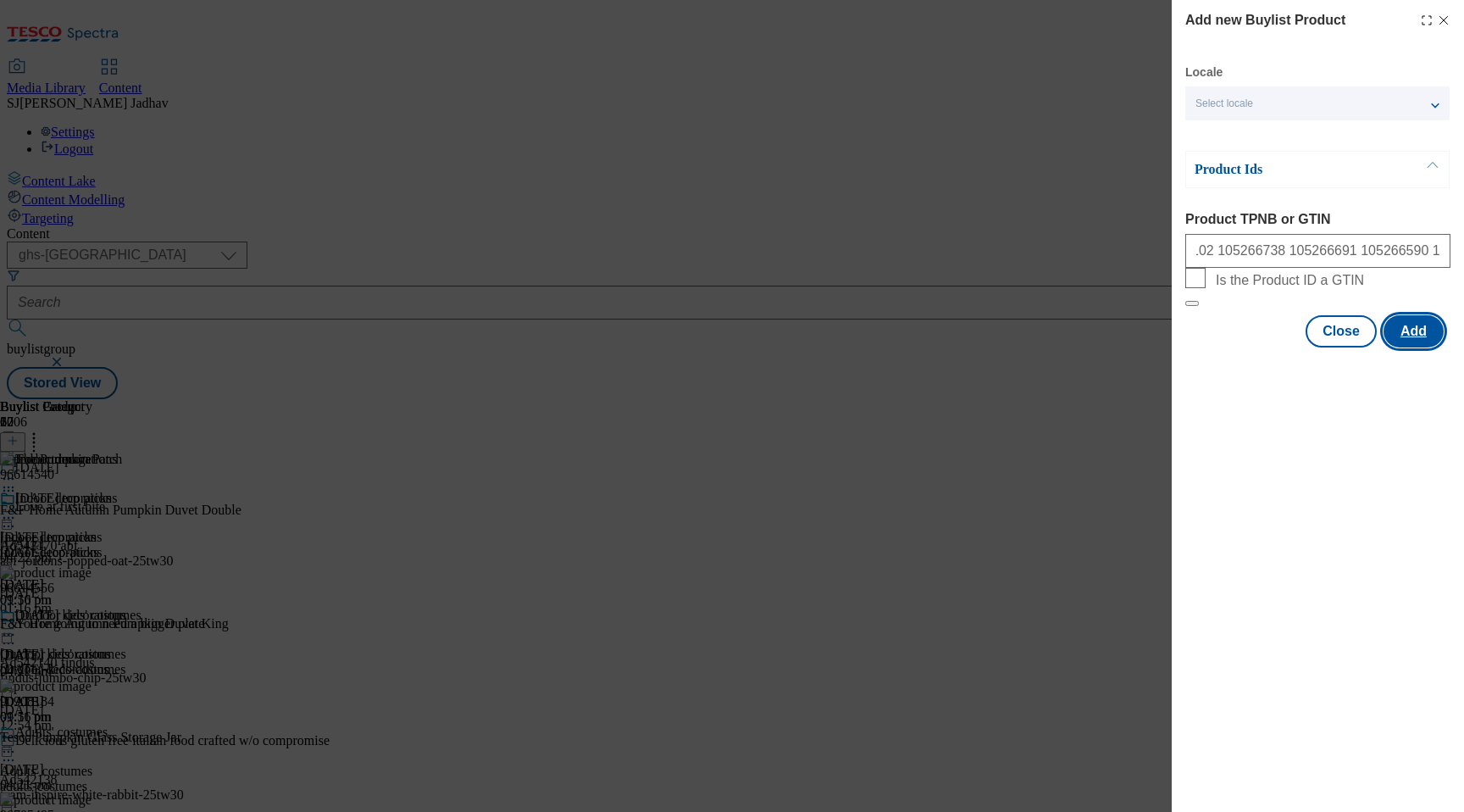
click at [1410, 347] on button "Add" at bounding box center [1413, 331] width 60 height 32
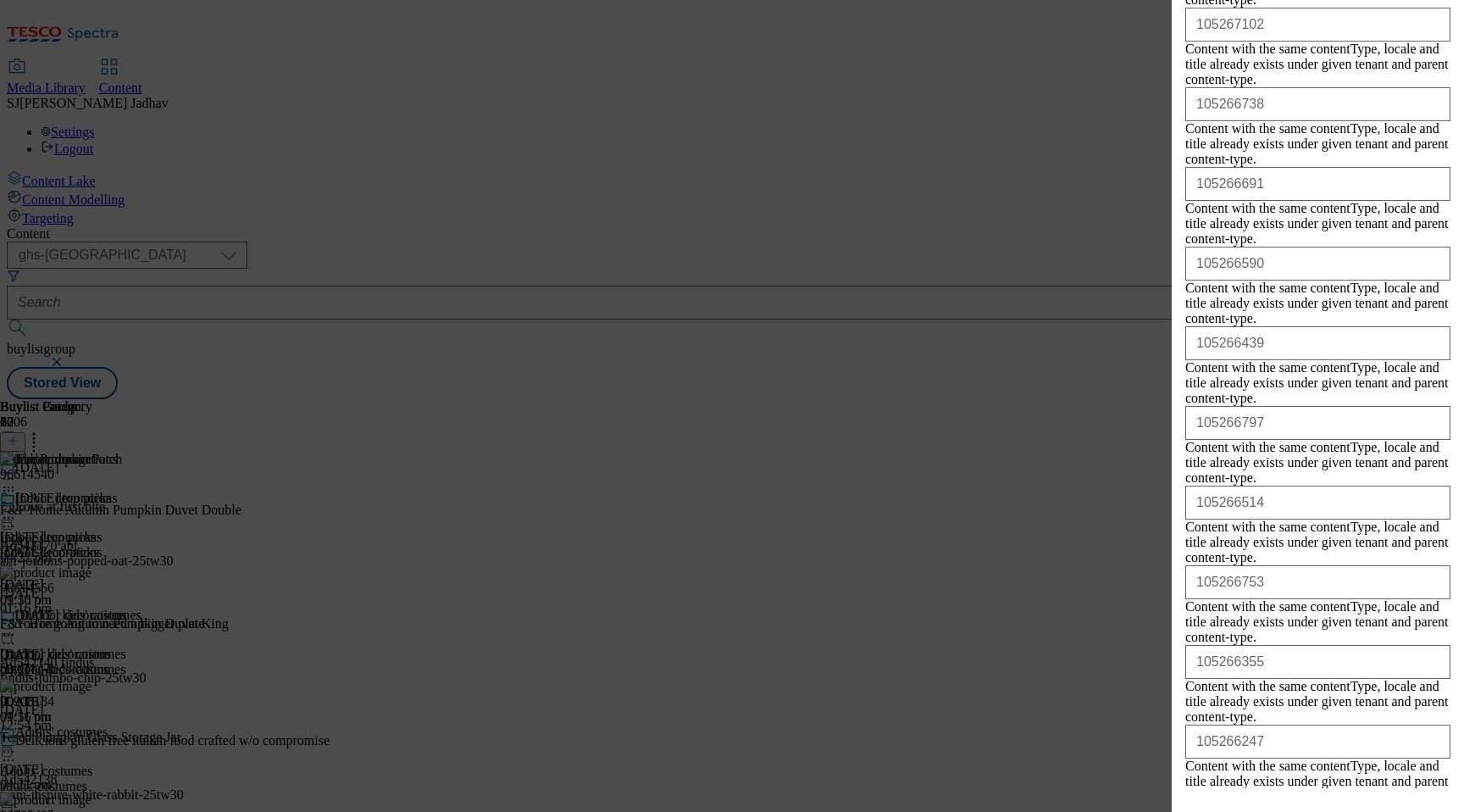
scroll to position [4162, 0]
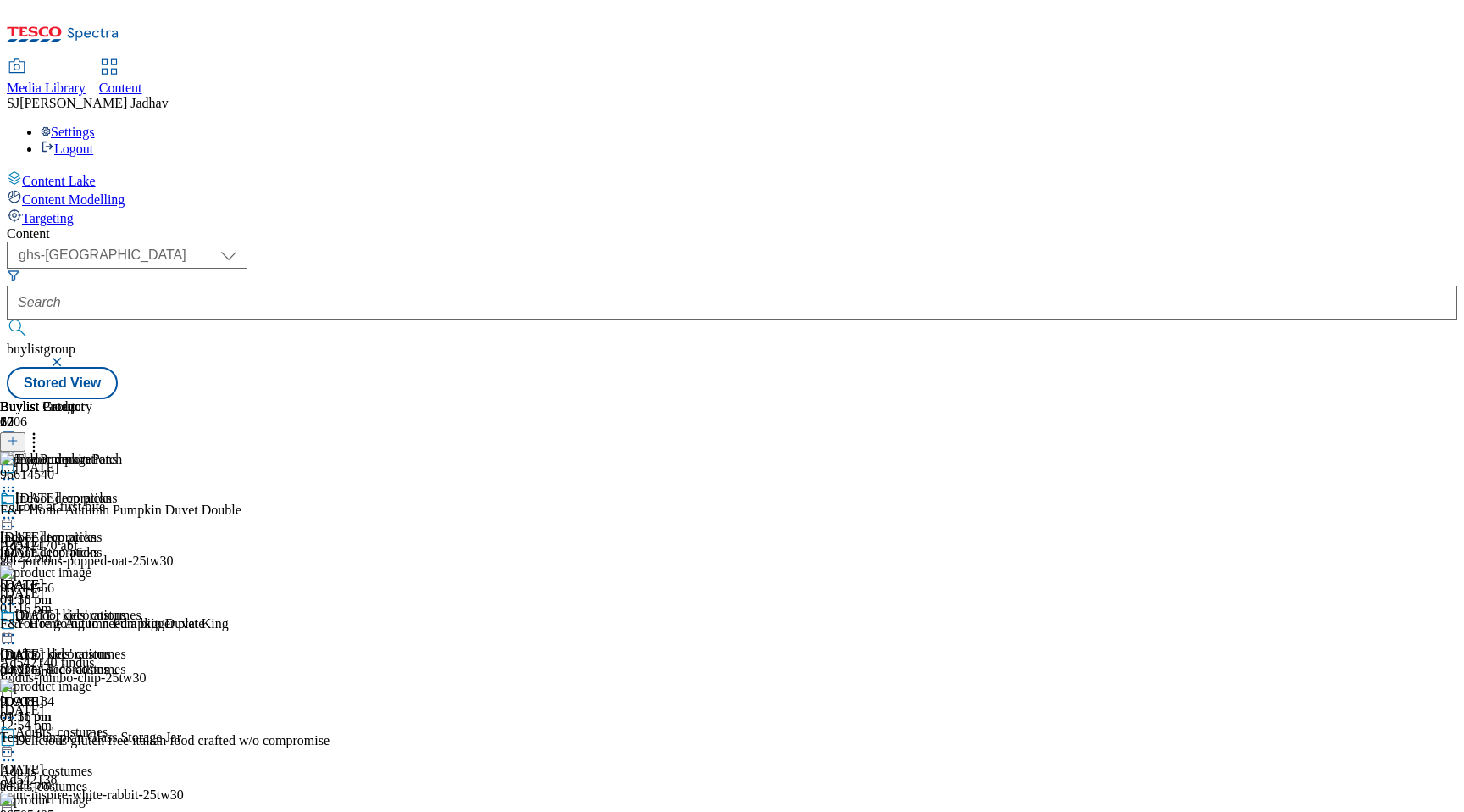
scroll to position [0, 0]
click at [126, 662] on div "outdoor-decorations" at bounding box center [63, 669] width 126 height 15
click at [19, 435] on icon at bounding box center [13, 440] width 12 height 12
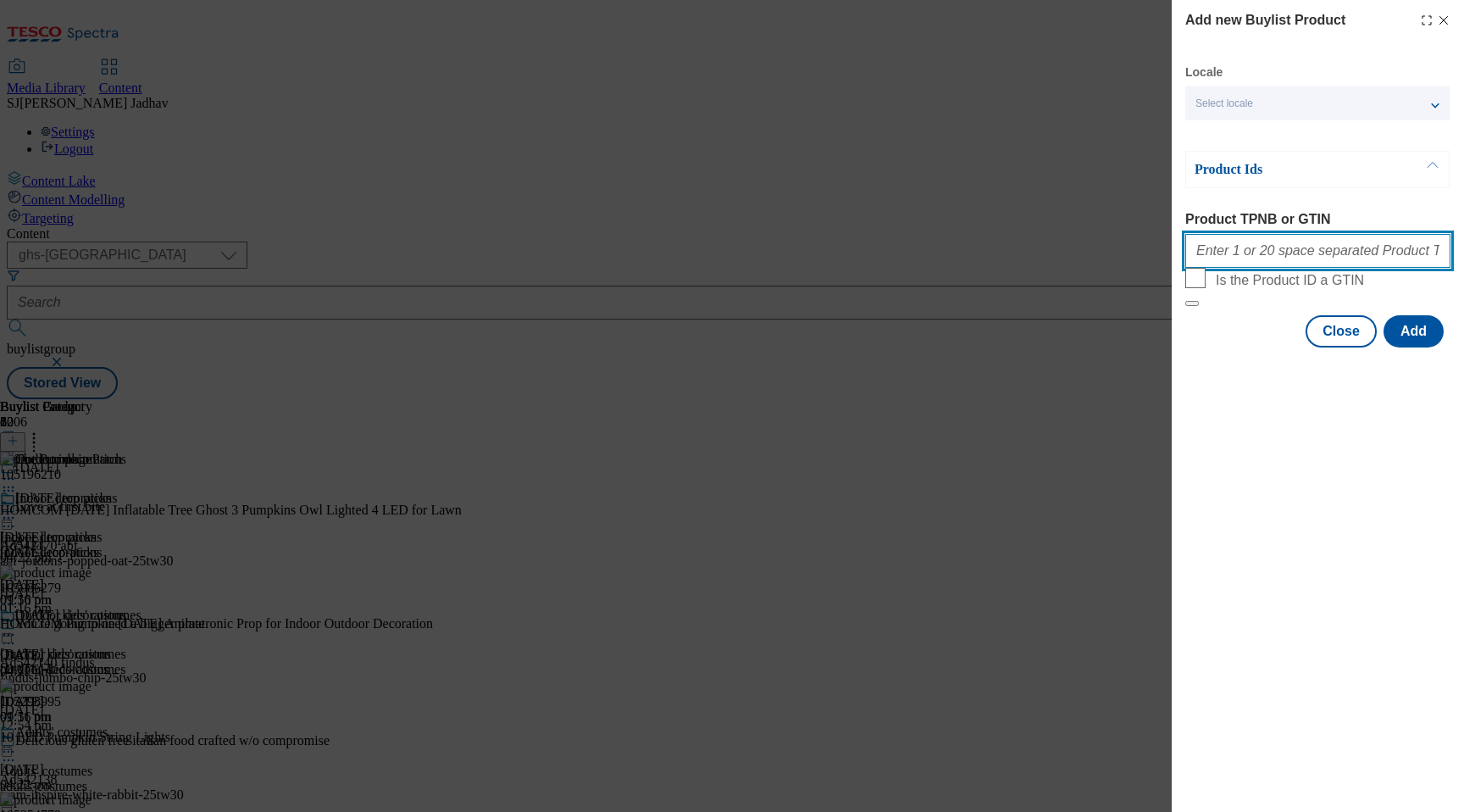
click at [1267, 250] on input "Product TPNB or GTIN" at bounding box center [1317, 250] width 266 height 34
paste input "105086272 105196210 105048374 105048377 105086270 105048358 105060908 105048356…"
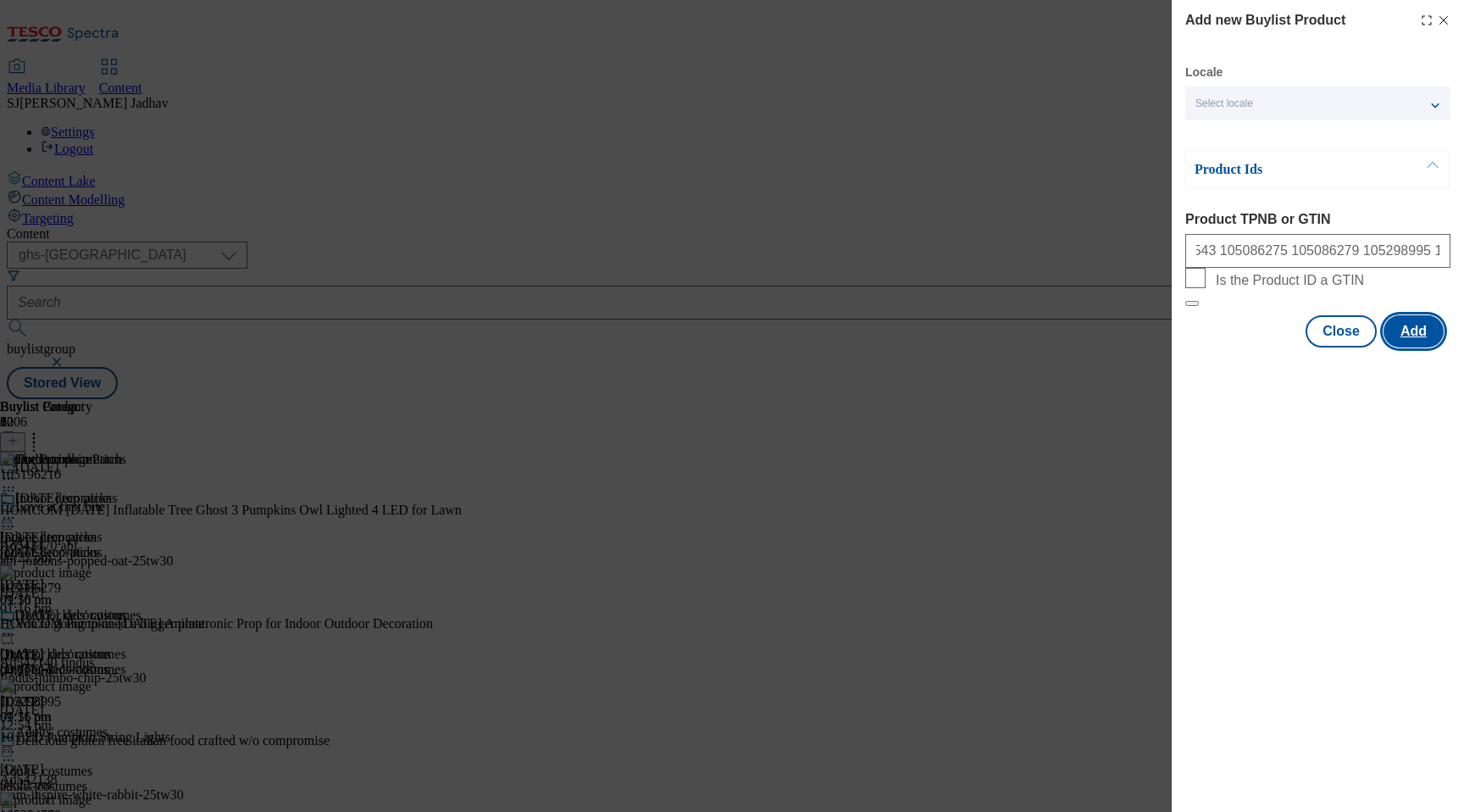
click at [1418, 347] on button "Add" at bounding box center [1413, 331] width 60 height 32
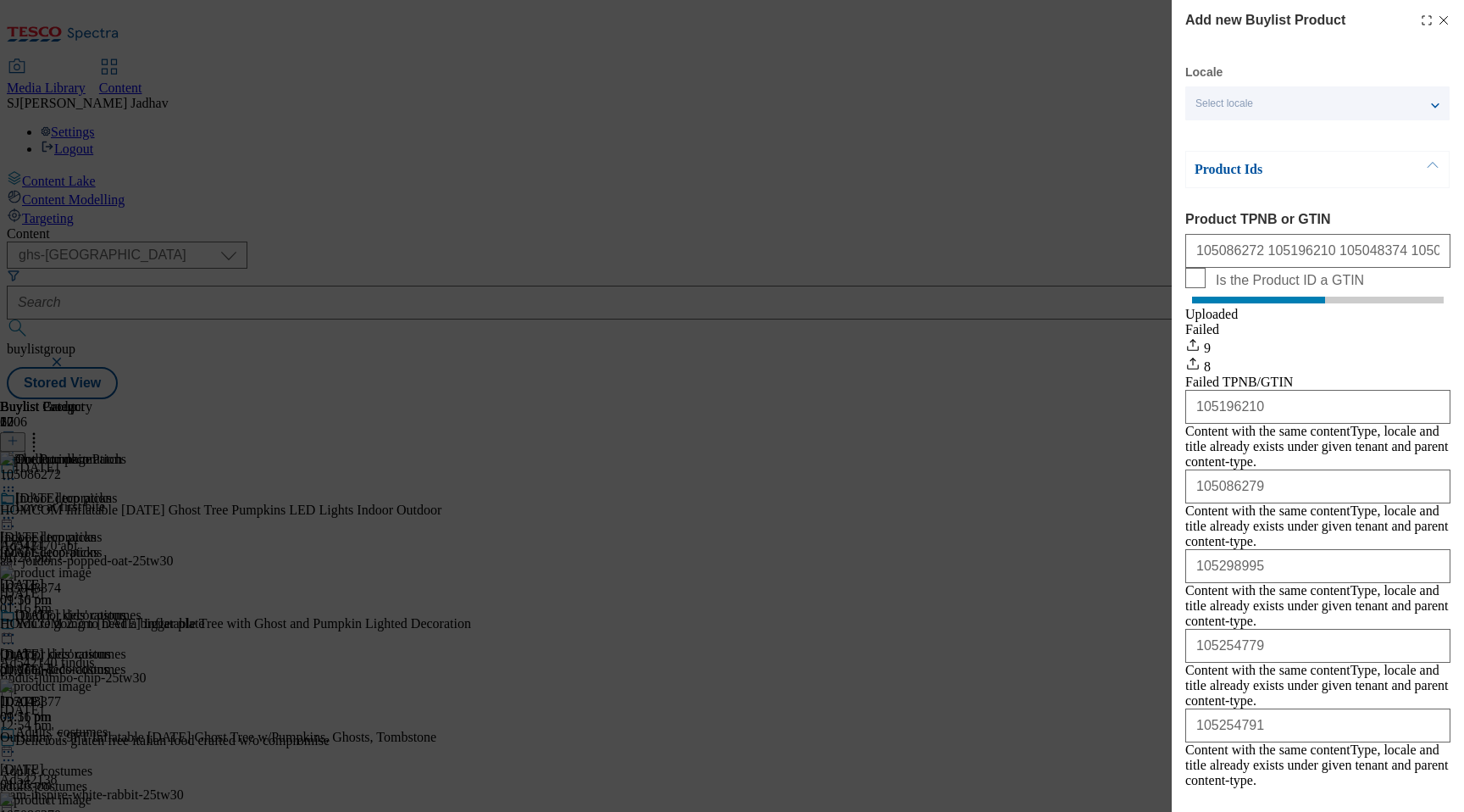
scroll to position [214, 0]
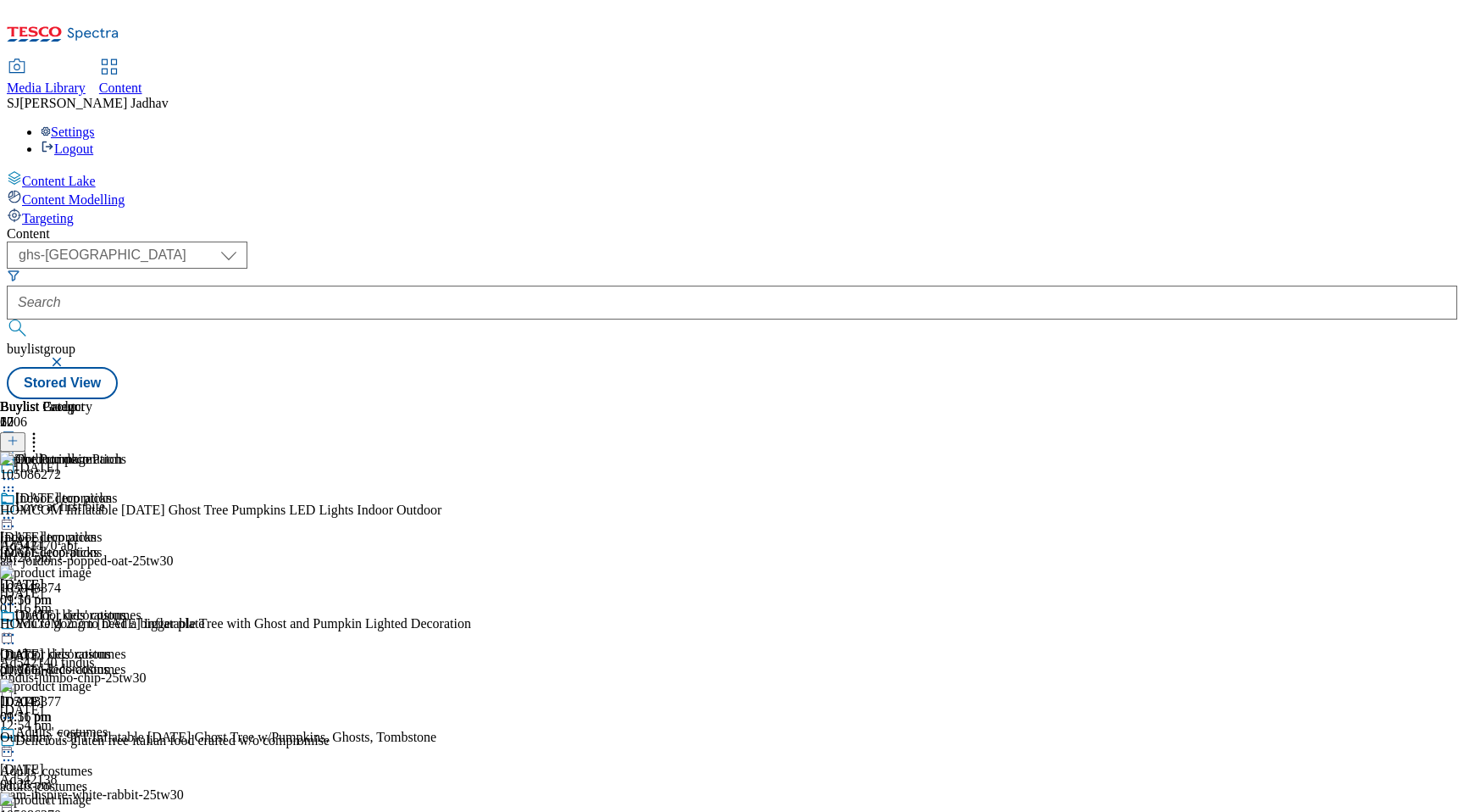
click at [17, 509] on icon at bounding box center [8, 517] width 17 height 17
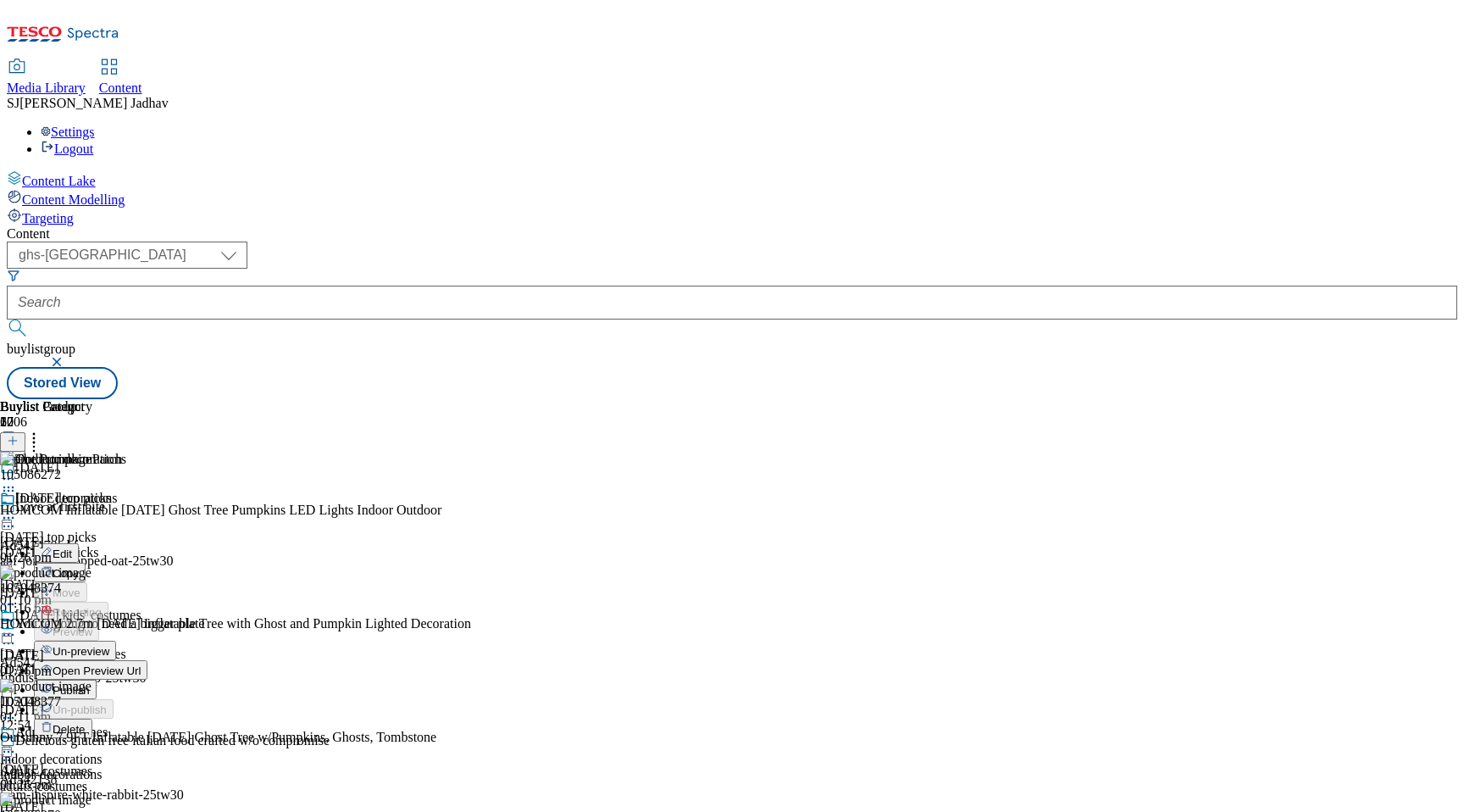
click at [89, 684] on span "Publish" at bounding box center [72, 690] width 38 height 13
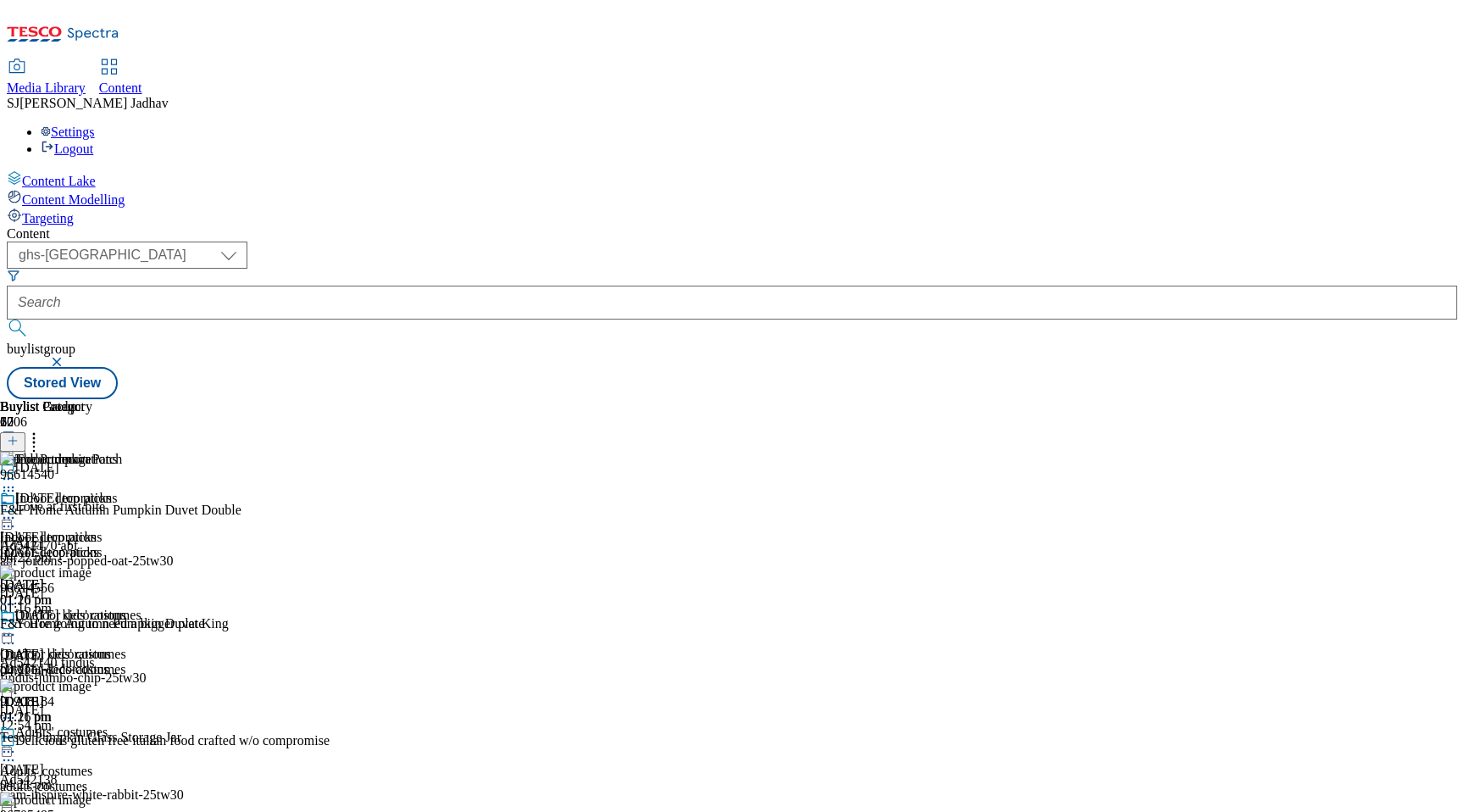
scroll to position [1202, 0]
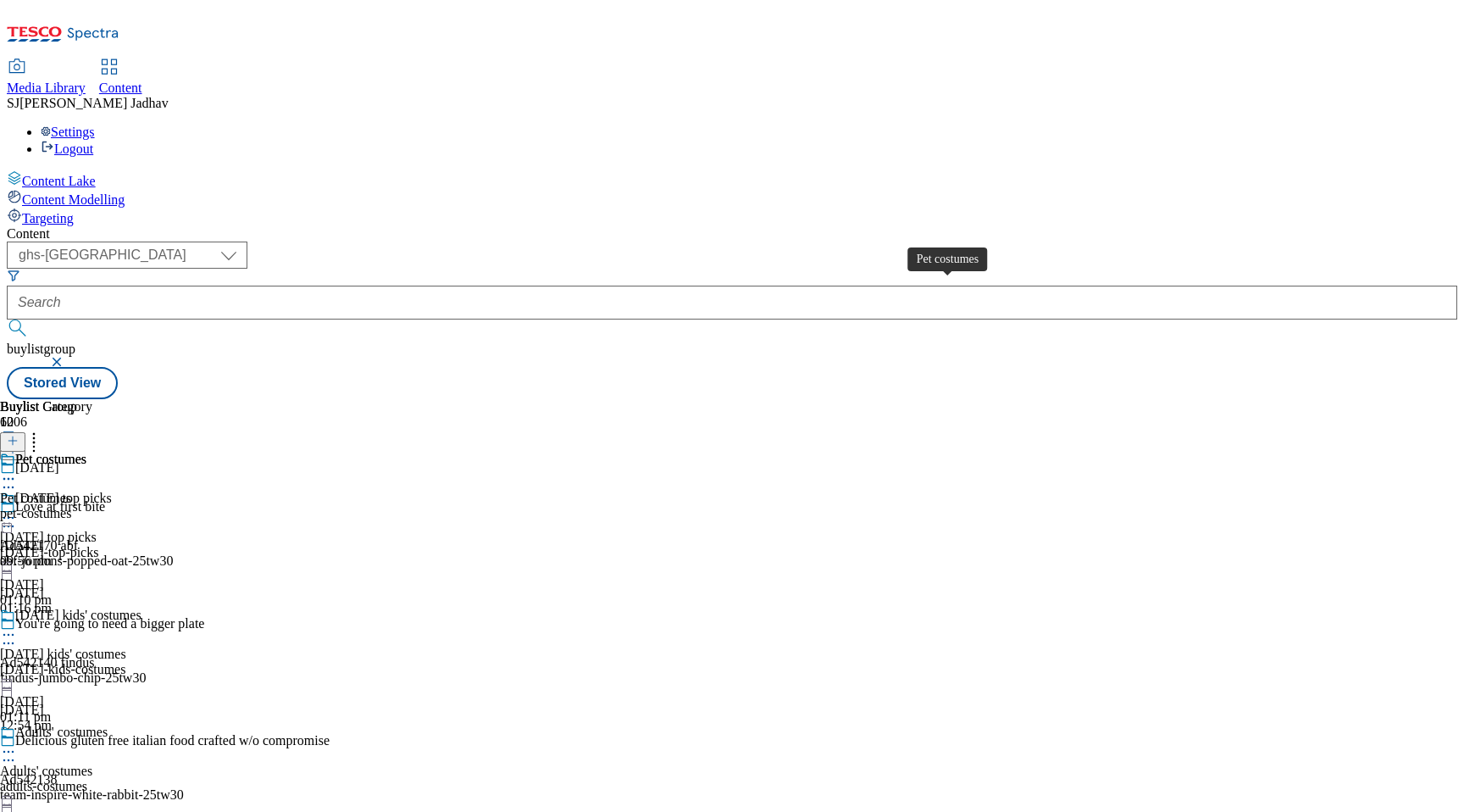
click at [72, 491] on div "Pet costumes" at bounding box center [36, 498] width 72 height 15
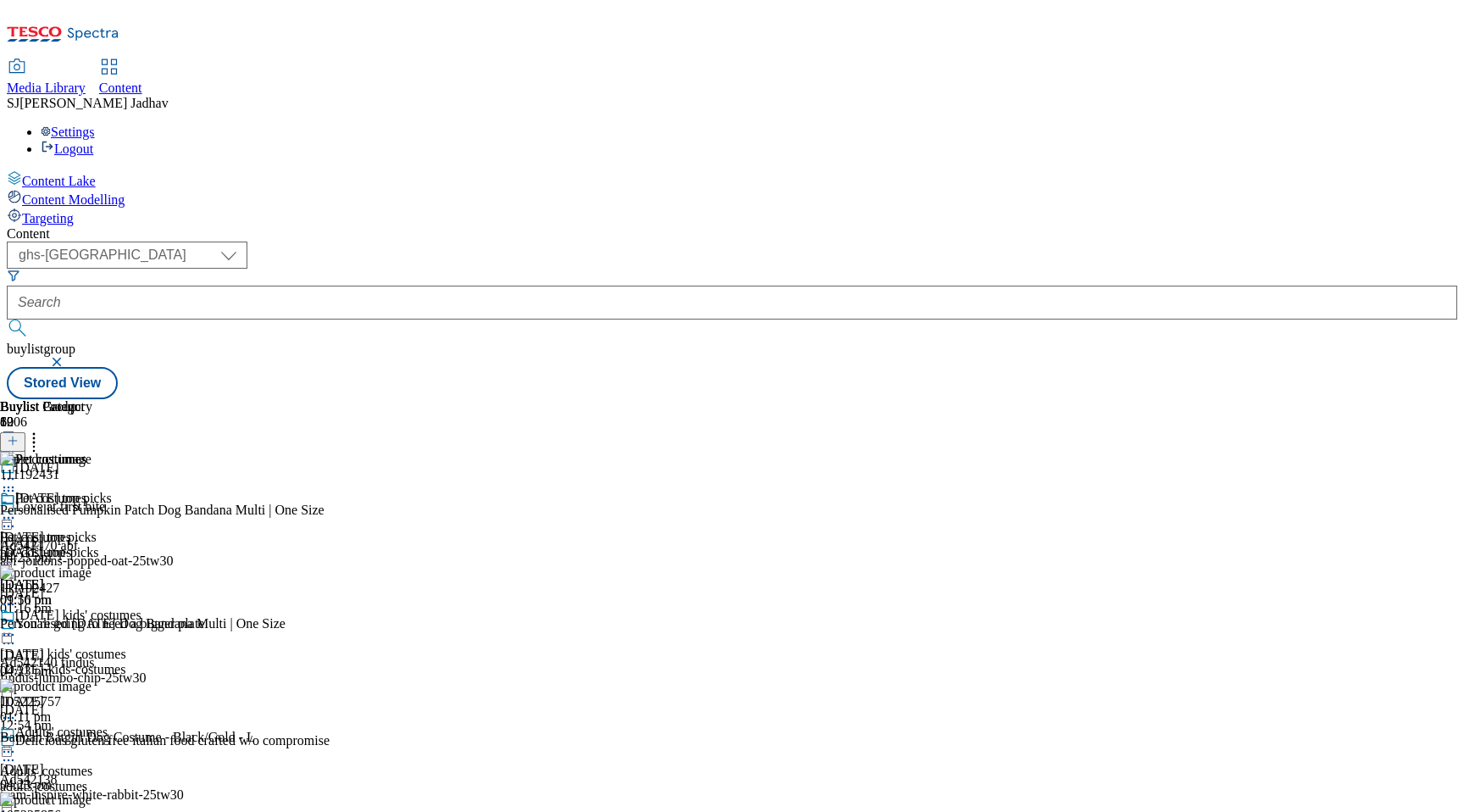
click at [25, 432] on button at bounding box center [13, 442] width 25 height 20
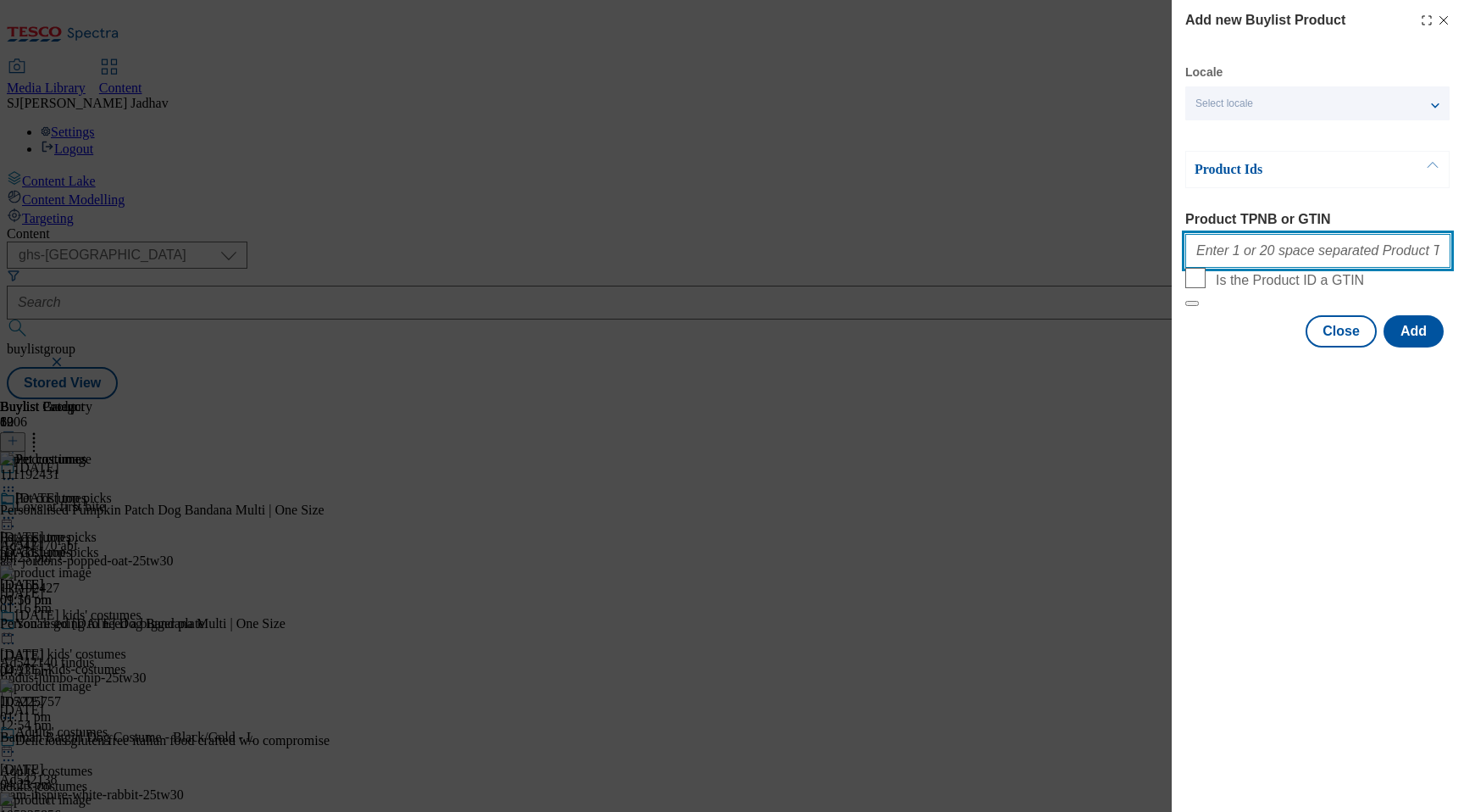
click at [1325, 267] on input "Product TPNB or GTIN" at bounding box center [1317, 250] width 266 height 34
paste input "111192431 111192427 105225757 105225856 105225839 105225732 105225758 105613743…"
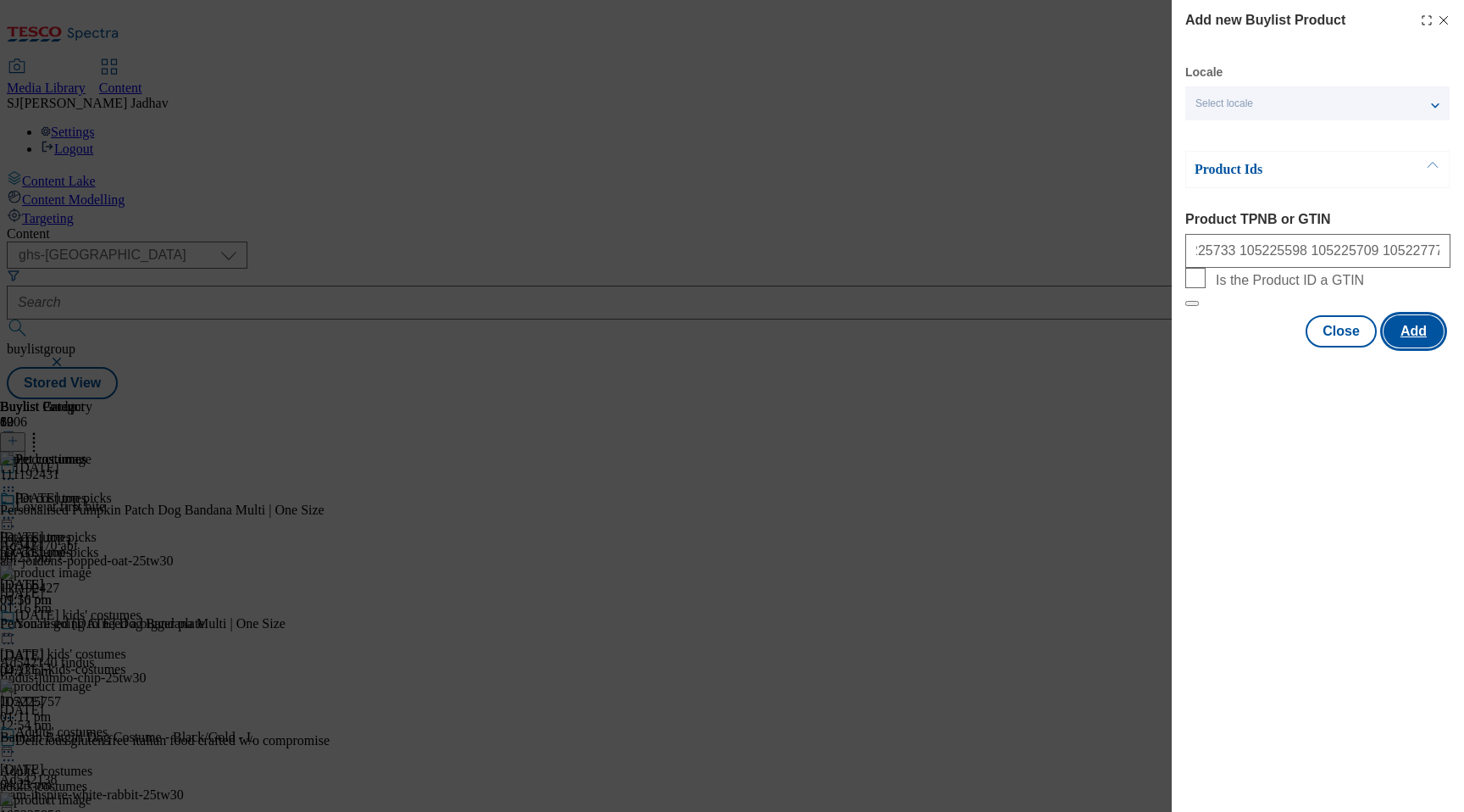
click at [1419, 347] on button "Add" at bounding box center [1413, 331] width 60 height 32
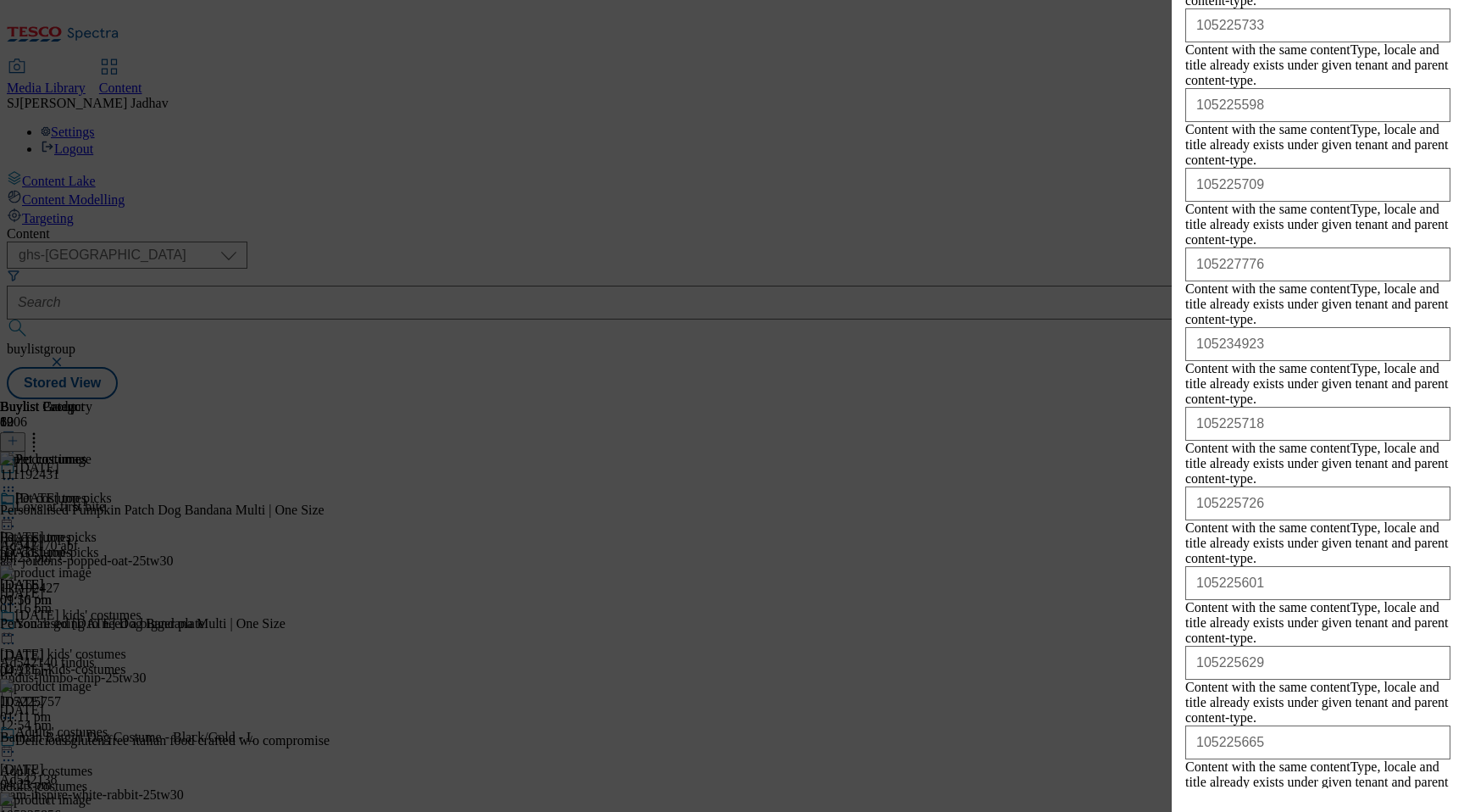
scroll to position [5634, 0]
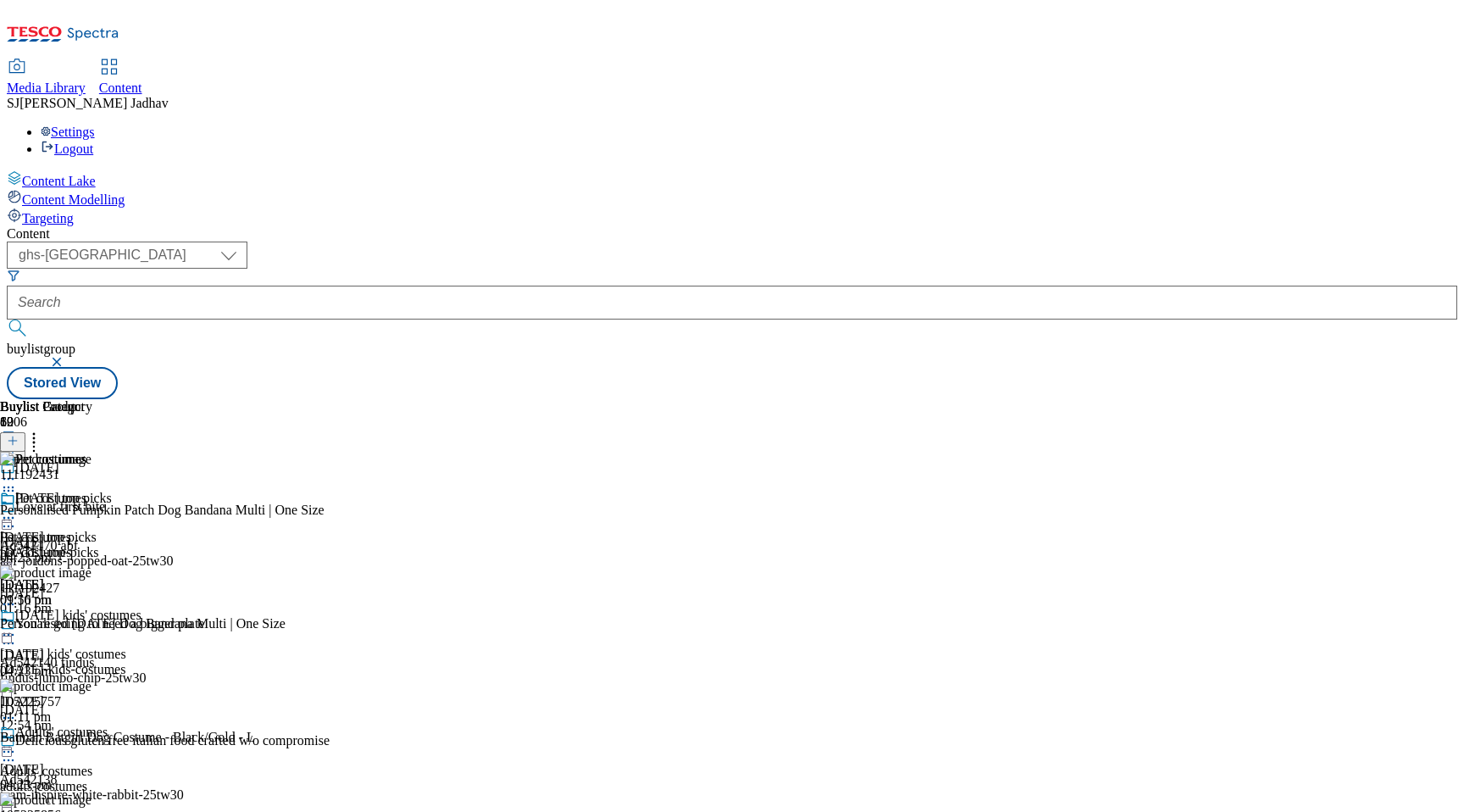
click at [17, 509] on icon at bounding box center [8, 517] width 17 height 17
click at [89, 684] on span "Publish" at bounding box center [72, 690] width 38 height 13
